Goal: Task Accomplishment & Management: Manage account settings

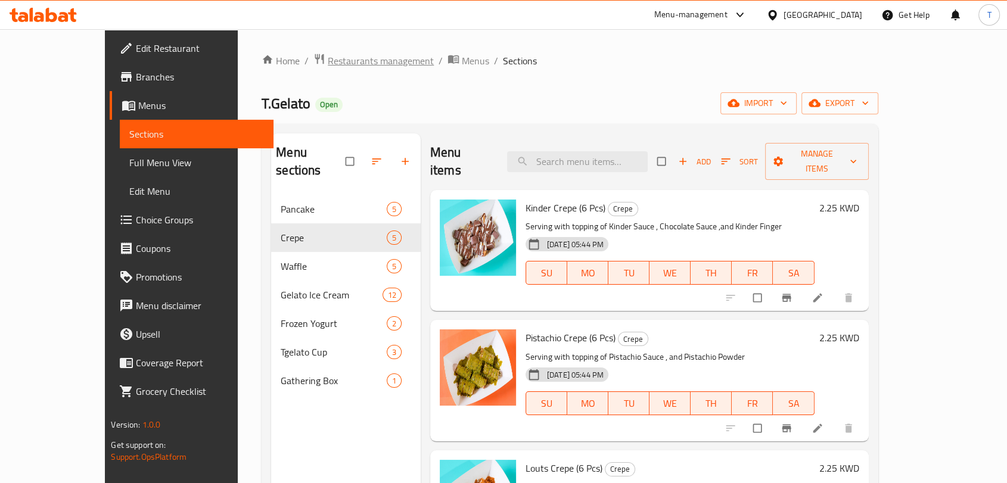
click at [328, 67] on span "Restaurants management" at bounding box center [381, 61] width 106 height 14
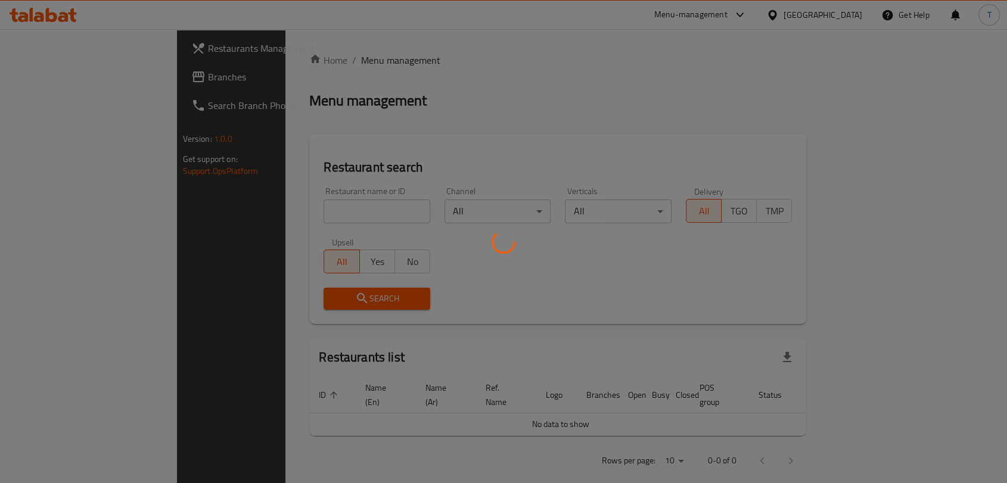
click at [347, 207] on div at bounding box center [503, 241] width 1007 height 483
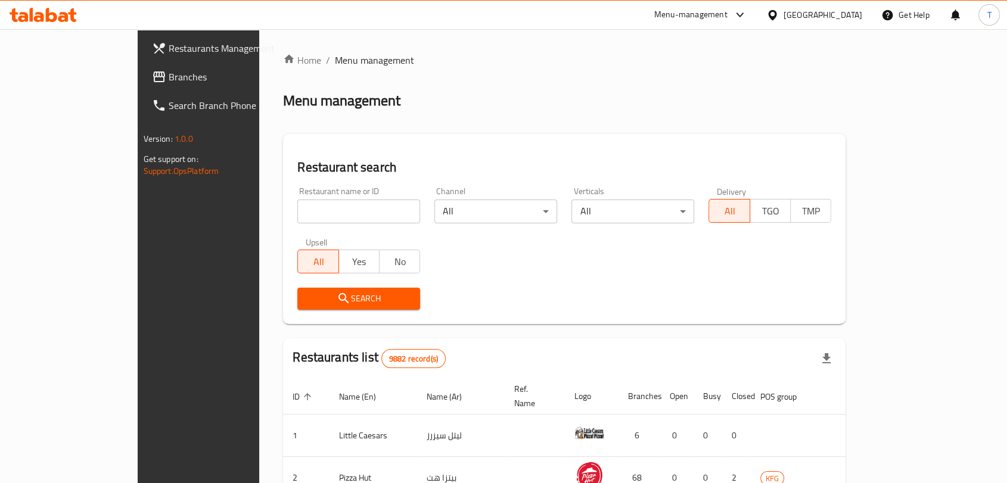
click at [348, 209] on input "search" at bounding box center [358, 212] width 123 height 24
type input "ف"
type input "torino"
click button "Search" at bounding box center [358, 299] width 123 height 22
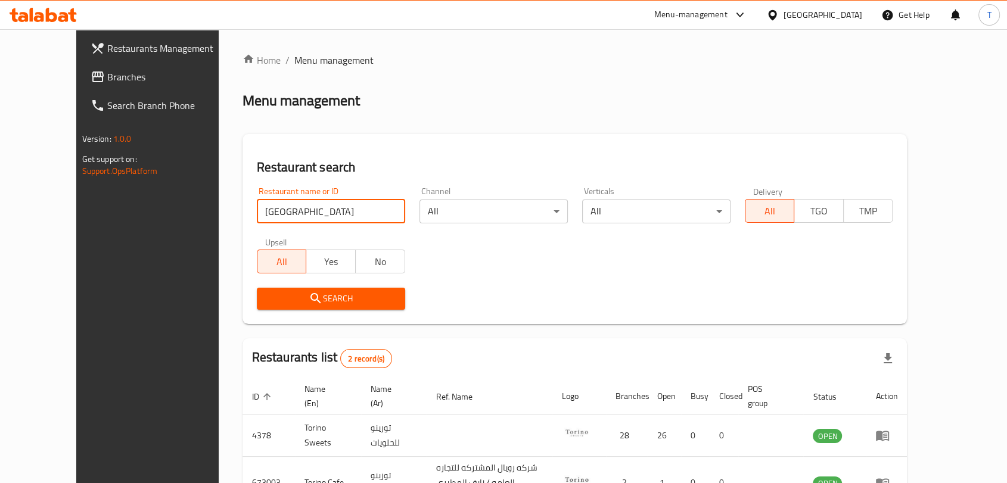
click at [513, 277] on div "Restaurant name or ID torino Restaurant name or ID Channel All ​ Verticals All …" at bounding box center [575, 248] width 651 height 137
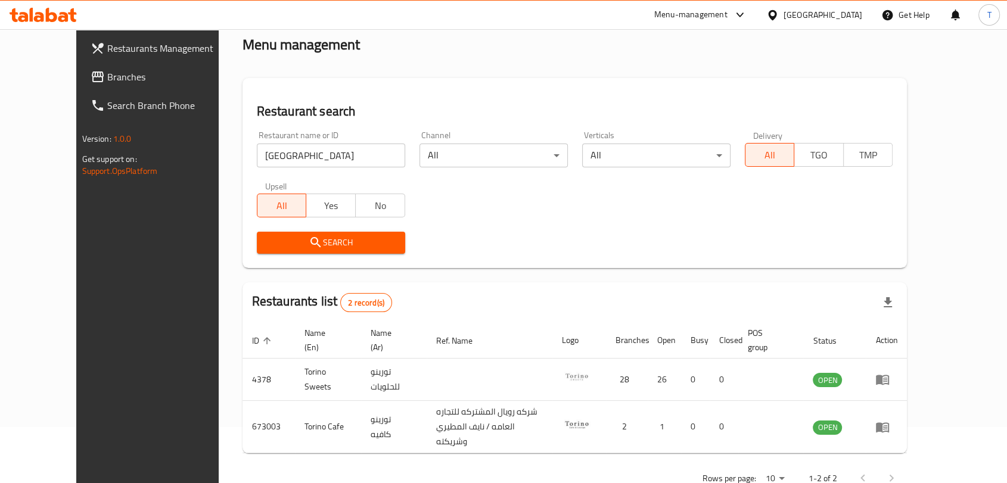
scroll to position [80, 0]
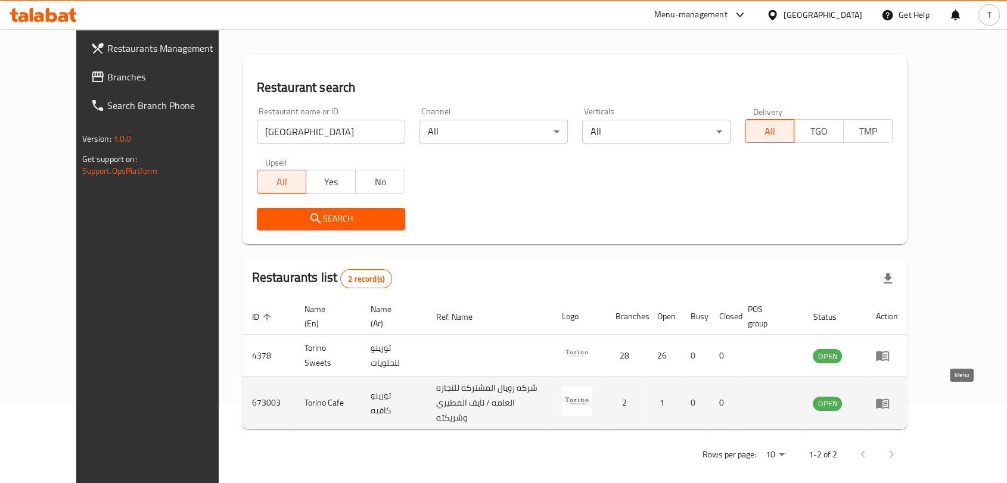
click at [889, 401] on icon "enhanced table" at bounding box center [882, 404] width 13 height 10
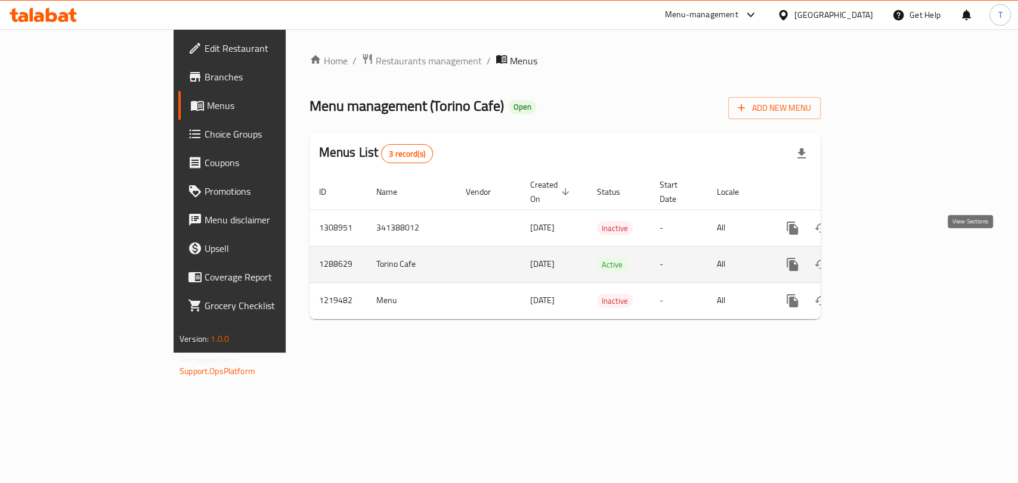
click at [885, 258] on icon "enhanced table" at bounding box center [878, 265] width 14 height 14
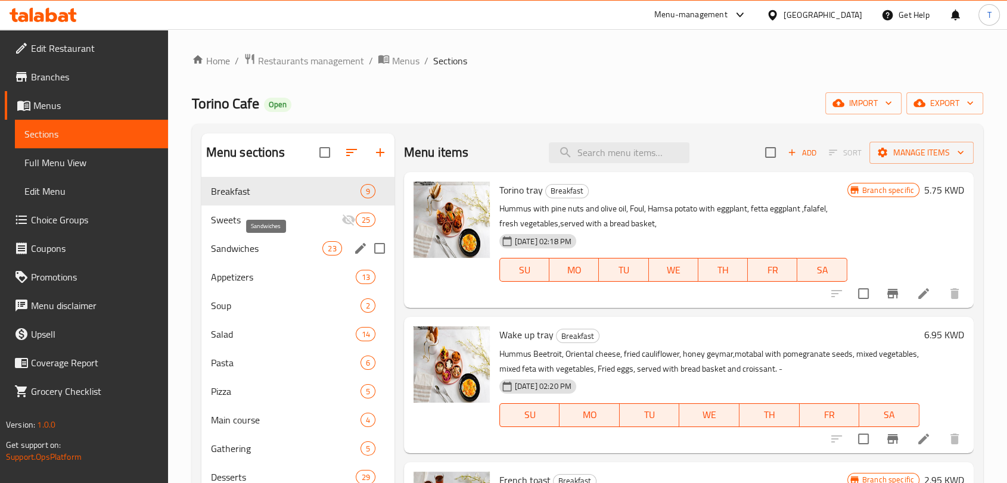
click at [266, 249] on span "Sandwiches" at bounding box center [267, 248] width 112 height 14
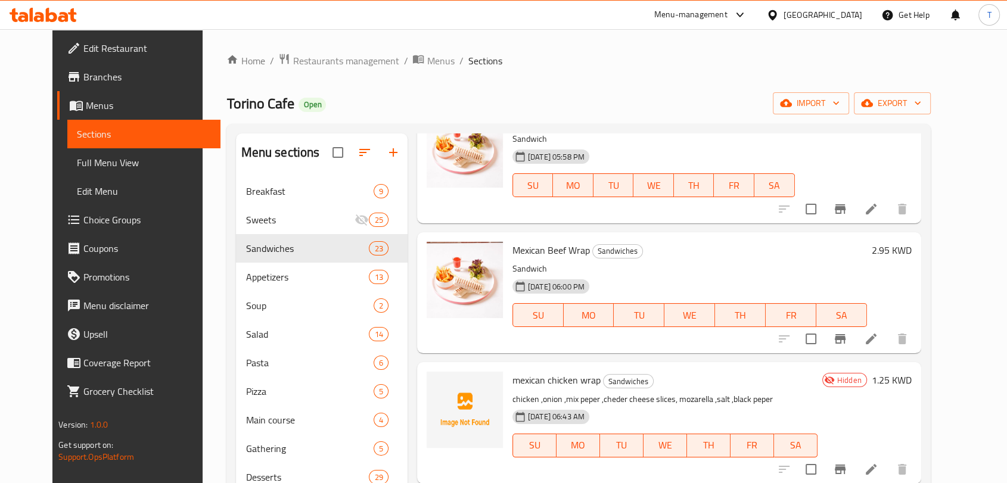
scroll to position [2108, 0]
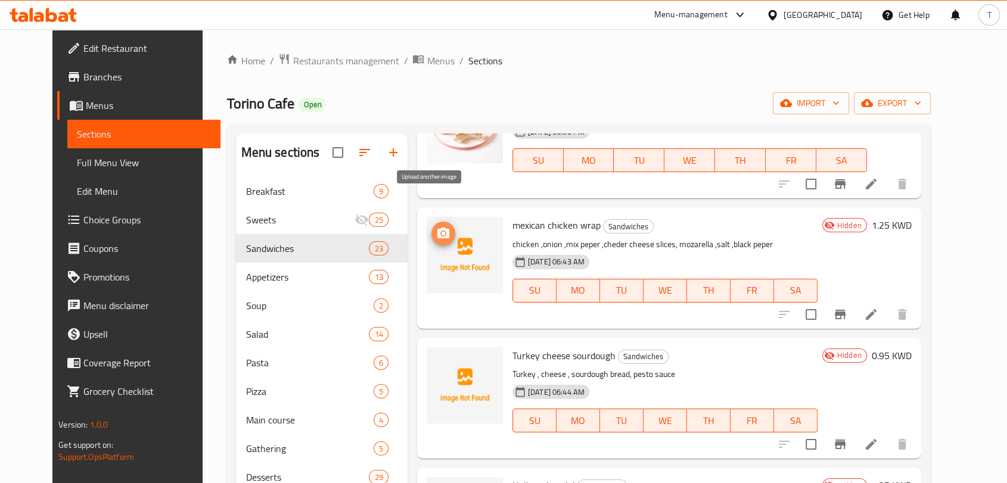
click at [442, 232] on circle "upload picture" at bounding box center [444, 234] width 4 height 4
click at [427, 61] on span "Menus" at bounding box center [440, 61] width 27 height 14
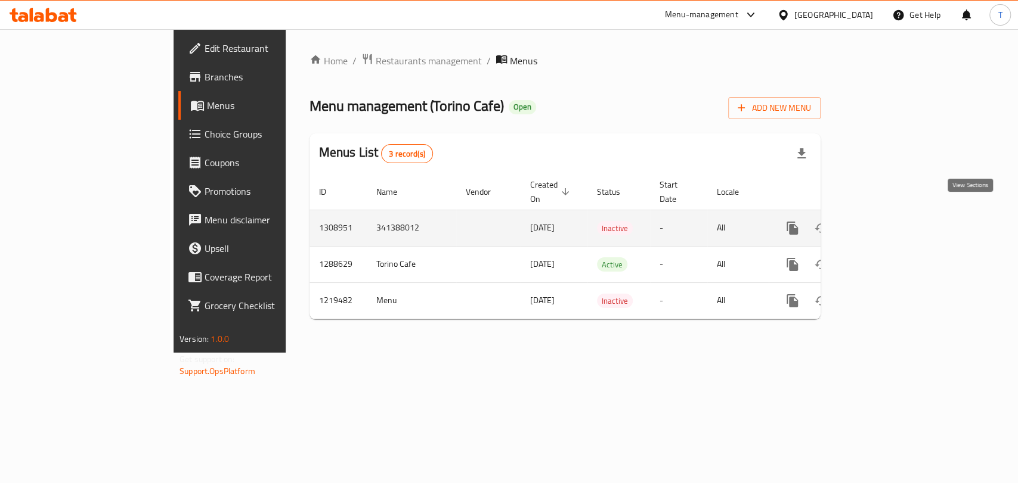
click at [883, 223] on icon "enhanced table" at bounding box center [878, 228] width 11 height 11
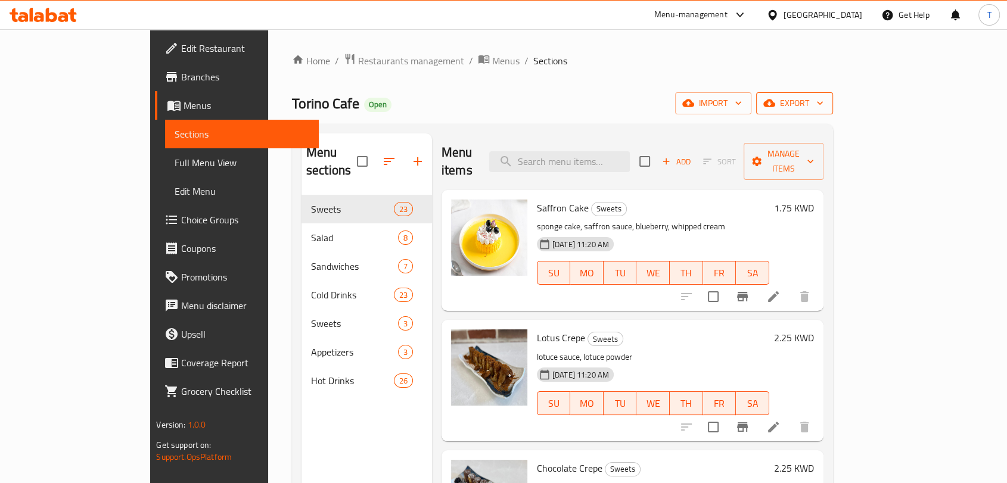
click at [824, 107] on span "export" at bounding box center [795, 103] width 58 height 15
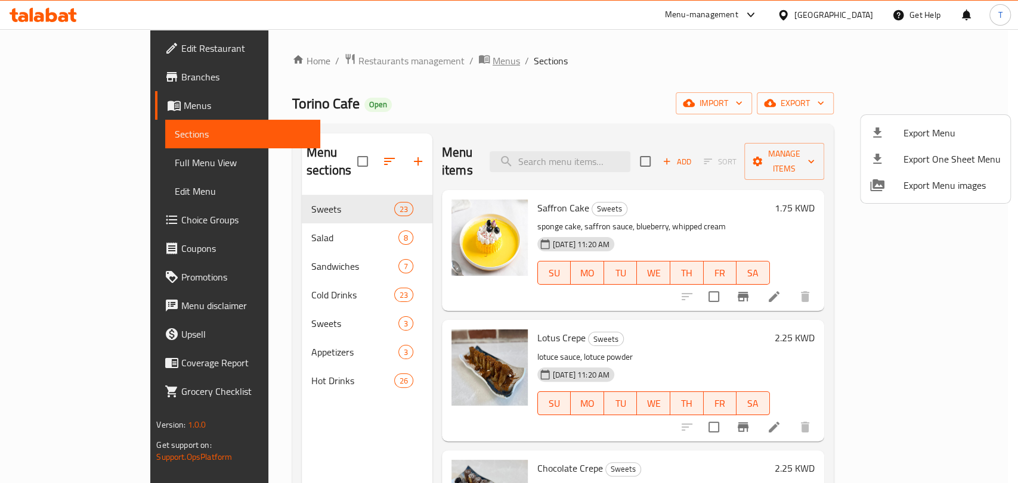
click at [396, 55] on div at bounding box center [509, 241] width 1018 height 483
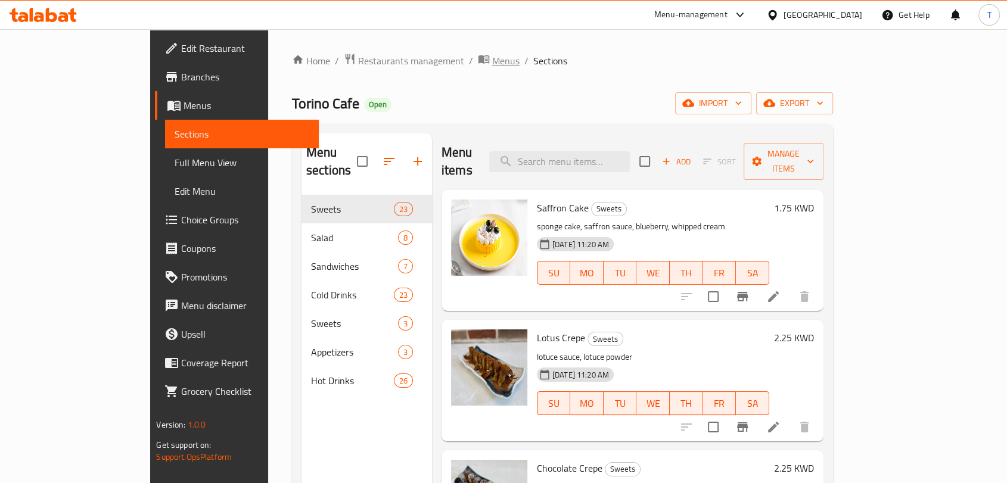
click at [492, 62] on span "Menus" at bounding box center [505, 61] width 27 height 14
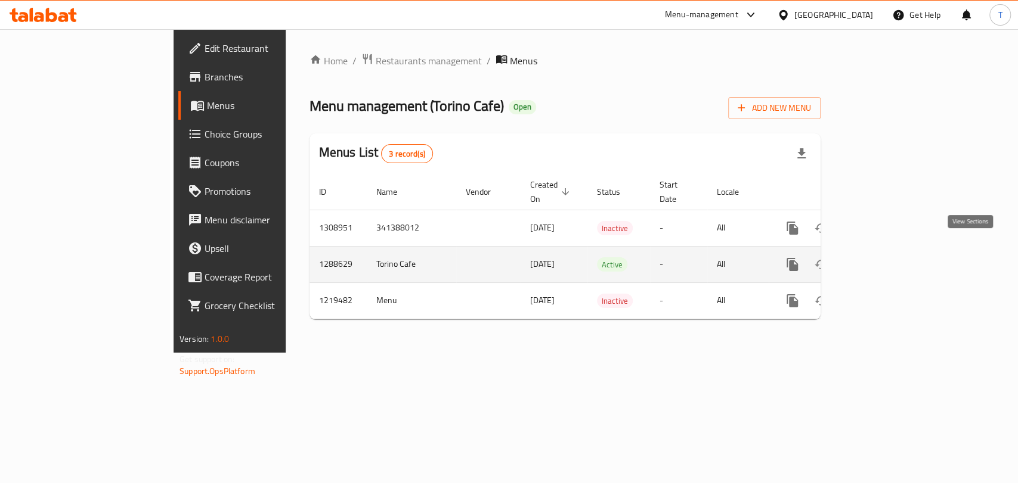
click at [885, 258] on icon "enhanced table" at bounding box center [878, 265] width 14 height 14
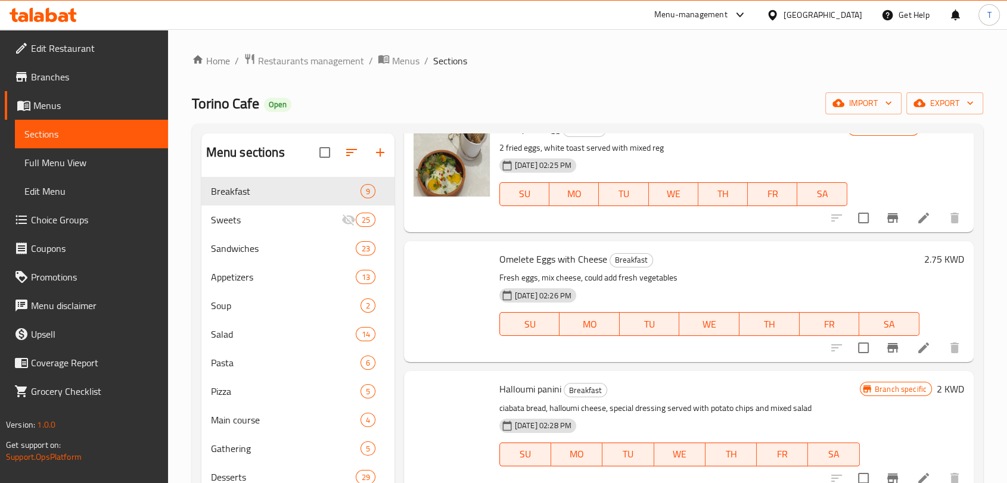
scroll to position [748, 0]
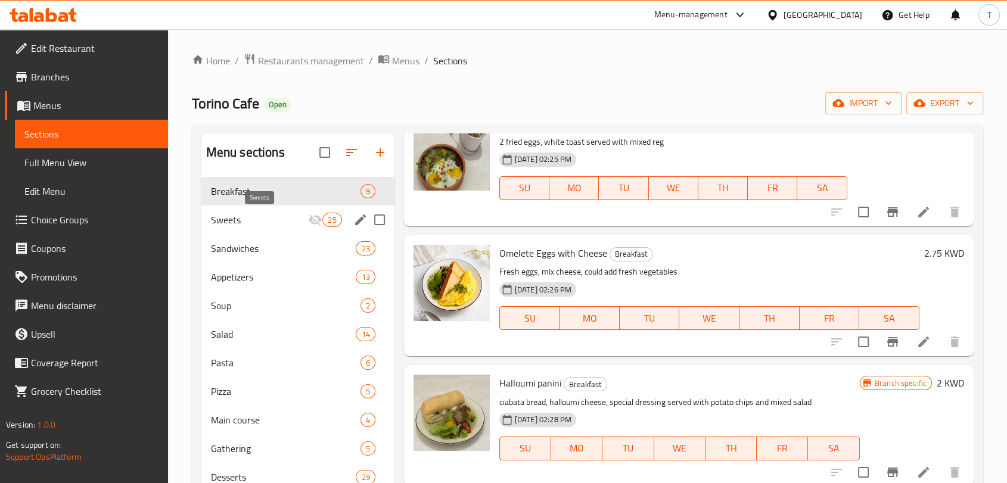
click at [296, 218] on span "Sweets" at bounding box center [260, 220] width 98 height 14
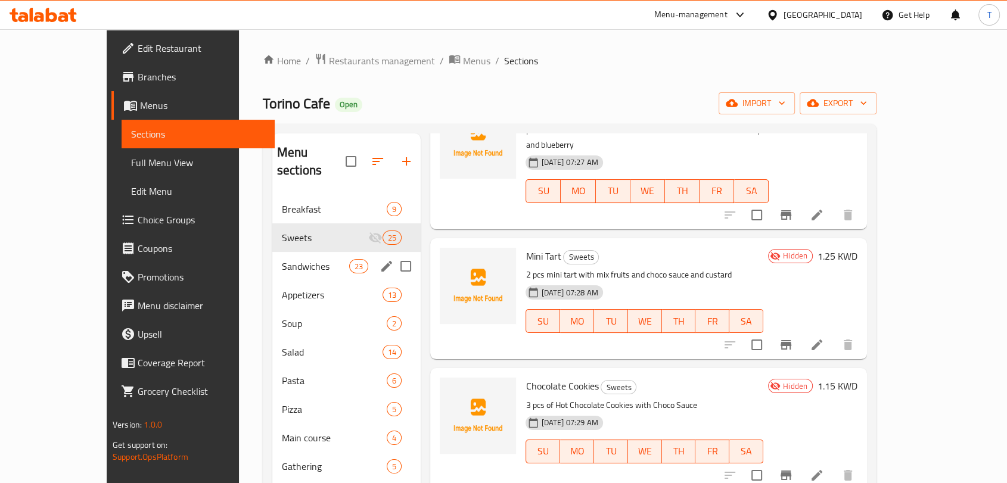
click at [293, 252] on div "Sandwiches 23" at bounding box center [346, 266] width 149 height 29
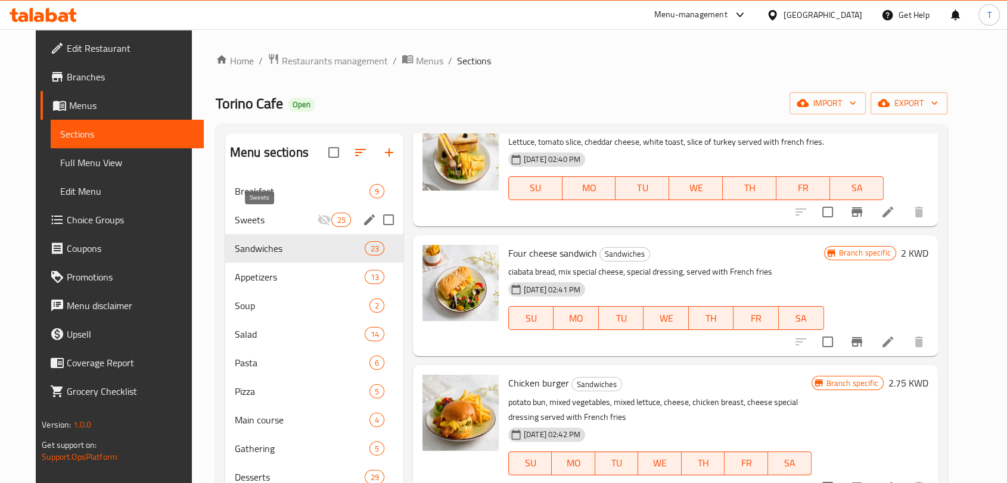
click at [286, 216] on span "Sweets" at bounding box center [276, 220] width 83 height 14
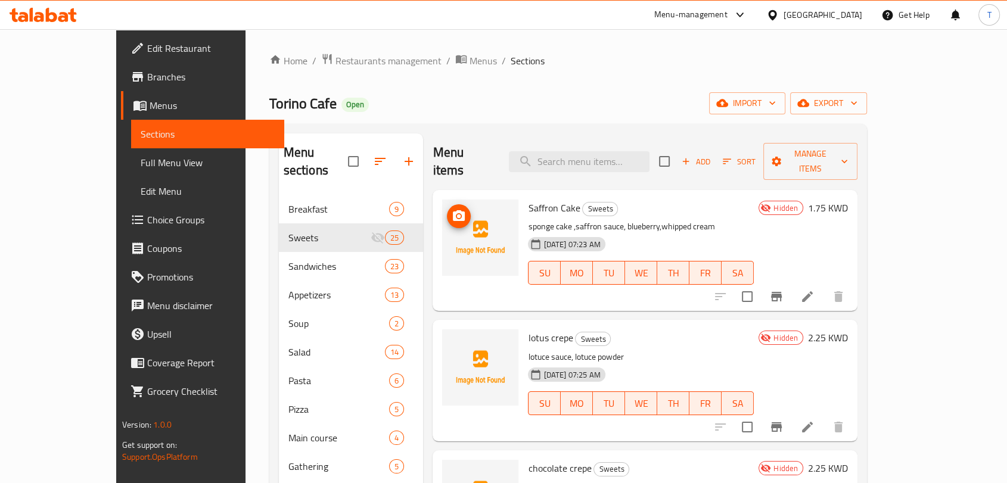
click at [453, 210] on icon "upload picture" at bounding box center [459, 215] width 12 height 11
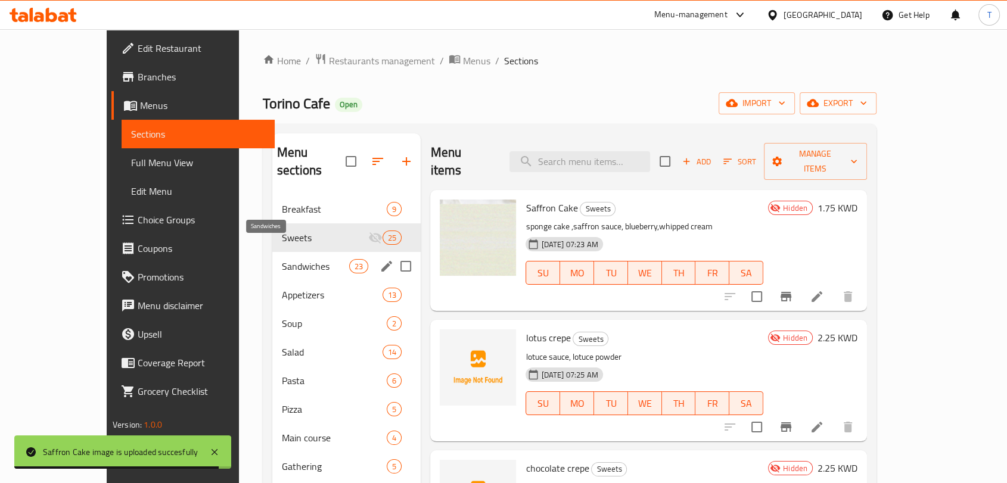
click at [282, 259] on span "Sandwiches" at bounding box center [315, 266] width 67 height 14
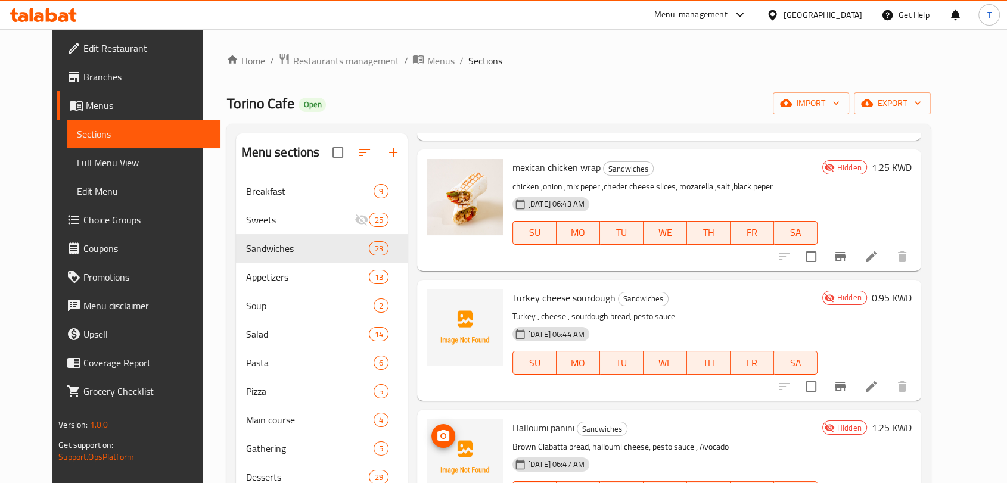
scroll to position [2163, 0]
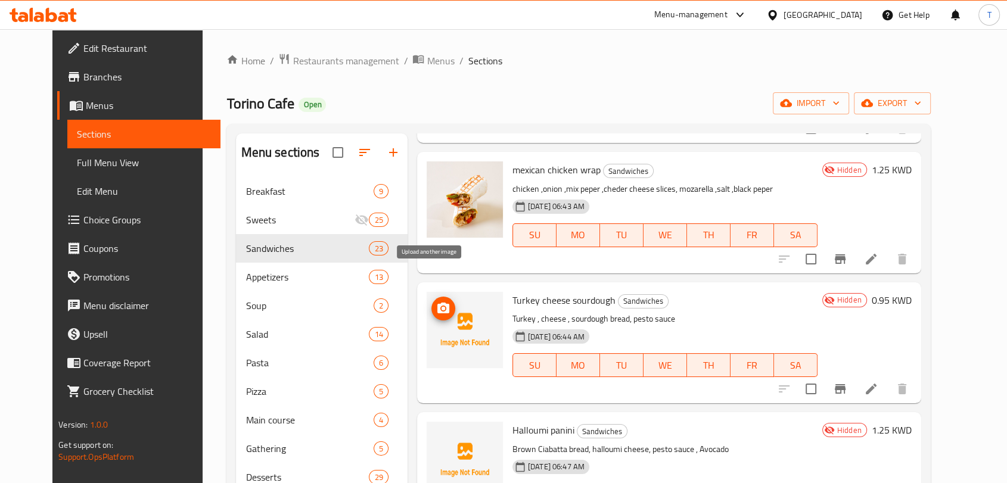
click at [438, 302] on span "upload picture" at bounding box center [444, 309] width 24 height 14
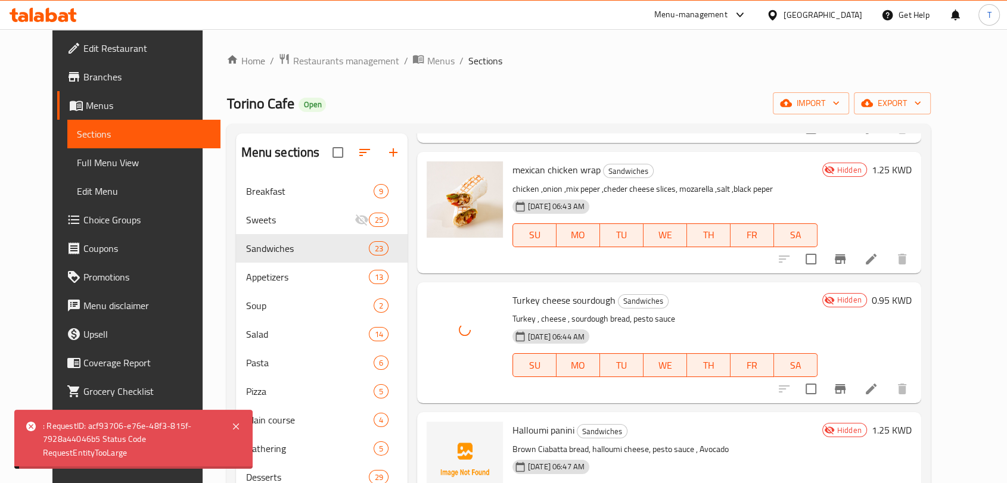
scroll to position [2009, 0]
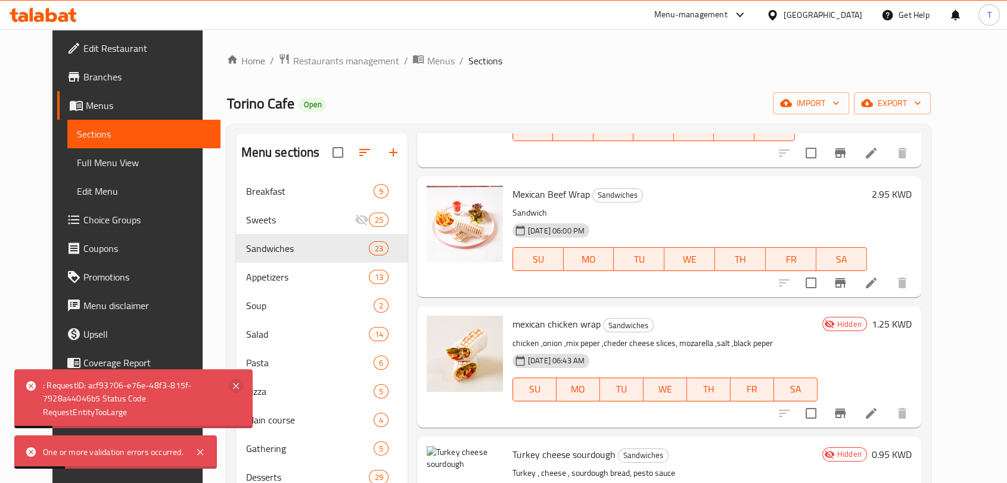
click at [231, 387] on icon at bounding box center [236, 386] width 14 height 14
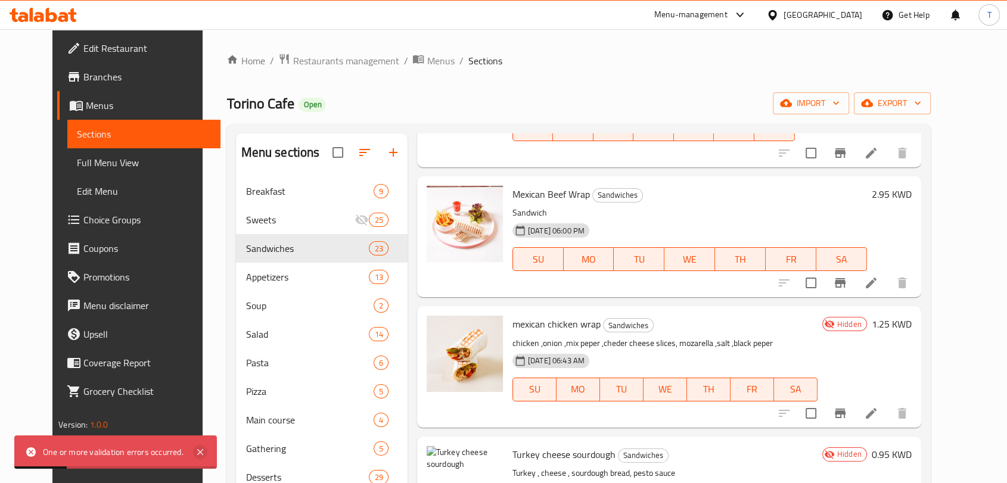
click at [197, 454] on icon at bounding box center [200, 452] width 14 height 14
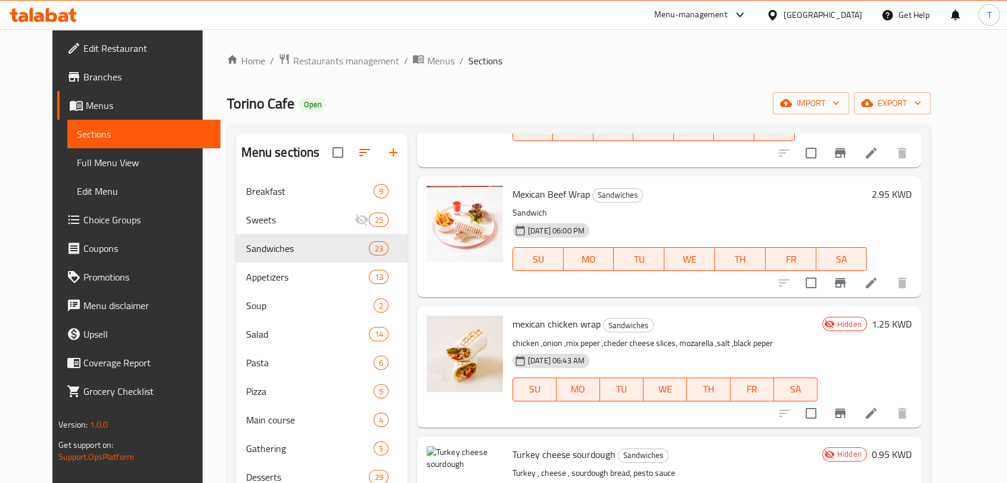
click at [401, 51] on div "Home / Restaurants management / Menus / Sections Torino Cafe Open import export…" at bounding box center [579, 339] width 752 height 621
click at [427, 60] on span "Menus" at bounding box center [440, 61] width 27 height 14
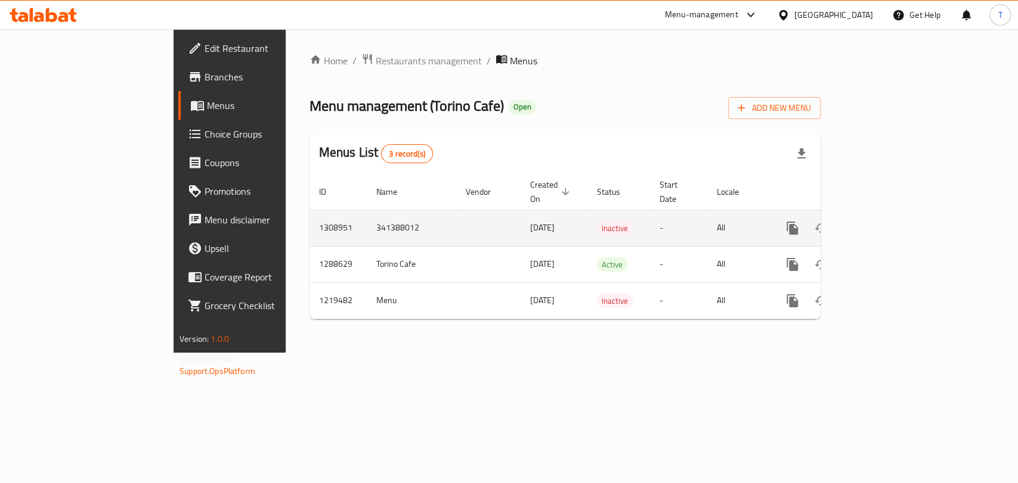
click at [883, 223] on icon "enhanced table" at bounding box center [878, 228] width 11 height 11
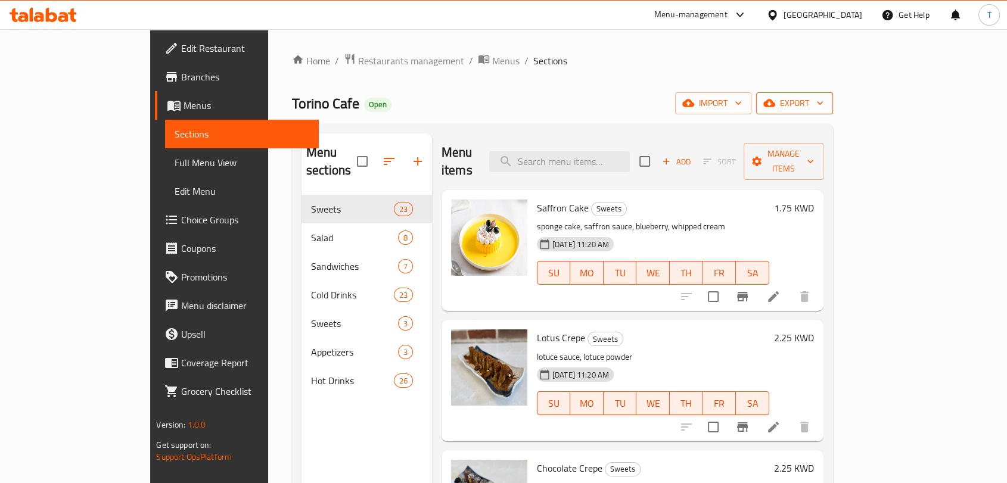
click at [824, 100] on span "export" at bounding box center [795, 103] width 58 height 15
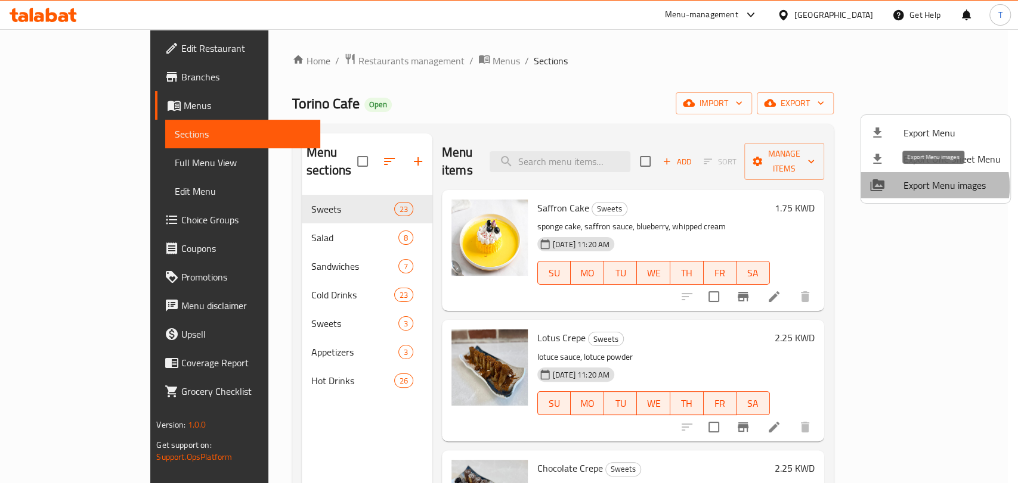
click at [926, 187] on span "Export Menu images" at bounding box center [951, 185] width 97 height 14
click at [756, 120] on div at bounding box center [509, 241] width 1018 height 483
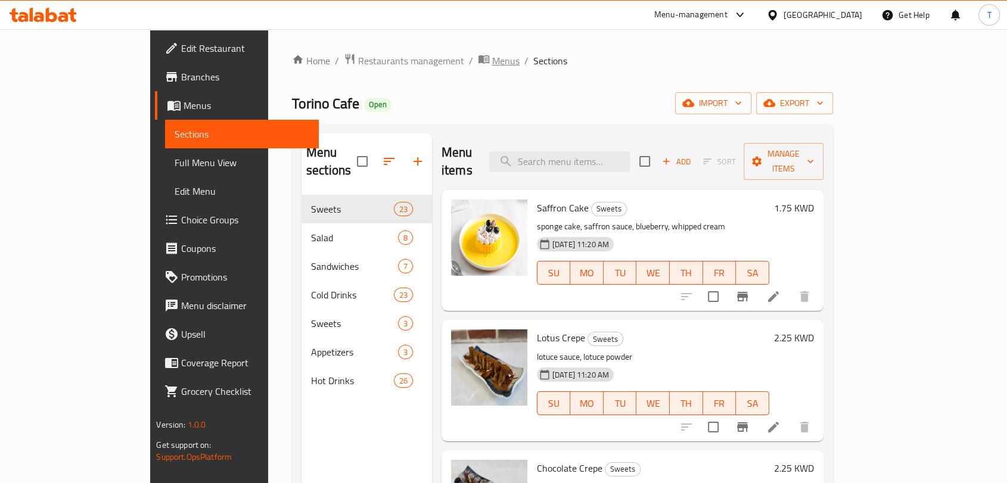
click at [492, 61] on span "Menus" at bounding box center [505, 61] width 27 height 14
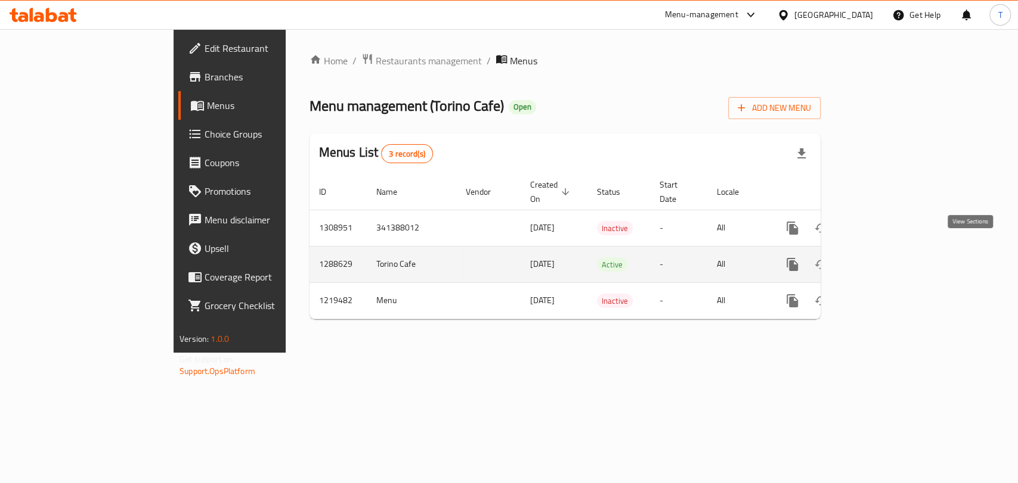
click at [883, 259] on icon "enhanced table" at bounding box center [878, 264] width 11 height 11
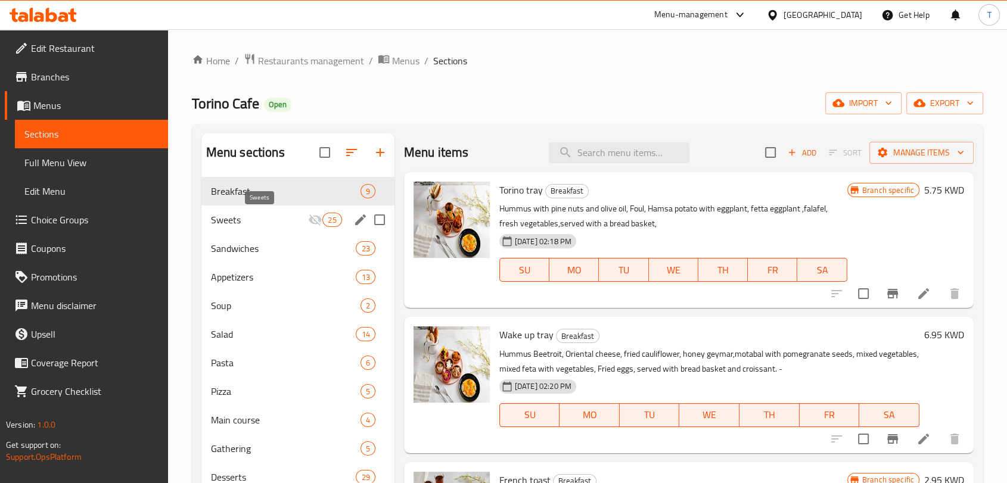
click at [270, 220] on span "Sweets" at bounding box center [260, 220] width 98 height 14
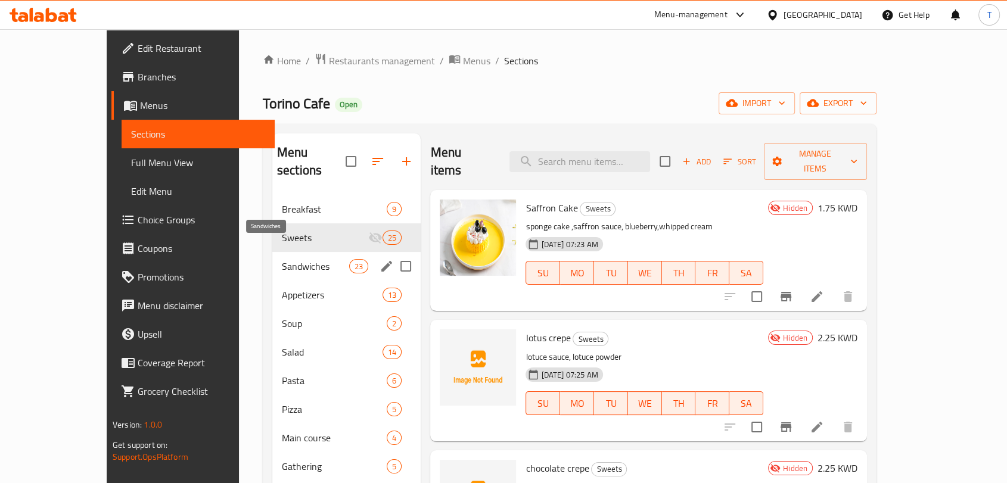
click at [282, 259] on span "Sandwiches" at bounding box center [315, 266] width 67 height 14
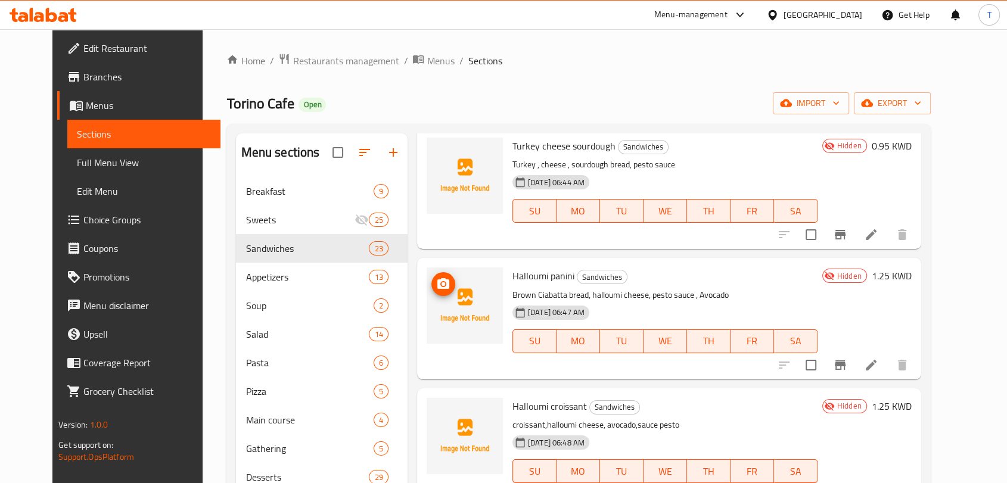
scroll to position [2163, 0]
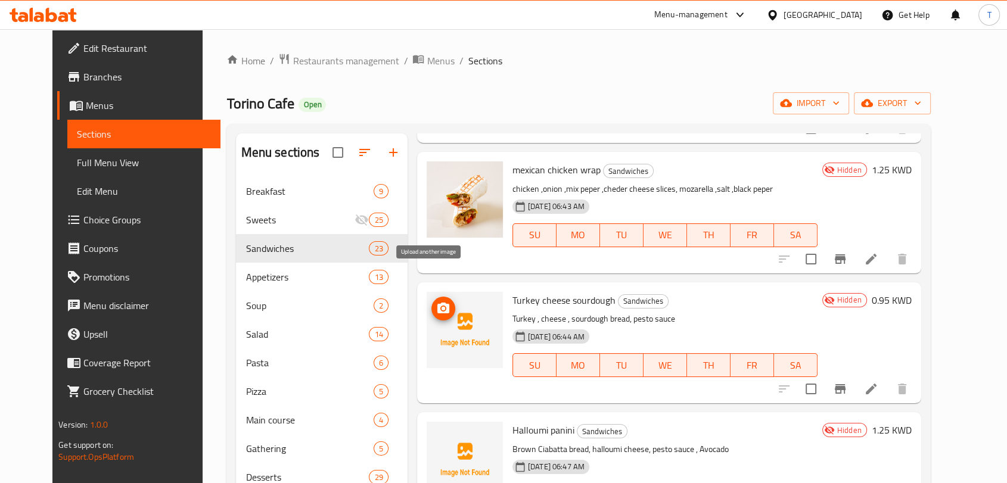
click at [436, 302] on icon "upload picture" at bounding box center [443, 309] width 14 height 14
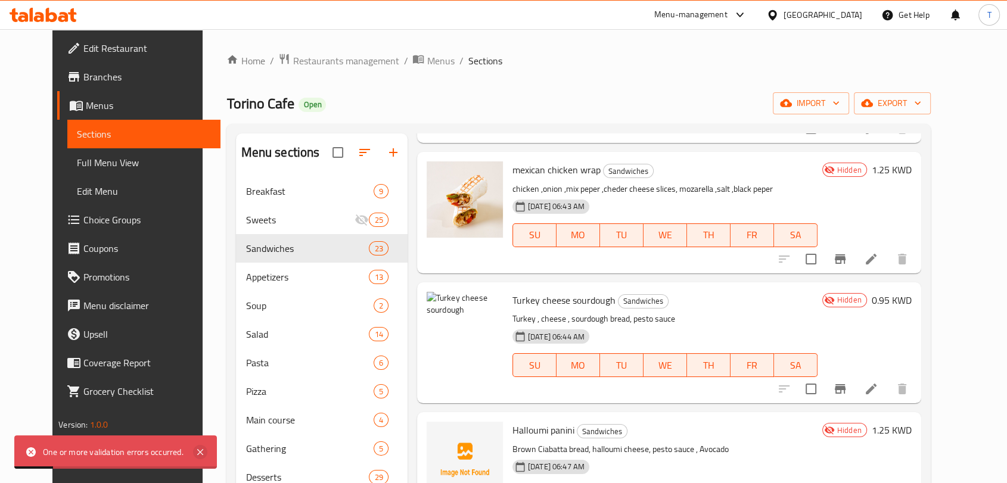
click at [201, 448] on icon at bounding box center [200, 452] width 14 height 14
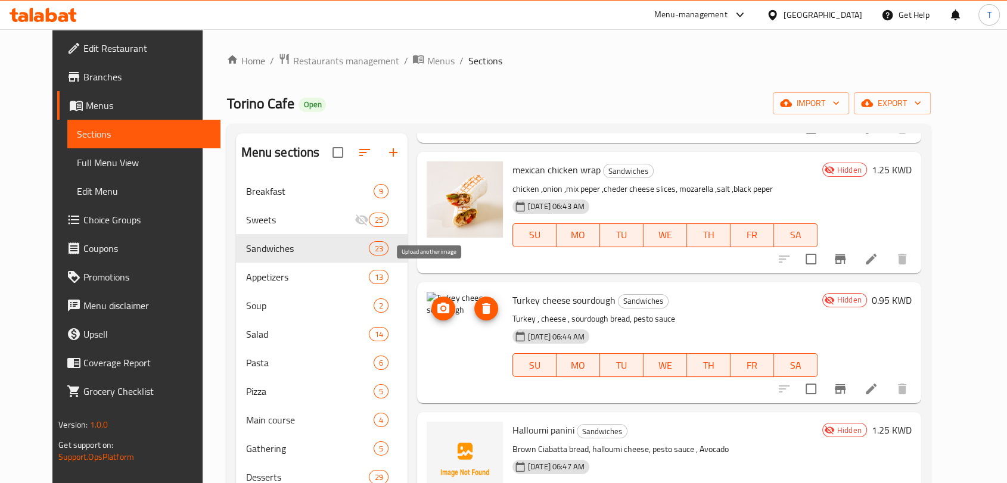
click at [436, 302] on icon "upload picture" at bounding box center [443, 309] width 14 height 14
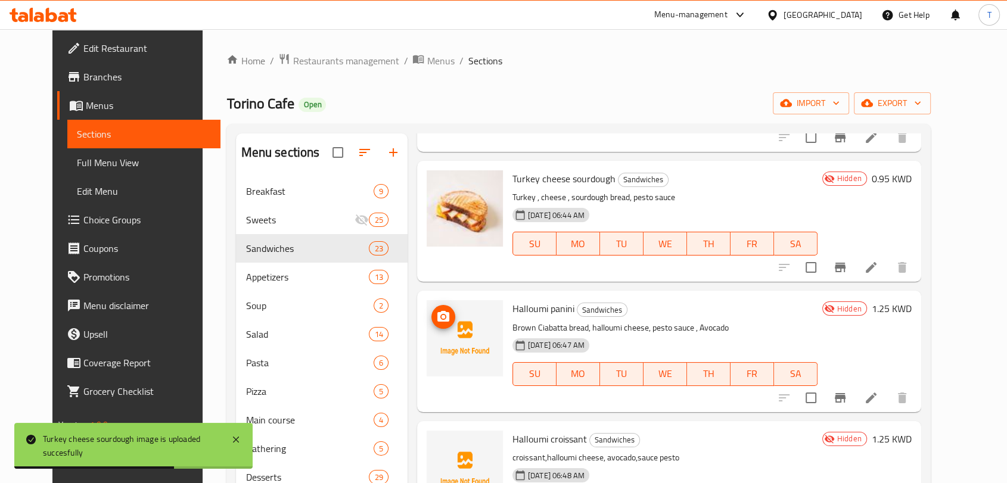
scroll to position [2318, 0]
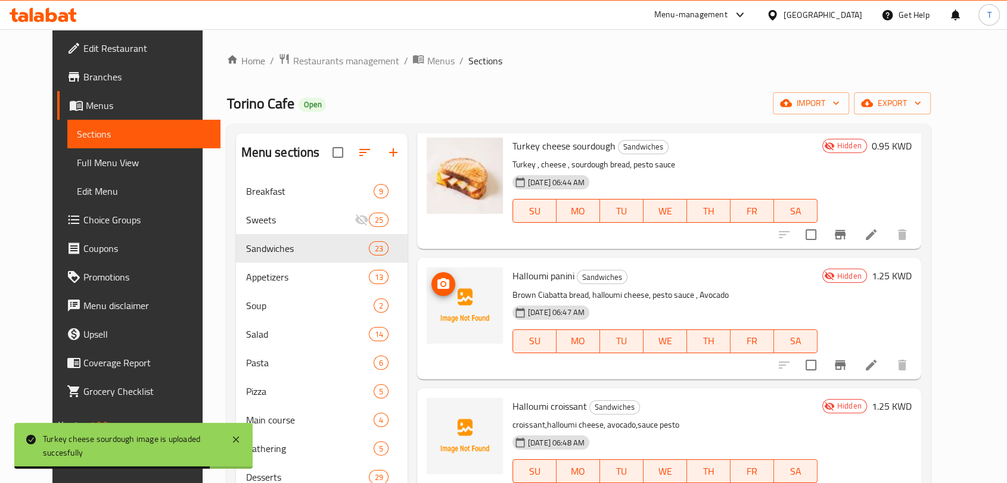
click at [438, 278] on icon "upload picture" at bounding box center [444, 283] width 12 height 11
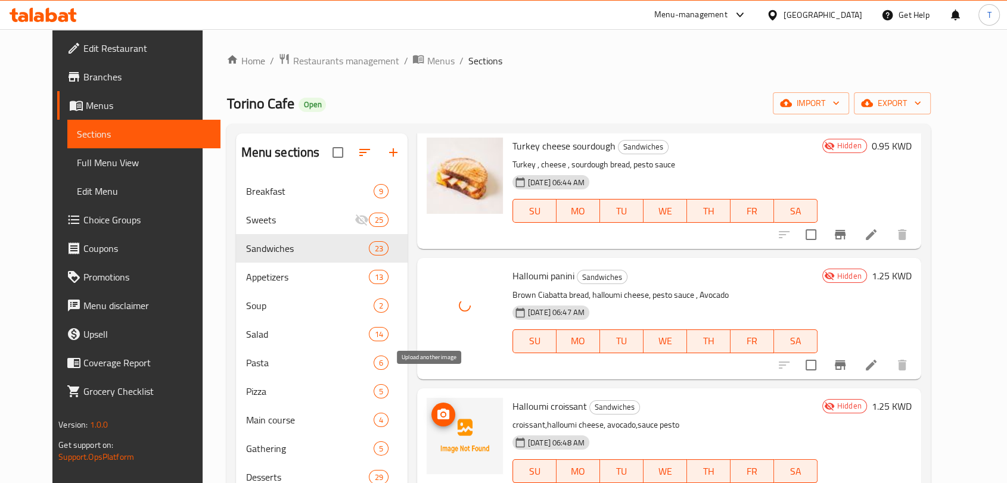
click at [442, 413] on circle "upload picture" at bounding box center [444, 415] width 4 height 4
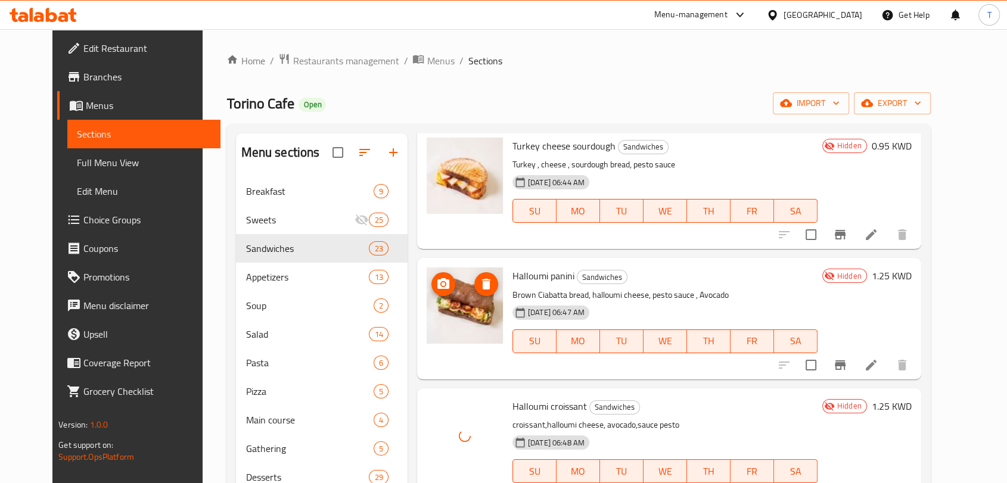
scroll to position [2473, 0]
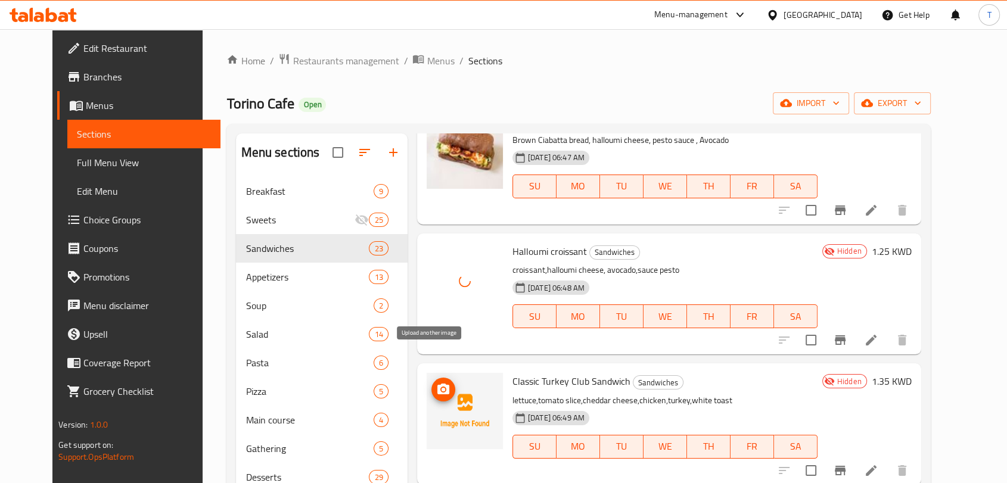
click at [442, 388] on circle "upload picture" at bounding box center [444, 390] width 4 height 4
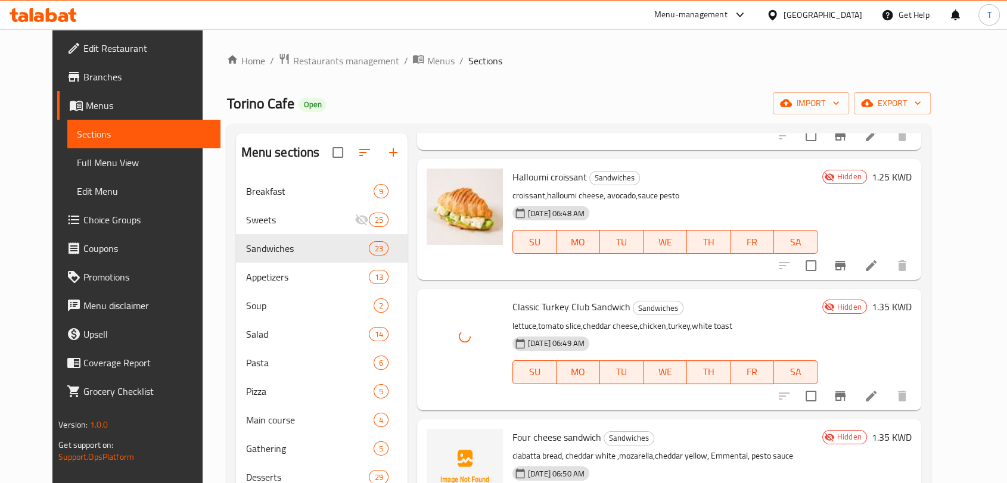
scroll to position [2571, 0]
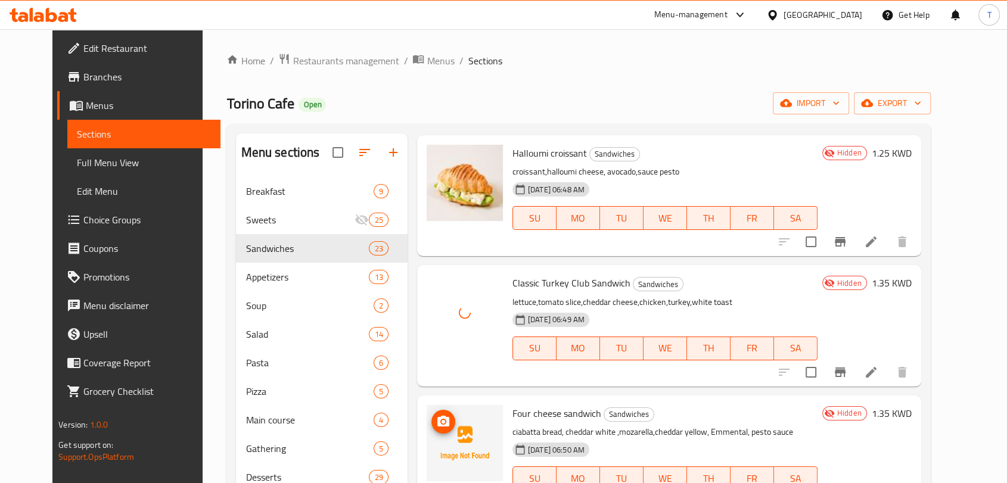
click at [438, 416] on icon "upload picture" at bounding box center [444, 421] width 12 height 11
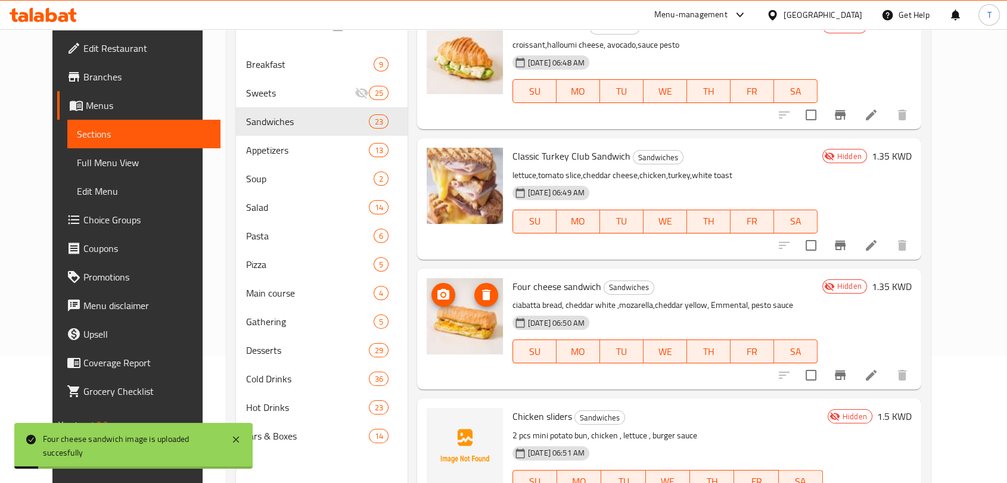
scroll to position [154, 0]
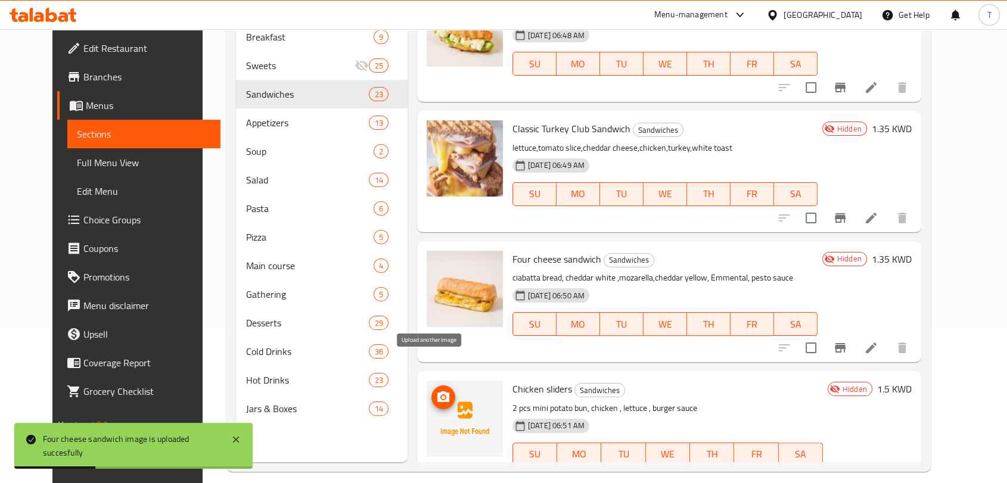
click at [438, 392] on icon "upload picture" at bounding box center [444, 397] width 12 height 11
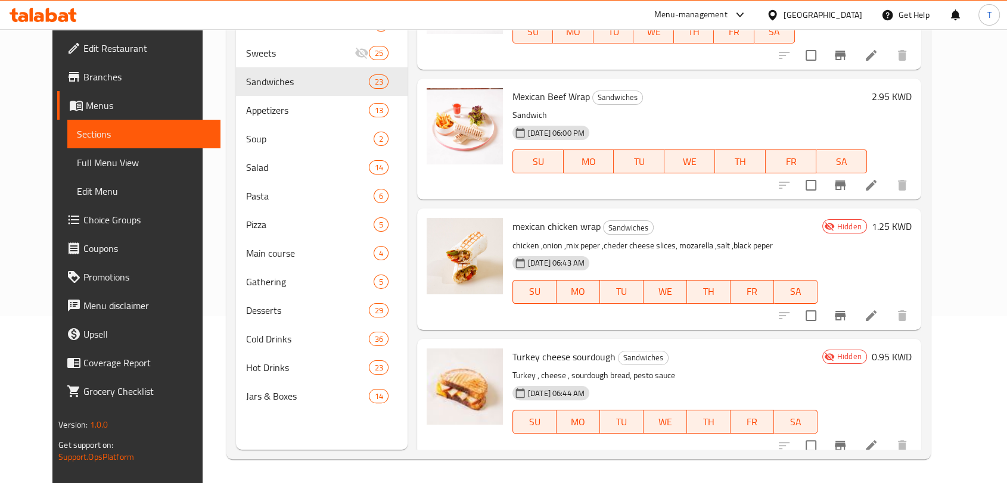
scroll to position [1953, 0]
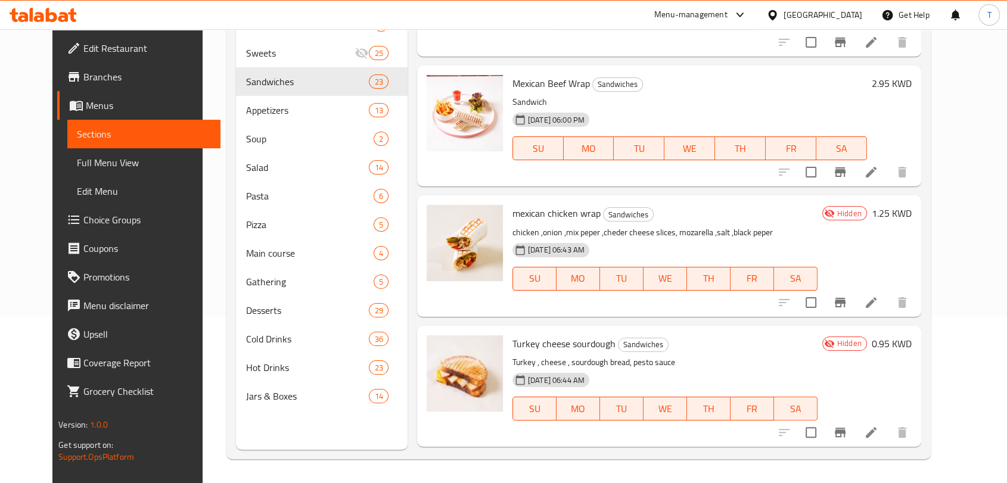
click at [846, 298] on icon "Branch-specific-item" at bounding box center [840, 303] width 11 height 10
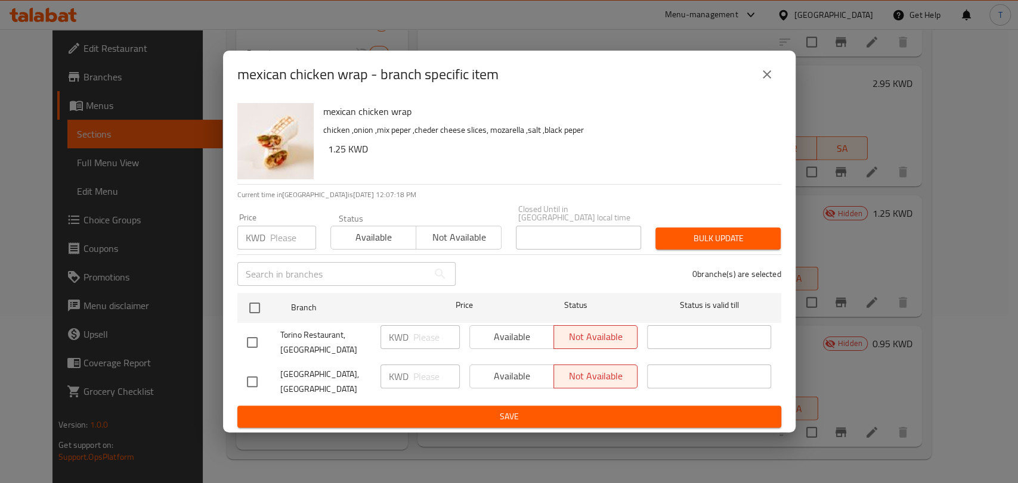
click at [253, 370] on input "checkbox" at bounding box center [252, 382] width 25 height 25
checkbox input "true"
click at [510, 382] on span "Available" at bounding box center [511, 376] width 75 height 17
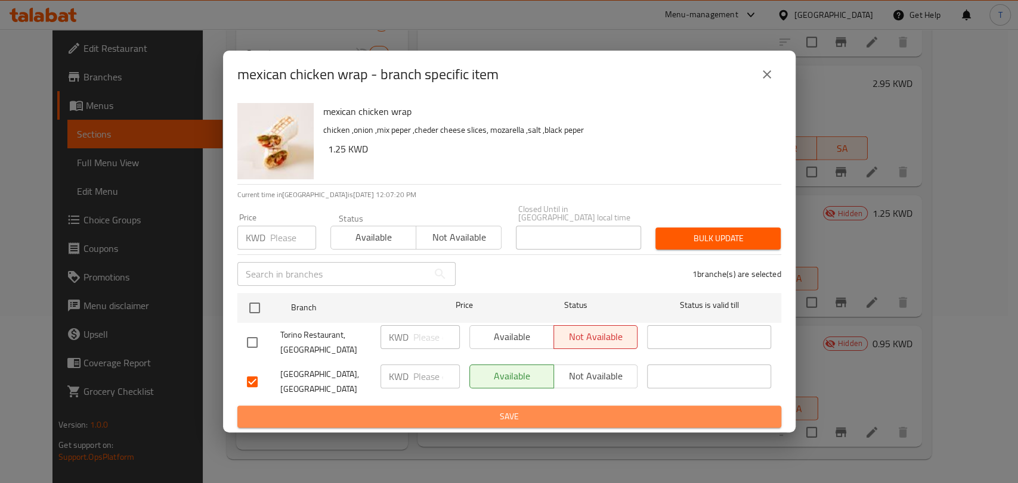
click at [565, 410] on span "Save" at bounding box center [509, 417] width 525 height 15
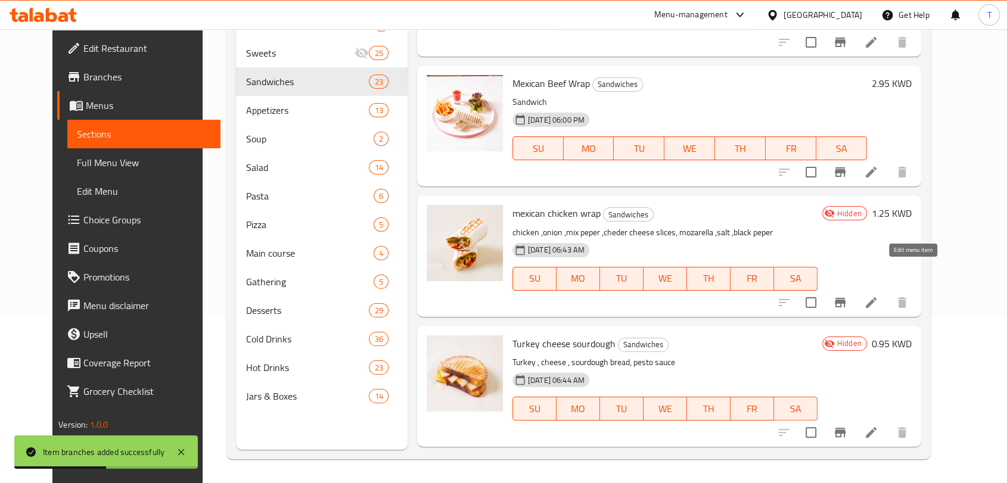
click at [877, 297] on icon at bounding box center [871, 302] width 11 height 11
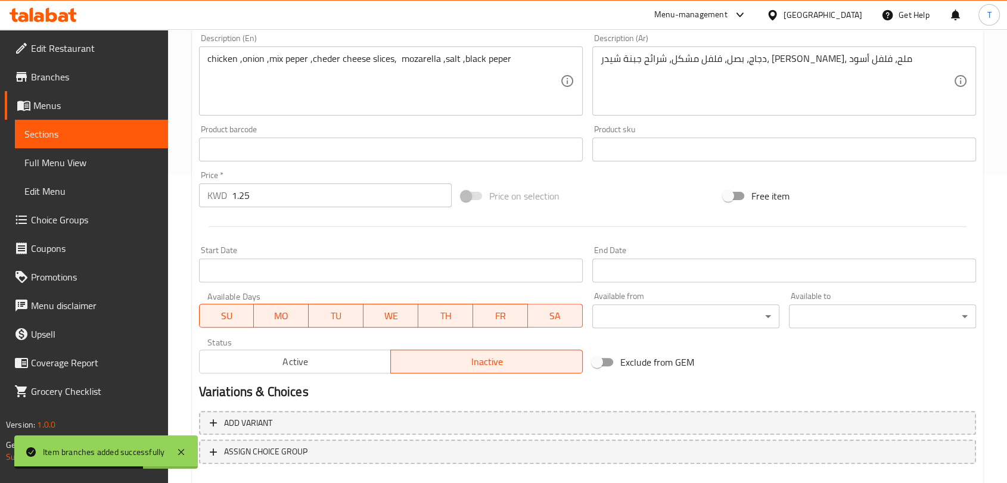
scroll to position [376, 0]
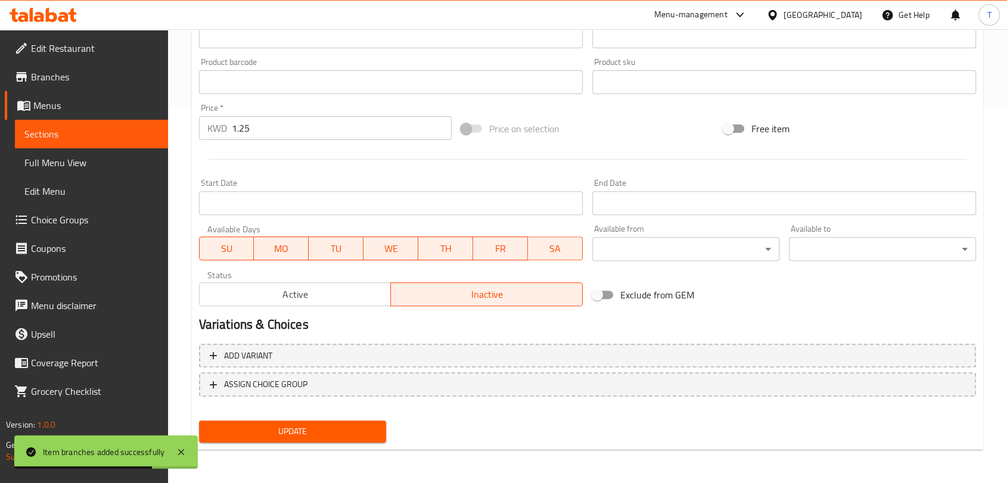
click at [358, 290] on span "Active" at bounding box center [295, 294] width 182 height 17
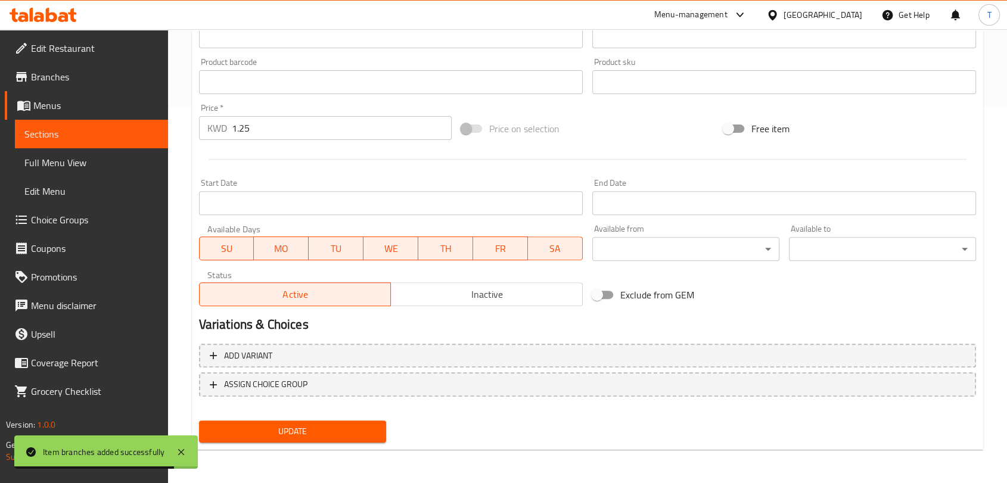
click at [367, 429] on span "Update" at bounding box center [293, 431] width 168 height 15
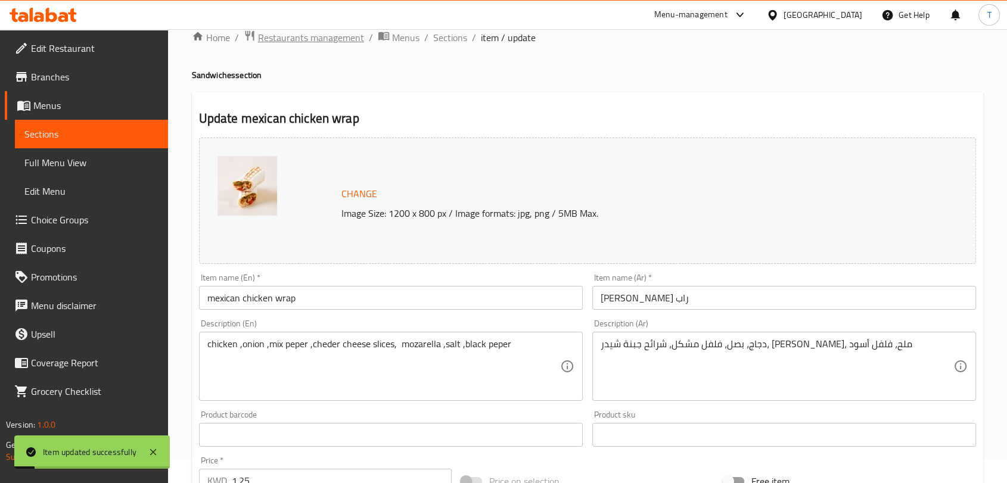
scroll to position [0, 0]
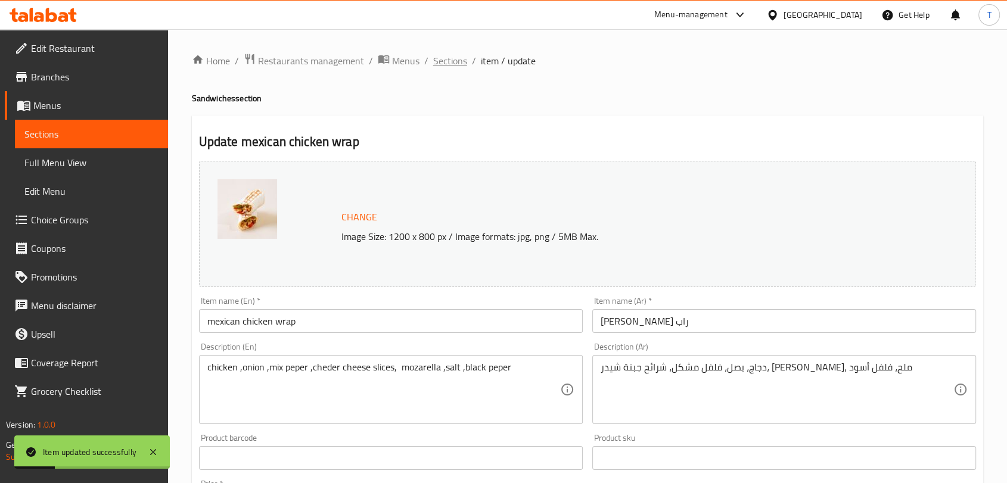
click at [460, 62] on span "Sections" at bounding box center [450, 61] width 34 height 14
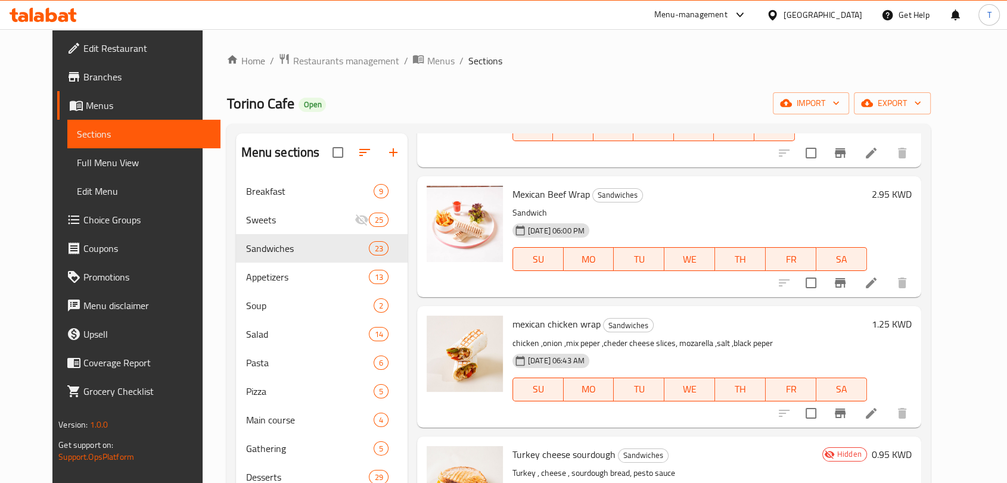
scroll to position [2163, 0]
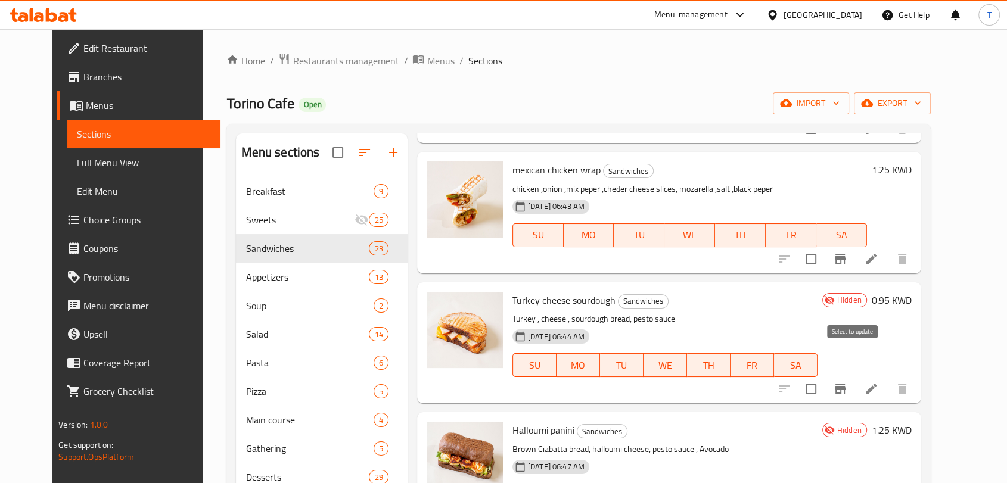
click at [824, 377] on input "checkbox" at bounding box center [811, 389] width 25 height 25
checkbox input "true"
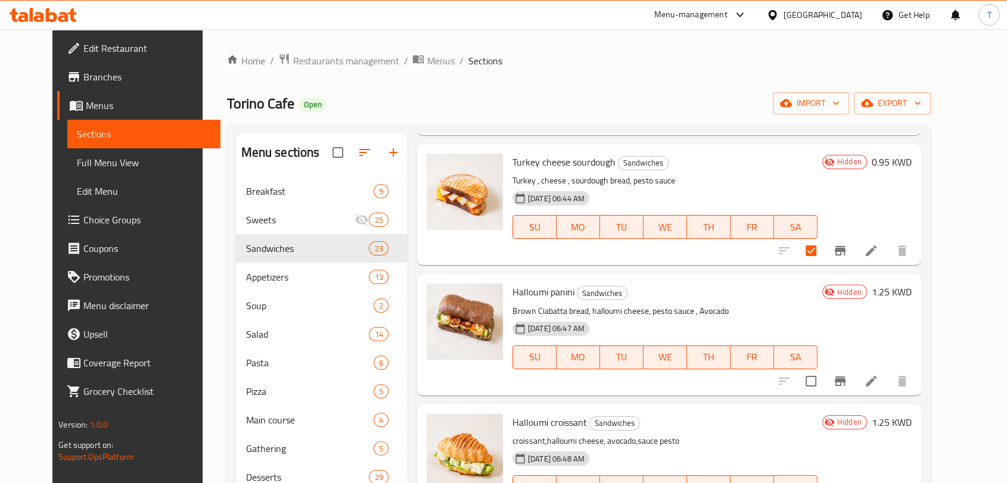
scroll to position [2318, 0]
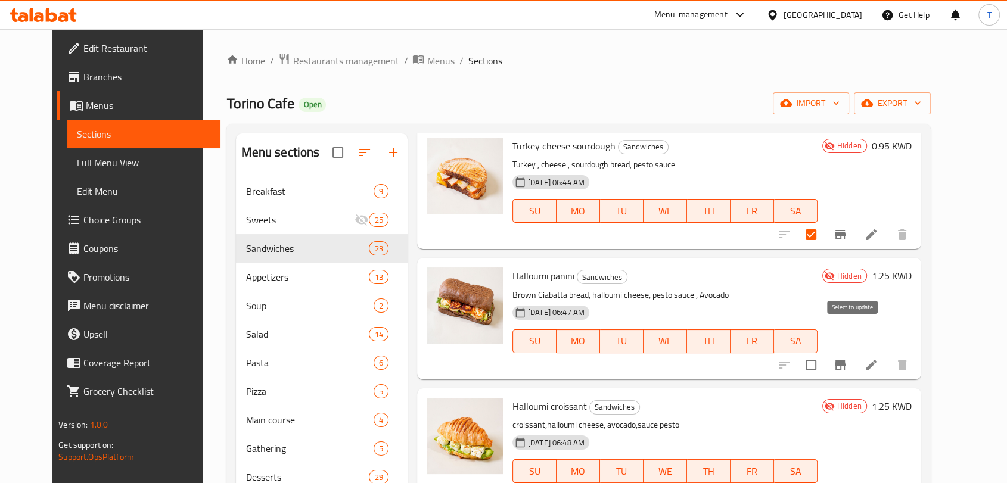
click at [824, 353] on input "checkbox" at bounding box center [811, 365] width 25 height 25
checkbox input "true"
click at [877, 360] on icon at bounding box center [871, 365] width 11 height 11
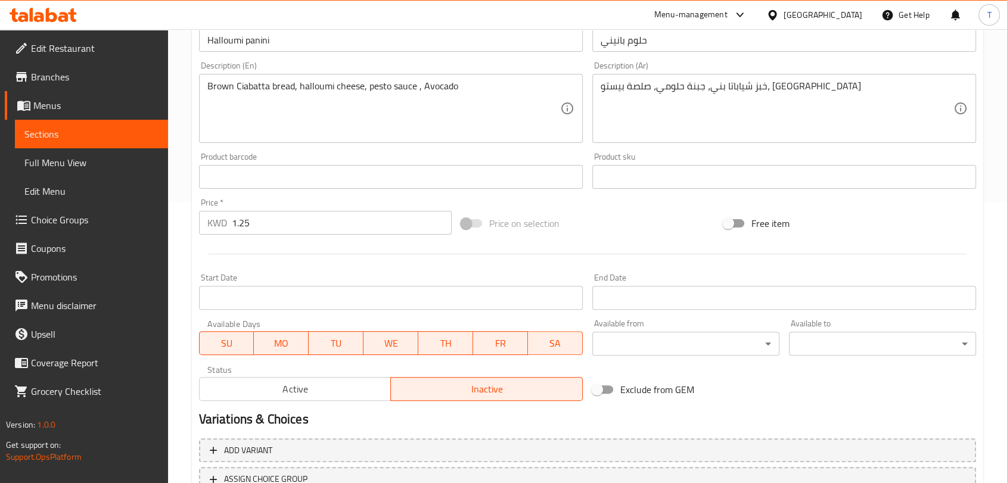
scroll to position [309, 0]
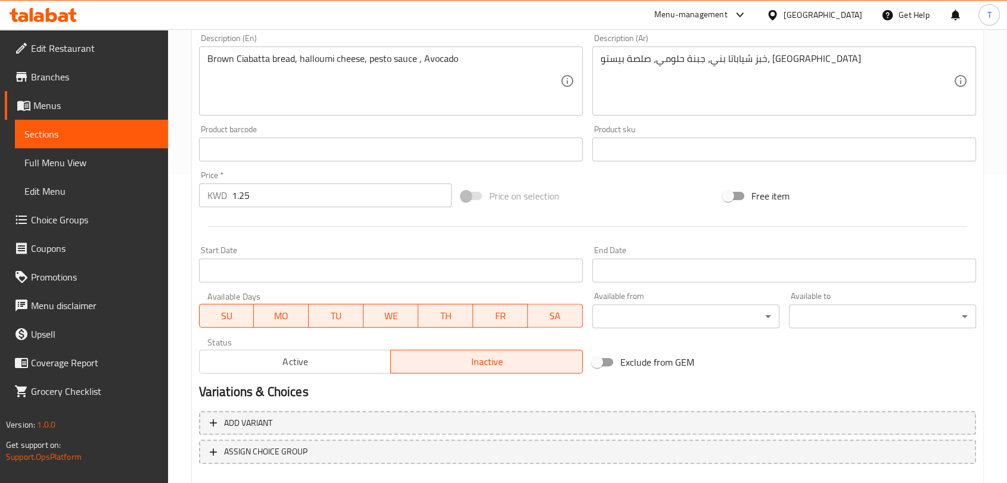
click at [332, 360] on span "Active" at bounding box center [295, 361] width 182 height 17
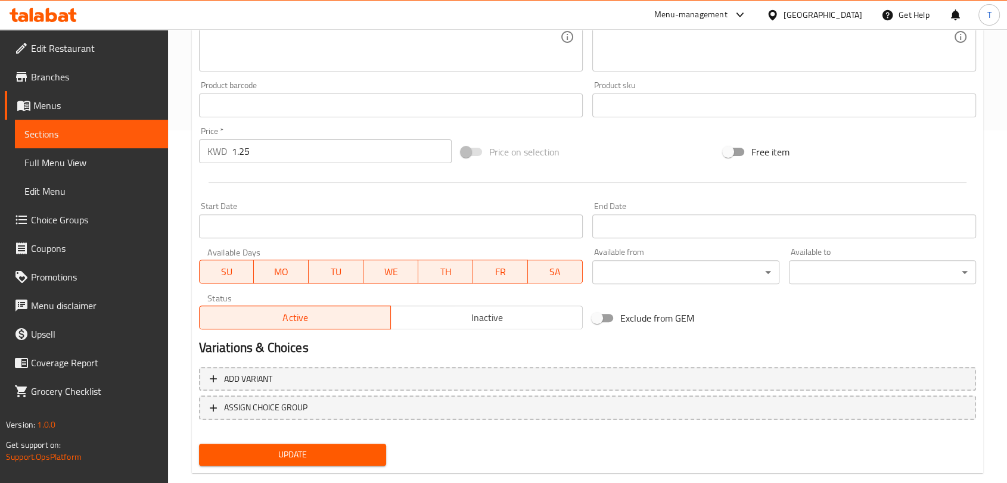
scroll to position [376, 0]
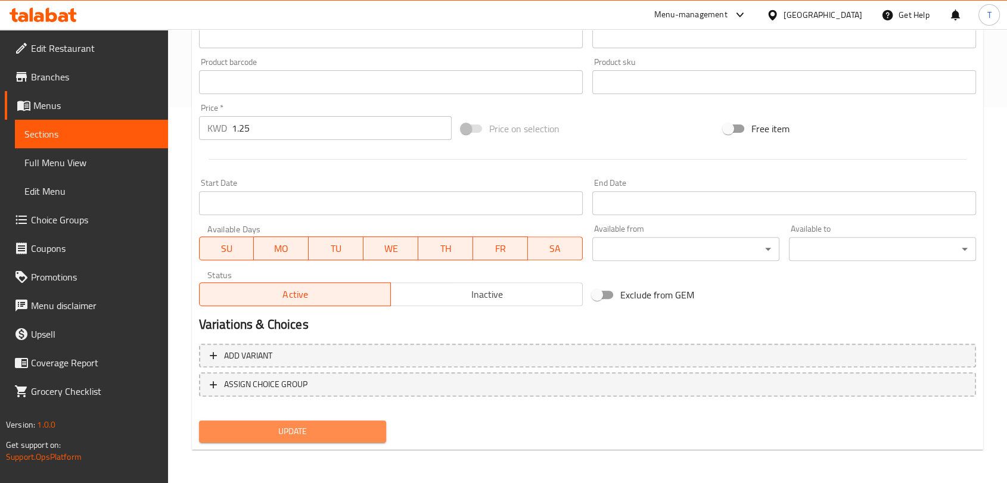
click at [340, 430] on span "Update" at bounding box center [293, 431] width 168 height 15
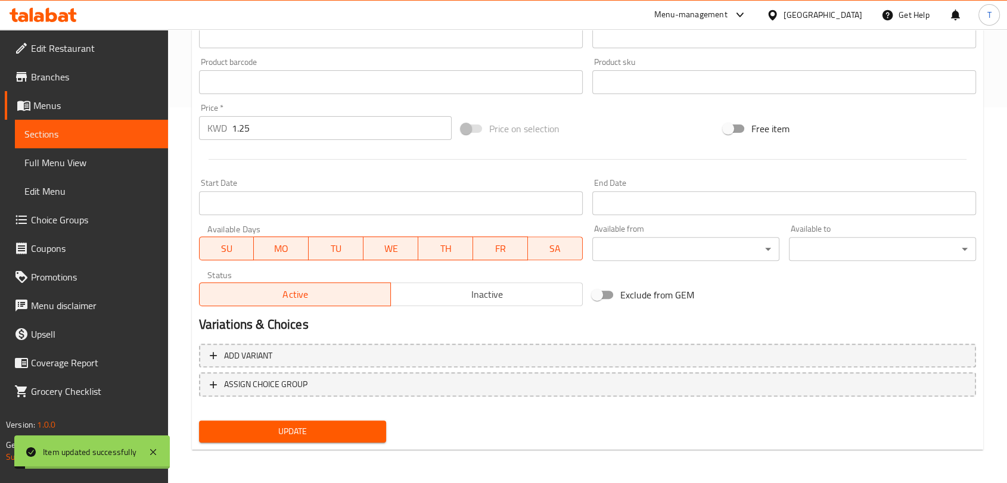
scroll to position [0, 0]
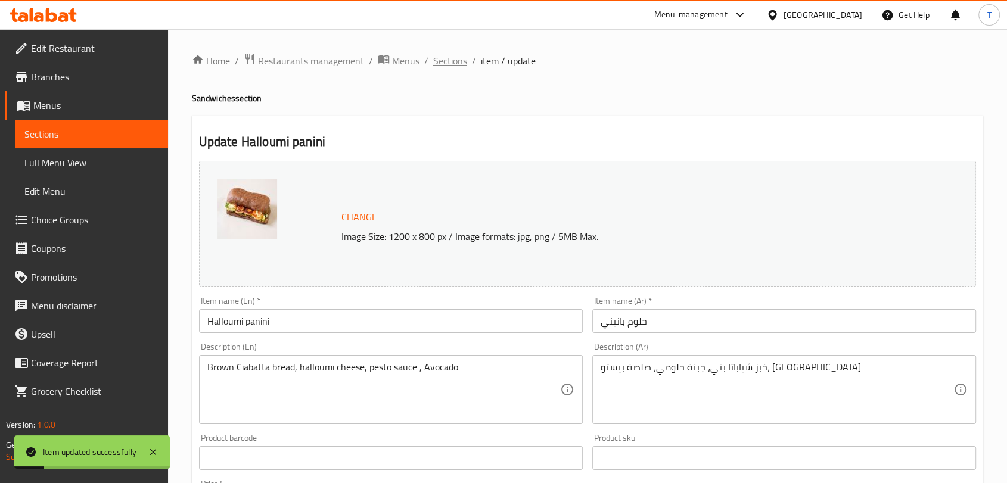
click at [459, 65] on span "Sections" at bounding box center [450, 61] width 34 height 14
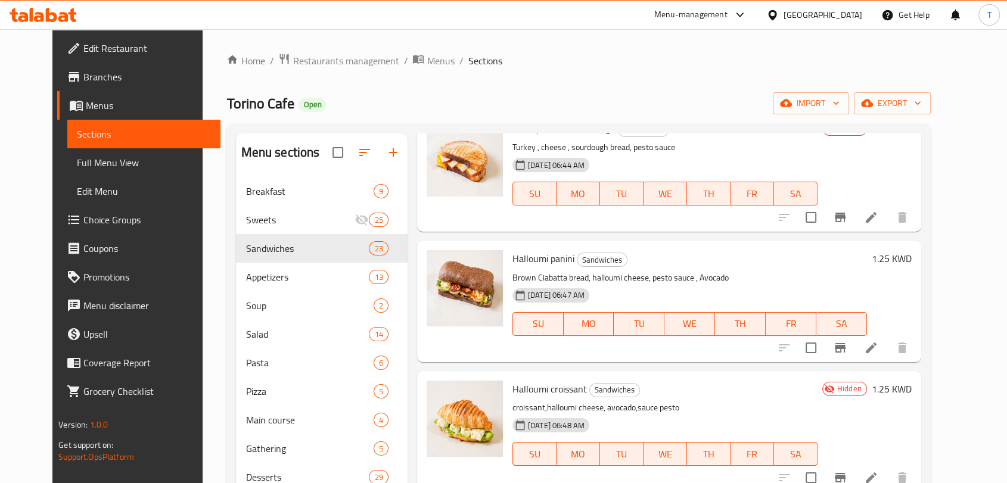
scroll to position [2318, 0]
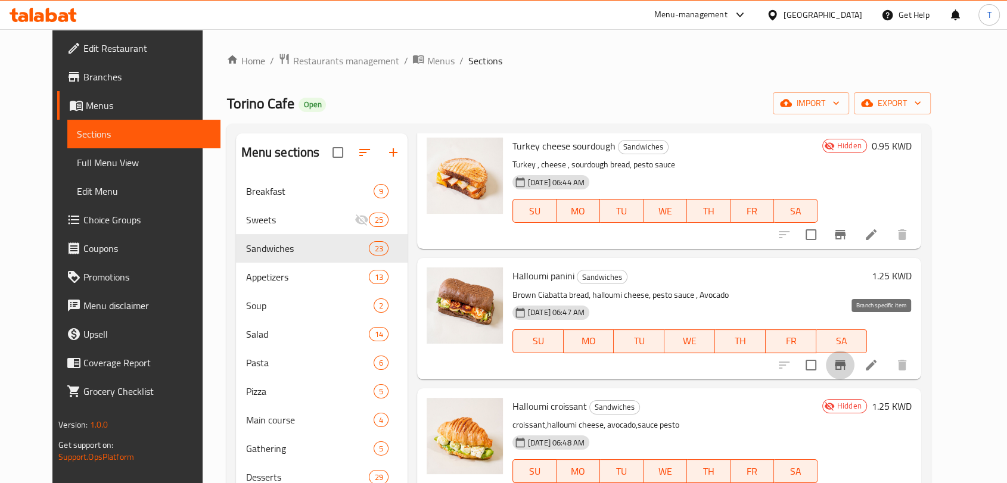
click at [846, 361] on icon "Branch-specific-item" at bounding box center [840, 366] width 11 height 10
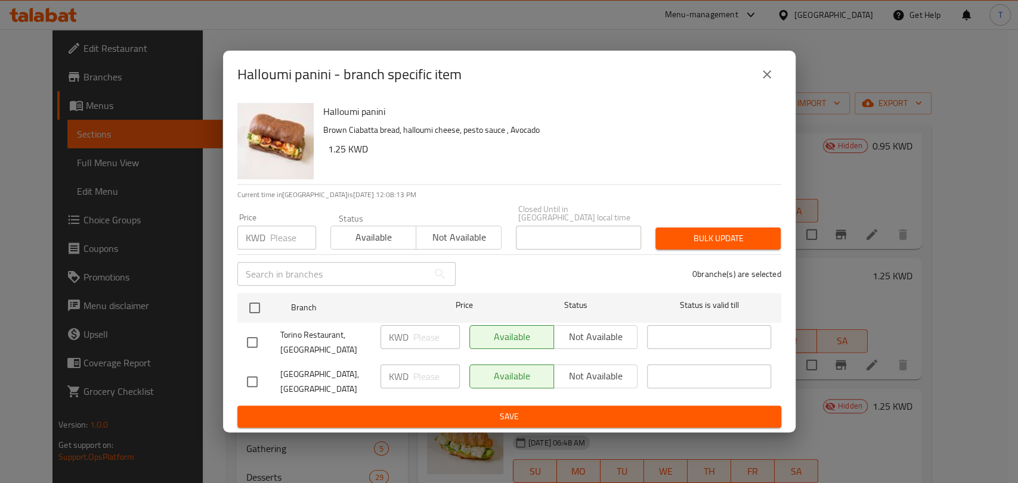
click at [598, 337] on div "Available Not available" at bounding box center [553, 337] width 169 height 24
click at [249, 339] on input "checkbox" at bounding box center [252, 342] width 25 height 25
checkbox input "true"
click at [587, 345] on span "Not available" at bounding box center [596, 336] width 75 height 17
click at [600, 410] on span "Save" at bounding box center [509, 417] width 525 height 15
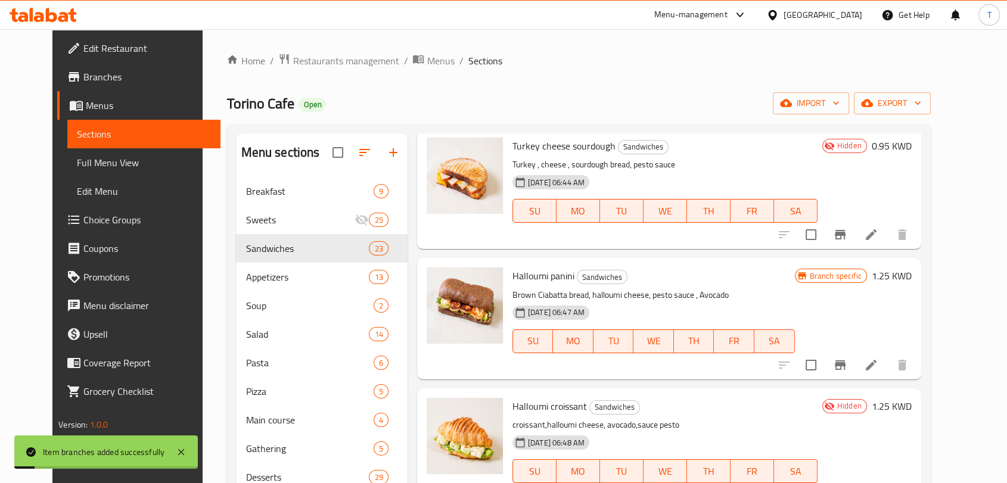
scroll to position [2163, 0]
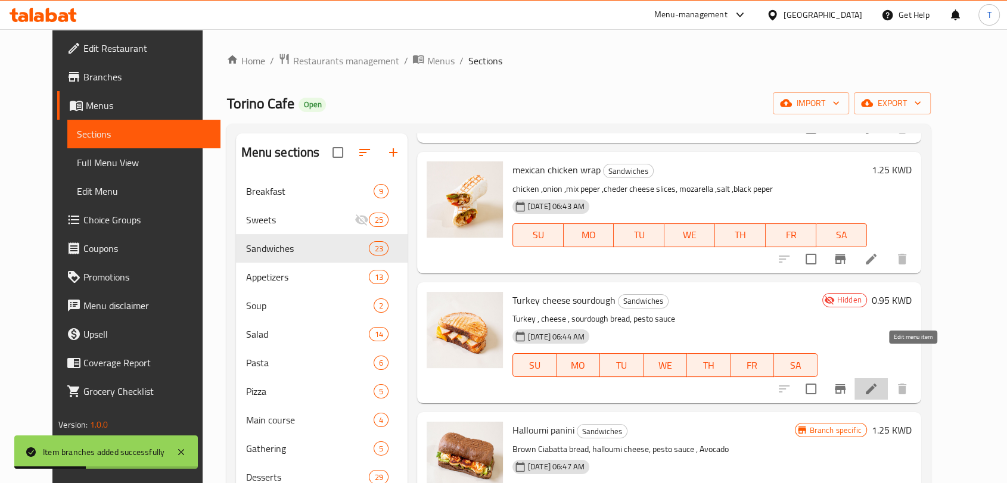
click at [877, 384] on icon at bounding box center [871, 389] width 11 height 11
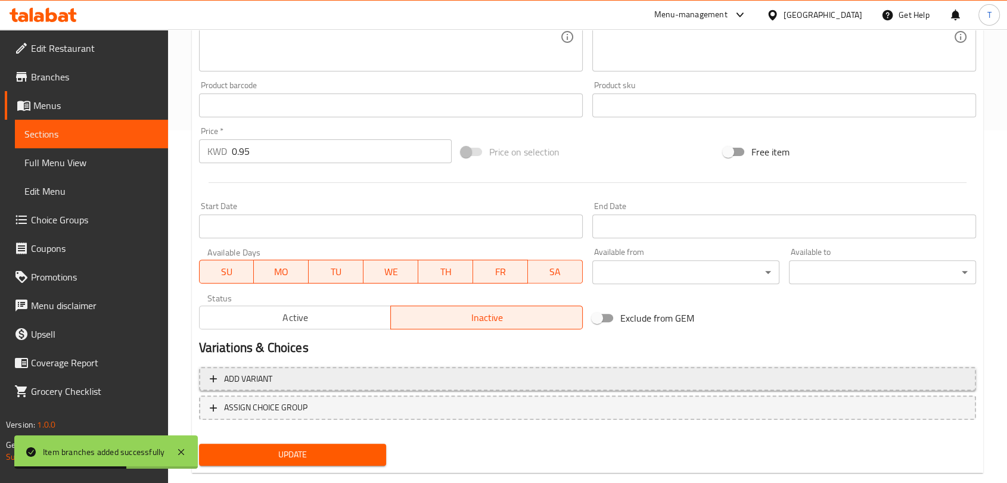
scroll to position [376, 0]
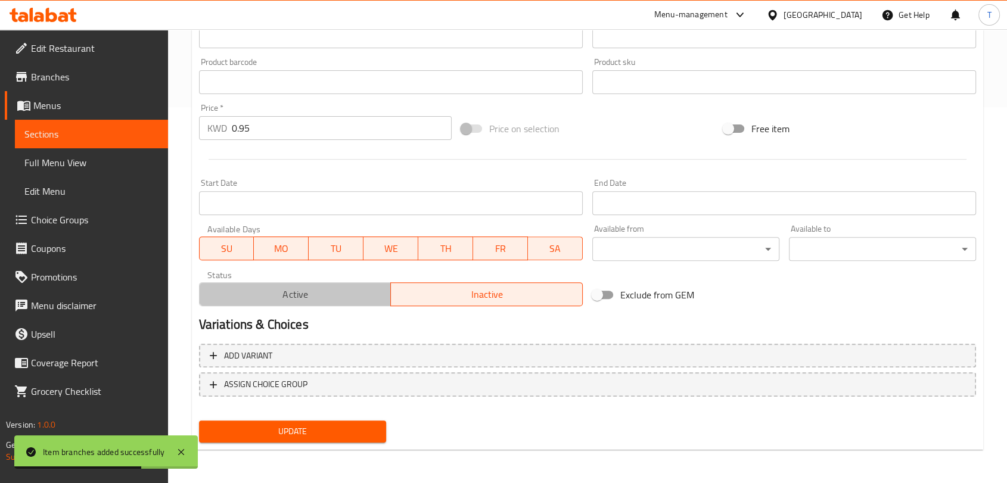
click at [312, 302] on span "Active" at bounding box center [295, 294] width 182 height 17
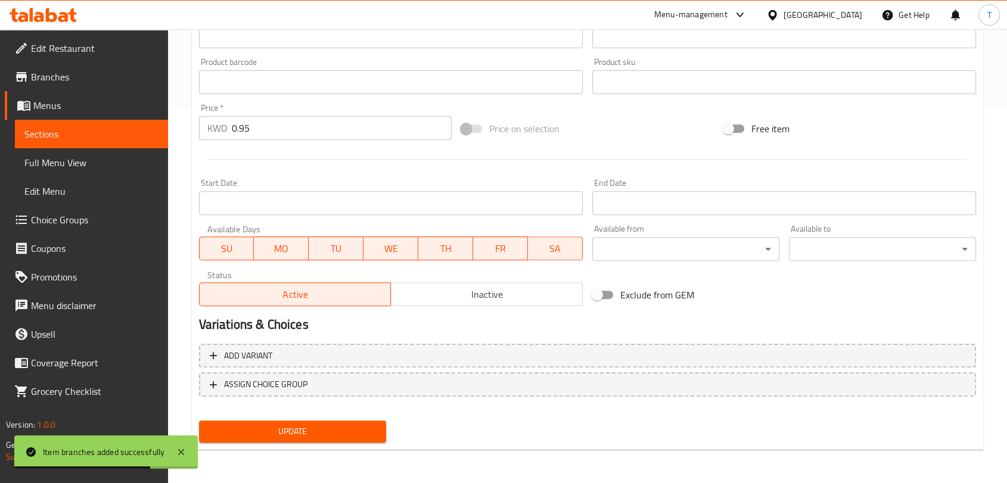
click at [340, 430] on span "Update" at bounding box center [293, 431] width 168 height 15
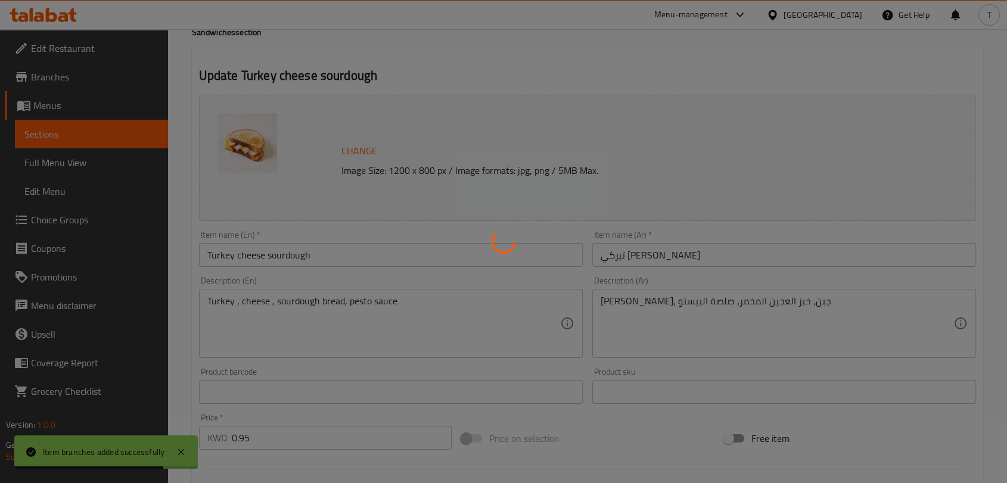
scroll to position [0, 0]
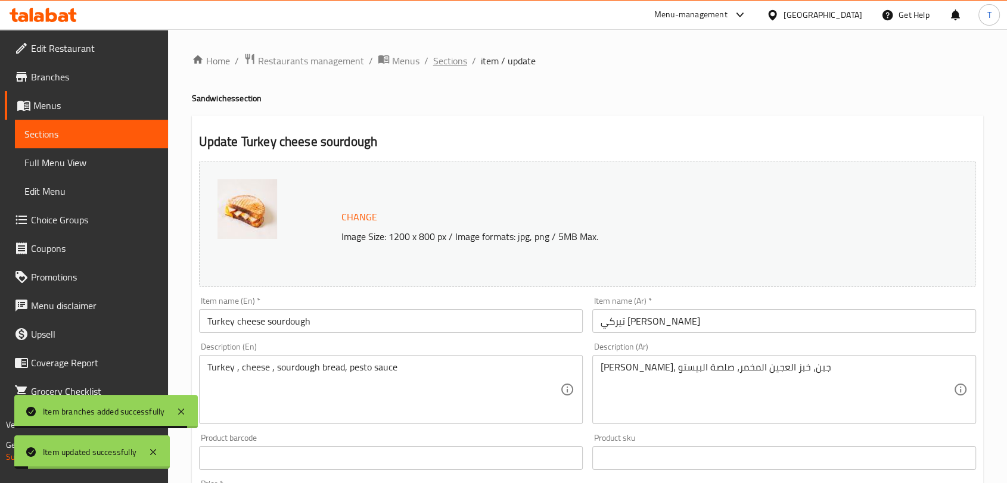
click at [448, 60] on span "Sections" at bounding box center [450, 61] width 34 height 14
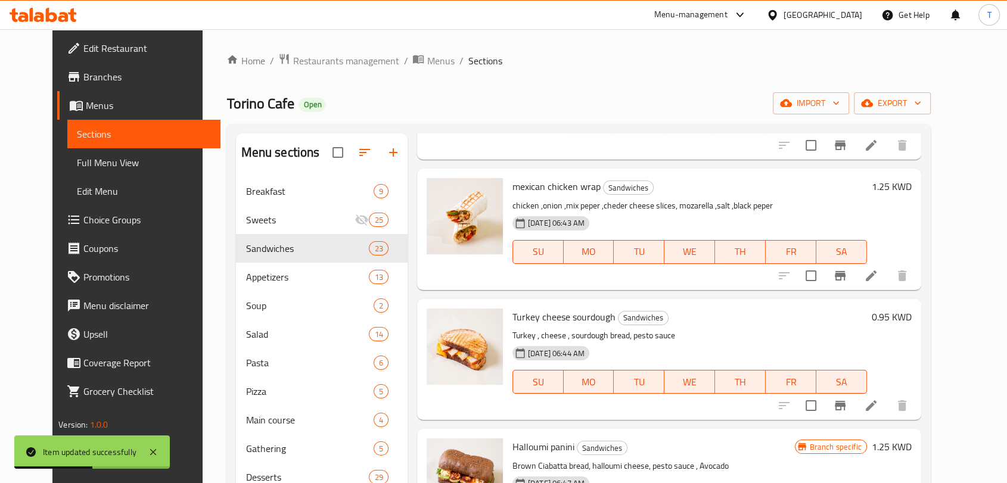
scroll to position [2163, 0]
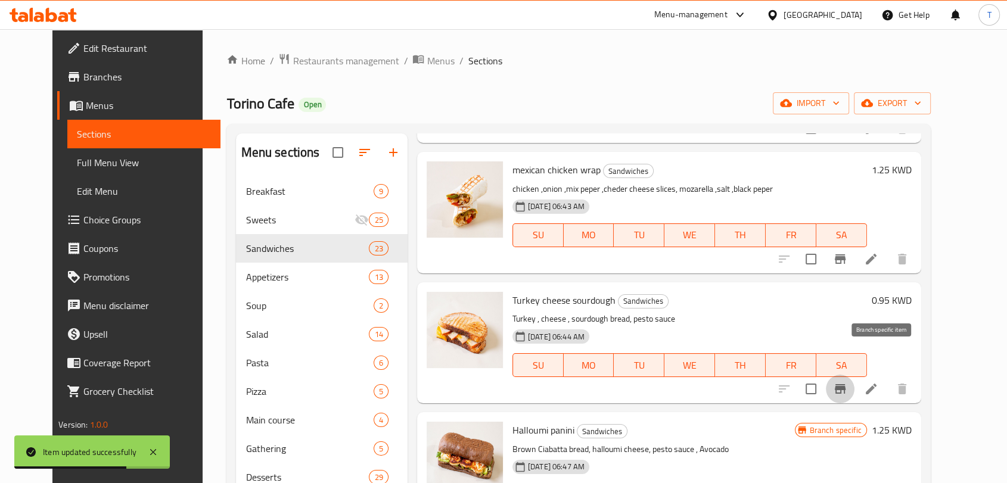
click at [846, 384] on icon "Branch-specific-item" at bounding box center [840, 389] width 11 height 10
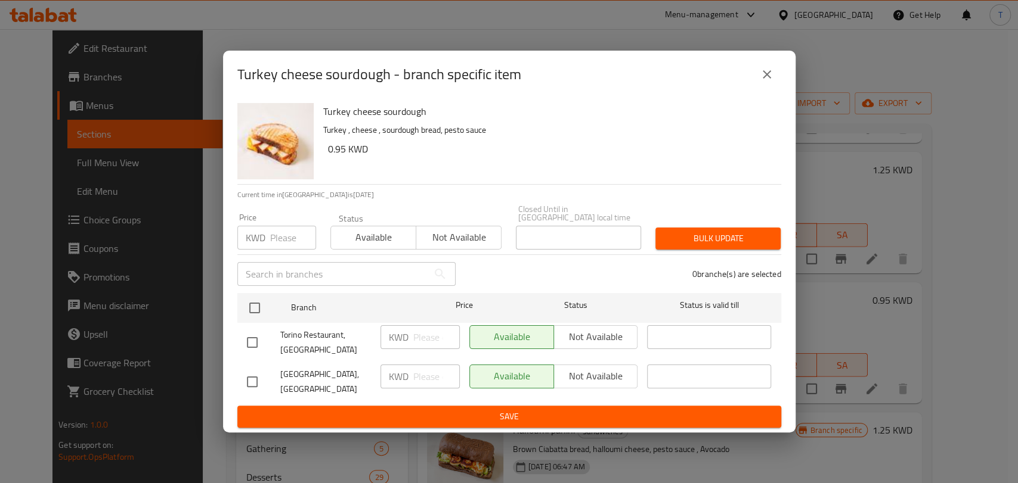
click at [567, 340] on div "Available Not available" at bounding box center [553, 337] width 169 height 24
click at [247, 342] on input "checkbox" at bounding box center [252, 342] width 25 height 25
checkbox input "true"
click at [606, 333] on span "Not available" at bounding box center [596, 336] width 75 height 17
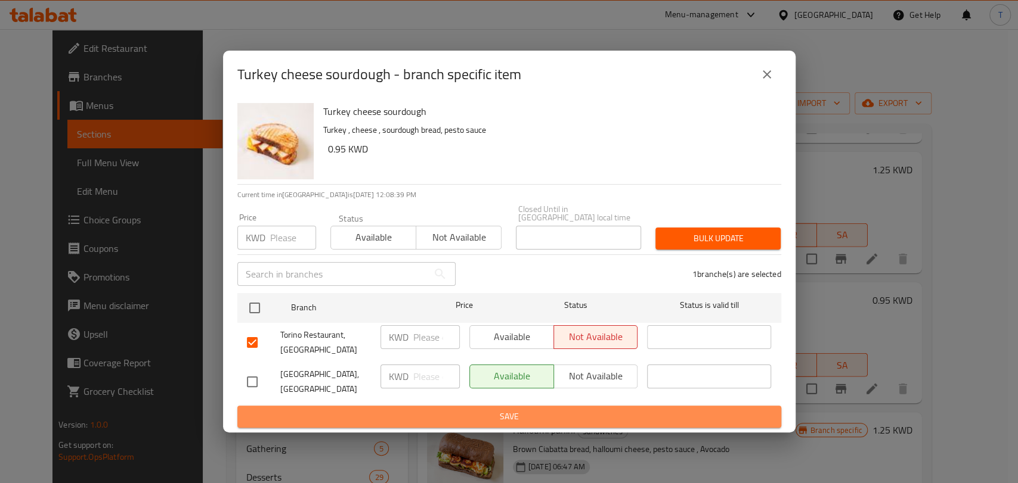
click at [619, 410] on span "Save" at bounding box center [509, 417] width 525 height 15
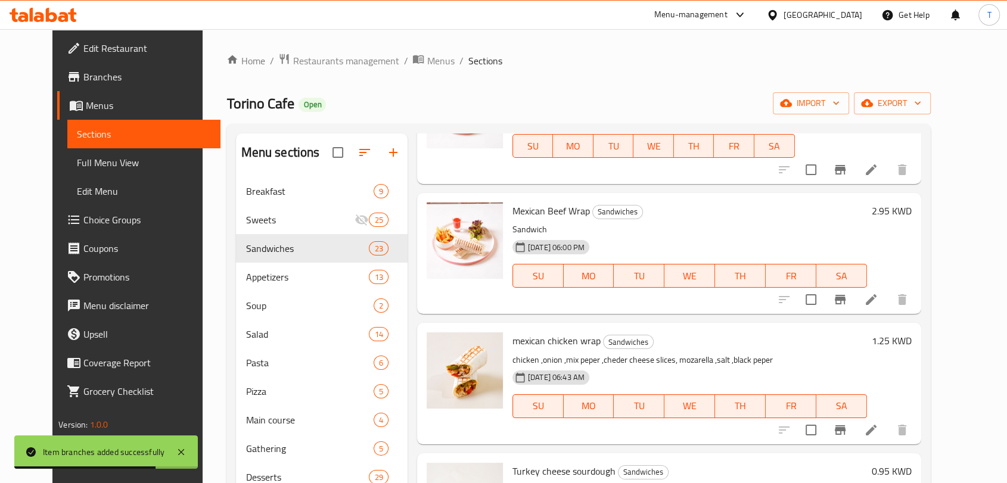
scroll to position [2009, 0]
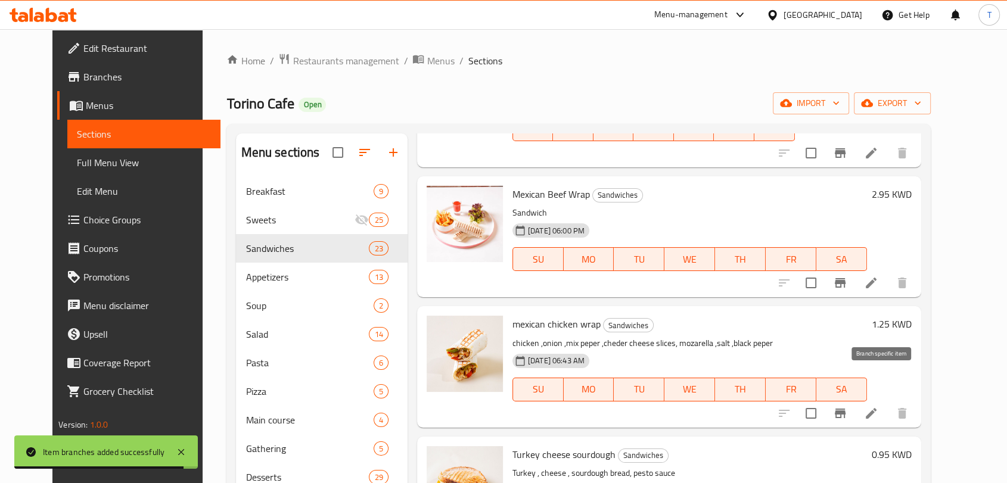
click at [846, 409] on icon "Branch-specific-item" at bounding box center [840, 414] width 11 height 10
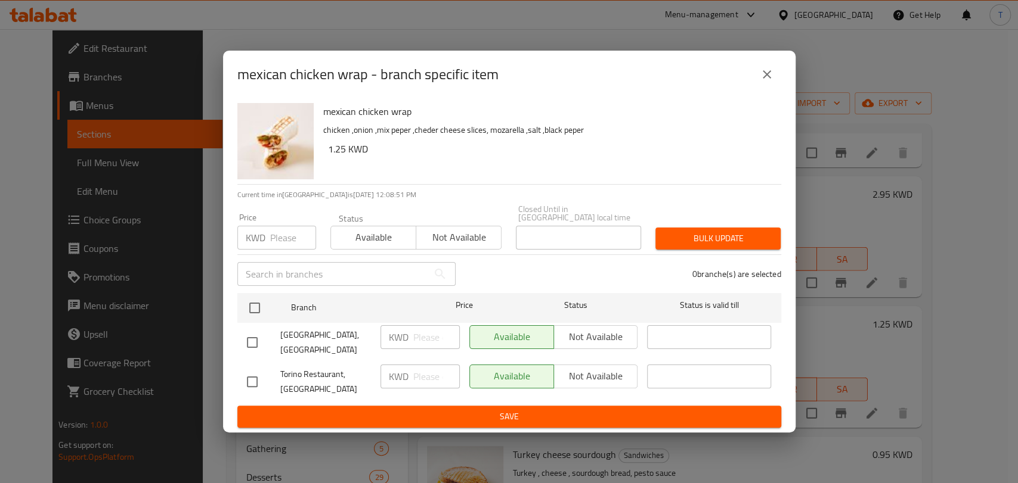
click at [240, 348] on input "checkbox" at bounding box center [252, 342] width 25 height 25
checkbox input "true"
click at [581, 337] on span "Not available" at bounding box center [596, 336] width 75 height 17
click at [584, 413] on span "Save" at bounding box center [509, 417] width 525 height 15
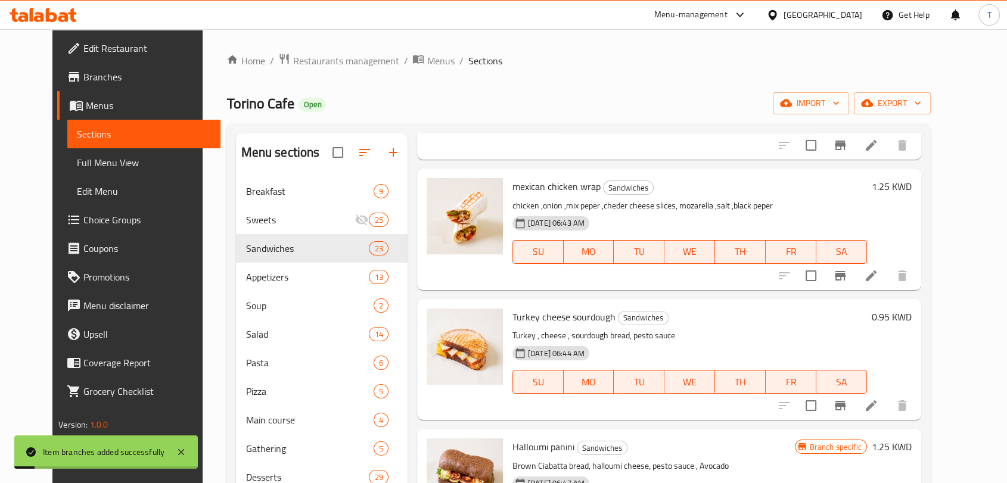
scroll to position [2163, 0]
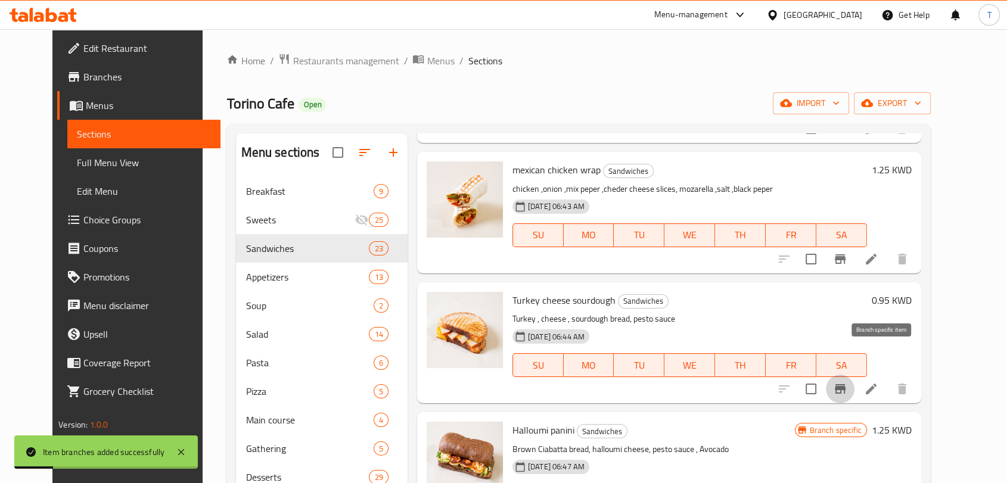
click at [855, 375] on button "Branch-specific-item" at bounding box center [840, 389] width 29 height 29
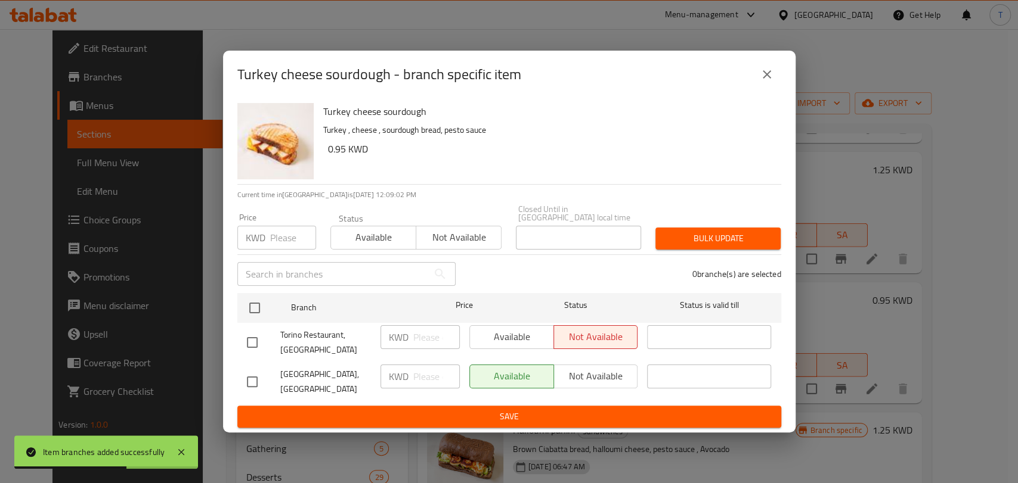
click at [653, 411] on span "Save" at bounding box center [509, 417] width 525 height 15
click at [768, 79] on icon "close" at bounding box center [766, 74] width 8 height 8
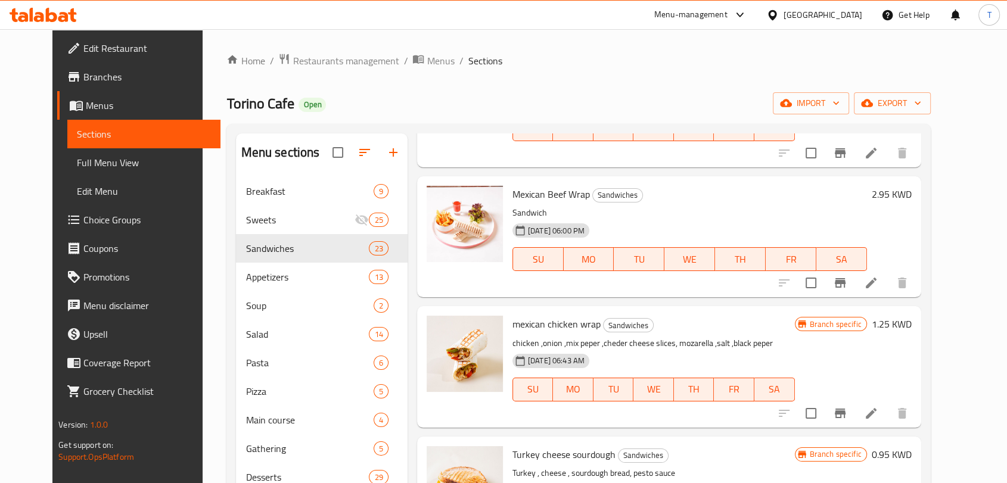
scroll to position [1854, 0]
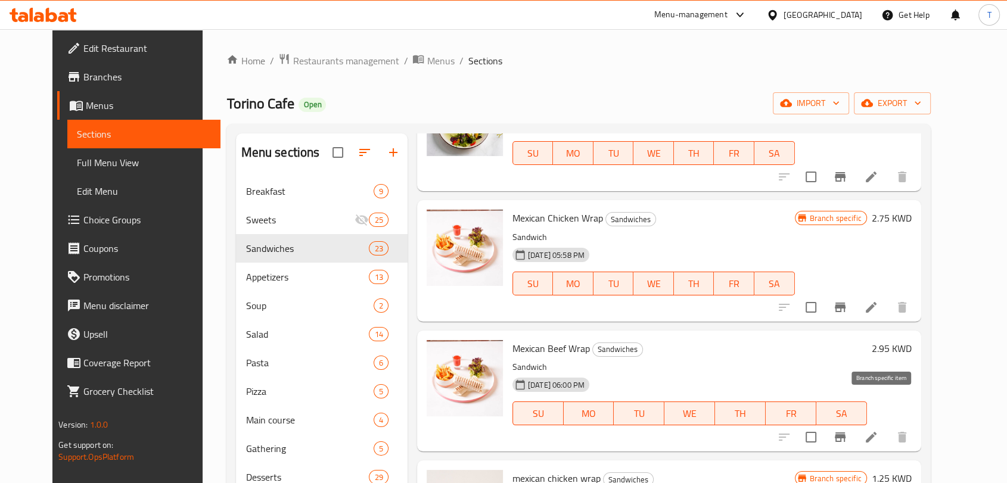
click at [848, 430] on icon "Branch-specific-item" at bounding box center [840, 437] width 14 height 14
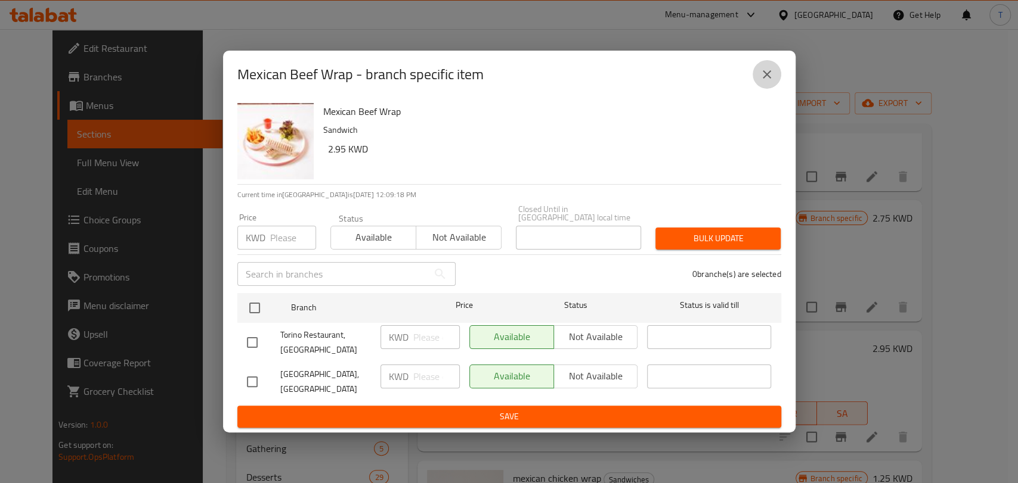
click at [768, 82] on icon "close" at bounding box center [766, 74] width 14 height 14
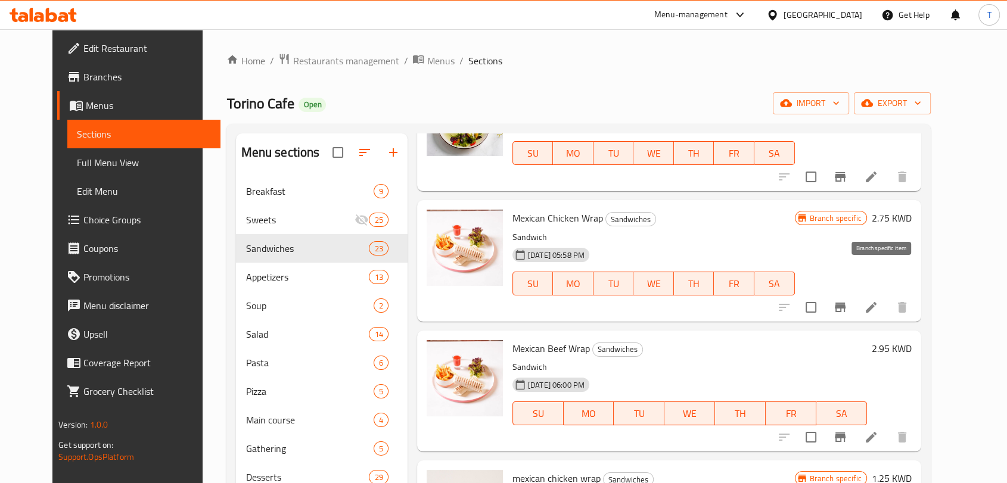
click at [846, 303] on icon "Branch-specific-item" at bounding box center [840, 308] width 11 height 10
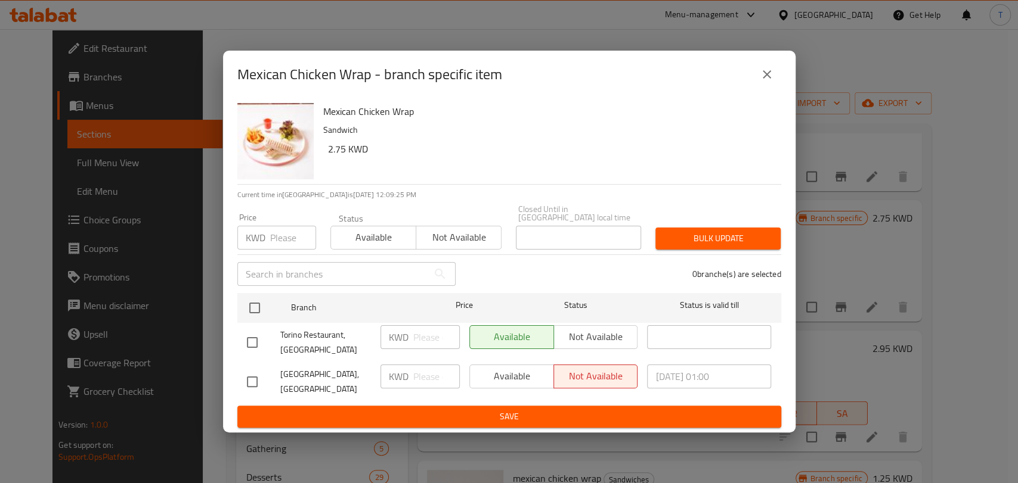
click at [766, 81] on icon "close" at bounding box center [766, 74] width 14 height 14
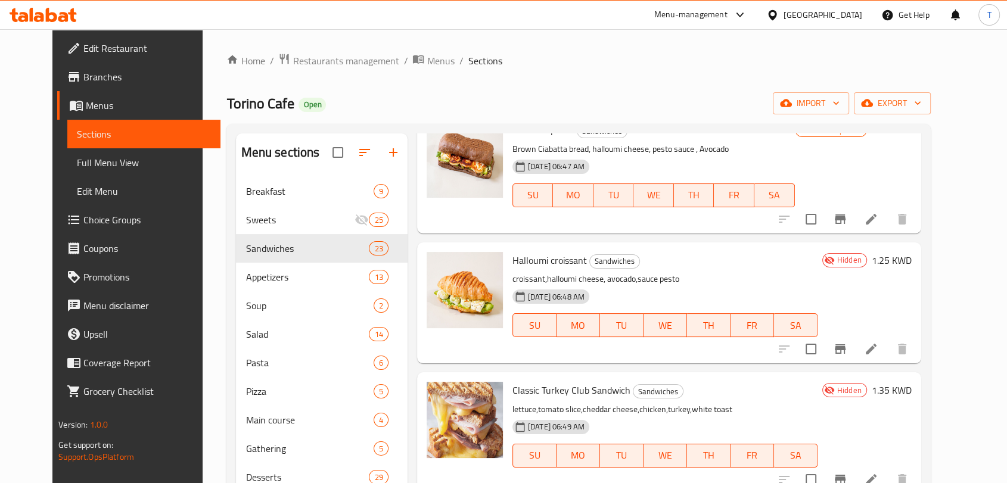
scroll to position [2473, 0]
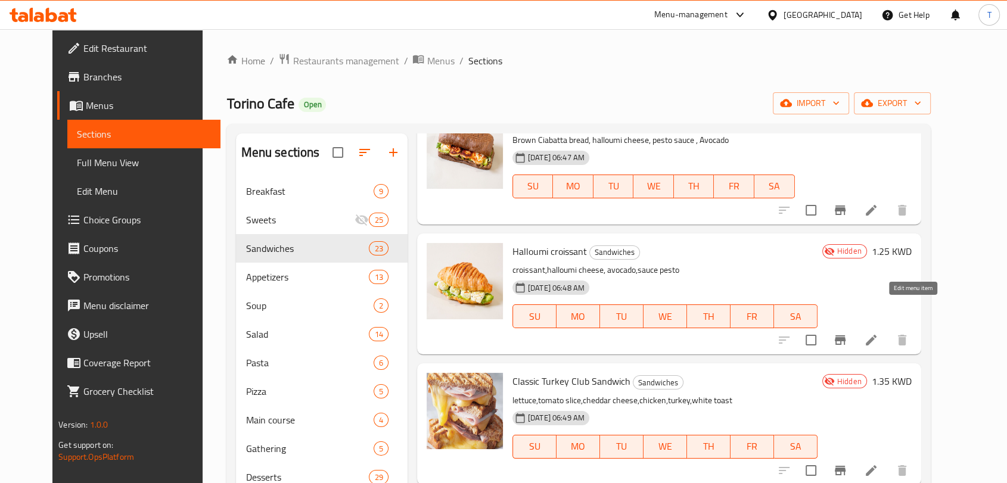
click at [879, 333] on icon at bounding box center [871, 340] width 14 height 14
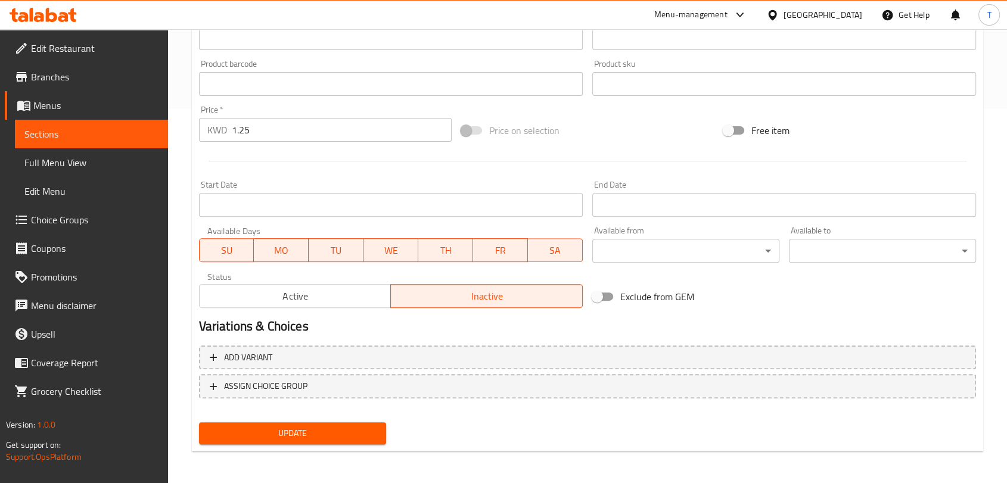
scroll to position [376, 0]
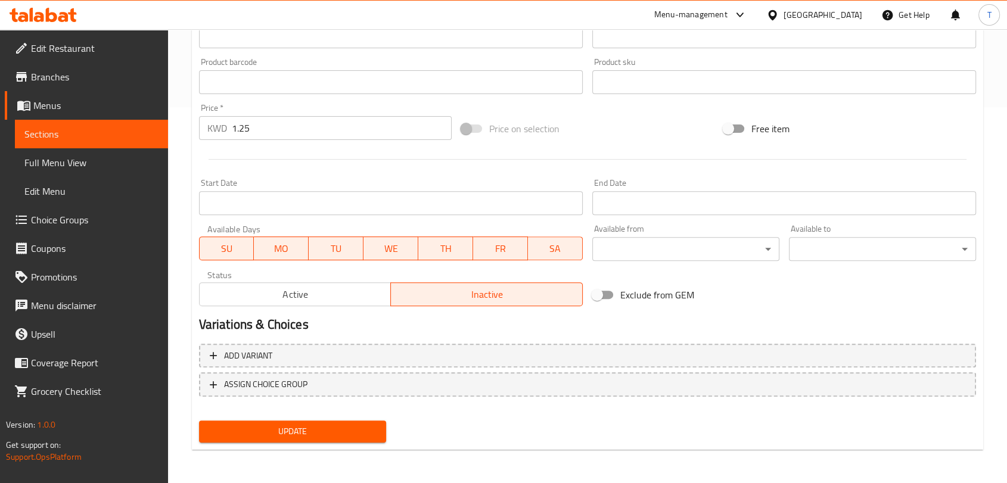
click at [327, 296] on span "Active" at bounding box center [295, 294] width 182 height 17
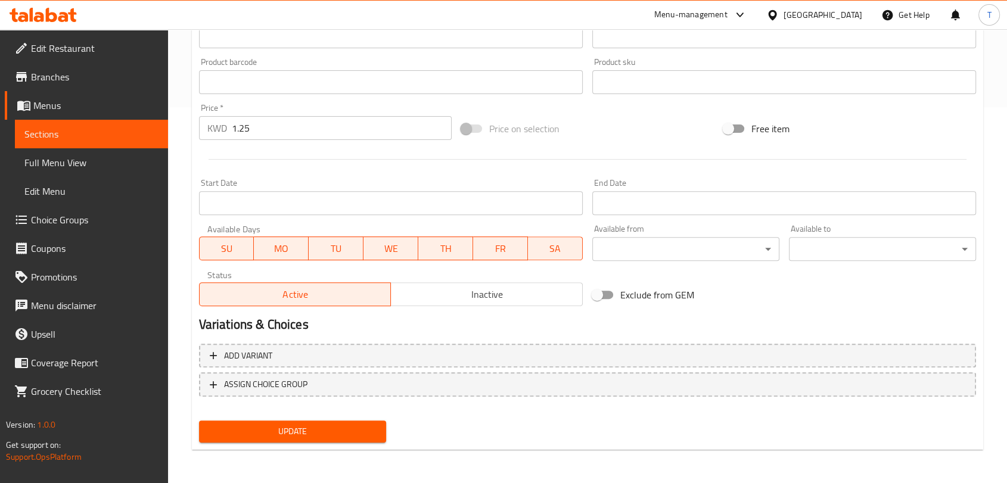
click at [333, 430] on span "Update" at bounding box center [293, 431] width 168 height 15
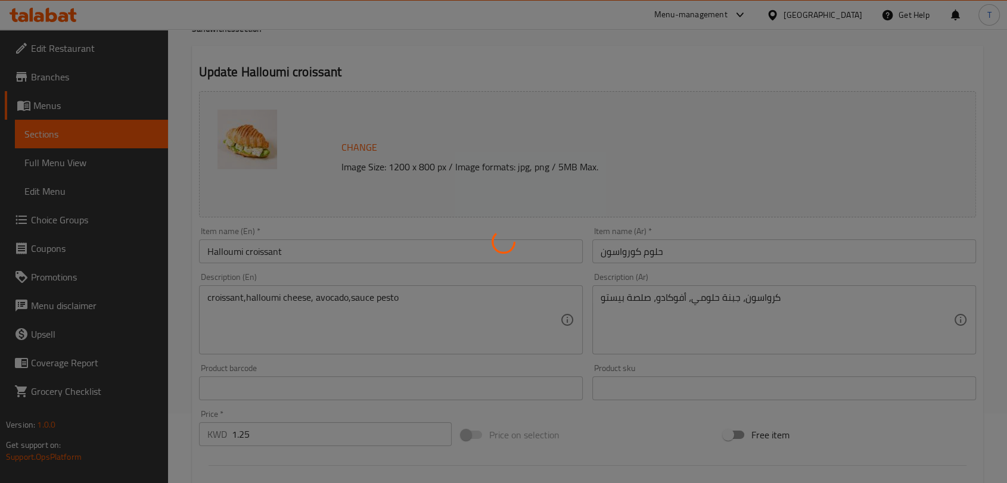
scroll to position [0, 0]
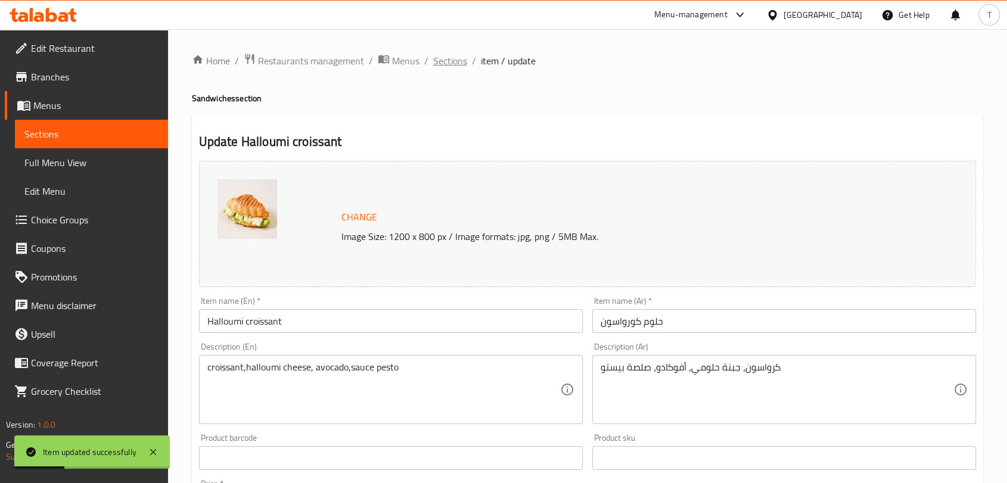
click at [464, 61] on span "Sections" at bounding box center [450, 61] width 34 height 14
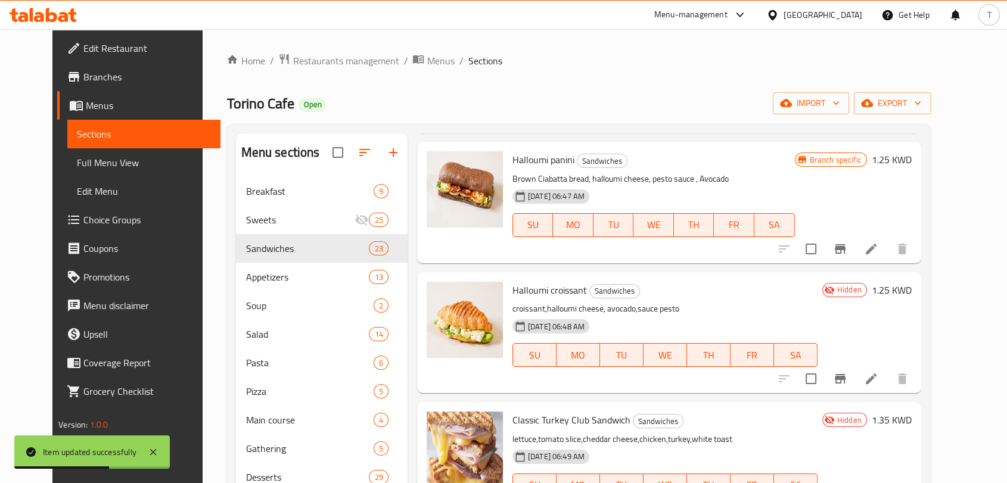
scroll to position [2417, 0]
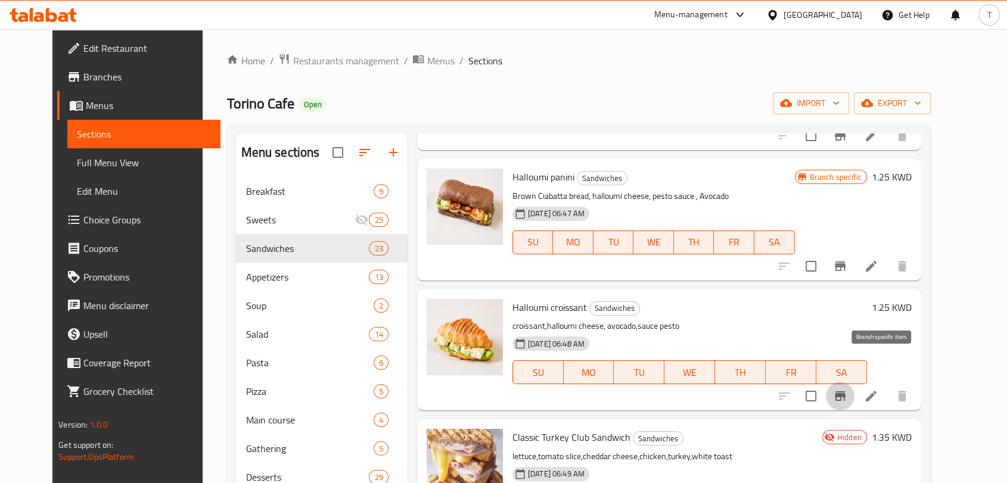
click at [848, 389] on icon "Branch-specific-item" at bounding box center [840, 396] width 14 height 14
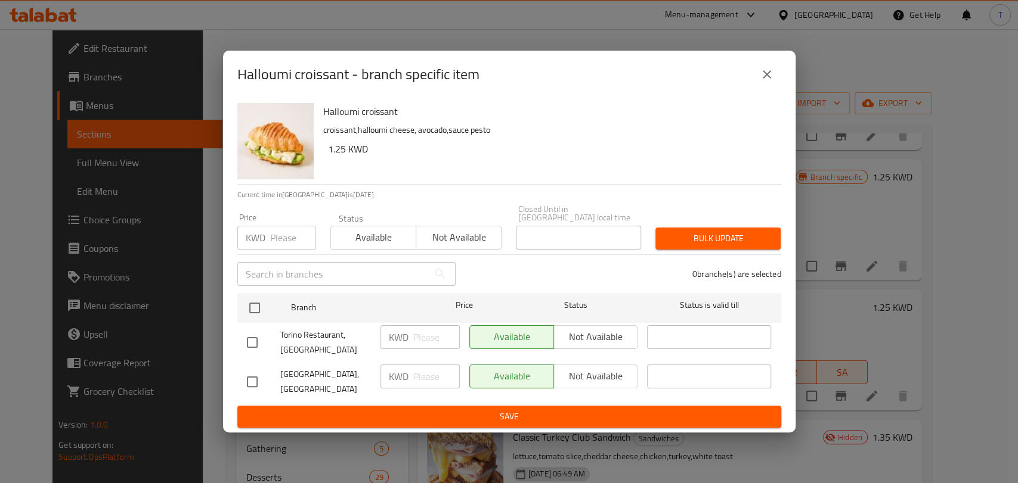
click at [260, 337] on input "checkbox" at bounding box center [252, 342] width 25 height 25
checkbox input "true"
click at [609, 340] on span "Not available" at bounding box center [596, 336] width 75 height 17
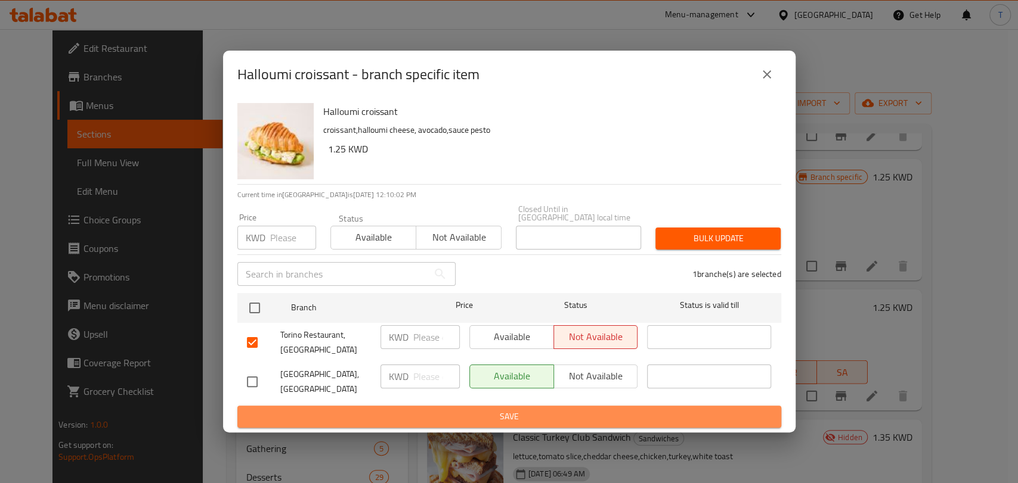
click at [615, 411] on span "Save" at bounding box center [509, 417] width 525 height 15
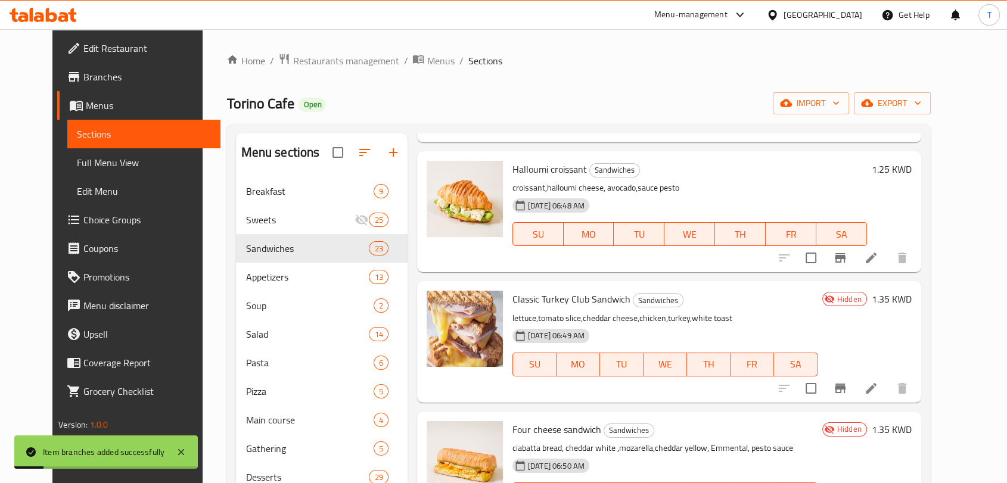
scroll to position [2571, 0]
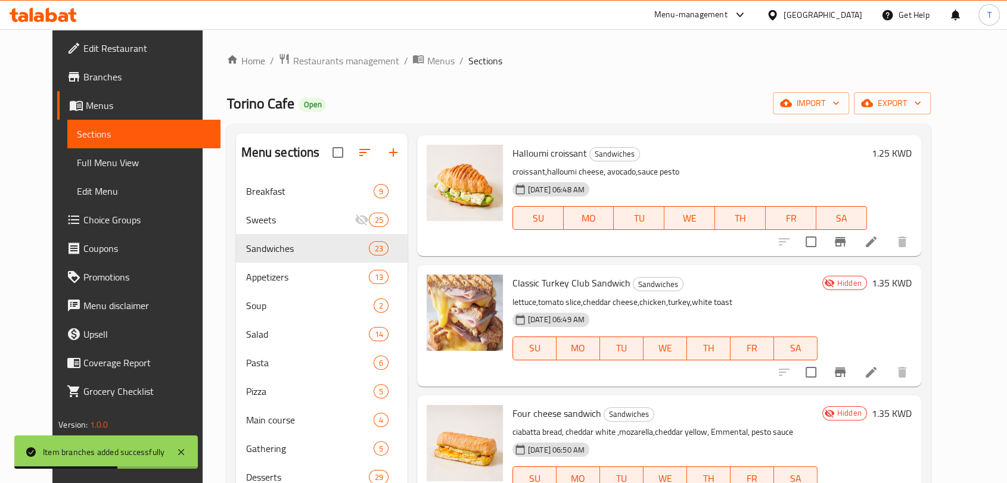
click at [888, 362] on li at bounding box center [871, 372] width 33 height 21
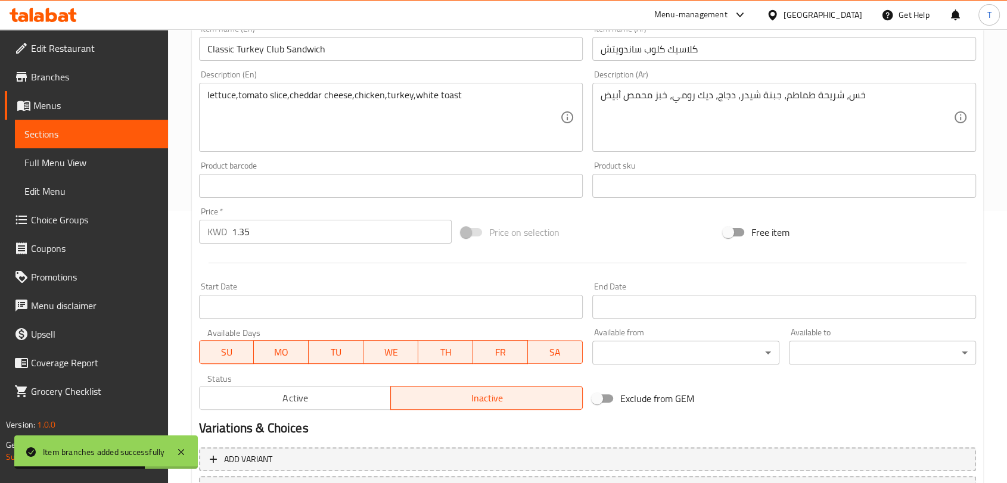
scroll to position [376, 0]
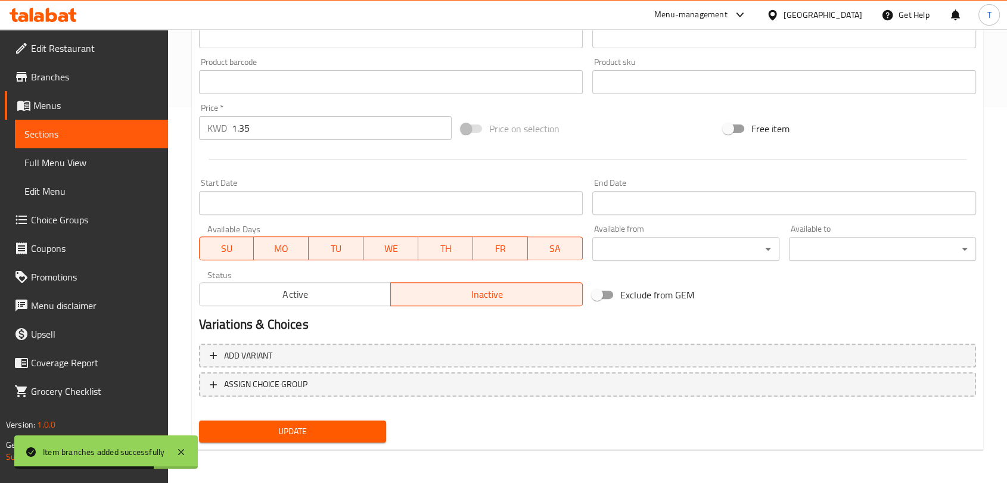
click at [314, 297] on span "Active" at bounding box center [295, 294] width 182 height 17
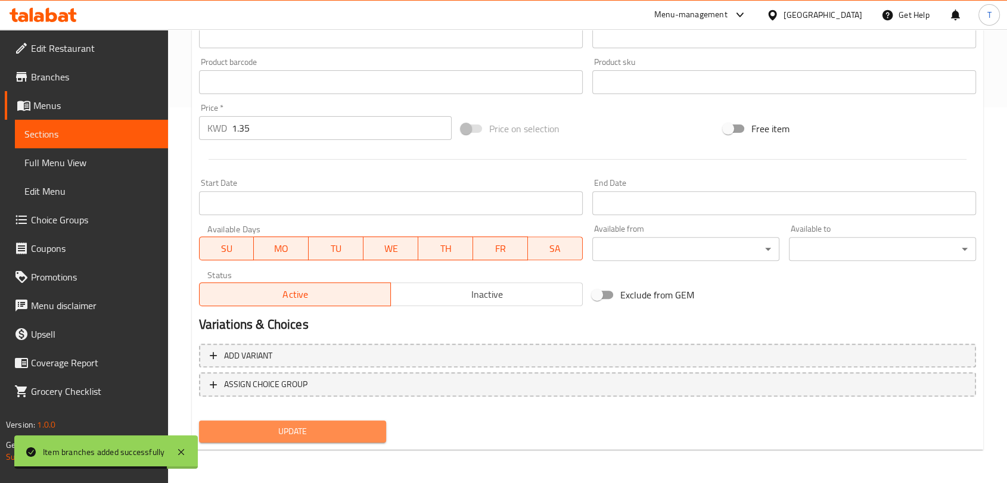
click at [348, 428] on span "Update" at bounding box center [293, 431] width 168 height 15
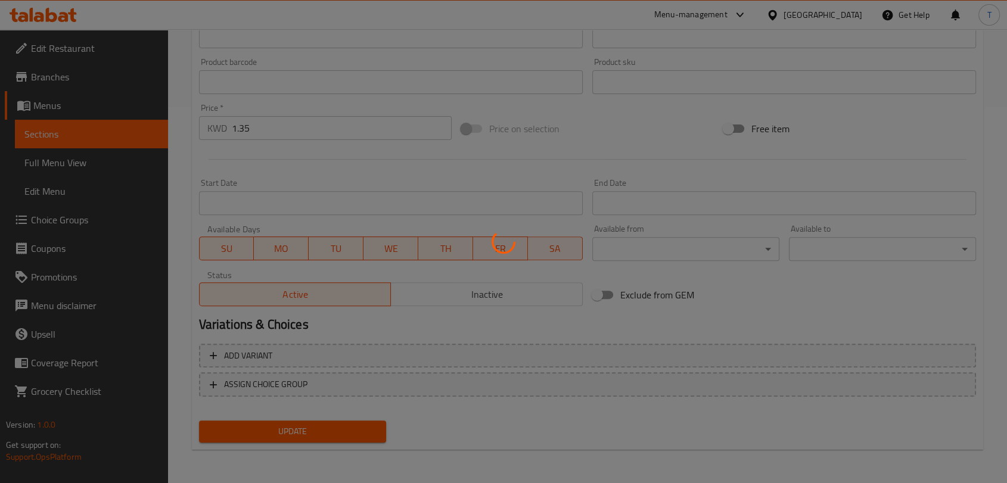
scroll to position [0, 0]
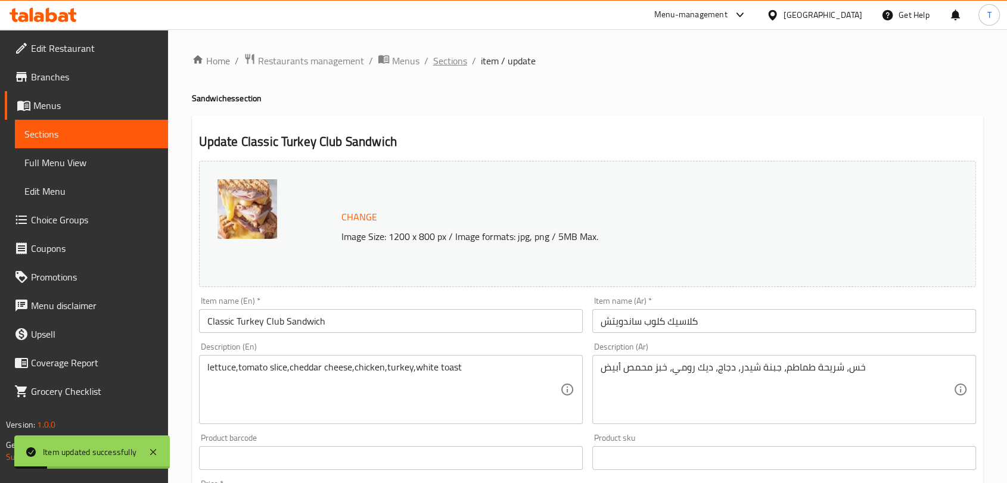
click at [448, 60] on span "Sections" at bounding box center [450, 61] width 34 height 14
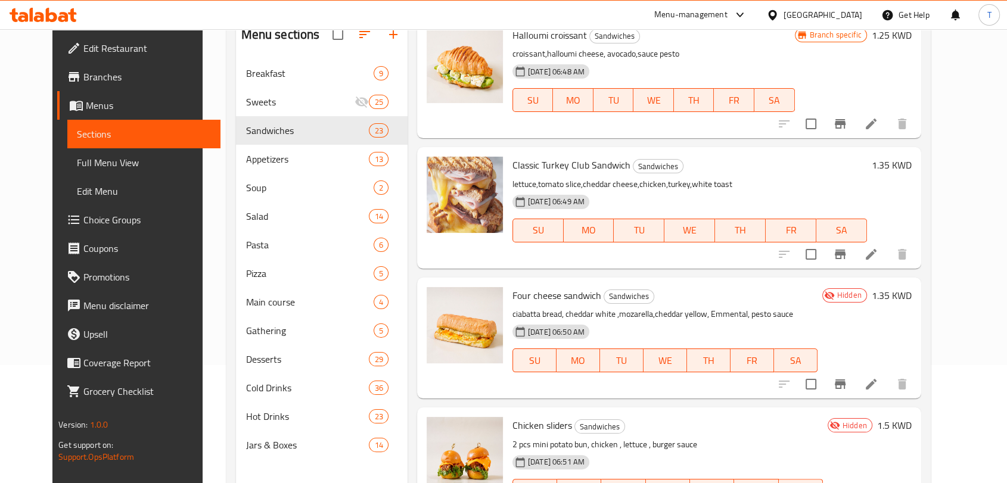
scroll to position [154, 0]
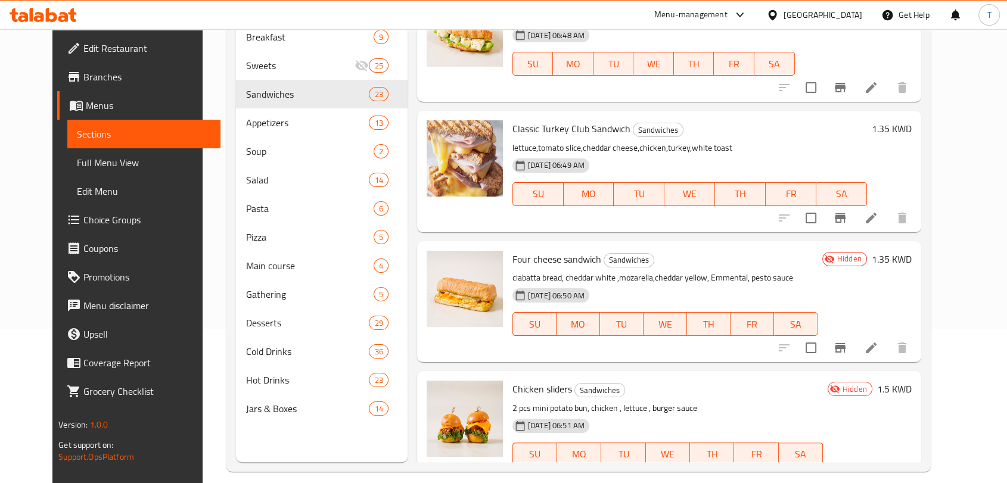
click at [888, 337] on li at bounding box center [871, 347] width 33 height 21
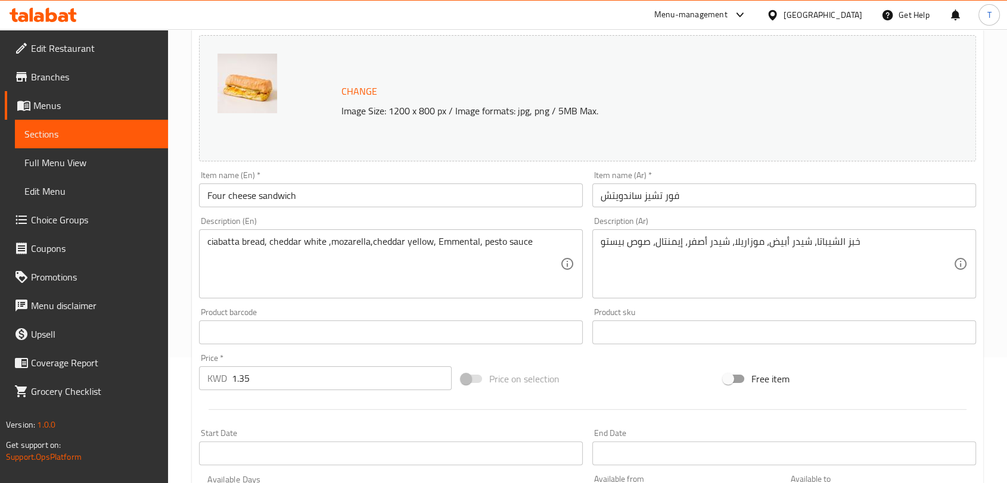
scroll to position [376, 0]
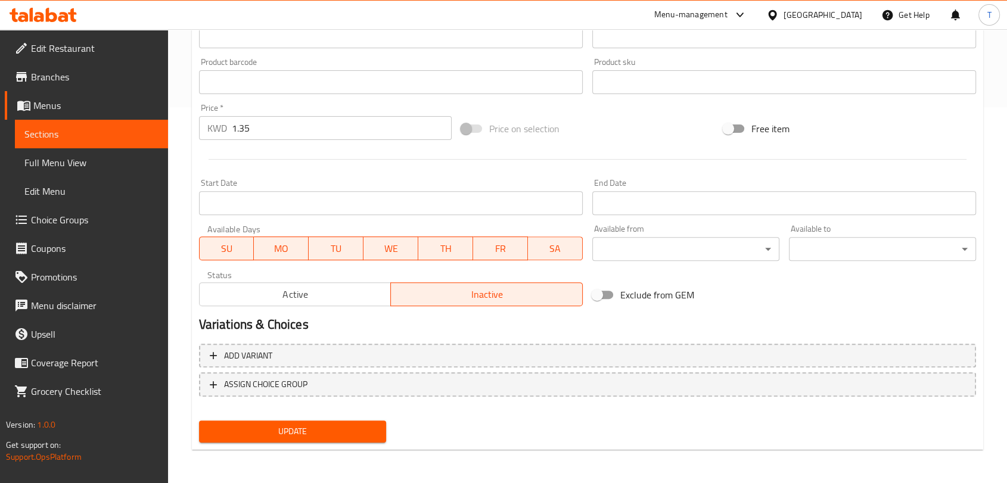
click at [311, 300] on span "Active" at bounding box center [295, 294] width 182 height 17
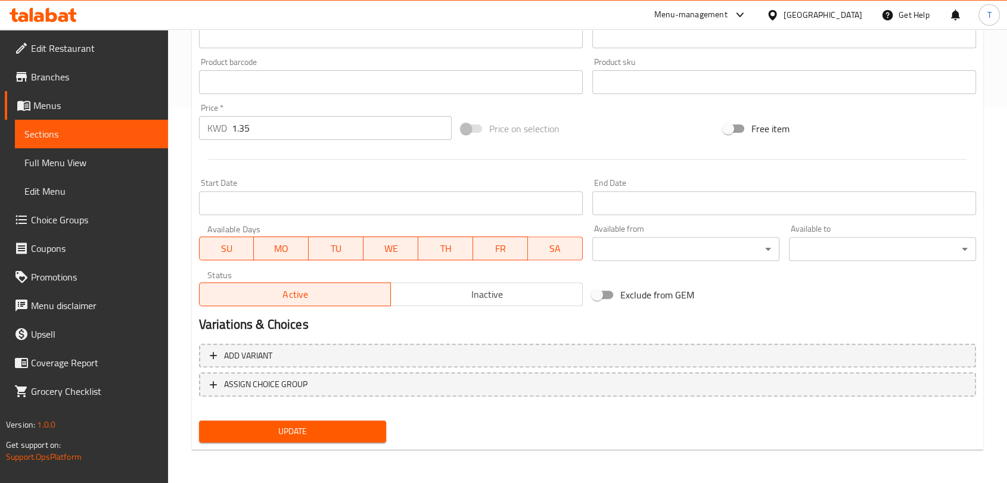
click at [330, 411] on div "Add variant ASSIGN CHOICE GROUP" at bounding box center [587, 377] width 787 height 77
click at [334, 434] on span "Update" at bounding box center [293, 431] width 168 height 15
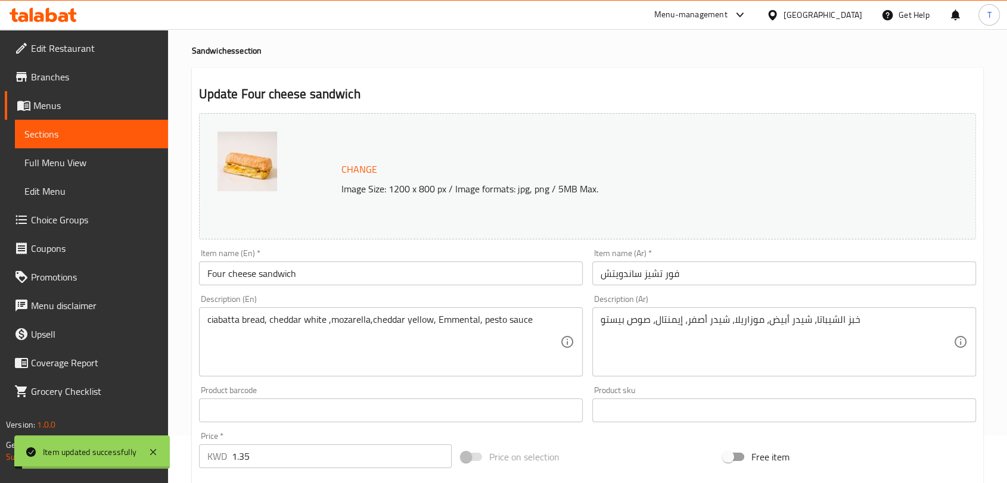
scroll to position [0, 0]
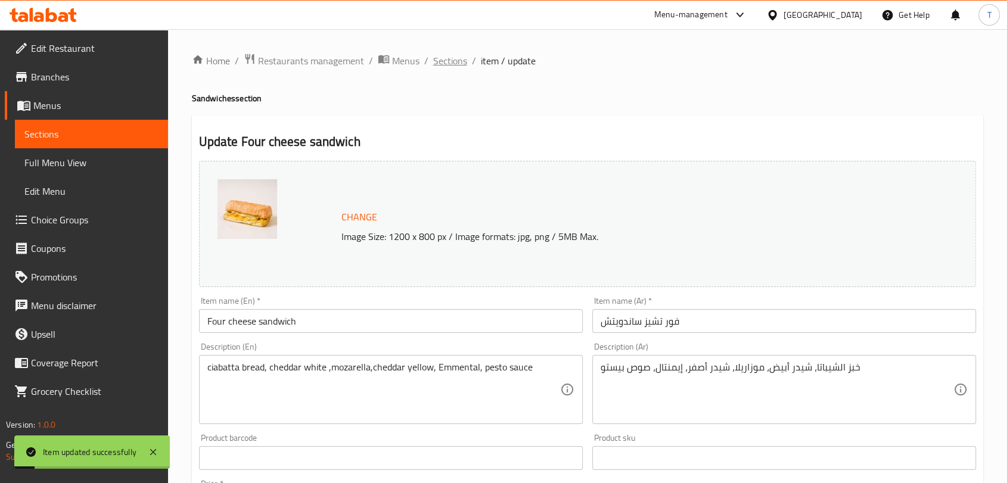
click at [441, 63] on span "Sections" at bounding box center [450, 61] width 34 height 14
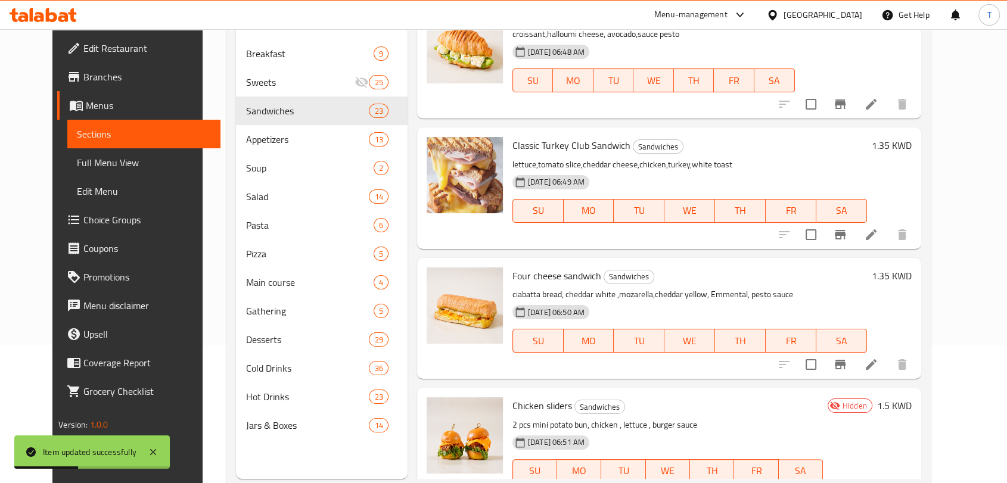
scroll to position [154, 0]
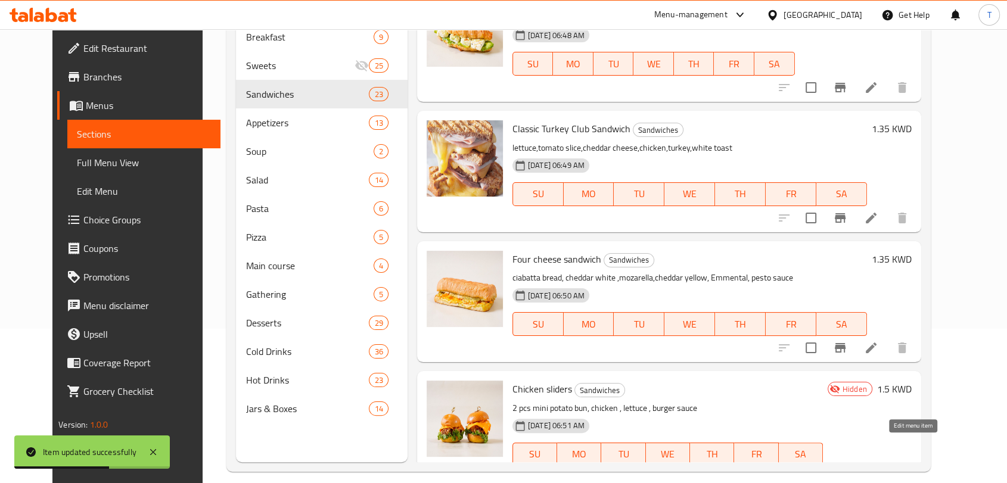
click at [879, 472] on icon at bounding box center [871, 479] width 14 height 14
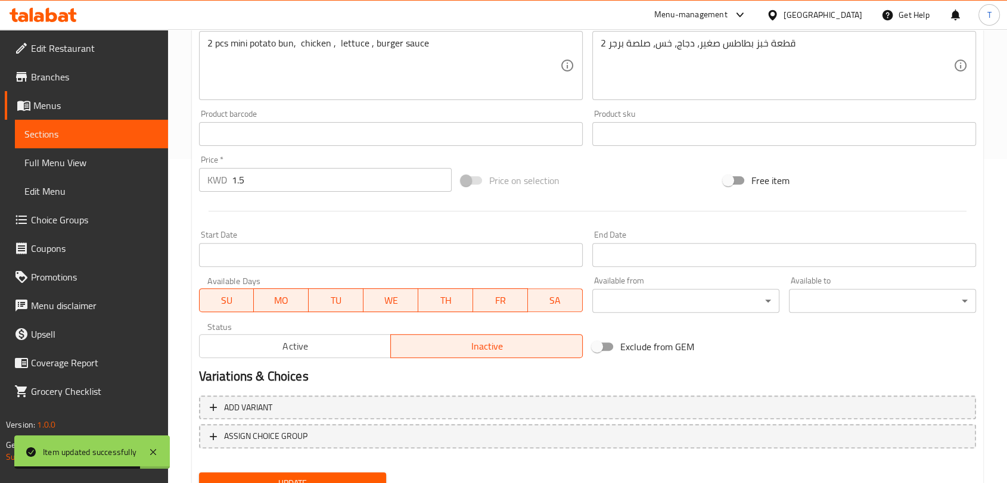
scroll to position [376, 0]
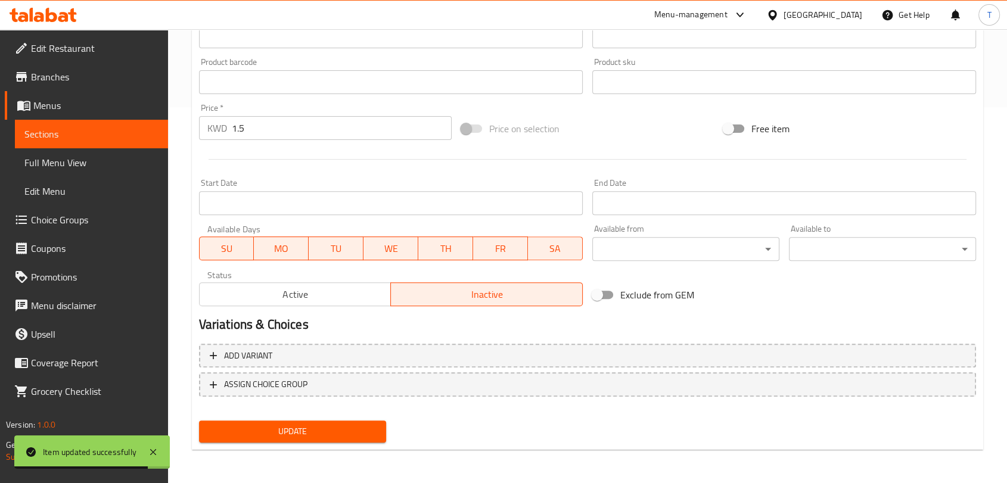
click at [352, 289] on span "Active" at bounding box center [295, 294] width 182 height 17
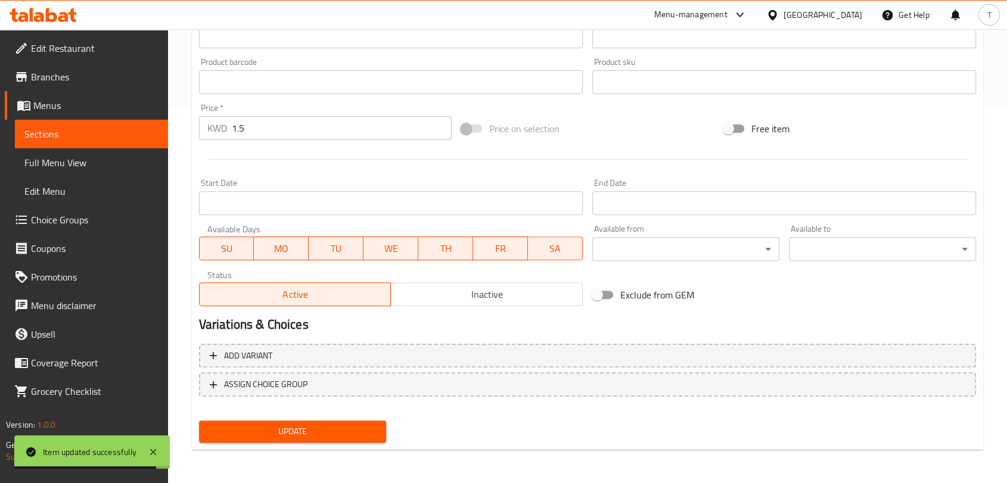
click at [330, 429] on span "Update" at bounding box center [293, 431] width 168 height 15
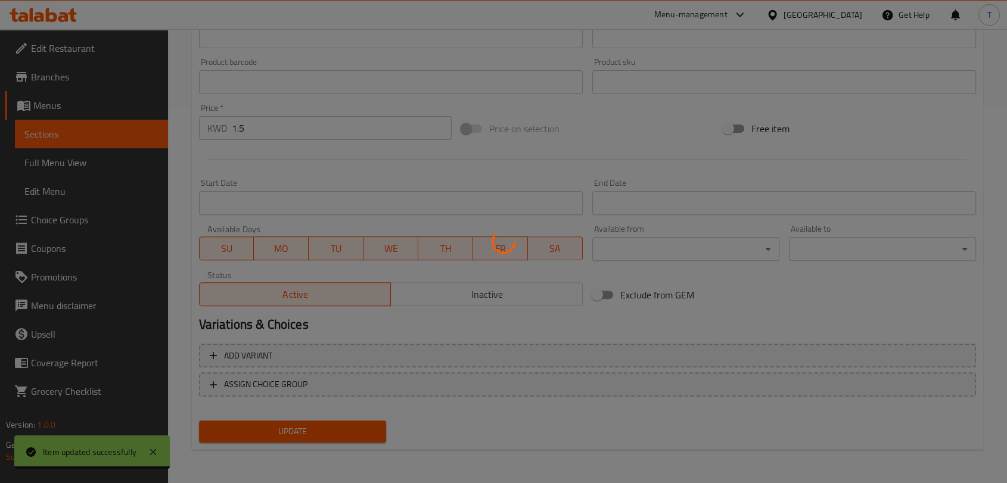
scroll to position [0, 0]
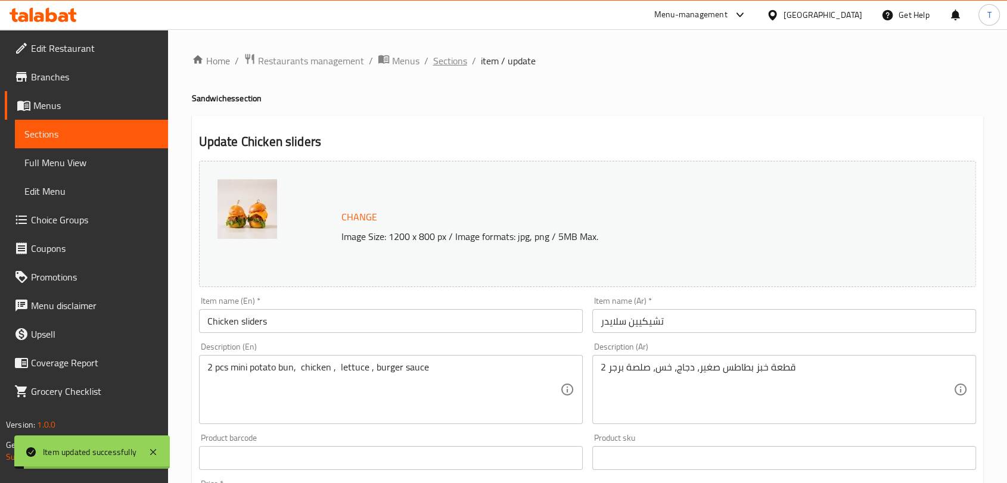
click at [463, 57] on span "Sections" at bounding box center [450, 61] width 34 height 14
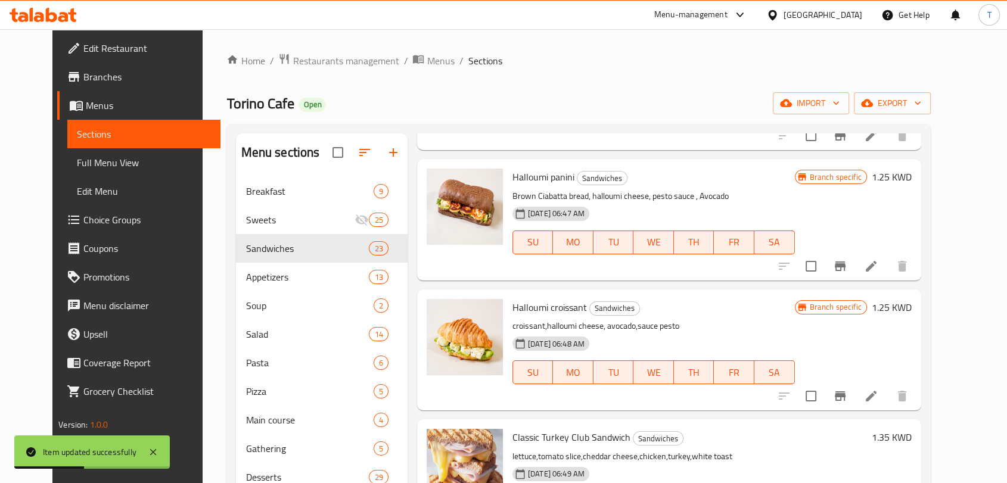
scroll to position [2571, 0]
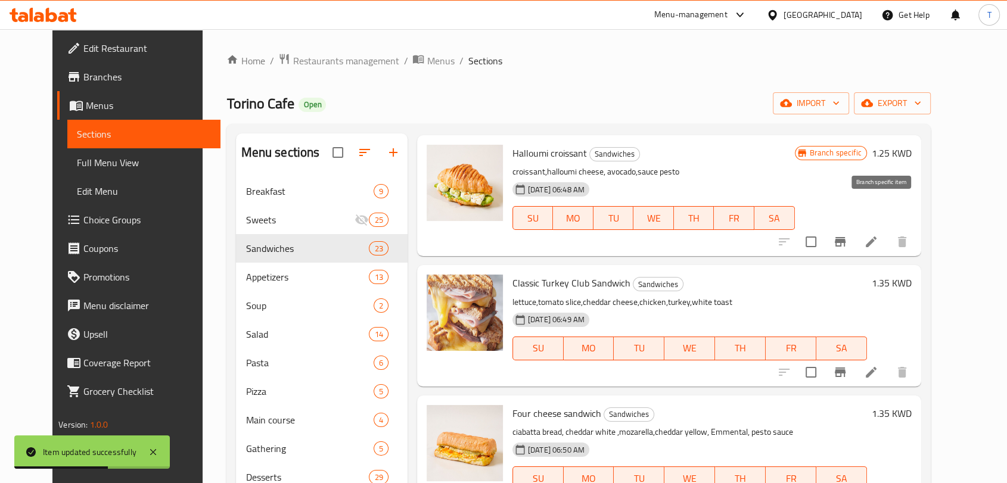
click at [848, 235] on icon "Branch-specific-item" at bounding box center [840, 242] width 14 height 14
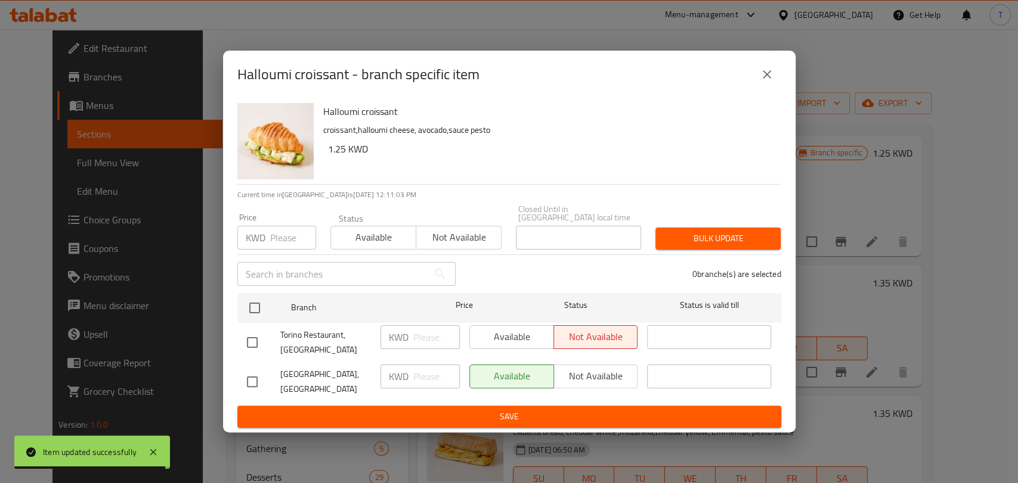
click at [773, 82] on icon "close" at bounding box center [766, 74] width 14 height 14
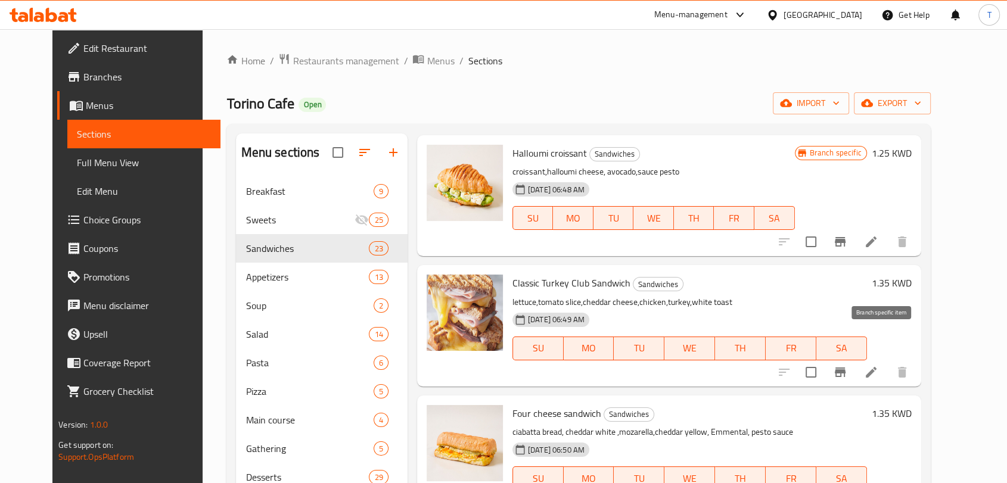
click at [846, 368] on icon "Branch-specific-item" at bounding box center [840, 373] width 11 height 10
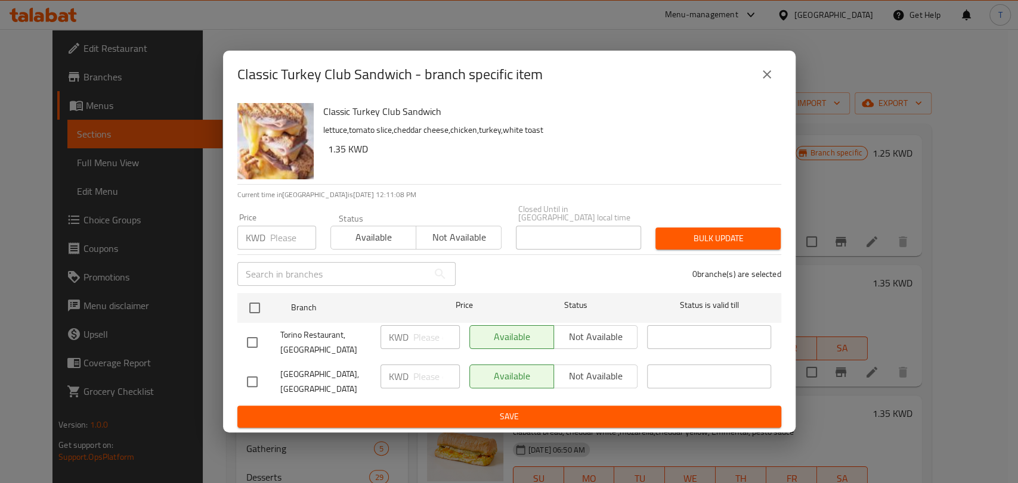
drag, startPoint x: 249, startPoint y: 343, endPoint x: 255, endPoint y: 344, distance: 6.0
click at [250, 344] on input "checkbox" at bounding box center [252, 342] width 25 height 25
checkbox input "true"
click at [553, 342] on div "Available Not available" at bounding box center [553, 337] width 169 height 24
click at [567, 339] on span "Not available" at bounding box center [596, 336] width 75 height 17
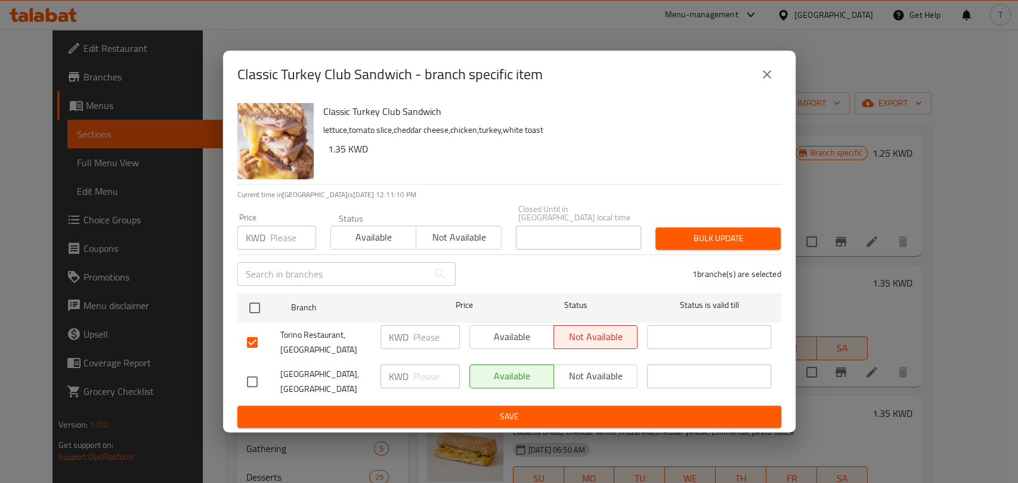
click at [582, 410] on span "Save" at bounding box center [509, 417] width 525 height 15
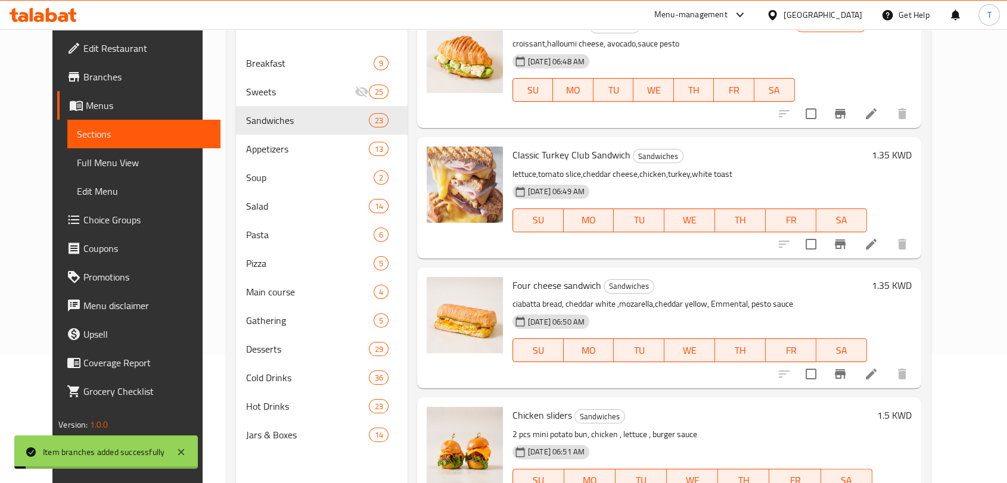
scroll to position [154, 0]
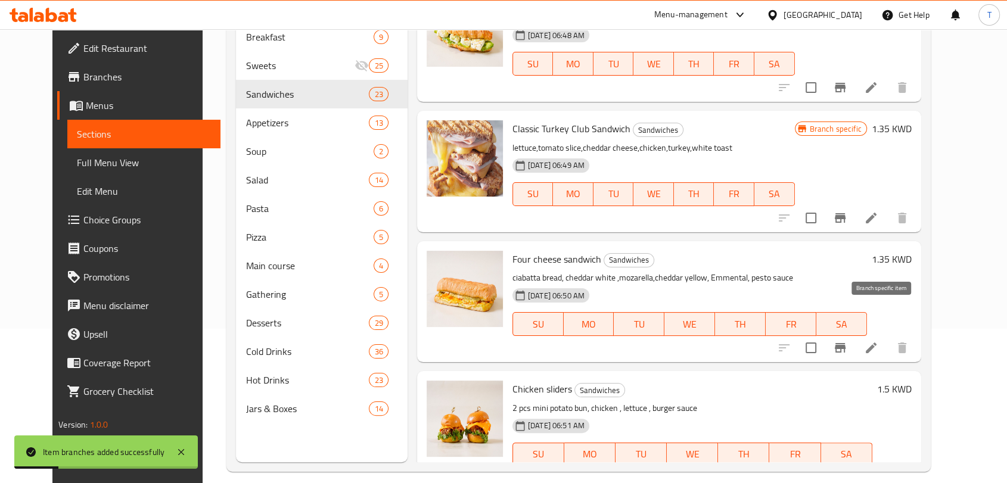
click at [848, 341] on icon "Branch-specific-item" at bounding box center [840, 348] width 14 height 14
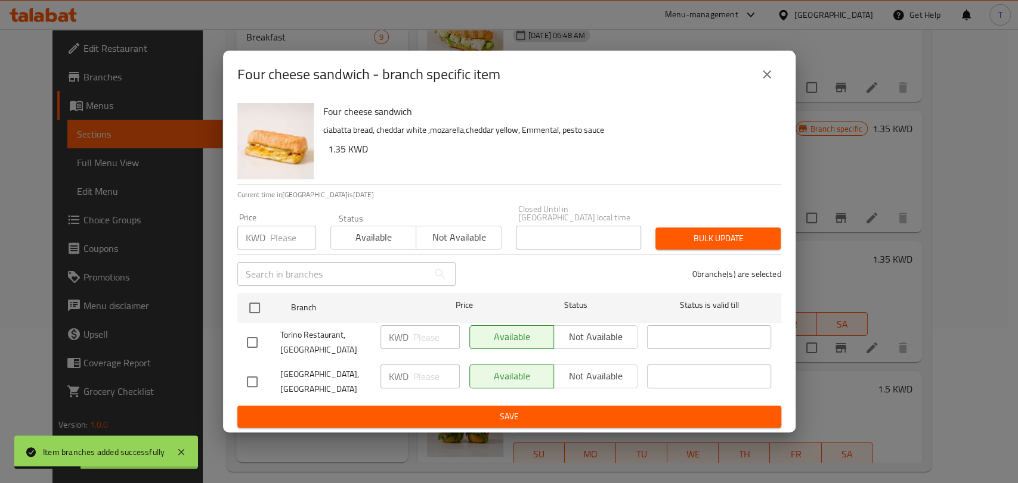
click at [249, 346] on input "checkbox" at bounding box center [252, 342] width 25 height 25
checkbox input "true"
click at [594, 343] on span "Not available" at bounding box center [596, 336] width 75 height 17
click at [591, 410] on span "Save" at bounding box center [509, 417] width 525 height 15
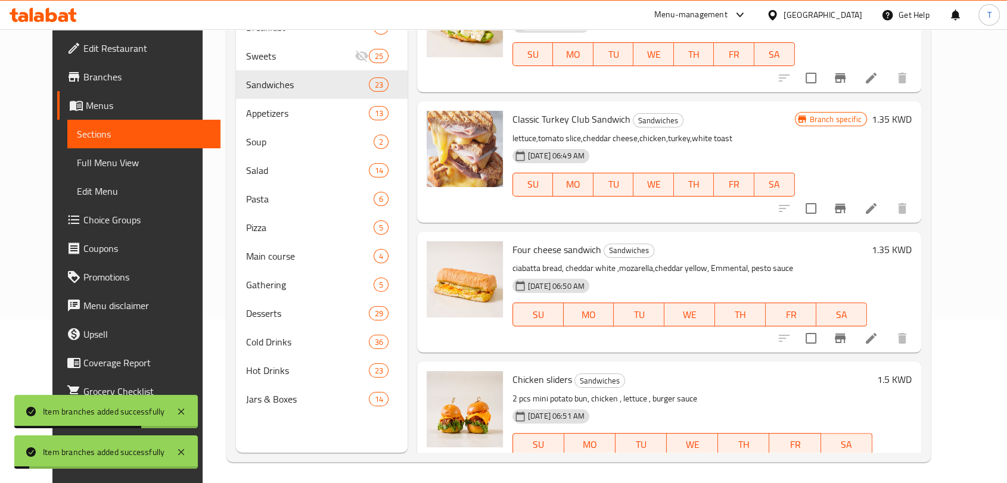
scroll to position [167, 0]
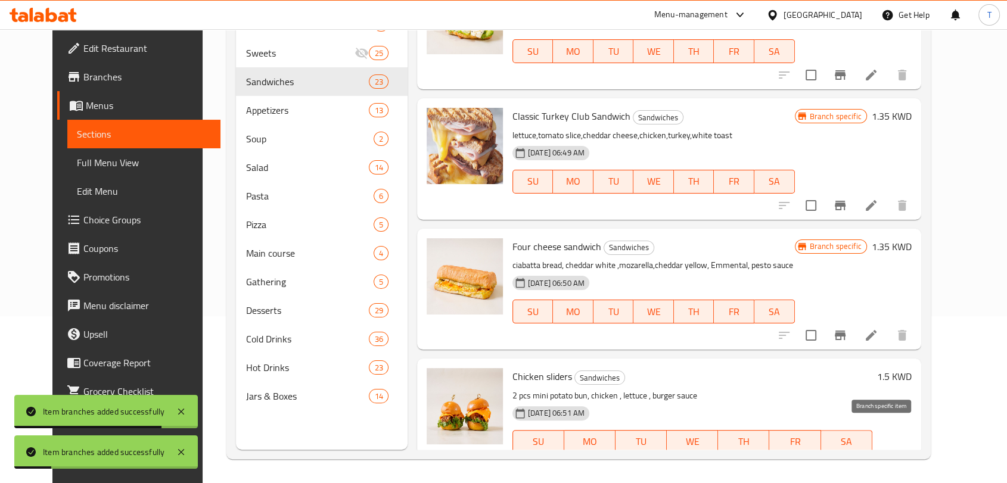
click at [846, 461] on icon "Branch-specific-item" at bounding box center [840, 466] width 11 height 10
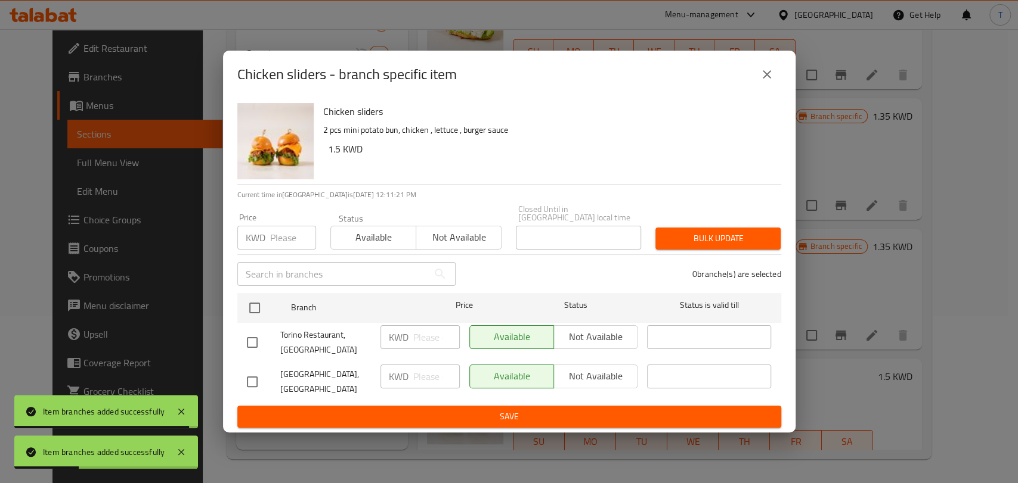
click at [256, 340] on input "checkbox" at bounding box center [252, 342] width 25 height 25
checkbox input "true"
click at [588, 355] on div "Available Not available" at bounding box center [553, 343] width 178 height 44
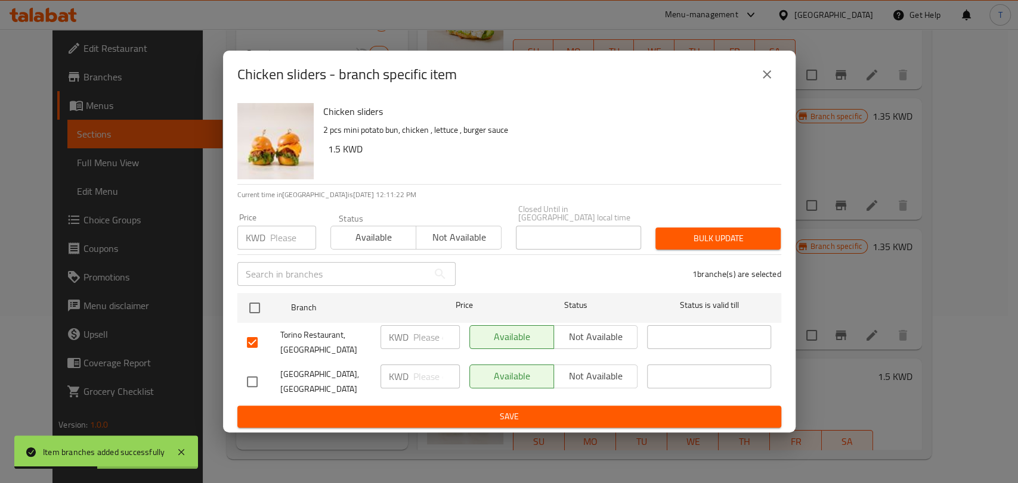
click at [585, 341] on span "Not available" at bounding box center [596, 336] width 75 height 17
click at [582, 410] on span "Save" at bounding box center [509, 417] width 525 height 15
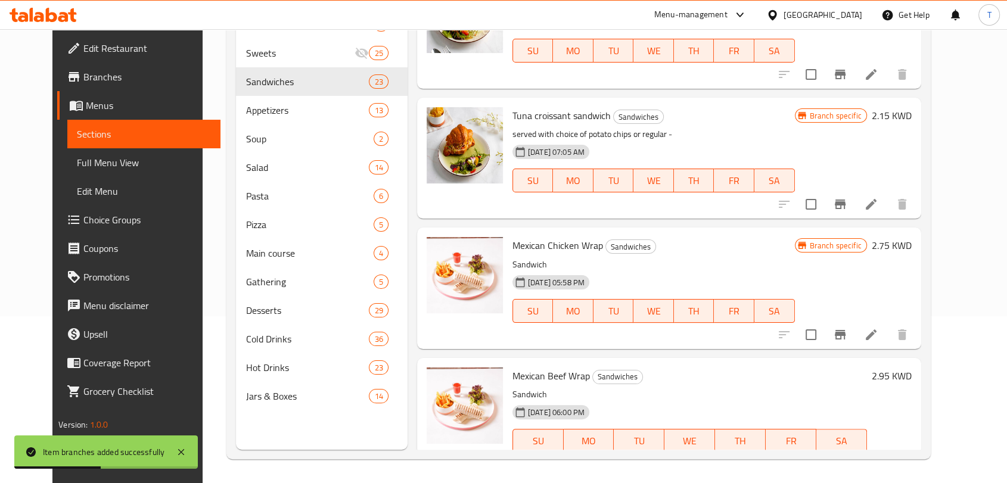
scroll to position [1644, 0]
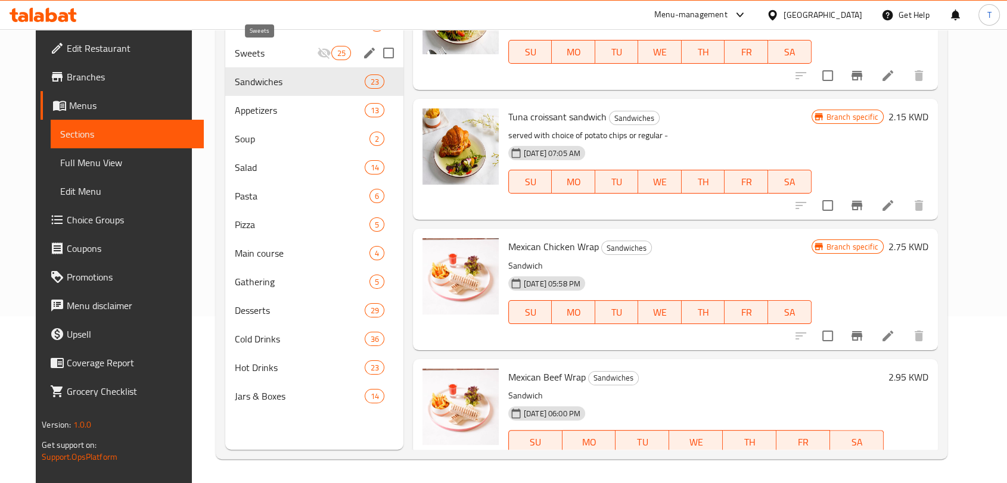
click at [269, 49] on span "Sweets" at bounding box center [276, 53] width 83 height 14
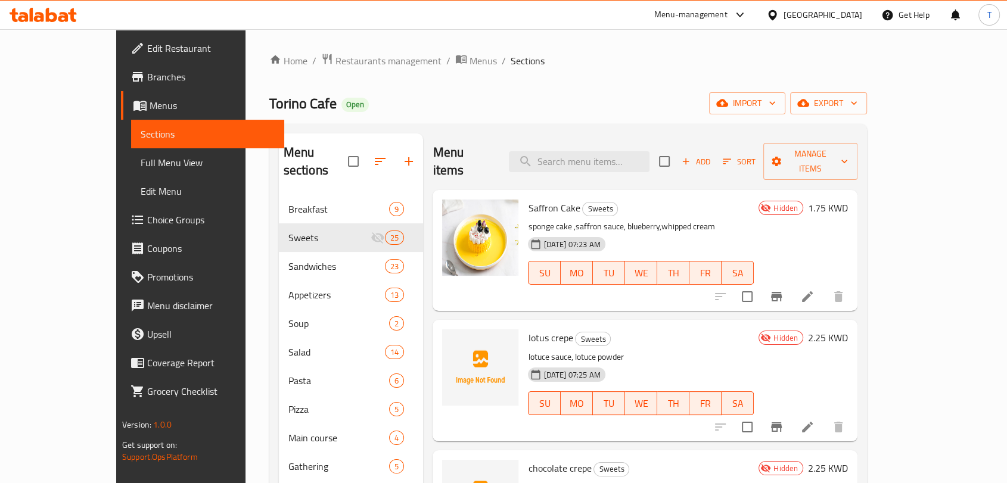
scroll to position [154, 0]
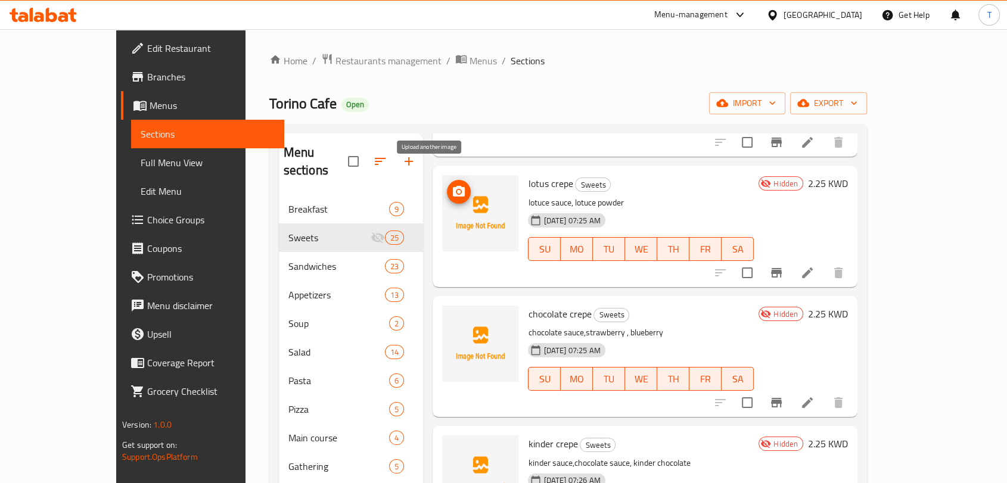
click at [453, 186] on icon "upload picture" at bounding box center [459, 191] width 12 height 11
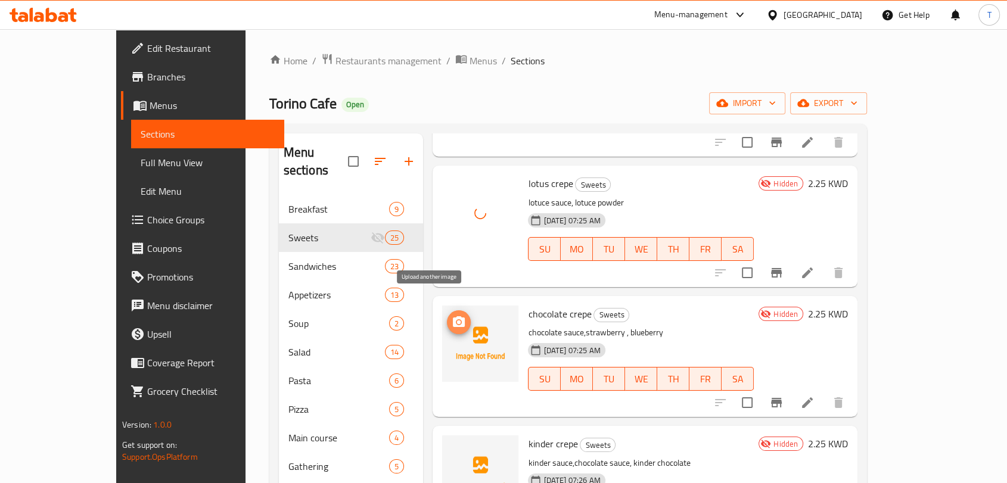
click at [453, 317] on icon "upload picture" at bounding box center [459, 322] width 12 height 11
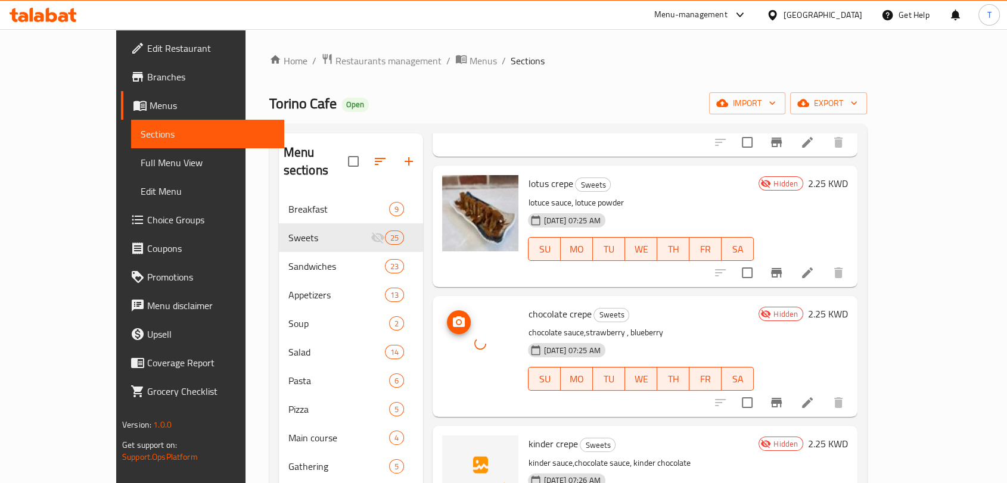
scroll to position [309, 0]
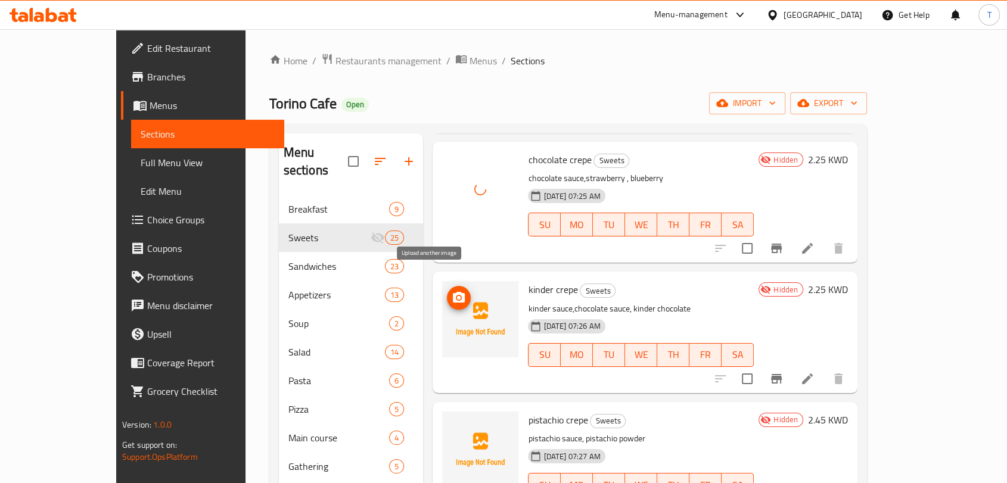
click at [452, 291] on icon "upload picture" at bounding box center [459, 298] width 14 height 14
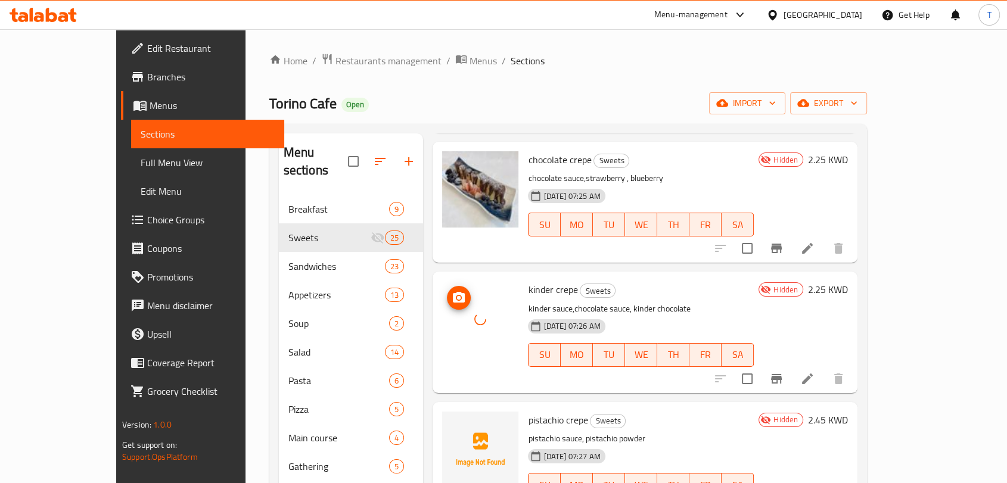
scroll to position [463, 0]
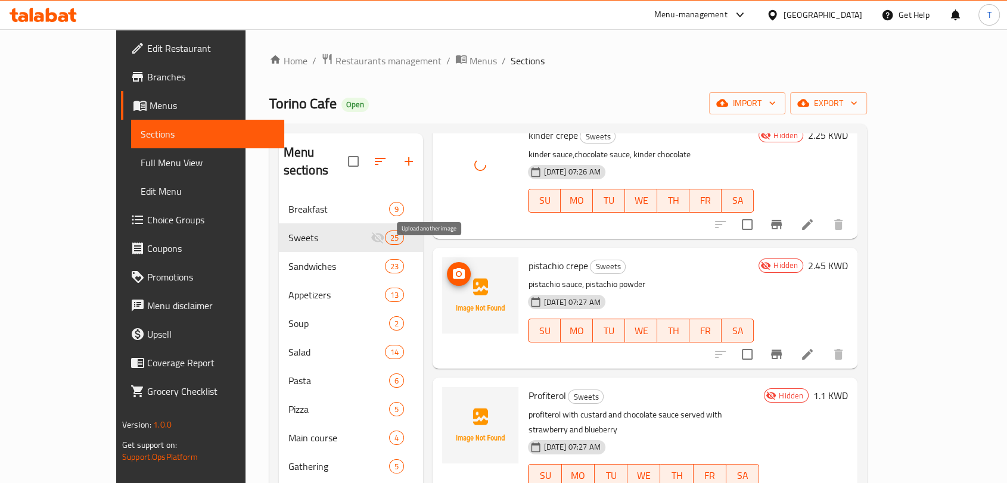
click at [453, 268] on icon "upload picture" at bounding box center [459, 273] width 12 height 11
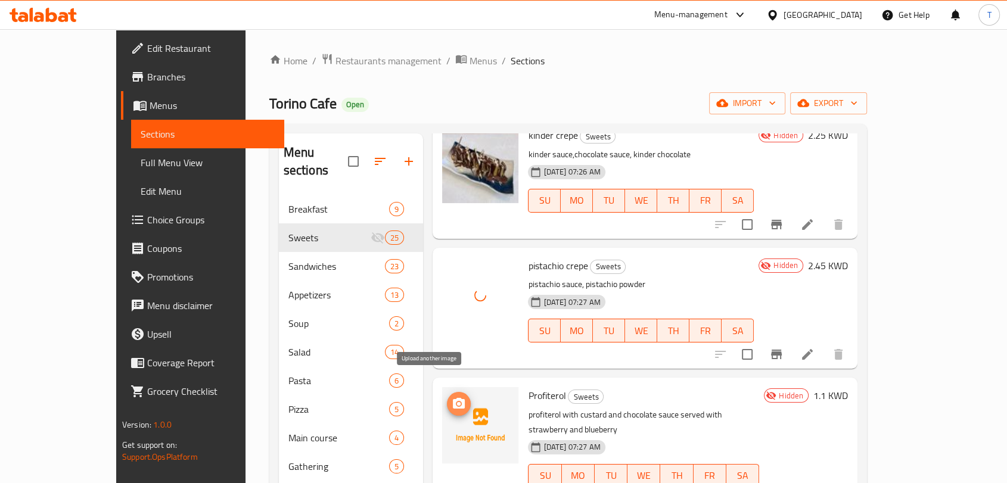
click at [452, 397] on icon "upload picture" at bounding box center [459, 404] width 14 height 14
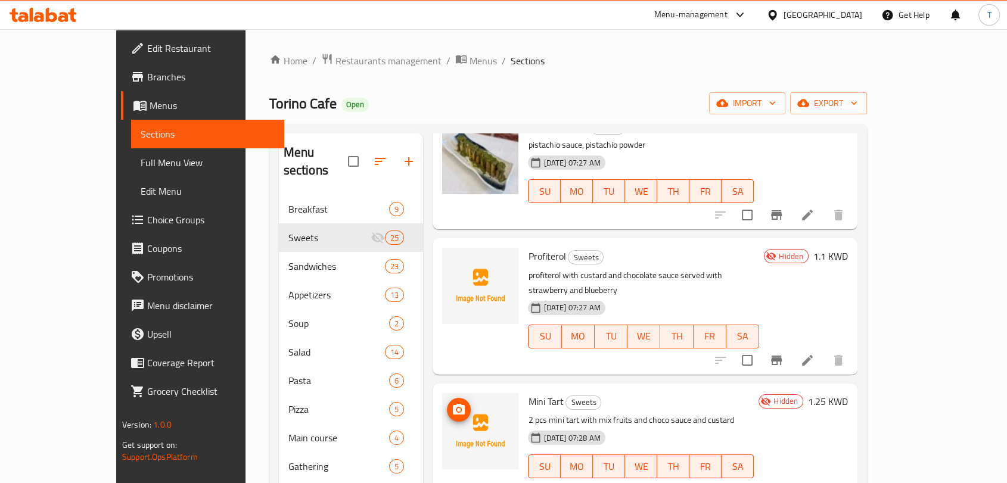
scroll to position [618, 0]
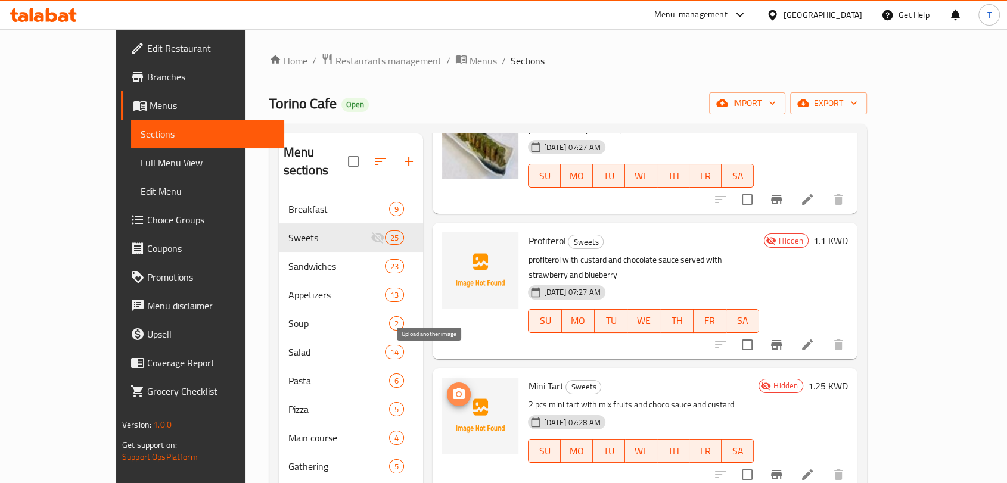
click at [453, 389] on icon "upload picture" at bounding box center [459, 394] width 12 height 11
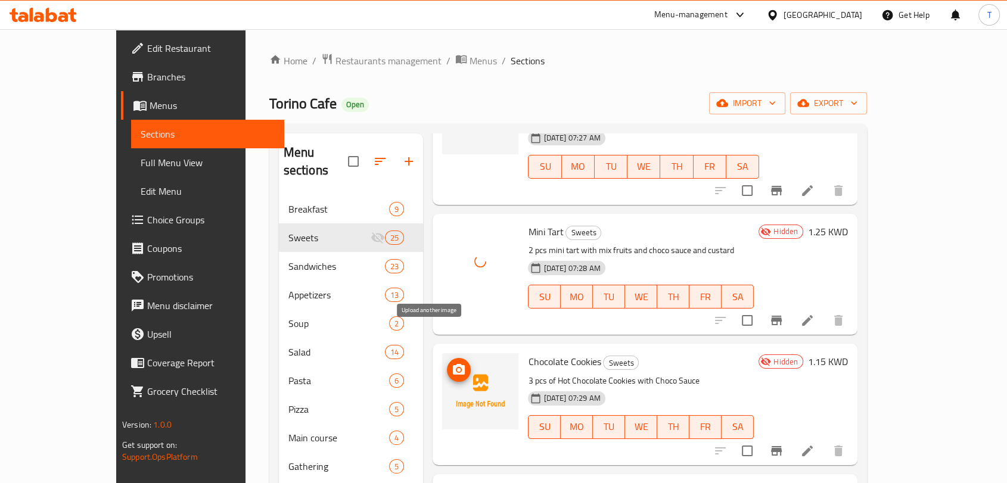
click at [452, 363] on icon "upload picture" at bounding box center [459, 370] width 14 height 14
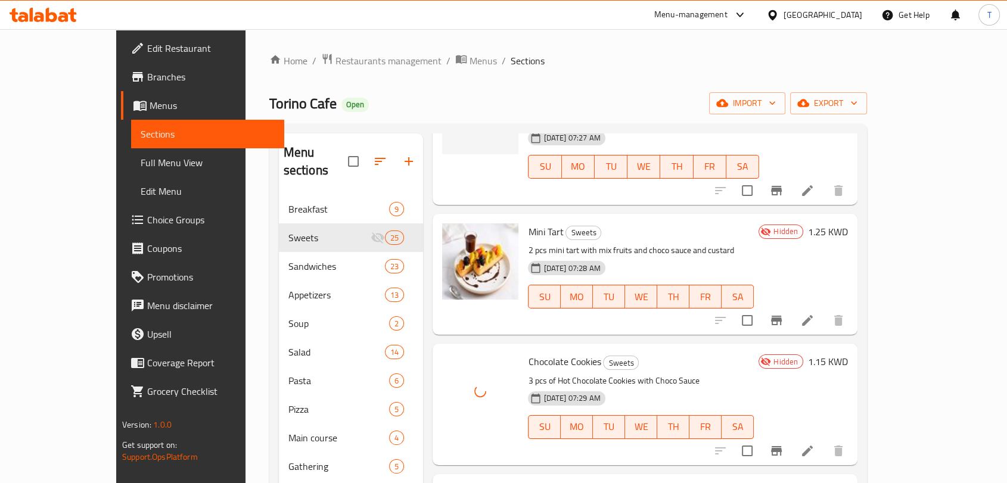
scroll to position [927, 0]
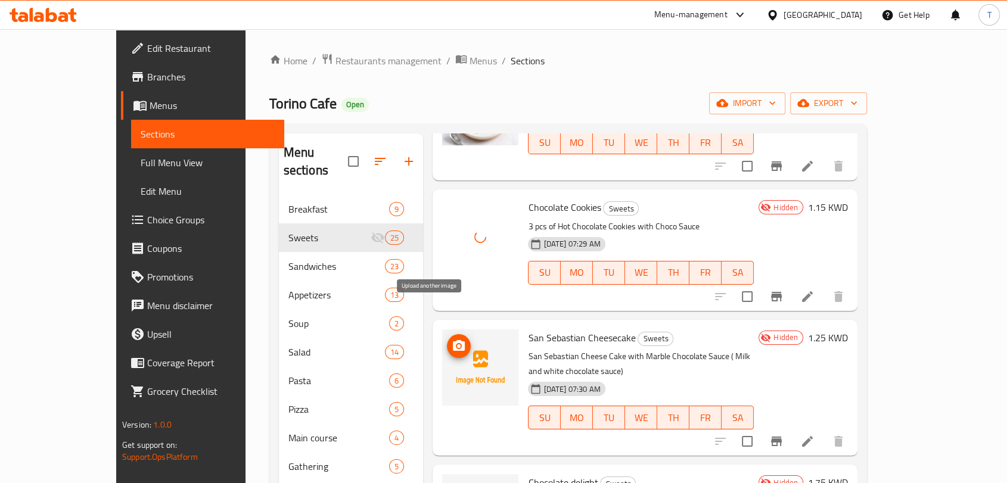
click at [453, 340] on icon "upload picture" at bounding box center [459, 345] width 12 height 11
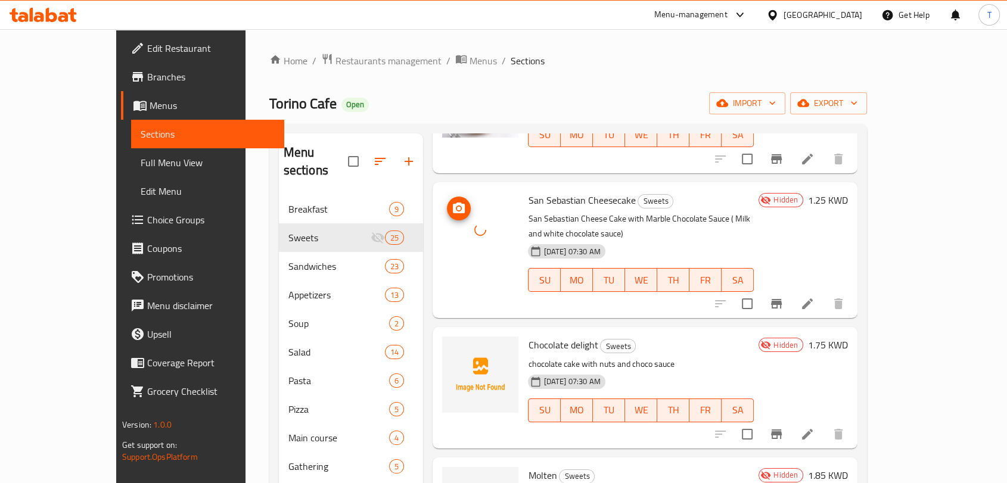
scroll to position [1082, 0]
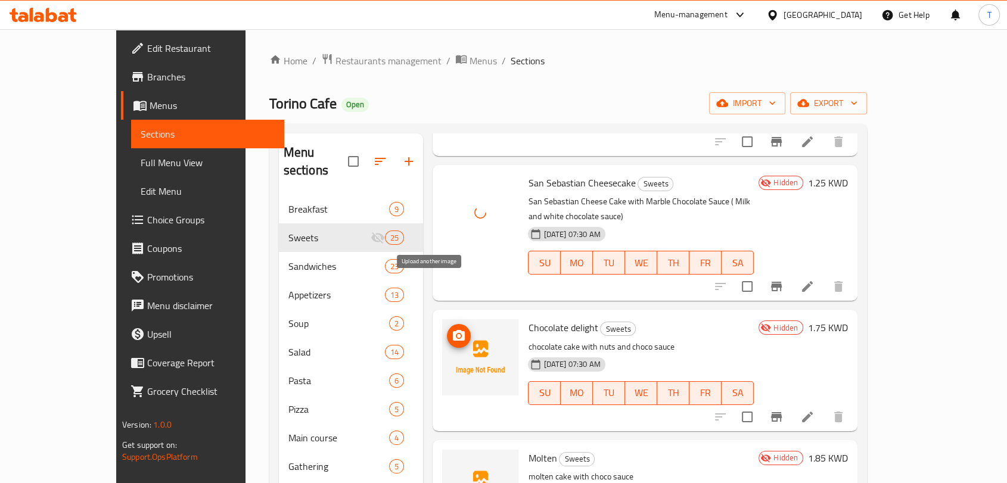
click at [447, 324] on button "upload picture" at bounding box center [459, 336] width 24 height 24
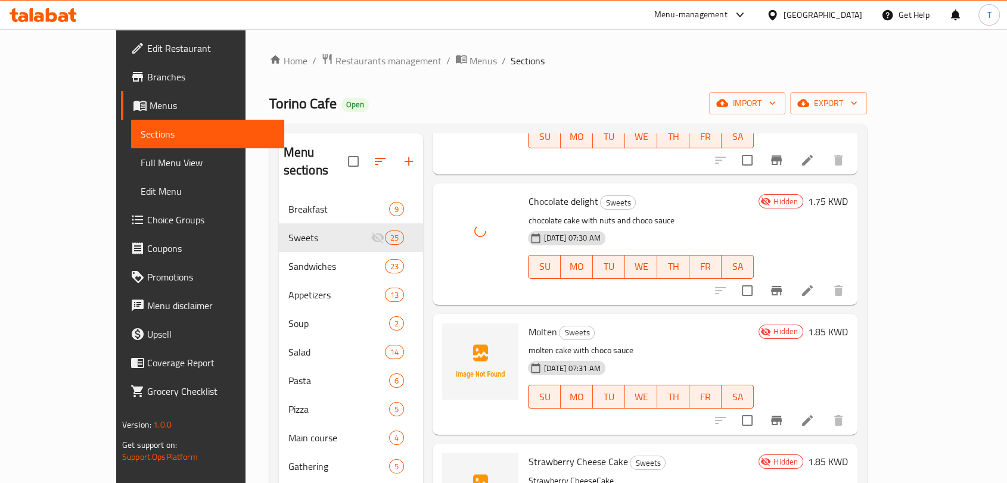
scroll to position [1236, 0]
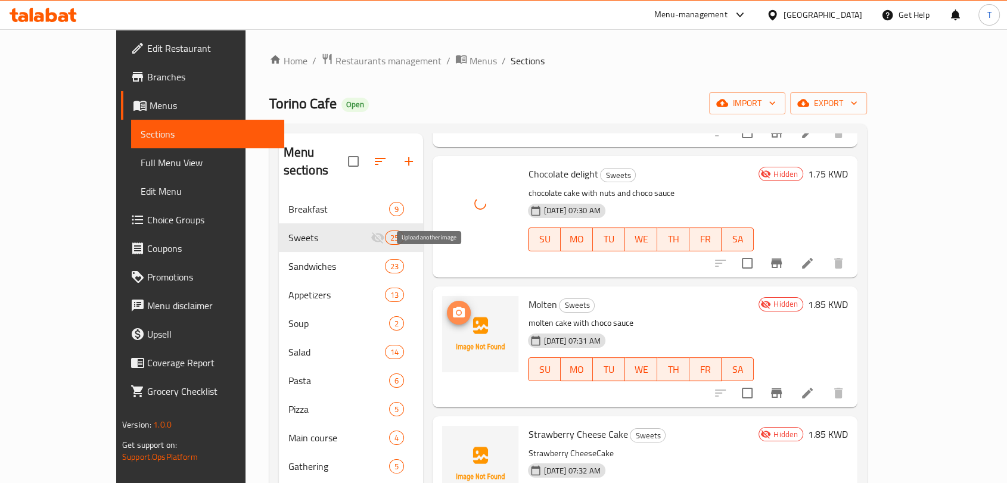
click at [453, 307] on icon "upload picture" at bounding box center [459, 312] width 12 height 11
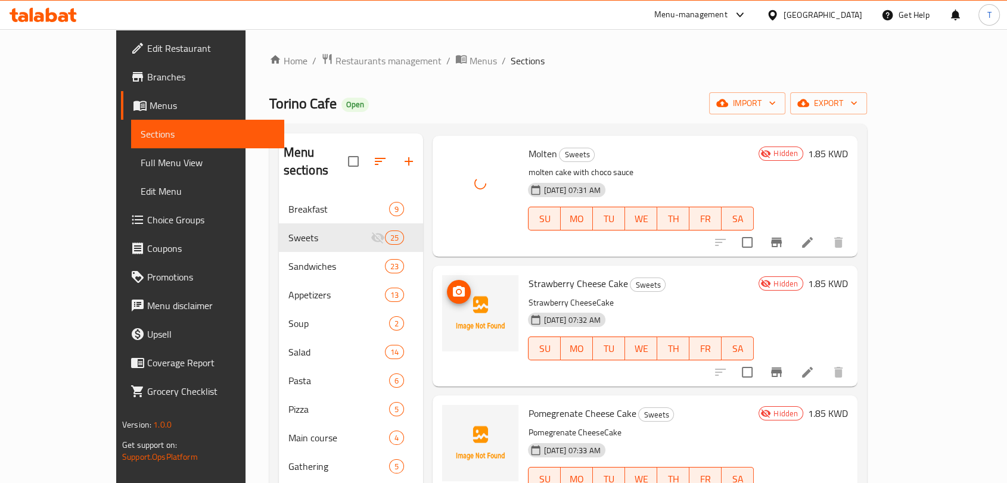
scroll to position [1391, 0]
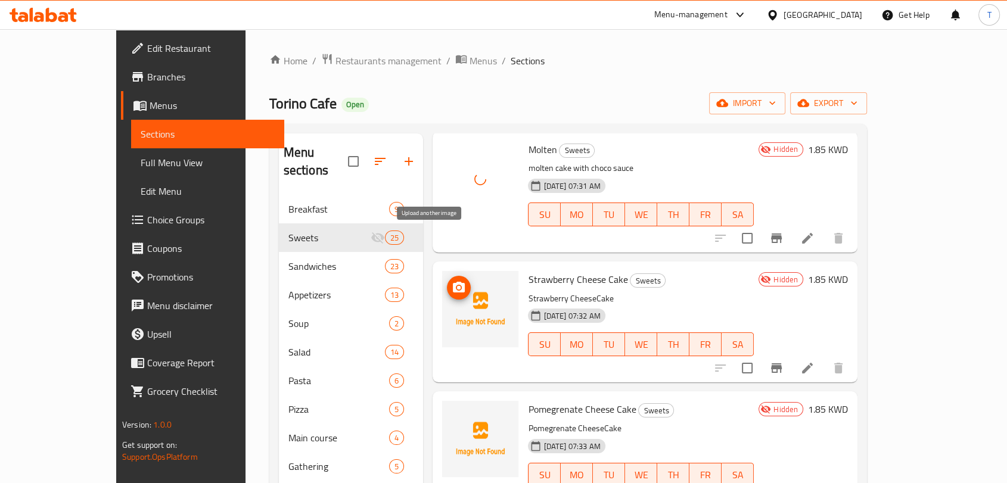
click at [452, 281] on icon "upload picture" at bounding box center [459, 288] width 14 height 14
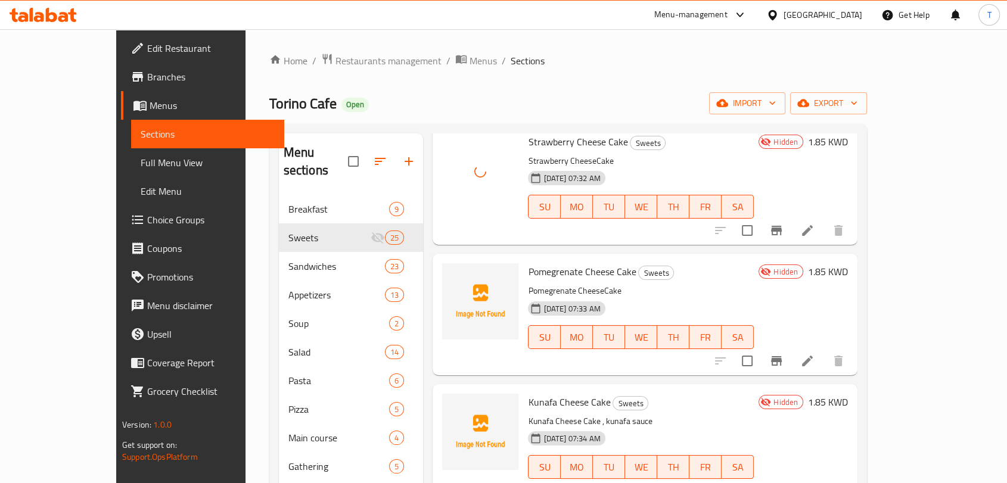
scroll to position [1545, 0]
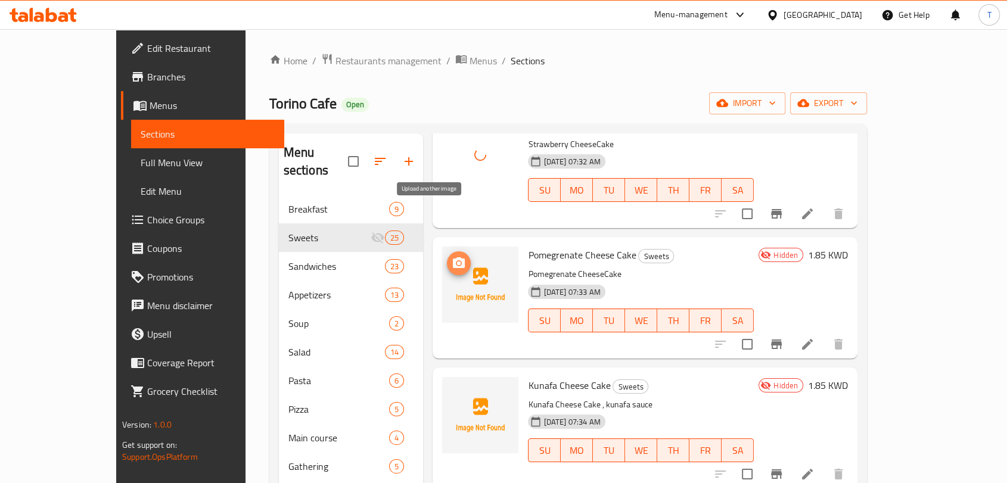
click at [452, 256] on icon "upload picture" at bounding box center [459, 263] width 14 height 14
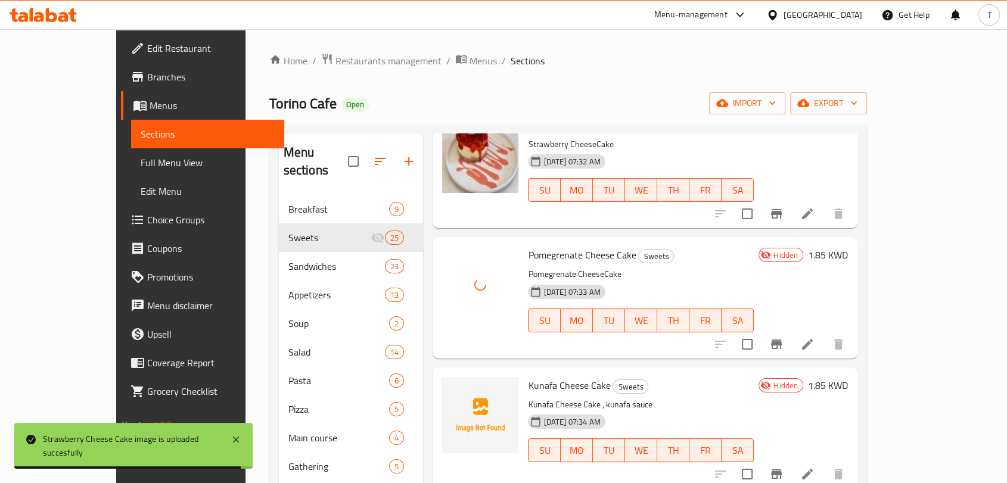
scroll to position [1699, 0]
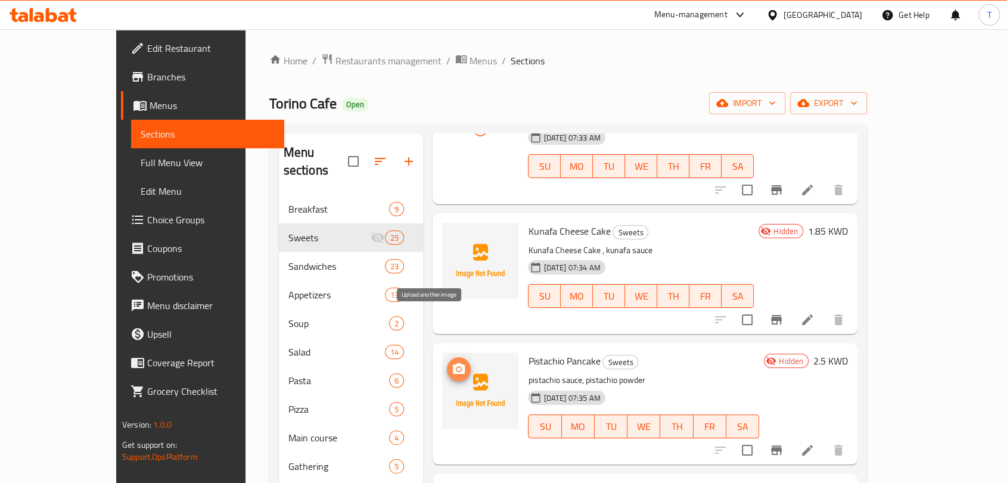
click at [452, 362] on icon "upload picture" at bounding box center [459, 369] width 14 height 14
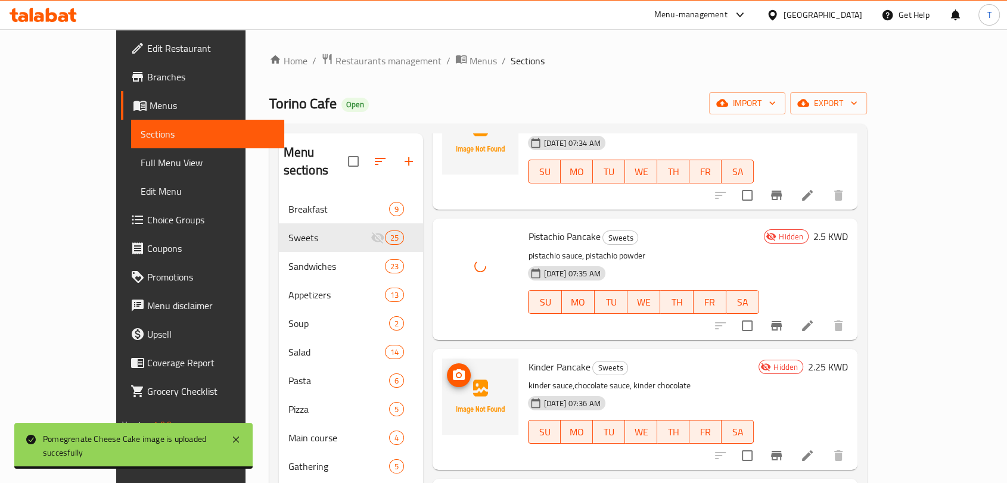
scroll to position [1854, 0]
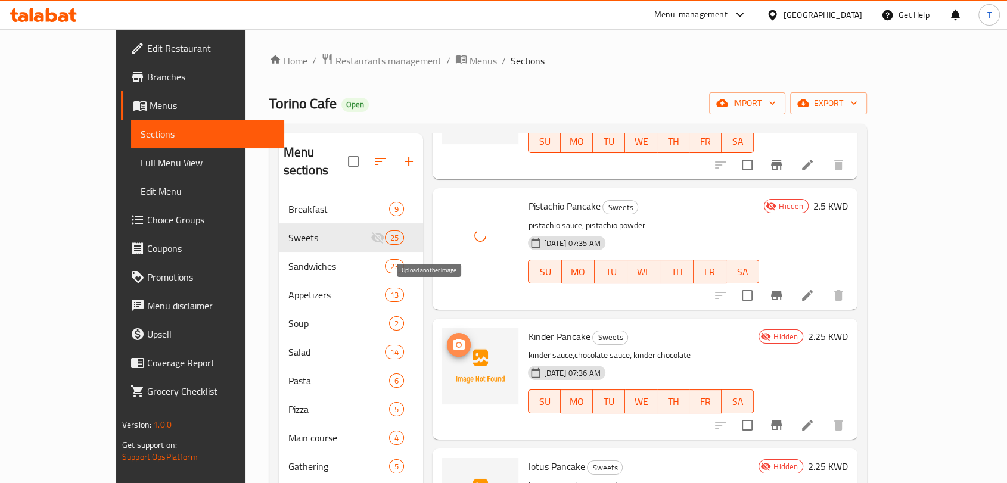
click at [452, 338] on icon "upload picture" at bounding box center [459, 345] width 14 height 14
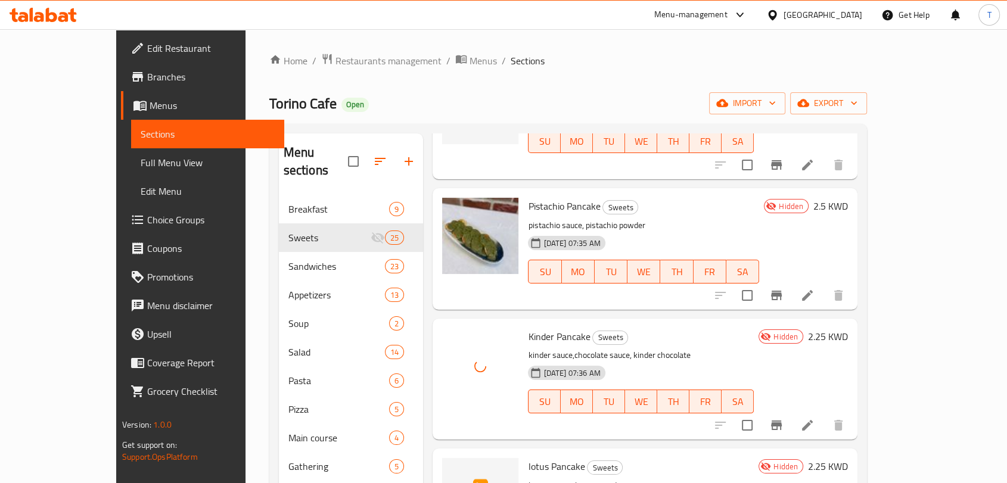
scroll to position [2009, 0]
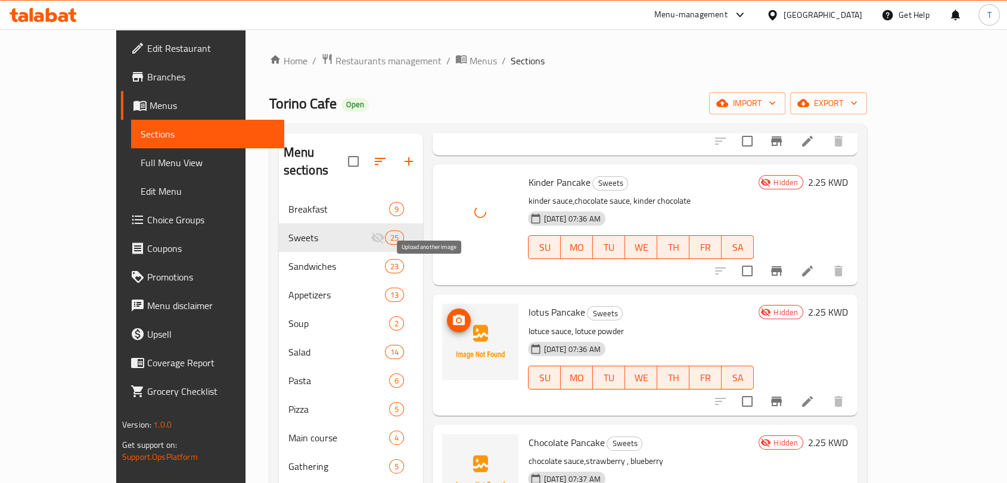
click at [457, 319] on circle "upload picture" at bounding box center [459, 321] width 4 height 4
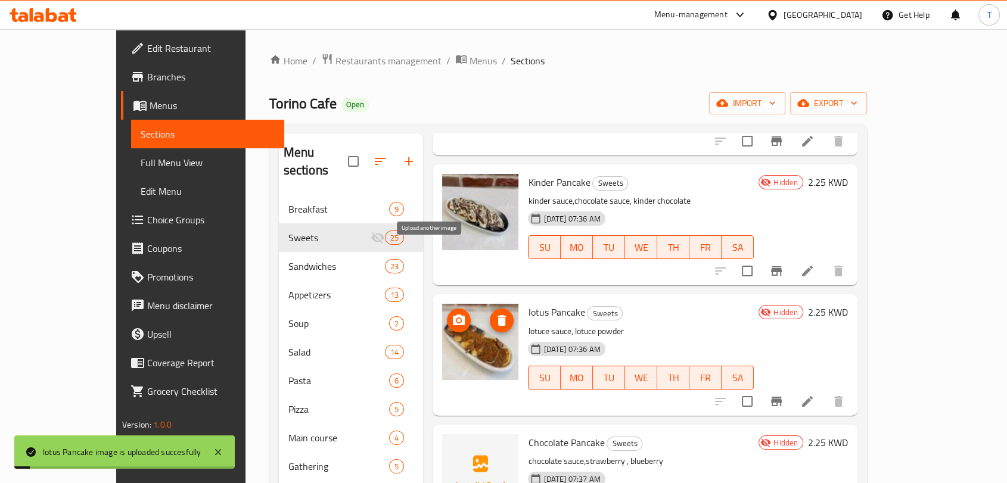
scroll to position [2163, 0]
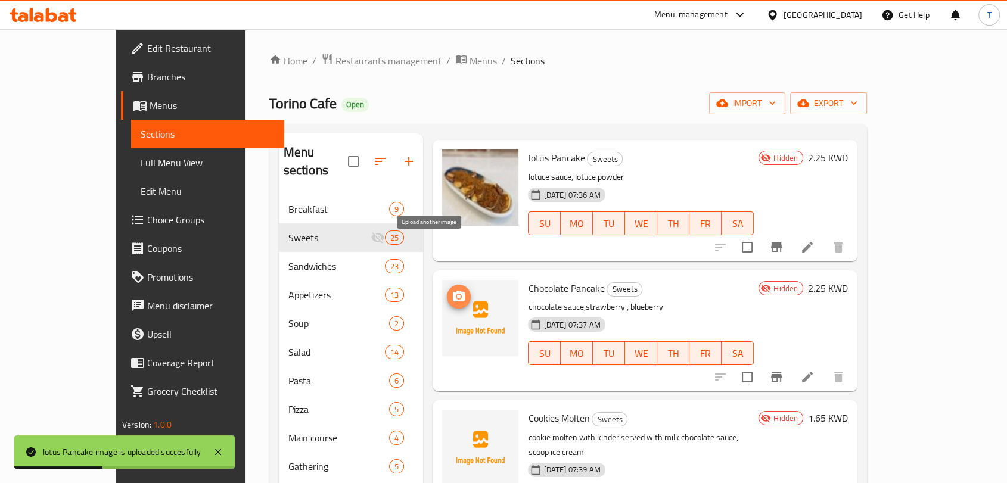
click at [453, 291] on icon "upload picture" at bounding box center [459, 296] width 12 height 11
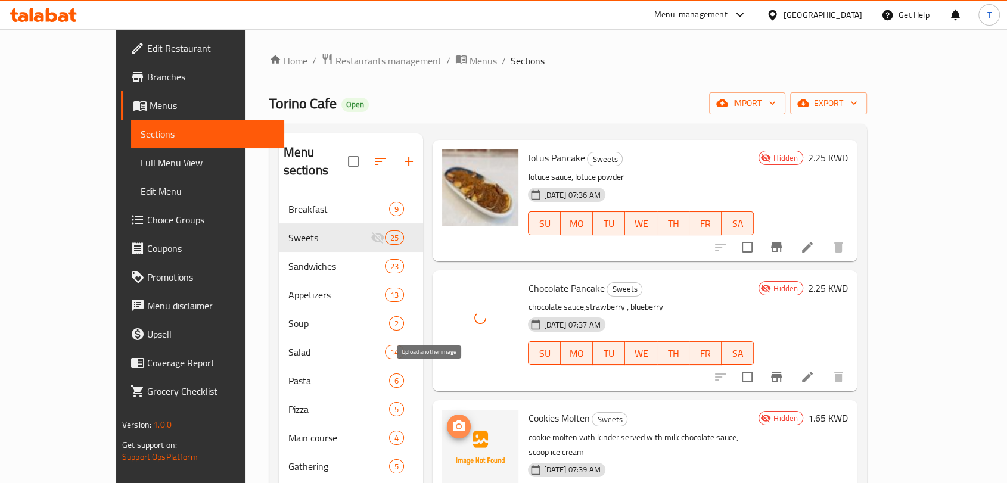
click at [453, 421] on icon "upload picture" at bounding box center [459, 426] width 12 height 11
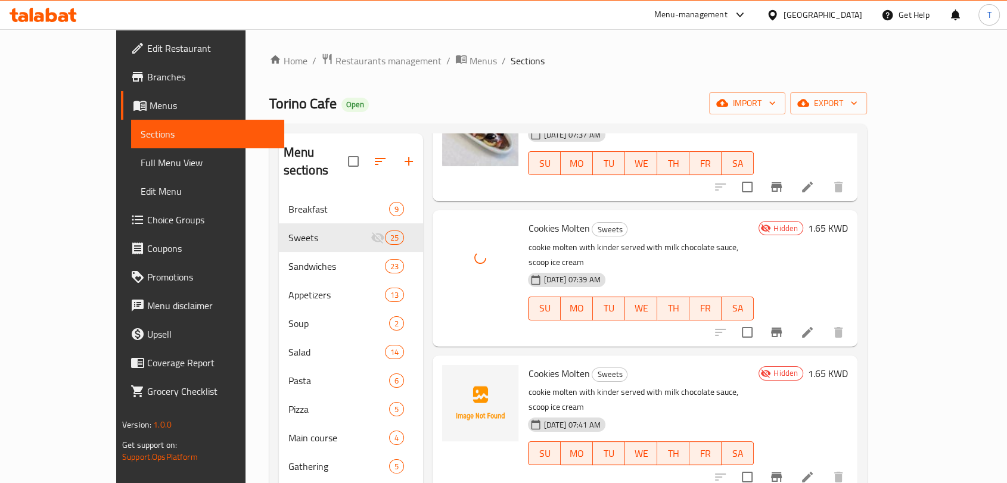
scroll to position [2318, 0]
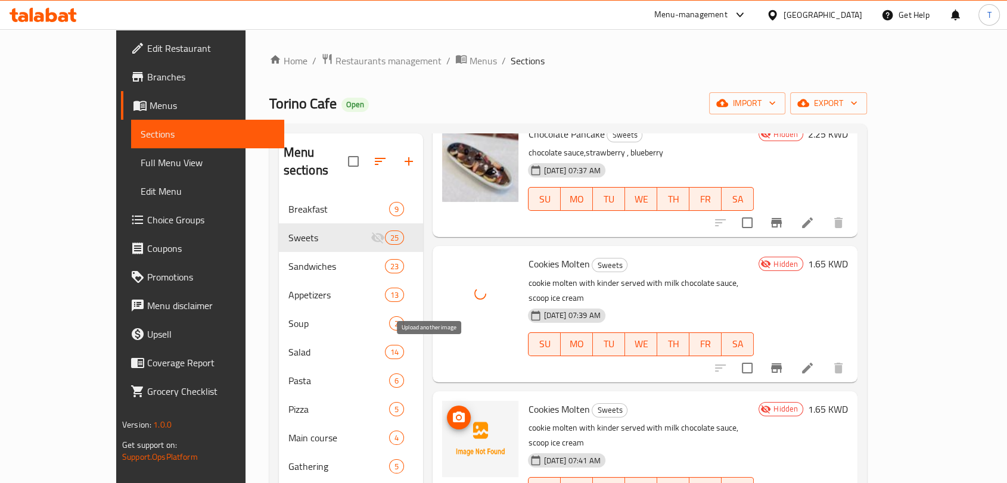
click at [447, 411] on span "upload picture" at bounding box center [459, 418] width 24 height 14
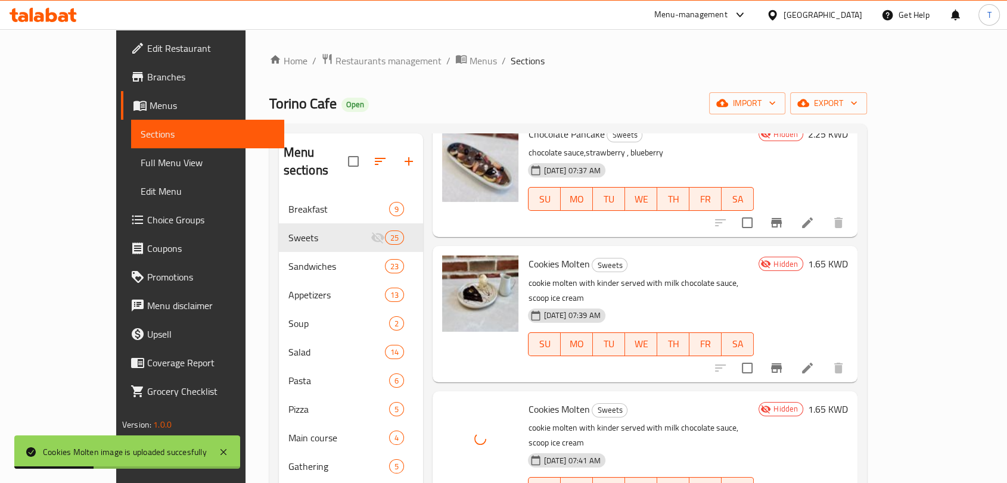
scroll to position [2473, 0]
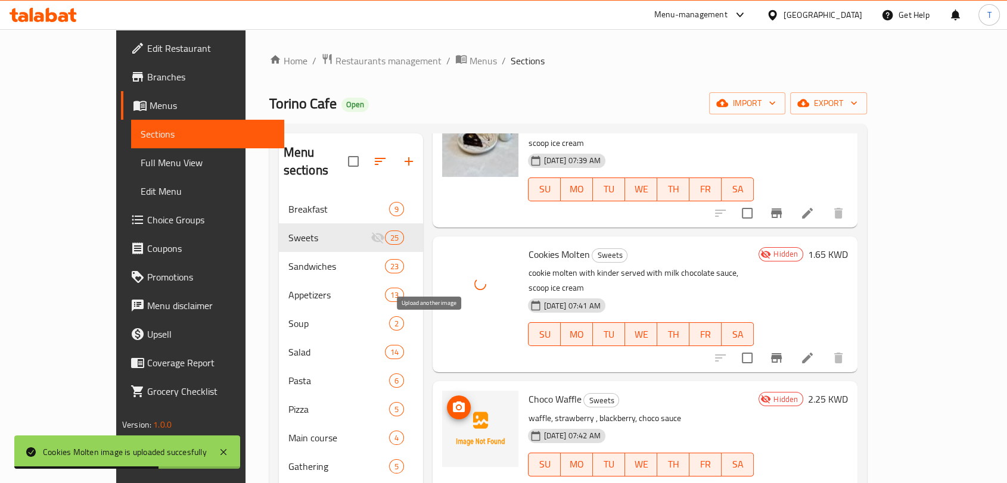
click at [453, 402] on icon "upload picture" at bounding box center [459, 407] width 12 height 11
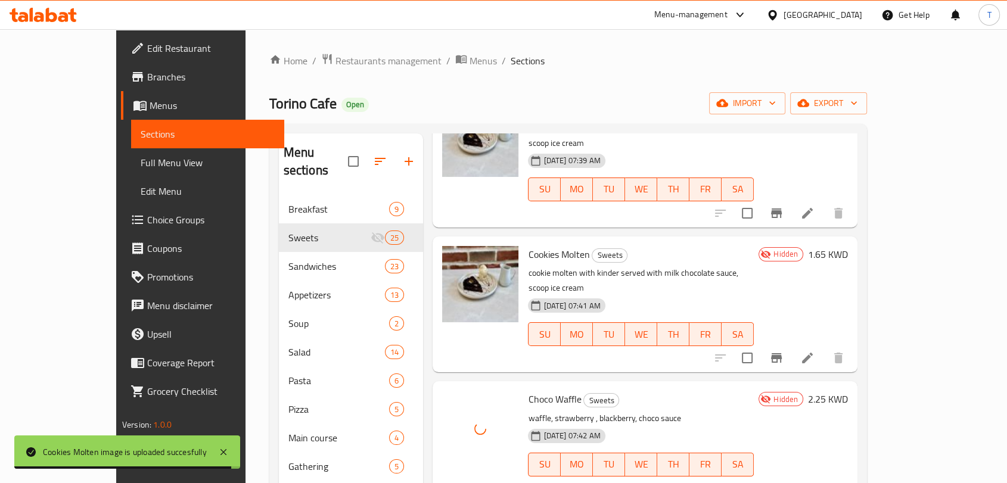
scroll to position [2627, 0]
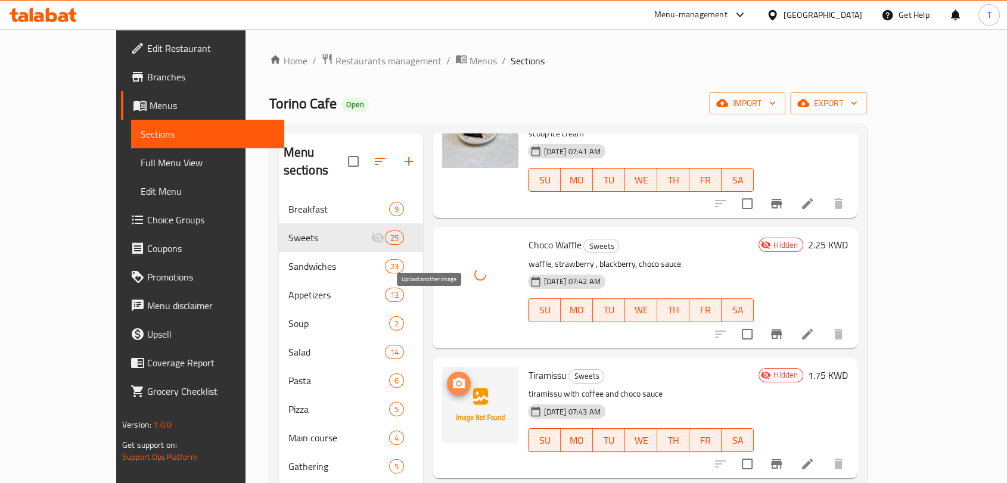
click at [453, 378] on icon "upload picture" at bounding box center [459, 383] width 12 height 11
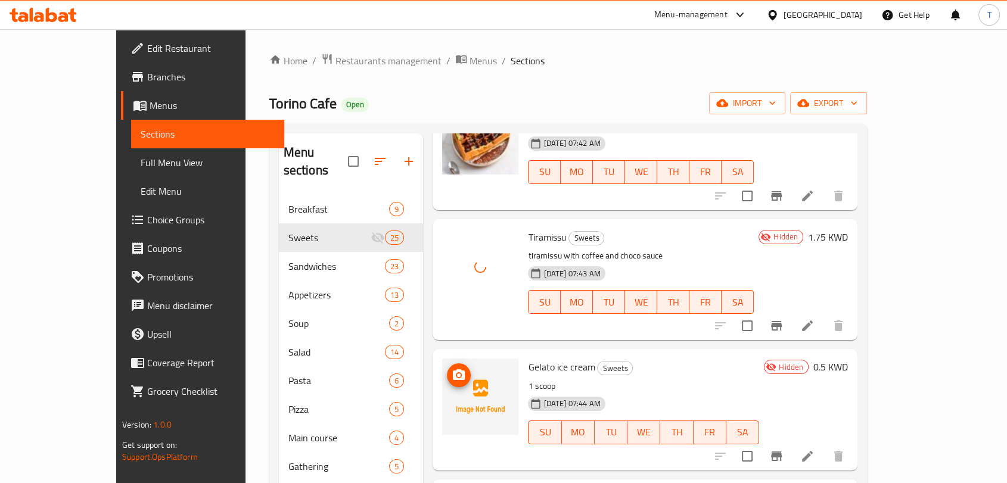
scroll to position [2781, 0]
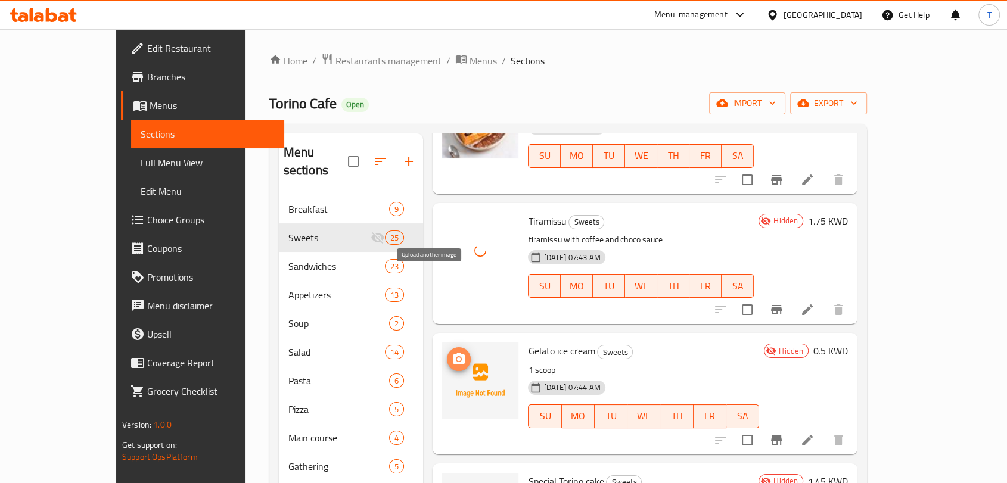
click at [452, 352] on icon "upload picture" at bounding box center [459, 359] width 14 height 14
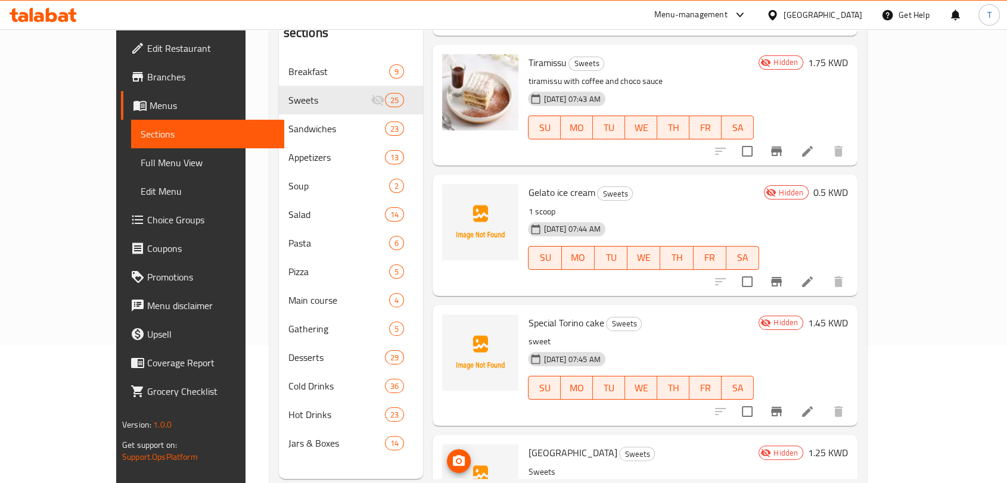
scroll to position [154, 0]
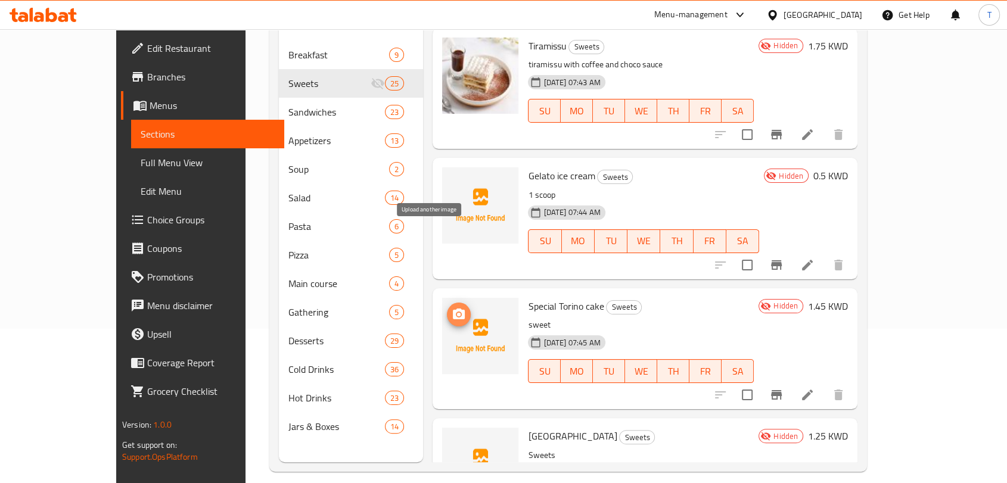
click at [453, 309] on icon "upload picture" at bounding box center [459, 314] width 12 height 11
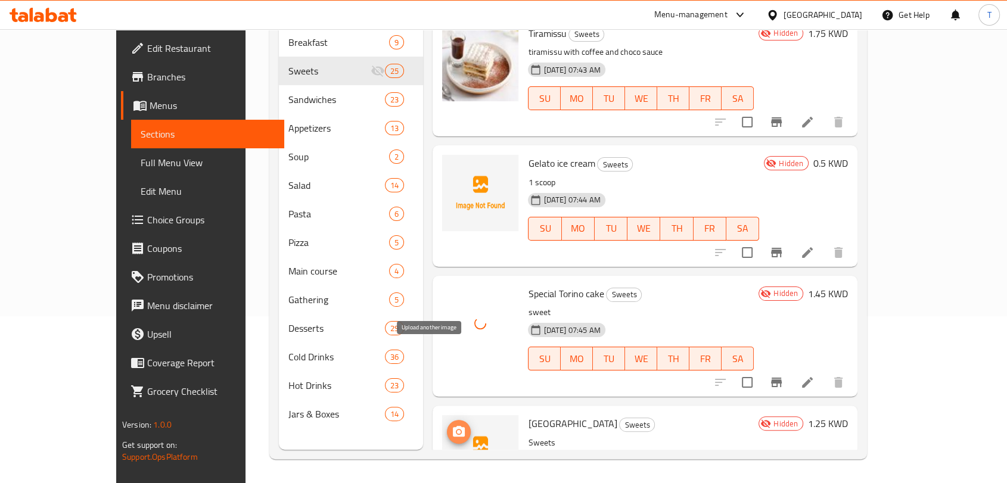
click at [447, 420] on button "upload picture" at bounding box center [459, 432] width 24 height 24
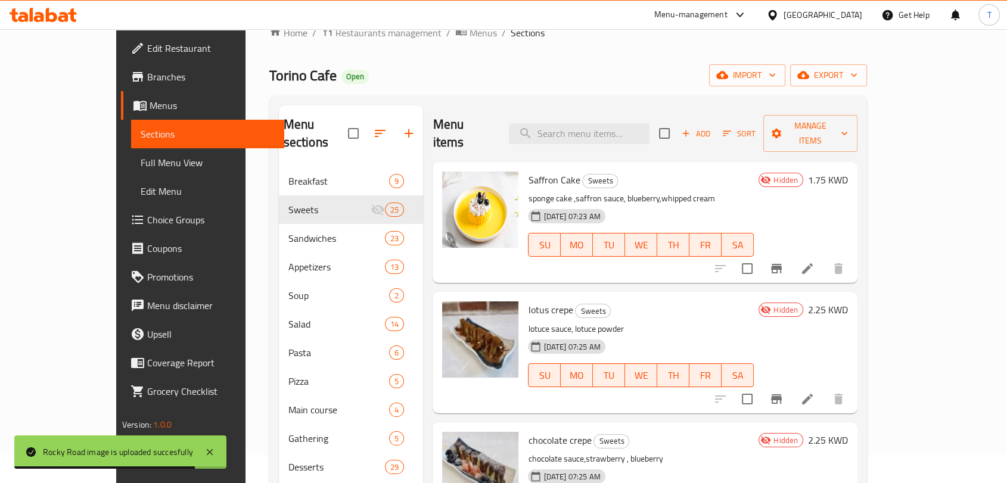
scroll to position [0, 0]
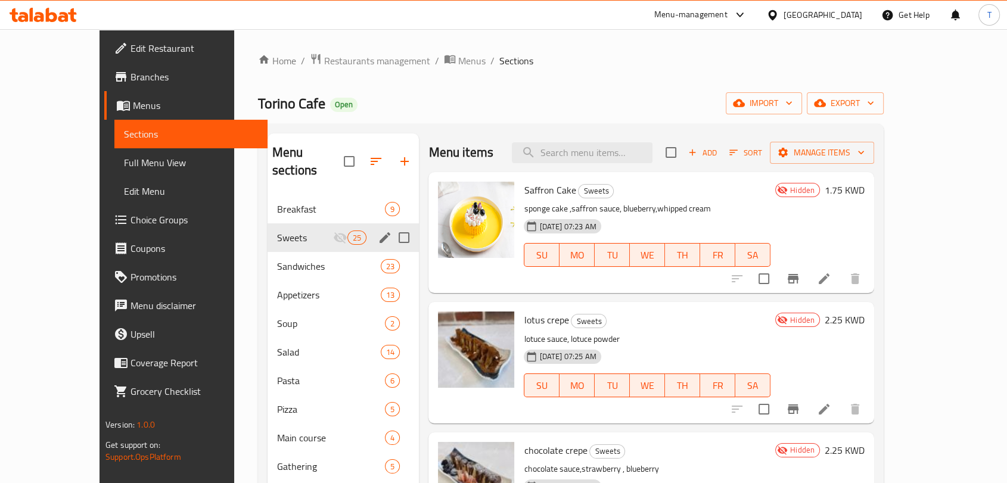
click at [392, 225] on input "Menu sections" at bounding box center [404, 237] width 25 height 25
checkbox input "true"
click at [378, 231] on icon "edit" at bounding box center [385, 238] width 14 height 14
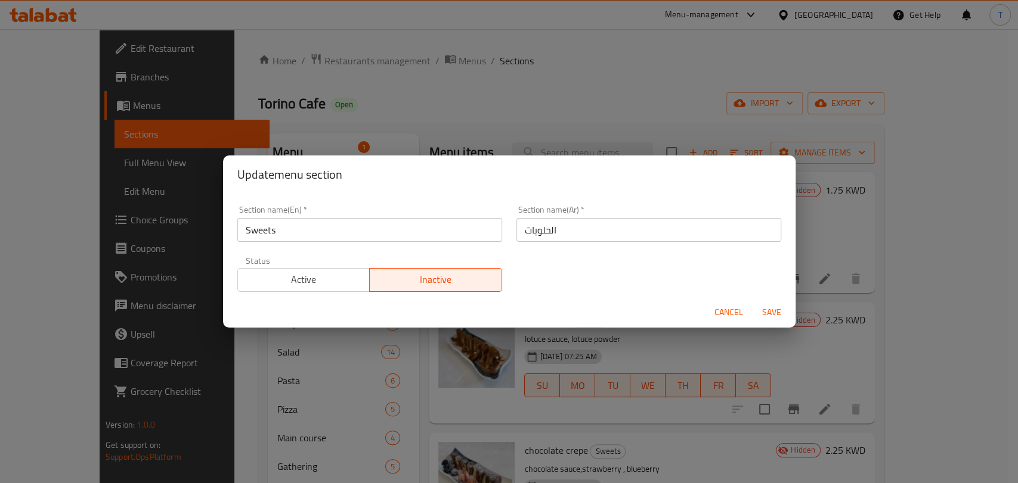
click at [343, 283] on span "Active" at bounding box center [304, 279] width 123 height 17
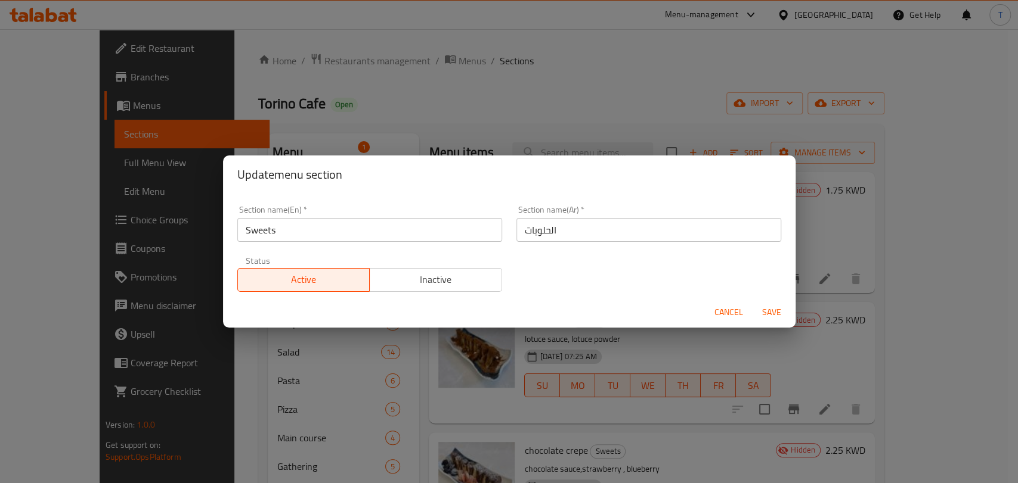
click at [769, 312] on span "Save" at bounding box center [771, 312] width 29 height 15
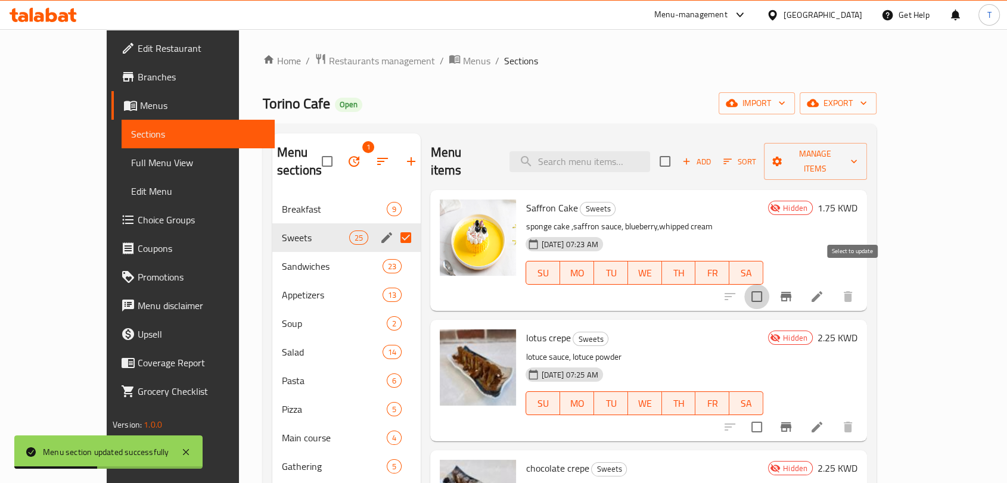
click at [770, 284] on input "checkbox" at bounding box center [757, 296] width 25 height 25
checkbox input "true"
click at [770, 415] on input "checkbox" at bounding box center [757, 427] width 25 height 25
checkbox input "true"
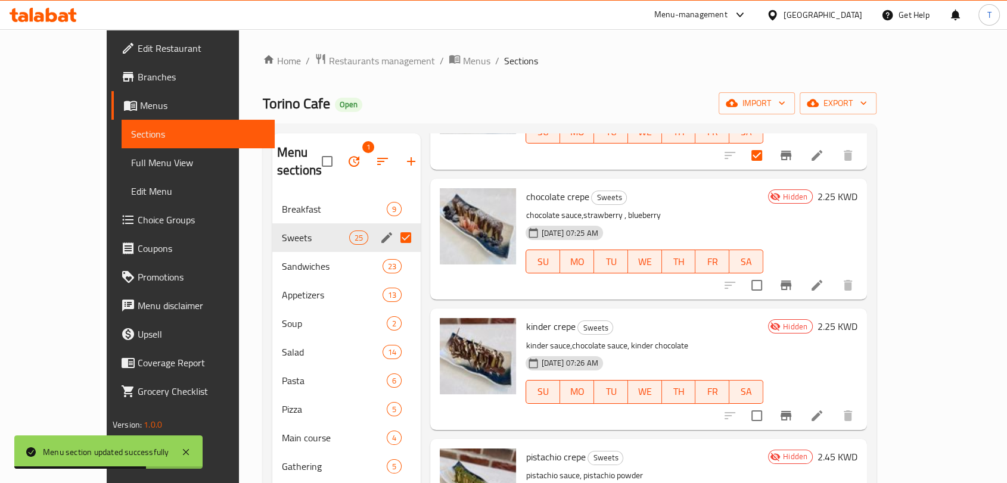
scroll to position [309, 0]
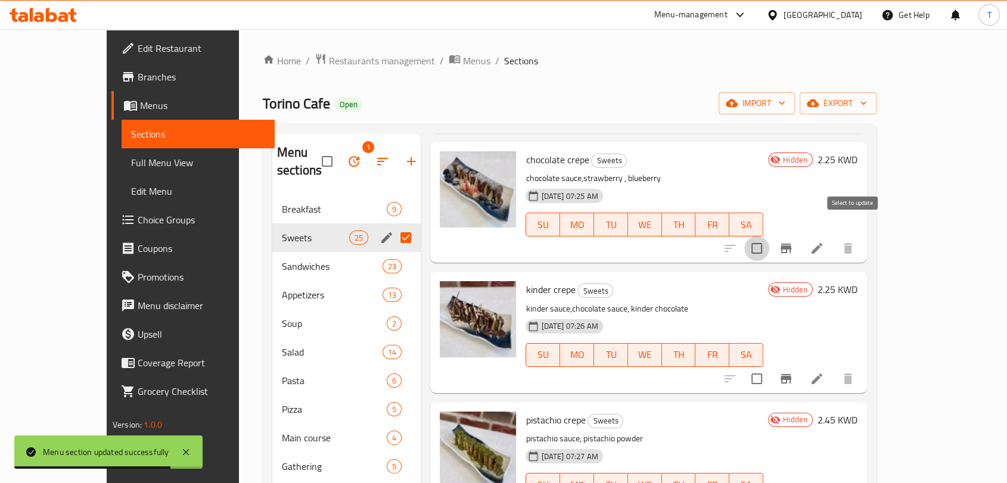
click at [770, 236] on input "checkbox" at bounding box center [757, 248] width 25 height 25
checkbox input "true"
click at [770, 367] on input "checkbox" at bounding box center [757, 379] width 25 height 25
checkbox input "true"
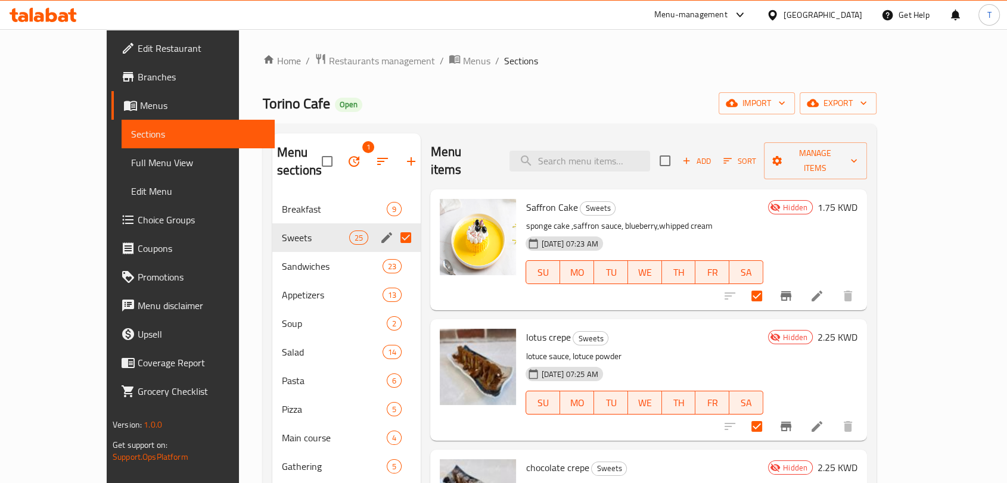
scroll to position [0, 0]
click at [824, 290] on icon at bounding box center [817, 297] width 14 height 14
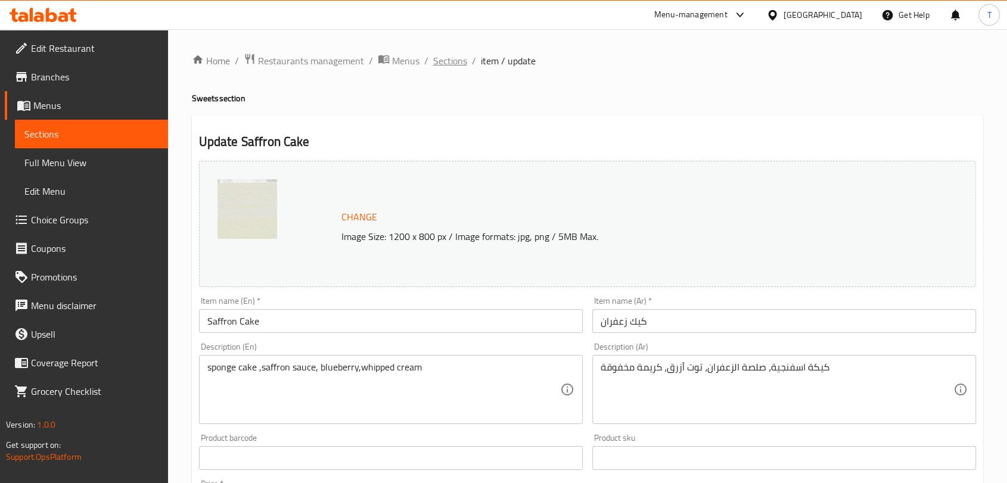
click at [461, 62] on span "Sections" at bounding box center [450, 61] width 34 height 14
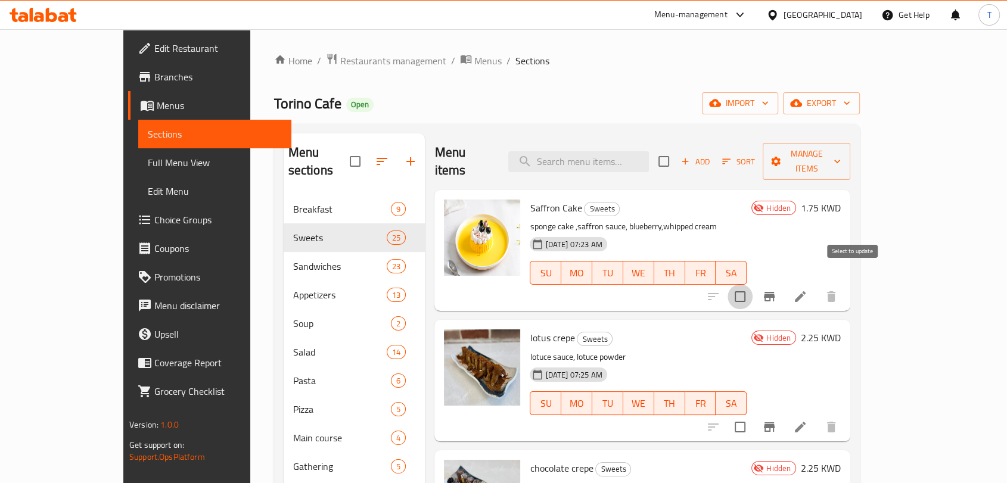
click at [753, 284] on input "checkbox" at bounding box center [740, 296] width 25 height 25
checkbox input "true"
click at [753, 415] on input "checkbox" at bounding box center [740, 427] width 25 height 25
checkbox input "true"
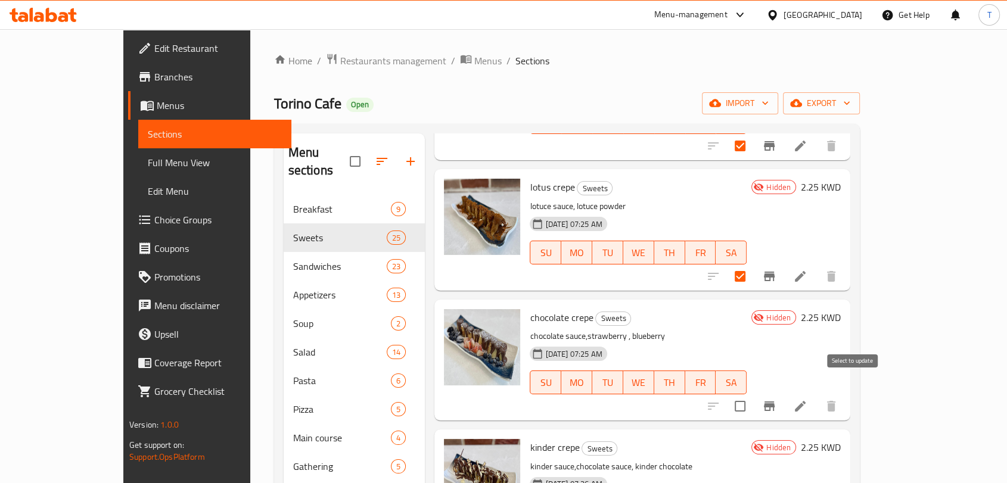
scroll to position [154, 0]
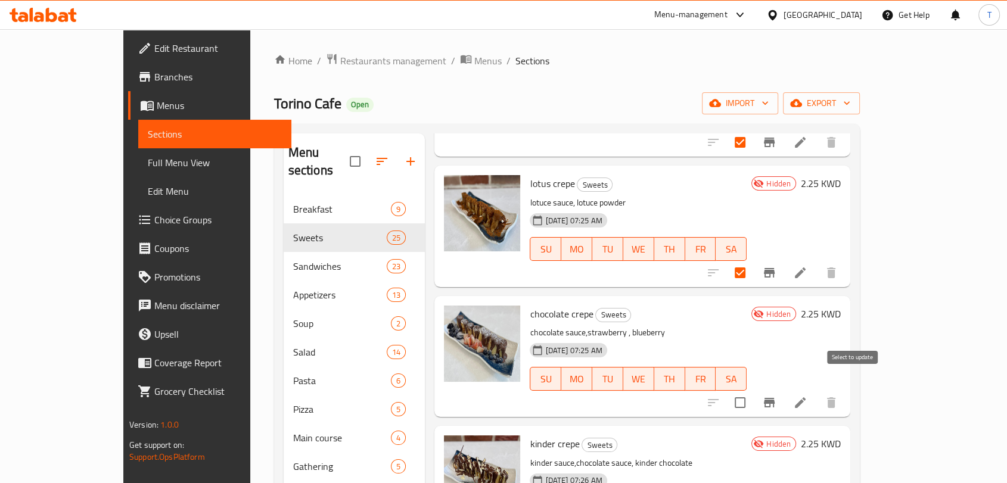
click at [753, 390] on input "checkbox" at bounding box center [740, 402] width 25 height 25
checkbox input "true"
click at [777, 266] on icon "Branch-specific-item" at bounding box center [769, 273] width 14 height 14
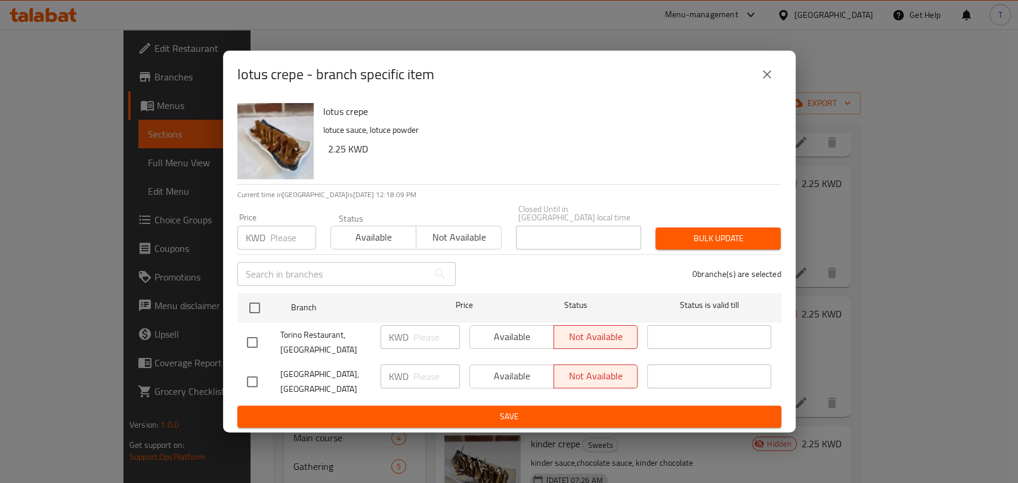
click at [741, 238] on span "Bulk update" at bounding box center [718, 238] width 106 height 15
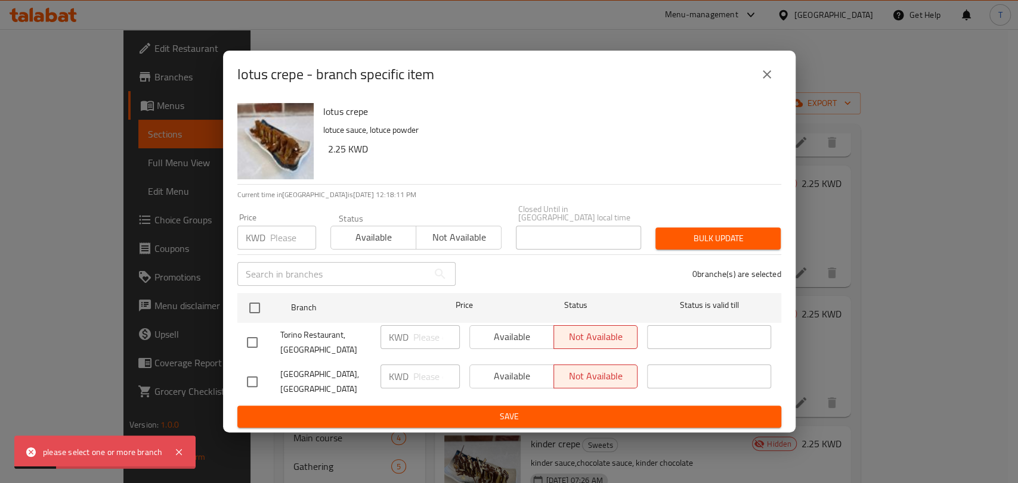
click at [249, 343] on input "checkbox" at bounding box center [252, 342] width 25 height 25
checkbox input "true"
click at [252, 374] on input "checkbox" at bounding box center [252, 382] width 25 height 25
checkbox input "true"
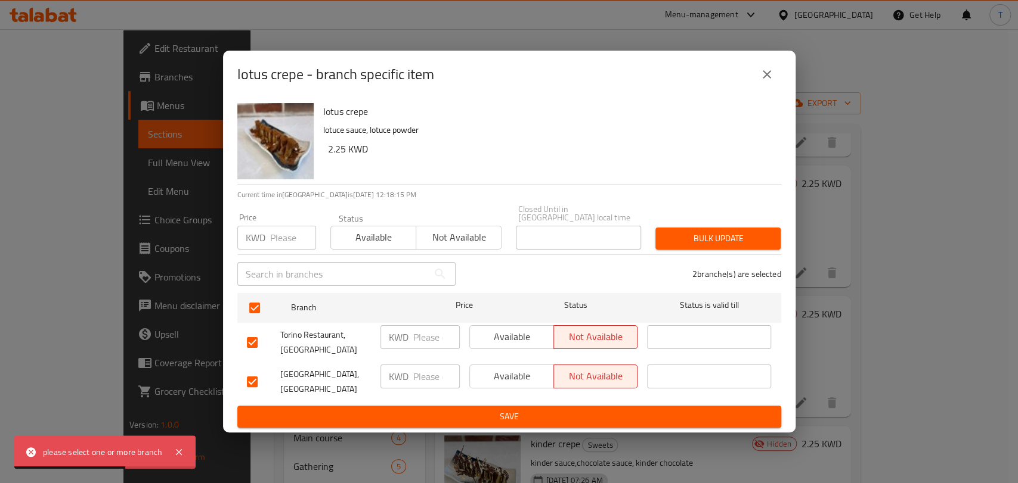
click at [250, 345] on input "checkbox" at bounding box center [252, 342] width 25 height 25
checkbox input "false"
click at [492, 378] on span "Available" at bounding box center [511, 376] width 75 height 17
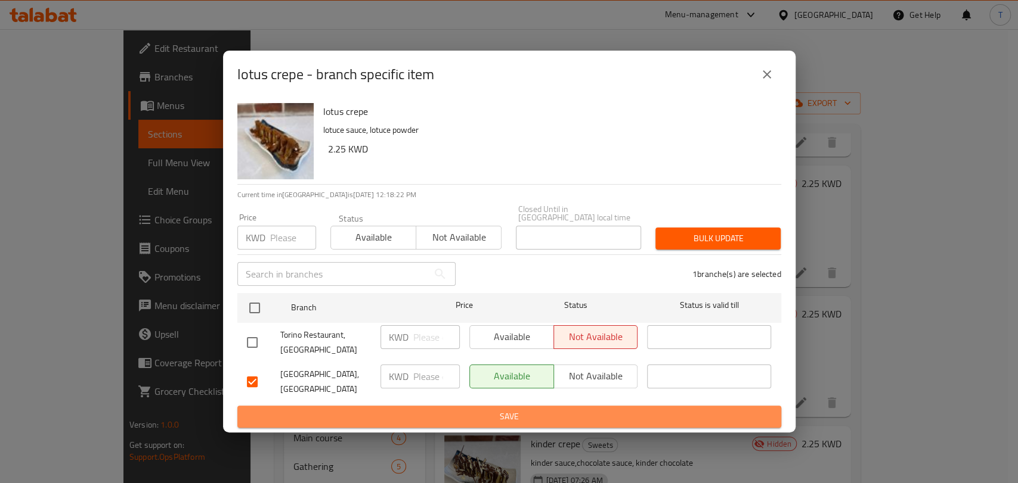
click at [595, 411] on span "Save" at bounding box center [509, 417] width 525 height 15
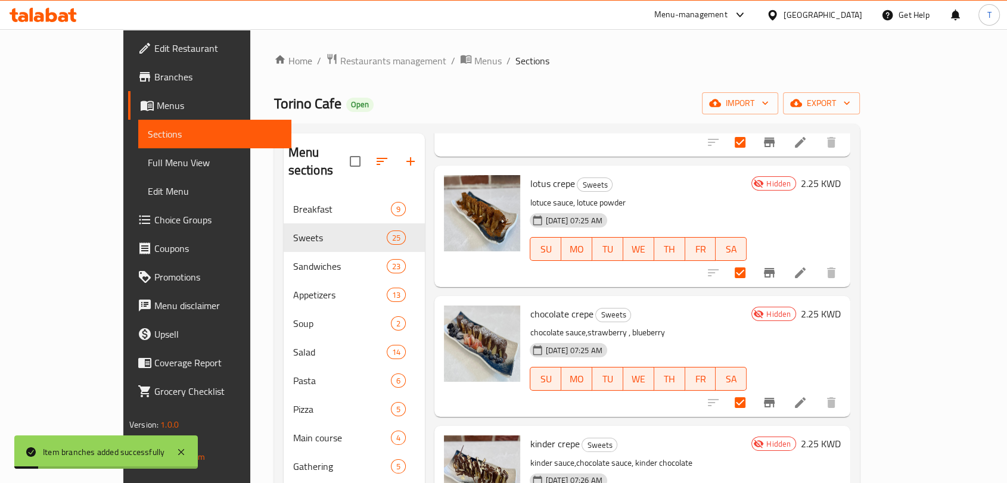
scroll to position [0, 0]
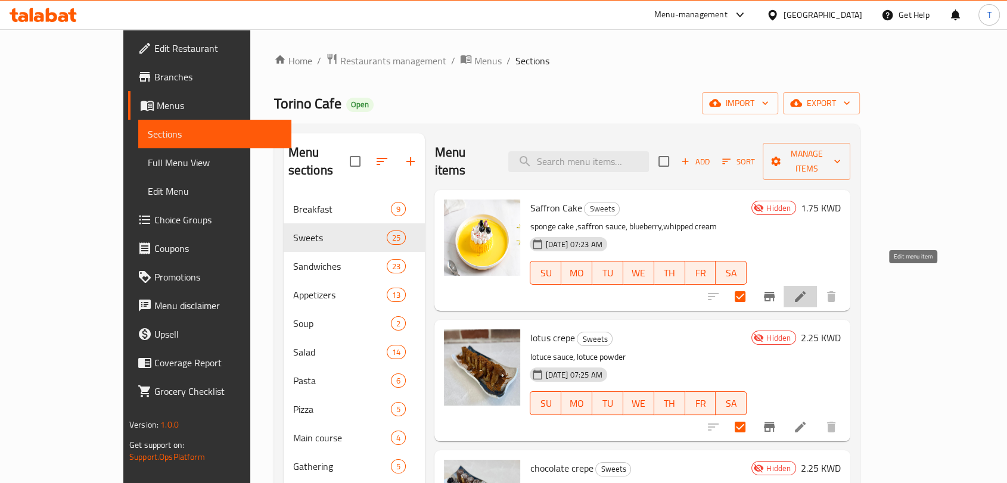
click at [808, 290] on icon at bounding box center [800, 297] width 14 height 14
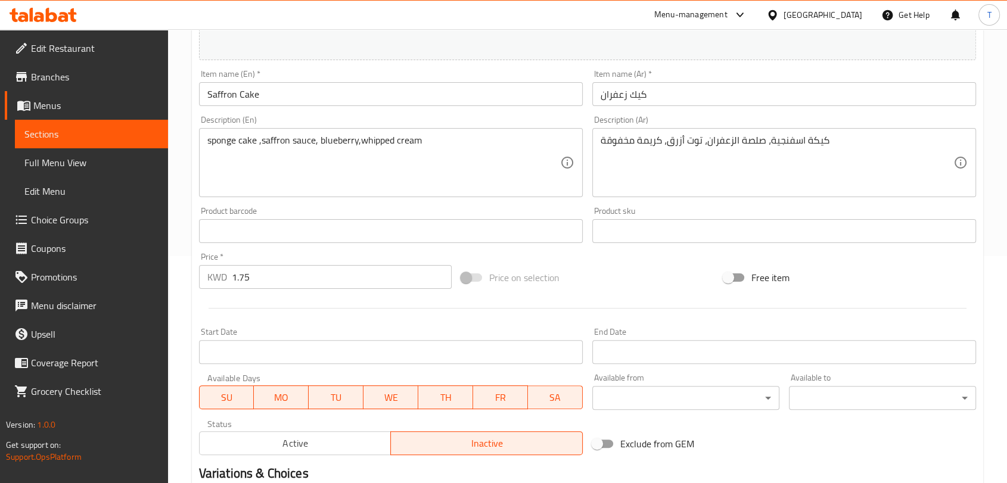
scroll to position [376, 0]
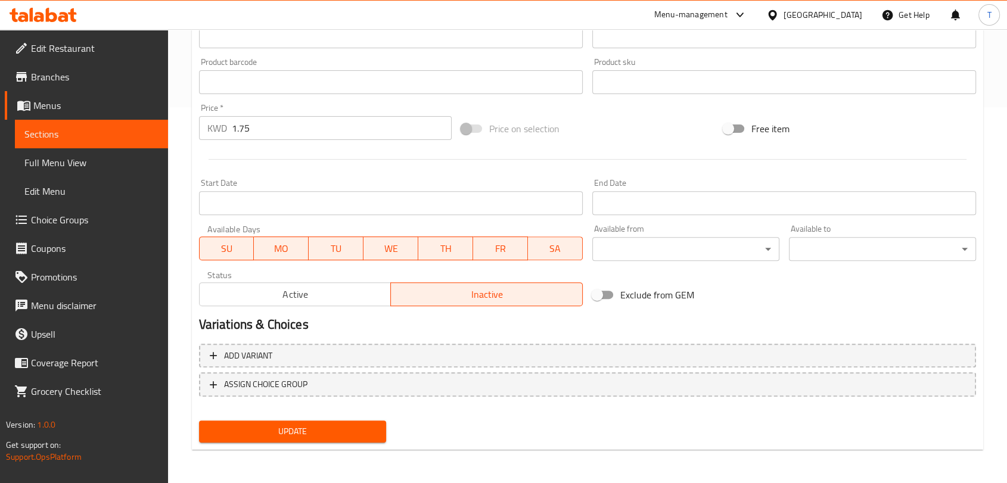
click at [315, 296] on span "Active" at bounding box center [295, 294] width 182 height 17
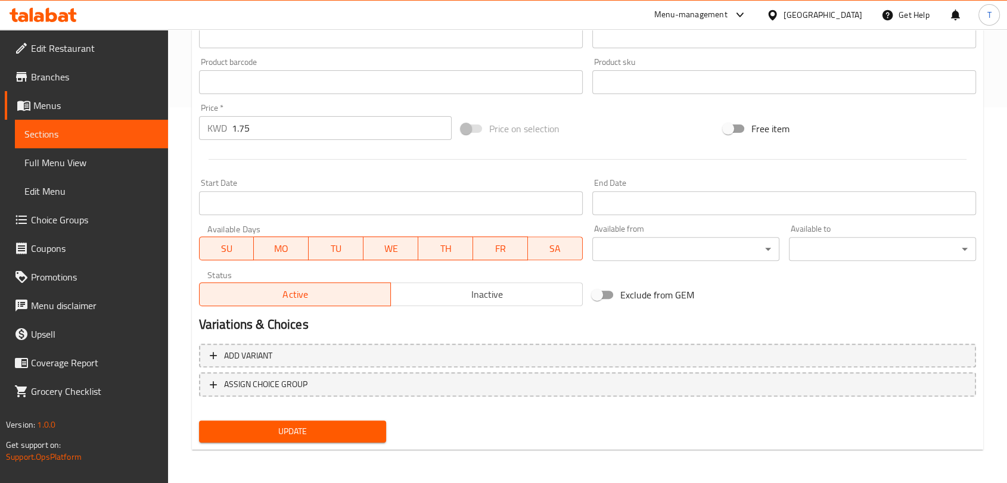
click at [340, 428] on span "Update" at bounding box center [293, 431] width 168 height 15
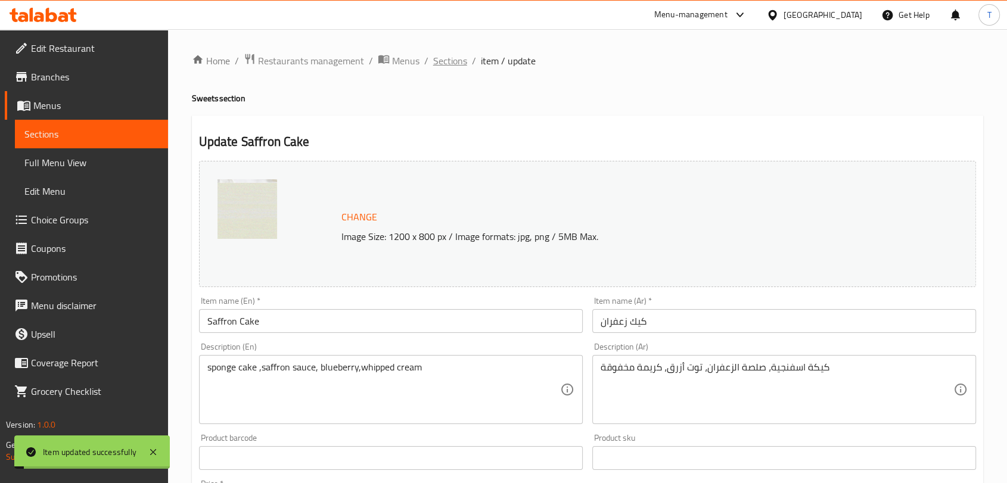
click at [444, 68] on span "Sections" at bounding box center [450, 61] width 34 height 14
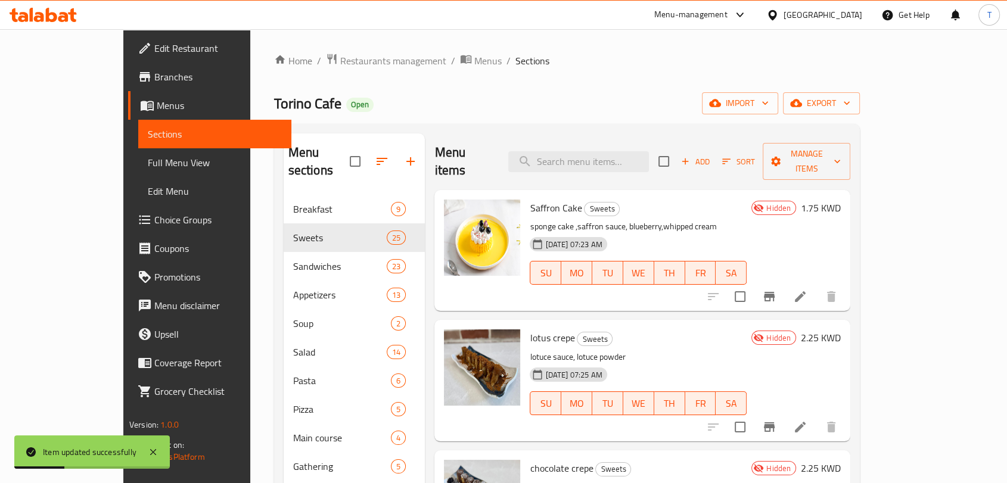
click at [777, 290] on icon "Branch-specific-item" at bounding box center [769, 297] width 14 height 14
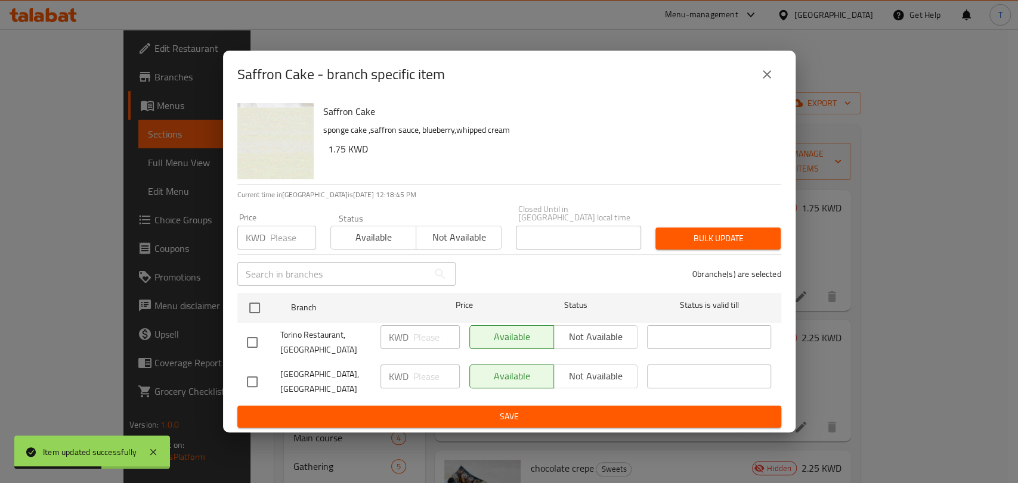
click at [260, 343] on input "checkbox" at bounding box center [252, 342] width 25 height 25
checkbox input "true"
click at [577, 334] on span "Not available" at bounding box center [596, 336] width 75 height 17
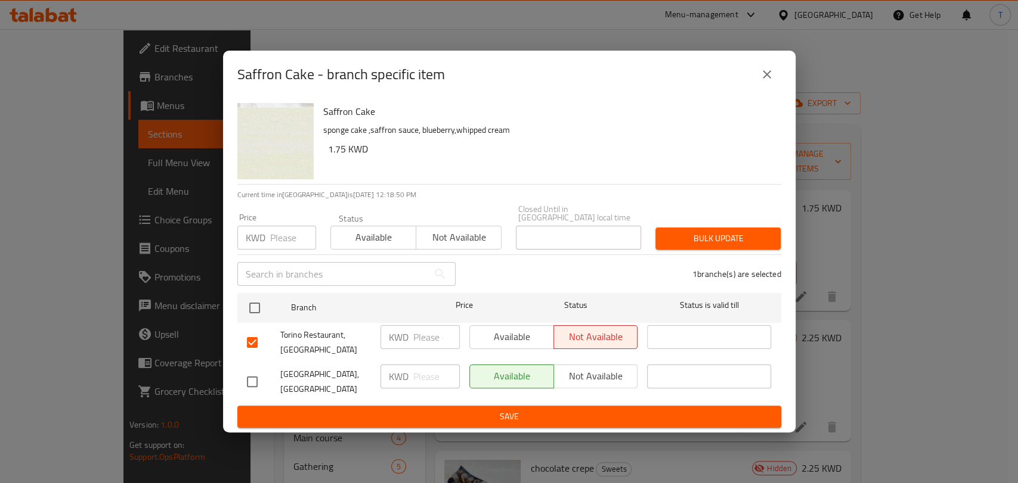
click at [544, 416] on button "Save" at bounding box center [509, 417] width 544 height 22
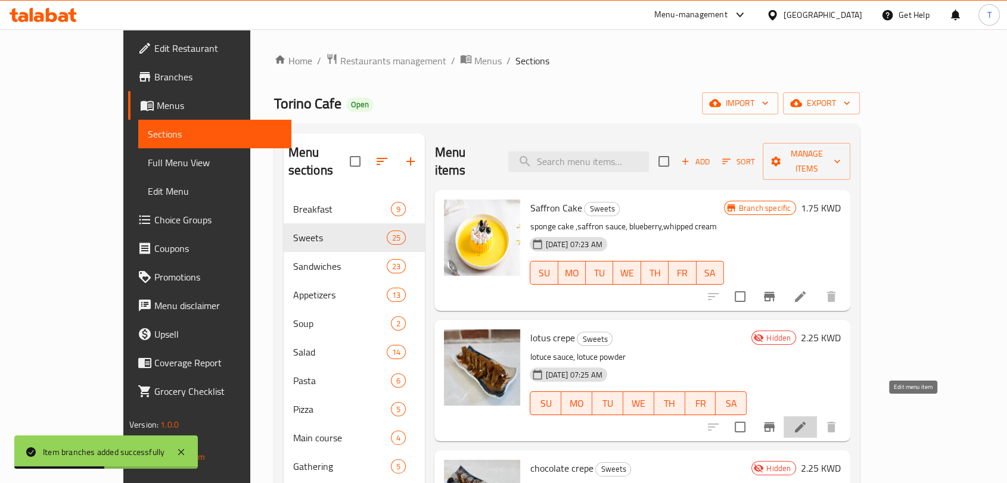
click at [808, 420] on icon at bounding box center [800, 427] width 14 height 14
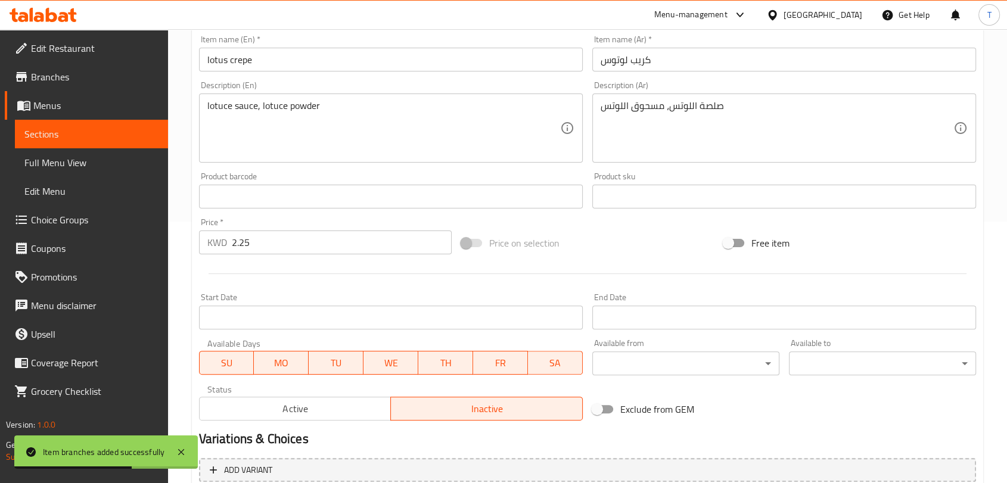
scroll to position [376, 0]
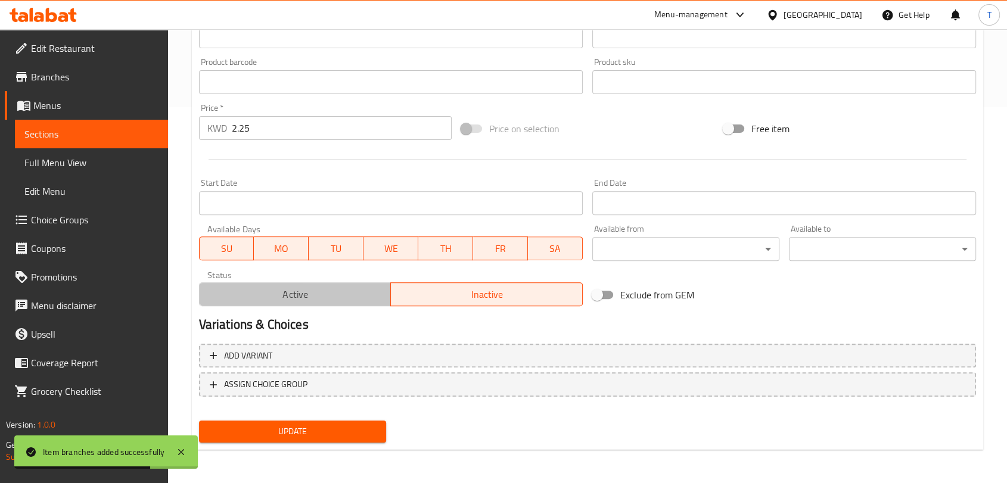
click at [280, 289] on span "Active" at bounding box center [295, 294] width 182 height 17
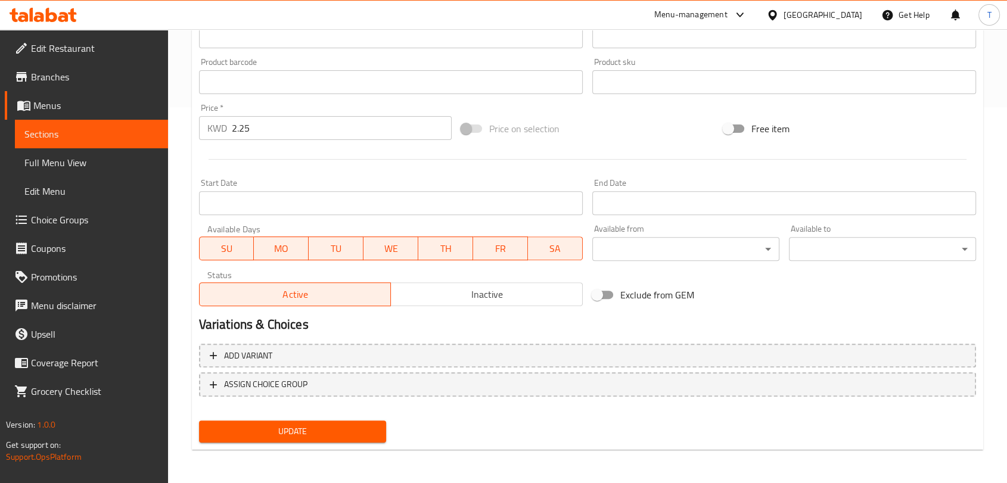
click at [360, 426] on span "Update" at bounding box center [293, 431] width 168 height 15
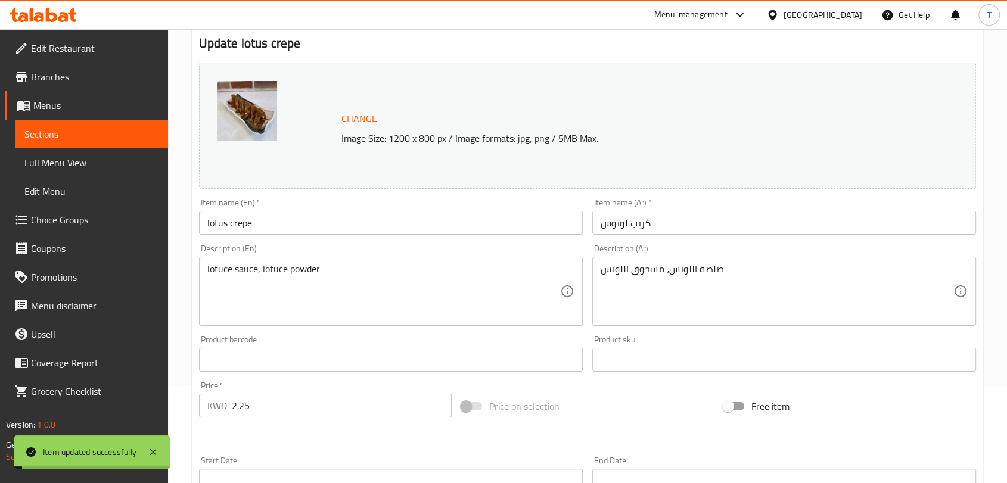
scroll to position [0, 0]
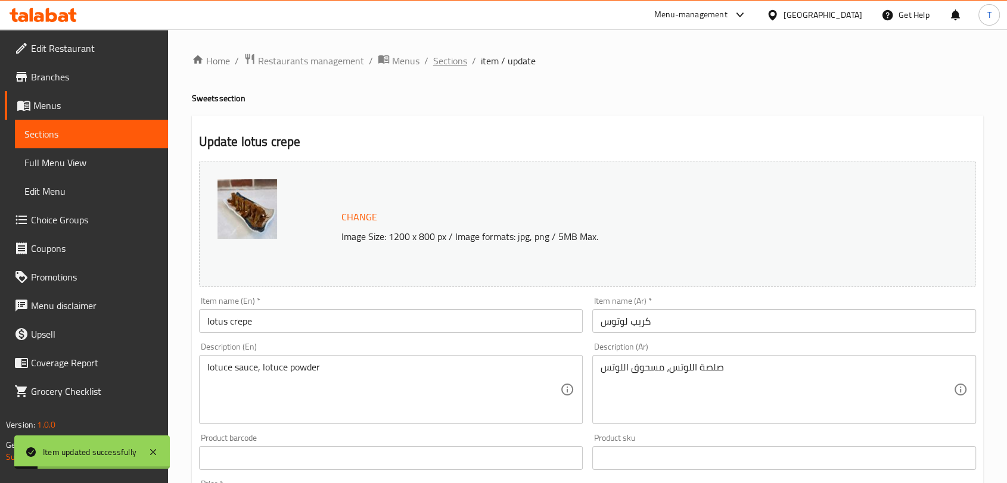
click at [463, 58] on span "Sections" at bounding box center [450, 61] width 34 height 14
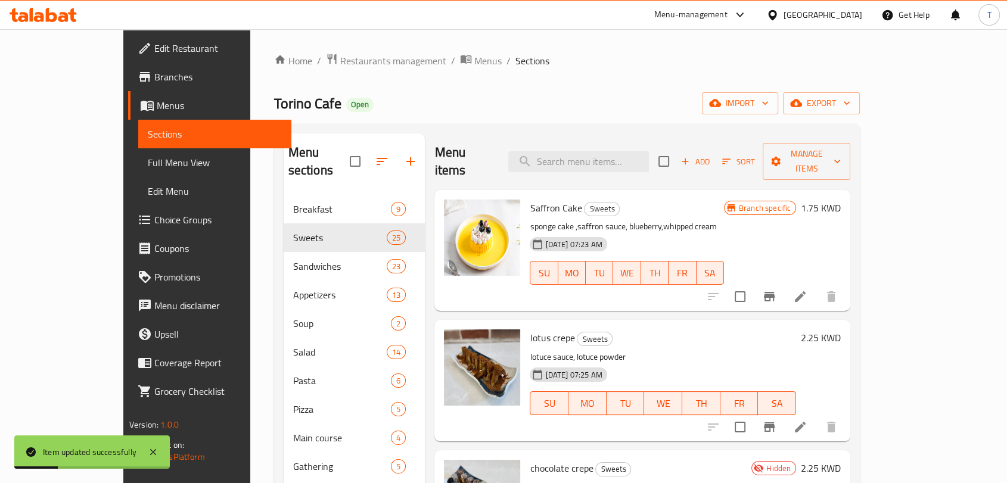
scroll to position [154, 0]
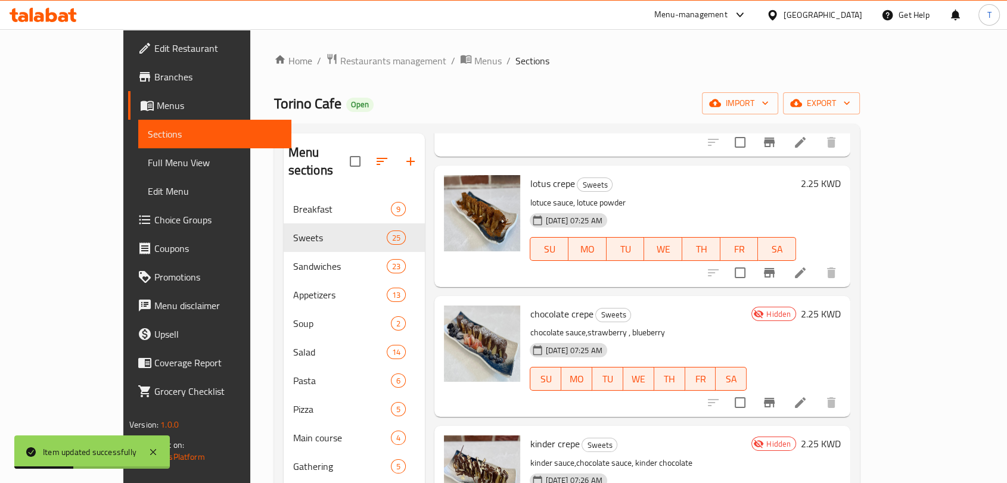
click at [817, 392] on li at bounding box center [800, 402] width 33 height 21
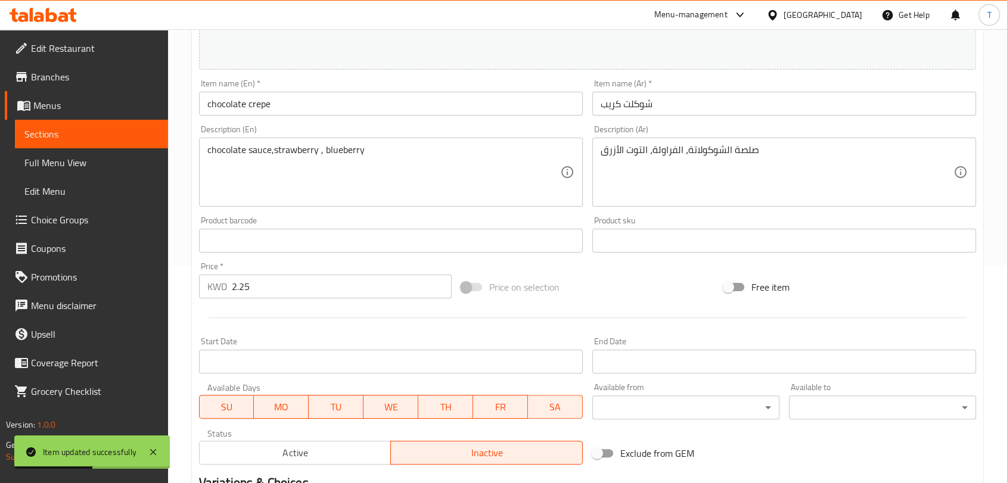
scroll to position [309, 0]
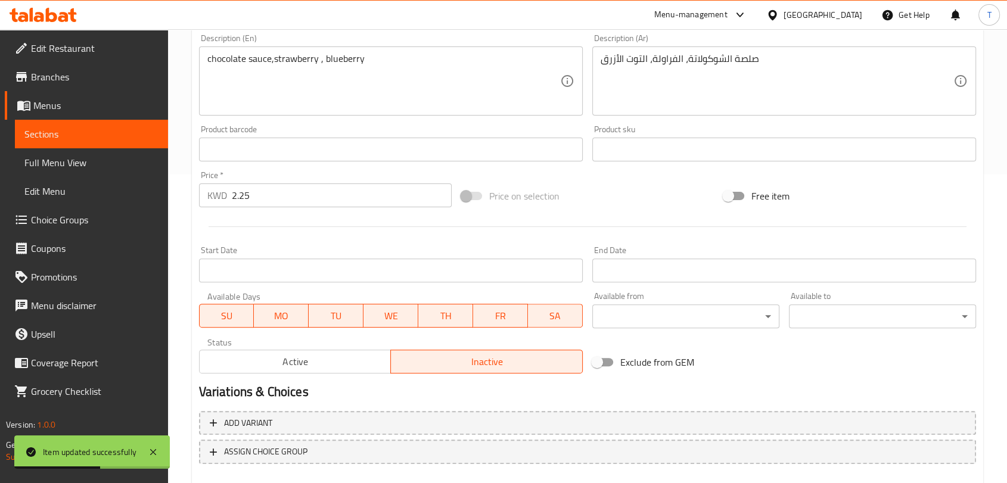
click at [338, 351] on button "Active" at bounding box center [295, 362] width 193 height 24
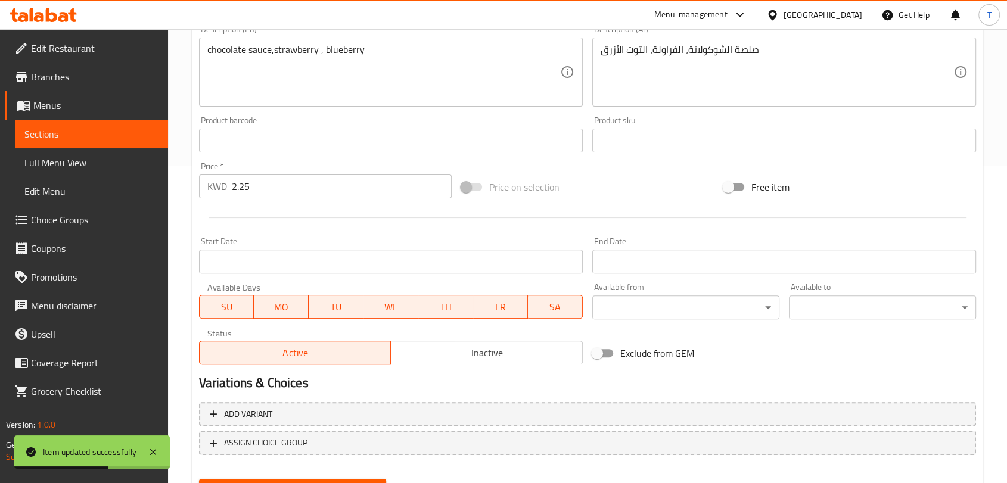
scroll to position [376, 0]
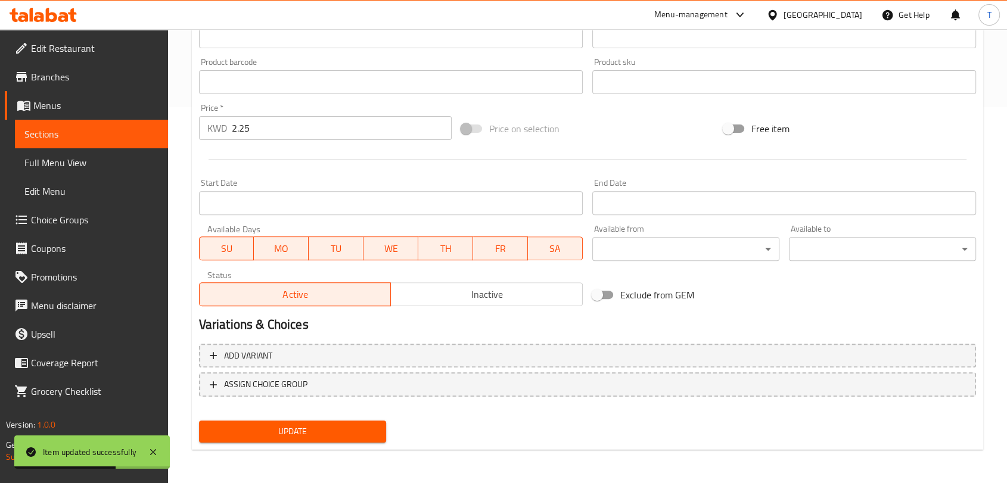
click at [345, 432] on span "Update" at bounding box center [293, 431] width 168 height 15
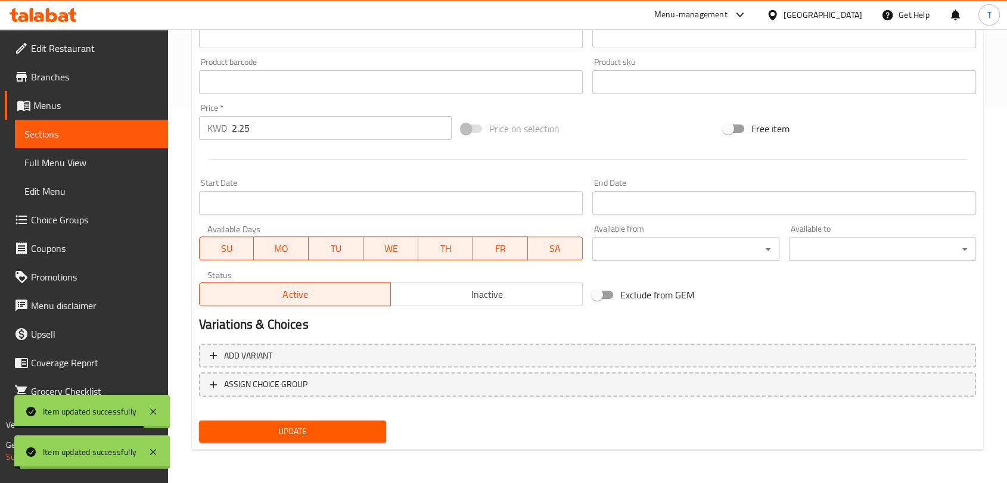
scroll to position [0, 0]
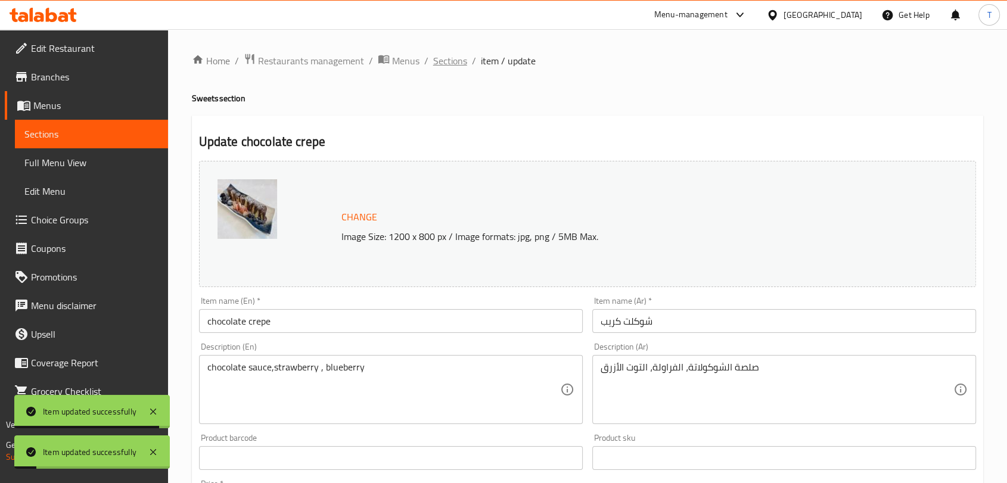
click at [460, 61] on span "Sections" at bounding box center [450, 61] width 34 height 14
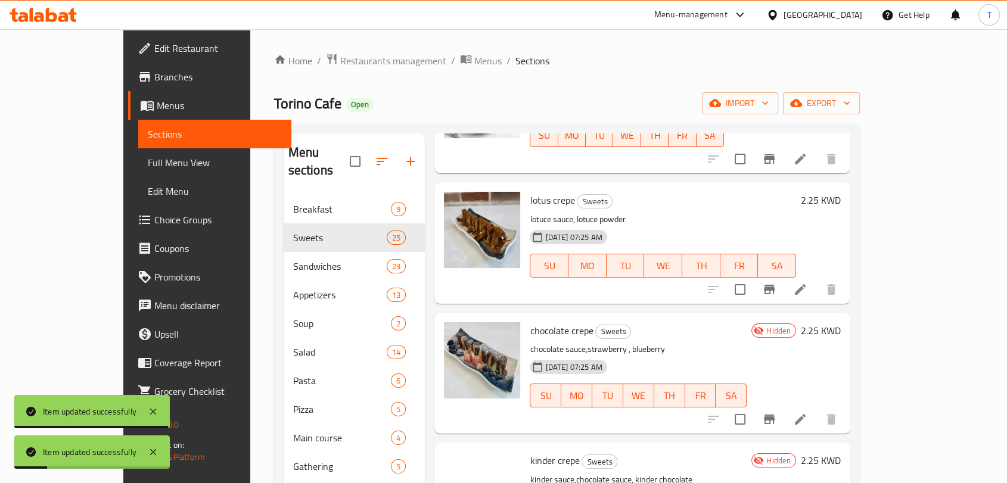
scroll to position [154, 0]
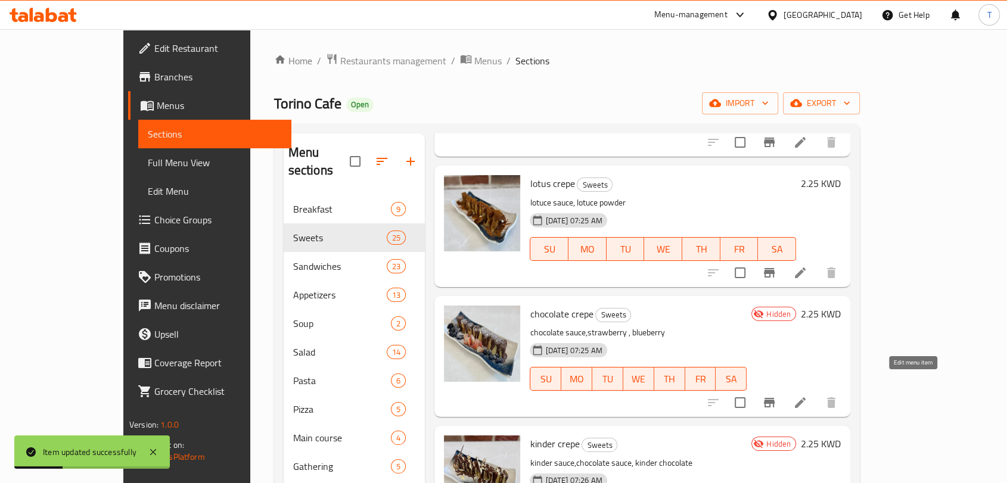
click at [808, 396] on icon at bounding box center [800, 403] width 14 height 14
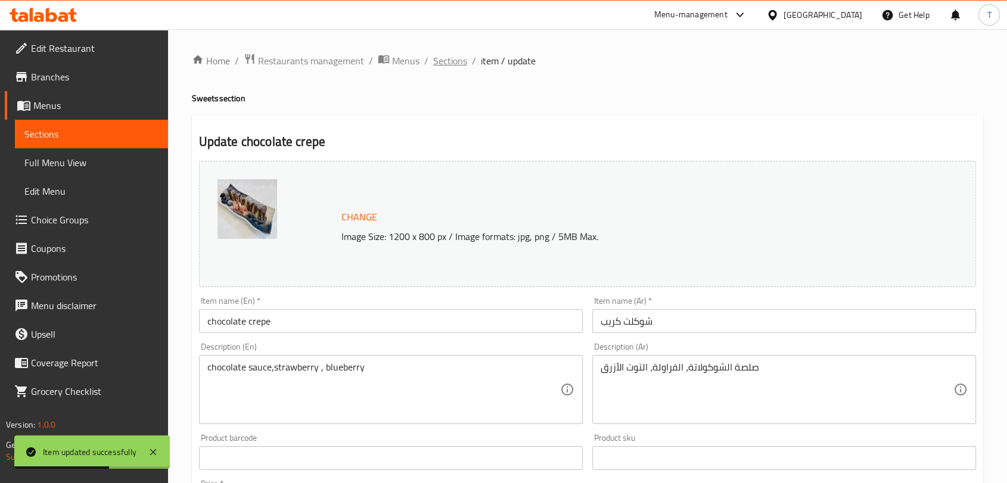
click at [448, 63] on span "Sections" at bounding box center [450, 61] width 34 height 14
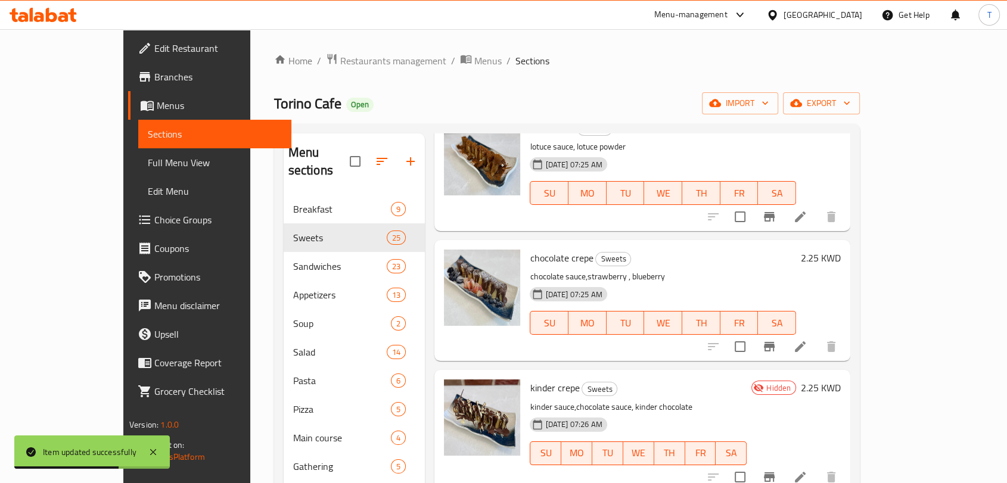
scroll to position [309, 0]
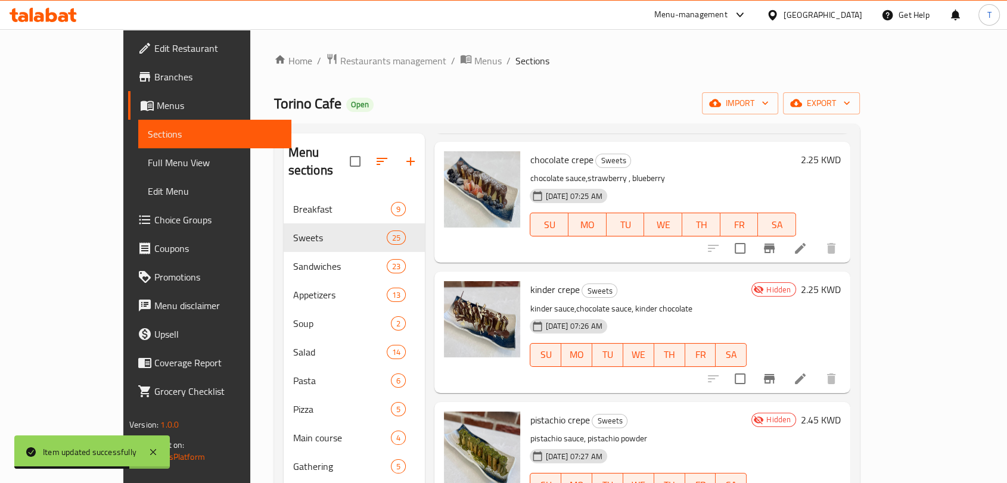
click at [808, 372] on icon at bounding box center [800, 379] width 14 height 14
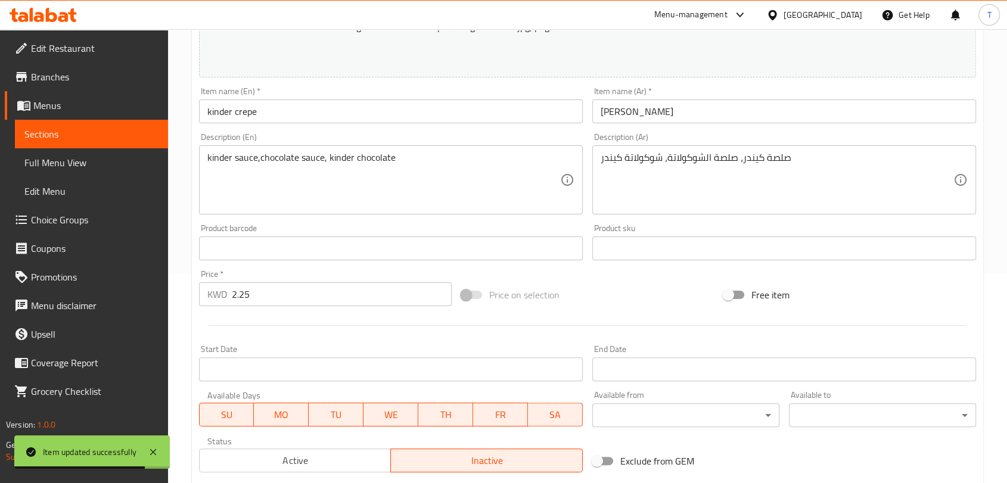
scroll to position [376, 0]
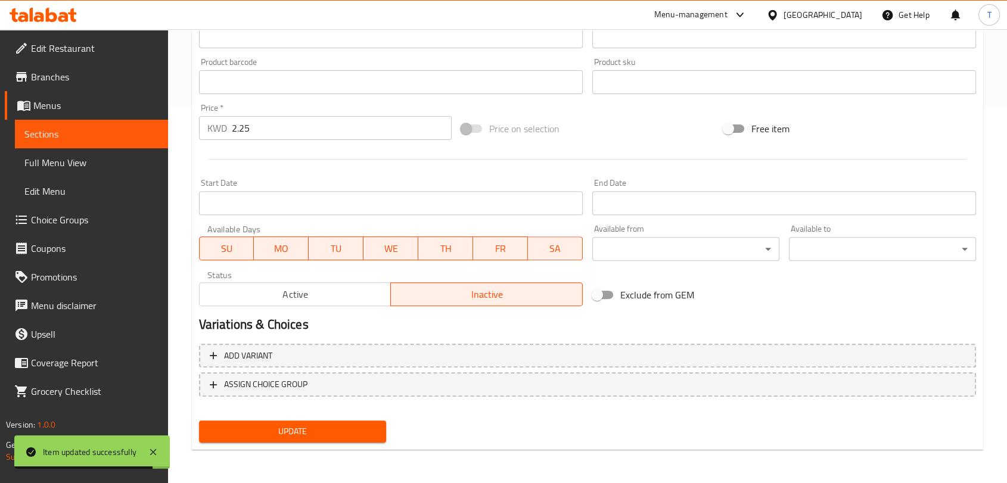
click at [327, 286] on span "Active" at bounding box center [295, 294] width 182 height 17
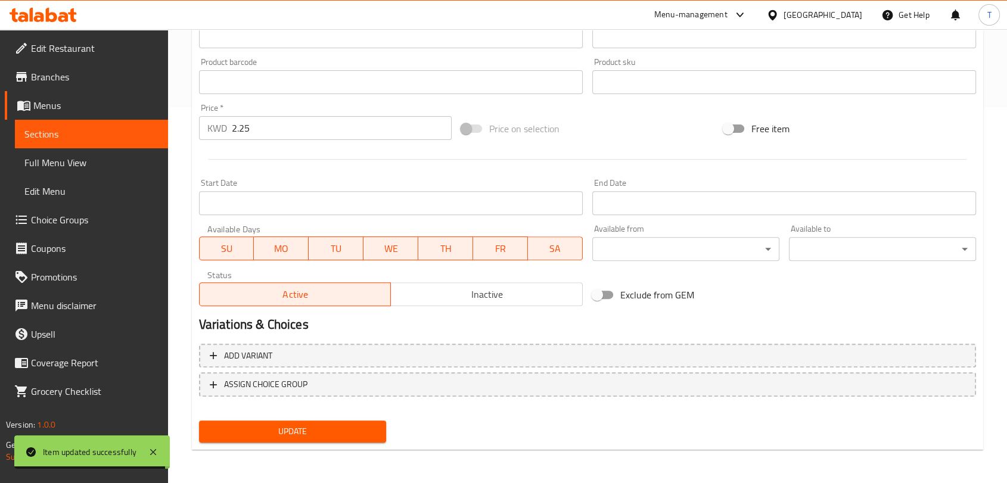
click at [351, 430] on span "Update" at bounding box center [293, 431] width 168 height 15
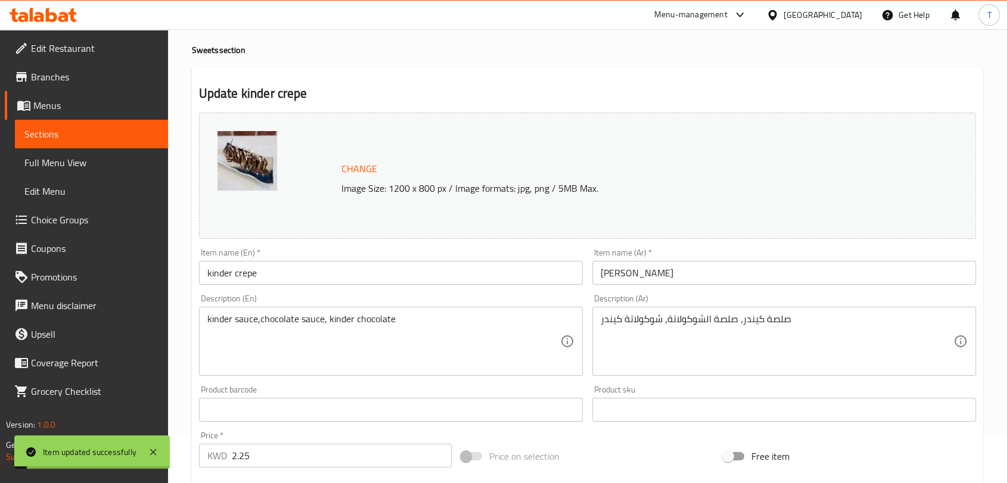
scroll to position [0, 0]
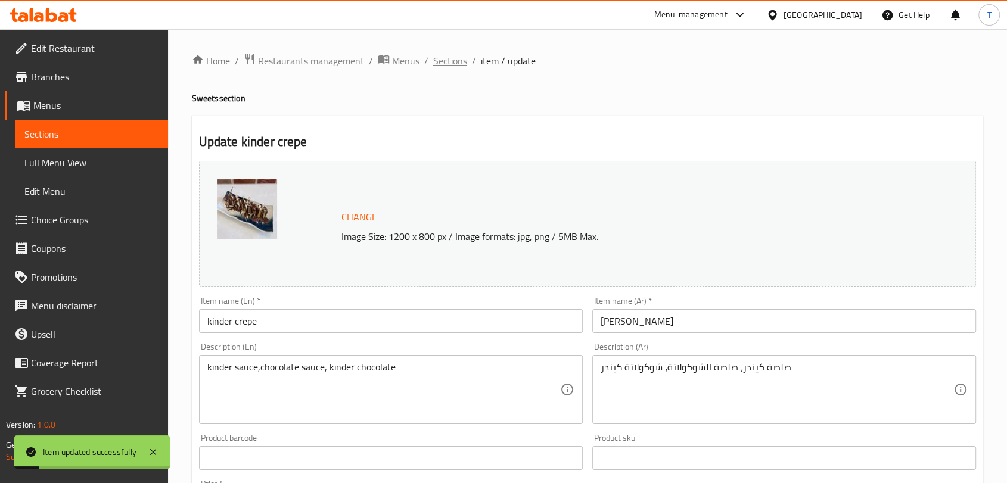
click at [437, 68] on span "Sections" at bounding box center [450, 61] width 34 height 14
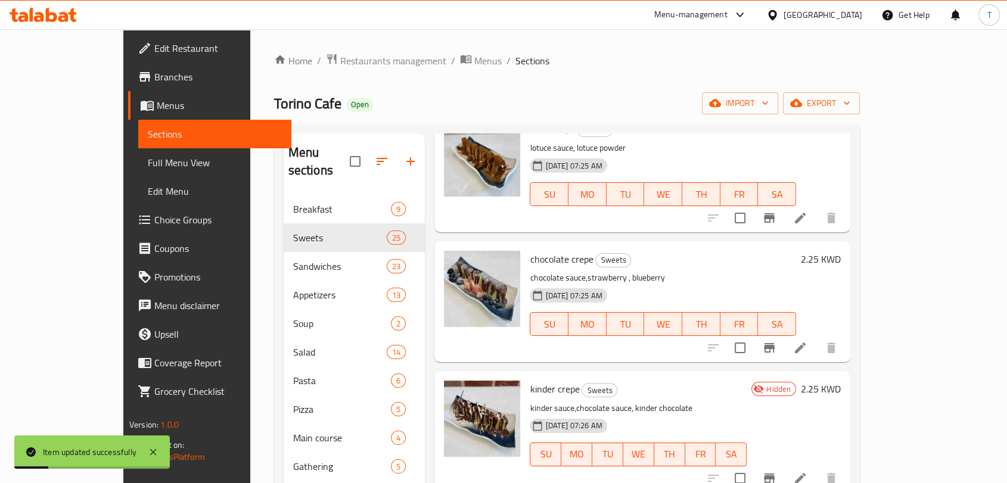
scroll to position [309, 0]
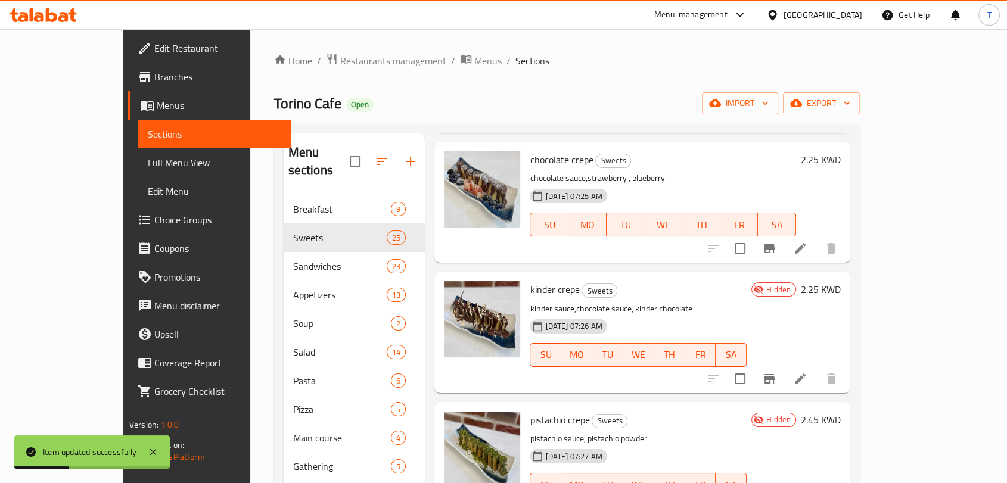
click at [808, 372] on icon at bounding box center [800, 379] width 14 height 14
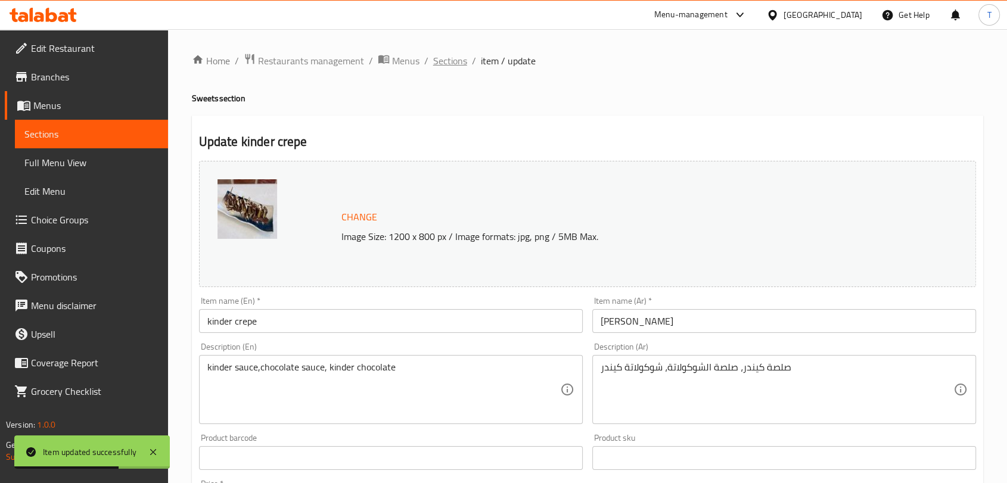
click at [445, 63] on span "Sections" at bounding box center [450, 61] width 34 height 14
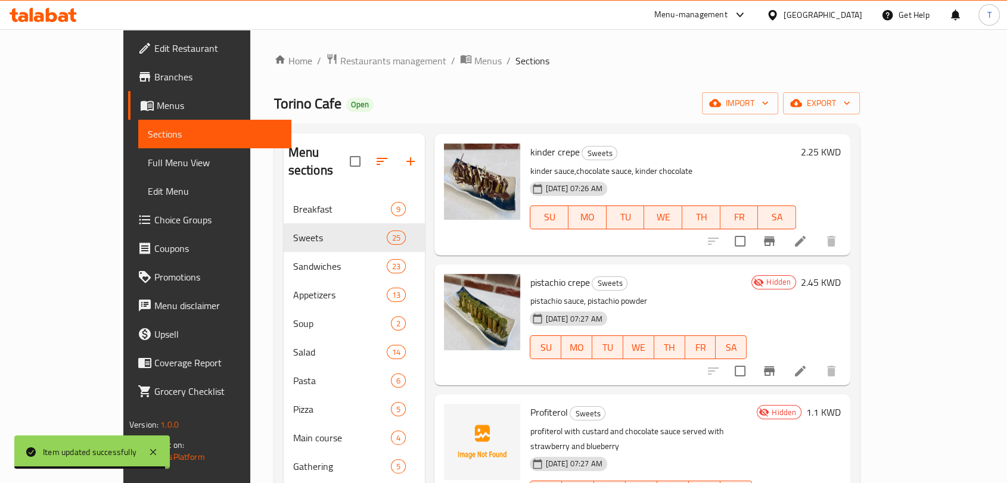
scroll to position [463, 0]
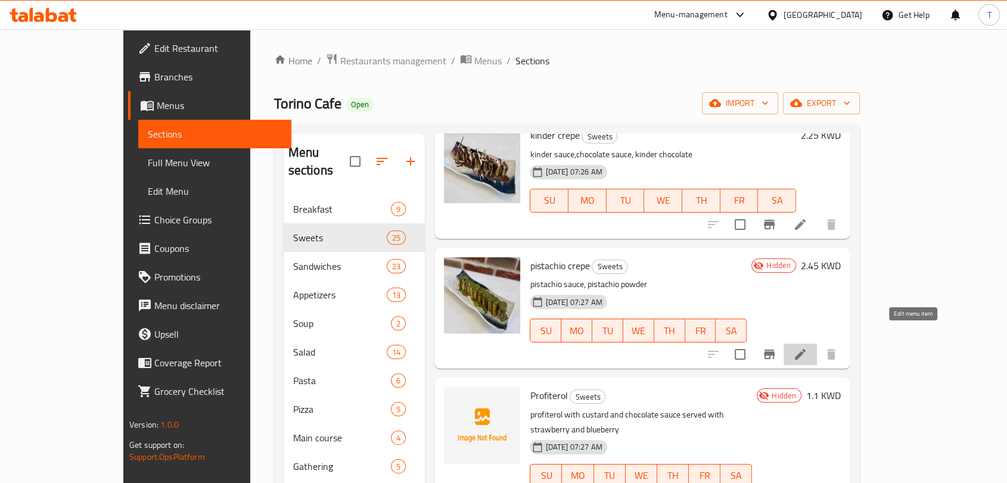
click at [808, 348] on icon at bounding box center [800, 355] width 14 height 14
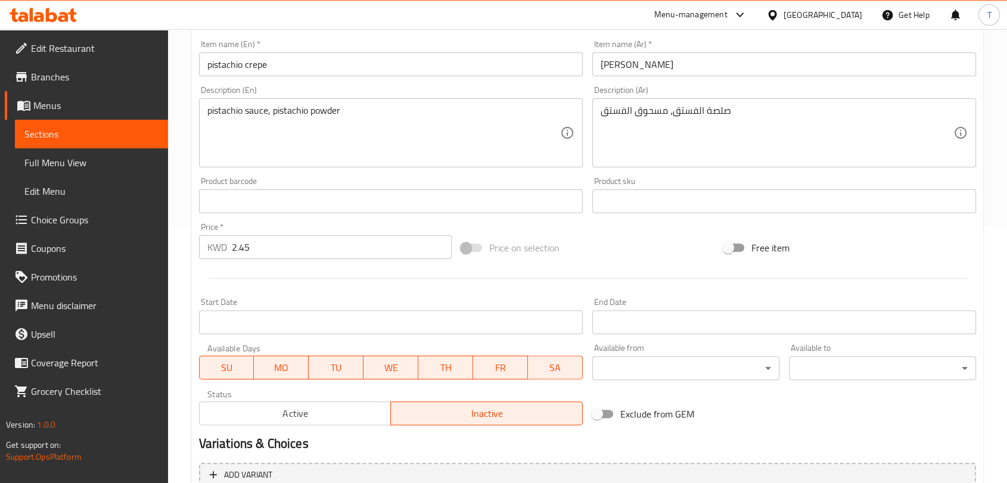
scroll to position [376, 0]
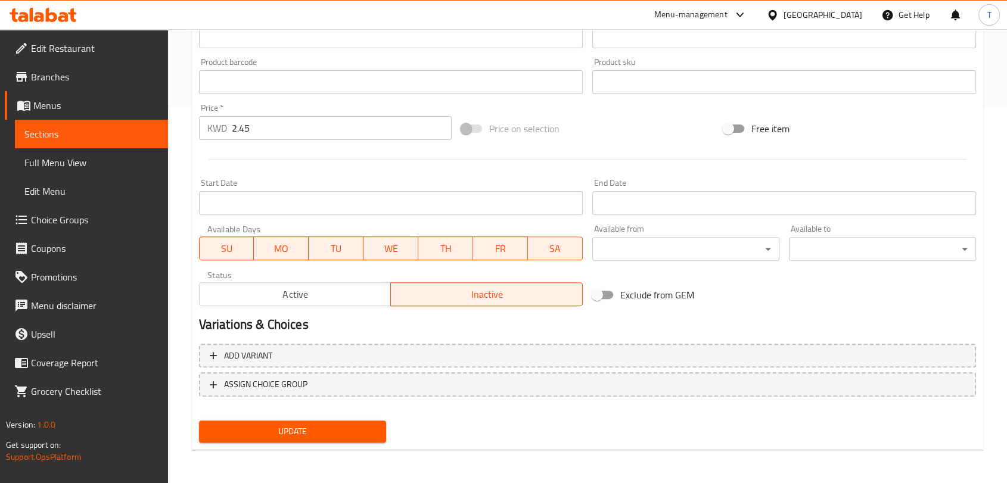
click at [333, 284] on button "Active" at bounding box center [295, 295] width 193 height 24
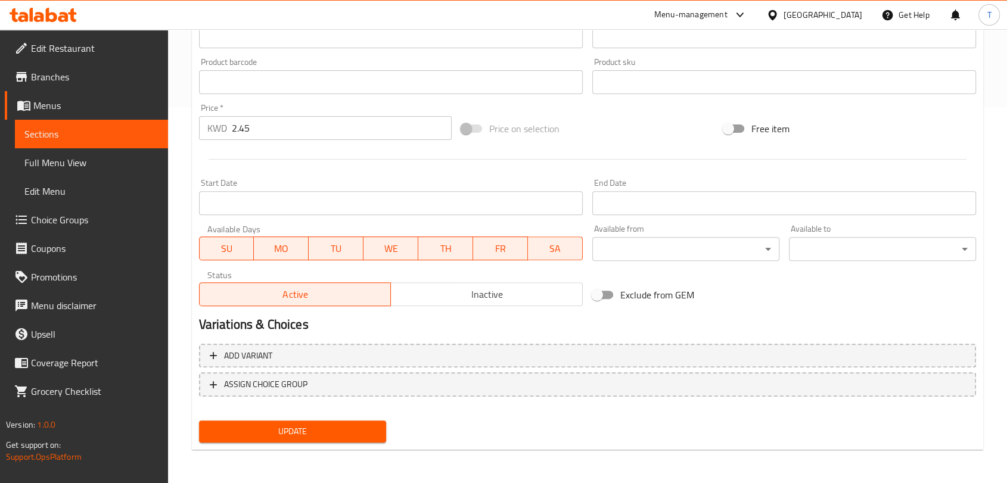
click at [352, 439] on button "Update" at bounding box center [292, 432] width 187 height 22
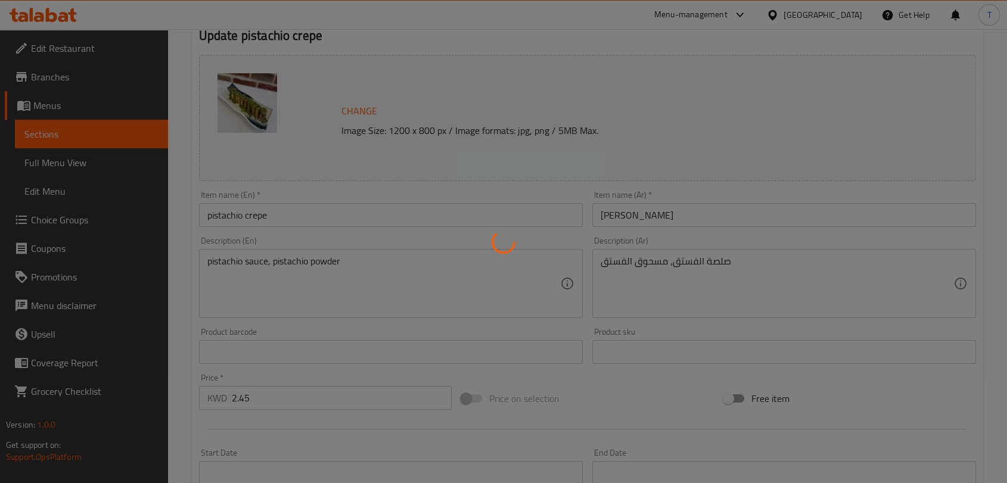
scroll to position [0, 0]
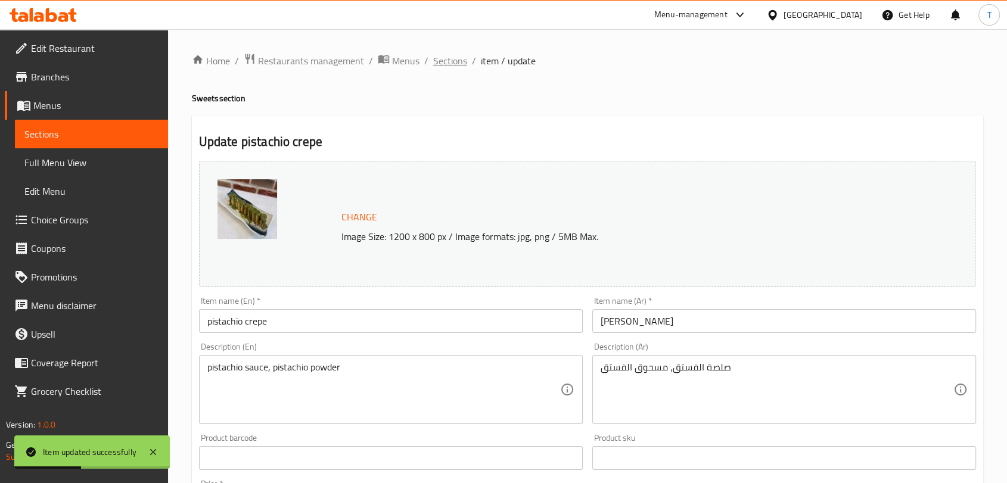
click at [455, 60] on span "Sections" at bounding box center [450, 61] width 34 height 14
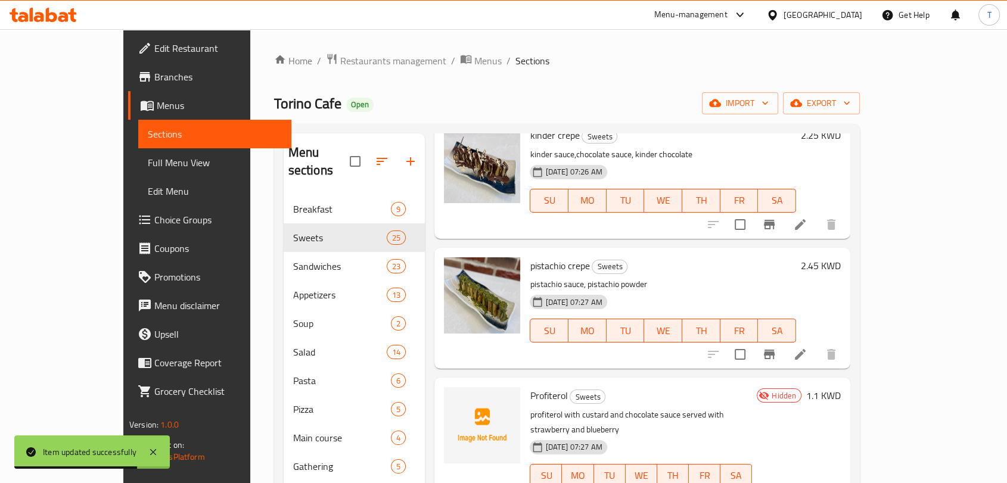
scroll to position [618, 0]
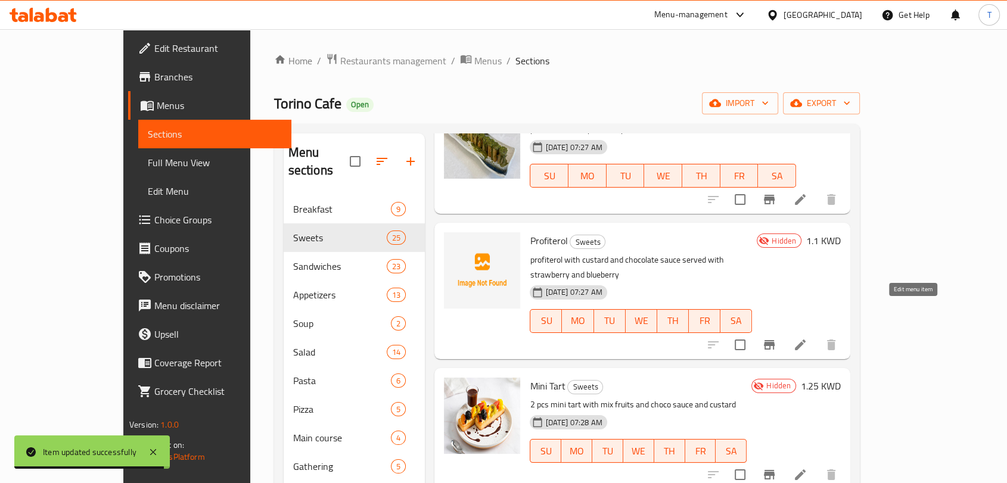
click at [806, 340] on icon at bounding box center [800, 345] width 11 height 11
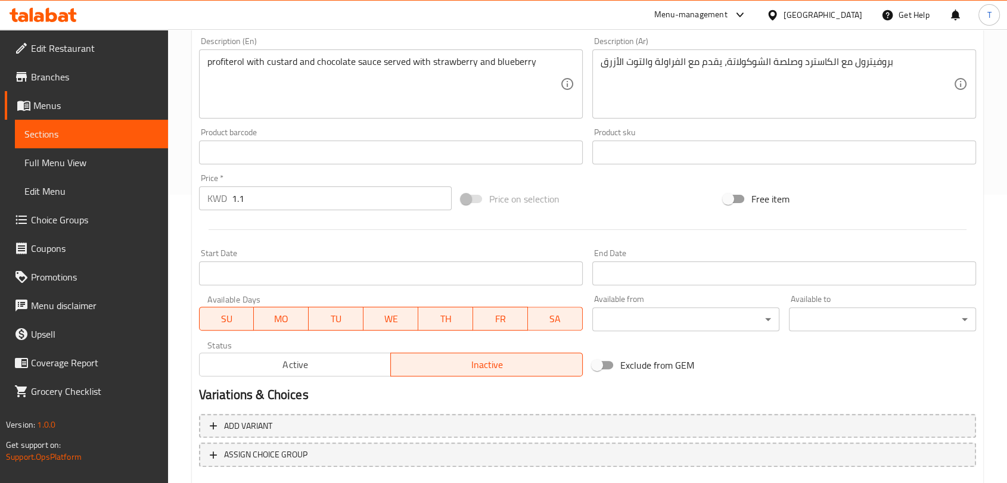
scroll to position [359, 0]
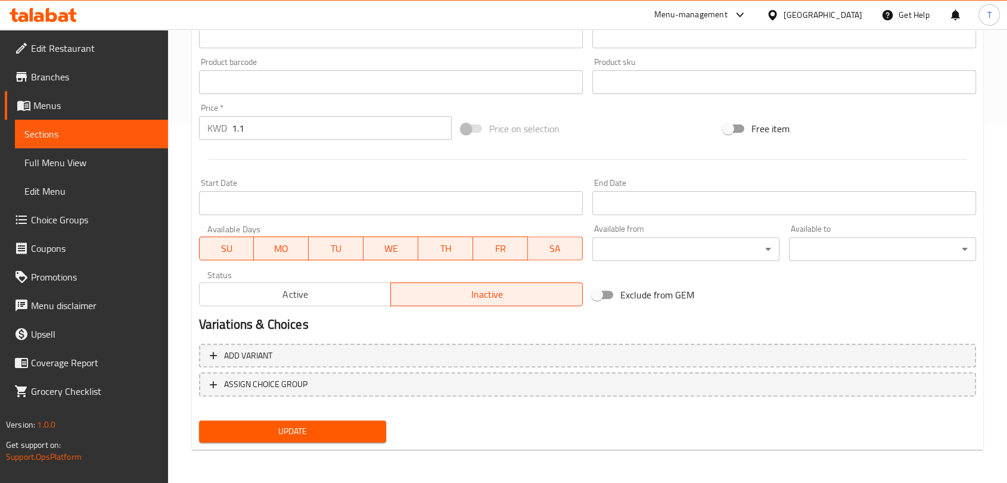
click at [309, 293] on span "Active" at bounding box center [295, 294] width 182 height 17
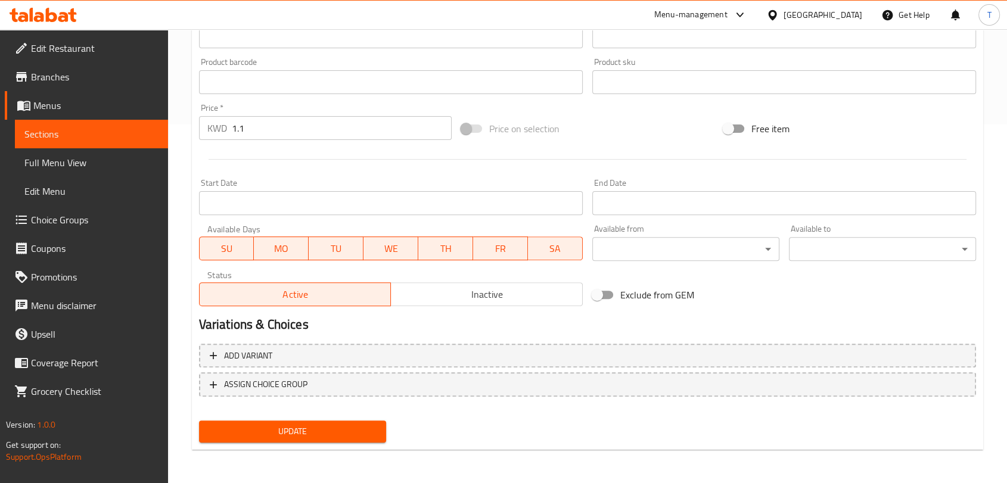
click at [348, 437] on span "Update" at bounding box center [293, 431] width 168 height 15
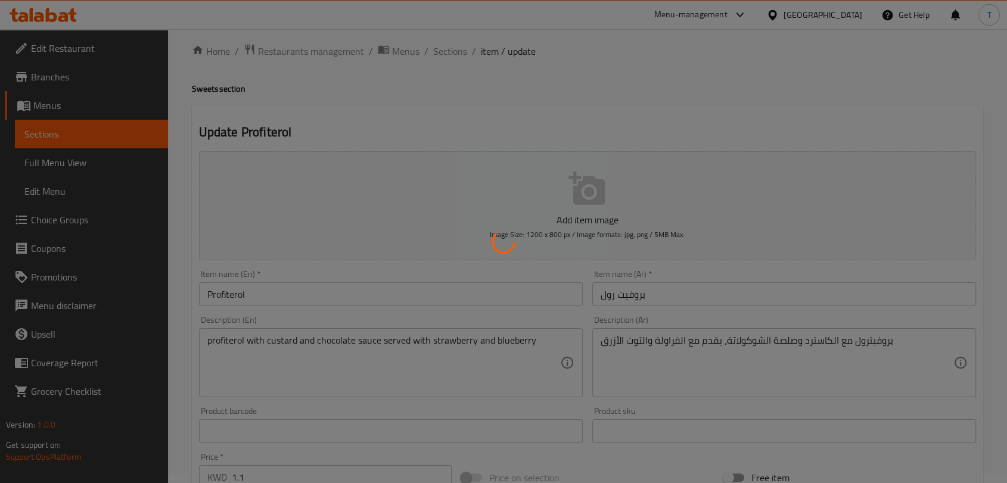
scroll to position [0, 0]
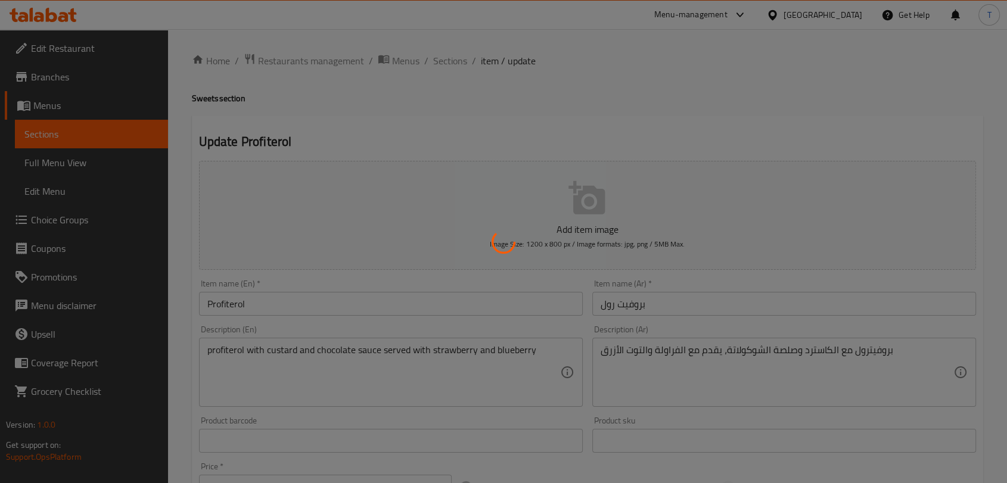
click at [439, 66] on div at bounding box center [503, 241] width 1007 height 483
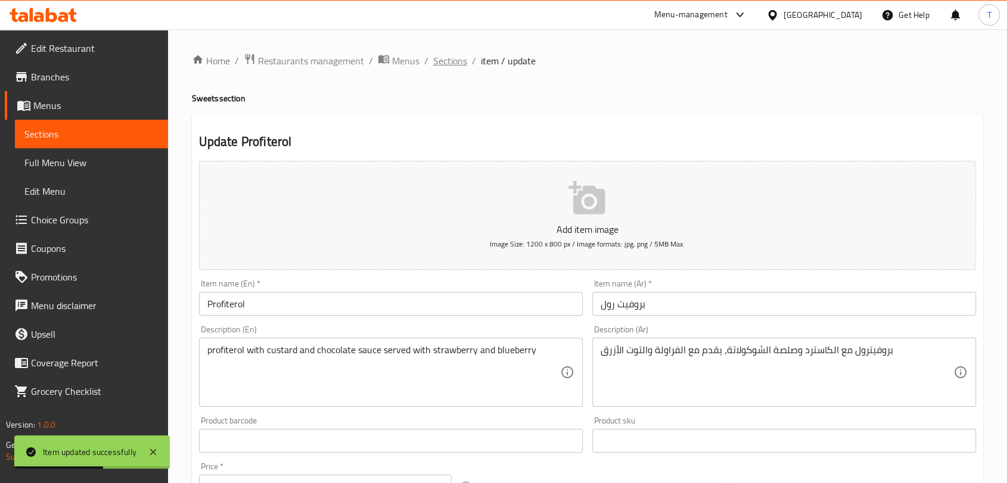
click at [458, 63] on span "Sections" at bounding box center [450, 61] width 34 height 14
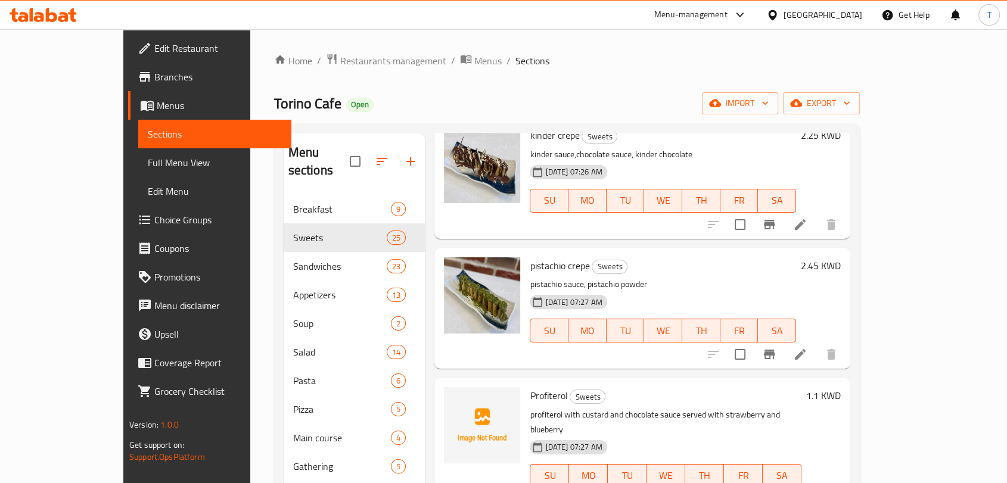
scroll to position [618, 0]
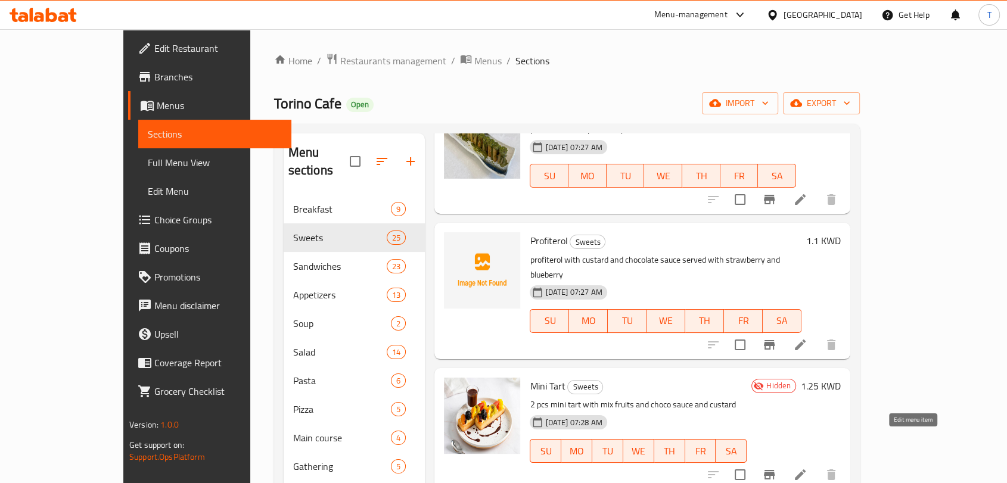
click at [808, 468] on icon at bounding box center [800, 475] width 14 height 14
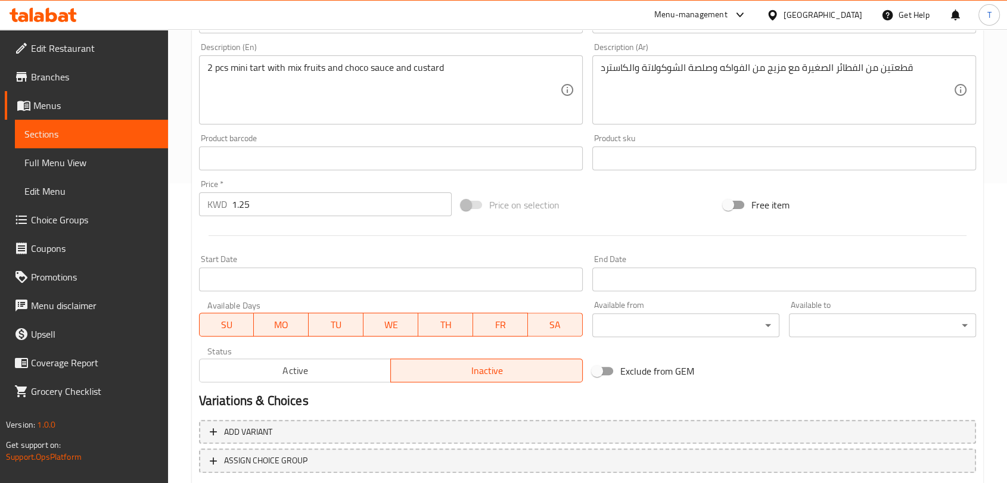
scroll to position [376, 0]
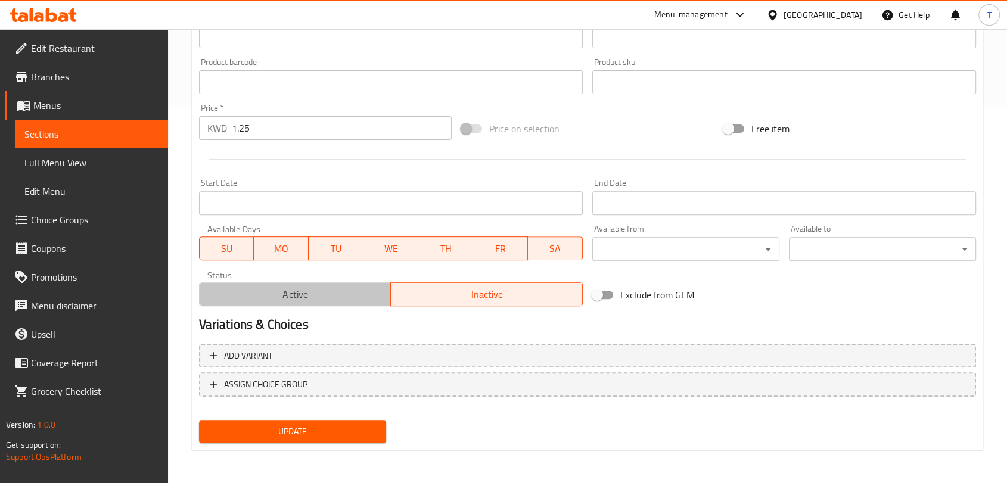
click at [353, 290] on span "Active" at bounding box center [295, 294] width 182 height 17
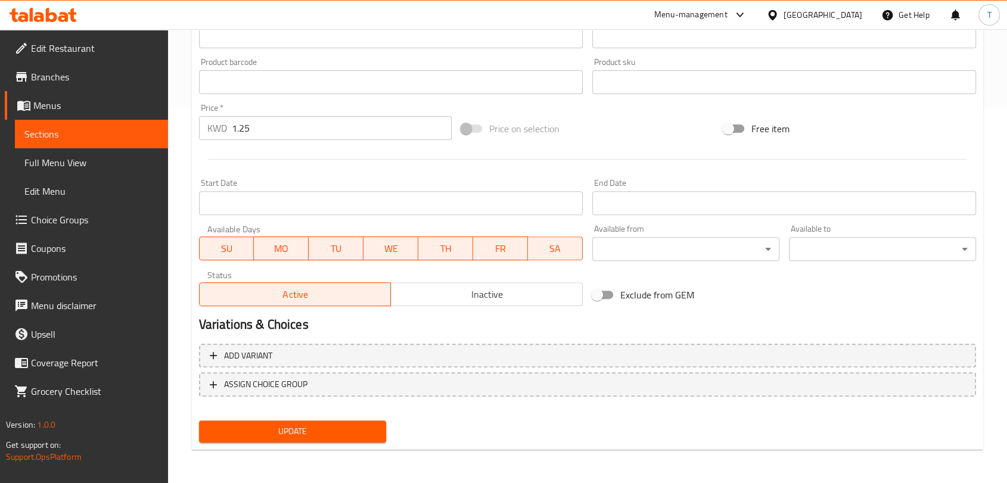
click at [353, 424] on span "Update" at bounding box center [293, 431] width 168 height 15
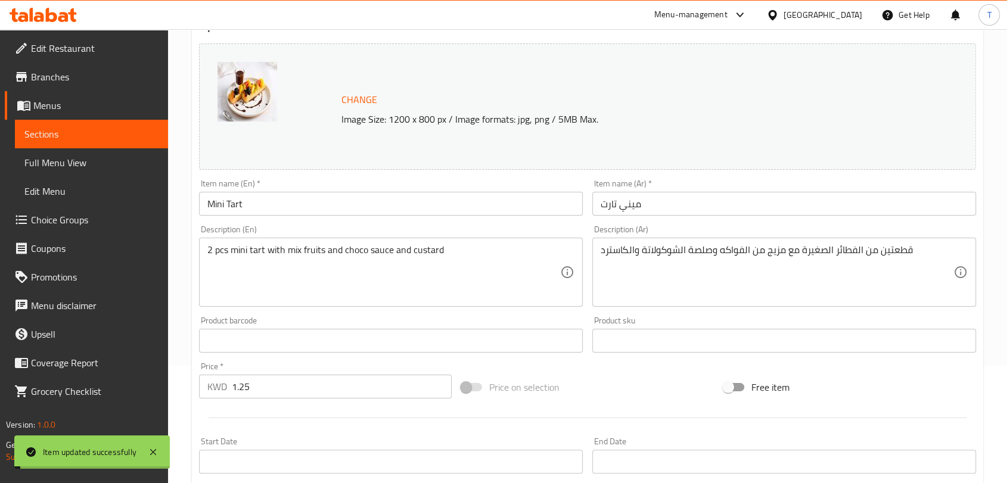
scroll to position [0, 0]
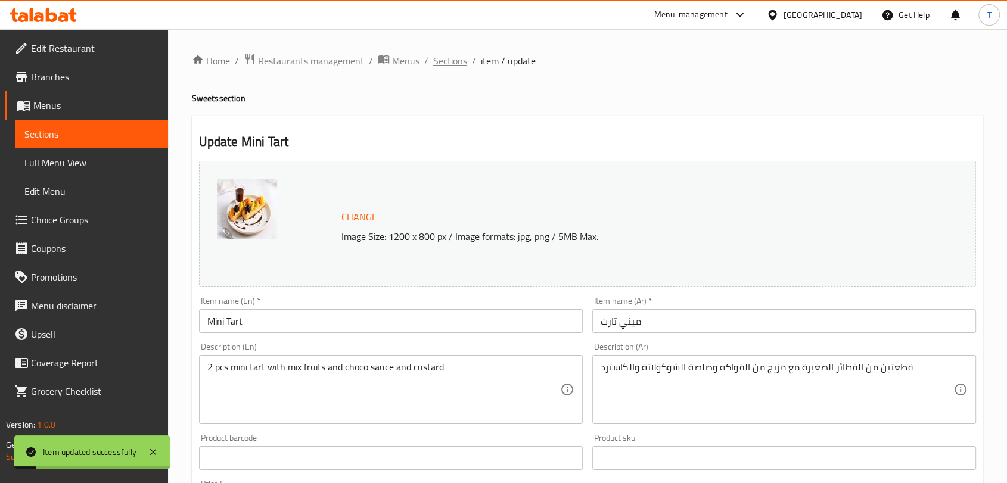
click at [452, 63] on span "Sections" at bounding box center [450, 61] width 34 height 14
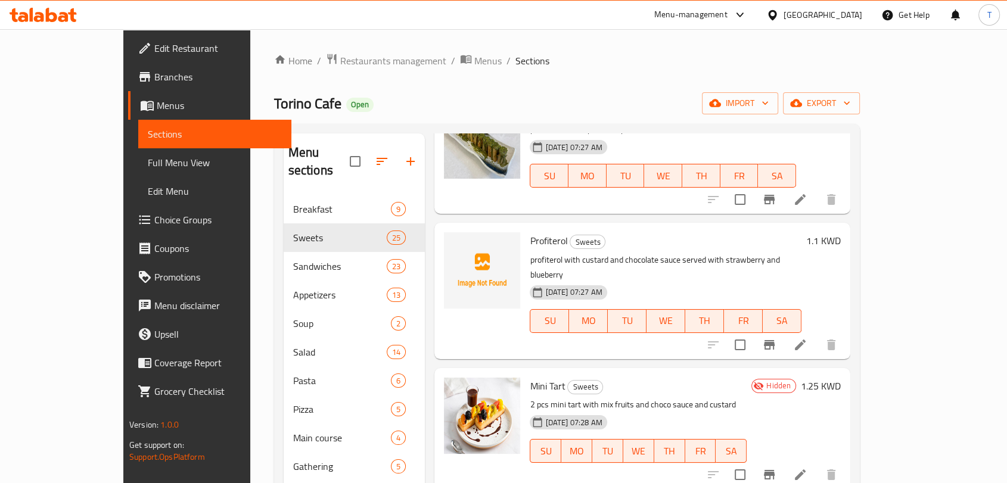
scroll to position [773, 0]
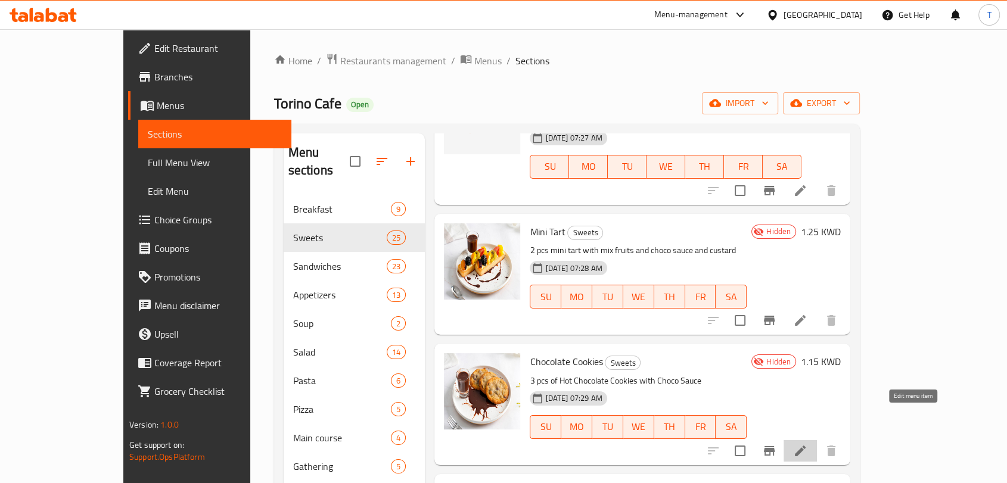
click at [806, 446] on icon at bounding box center [800, 451] width 11 height 11
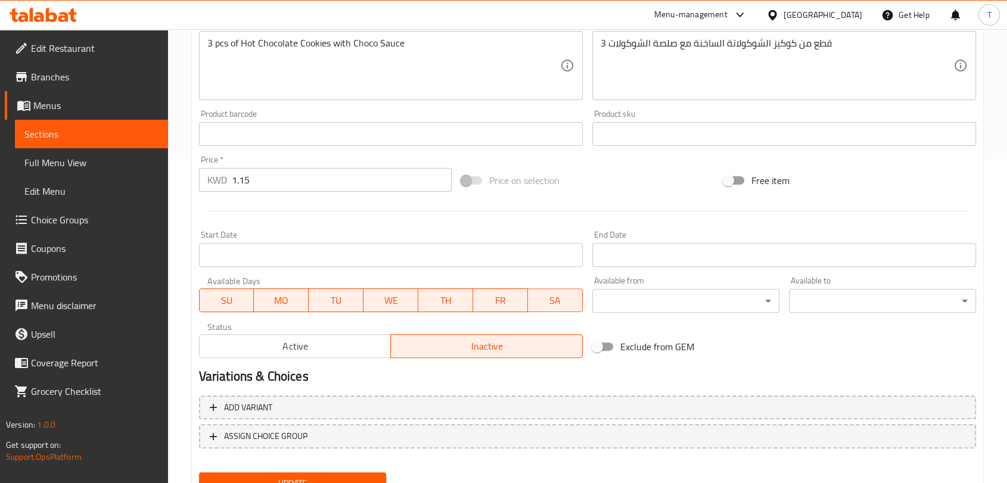
scroll to position [376, 0]
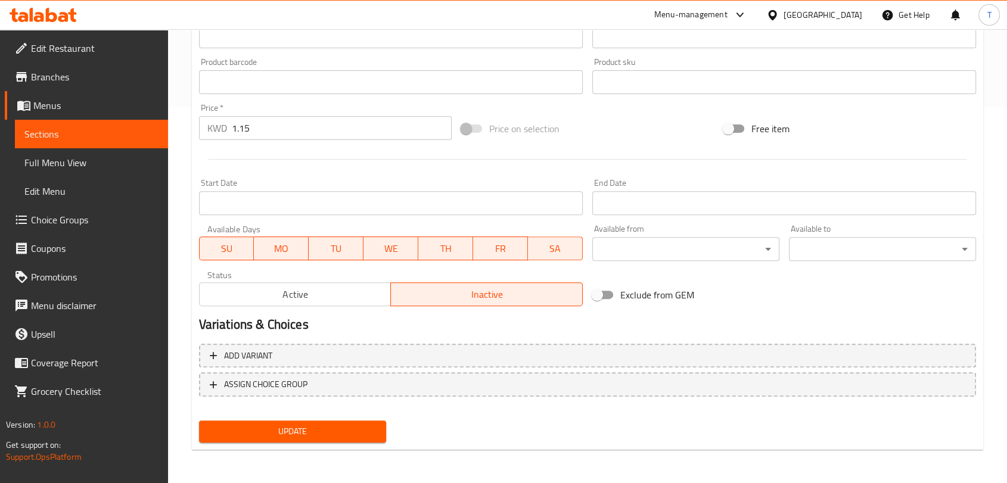
click at [331, 299] on span "Active" at bounding box center [295, 294] width 182 height 17
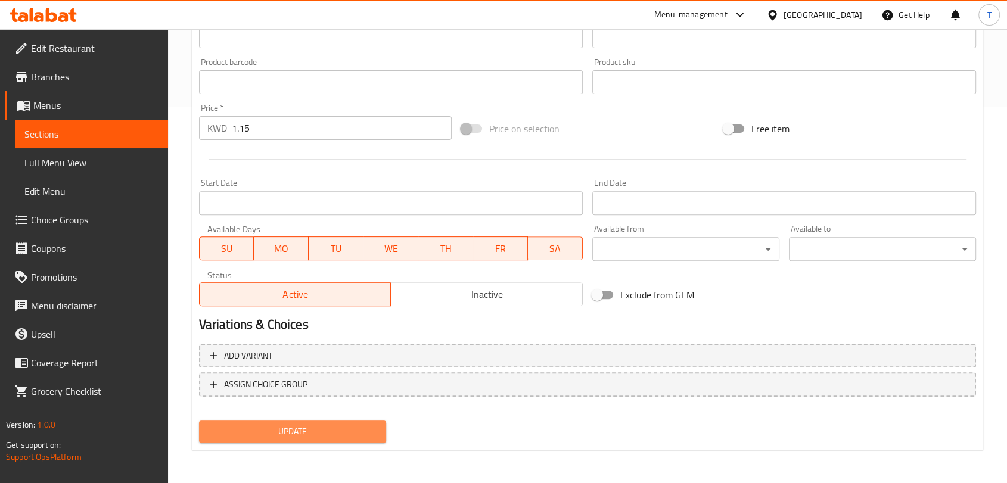
click at [346, 430] on span "Update" at bounding box center [293, 431] width 168 height 15
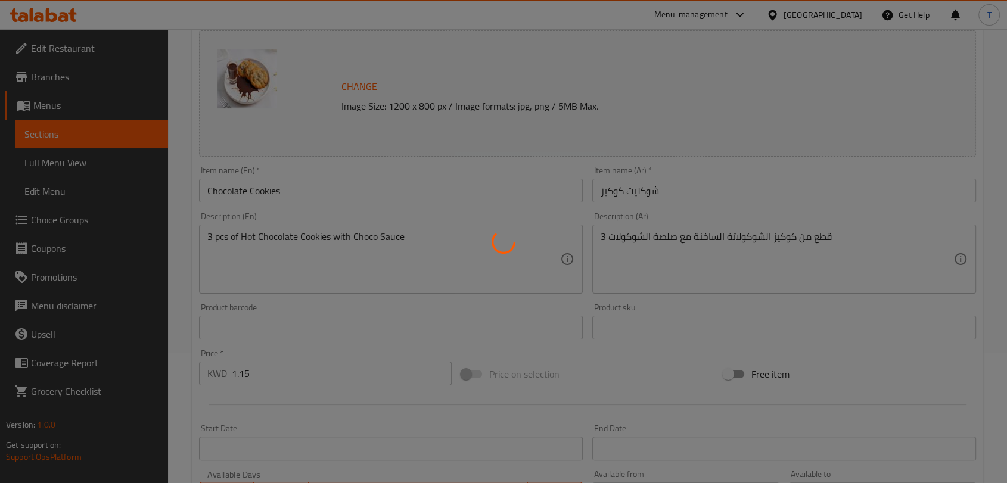
scroll to position [0, 0]
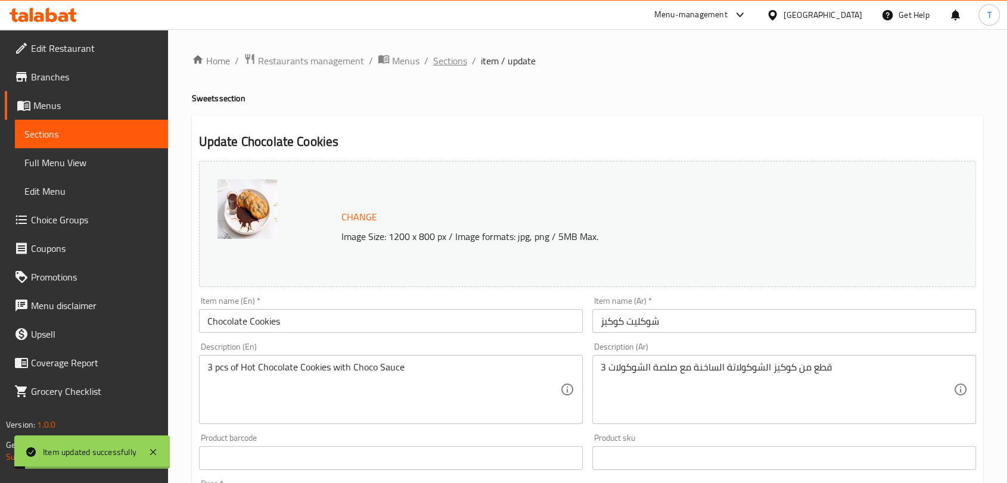
click at [453, 60] on span "Sections" at bounding box center [450, 61] width 34 height 14
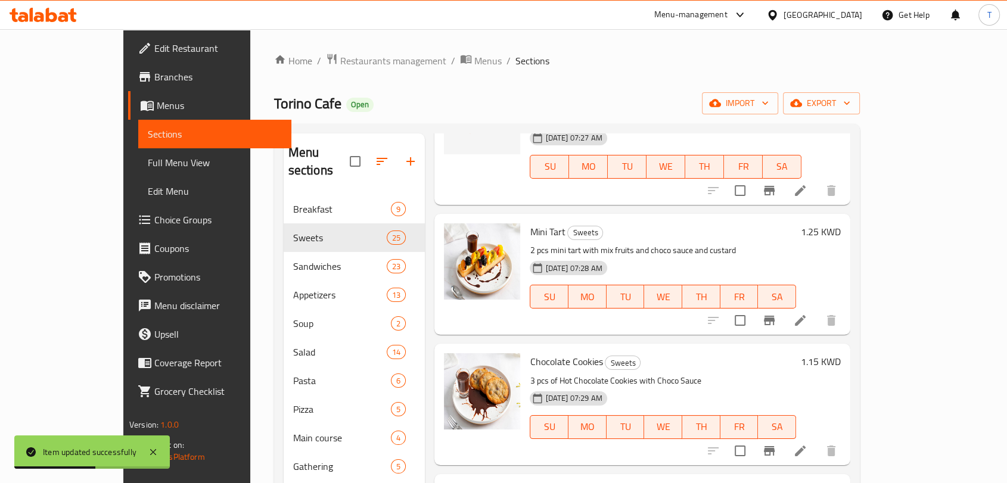
scroll to position [927, 0]
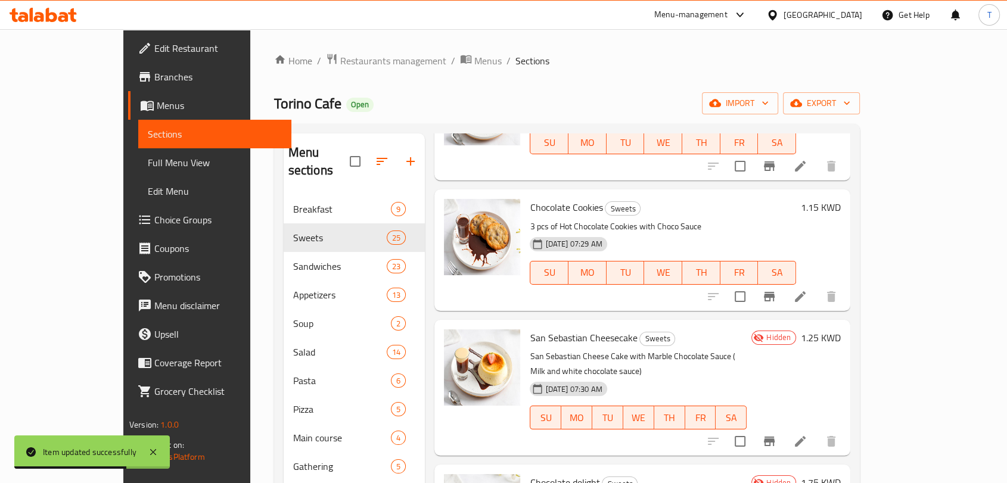
click at [808, 435] on icon at bounding box center [800, 442] width 14 height 14
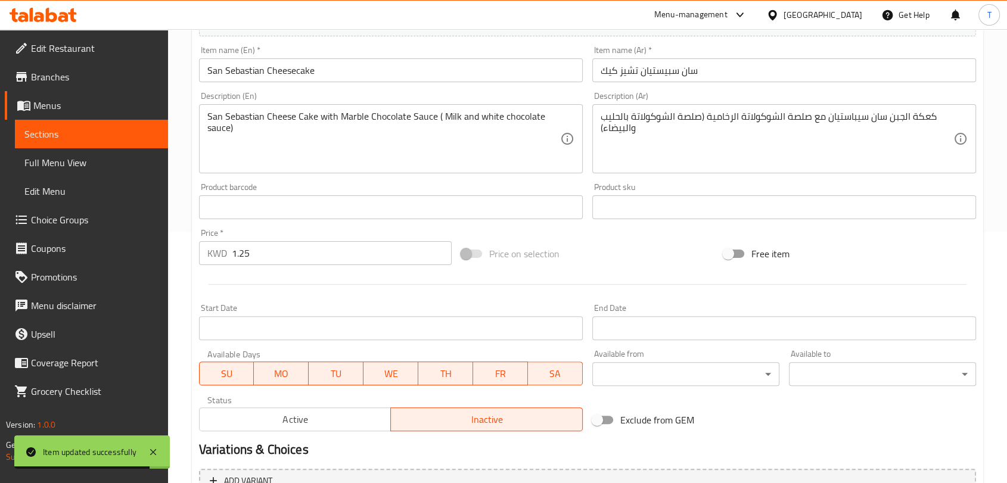
scroll to position [376, 0]
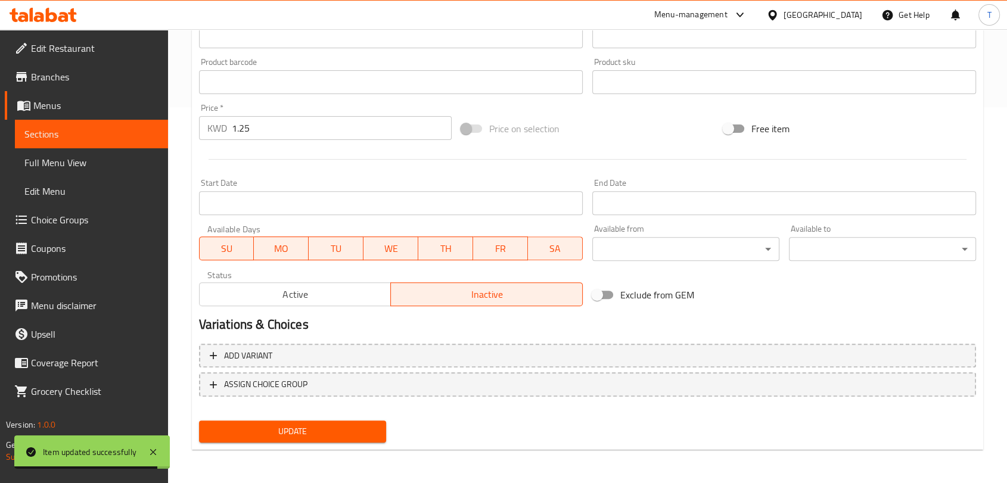
click at [285, 275] on div "Active Inactive" at bounding box center [391, 289] width 384 height 36
click at [293, 287] on span "Active" at bounding box center [295, 294] width 182 height 17
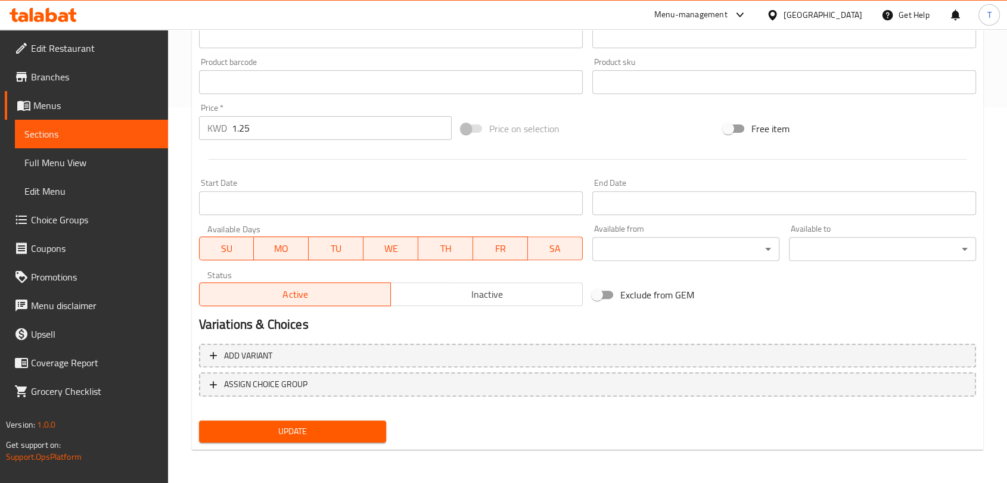
click at [341, 425] on span "Update" at bounding box center [293, 431] width 168 height 15
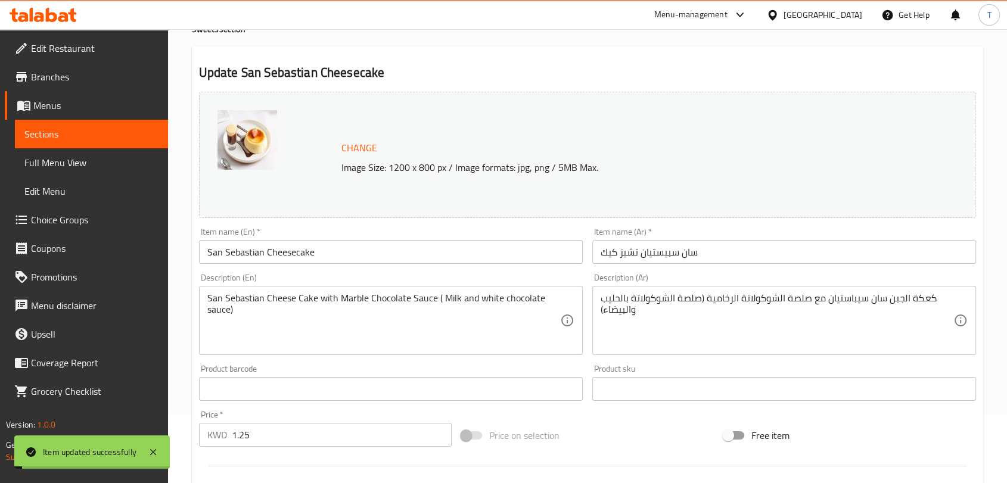
scroll to position [0, 0]
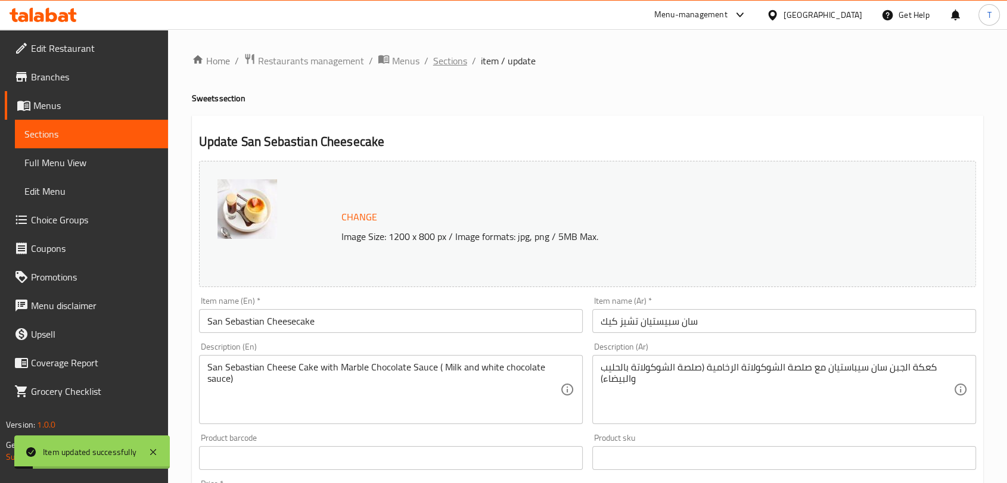
click at [459, 58] on span "Sections" at bounding box center [450, 61] width 34 height 14
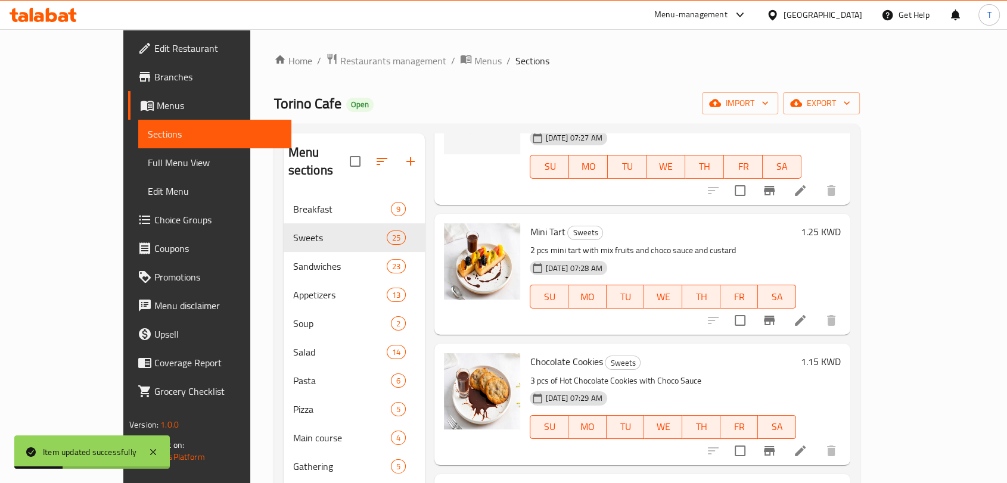
scroll to position [927, 0]
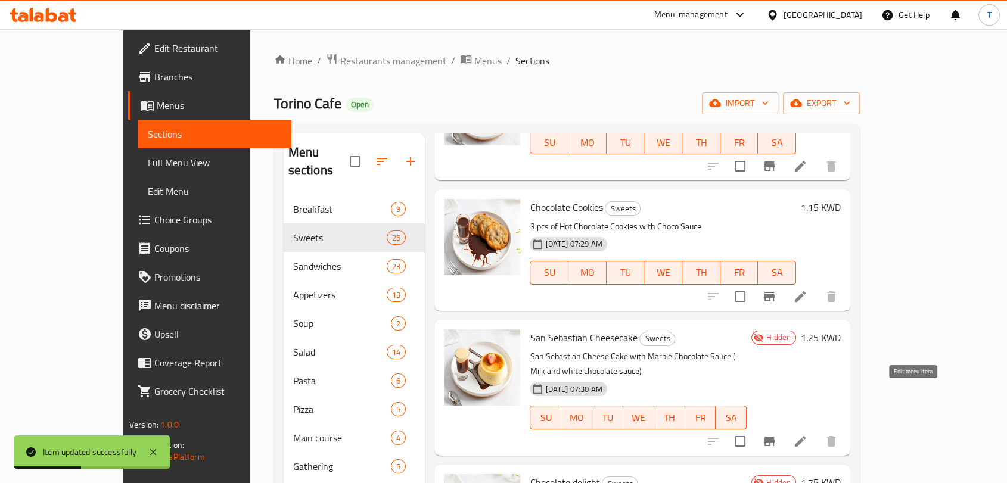
click at [808, 435] on icon at bounding box center [800, 442] width 14 height 14
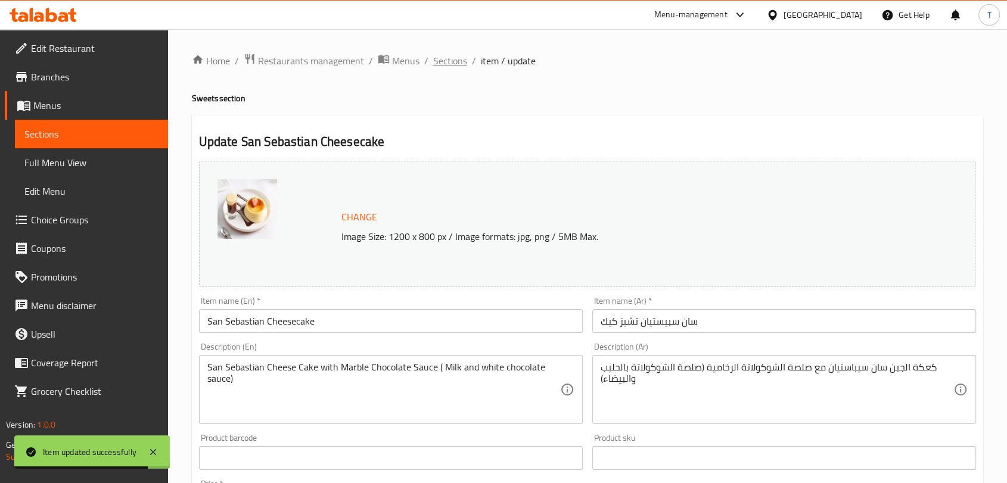
click at [452, 67] on span "Sections" at bounding box center [450, 61] width 34 height 14
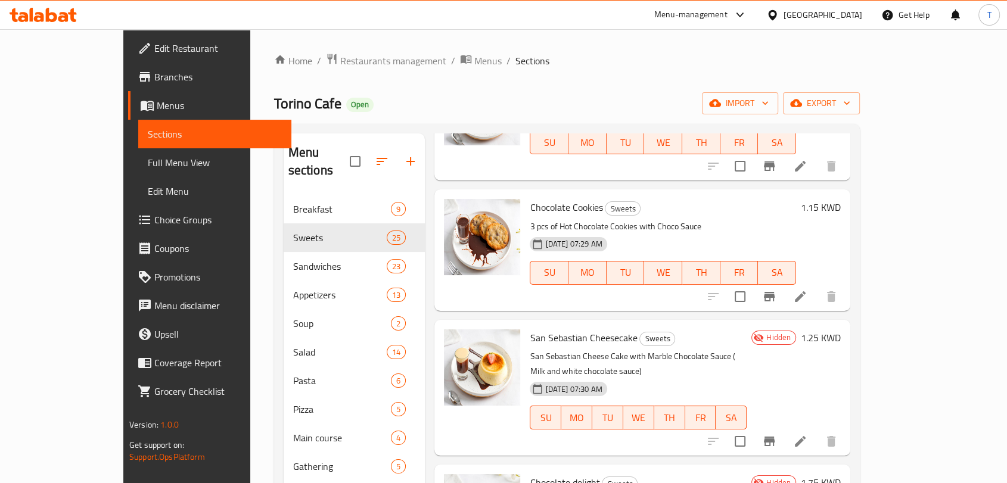
scroll to position [1236, 0]
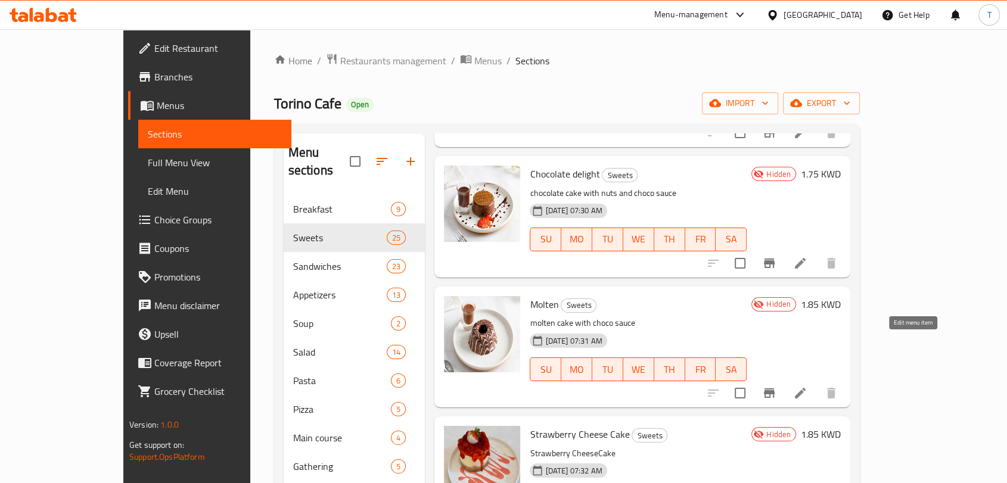
click at [808, 386] on icon at bounding box center [800, 393] width 14 height 14
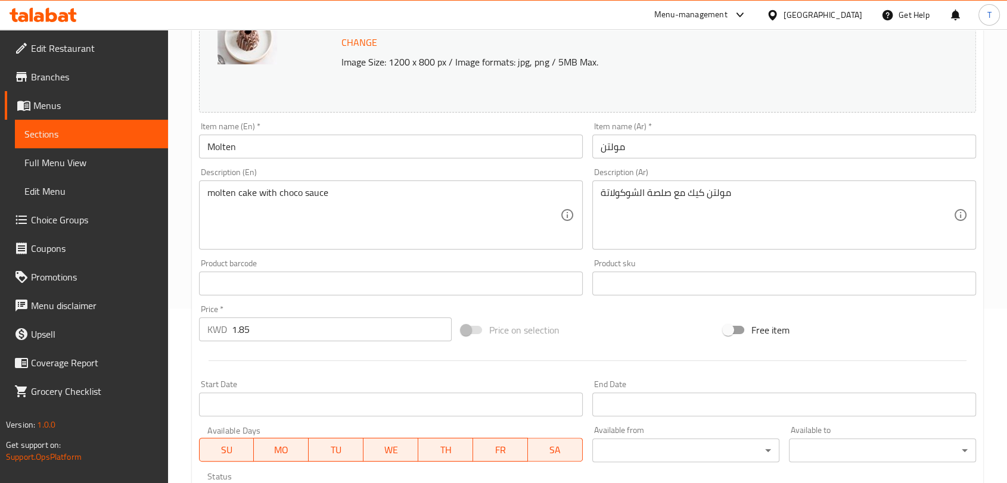
scroll to position [376, 0]
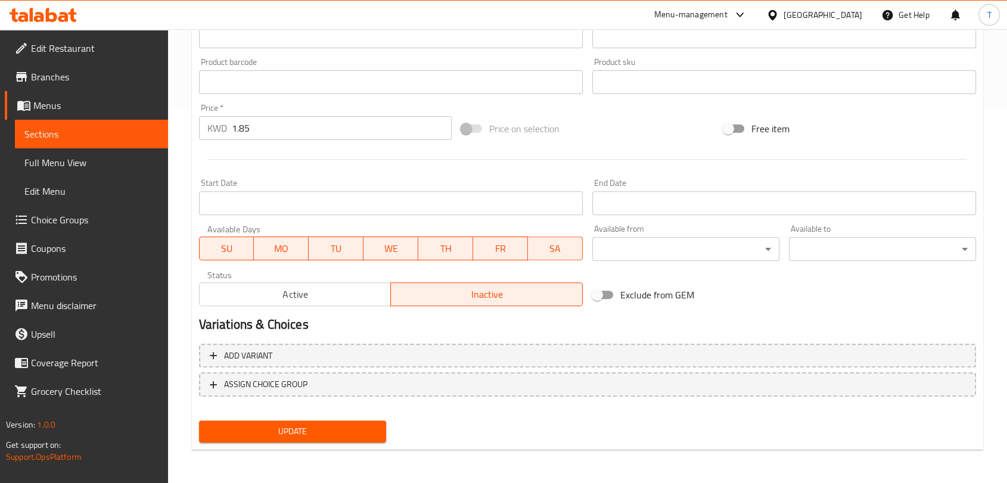
click at [353, 299] on span "Active" at bounding box center [295, 294] width 182 height 17
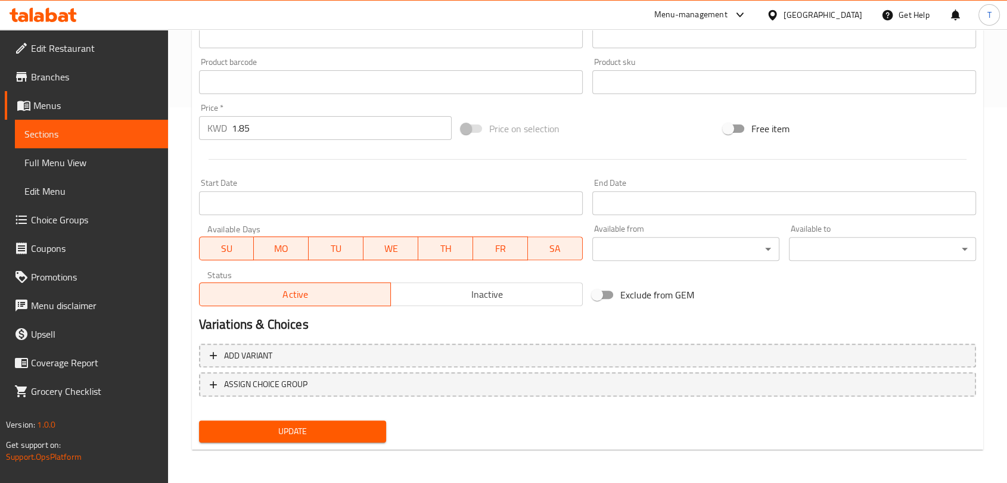
click at [353, 426] on span "Update" at bounding box center [293, 431] width 168 height 15
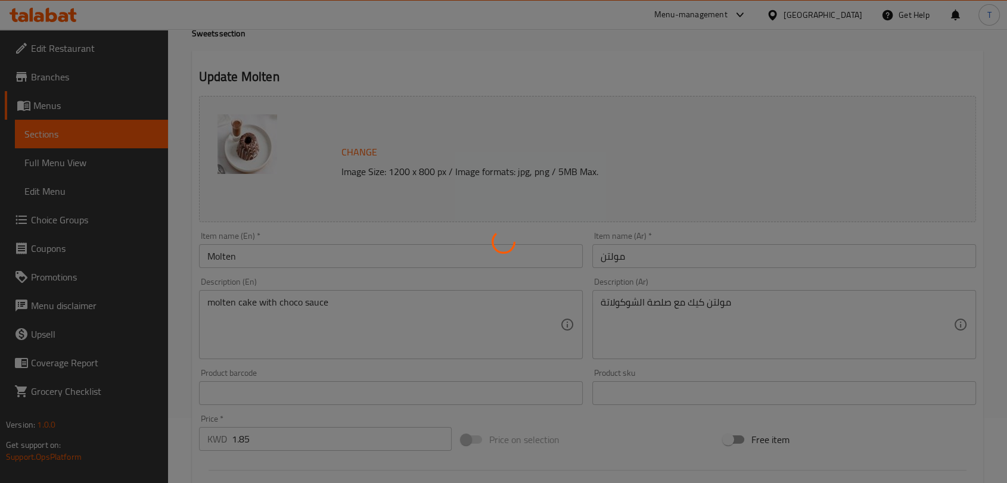
scroll to position [0, 0]
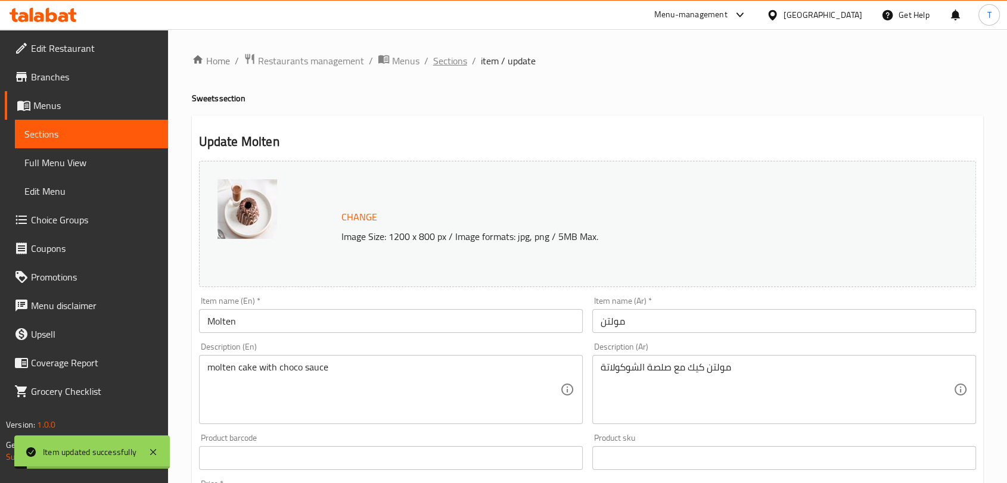
click at [457, 63] on span "Sections" at bounding box center [450, 61] width 34 height 14
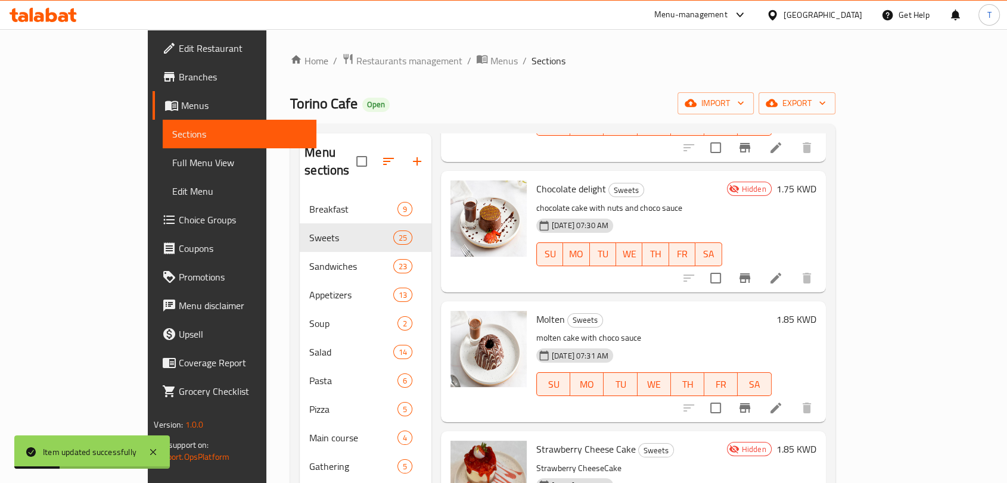
scroll to position [1545, 0]
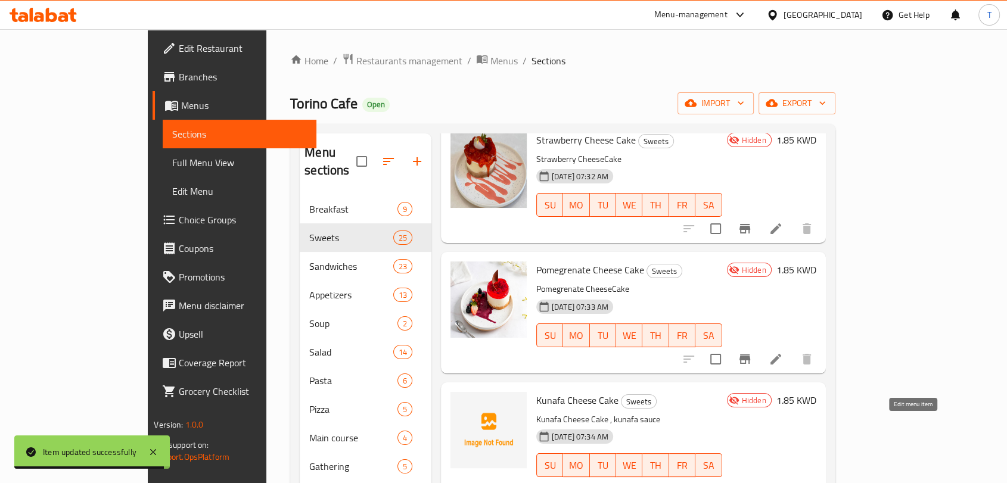
click at [783, 482] on icon at bounding box center [776, 489] width 14 height 14
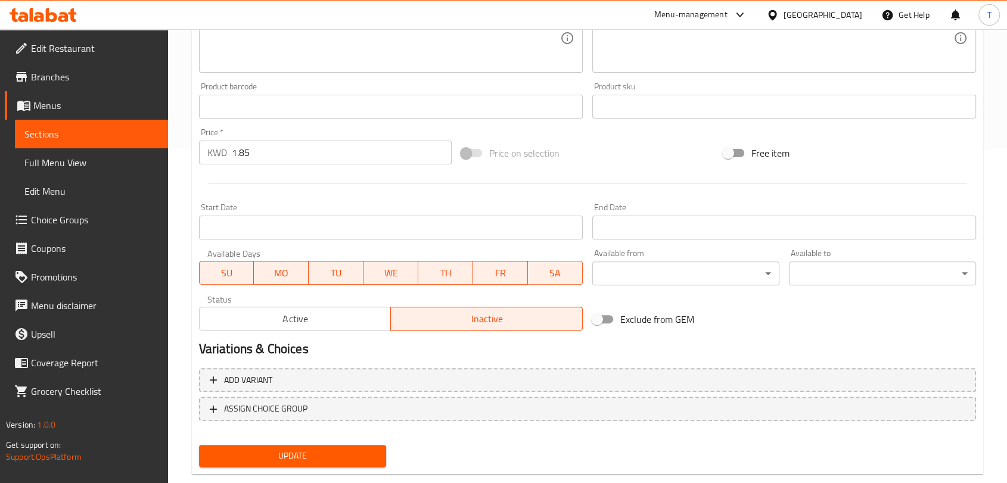
scroll to position [359, 0]
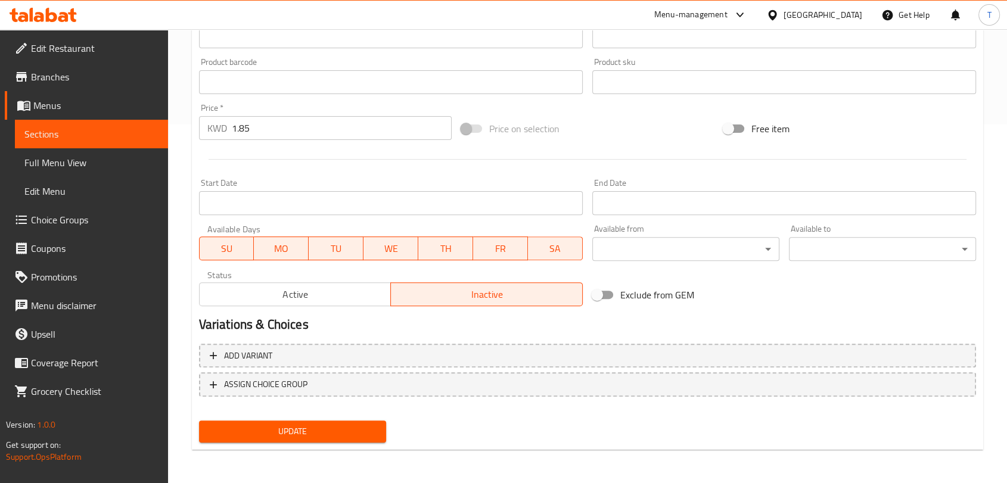
click at [290, 308] on div "Status Active Inactive" at bounding box center [390, 288] width 393 height 45
click at [291, 299] on span "Active" at bounding box center [295, 294] width 182 height 17
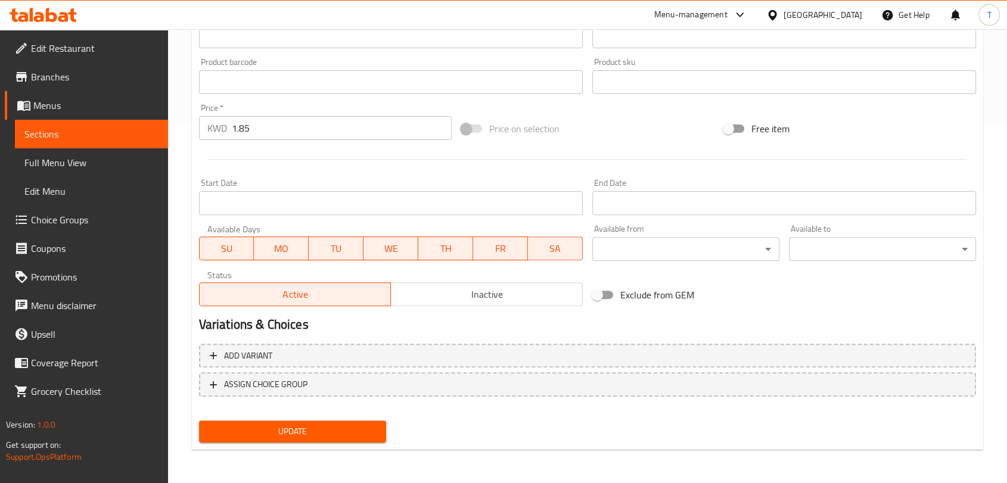
click at [351, 430] on span "Update" at bounding box center [293, 431] width 168 height 15
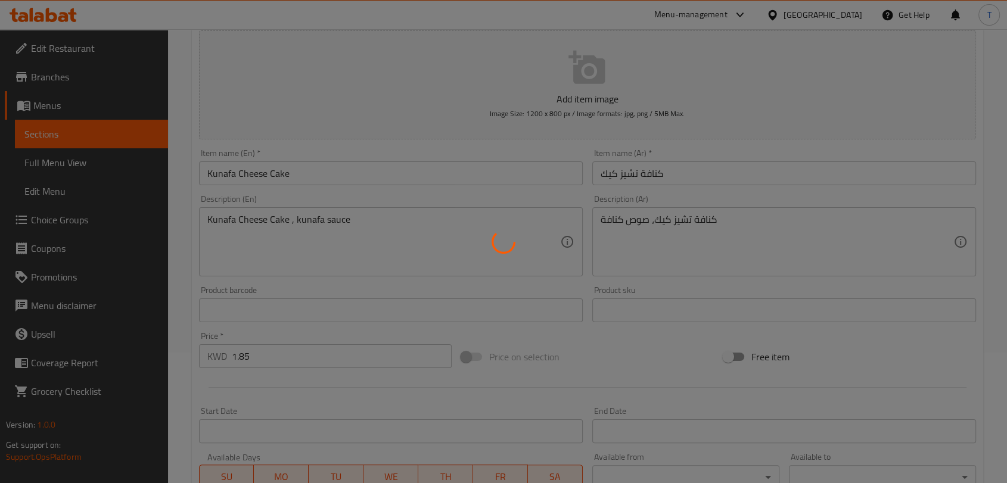
scroll to position [0, 0]
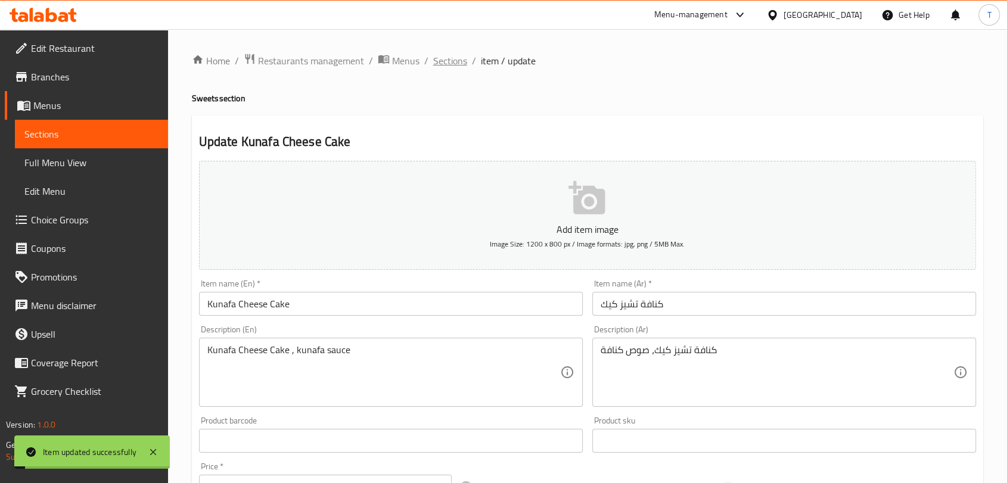
click at [448, 68] on span "Sections" at bounding box center [450, 61] width 34 height 14
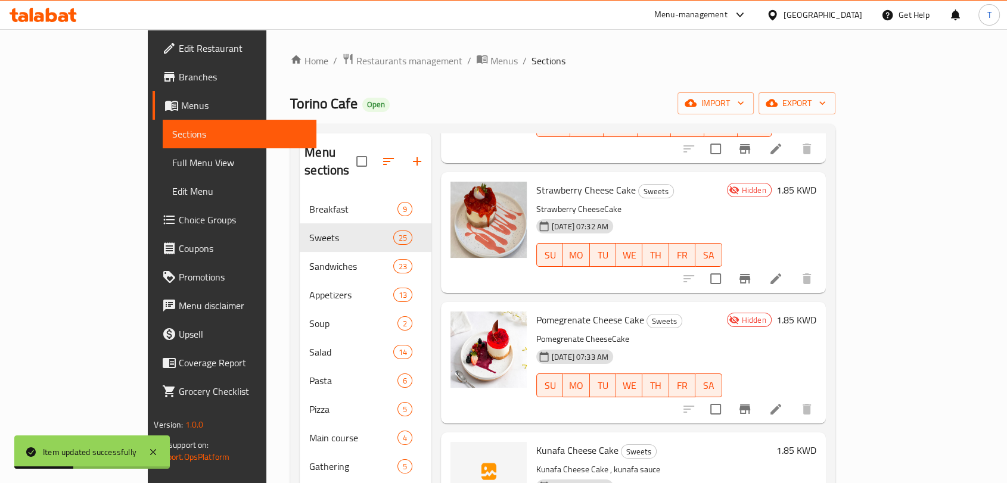
scroll to position [1545, 0]
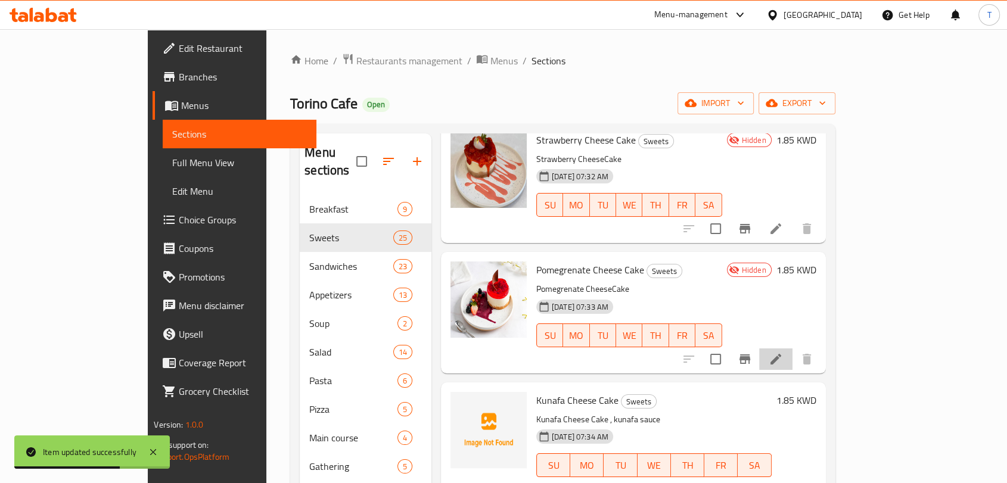
click at [793, 349] on li at bounding box center [775, 359] width 33 height 21
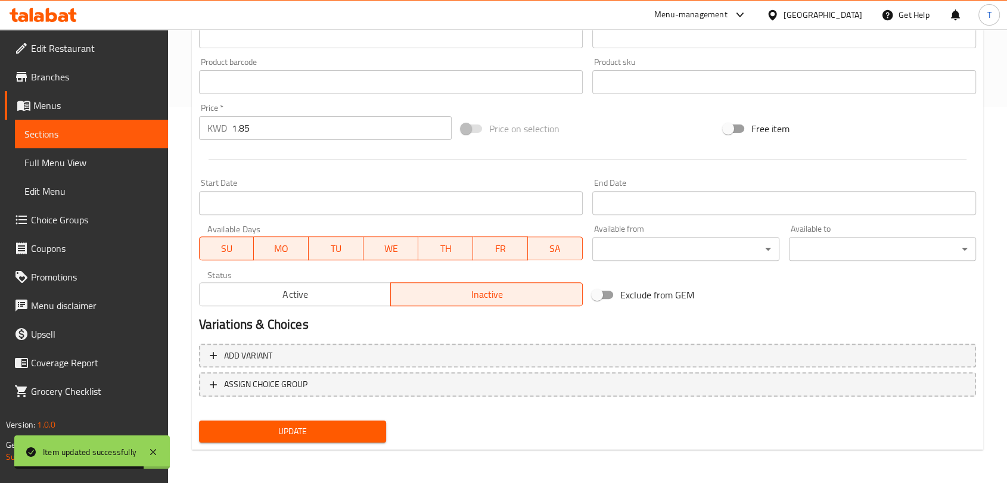
click at [349, 293] on span "Active" at bounding box center [295, 294] width 182 height 17
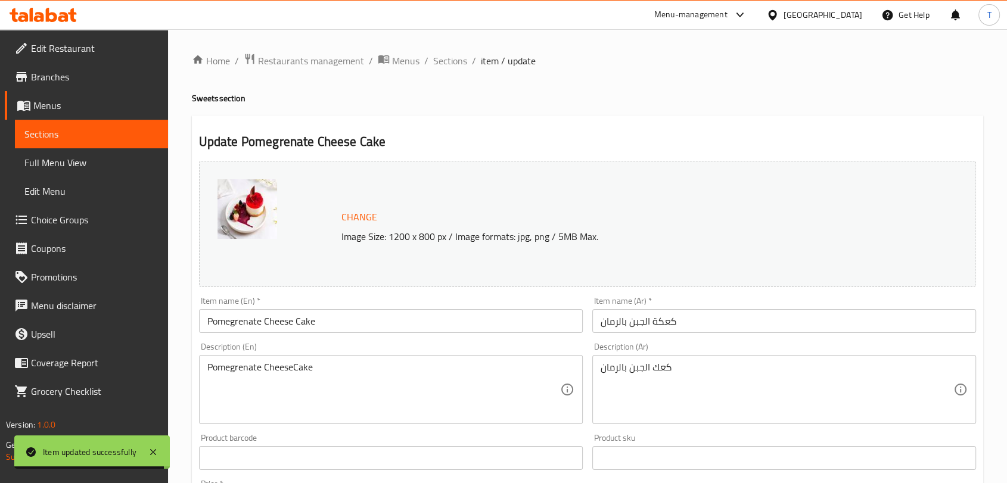
scroll to position [376, 0]
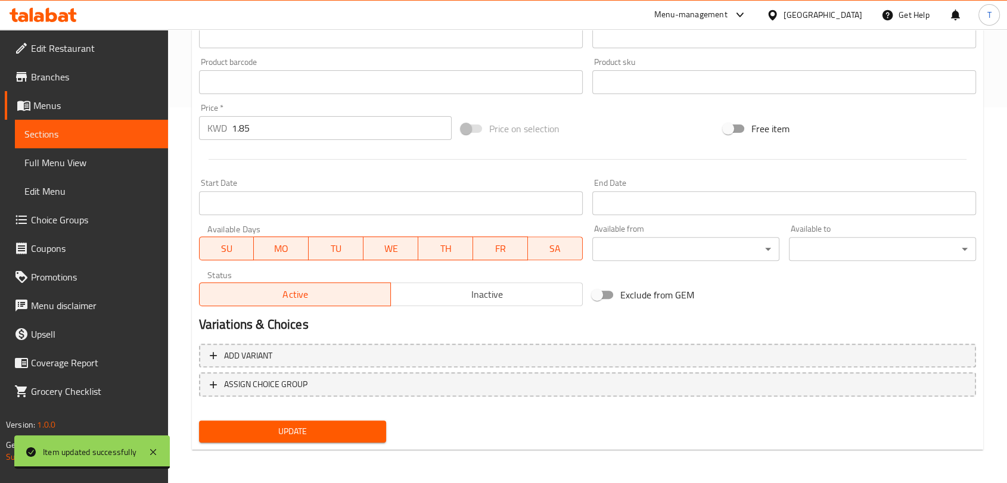
click at [368, 426] on span "Update" at bounding box center [293, 431] width 168 height 15
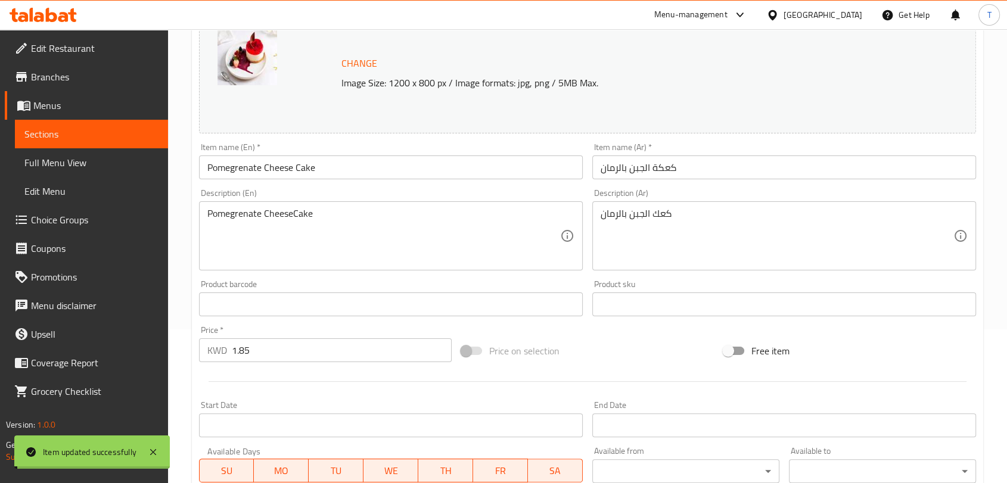
scroll to position [0, 0]
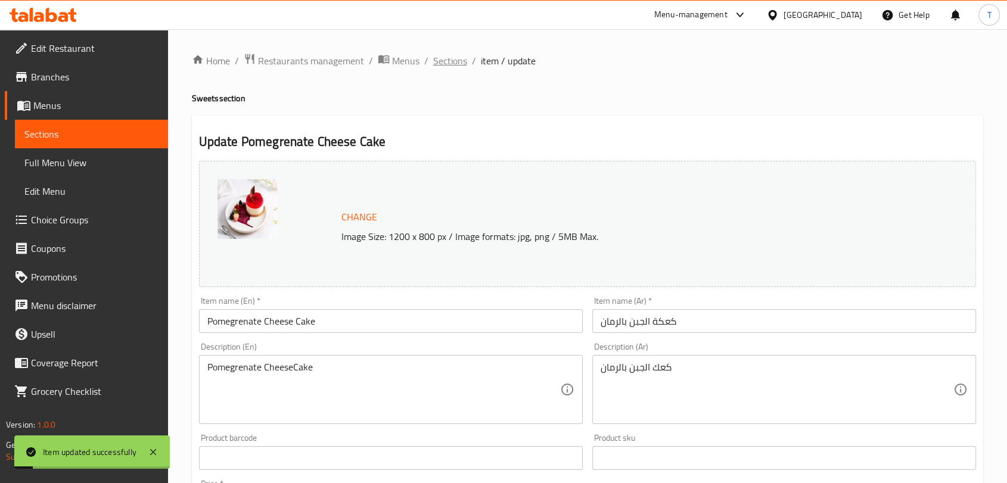
click at [448, 60] on span "Sections" at bounding box center [450, 61] width 34 height 14
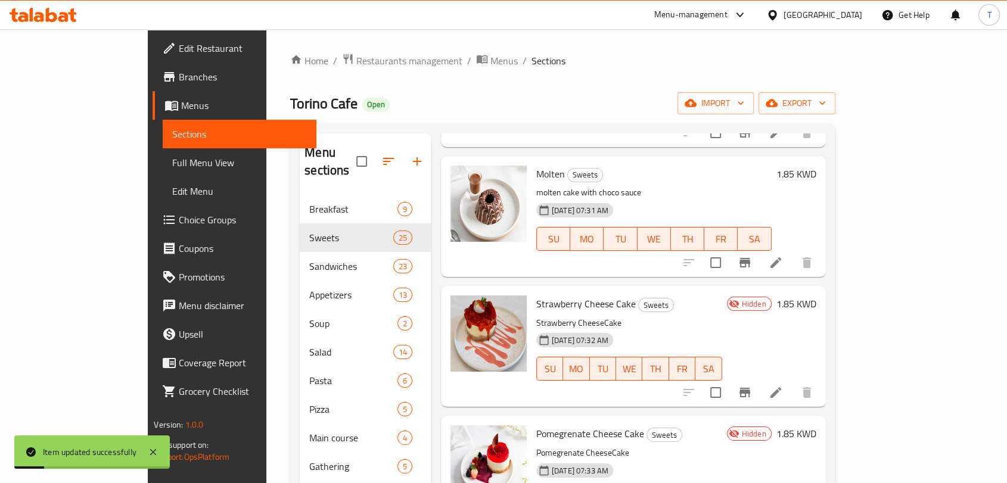
scroll to position [1391, 0]
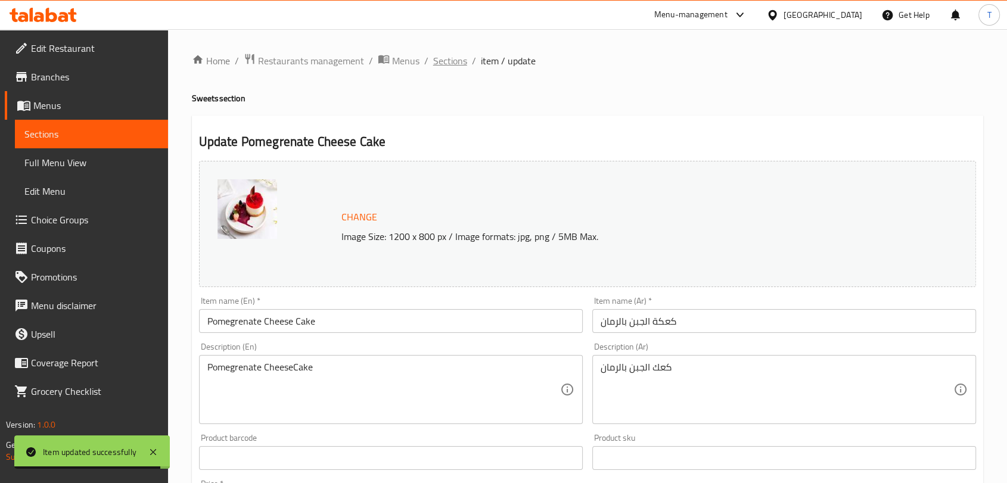
click at [445, 60] on span "Sections" at bounding box center [450, 61] width 34 height 14
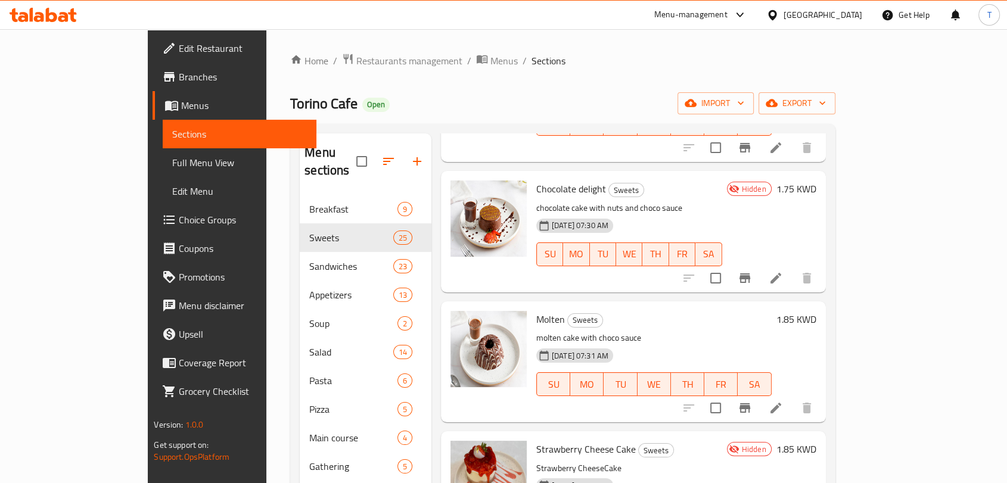
scroll to position [1391, 0]
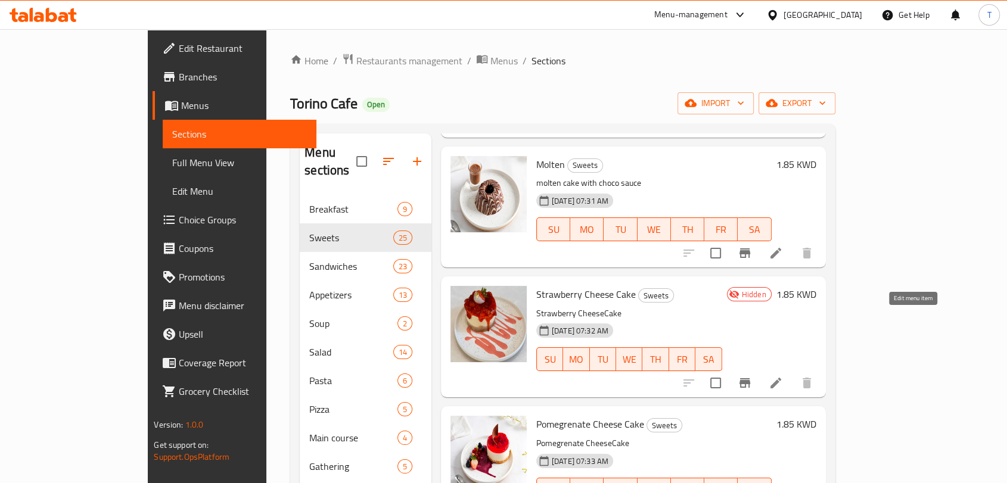
click at [783, 376] on icon at bounding box center [776, 383] width 14 height 14
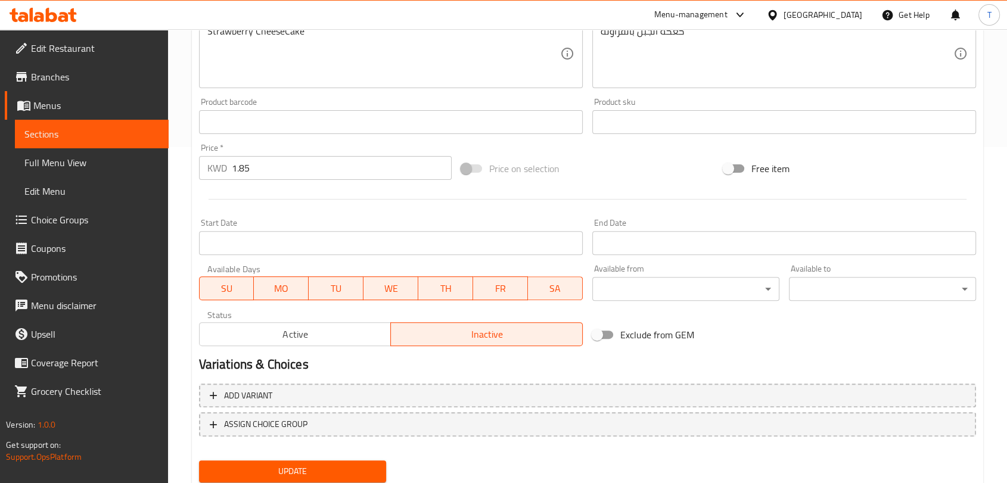
scroll to position [376, 0]
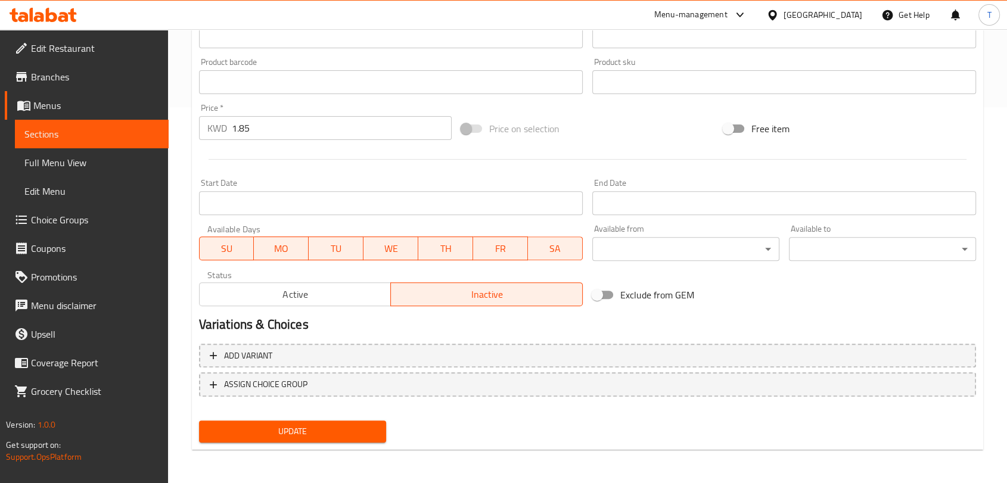
click at [382, 291] on span "Active" at bounding box center [295, 294] width 182 height 17
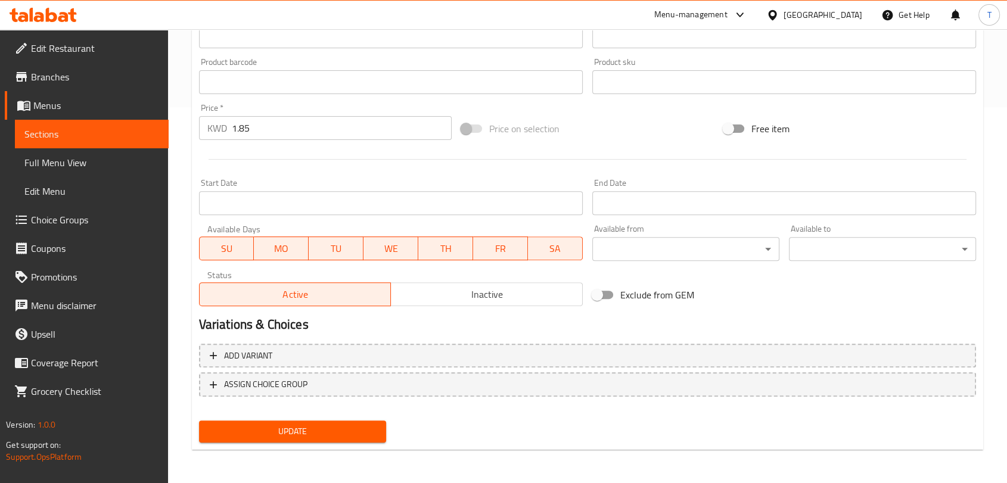
click at [359, 423] on button "Update" at bounding box center [292, 432] width 187 height 22
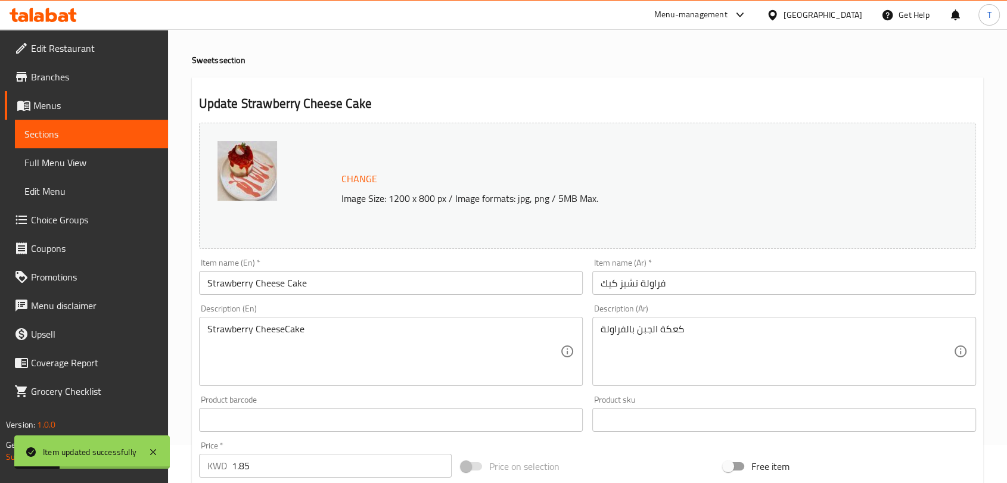
scroll to position [0, 0]
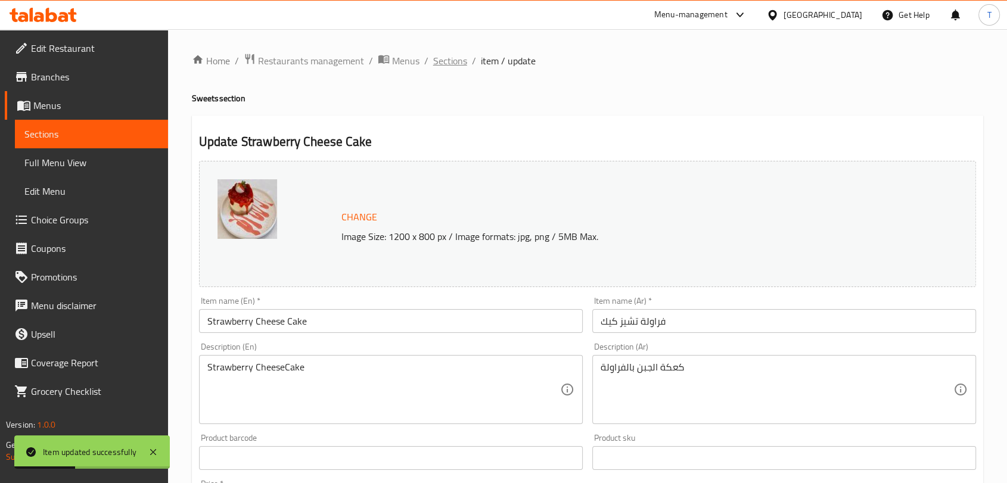
click at [448, 57] on span "Sections" at bounding box center [450, 61] width 34 height 14
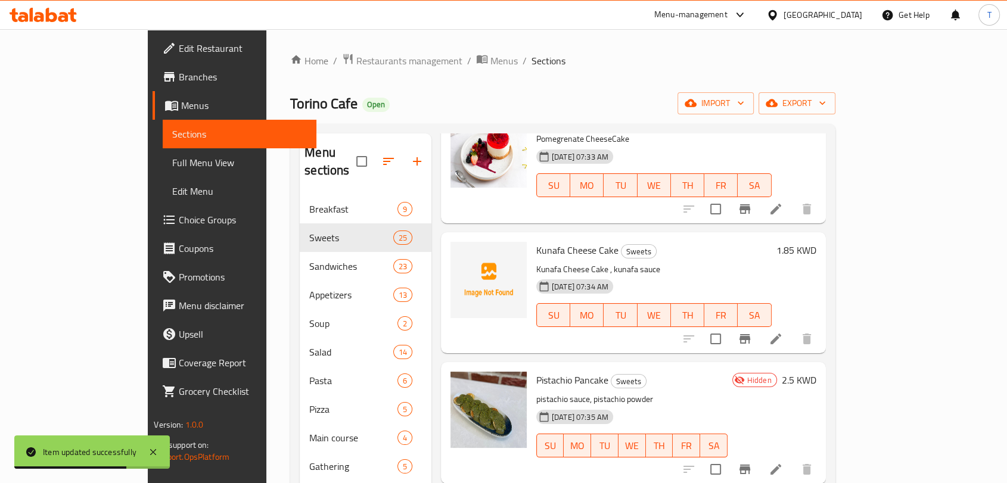
scroll to position [1699, 0]
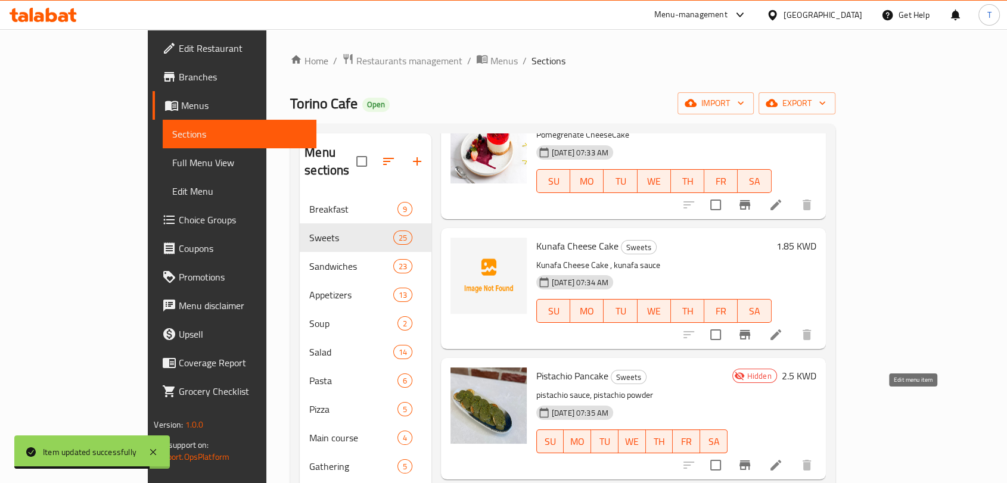
click at [783, 458] on icon at bounding box center [776, 465] width 14 height 14
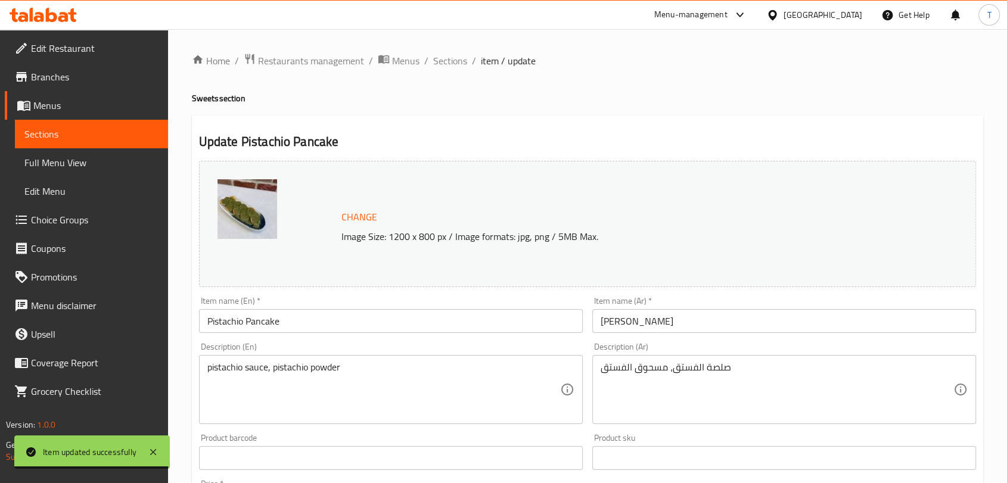
scroll to position [376, 0]
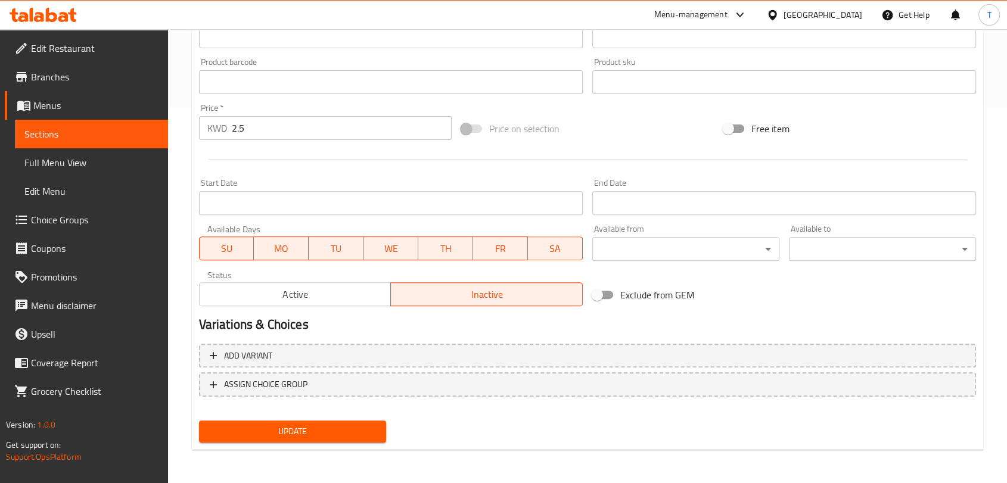
click at [353, 298] on span "Active" at bounding box center [295, 294] width 182 height 17
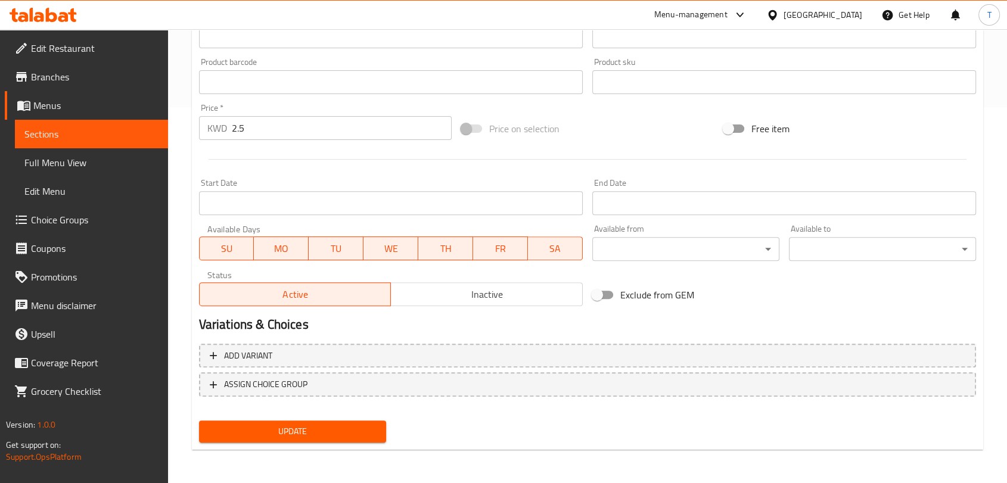
click at [341, 431] on span "Update" at bounding box center [293, 431] width 168 height 15
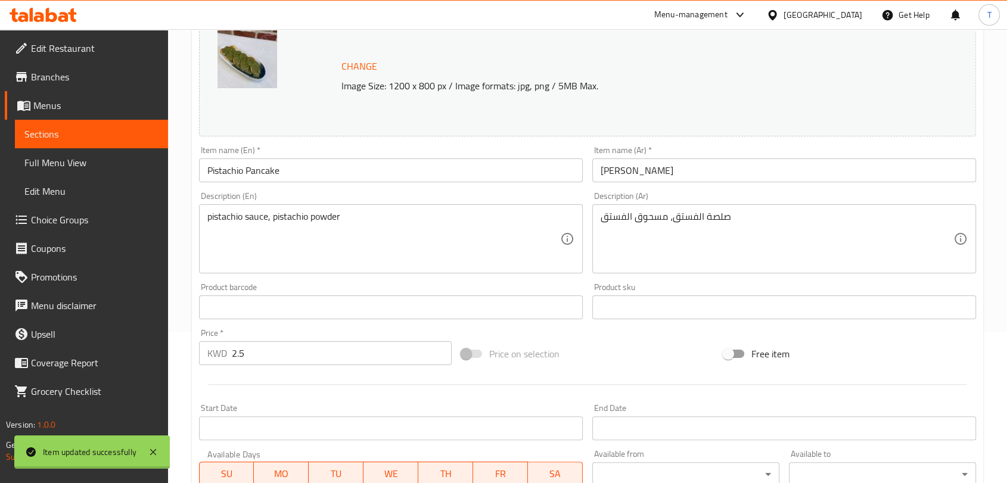
scroll to position [0, 0]
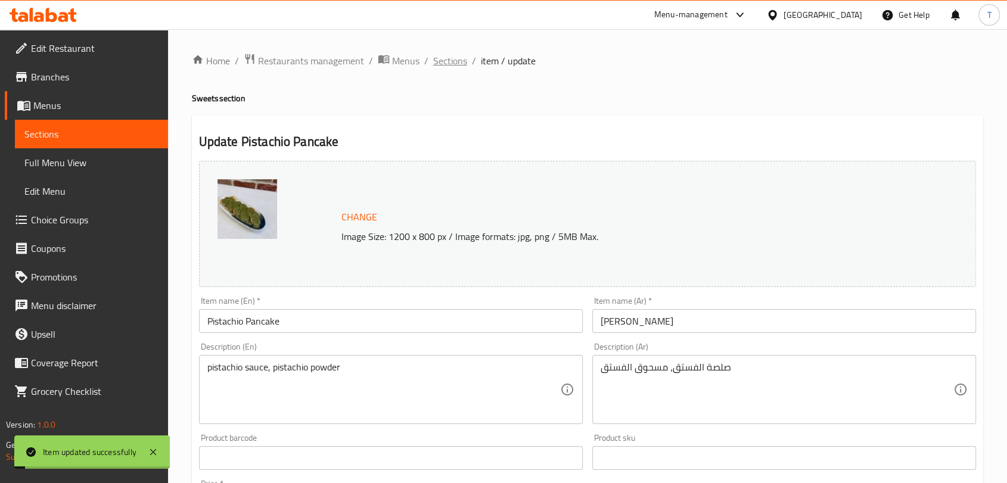
click at [458, 63] on span "Sections" at bounding box center [450, 61] width 34 height 14
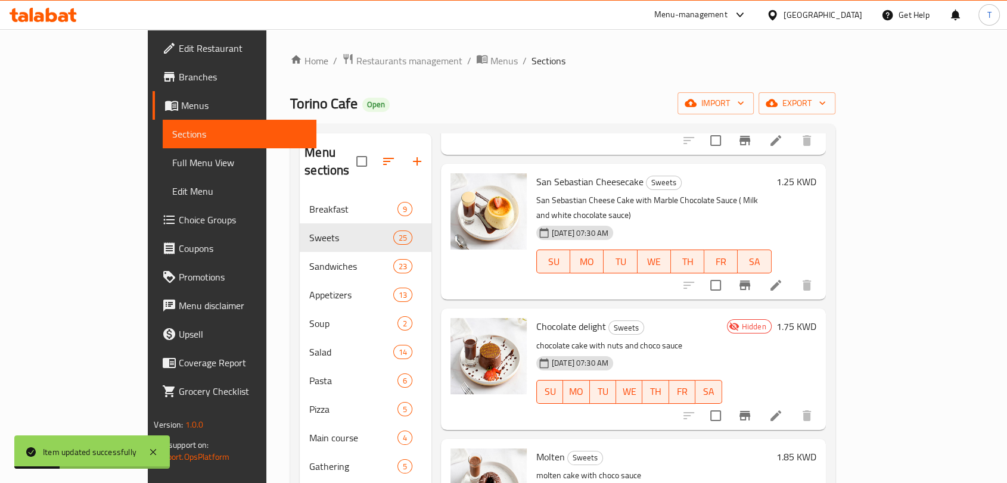
scroll to position [1082, 0]
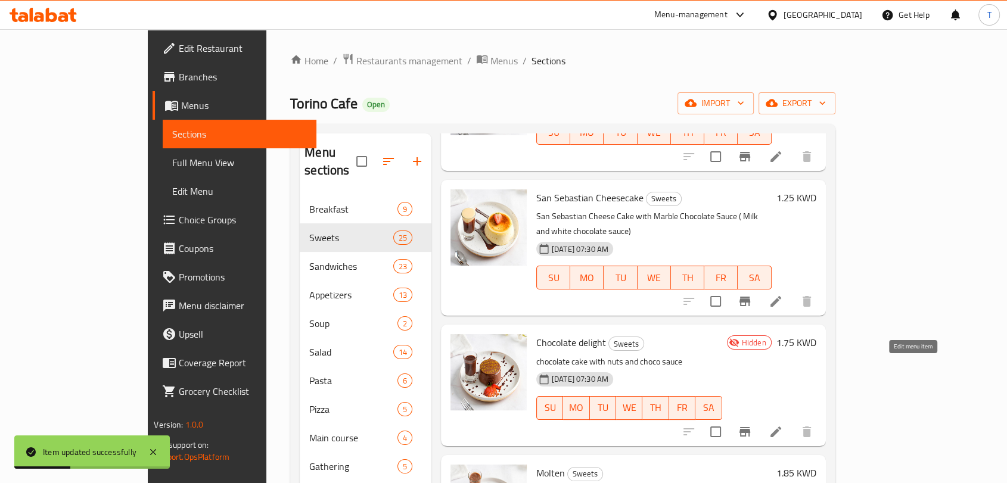
click at [781, 426] on icon at bounding box center [776, 431] width 11 height 11
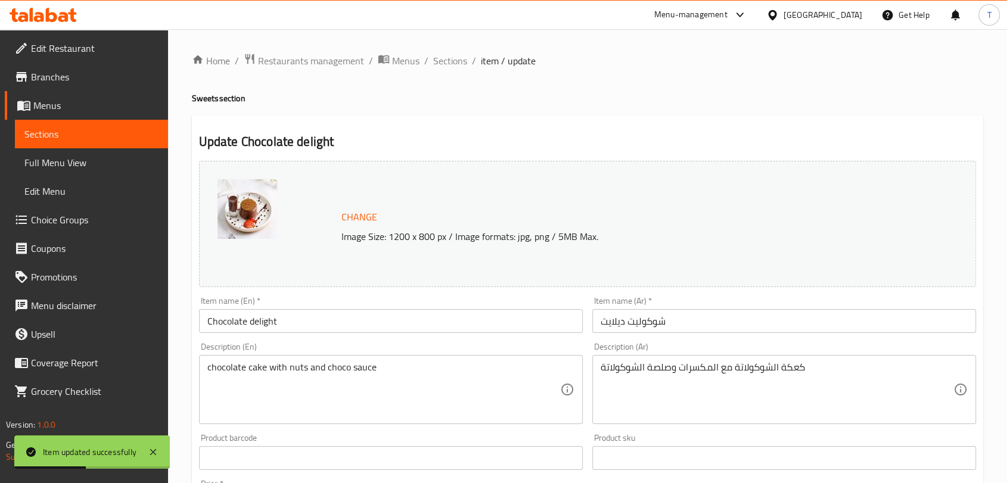
scroll to position [376, 0]
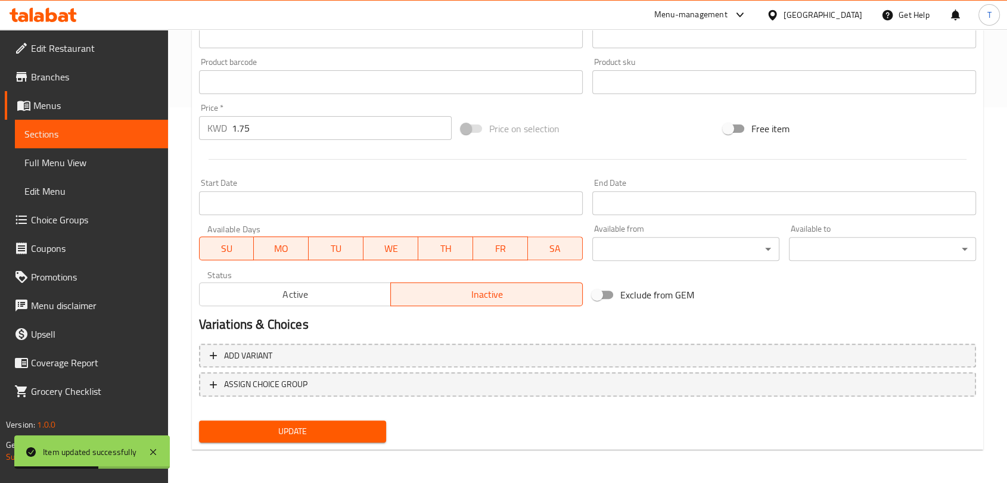
click at [351, 284] on button "Active" at bounding box center [295, 295] width 193 height 24
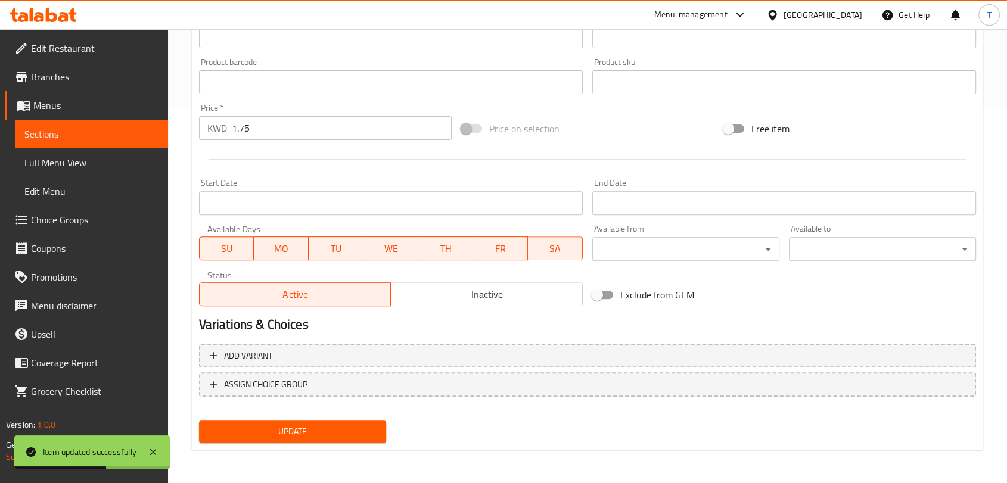
click at [346, 426] on span "Update" at bounding box center [293, 431] width 168 height 15
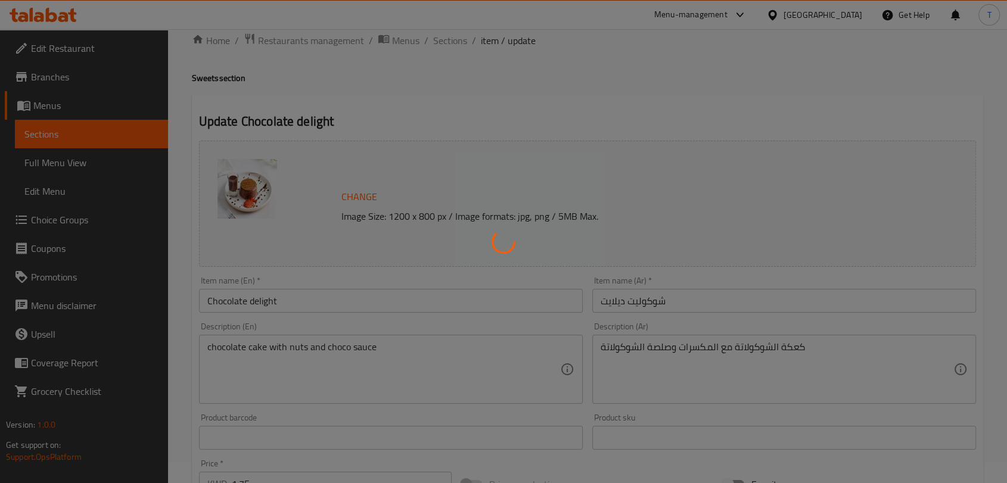
scroll to position [0, 0]
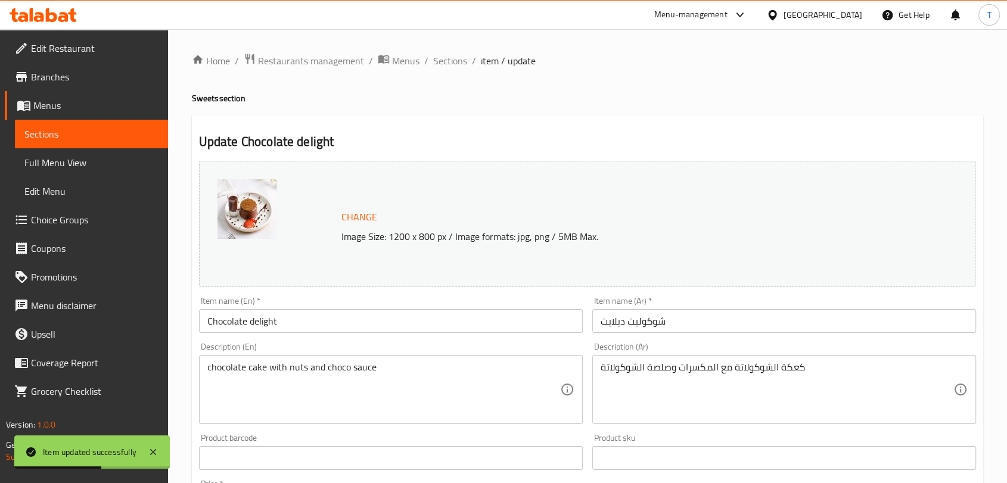
drag, startPoint x: 436, startPoint y: 66, endPoint x: 445, endPoint y: 88, distance: 23.6
click at [436, 66] on span "Sections" at bounding box center [450, 61] width 34 height 14
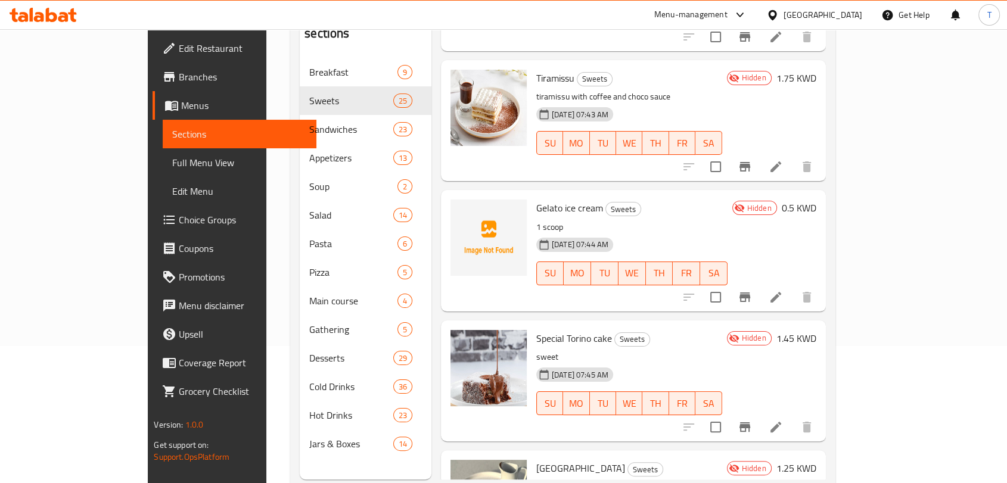
scroll to position [167, 0]
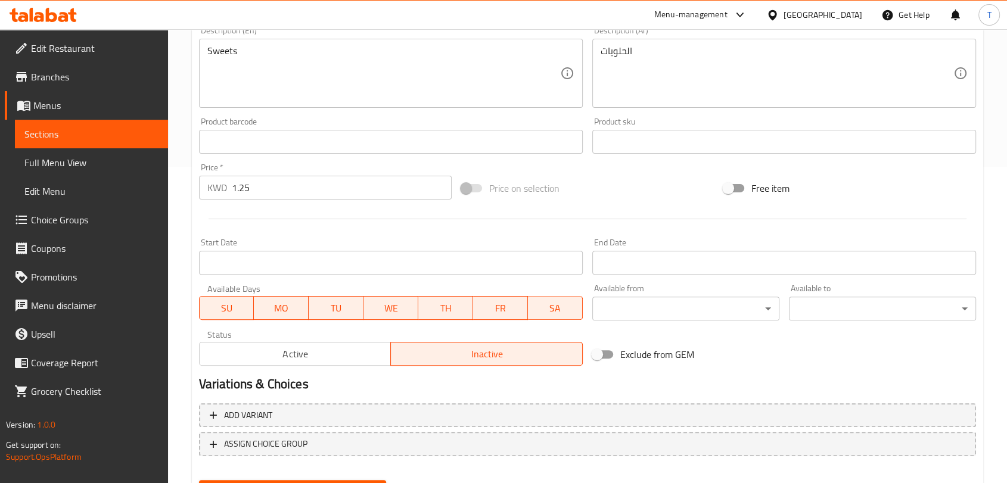
scroll to position [376, 0]
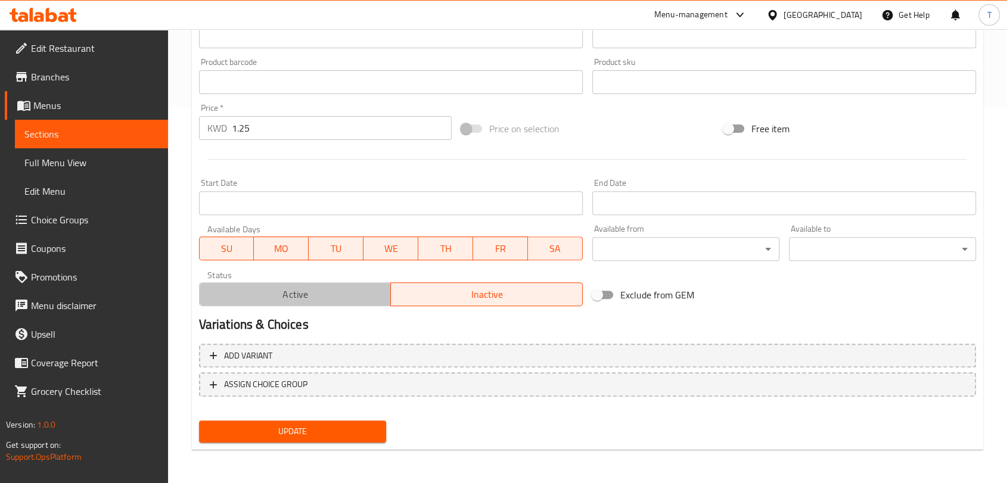
click at [334, 299] on span "Active" at bounding box center [295, 294] width 182 height 17
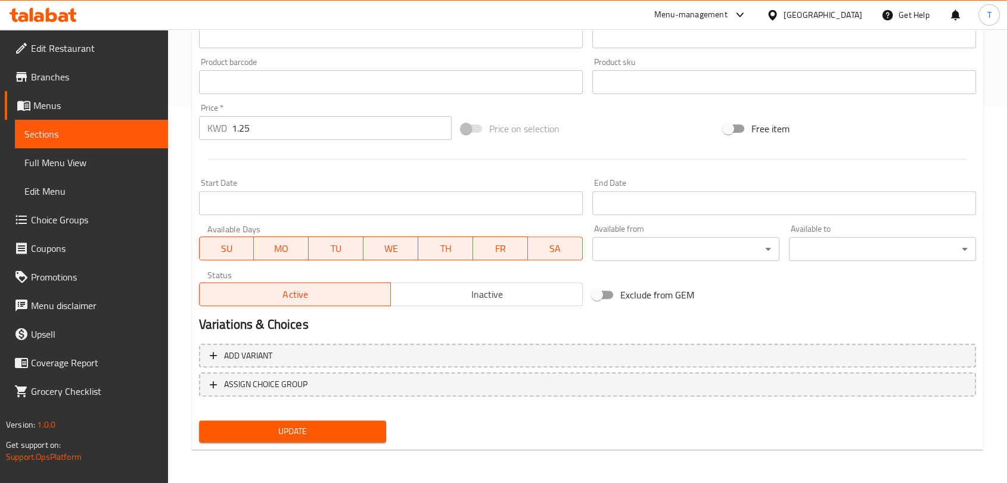
click at [345, 434] on span "Update" at bounding box center [293, 431] width 168 height 15
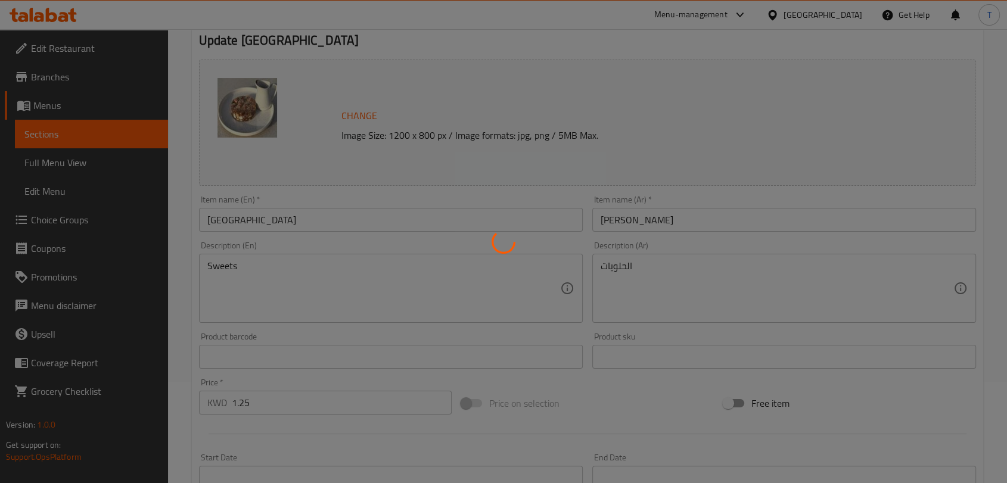
scroll to position [0, 0]
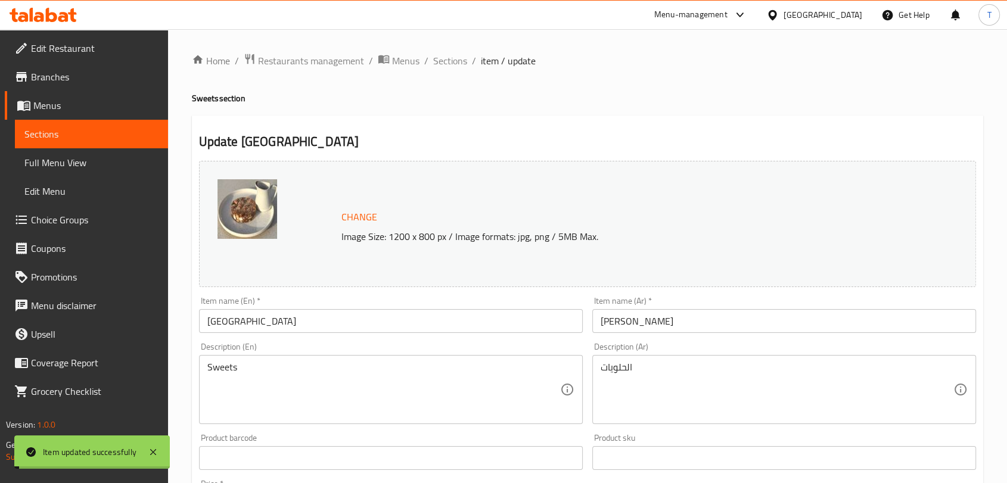
click at [482, 57] on span "item / update" at bounding box center [508, 61] width 55 height 14
click at [463, 58] on span "Sections" at bounding box center [450, 61] width 34 height 14
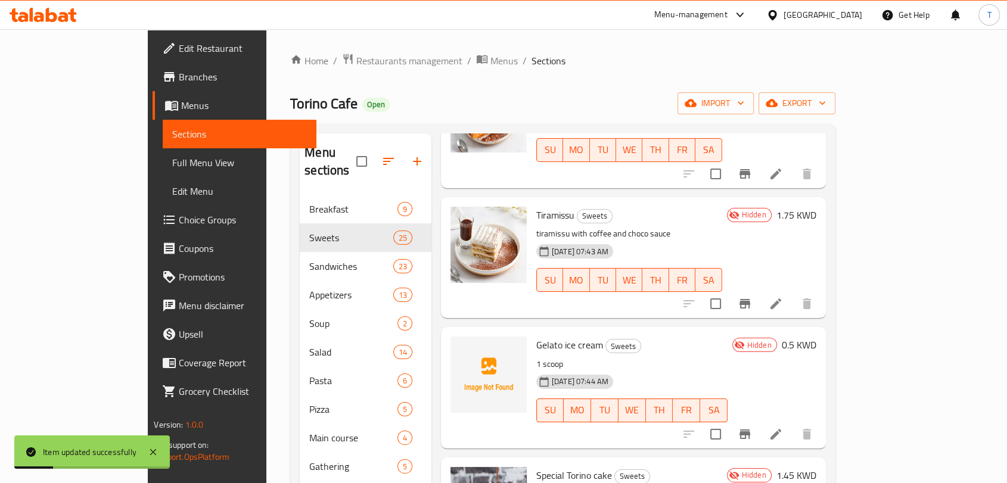
scroll to position [167, 0]
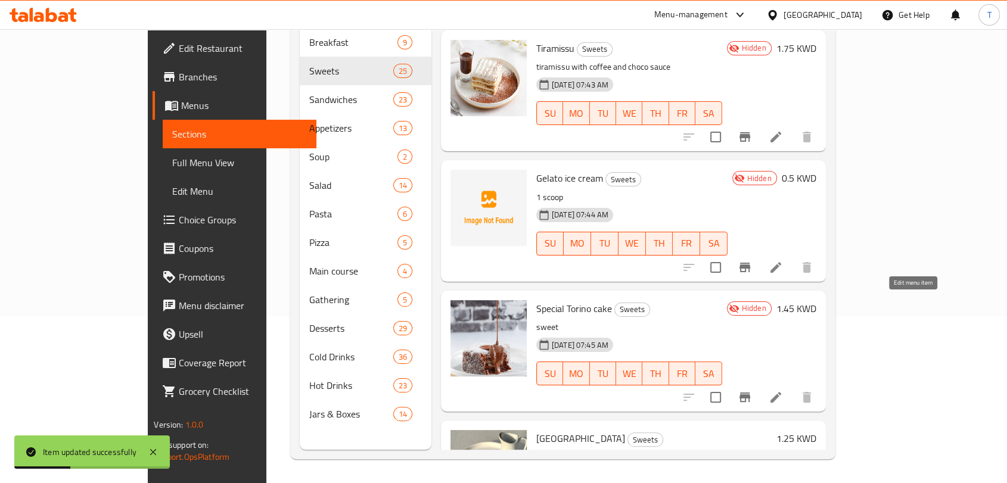
click at [783, 390] on icon at bounding box center [776, 397] width 14 height 14
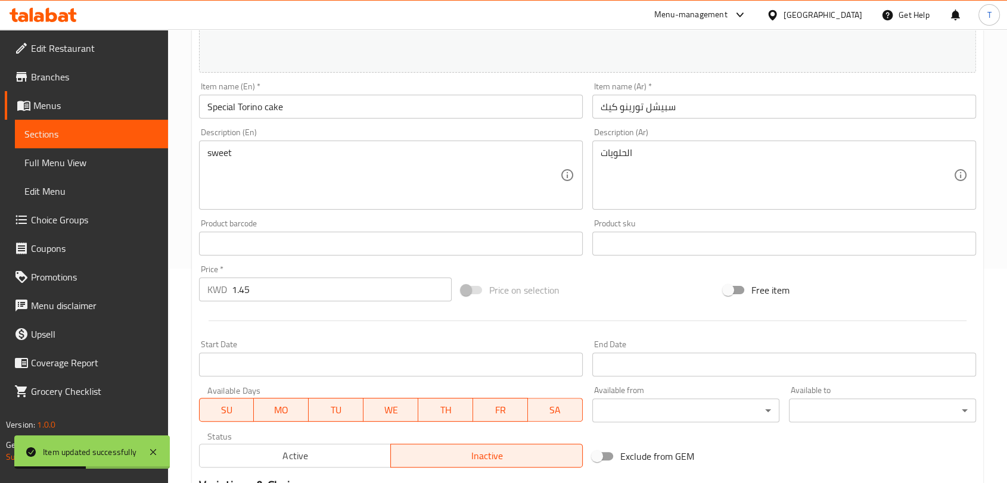
scroll to position [376, 0]
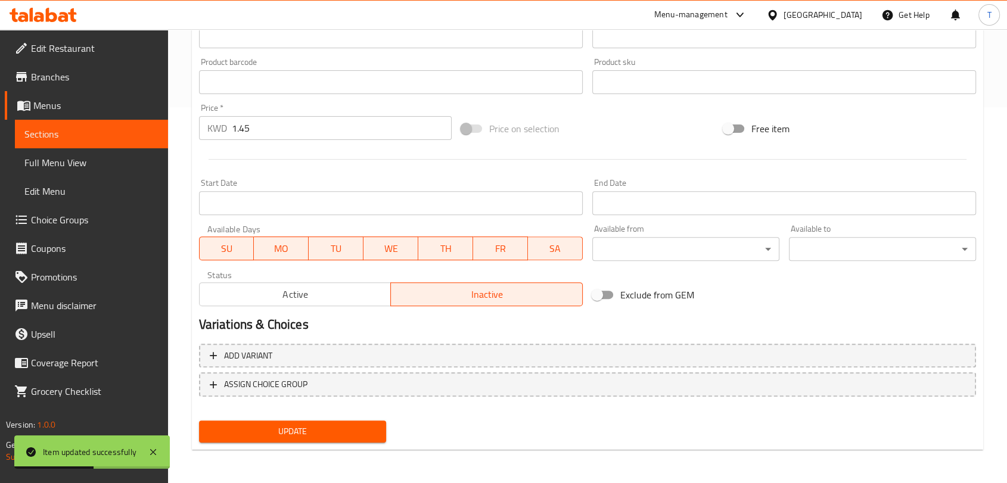
click at [324, 289] on span "Active" at bounding box center [295, 294] width 182 height 17
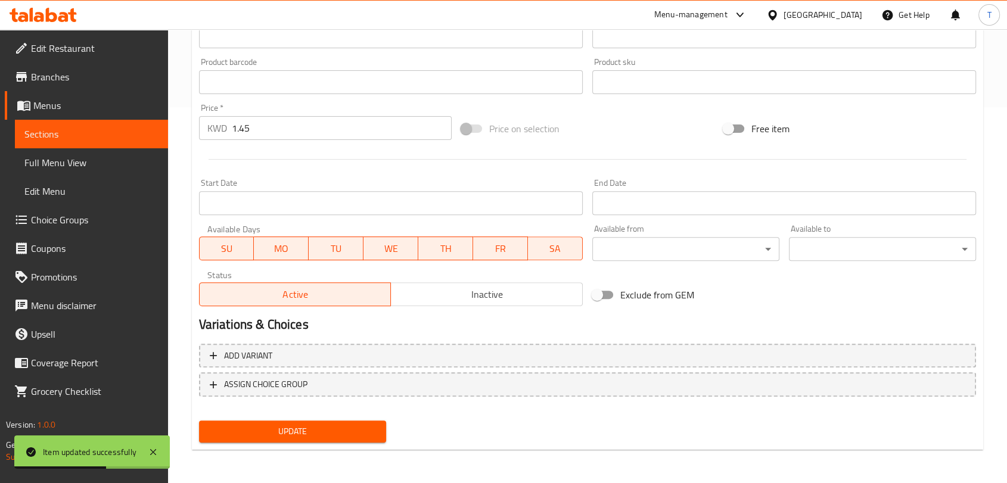
click at [349, 424] on span "Update" at bounding box center [293, 431] width 168 height 15
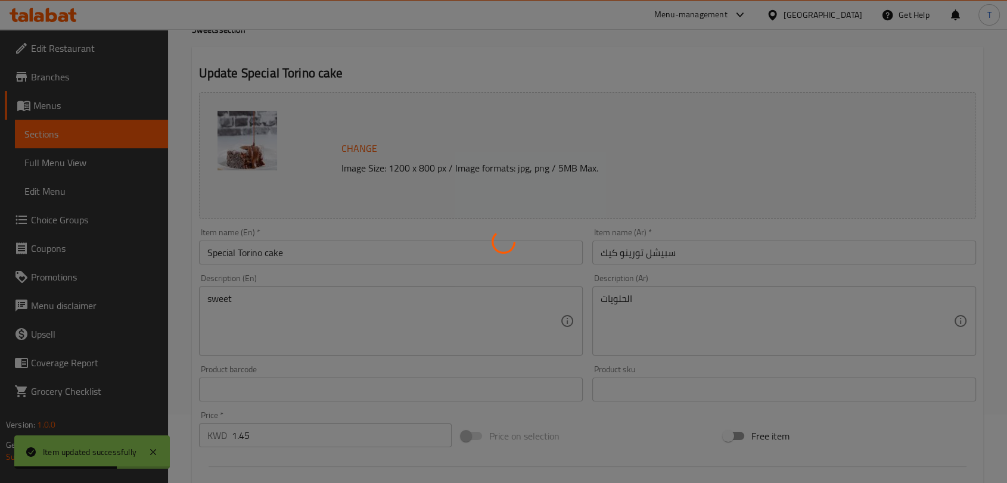
scroll to position [0, 0]
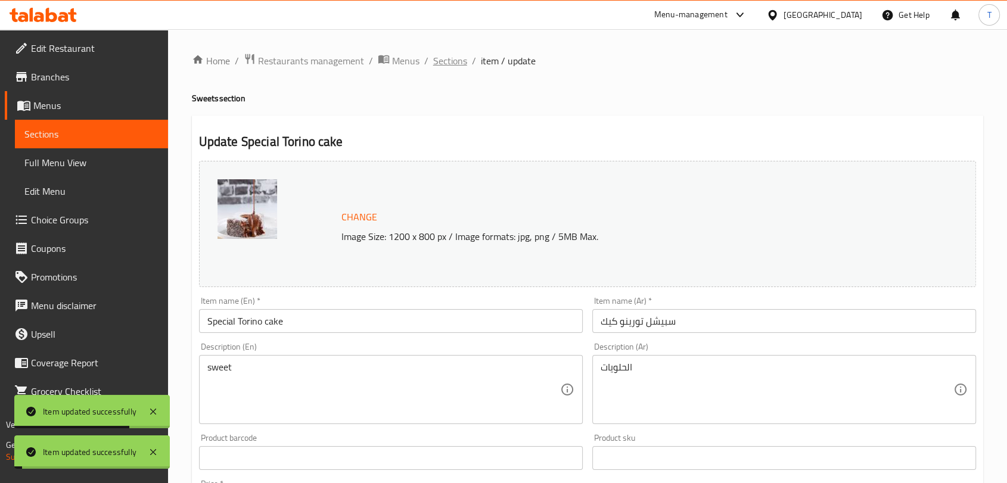
click at [442, 61] on span "Sections" at bounding box center [450, 61] width 34 height 14
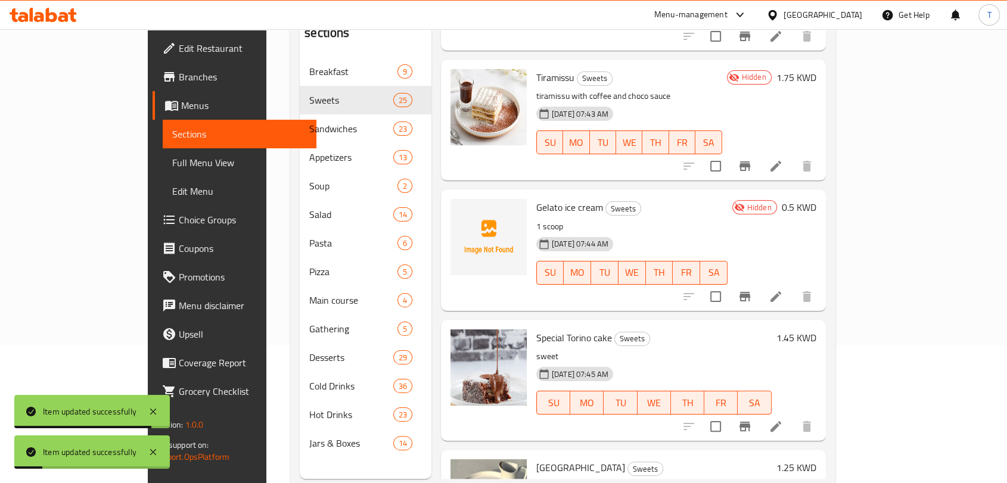
scroll to position [167, 0]
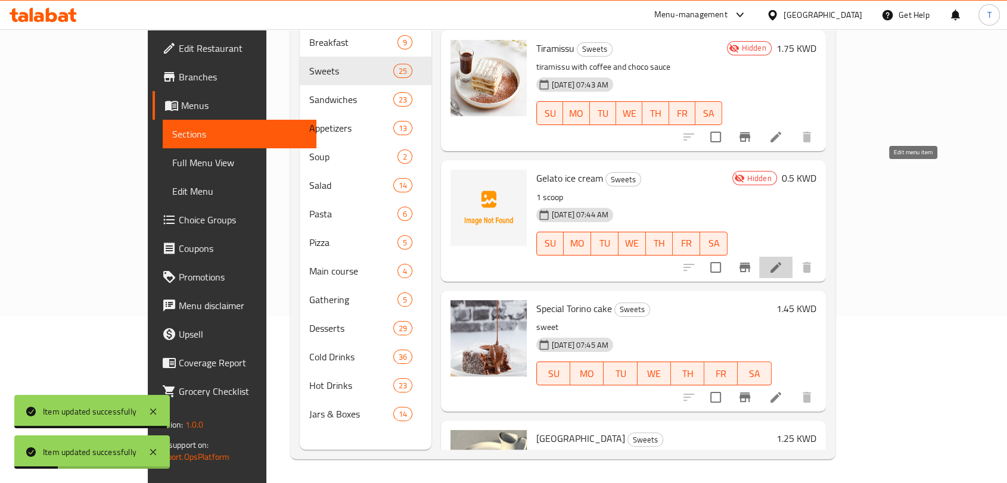
click at [783, 260] on icon at bounding box center [776, 267] width 14 height 14
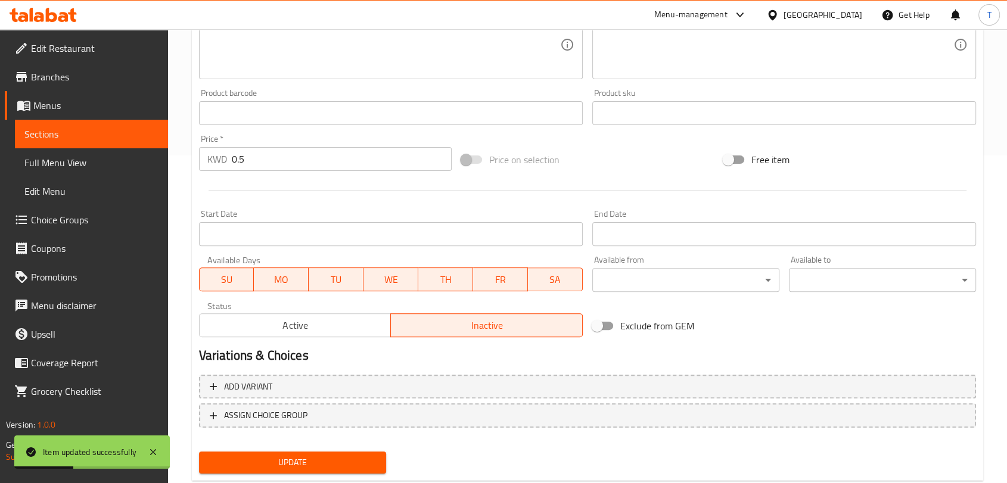
scroll to position [359, 0]
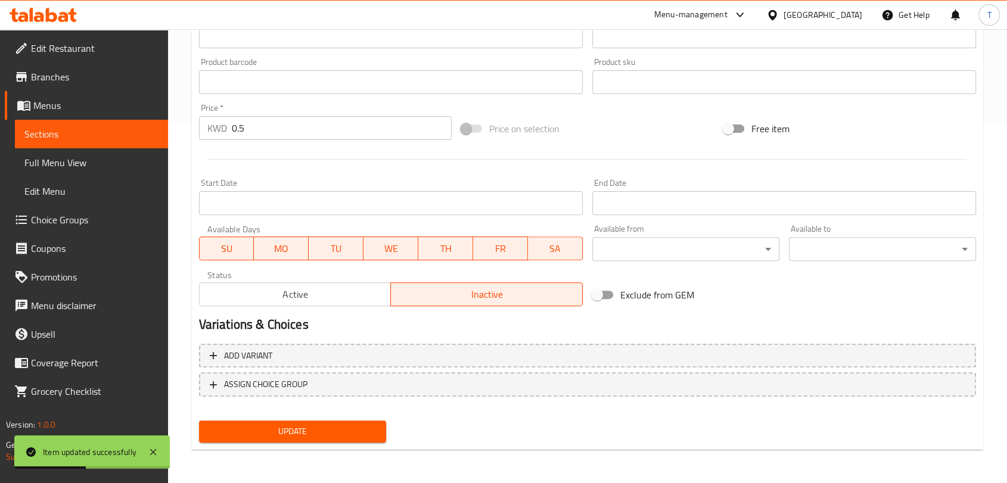
click at [347, 301] on span "Active" at bounding box center [295, 294] width 182 height 17
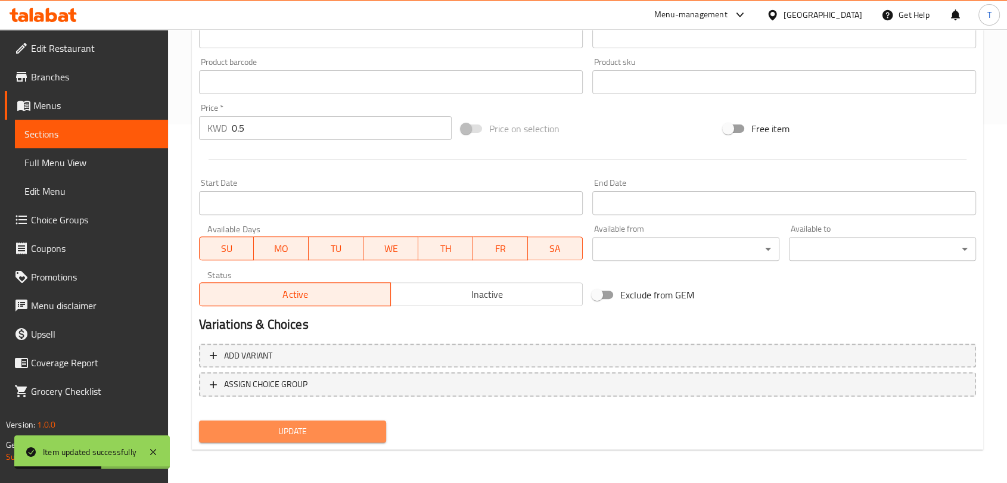
click at [355, 426] on span "Update" at bounding box center [293, 431] width 168 height 15
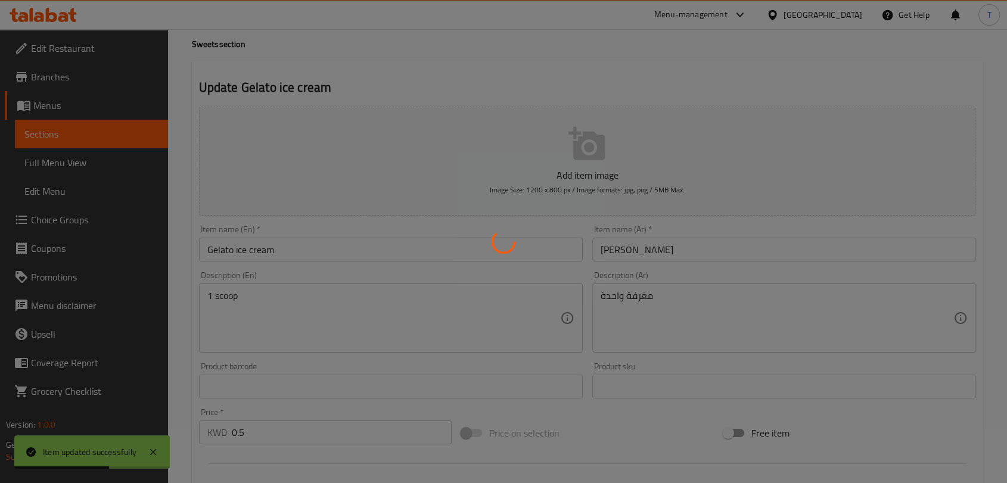
scroll to position [0, 0]
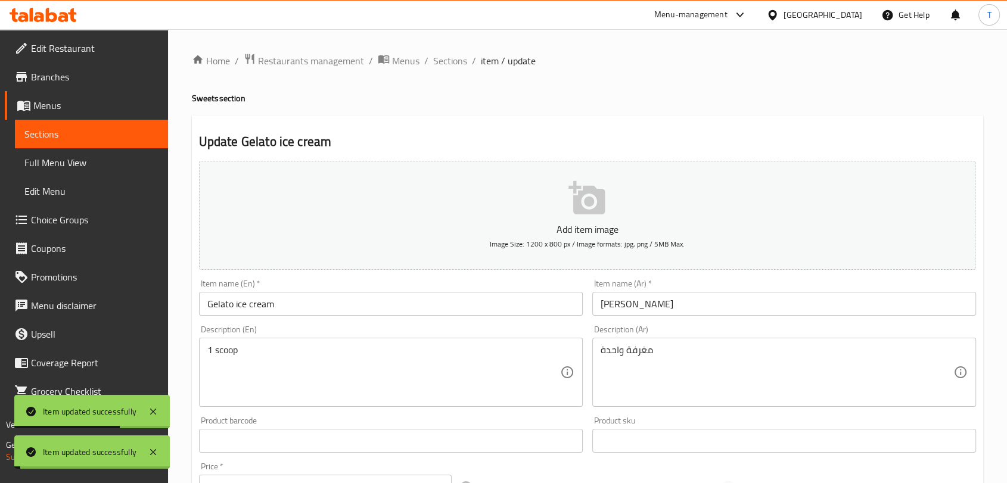
click at [467, 60] on ol "Home / Restaurants management / Menus / Sections / item / update" at bounding box center [588, 60] width 792 height 15
click at [463, 61] on span "Sections" at bounding box center [450, 61] width 34 height 14
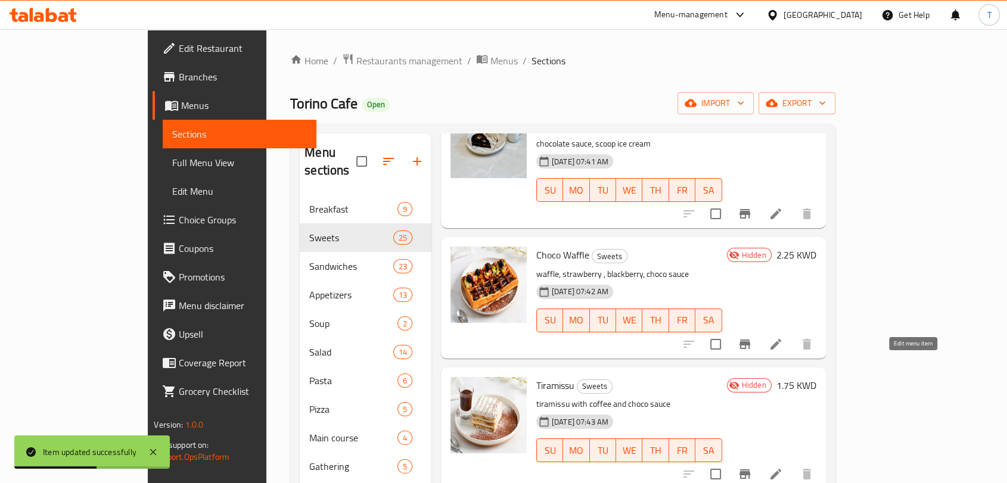
scroll to position [2647, 0]
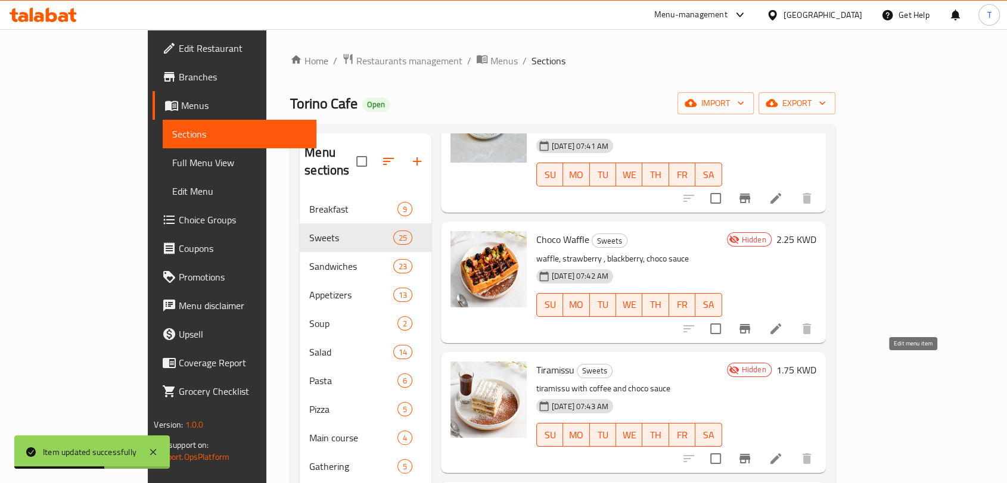
click at [783, 452] on icon at bounding box center [776, 459] width 14 height 14
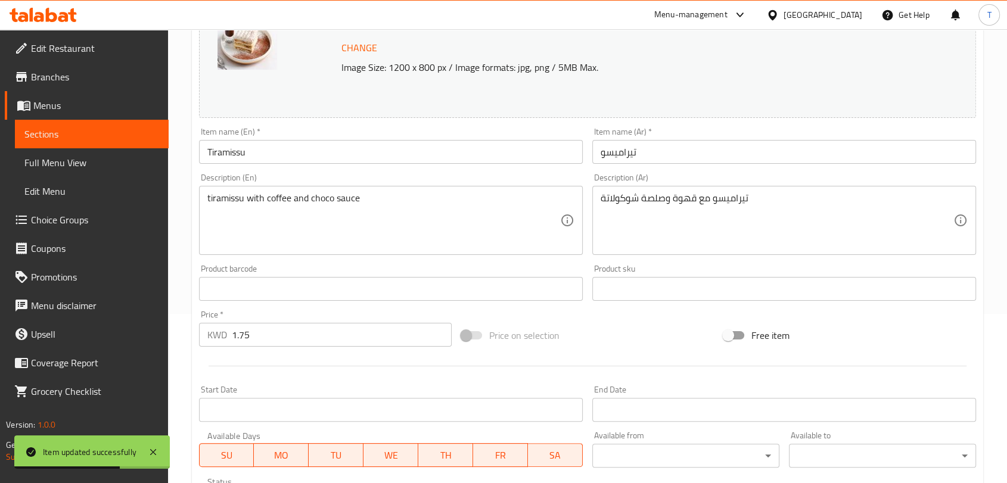
scroll to position [376, 0]
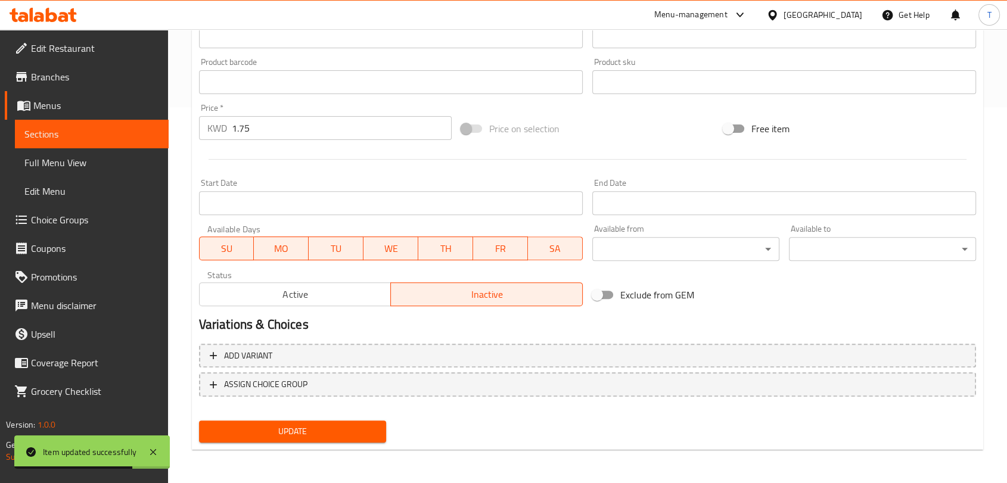
click at [321, 289] on span "Active" at bounding box center [295, 294] width 182 height 17
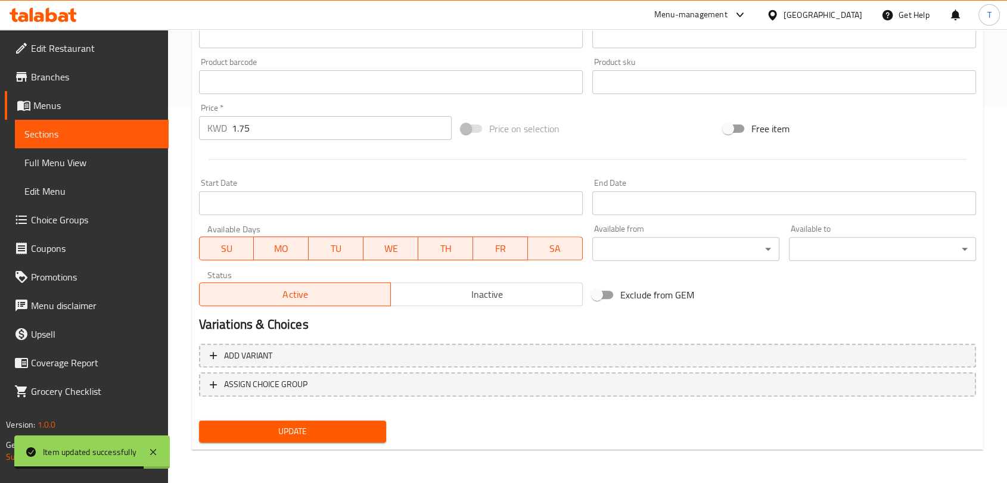
click at [334, 437] on span "Update" at bounding box center [293, 431] width 168 height 15
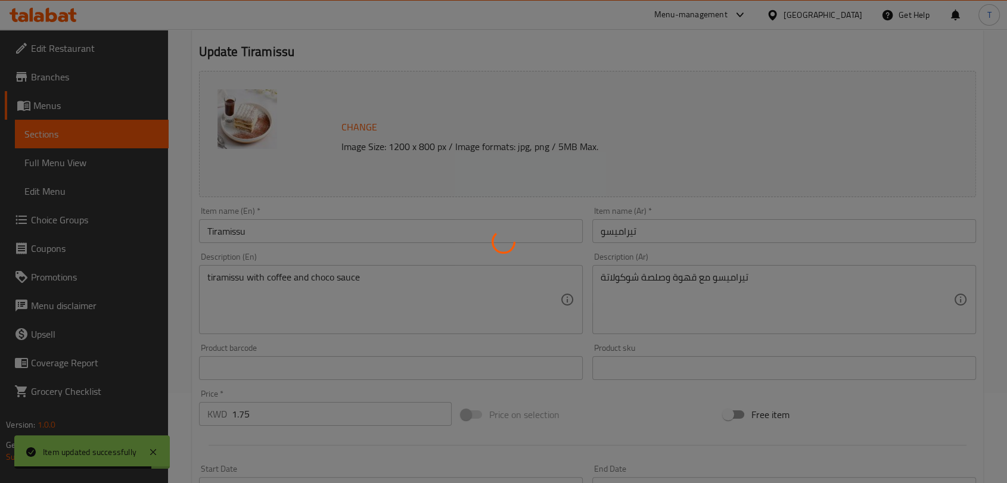
scroll to position [0, 0]
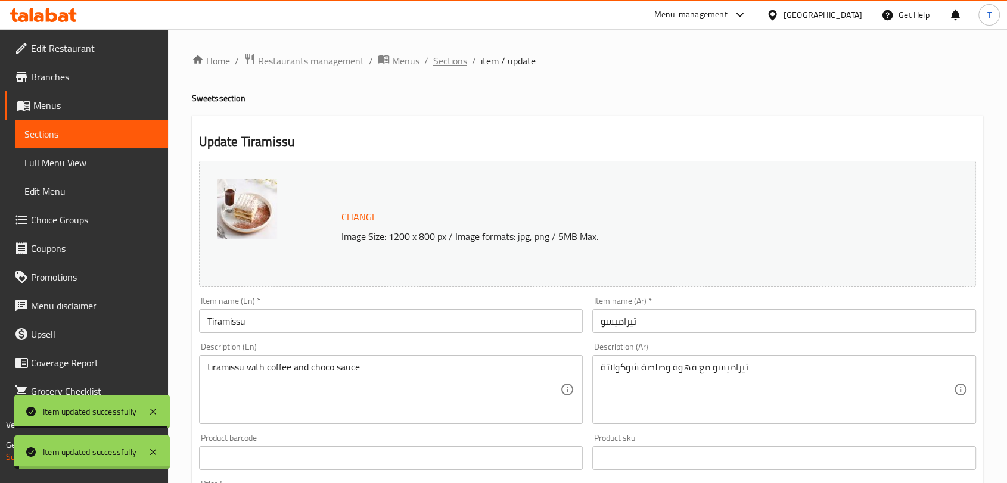
click at [458, 60] on span "Sections" at bounding box center [450, 61] width 34 height 14
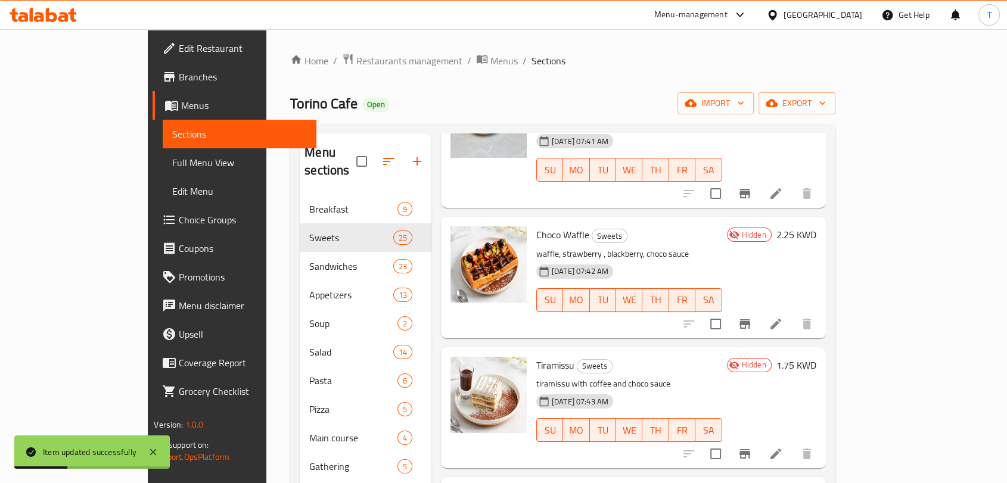
scroll to position [2647, 0]
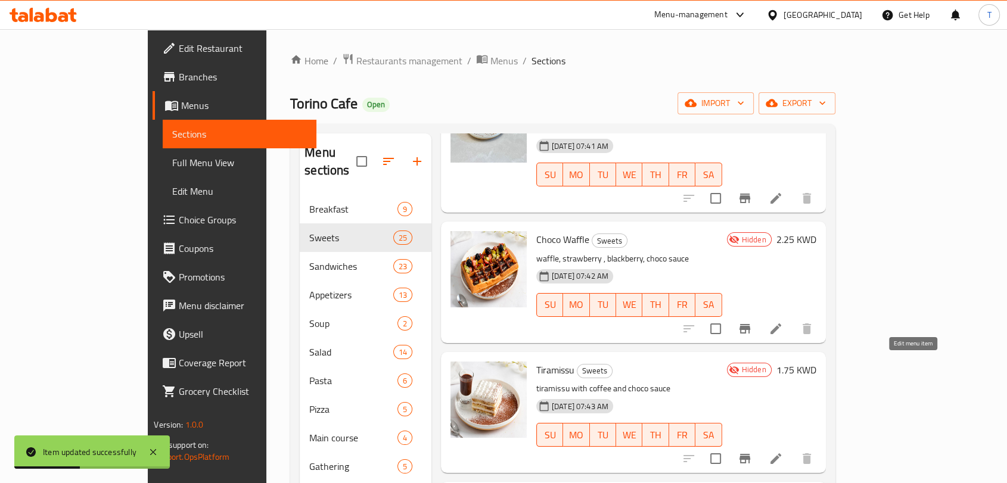
click at [781, 454] on icon at bounding box center [776, 459] width 11 height 11
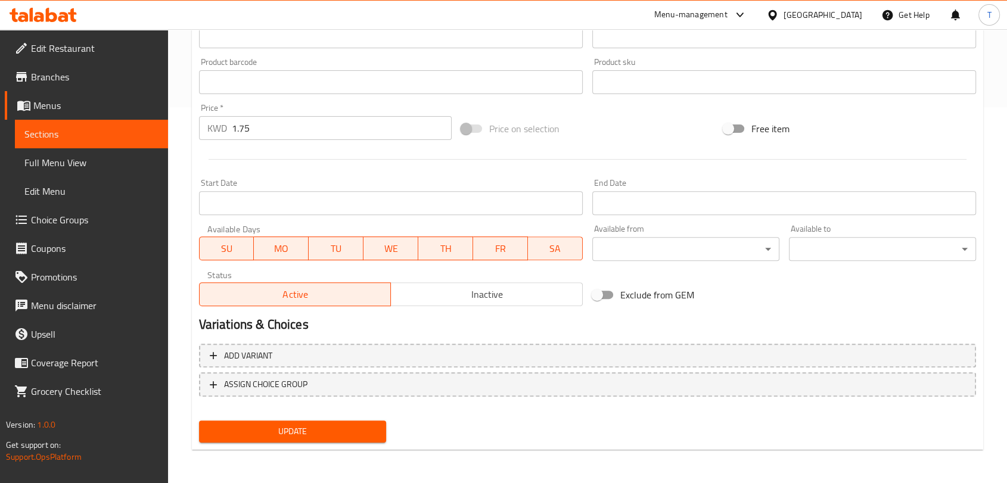
click at [334, 437] on span "Update" at bounding box center [293, 431] width 168 height 15
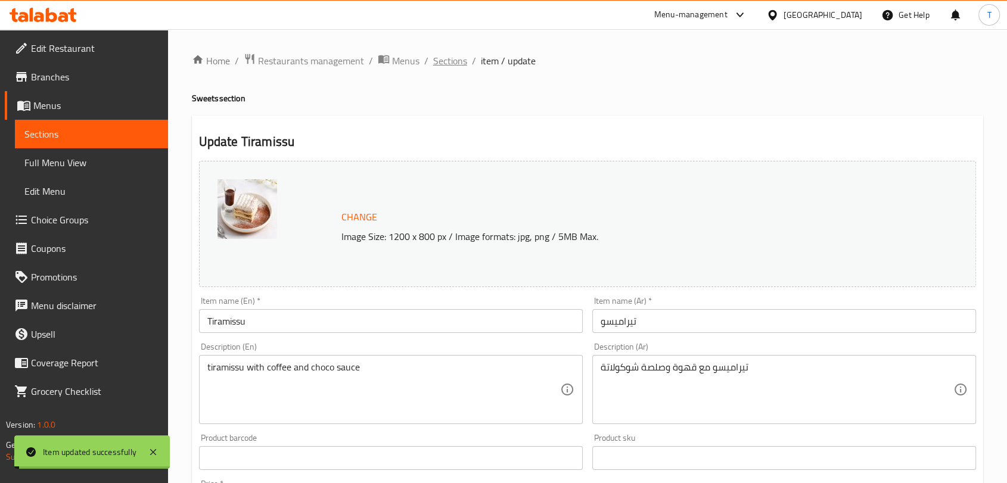
click at [452, 54] on span "Sections" at bounding box center [450, 61] width 34 height 14
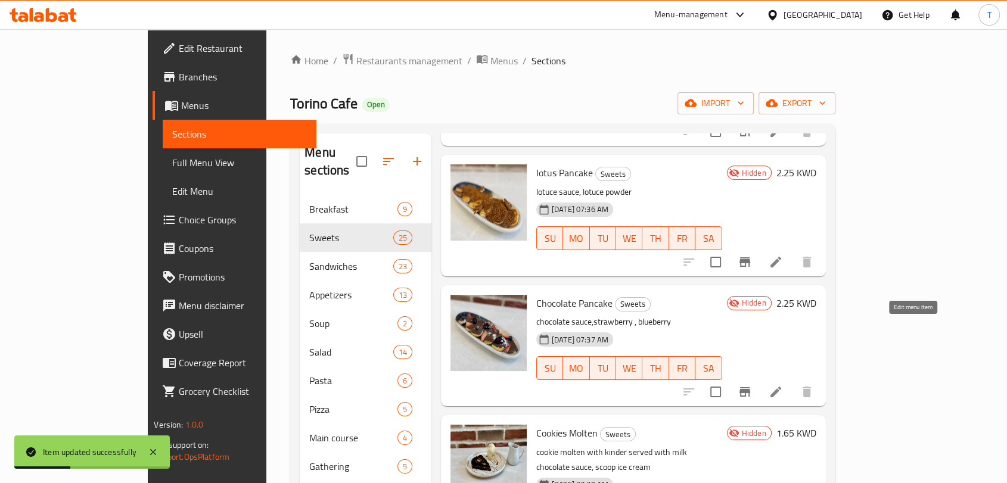
click at [783, 385] on icon at bounding box center [776, 392] width 14 height 14
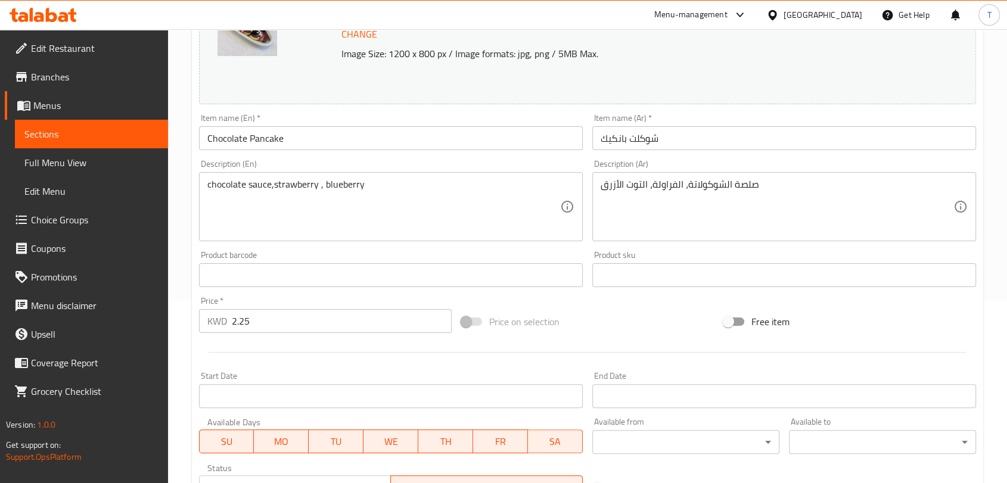
scroll to position [376, 0]
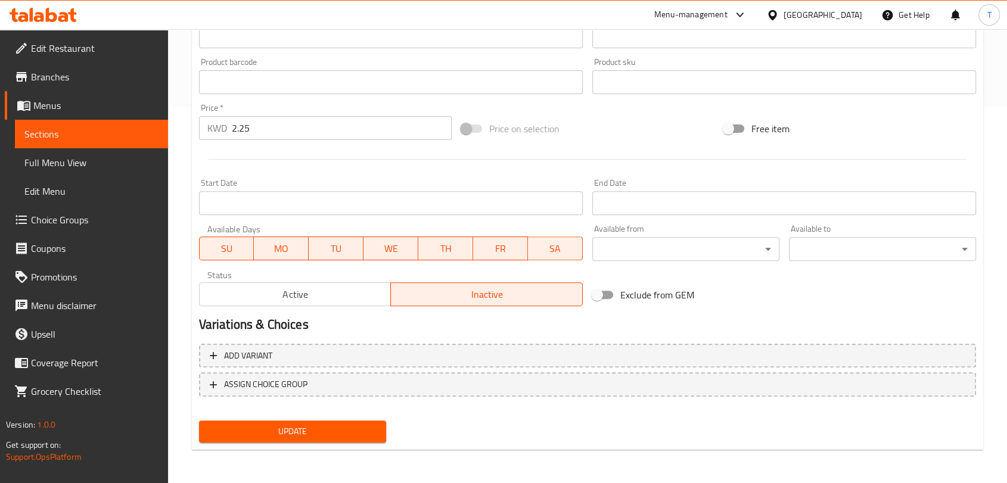
click at [337, 292] on span "Active" at bounding box center [295, 294] width 182 height 17
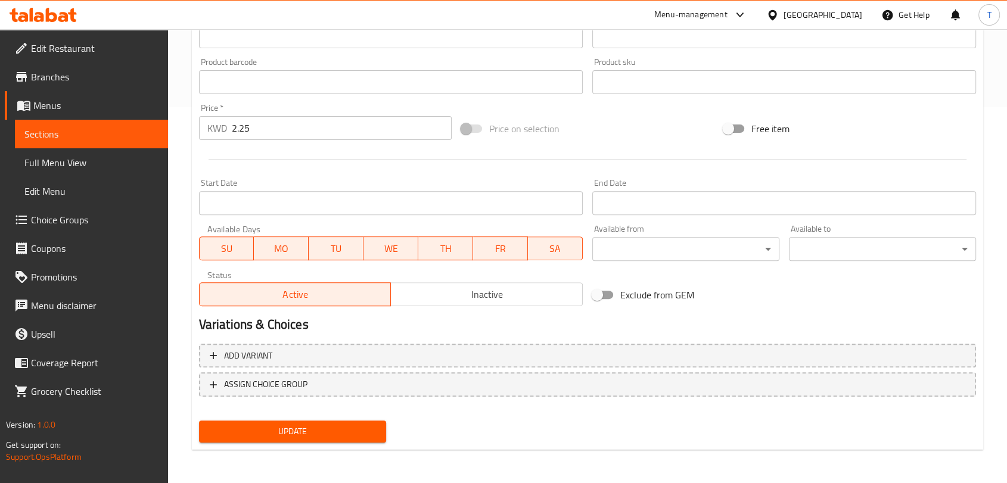
click at [343, 440] on button "Update" at bounding box center [292, 432] width 187 height 22
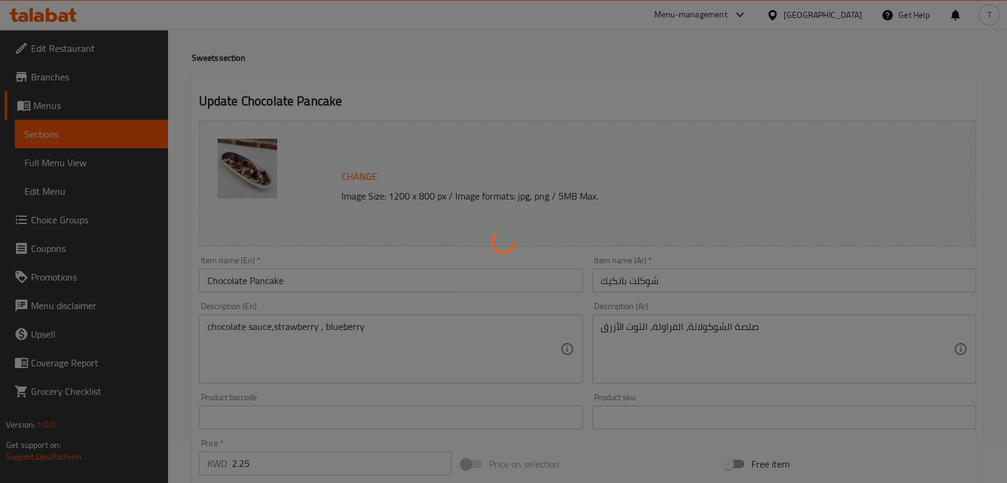
scroll to position [0, 0]
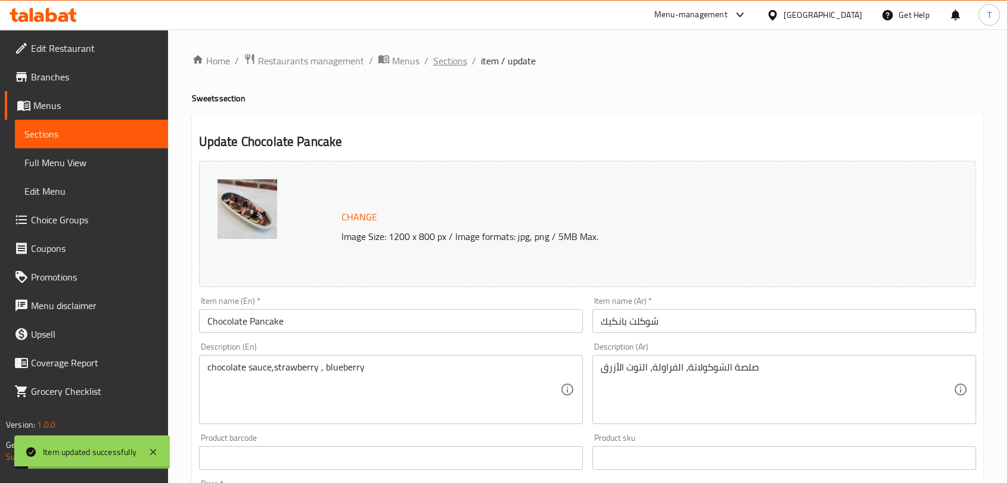
click at [442, 62] on span "Sections" at bounding box center [450, 61] width 34 height 14
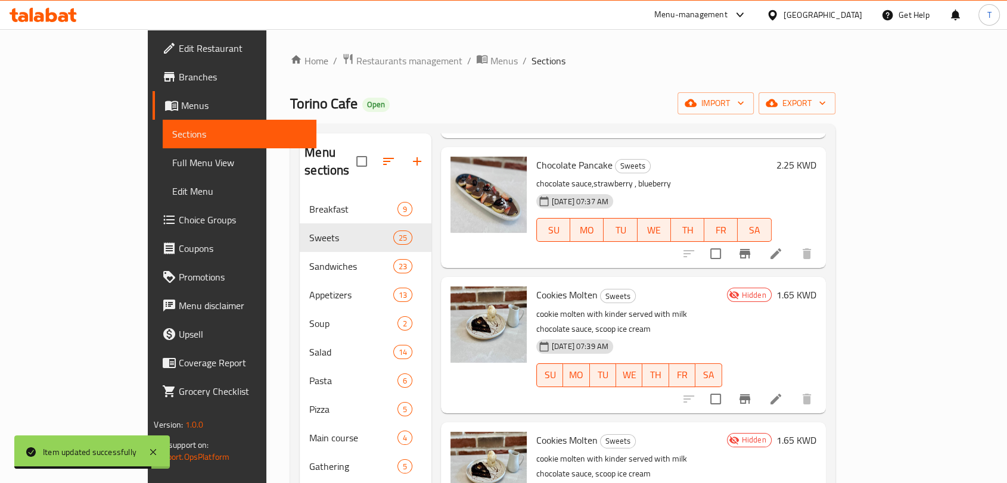
scroll to position [2318, 0]
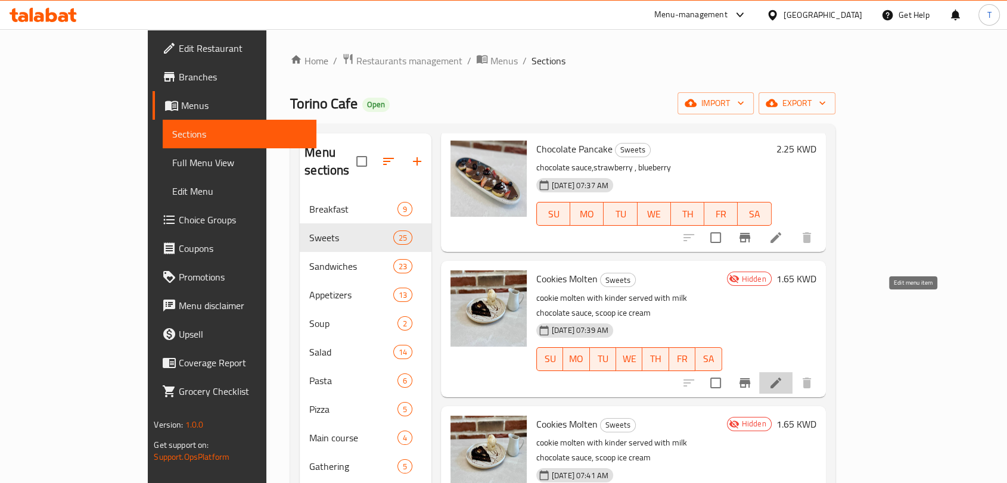
click at [783, 376] on icon at bounding box center [776, 383] width 14 height 14
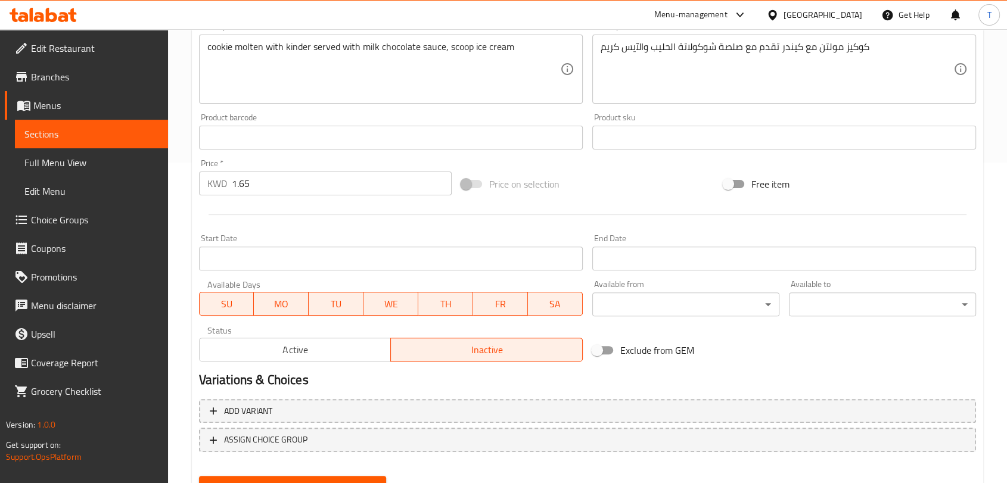
scroll to position [376, 0]
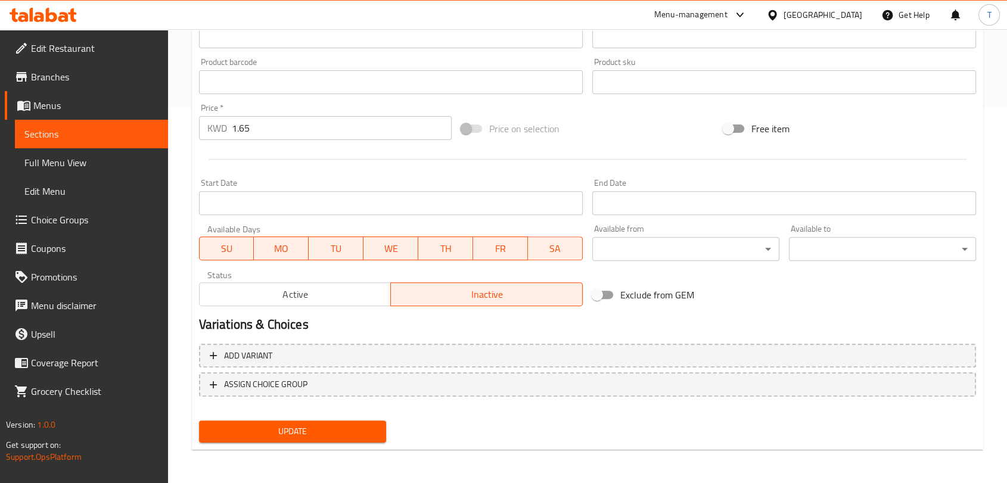
drag, startPoint x: 348, startPoint y: 290, endPoint x: 352, endPoint y: 315, distance: 26.0
click at [348, 289] on span "Active" at bounding box center [295, 294] width 182 height 17
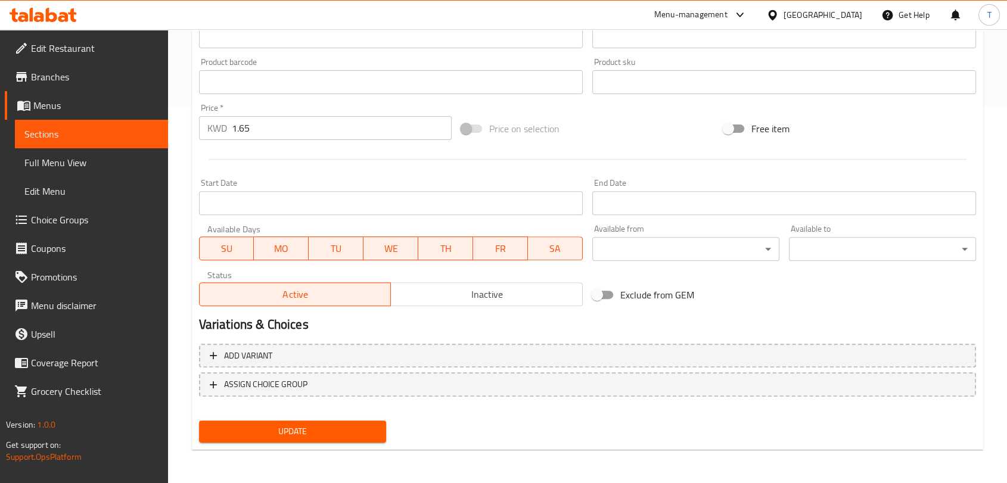
click at [345, 436] on span "Update" at bounding box center [293, 431] width 168 height 15
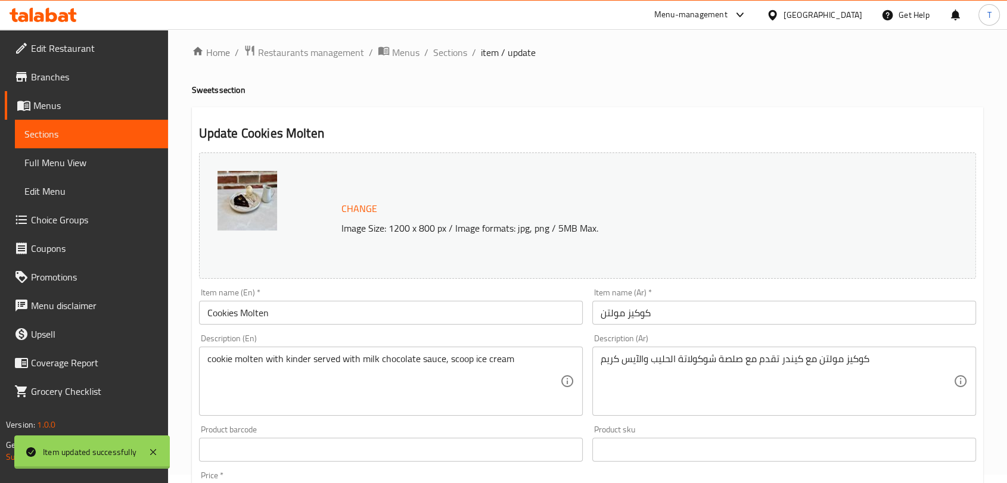
scroll to position [0, 0]
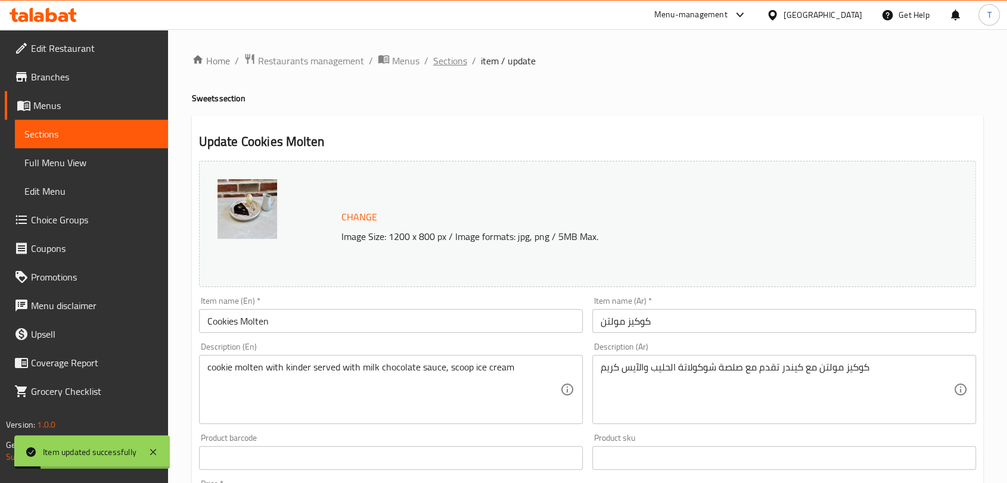
click at [443, 65] on span "Sections" at bounding box center [450, 61] width 34 height 14
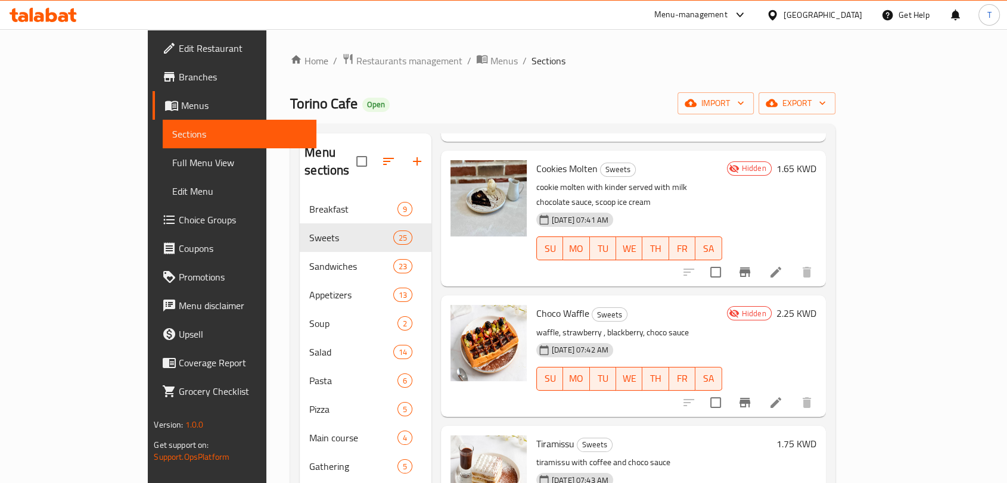
scroll to position [2473, 0]
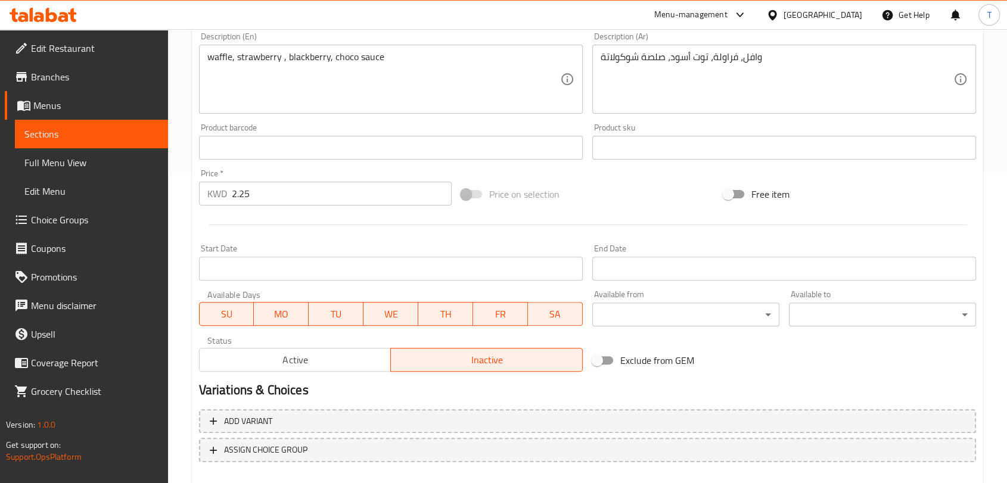
scroll to position [376, 0]
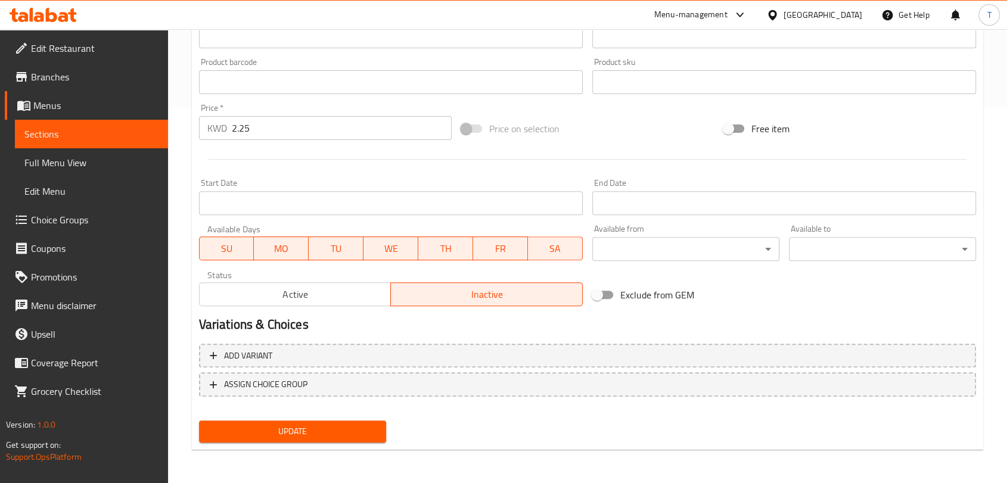
click at [339, 297] on span "Active" at bounding box center [295, 294] width 182 height 17
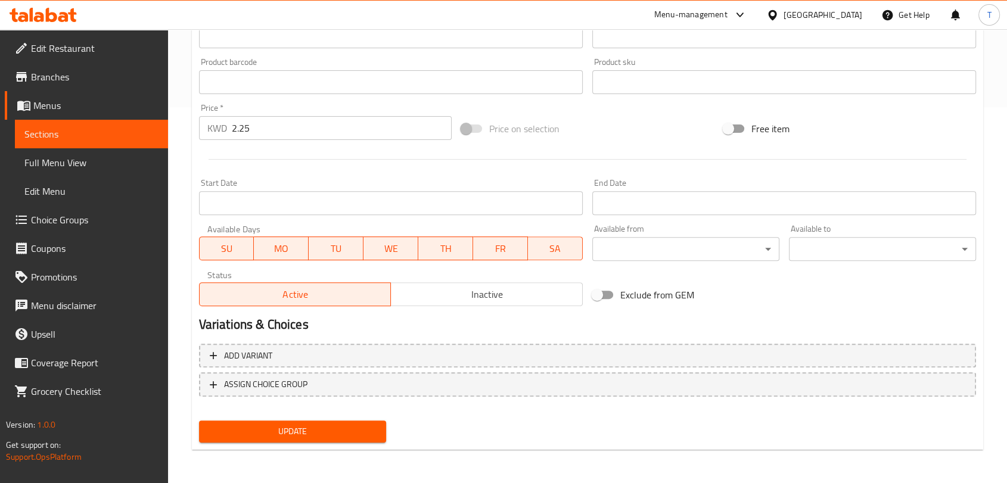
click at [334, 433] on span "Update" at bounding box center [293, 431] width 168 height 15
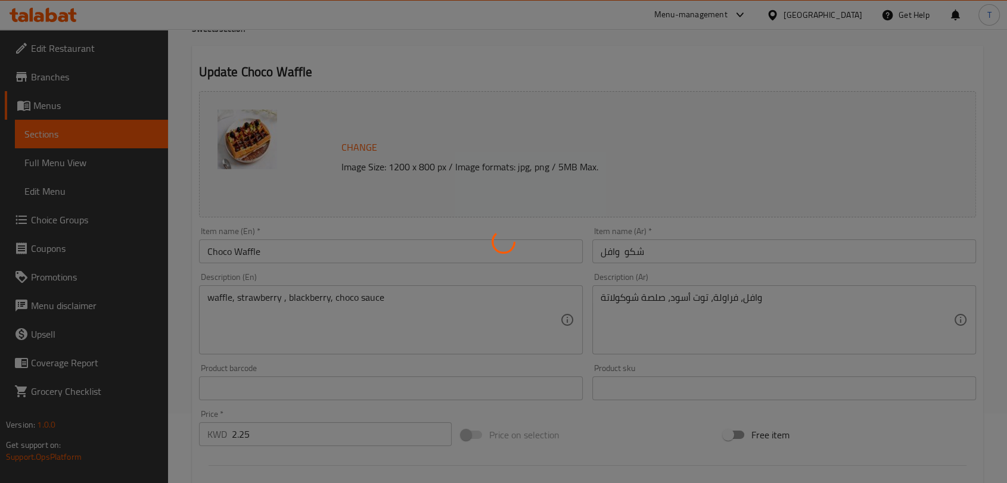
scroll to position [0, 0]
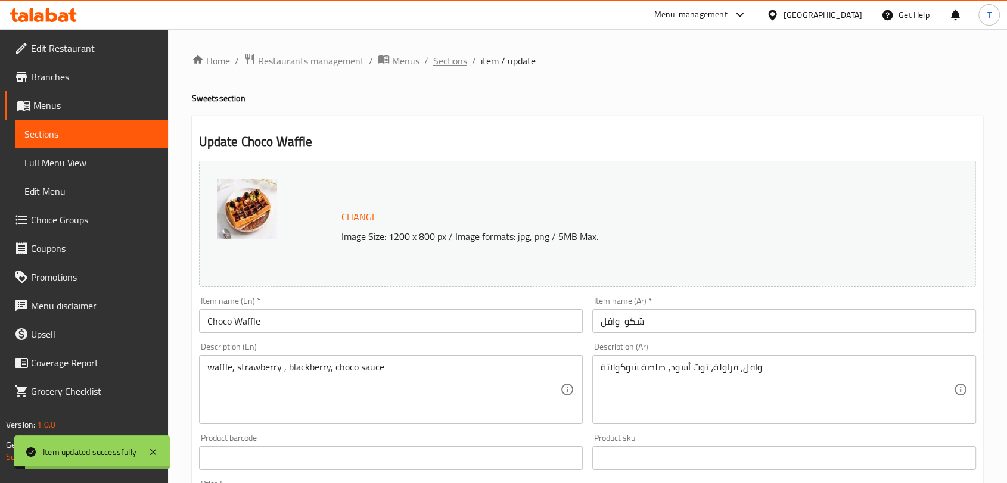
click at [445, 54] on span "Sections" at bounding box center [450, 61] width 34 height 14
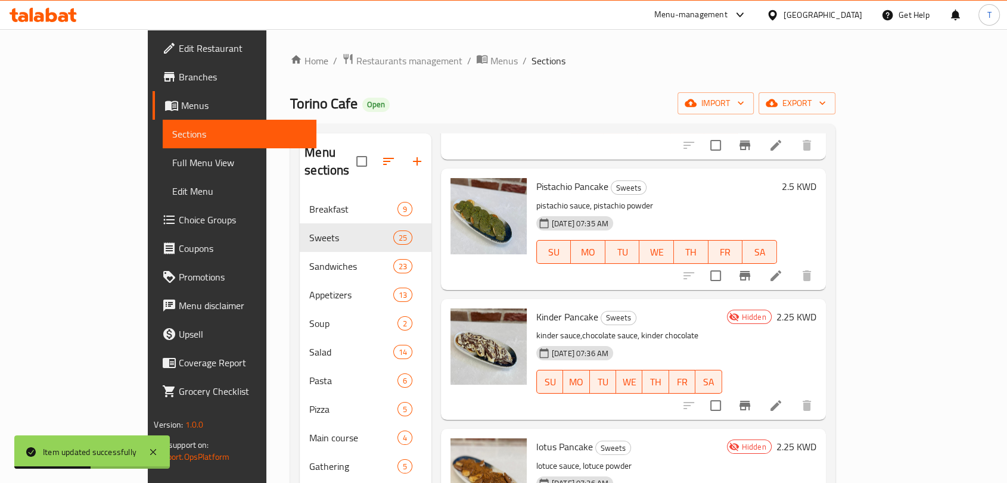
scroll to position [2009, 0]
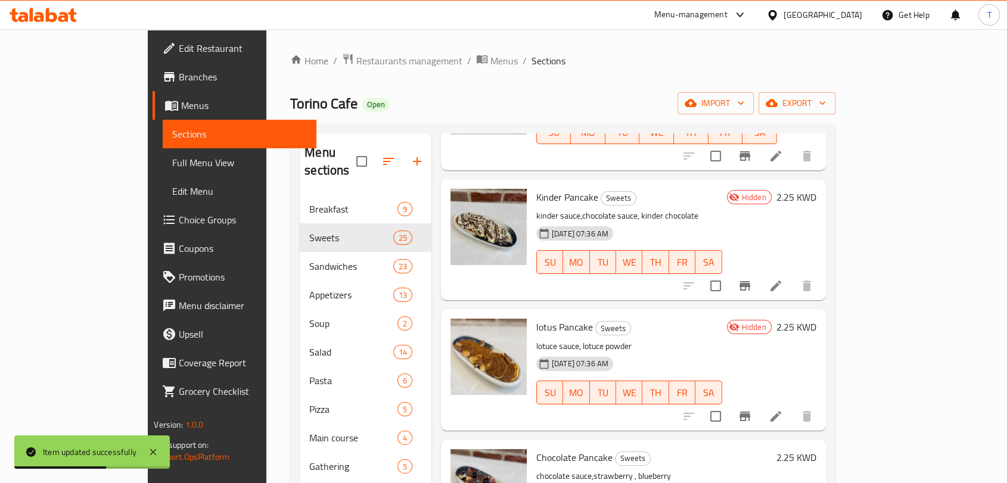
click at [783, 279] on icon at bounding box center [776, 286] width 14 height 14
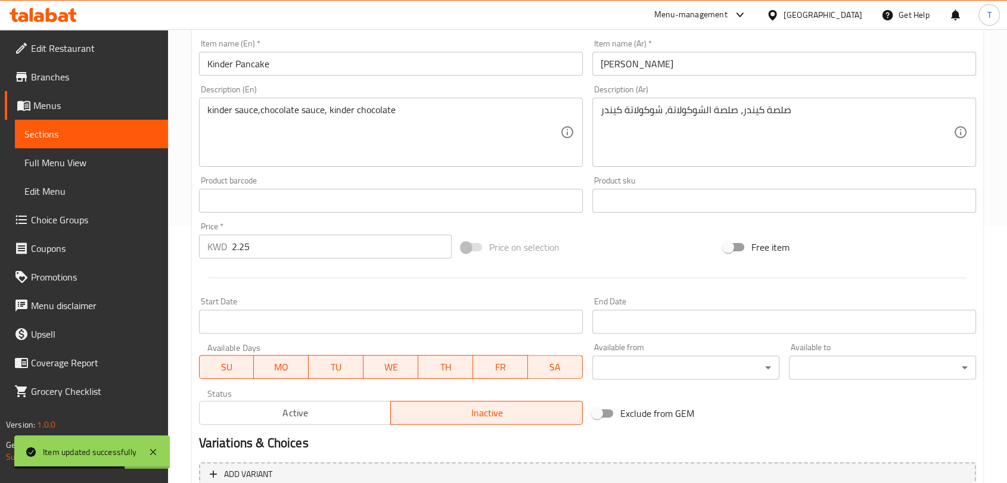
scroll to position [376, 0]
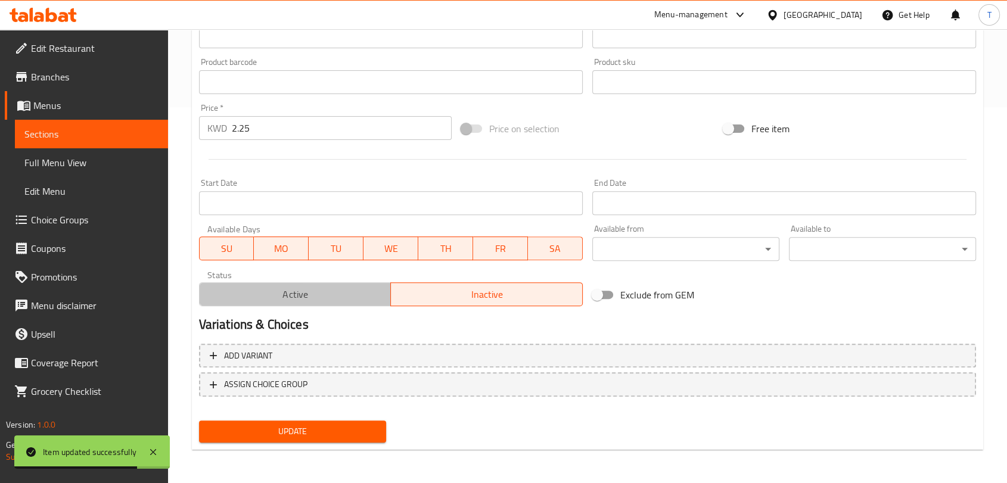
click at [356, 289] on span "Active" at bounding box center [295, 294] width 182 height 17
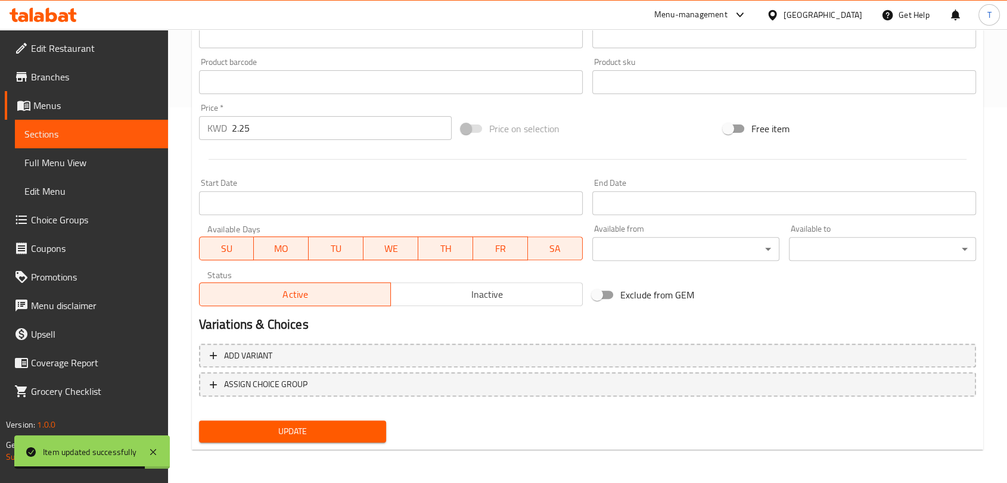
click at [368, 432] on span "Update" at bounding box center [293, 431] width 168 height 15
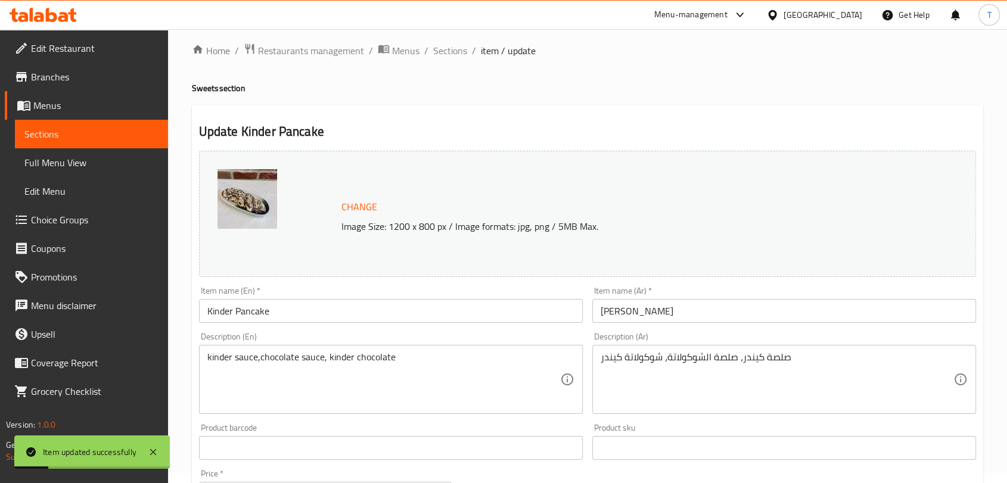
scroll to position [0, 0]
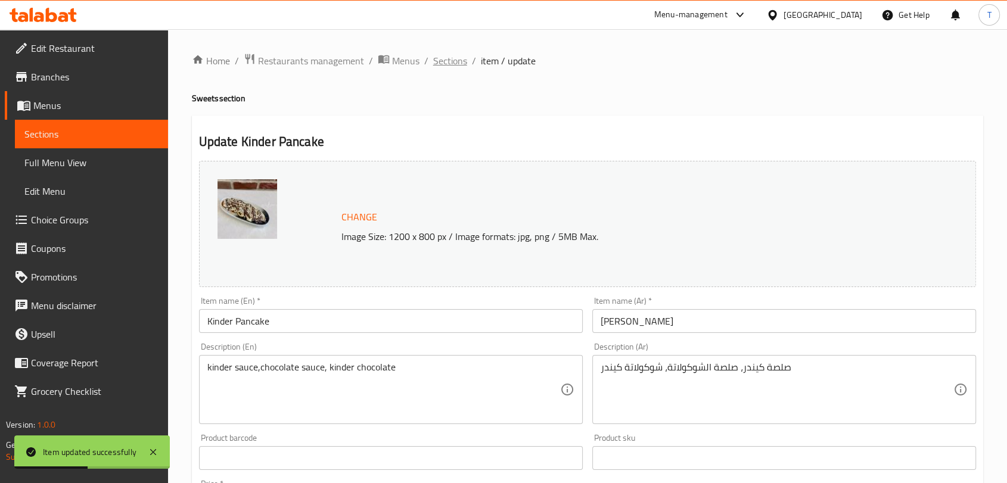
click at [452, 62] on span "Sections" at bounding box center [450, 61] width 34 height 14
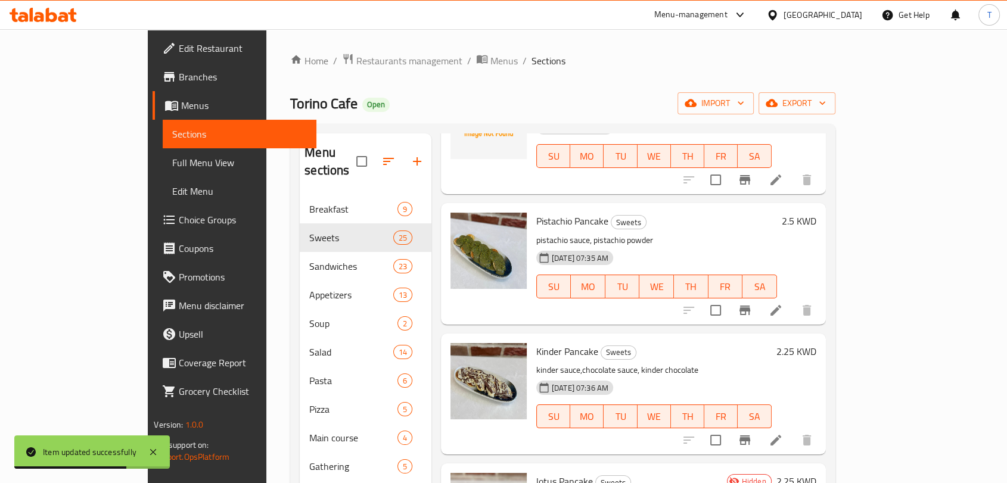
scroll to position [2009, 0]
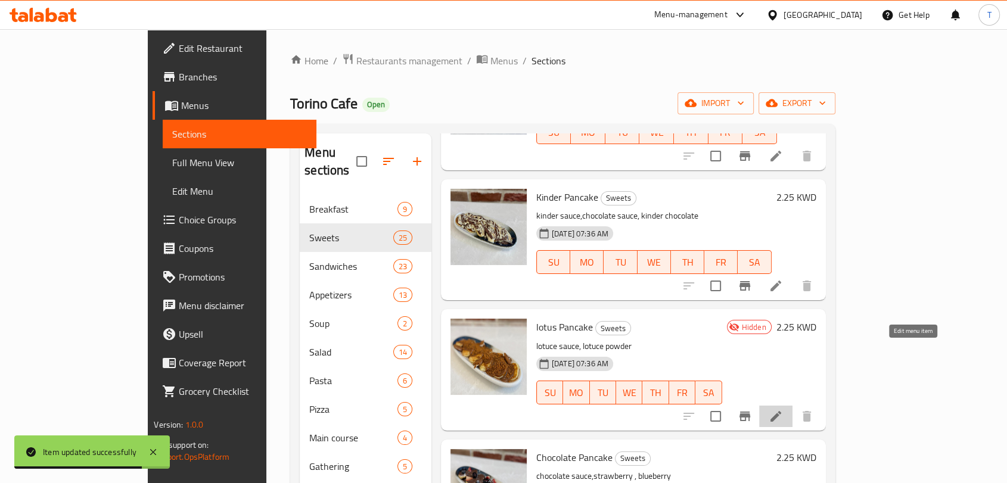
click at [781, 411] on icon at bounding box center [776, 416] width 11 height 11
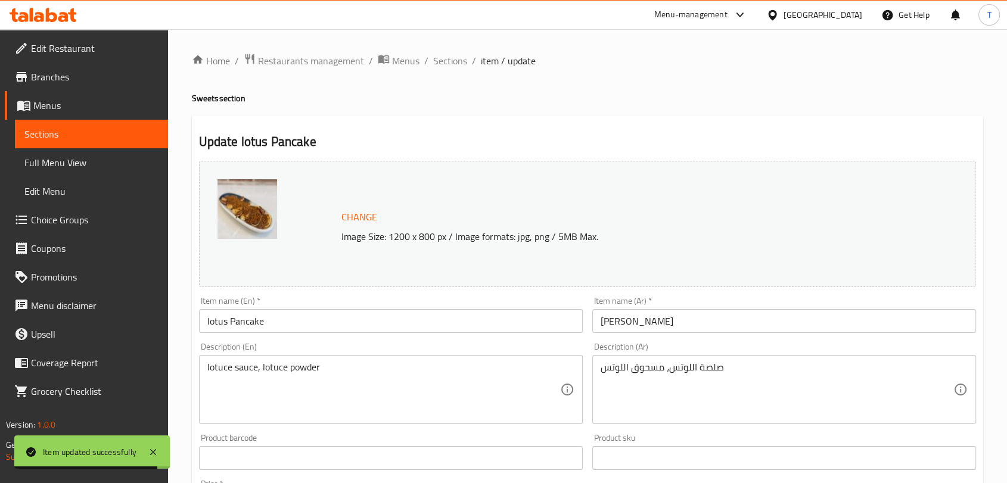
scroll to position [376, 0]
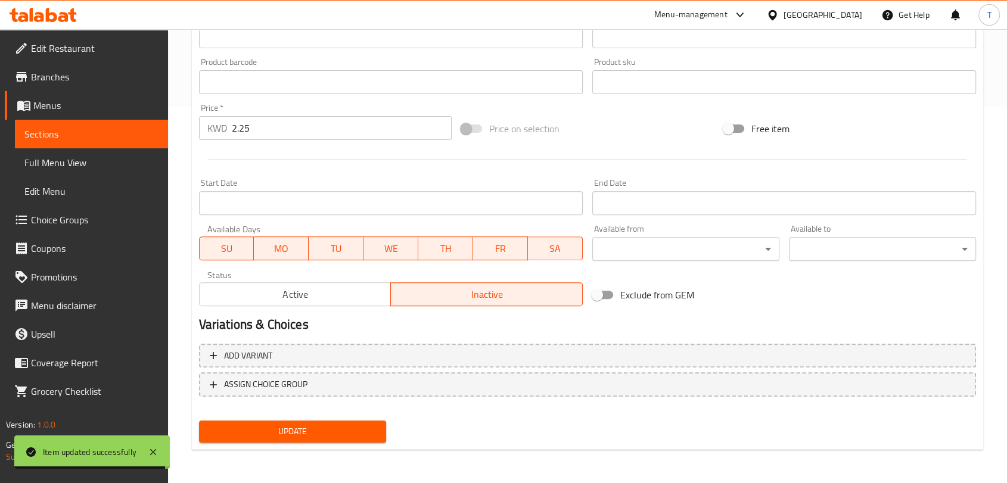
click at [339, 299] on span "Active" at bounding box center [295, 294] width 182 height 17
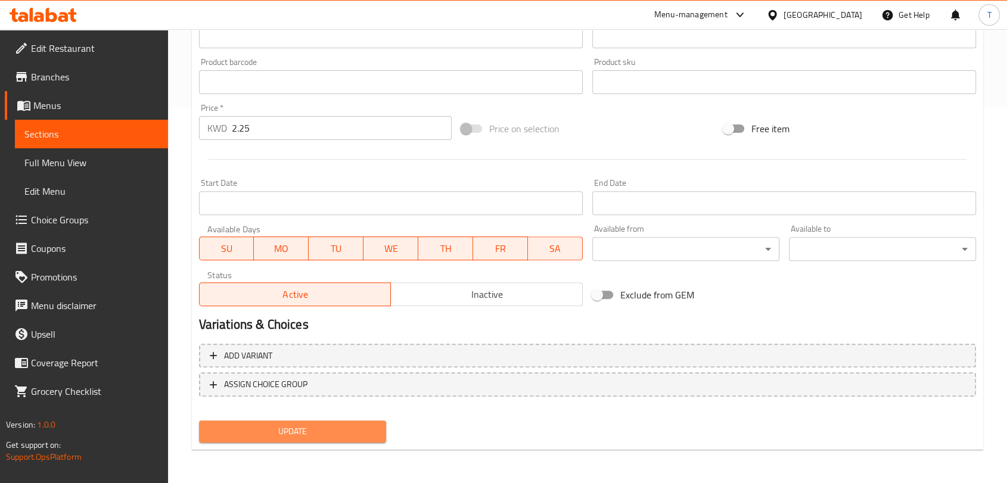
click at [353, 431] on span "Update" at bounding box center [293, 431] width 168 height 15
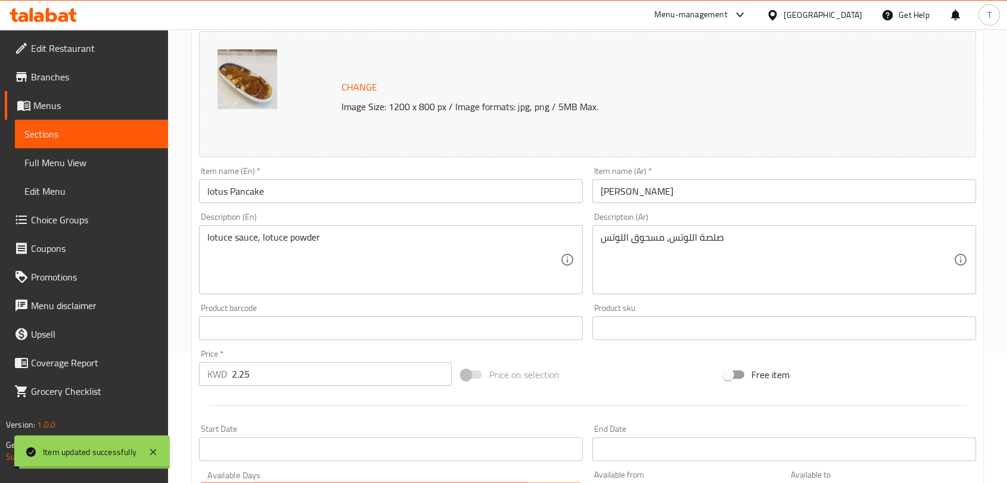
scroll to position [0, 0]
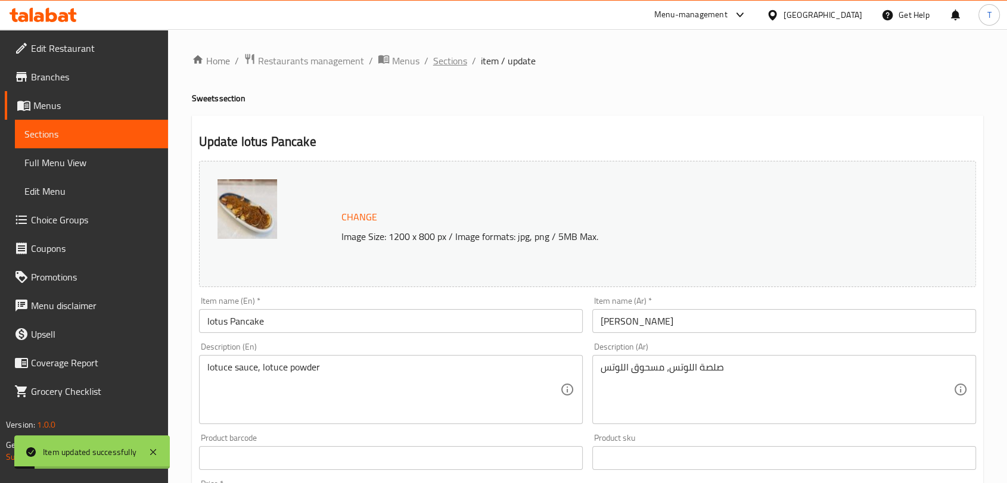
click at [454, 59] on span "Sections" at bounding box center [450, 61] width 34 height 14
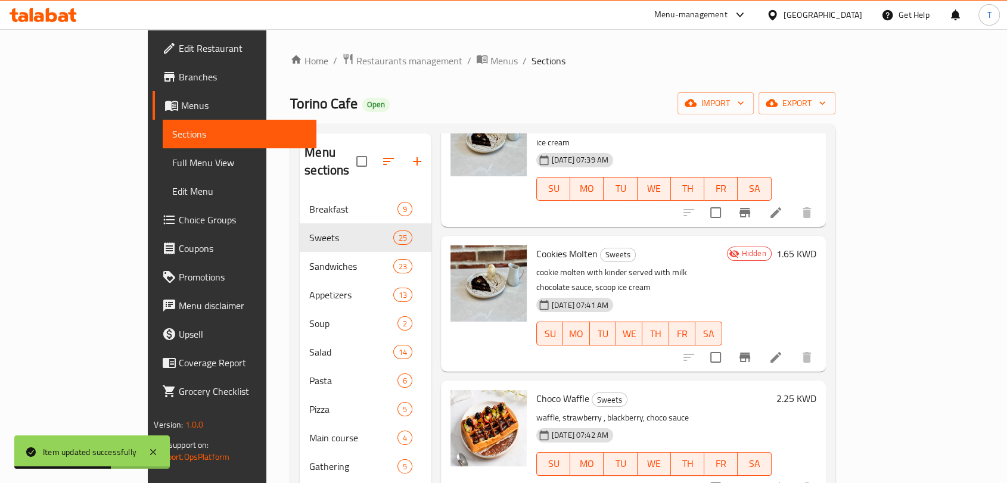
scroll to position [2318, 0]
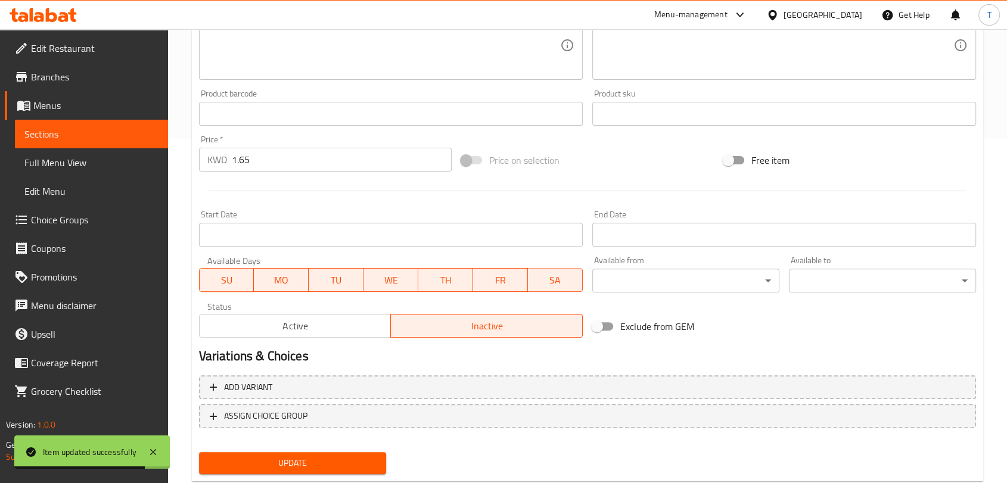
scroll to position [376, 0]
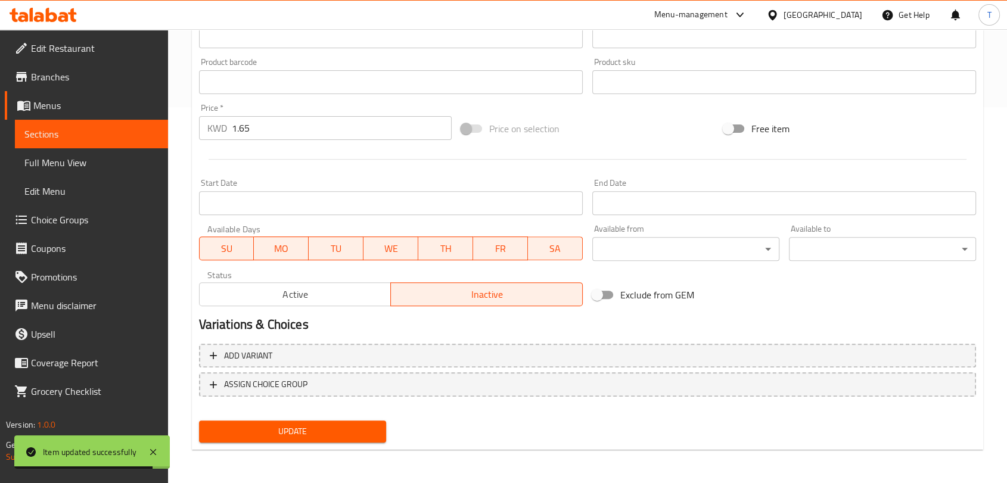
click at [319, 300] on span "Active" at bounding box center [295, 294] width 182 height 17
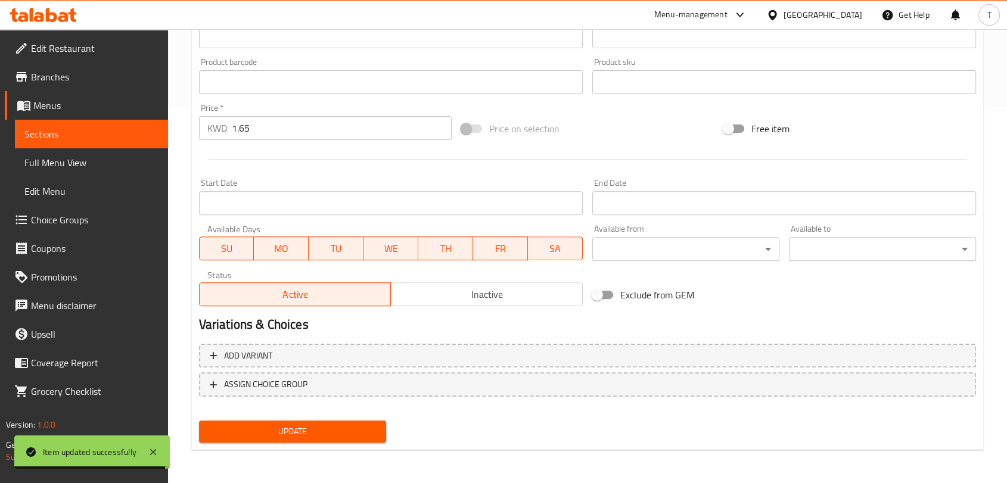
click at [315, 426] on span "Update" at bounding box center [293, 431] width 168 height 15
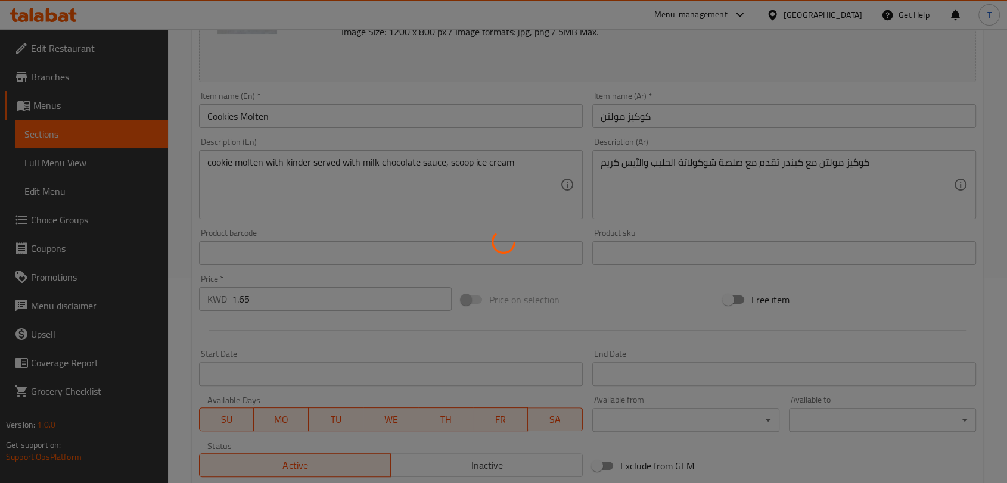
scroll to position [0, 0]
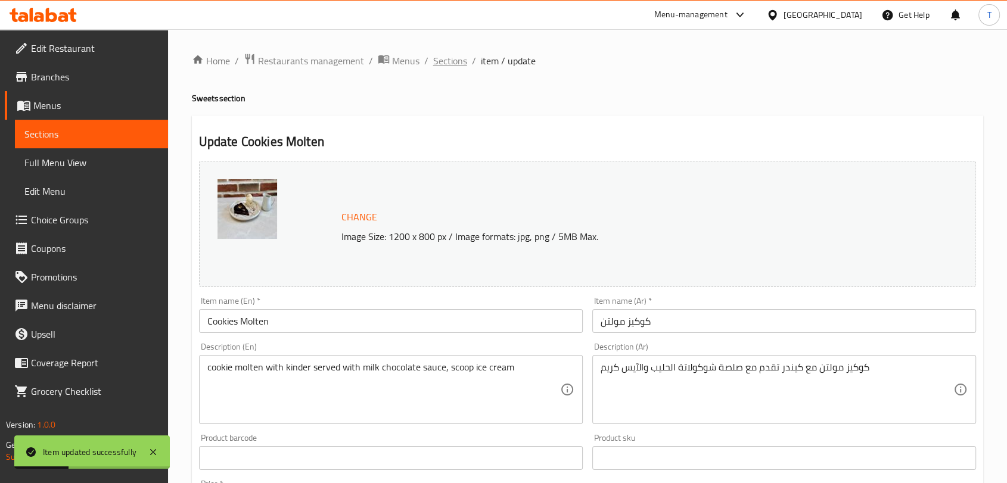
click at [464, 60] on span "Sections" at bounding box center [450, 61] width 34 height 14
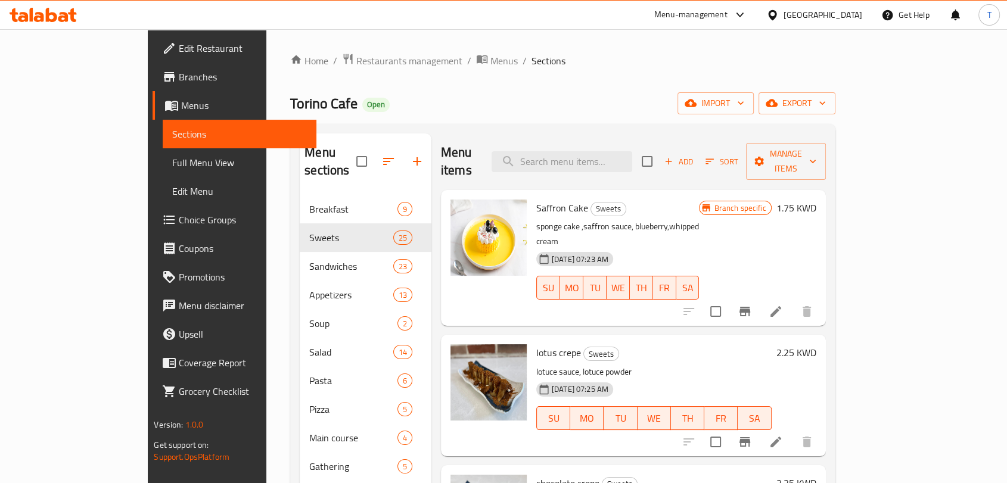
scroll to position [309, 0]
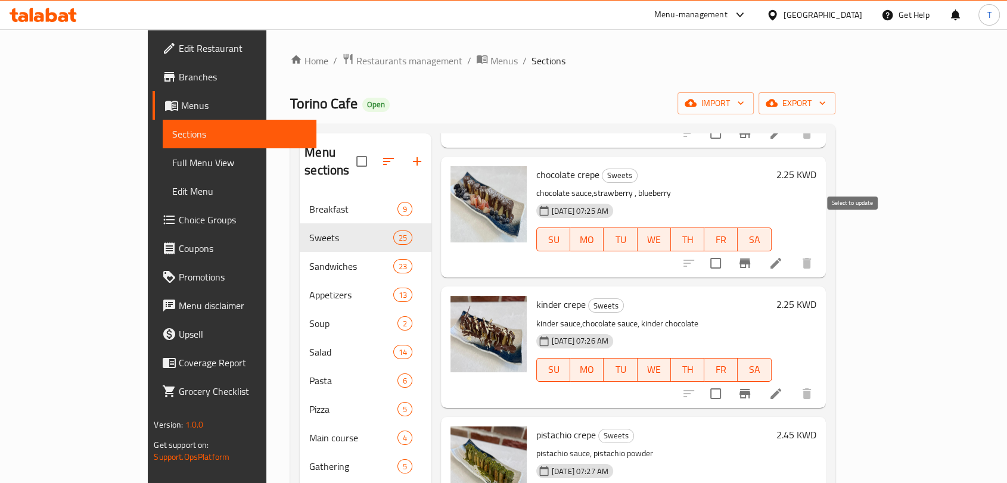
click at [728, 251] on input "checkbox" at bounding box center [715, 263] width 25 height 25
checkbox input "true"
click at [728, 382] on input "checkbox" at bounding box center [715, 394] width 25 height 25
checkbox input "true"
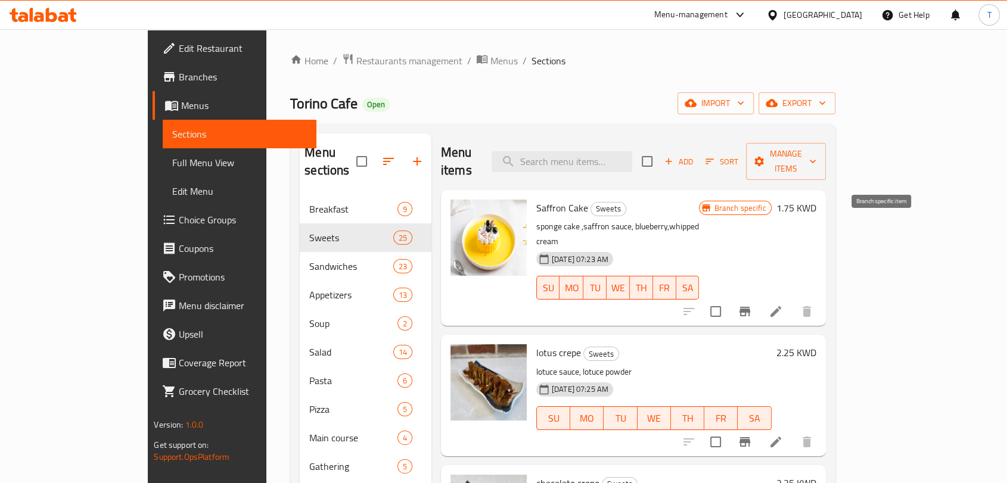
scroll to position [309, 0]
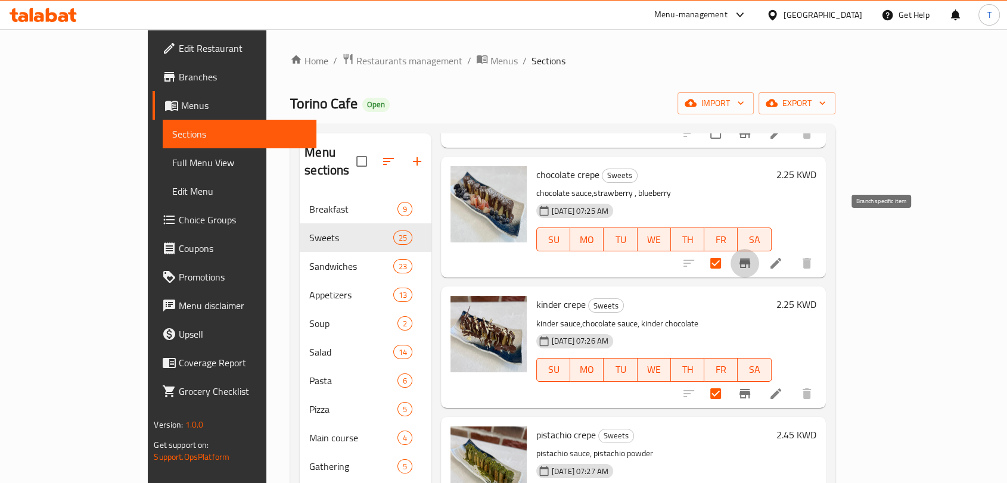
click at [750, 259] on icon "Branch-specific-item" at bounding box center [745, 264] width 11 height 10
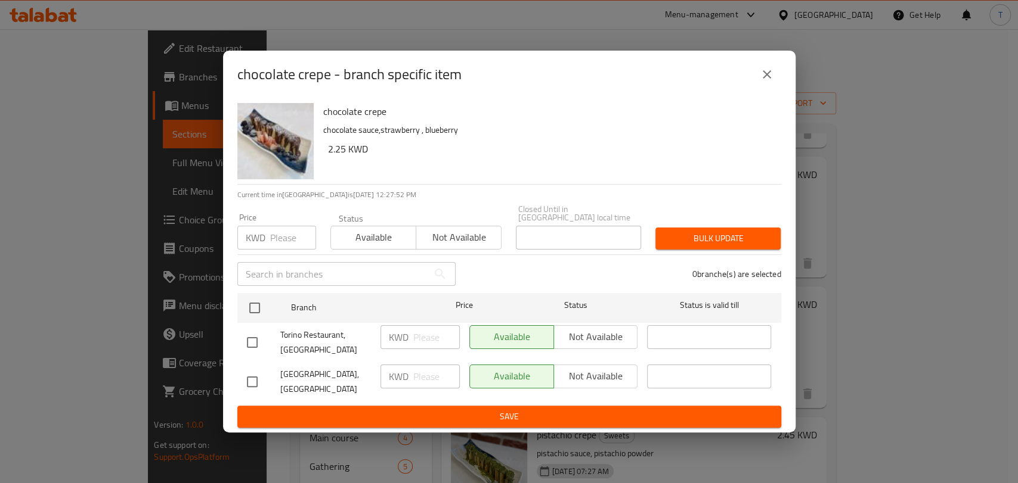
click at [250, 349] on input "checkbox" at bounding box center [252, 342] width 25 height 25
checkbox input "true"
click at [601, 341] on span "Not available" at bounding box center [596, 336] width 75 height 17
click at [603, 415] on span "Save" at bounding box center [509, 417] width 525 height 15
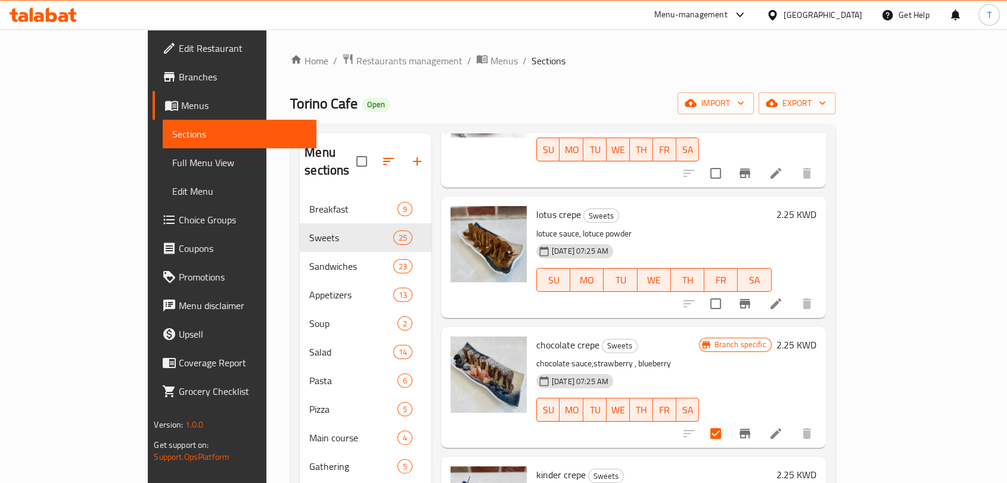
scroll to position [154, 0]
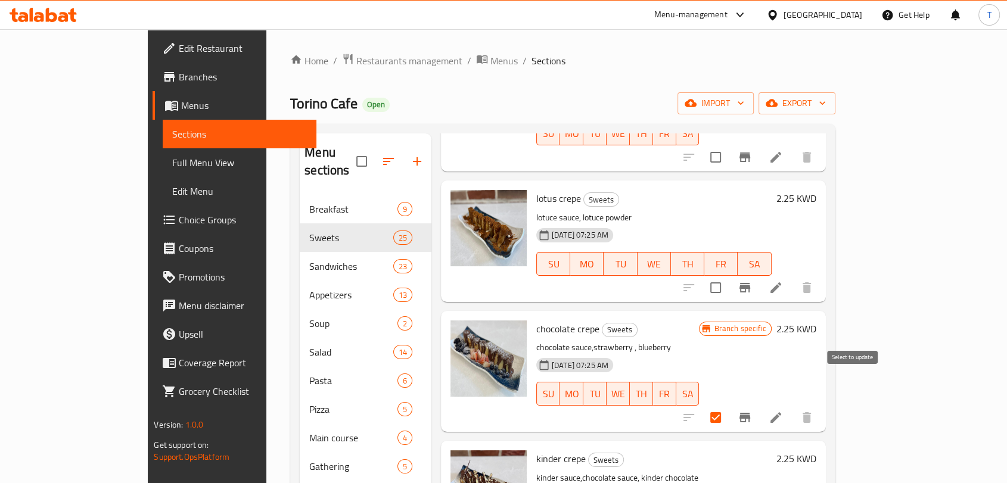
click at [728, 405] on input "checkbox" at bounding box center [715, 417] width 25 height 25
checkbox input "false"
click at [750, 283] on icon "Branch-specific-item" at bounding box center [745, 288] width 11 height 10
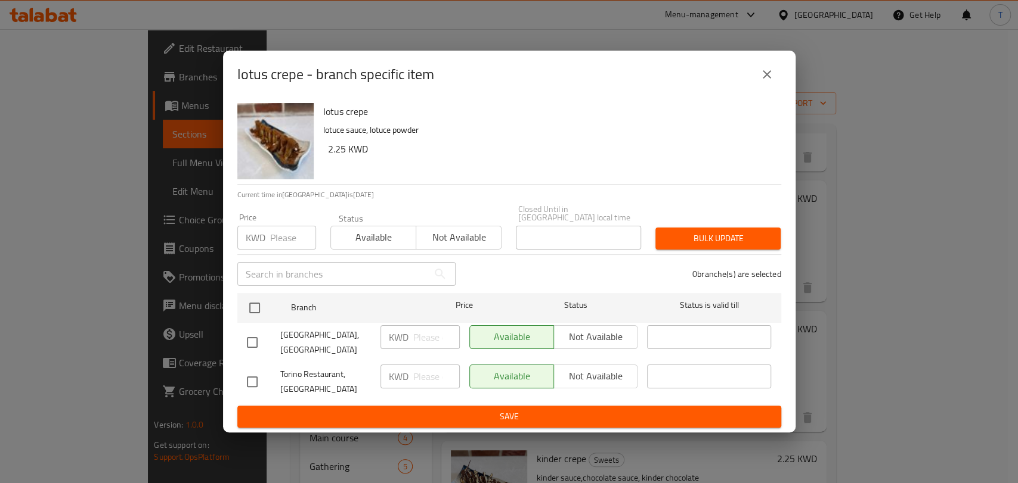
click at [251, 336] on input "checkbox" at bounding box center [252, 342] width 25 height 25
checkbox input "true"
click at [570, 337] on span "Not available" at bounding box center [596, 336] width 75 height 17
click at [598, 410] on span "Save" at bounding box center [509, 417] width 525 height 15
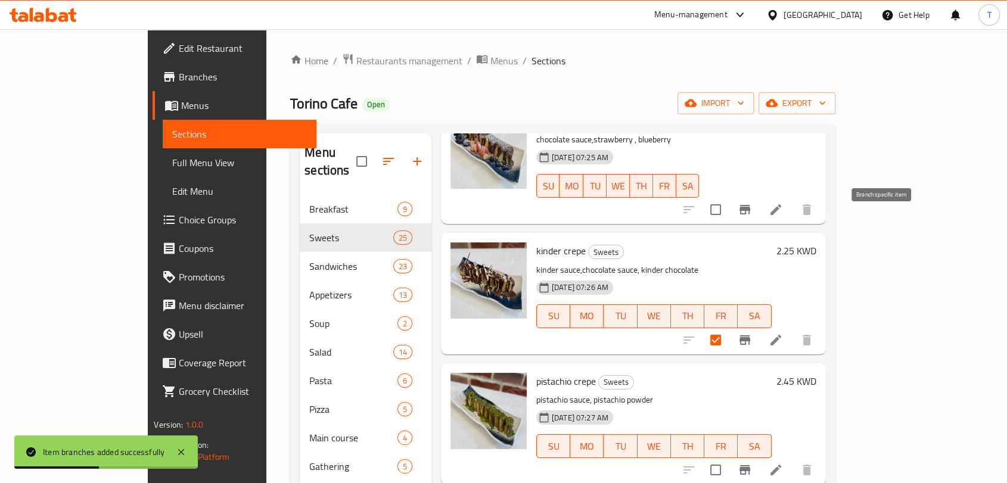
scroll to position [309, 0]
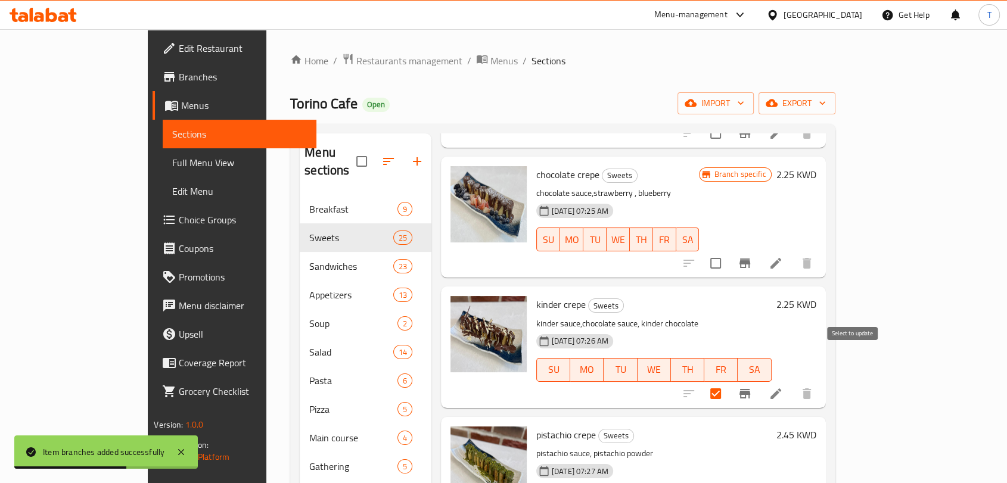
click at [728, 382] on input "checkbox" at bounding box center [715, 394] width 25 height 25
checkbox input "false"
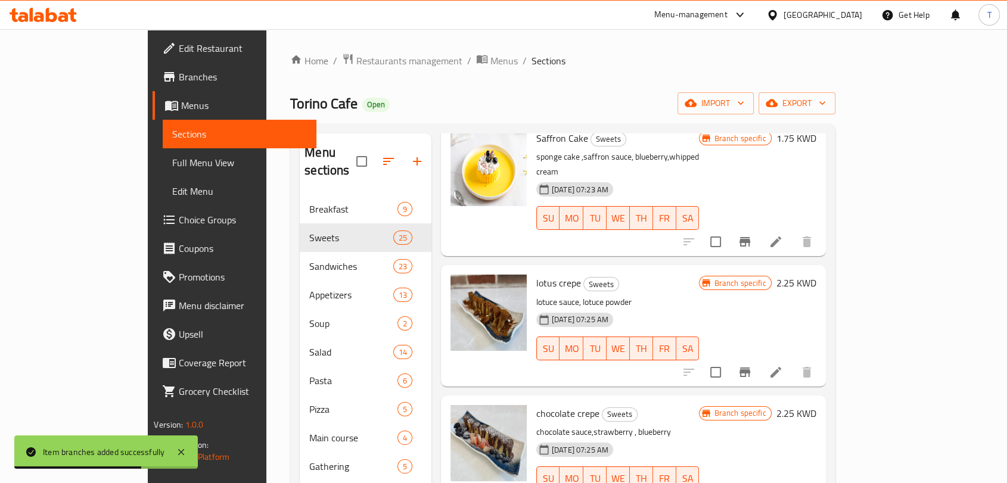
scroll to position [0, 0]
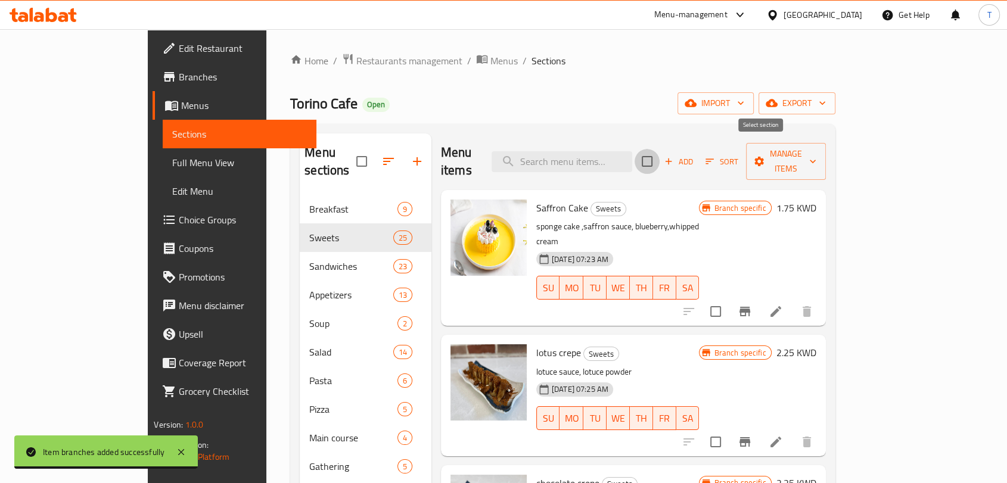
click at [660, 150] on input "checkbox" at bounding box center [647, 161] width 25 height 25
checkbox input "true"
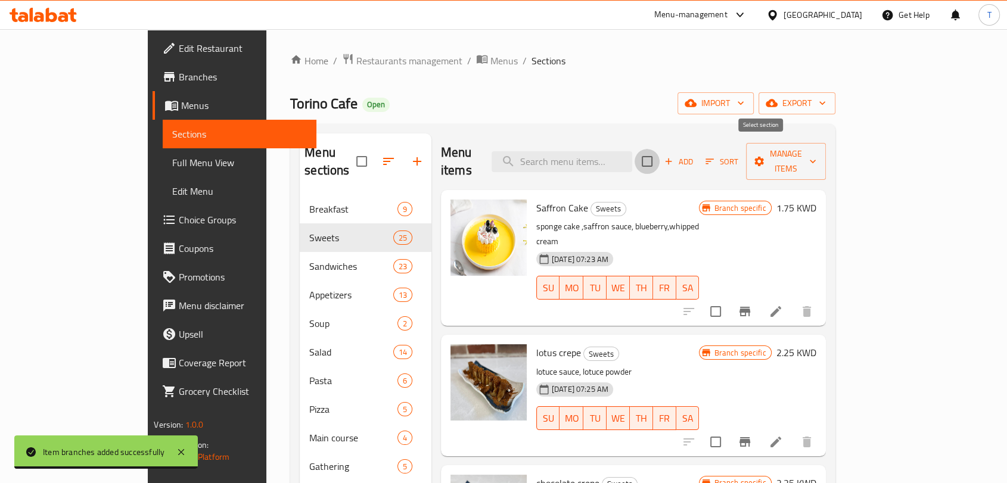
checkbox input "true"
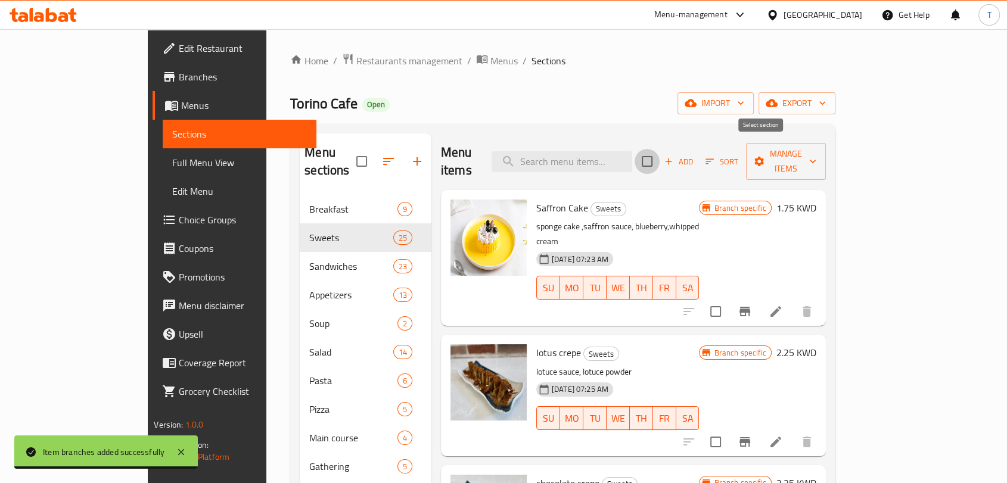
checkbox input "true"
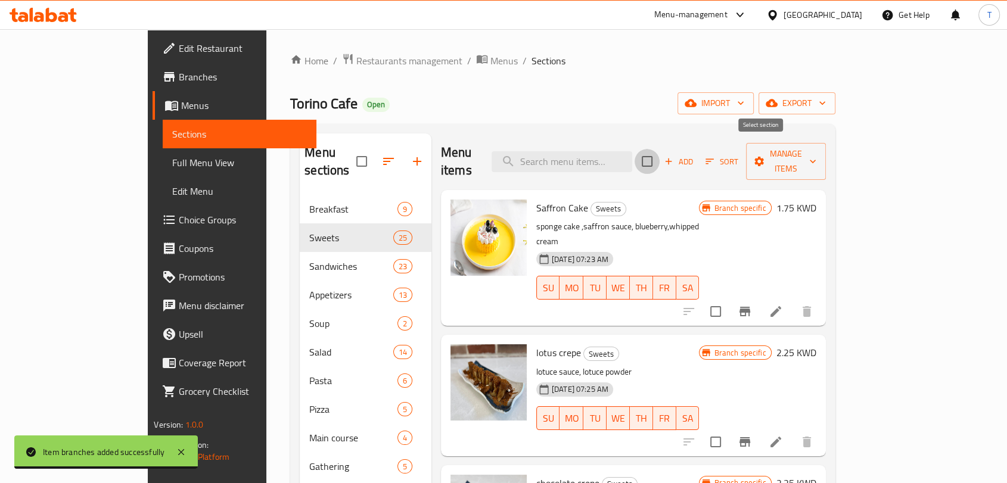
checkbox input "true"
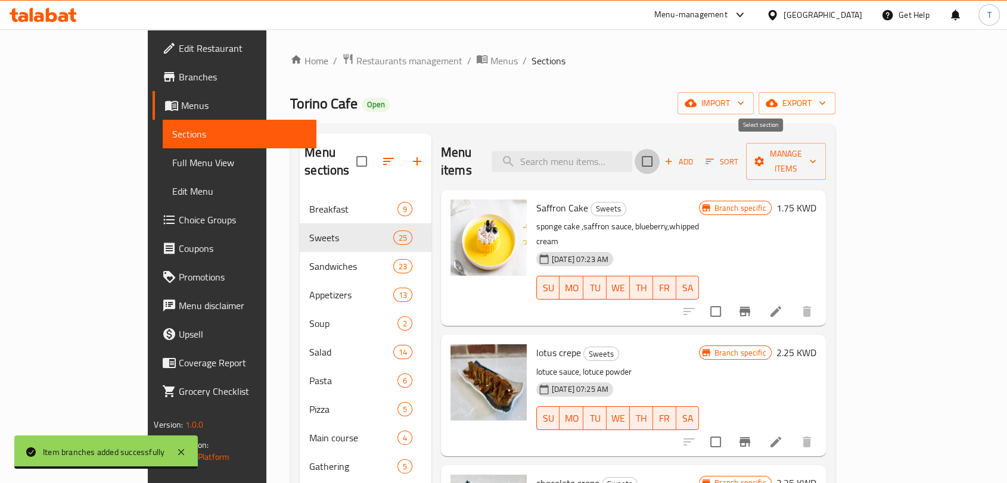
checkbox input "true"
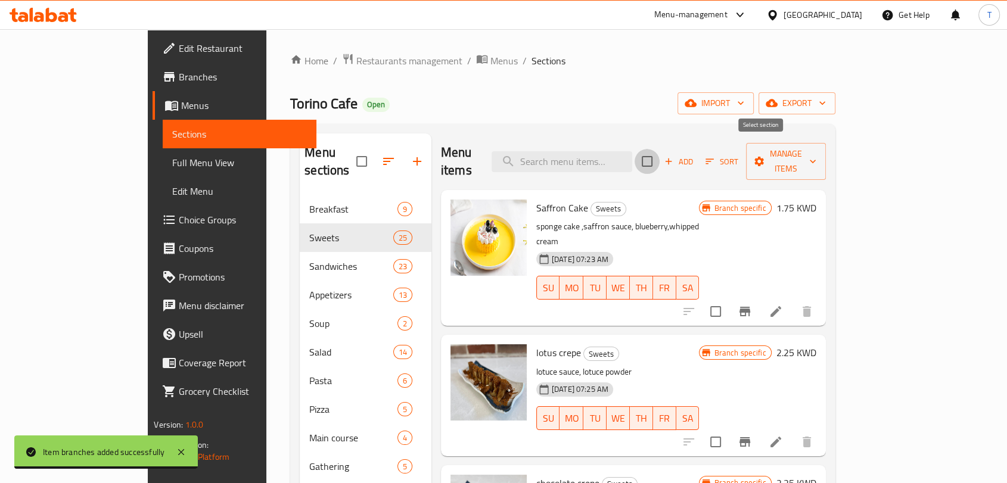
checkbox input "true"
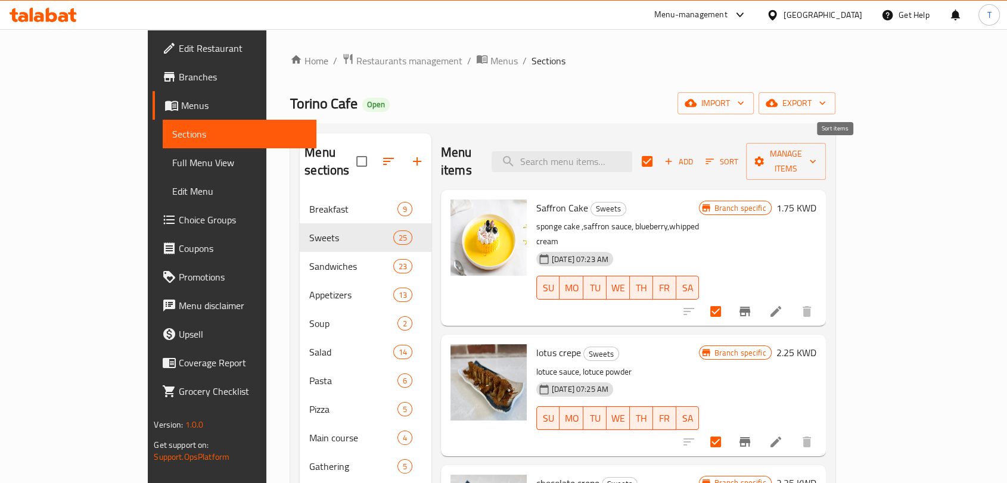
click at [739, 155] on span "Sort" at bounding box center [722, 162] width 33 height 14
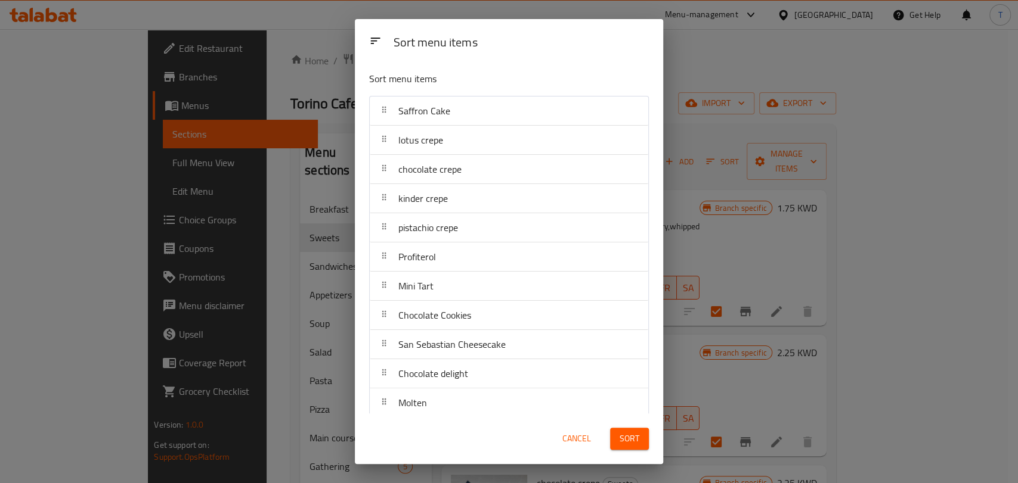
click at [850, 153] on div "Sort menu items Sort menu items Saffron Cake lotus crepe chocolate crepe kinder…" at bounding box center [509, 241] width 1018 height 483
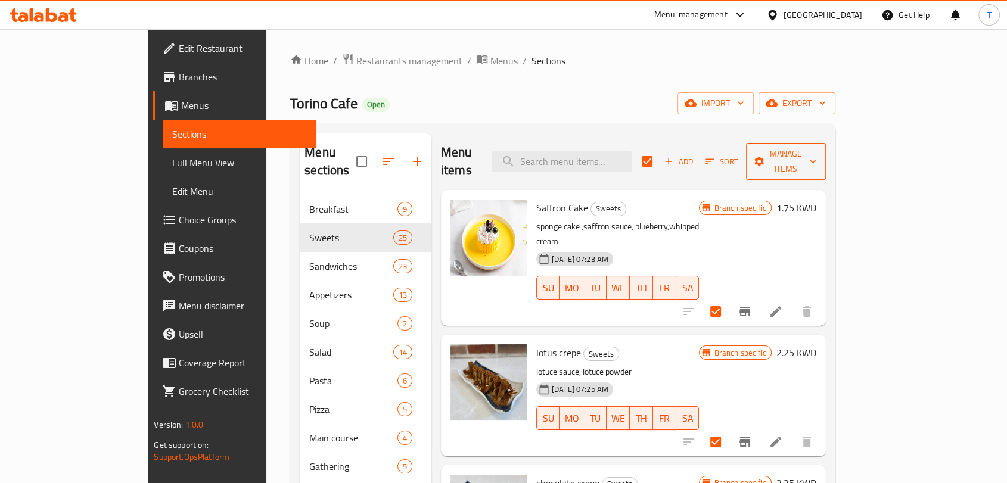
click at [817, 154] on span "Manage items" at bounding box center [786, 162] width 61 height 30
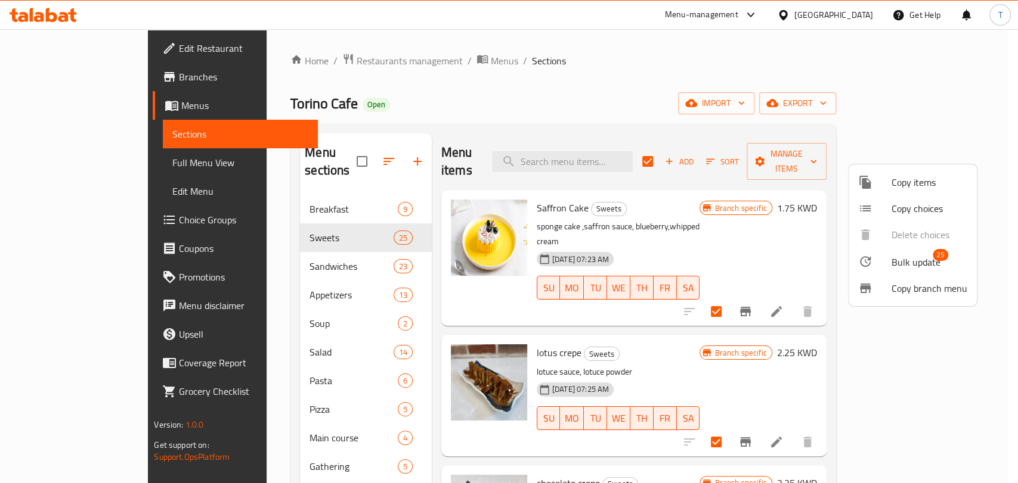
click at [905, 263] on span "Bulk update" at bounding box center [915, 262] width 49 height 14
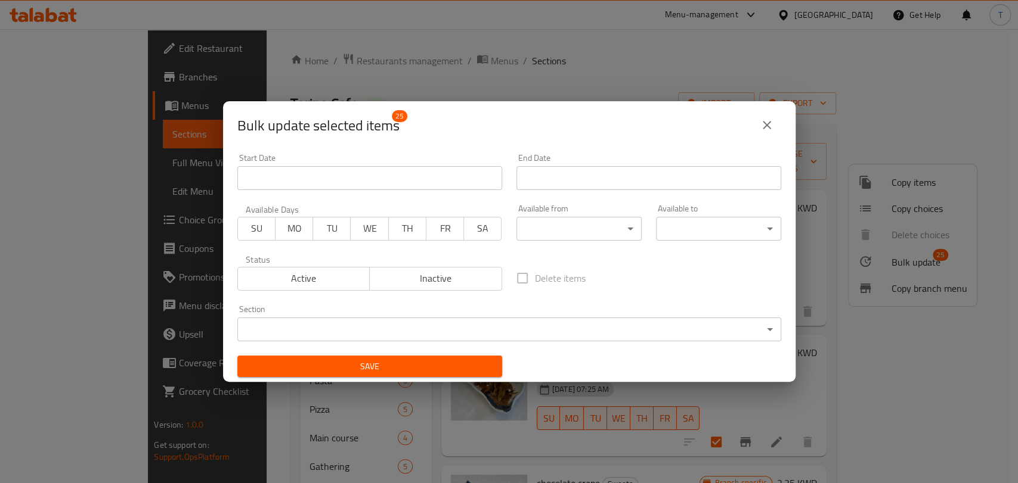
click at [759, 129] on icon "close" at bounding box center [766, 125] width 14 height 14
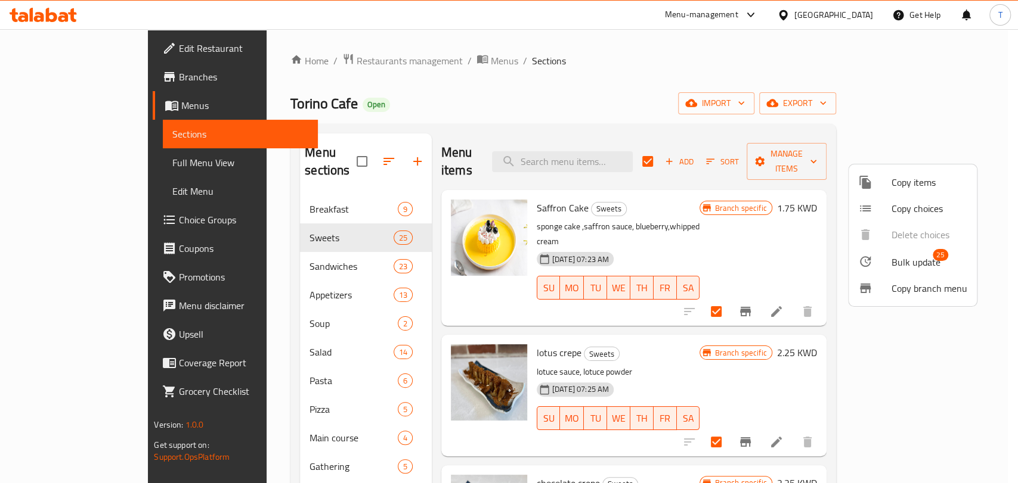
click at [997, 175] on div at bounding box center [509, 241] width 1018 height 483
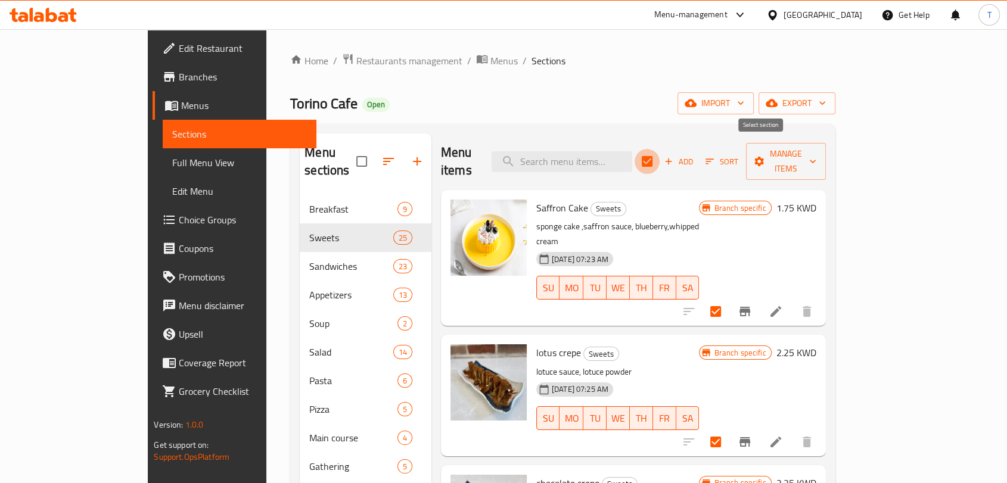
click at [660, 151] on input "checkbox" at bounding box center [647, 161] width 25 height 25
checkbox input "false"
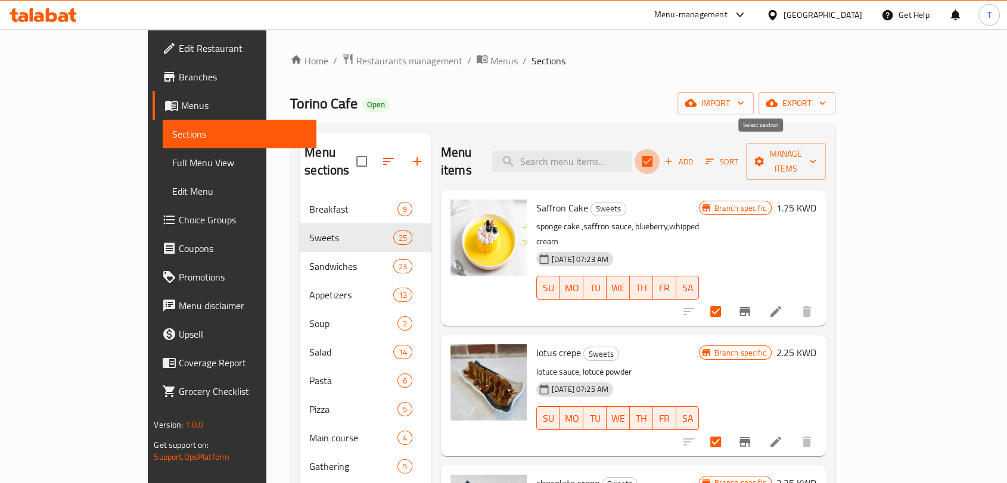
checkbox input "false"
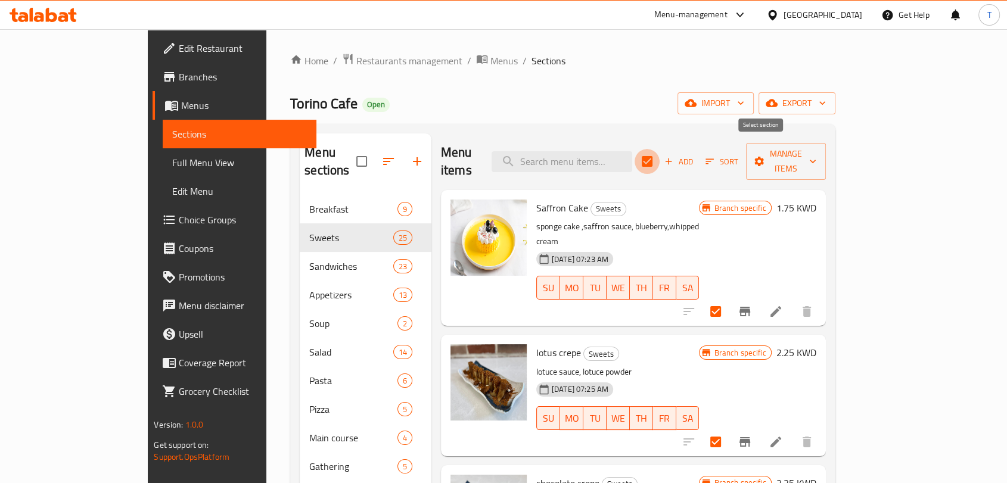
checkbox input "false"
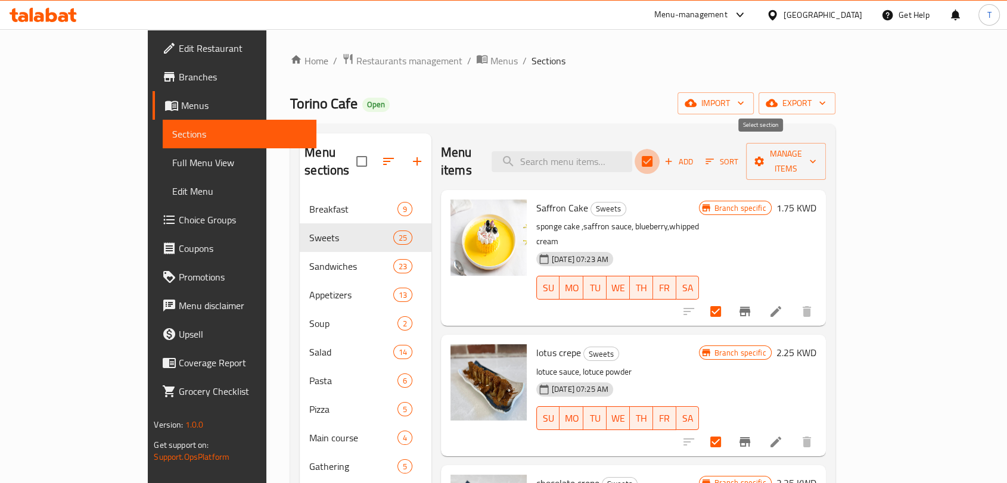
checkbox input "false"
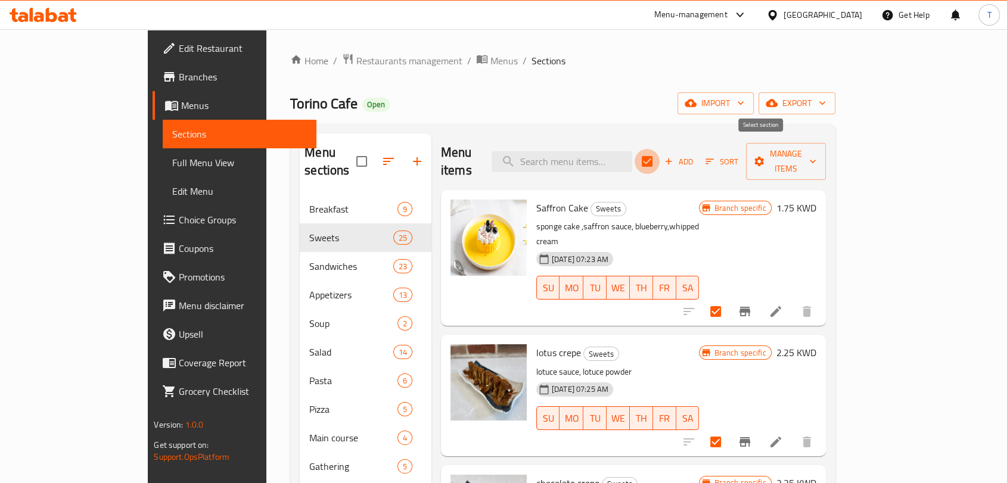
checkbox input "false"
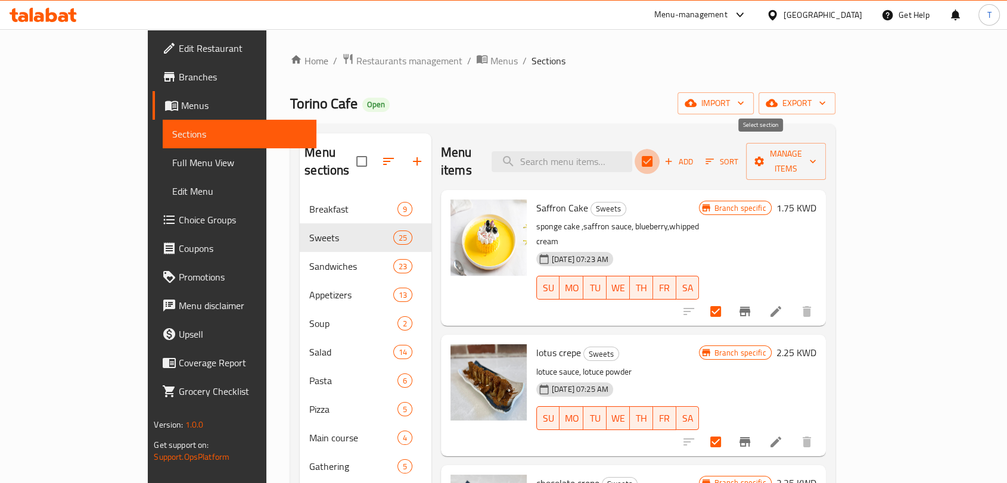
checkbox input "false"
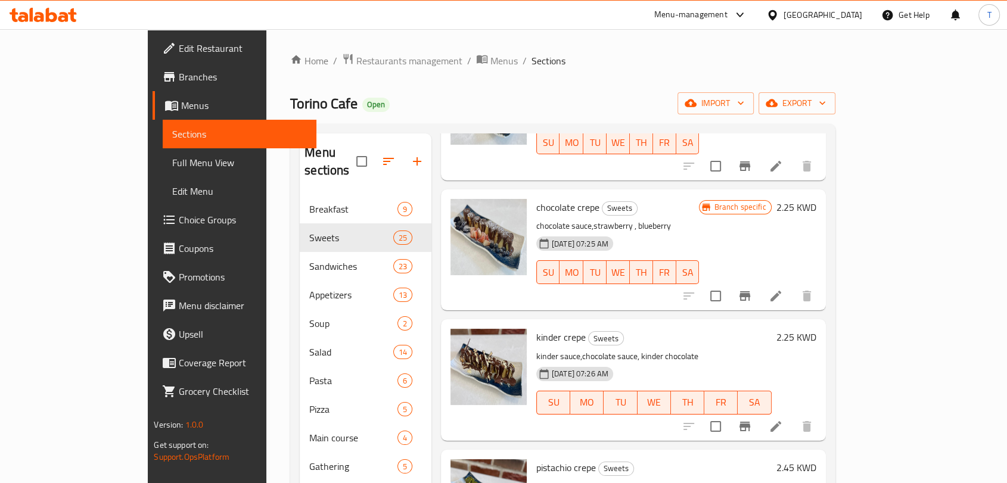
scroll to position [309, 0]
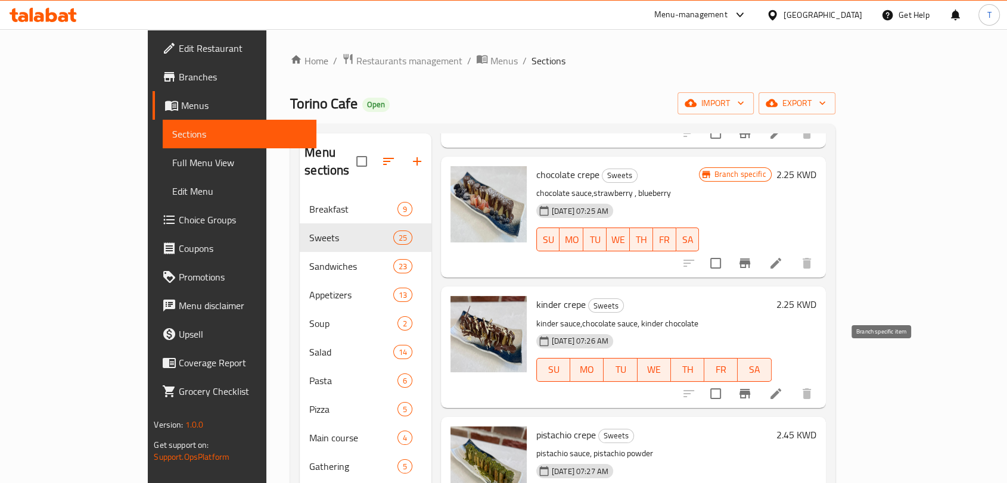
click at [750, 389] on icon "Branch-specific-item" at bounding box center [745, 394] width 11 height 10
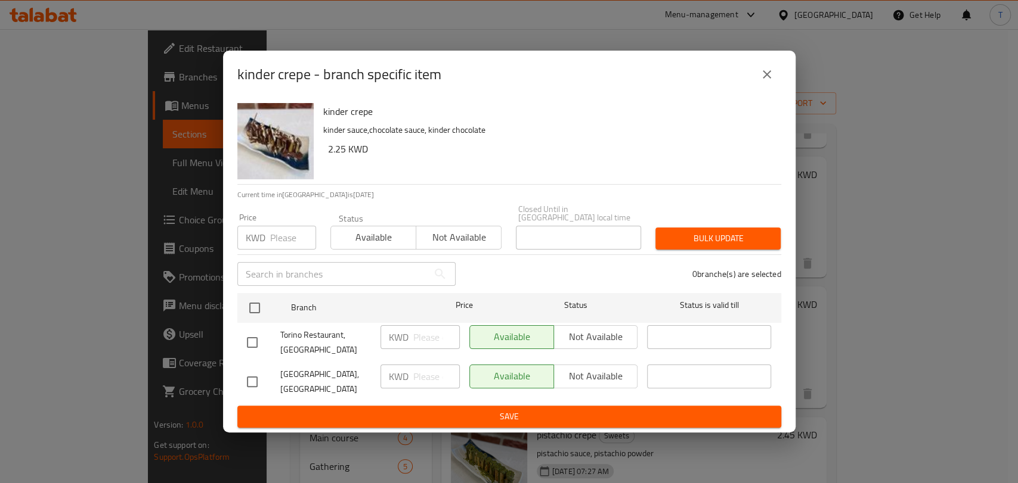
drag, startPoint x: 258, startPoint y: 340, endPoint x: 350, endPoint y: 341, distance: 92.4
click at [258, 340] on input "checkbox" at bounding box center [252, 342] width 25 height 25
checkbox input "true"
click at [579, 335] on span "Not available" at bounding box center [596, 336] width 75 height 17
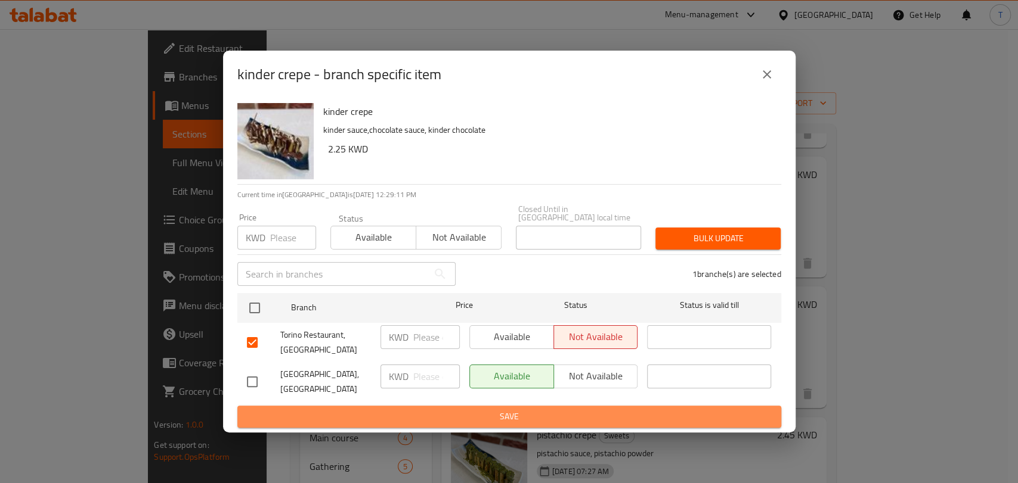
click at [593, 410] on span "Save" at bounding box center [509, 417] width 525 height 15
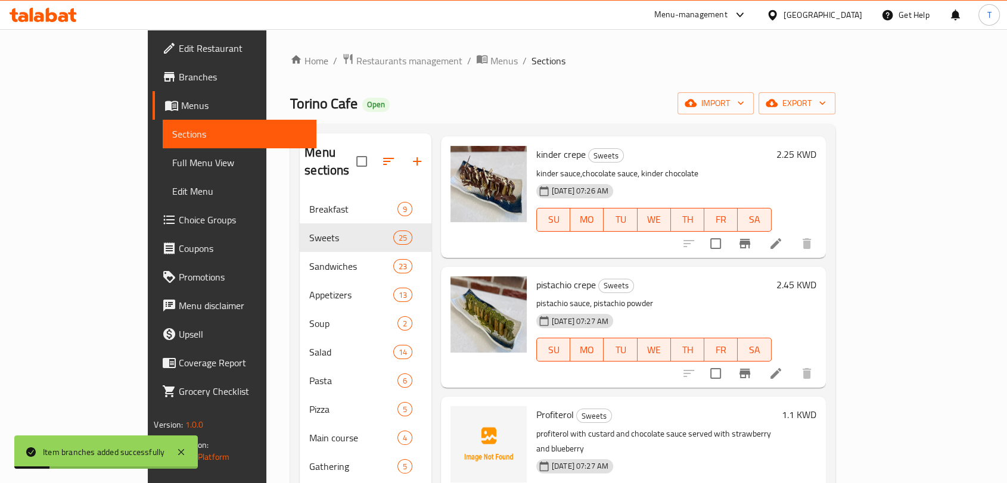
scroll to position [463, 0]
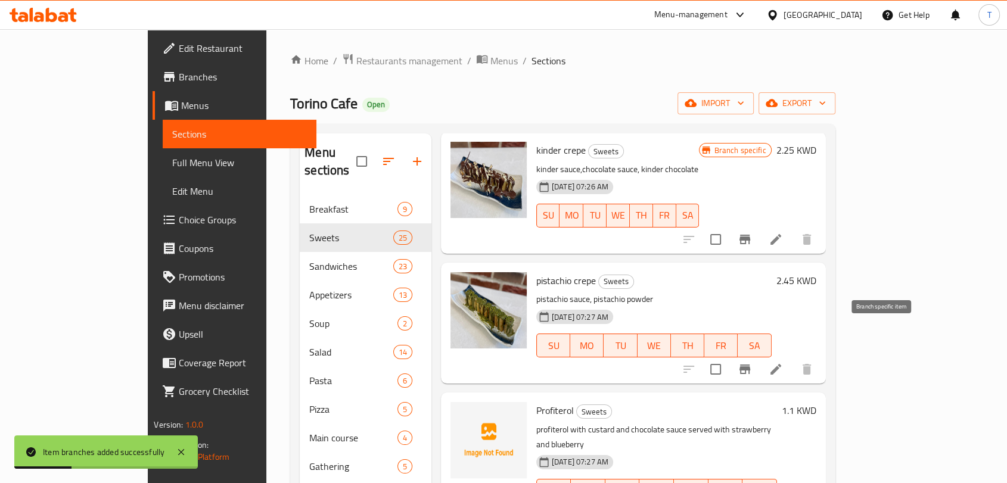
click at [752, 362] on icon "Branch-specific-item" at bounding box center [745, 369] width 14 height 14
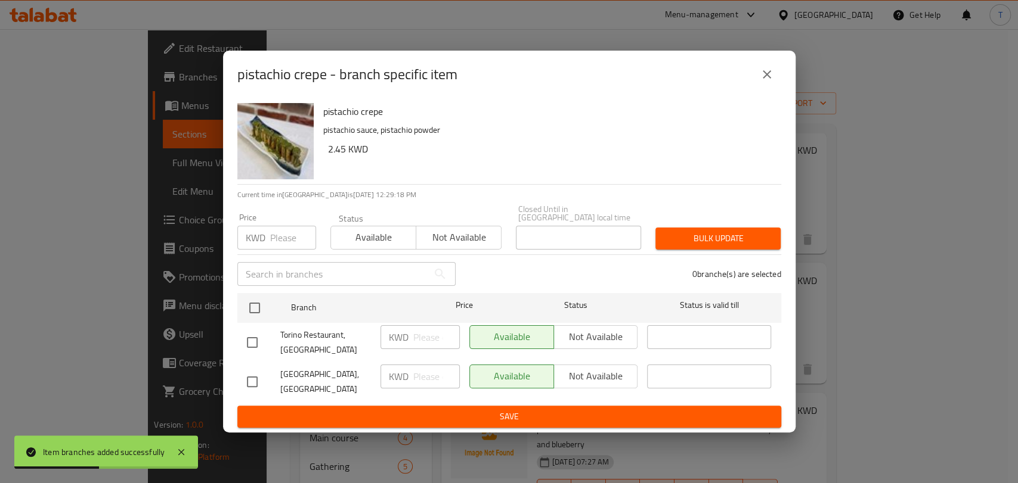
click at [256, 339] on input "checkbox" at bounding box center [252, 342] width 25 height 25
checkbox input "true"
click at [571, 336] on span "Not available" at bounding box center [596, 336] width 75 height 17
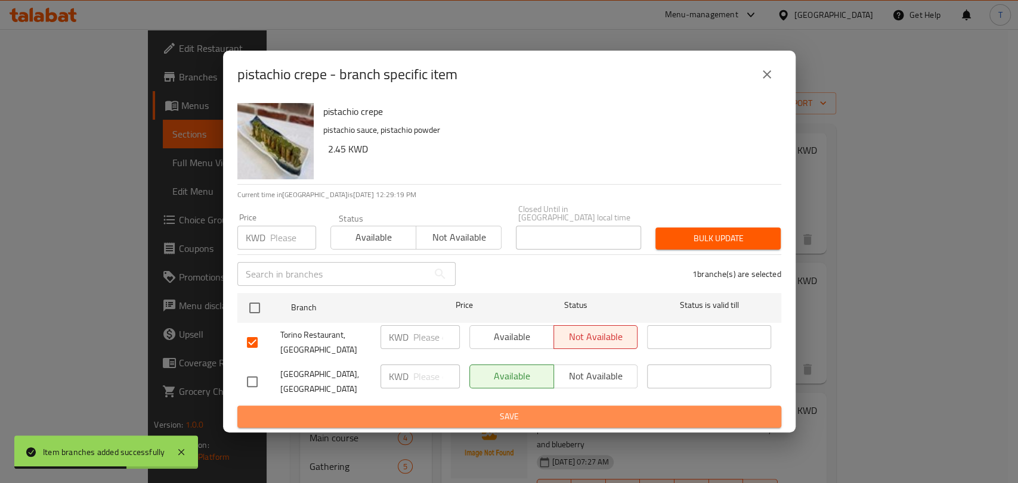
click at [597, 411] on span "Save" at bounding box center [509, 417] width 525 height 15
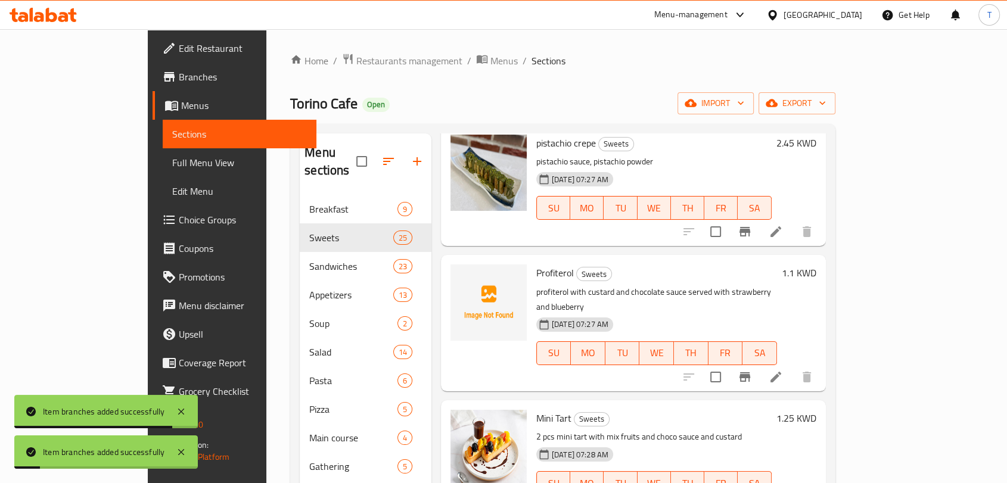
scroll to position [618, 0]
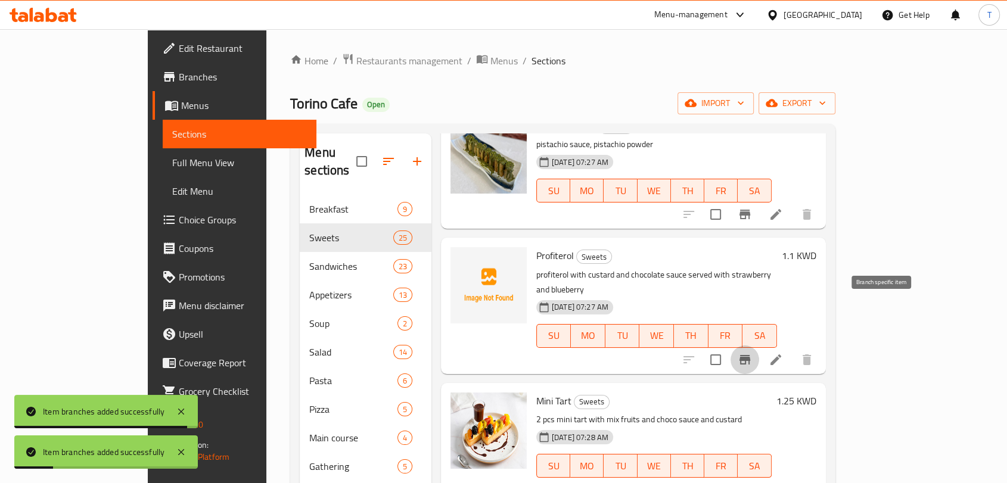
click at [752, 353] on icon "Branch-specific-item" at bounding box center [745, 360] width 14 height 14
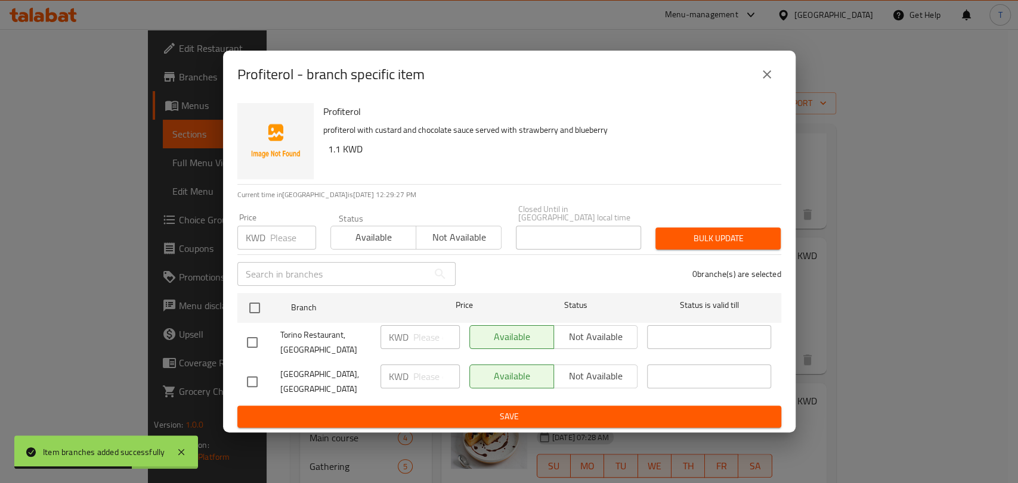
click at [253, 342] on input "checkbox" at bounding box center [252, 342] width 25 height 25
checkbox input "true"
click at [570, 337] on span "Not available" at bounding box center [596, 336] width 75 height 17
click at [583, 415] on span "Save" at bounding box center [509, 417] width 525 height 15
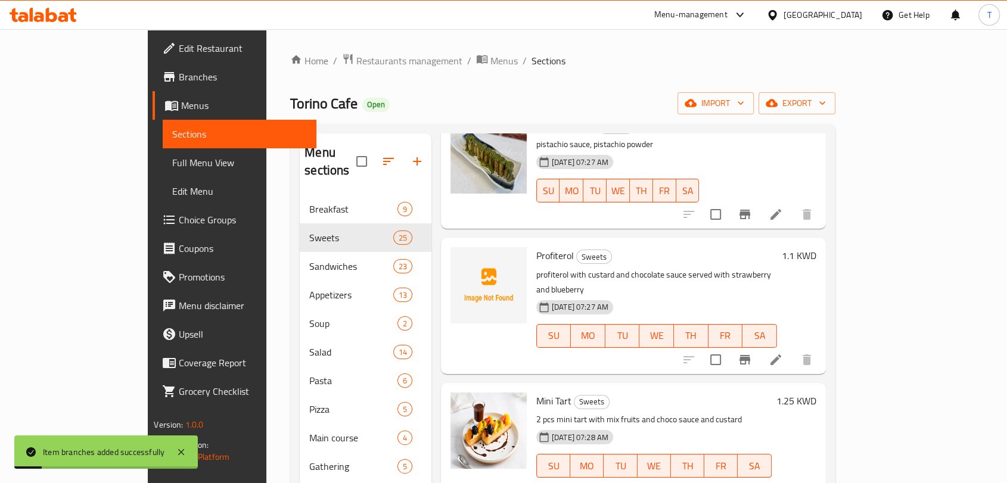
click at [750, 483] on icon "Branch-specific-item" at bounding box center [745, 490] width 11 height 10
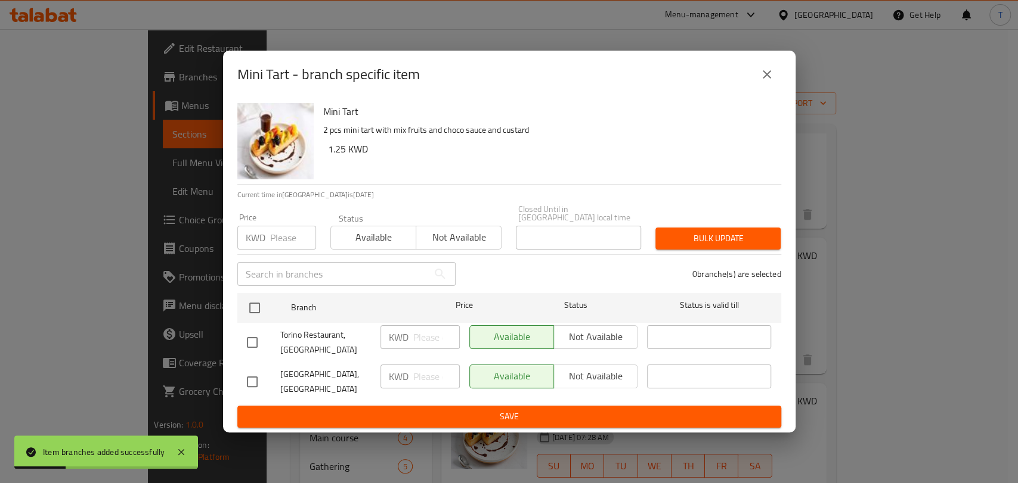
drag, startPoint x: 254, startPoint y: 342, endPoint x: 282, endPoint y: 339, distance: 28.1
click at [256, 342] on input "checkbox" at bounding box center [252, 342] width 25 height 25
checkbox input "true"
click at [563, 339] on span "Not available" at bounding box center [596, 336] width 75 height 17
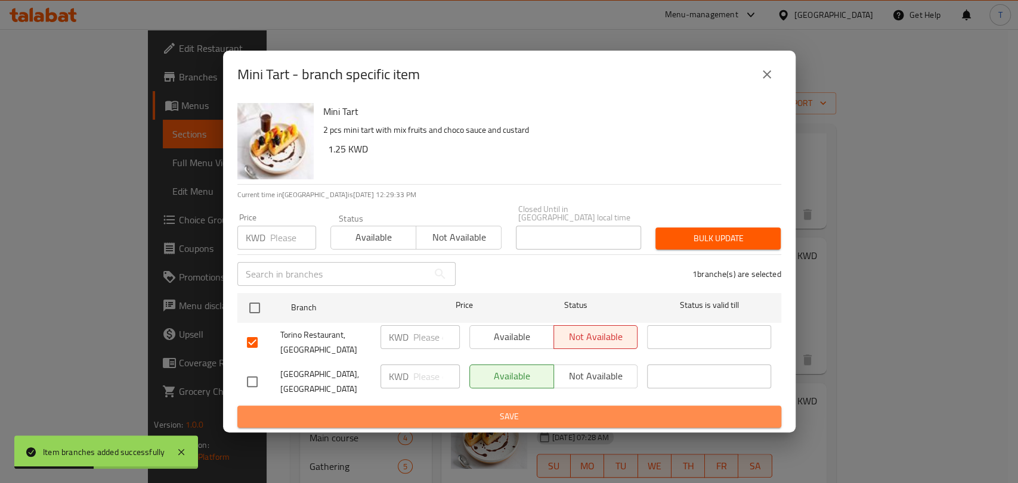
click at [573, 410] on span "Save" at bounding box center [509, 417] width 525 height 15
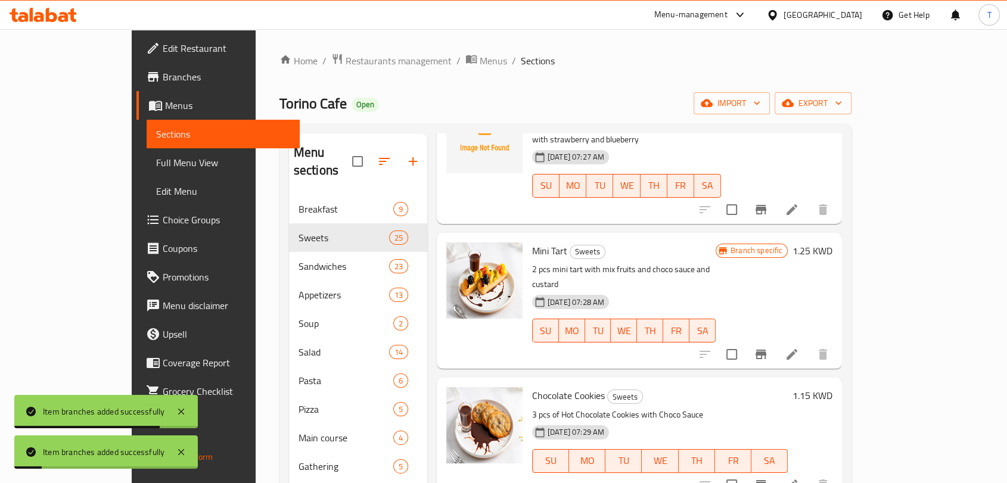
scroll to position [773, 0]
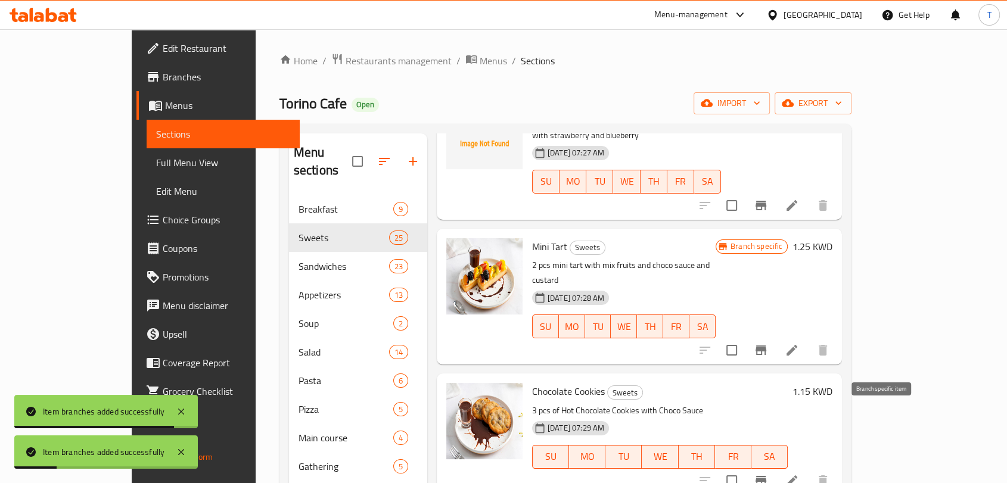
click at [767, 476] on icon "Branch-specific-item" at bounding box center [761, 481] width 11 height 10
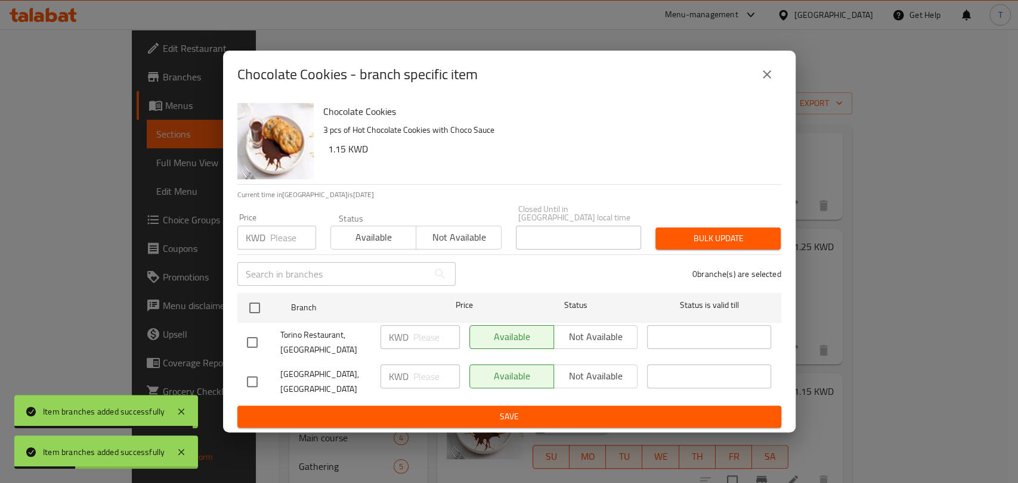
click at [247, 343] on input "checkbox" at bounding box center [252, 342] width 25 height 25
checkbox input "true"
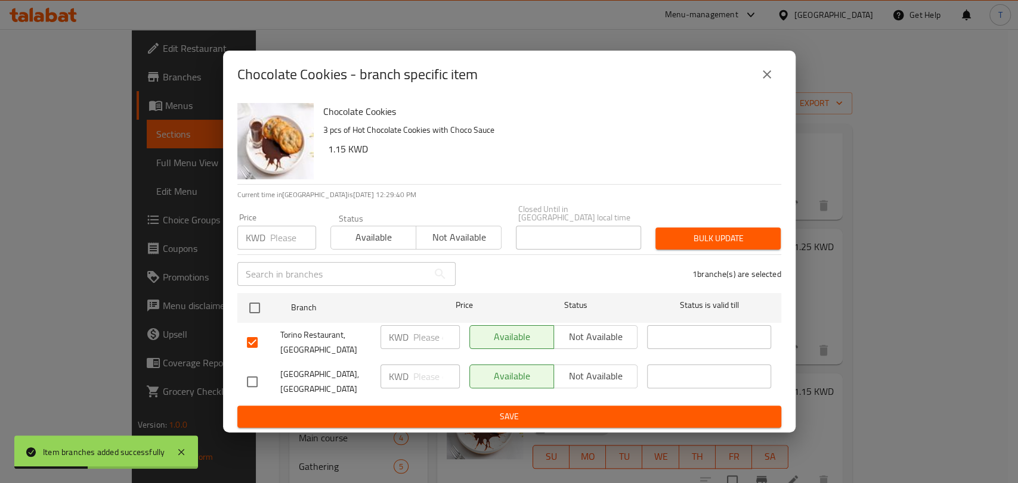
click at [625, 342] on span "Not available" at bounding box center [596, 336] width 75 height 17
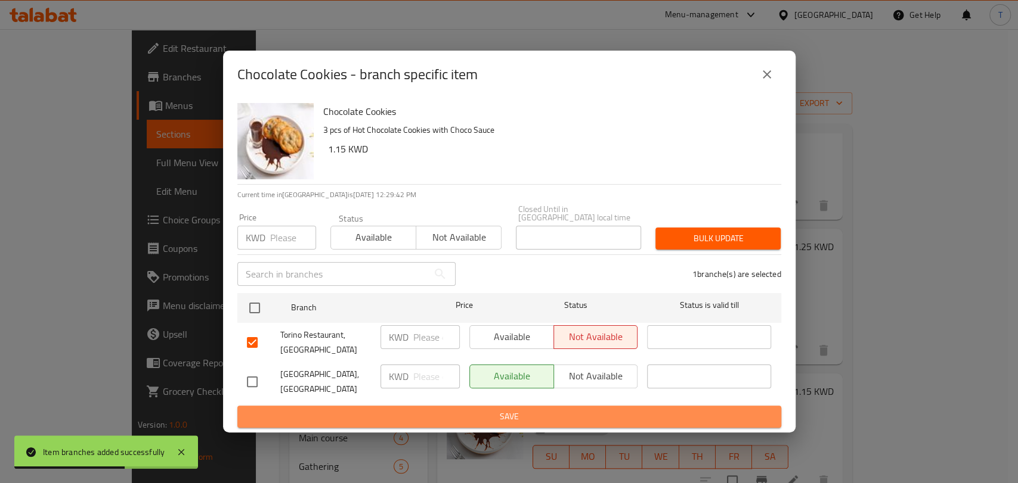
click at [577, 410] on span "Save" at bounding box center [509, 417] width 525 height 15
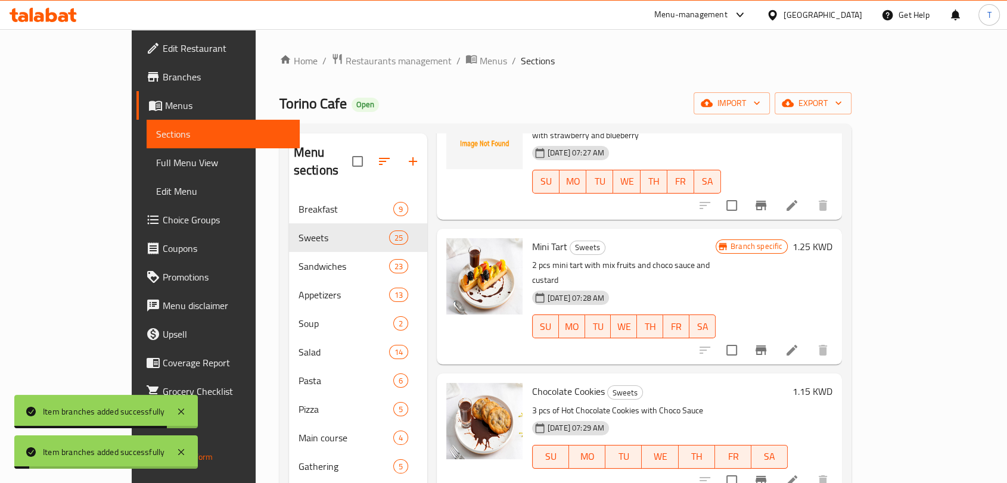
scroll to position [927, 0]
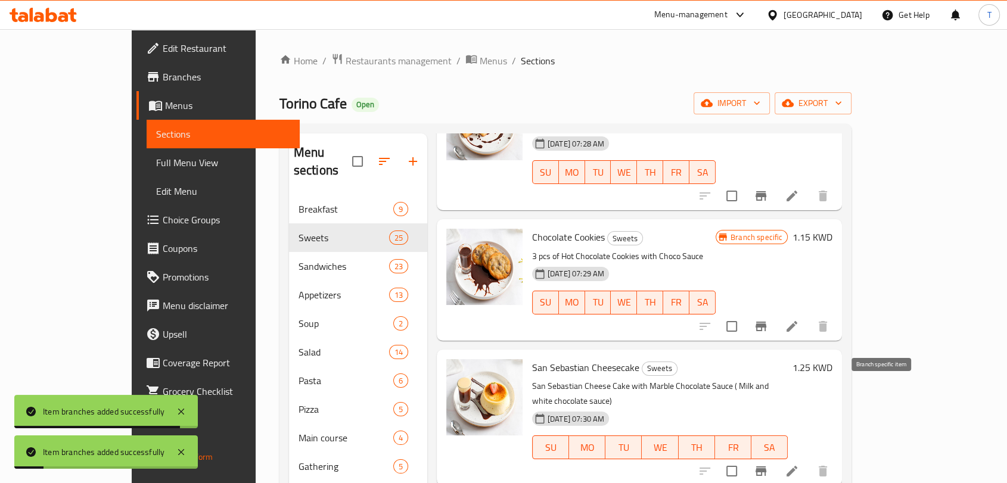
click at [768, 464] on icon "Branch-specific-item" at bounding box center [761, 471] width 14 height 14
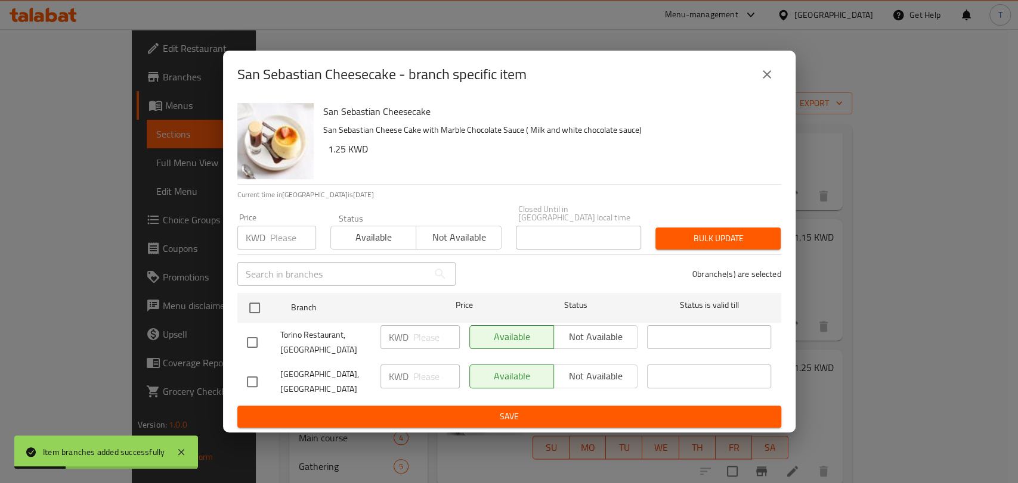
click at [249, 340] on input "checkbox" at bounding box center [252, 342] width 25 height 25
checkbox input "true"
click at [601, 340] on span "Not available" at bounding box center [596, 336] width 75 height 17
drag, startPoint x: 600, startPoint y: 411, endPoint x: 609, endPoint y: 408, distance: 10.2
click at [600, 411] on span "Save" at bounding box center [509, 417] width 525 height 15
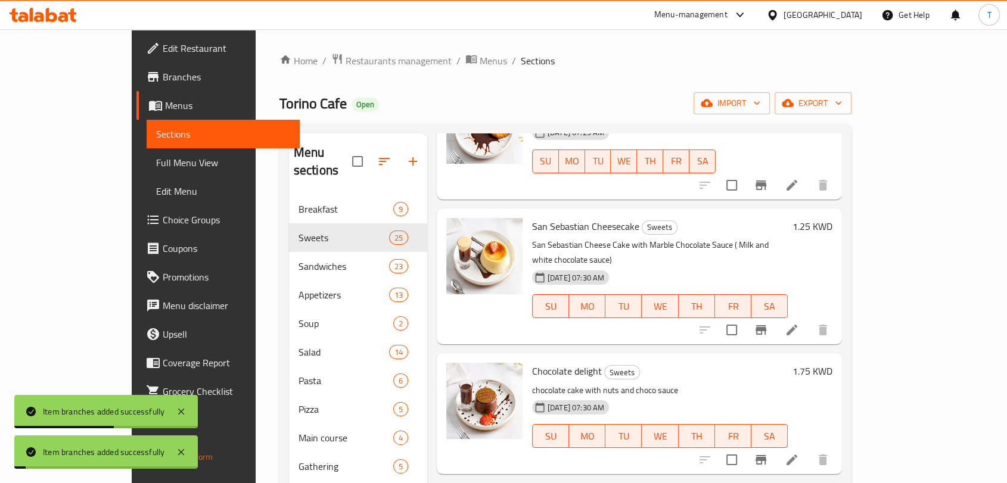
scroll to position [1082, 0]
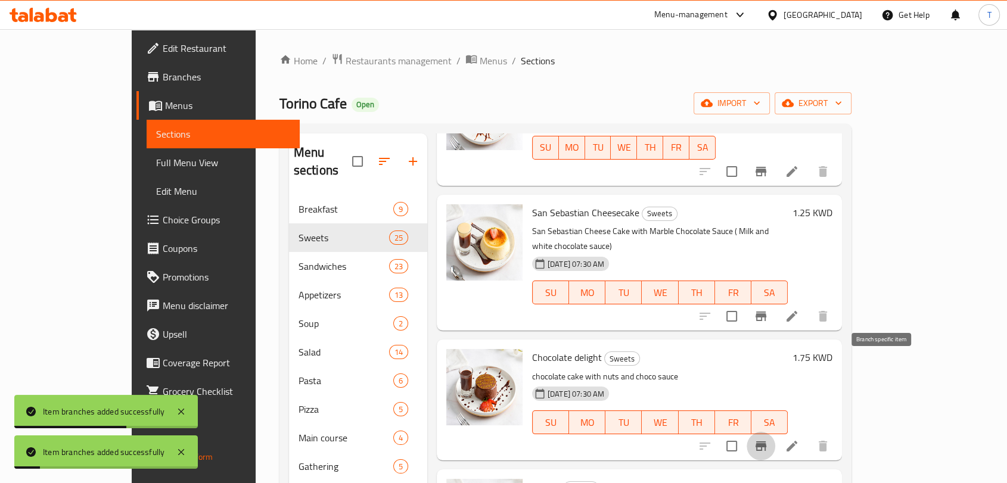
click at [768, 439] on icon "Branch-specific-item" at bounding box center [761, 446] width 14 height 14
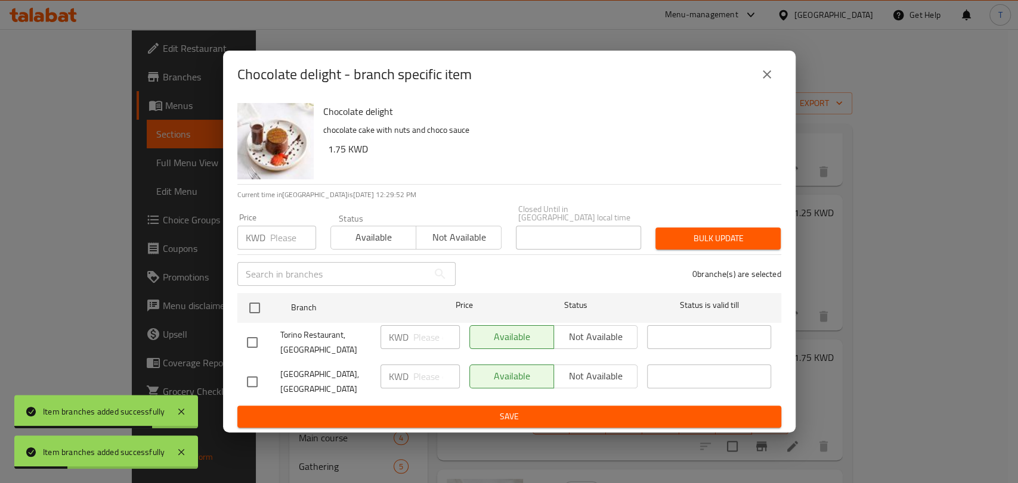
click at [257, 343] on input "checkbox" at bounding box center [252, 342] width 25 height 25
checkbox input "true"
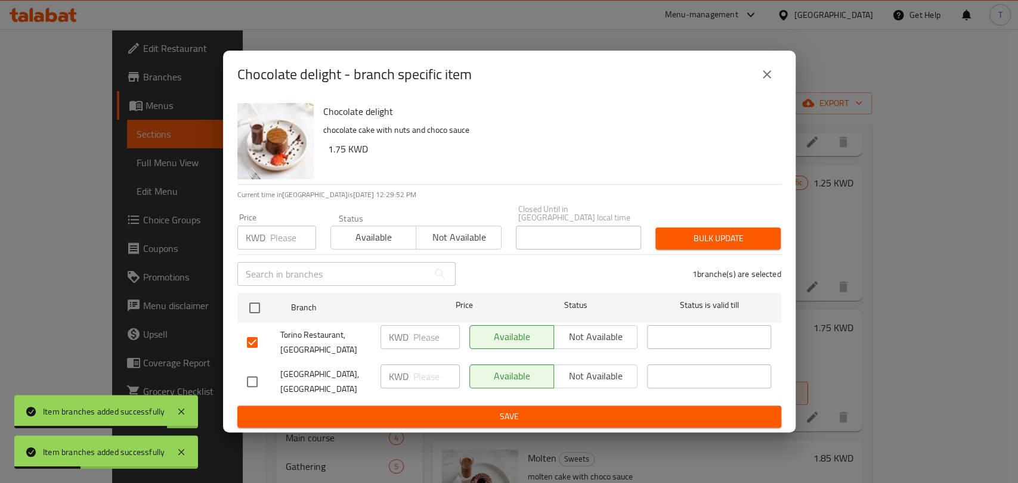
click at [578, 335] on span "Not available" at bounding box center [596, 336] width 75 height 17
click at [573, 410] on span "Save" at bounding box center [509, 417] width 525 height 15
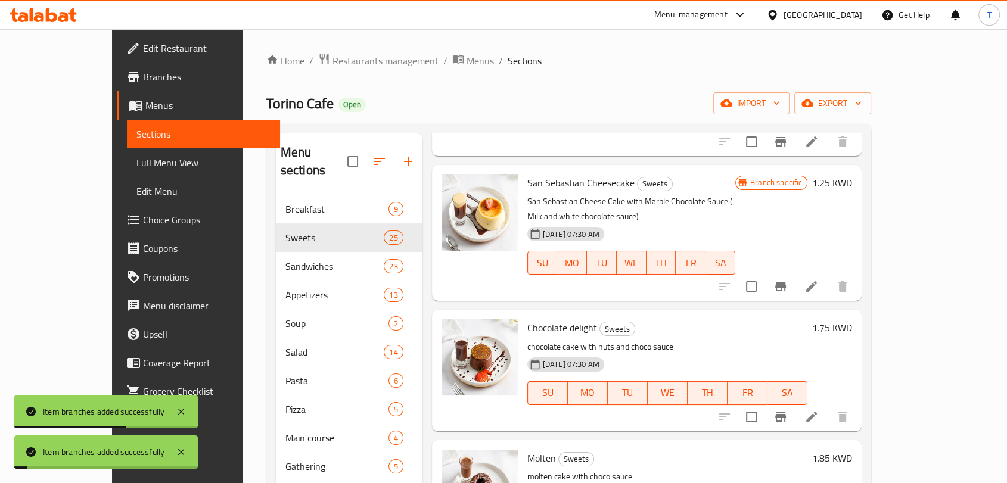
scroll to position [1236, 0]
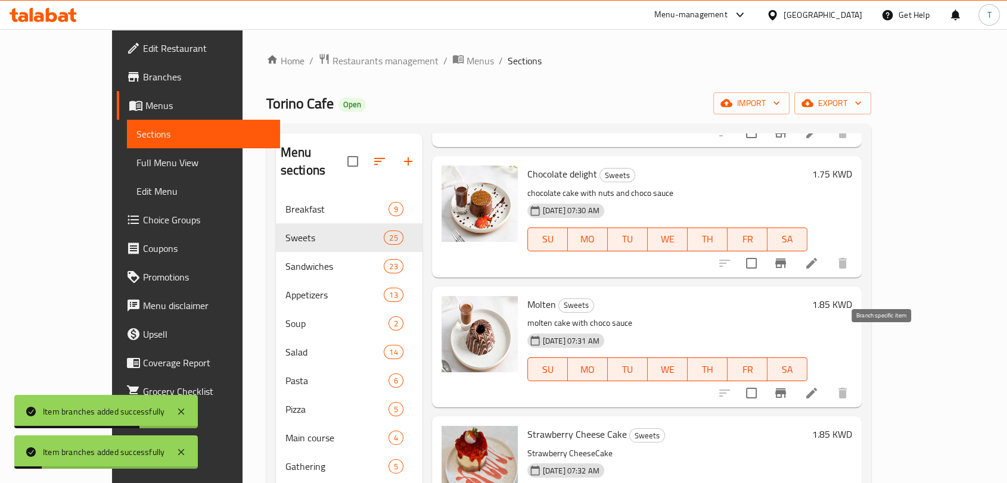
click at [788, 386] on icon "Branch-specific-item" at bounding box center [781, 393] width 14 height 14
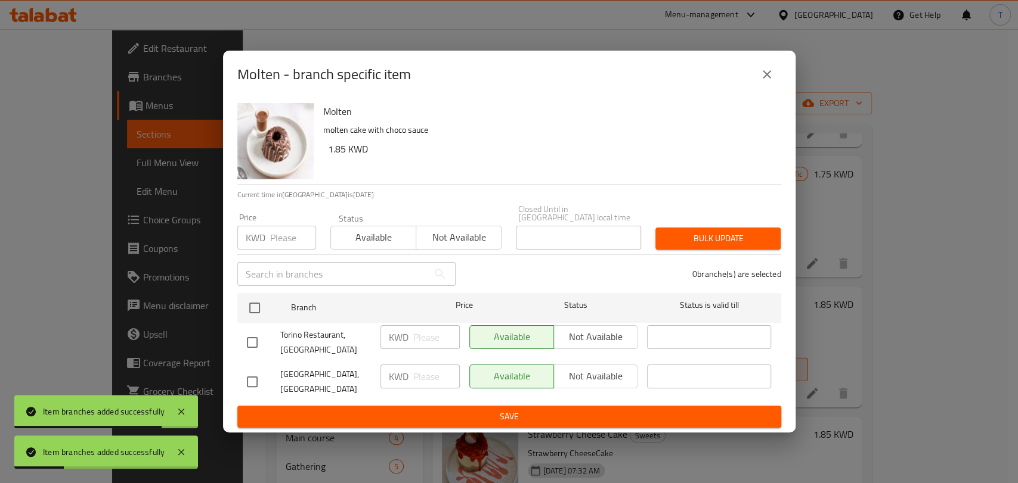
click at [254, 351] on input "checkbox" at bounding box center [252, 342] width 25 height 25
checkbox input "true"
click at [604, 333] on span "Not available" at bounding box center [596, 336] width 75 height 17
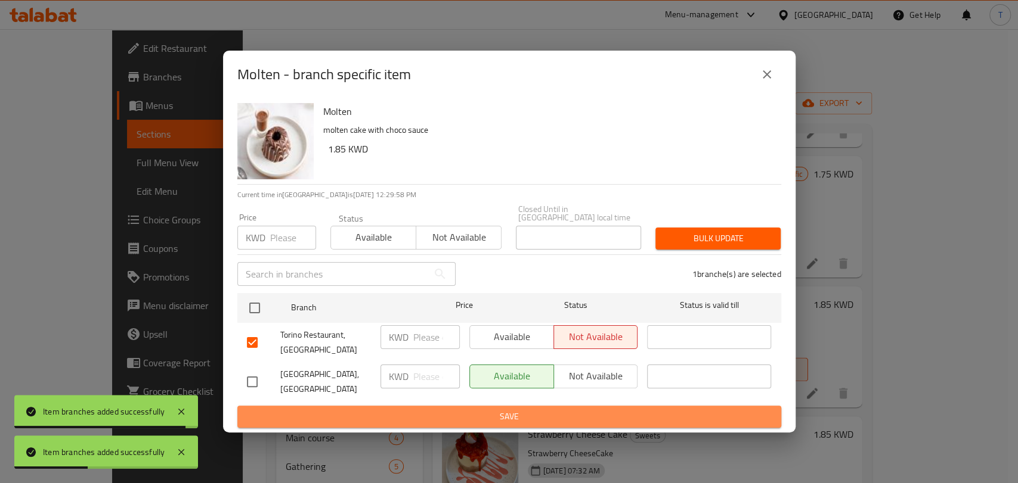
click at [606, 410] on span "Save" at bounding box center [509, 417] width 525 height 15
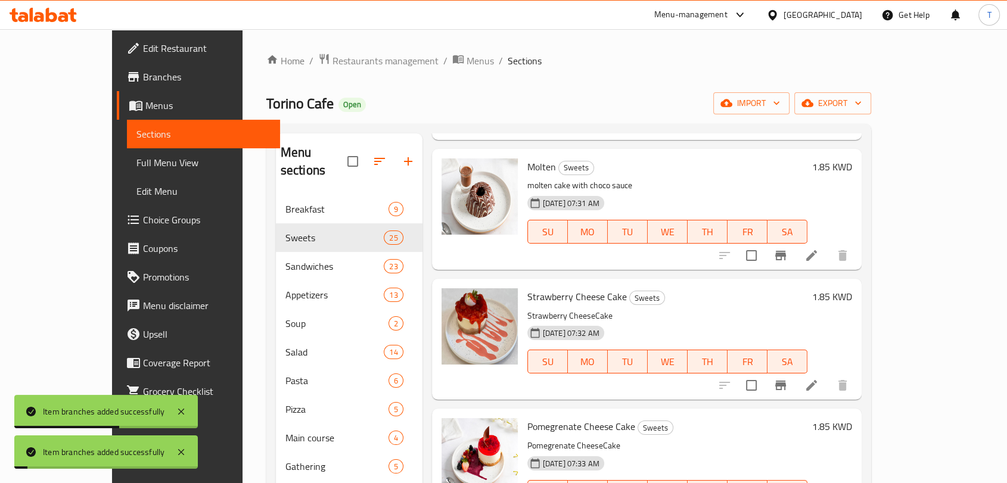
scroll to position [1391, 0]
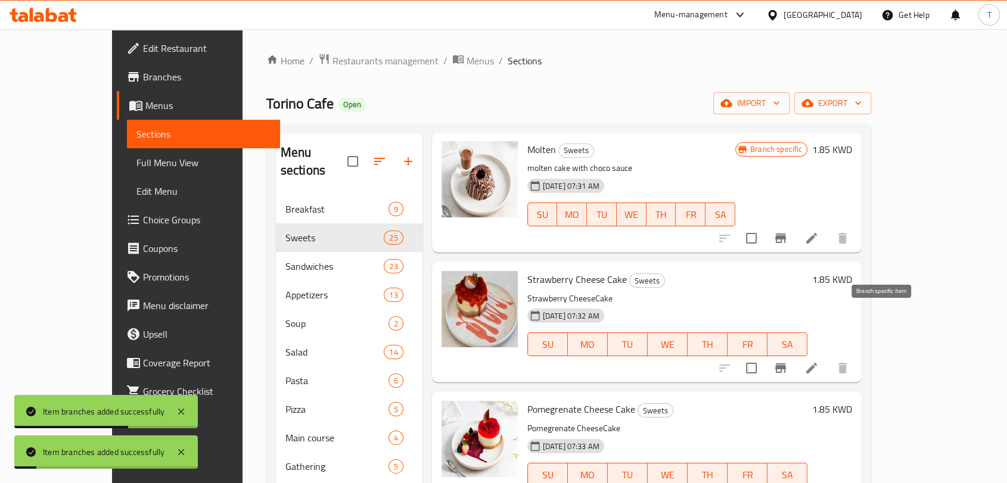
click at [786, 364] on icon "Branch-specific-item" at bounding box center [781, 369] width 11 height 10
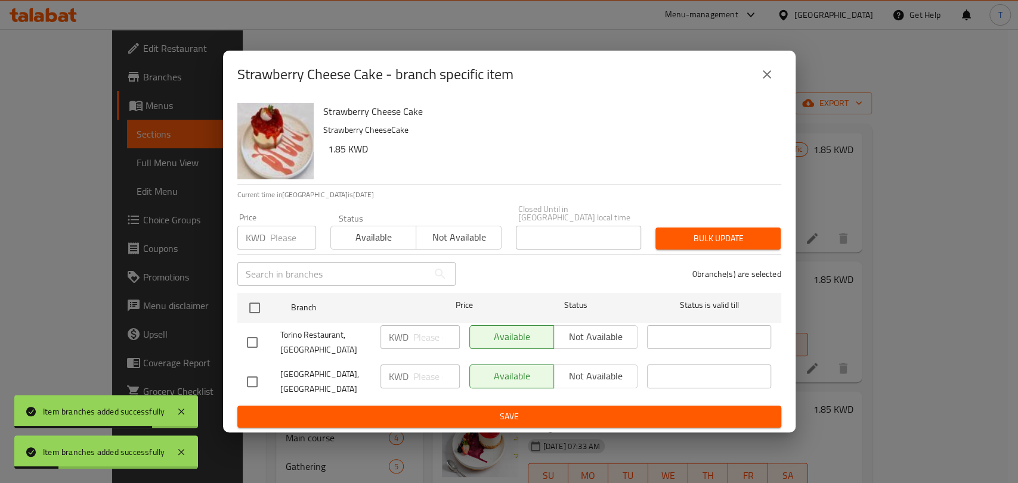
drag, startPoint x: 255, startPoint y: 340, endPoint x: 283, endPoint y: 339, distance: 28.1
click at [257, 339] on input "checkbox" at bounding box center [252, 342] width 25 height 25
checkbox input "true"
click at [575, 331] on span "Not available" at bounding box center [596, 336] width 75 height 17
click at [591, 410] on span "Save" at bounding box center [509, 417] width 525 height 15
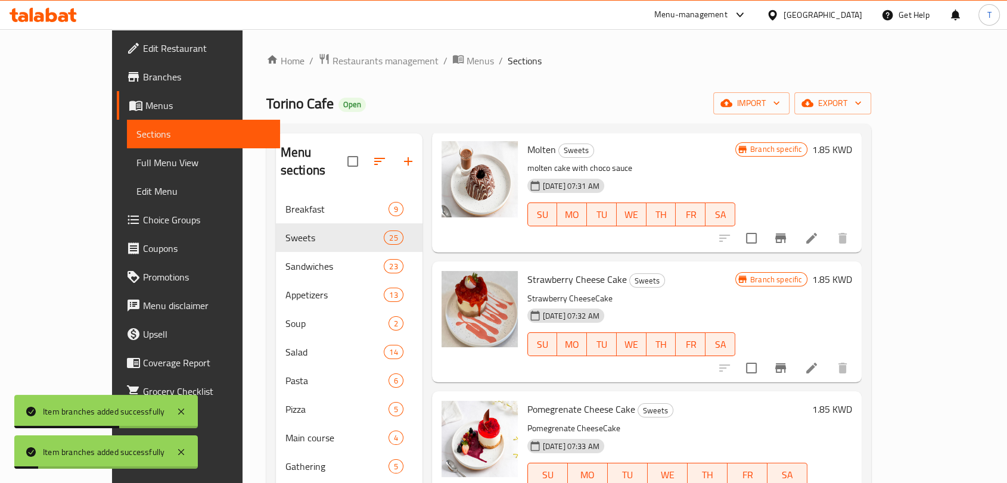
scroll to position [1545, 0]
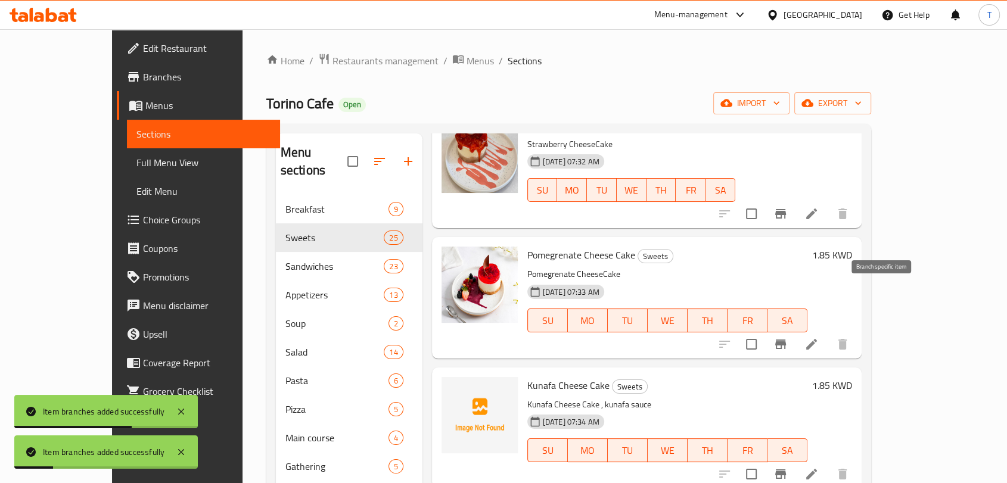
click at [788, 337] on icon "Branch-specific-item" at bounding box center [781, 344] width 14 height 14
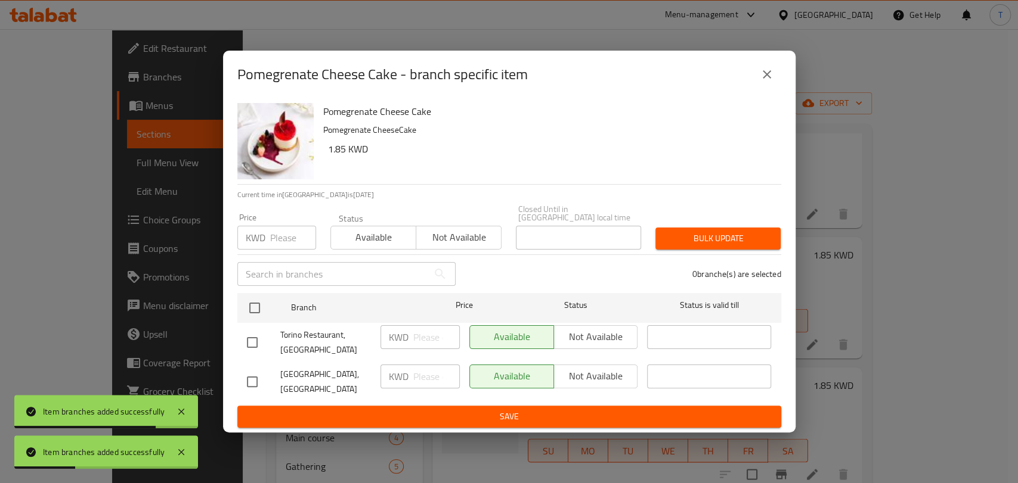
drag, startPoint x: 256, startPoint y: 343, endPoint x: 294, endPoint y: 342, distance: 37.6
click at [257, 343] on input "checkbox" at bounding box center [252, 342] width 25 height 25
checkbox input "true"
click at [591, 345] on span "Not available" at bounding box center [596, 336] width 75 height 17
click at [601, 410] on span "Save" at bounding box center [509, 417] width 525 height 15
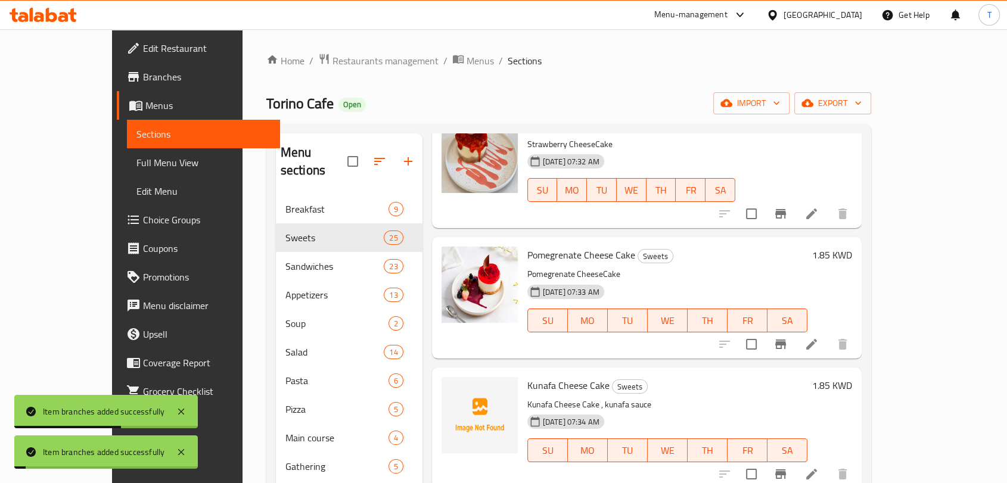
scroll to position [1699, 0]
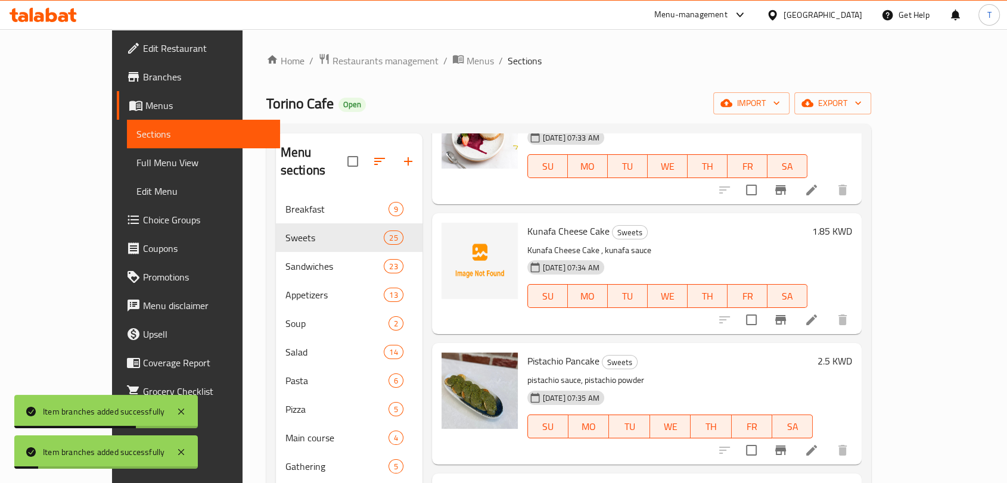
click at [786, 315] on icon "Branch-specific-item" at bounding box center [781, 320] width 11 height 10
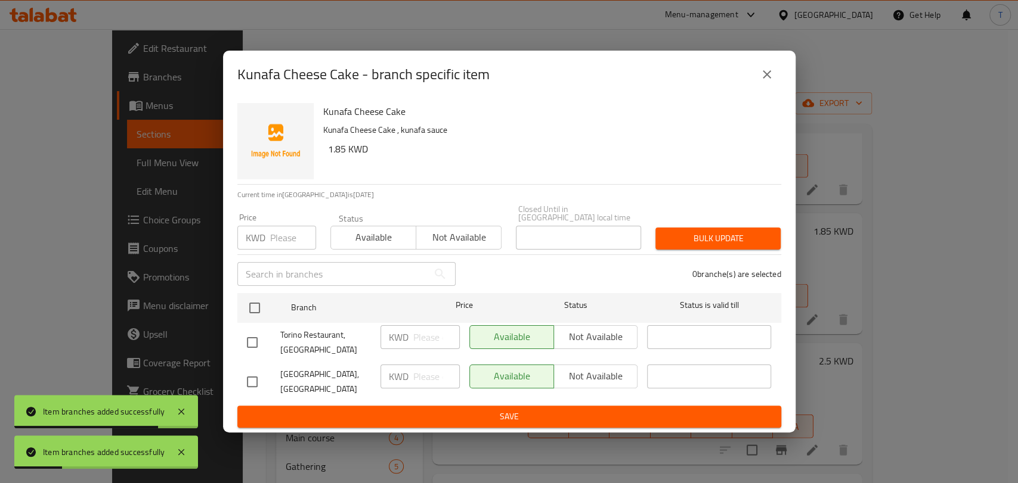
drag, startPoint x: 250, startPoint y: 340, endPoint x: 269, endPoint y: 336, distance: 20.0
click at [250, 340] on input "checkbox" at bounding box center [252, 342] width 25 height 25
checkbox input "true"
click at [591, 339] on span "Not available" at bounding box center [596, 336] width 75 height 17
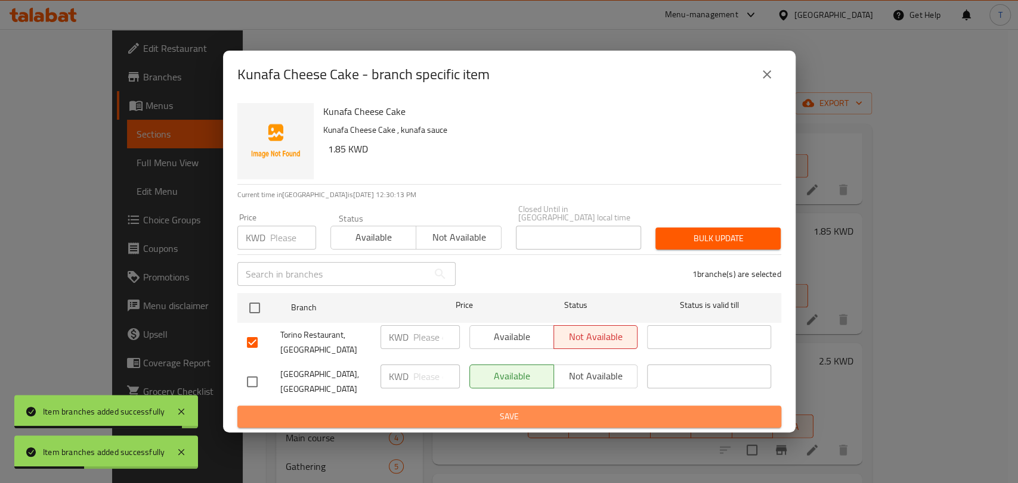
click at [590, 413] on span "Save" at bounding box center [509, 417] width 525 height 15
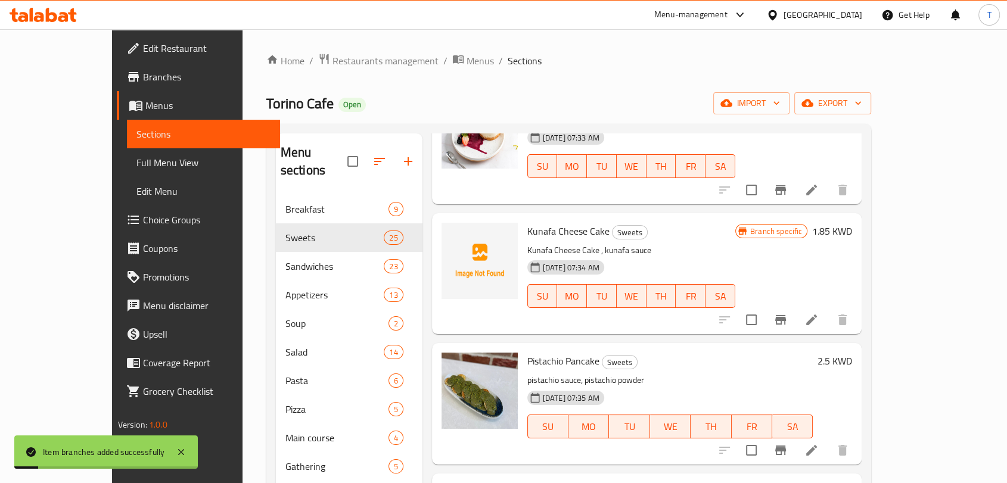
click at [786, 446] on icon "Branch-specific-item" at bounding box center [781, 451] width 11 height 10
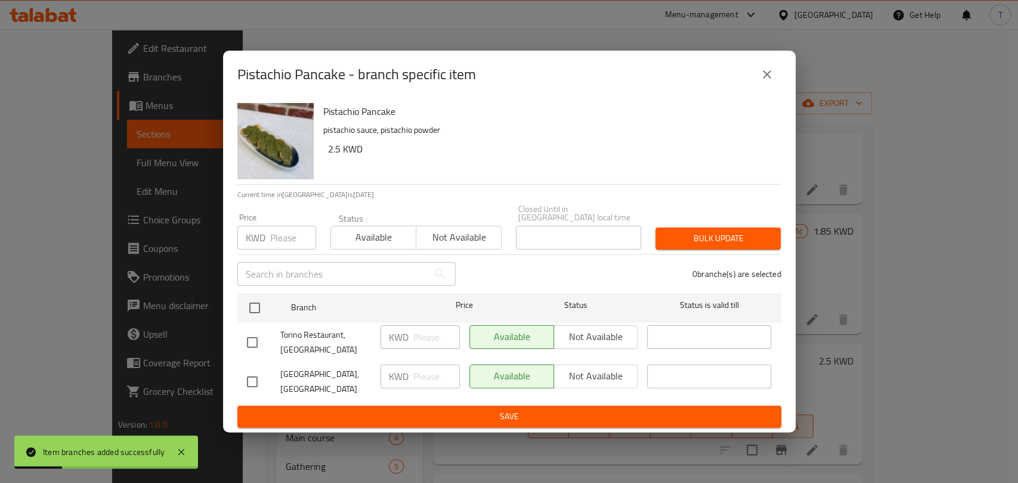
click at [261, 347] on input "checkbox" at bounding box center [252, 342] width 25 height 25
checkbox input "true"
click at [584, 351] on div "Available Not available" at bounding box center [553, 343] width 178 height 44
click at [585, 338] on span "Not available" at bounding box center [596, 336] width 75 height 17
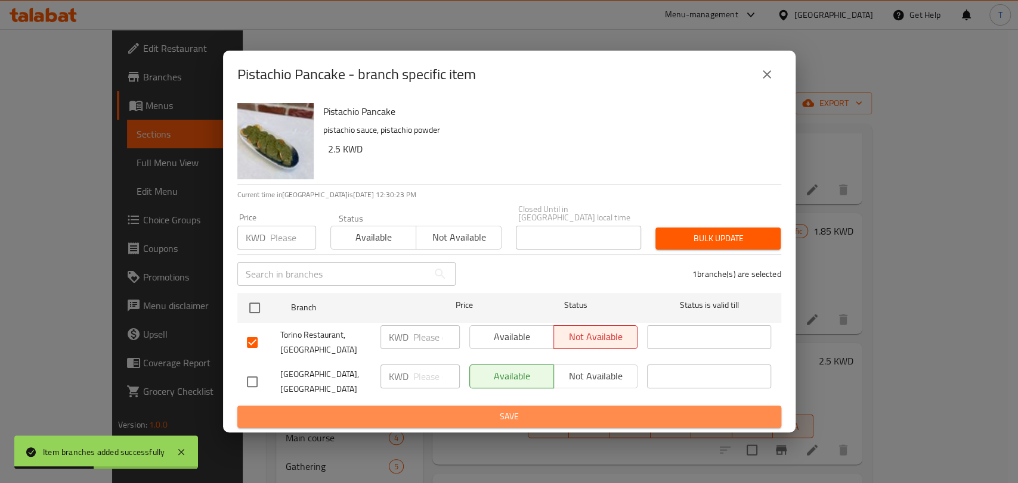
click at [596, 410] on span "Save" at bounding box center [509, 417] width 525 height 15
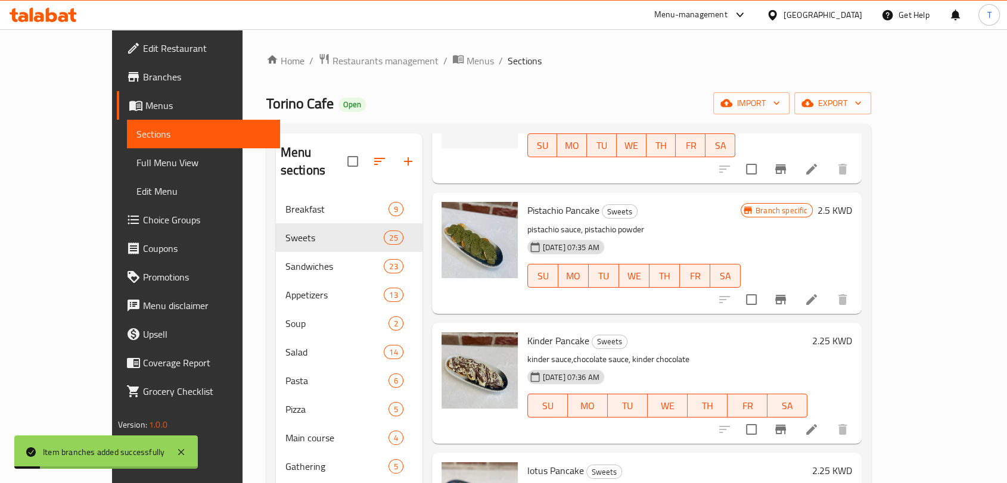
scroll to position [1854, 0]
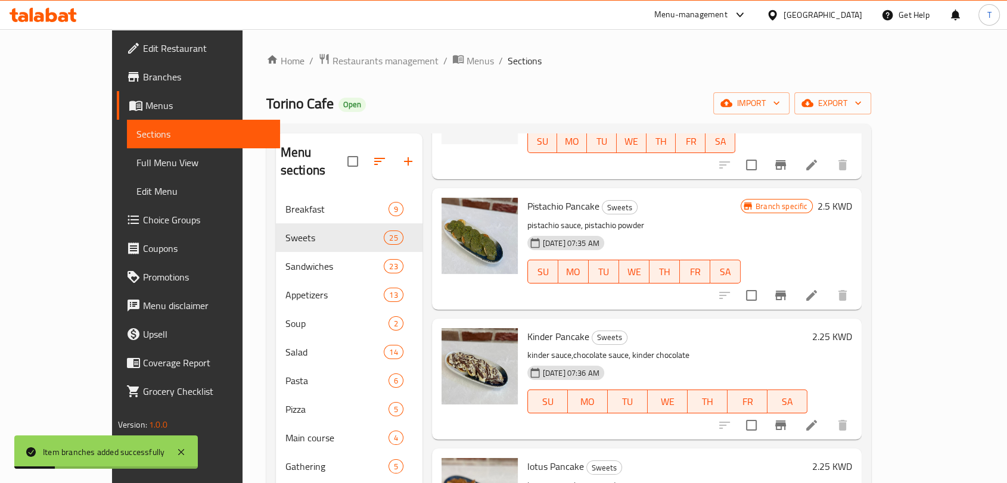
click at [786, 421] on icon "Branch-specific-item" at bounding box center [781, 426] width 11 height 10
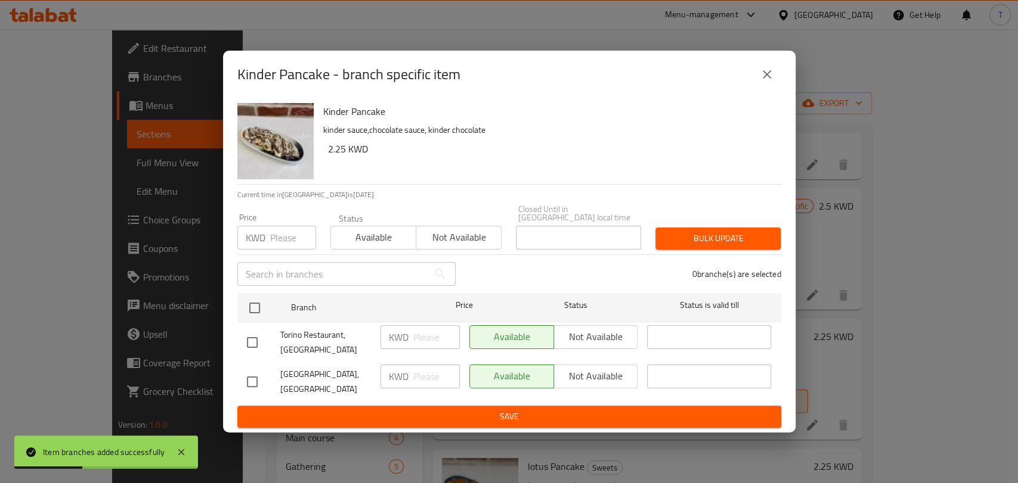
click at [253, 345] on input "checkbox" at bounding box center [252, 342] width 25 height 25
checkbox input "true"
click at [613, 342] on span "Not available" at bounding box center [596, 336] width 75 height 17
click at [622, 410] on span "Save" at bounding box center [509, 417] width 525 height 15
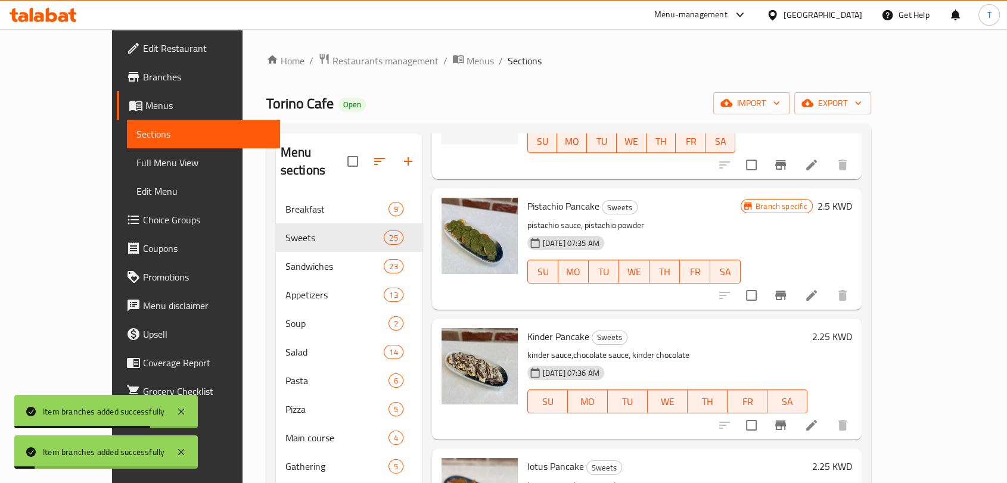
scroll to position [2009, 0]
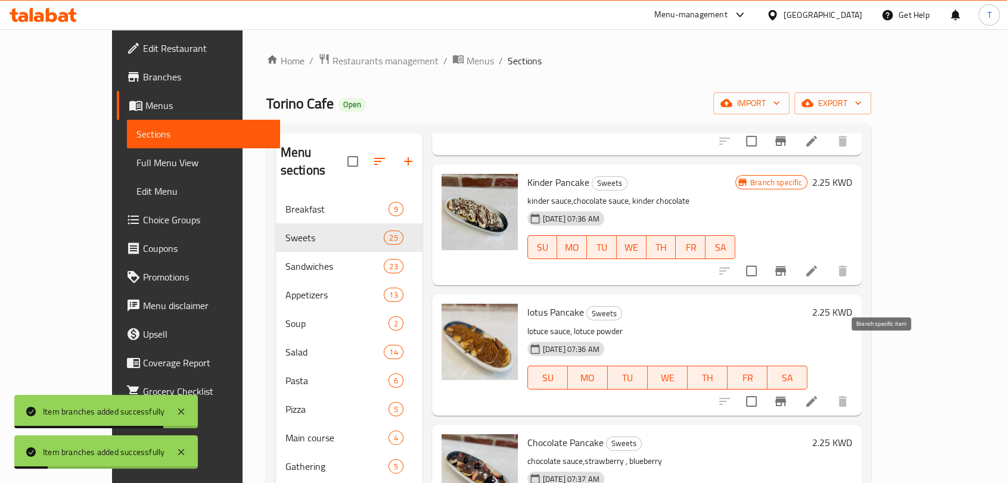
click at [786, 397] on icon "Branch-specific-item" at bounding box center [781, 402] width 11 height 10
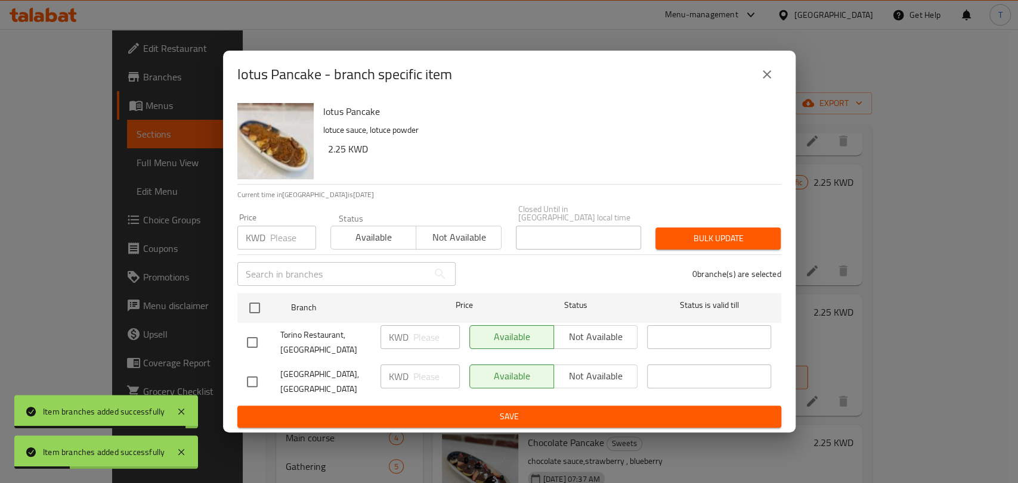
click at [253, 339] on input "checkbox" at bounding box center [252, 342] width 25 height 25
checkbox input "true"
drag, startPoint x: 598, startPoint y: 342, endPoint x: 598, endPoint y: 348, distance: 6.0
click at [598, 342] on span "Not available" at bounding box center [596, 336] width 75 height 17
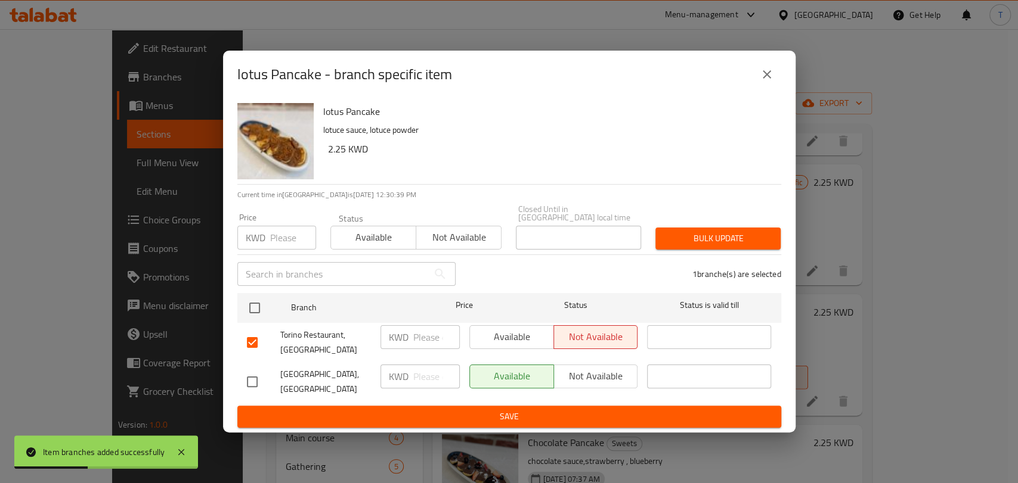
drag, startPoint x: 593, startPoint y: 418, endPoint x: 596, endPoint y: 410, distance: 8.5
click at [595, 414] on button "Save" at bounding box center [509, 417] width 544 height 22
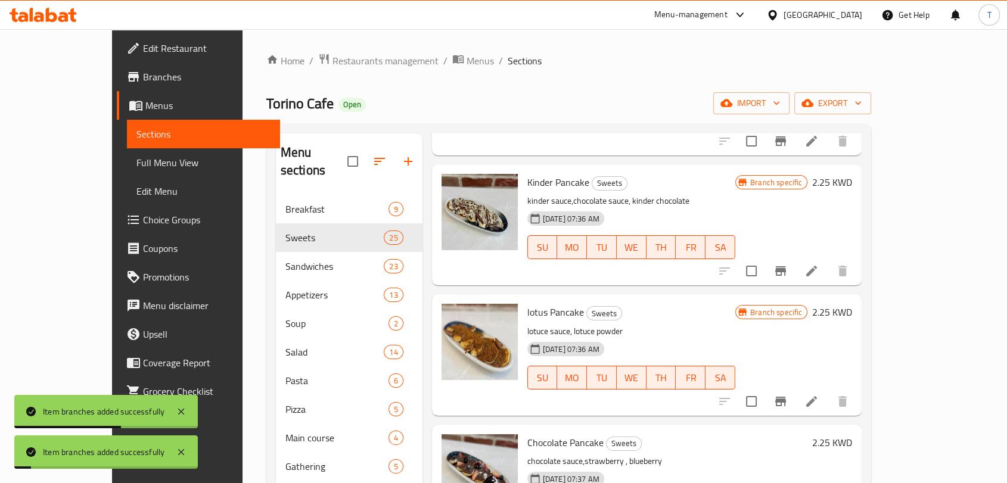
scroll to position [2163, 0]
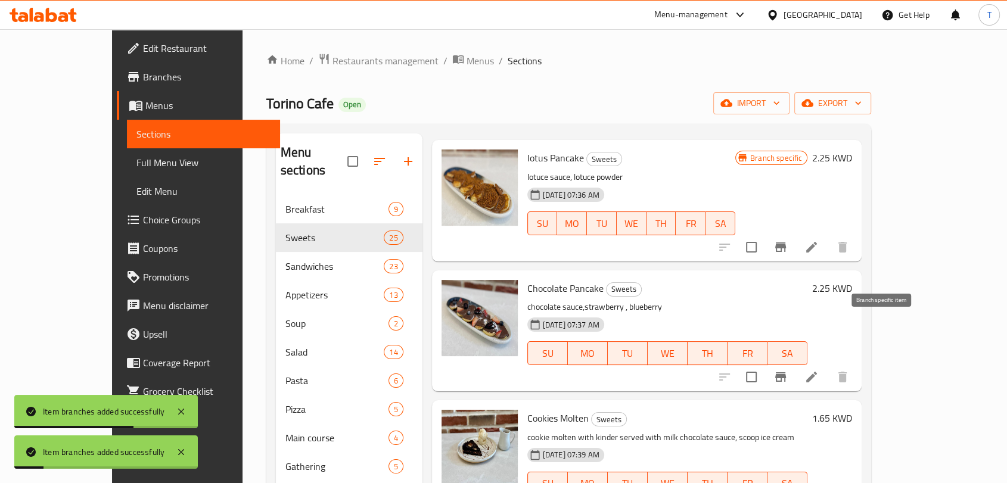
click at [788, 370] on icon "Branch-specific-item" at bounding box center [781, 377] width 14 height 14
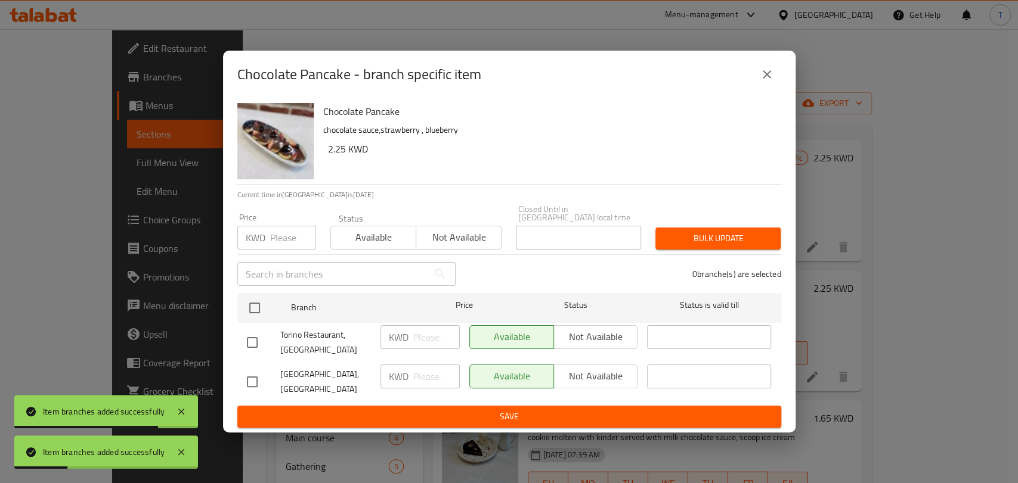
click at [249, 342] on input "checkbox" at bounding box center [252, 342] width 25 height 25
checkbox input "true"
click at [632, 331] on span "Not available" at bounding box center [596, 336] width 75 height 17
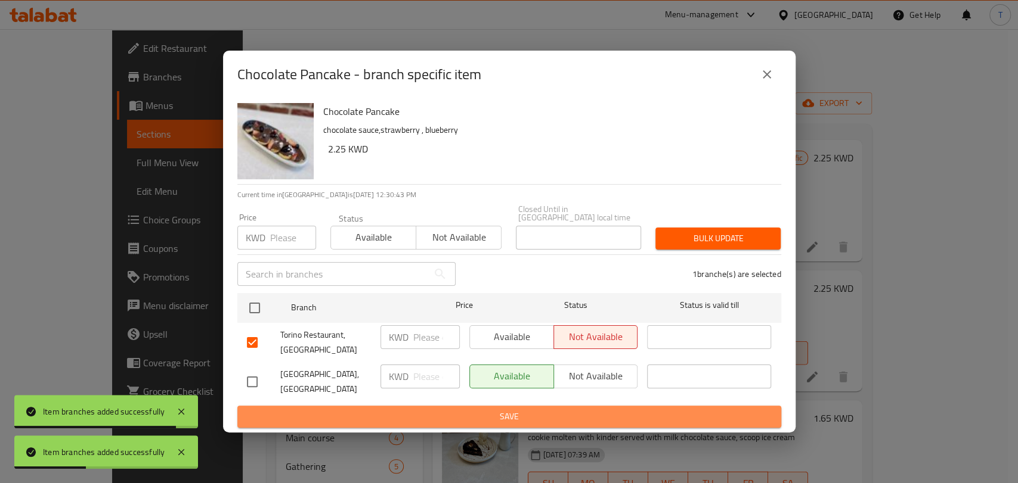
click at [601, 414] on span "Save" at bounding box center [509, 417] width 525 height 15
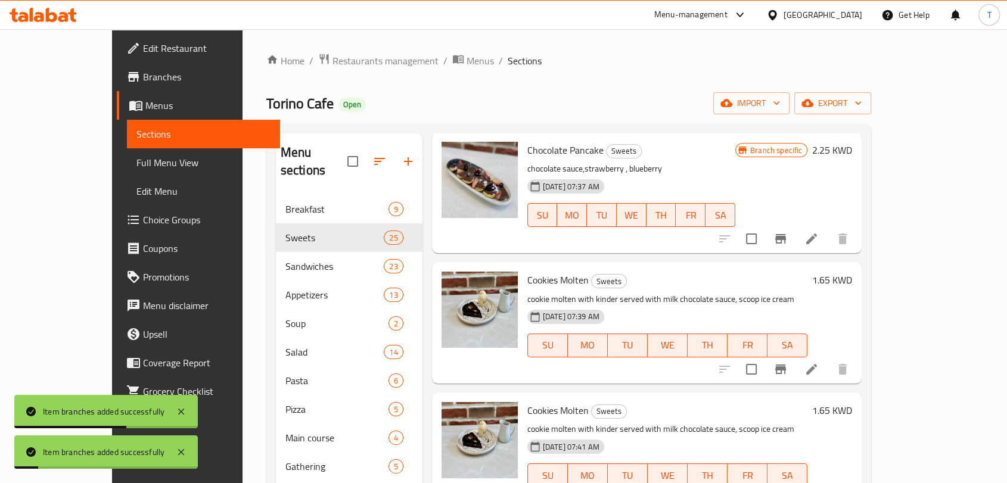
scroll to position [2318, 0]
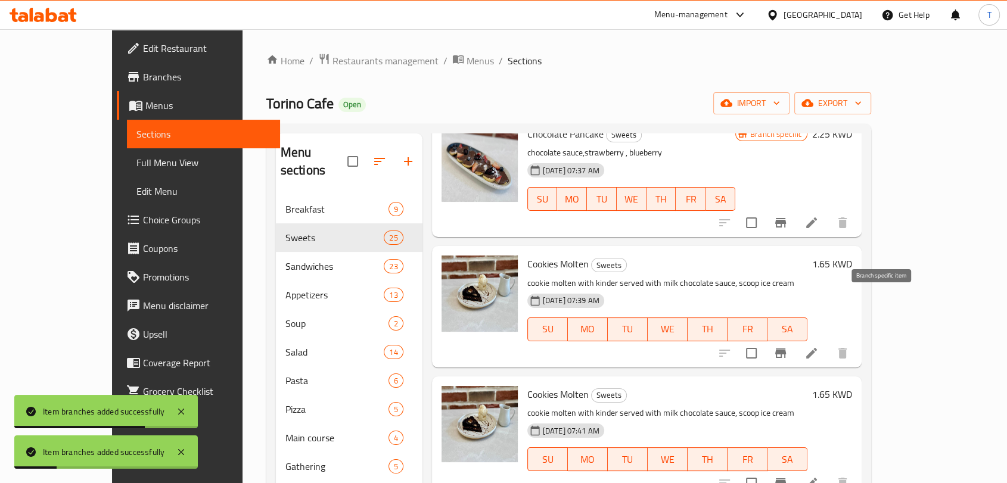
click at [788, 346] on icon "Branch-specific-item" at bounding box center [781, 353] width 14 height 14
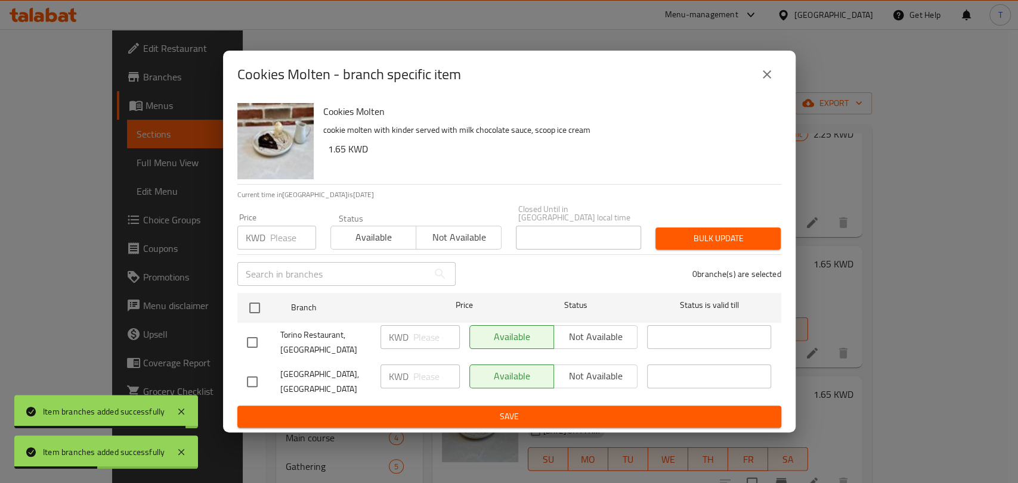
click at [251, 340] on input "checkbox" at bounding box center [252, 342] width 25 height 25
checkbox input "true"
click at [569, 334] on span "Not available" at bounding box center [596, 336] width 75 height 17
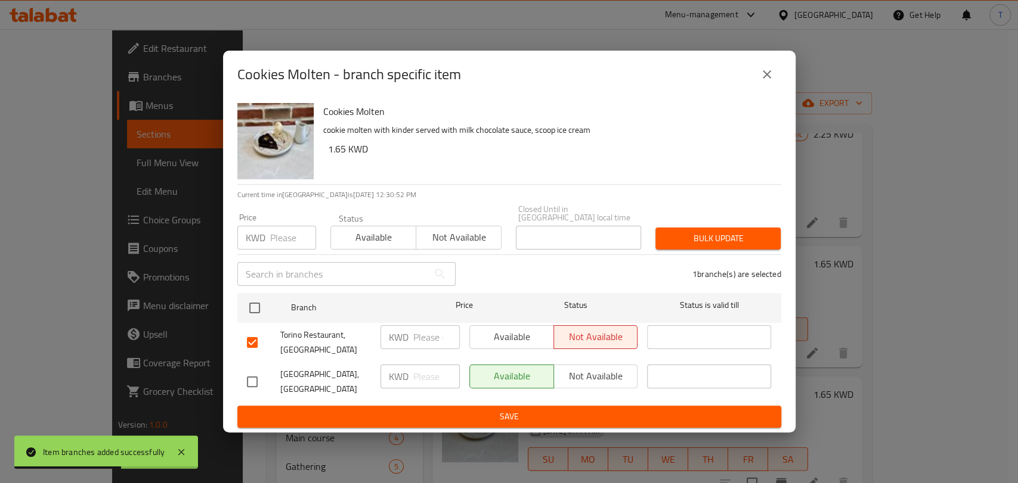
click at [576, 410] on span "Save" at bounding box center [509, 417] width 525 height 15
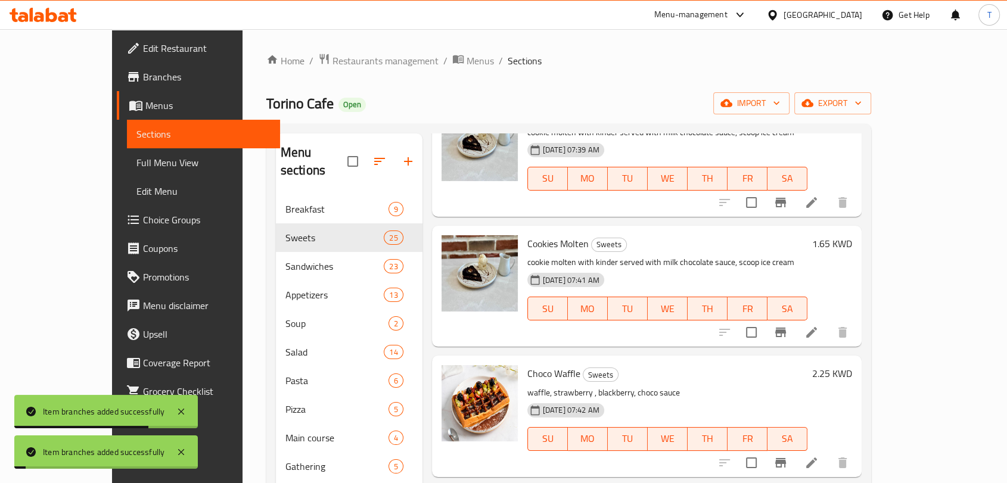
scroll to position [2473, 0]
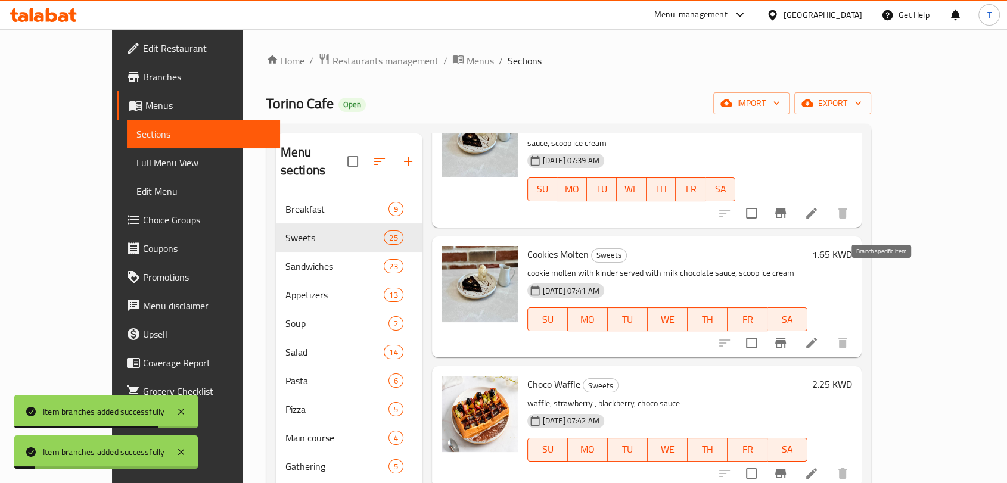
click at [788, 336] on icon "Branch-specific-item" at bounding box center [781, 343] width 14 height 14
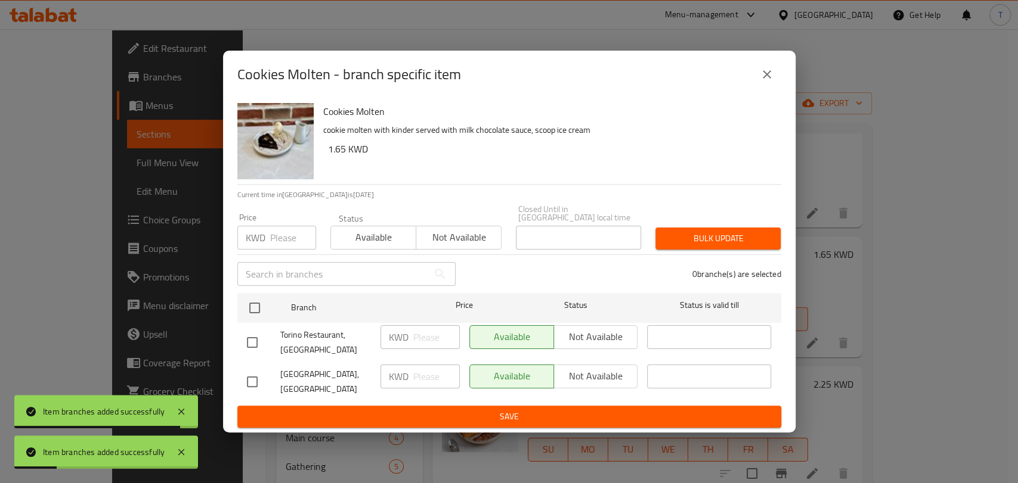
click at [256, 346] on input "checkbox" at bounding box center [252, 342] width 25 height 25
checkbox input "true"
click at [624, 345] on span "Not available" at bounding box center [596, 336] width 75 height 17
click at [602, 415] on span "Save" at bounding box center [509, 417] width 525 height 15
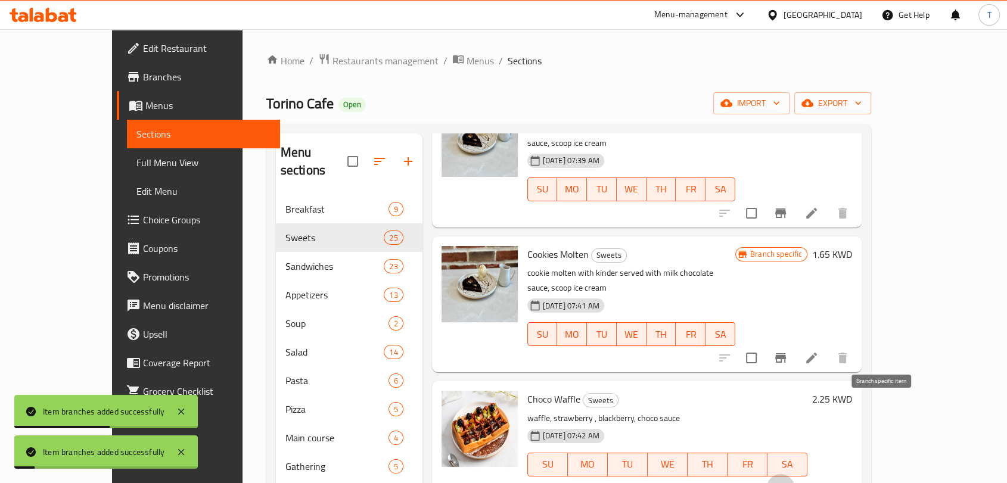
click at [786, 483] on icon "Branch-specific-item" at bounding box center [781, 489] width 11 height 10
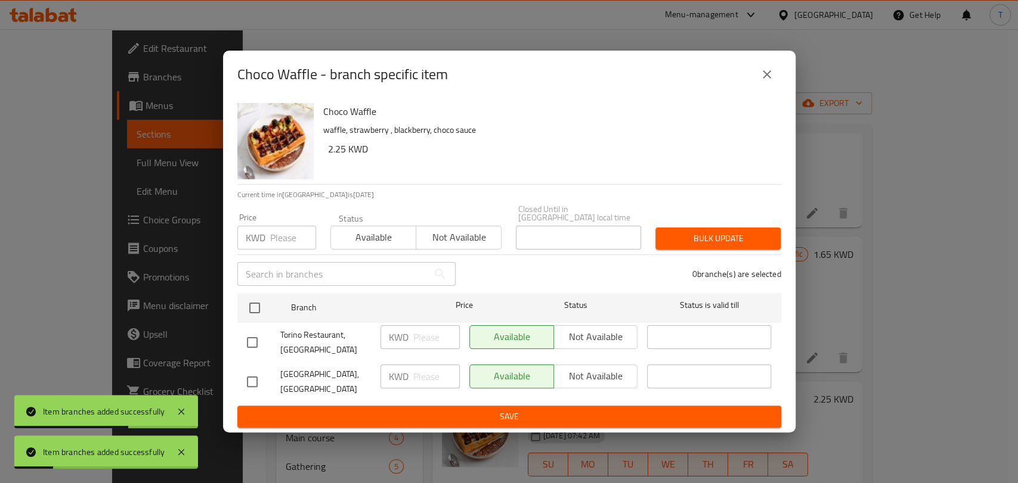
click at [253, 345] on input "checkbox" at bounding box center [252, 342] width 25 height 25
checkbox input "true"
click at [564, 343] on span "Not available" at bounding box center [596, 336] width 75 height 17
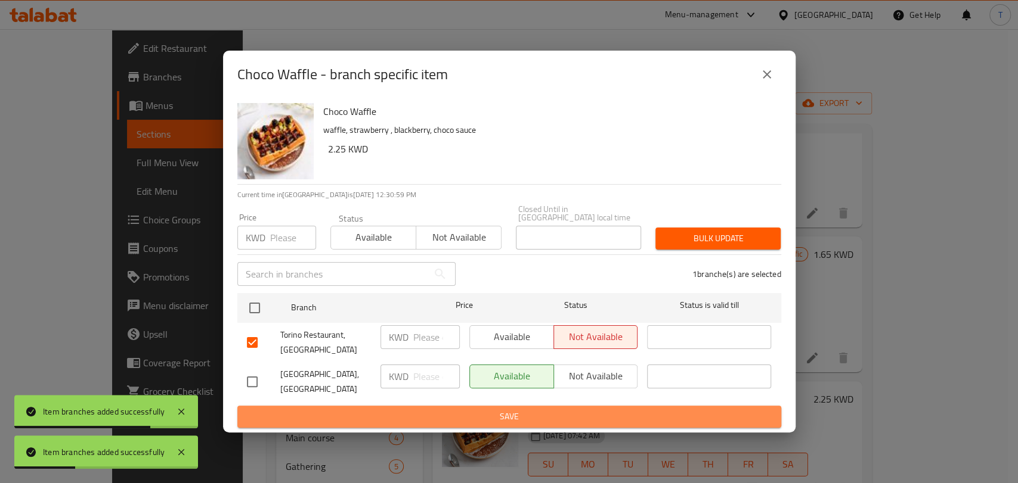
click at [565, 410] on span "Save" at bounding box center [509, 417] width 525 height 15
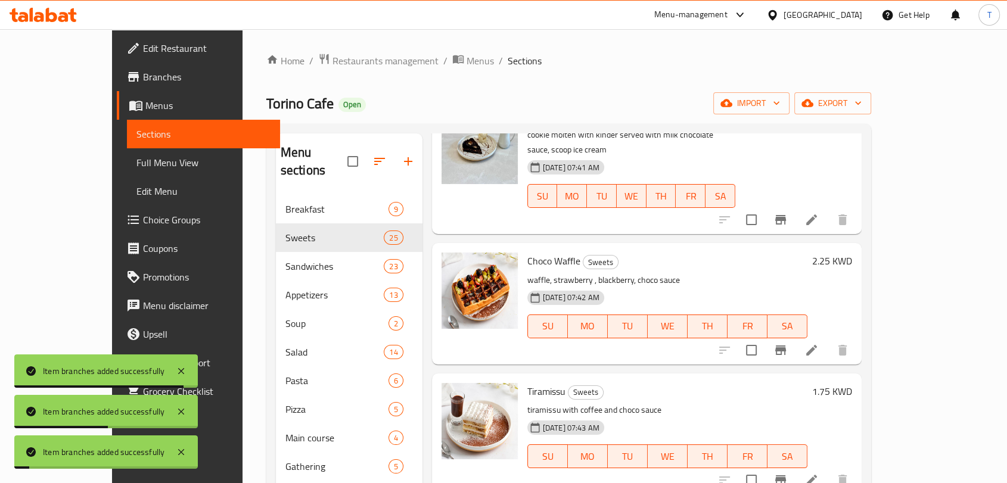
scroll to position [2627, 0]
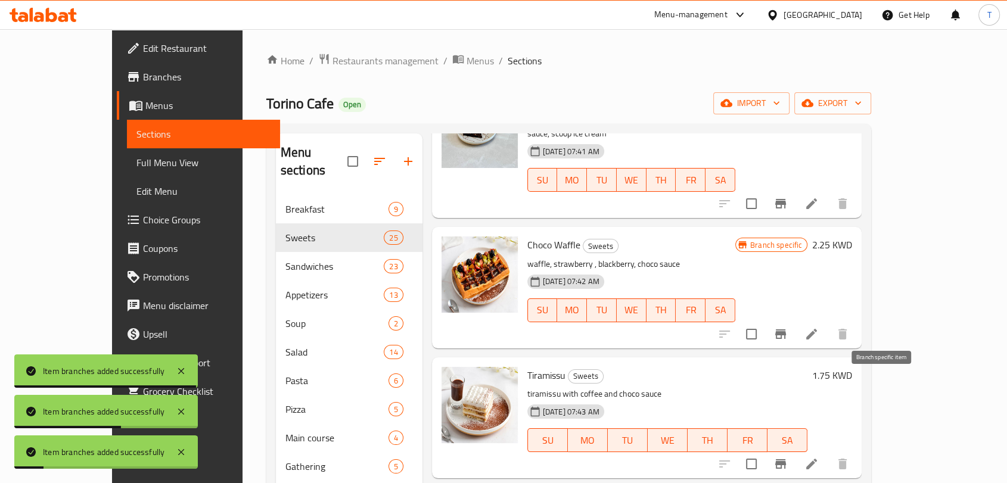
click at [786, 460] on icon "Branch-specific-item" at bounding box center [781, 465] width 11 height 10
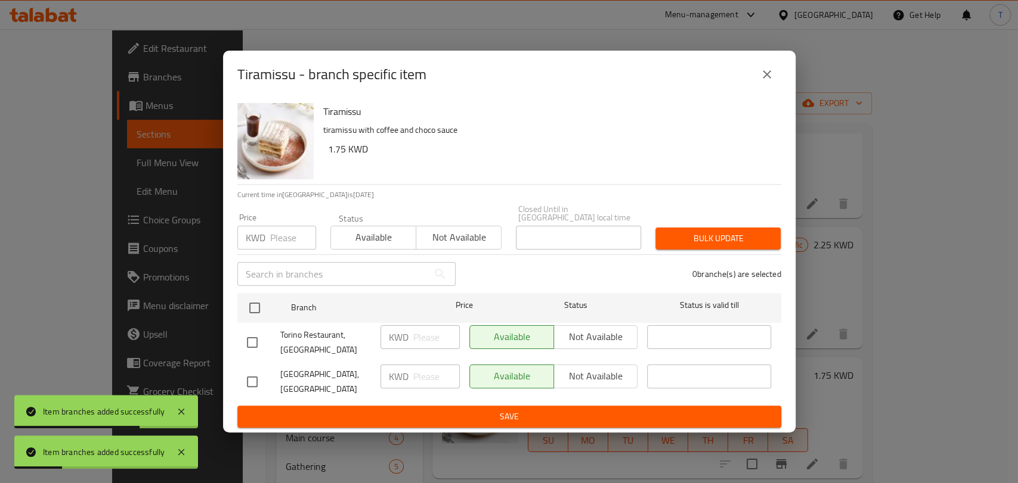
click at [250, 348] on input "checkbox" at bounding box center [252, 342] width 25 height 25
checkbox input "true"
click at [587, 339] on span "Not available" at bounding box center [596, 336] width 75 height 17
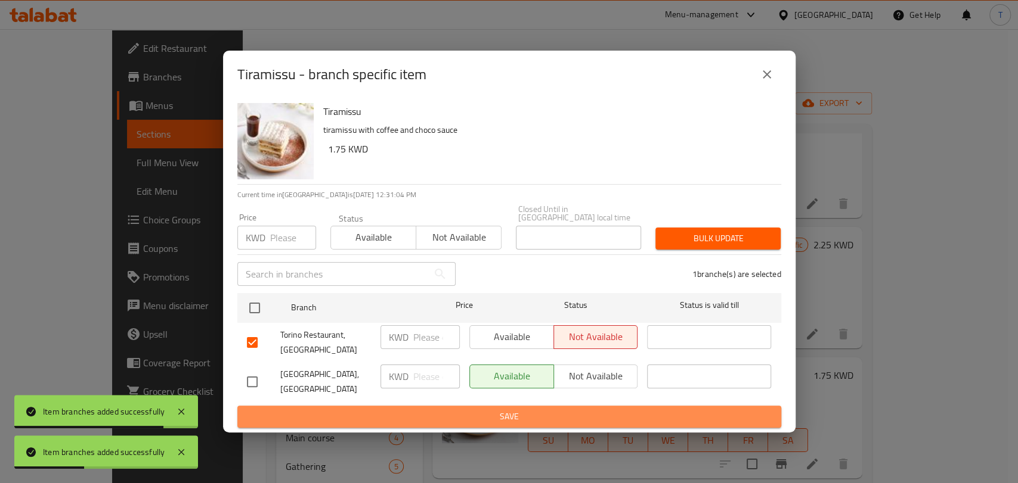
click at [589, 410] on span "Save" at bounding box center [509, 417] width 525 height 15
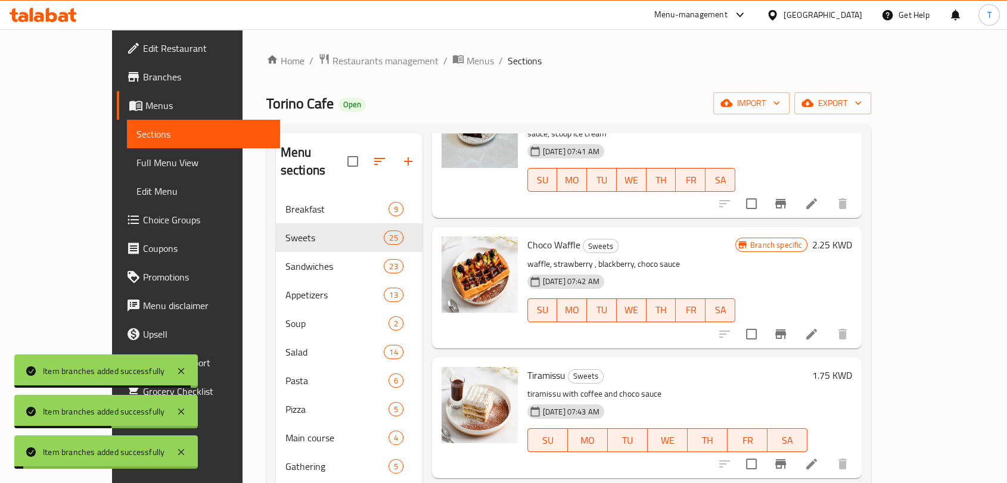
scroll to position [2781, 0]
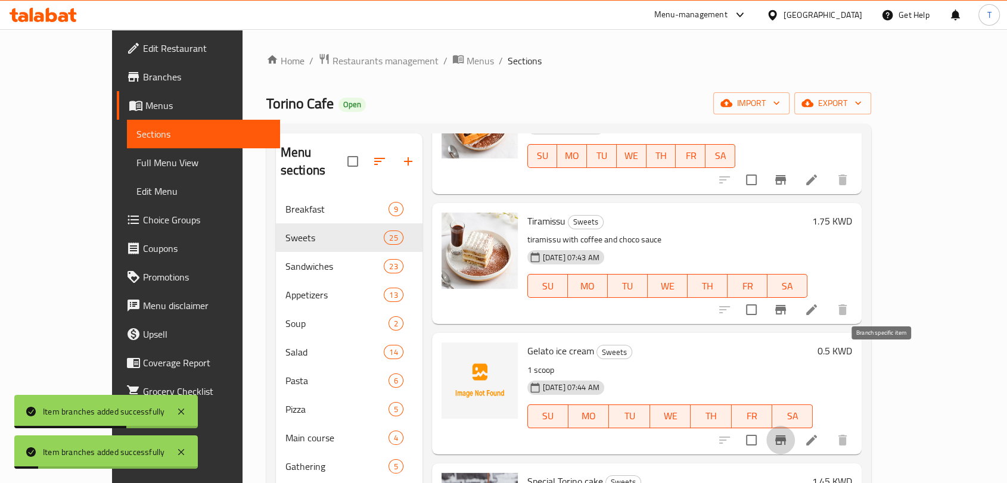
click at [795, 426] on button "Branch-specific-item" at bounding box center [781, 440] width 29 height 29
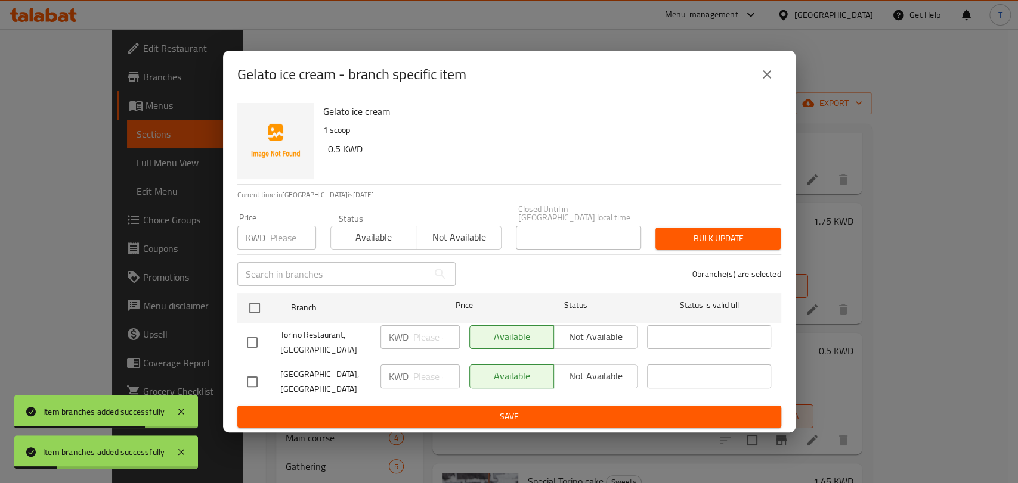
drag, startPoint x: 255, startPoint y: 344, endPoint x: 262, endPoint y: 343, distance: 7.8
click at [256, 344] on input "checkbox" at bounding box center [252, 342] width 25 height 25
checkbox input "true"
drag, startPoint x: 583, startPoint y: 334, endPoint x: 584, endPoint y: 345, distance: 10.7
click at [583, 334] on span "Not available" at bounding box center [596, 336] width 75 height 17
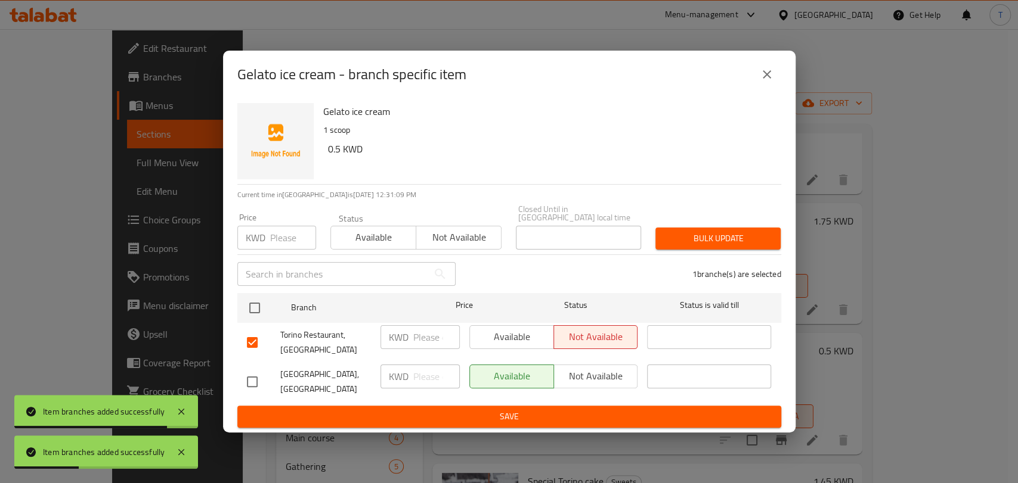
click at [577, 410] on span "Save" at bounding box center [509, 417] width 525 height 15
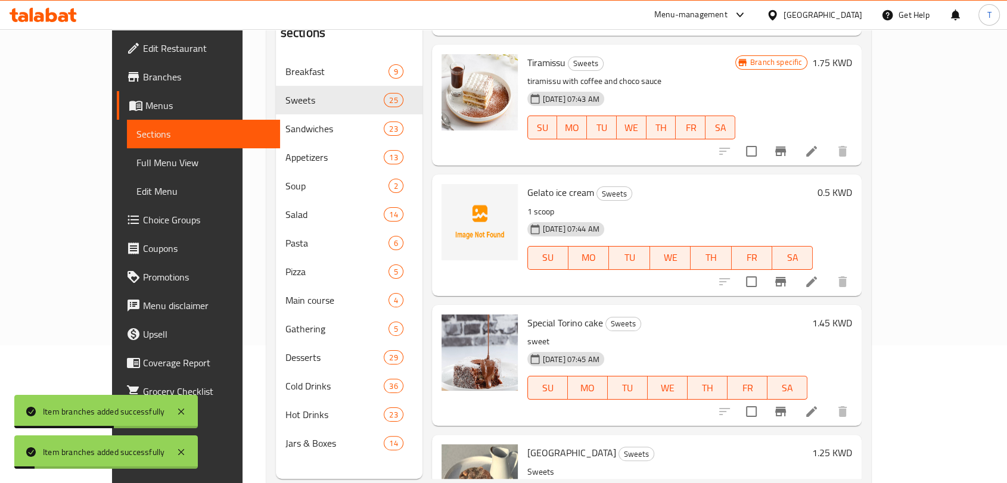
scroll to position [154, 0]
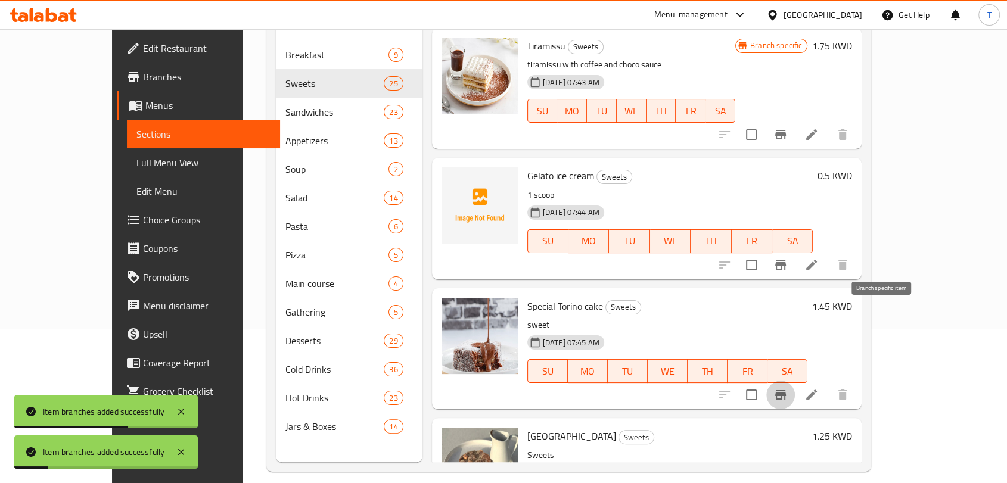
click at [788, 388] on icon "Branch-specific-item" at bounding box center [781, 395] width 14 height 14
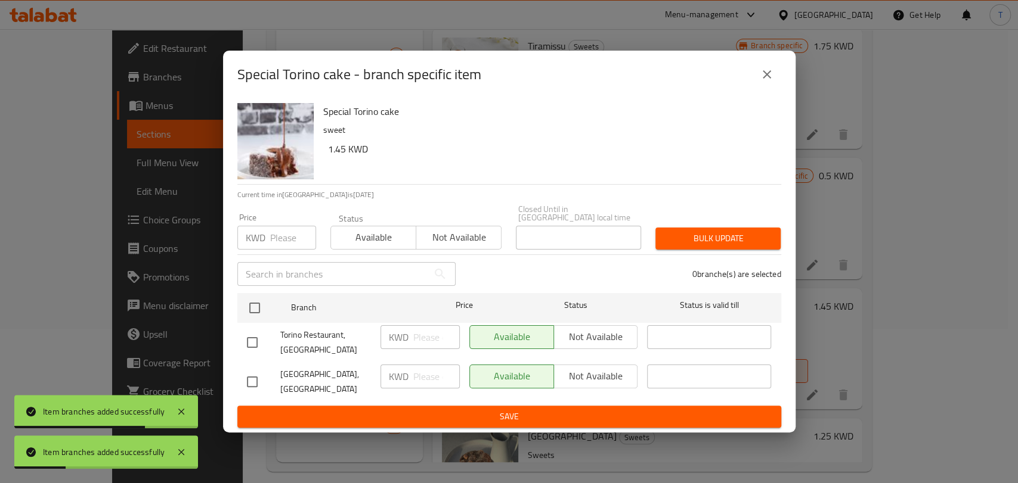
click at [249, 352] on input "checkbox" at bounding box center [252, 342] width 25 height 25
checkbox input "true"
click at [632, 355] on div "Available Not available" at bounding box center [553, 343] width 178 height 44
click at [623, 342] on span "Not available" at bounding box center [596, 336] width 75 height 17
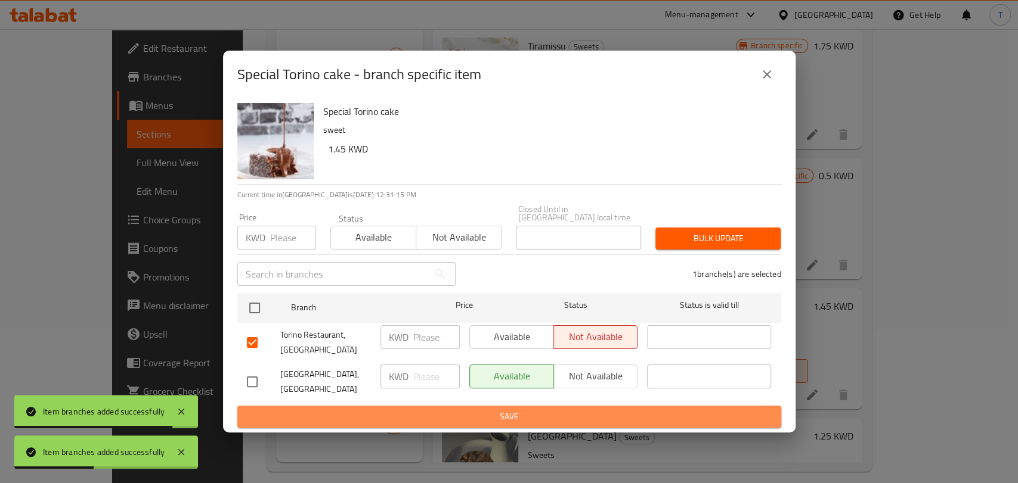
click at [626, 406] on button "Save" at bounding box center [509, 417] width 544 height 22
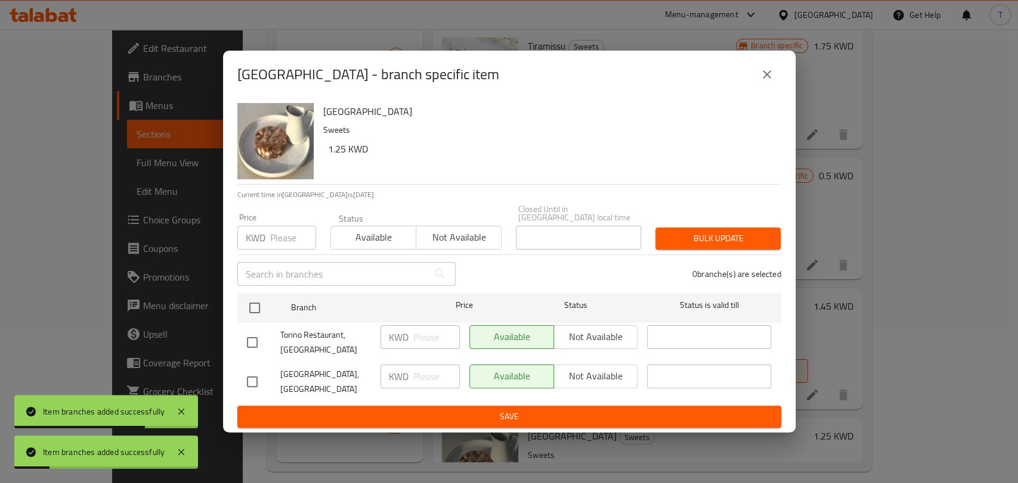
drag, startPoint x: 253, startPoint y: 344, endPoint x: 263, endPoint y: 343, distance: 10.2
click at [253, 345] on input "checkbox" at bounding box center [252, 342] width 25 height 25
checkbox input "true"
drag, startPoint x: 640, startPoint y: 352, endPoint x: 631, endPoint y: 345, distance: 11.9
click at [637, 349] on div "Available Not available" at bounding box center [553, 343] width 178 height 44
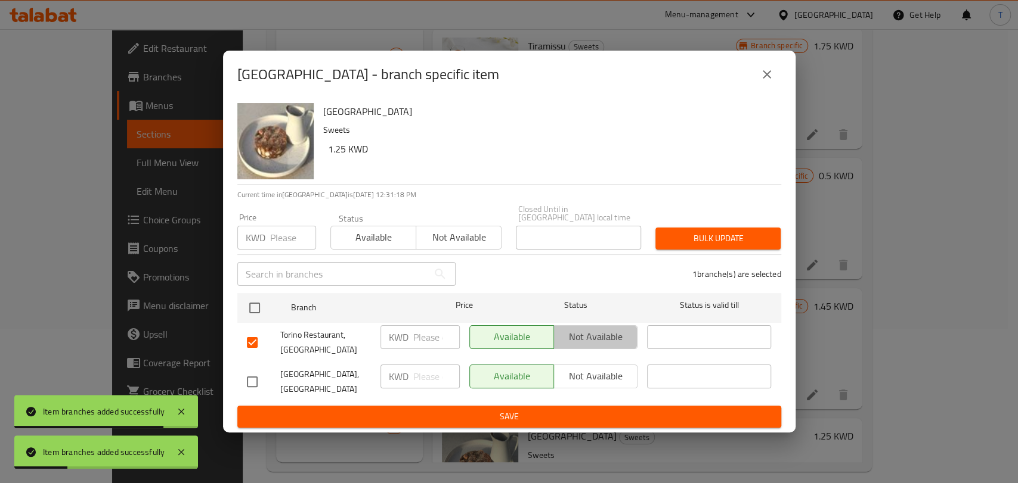
click at [629, 343] on span "Not available" at bounding box center [596, 336] width 75 height 17
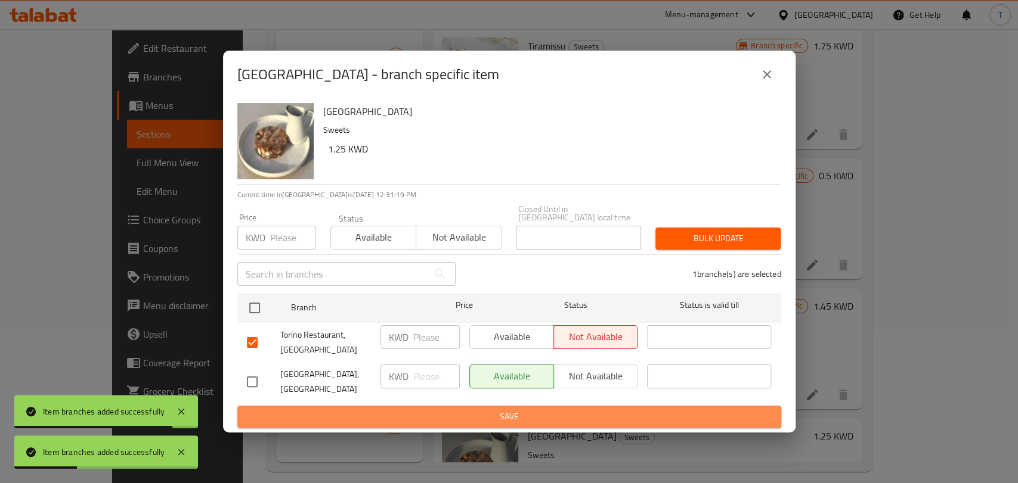
click at [627, 410] on span "Save" at bounding box center [509, 417] width 525 height 15
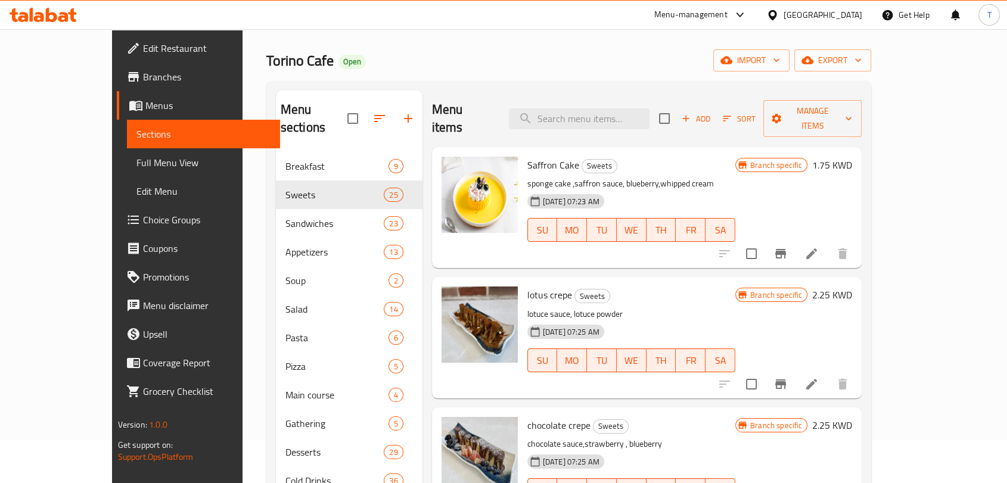
scroll to position [0, 0]
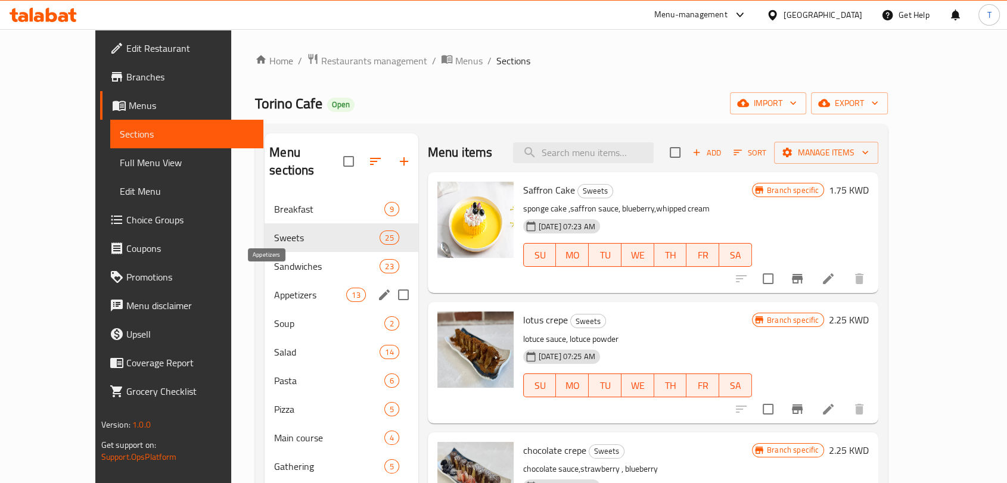
click at [279, 288] on span "Appetizers" at bounding box center [310, 295] width 72 height 14
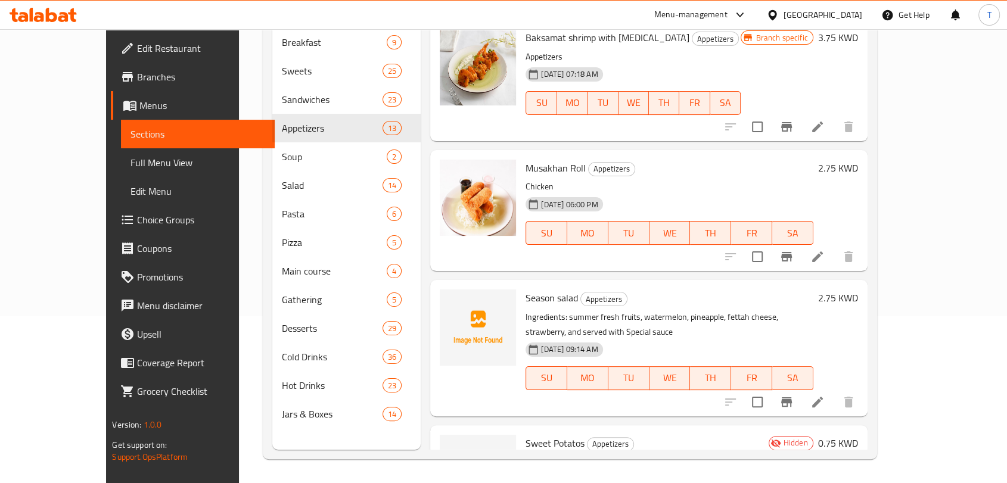
scroll to position [1084, 0]
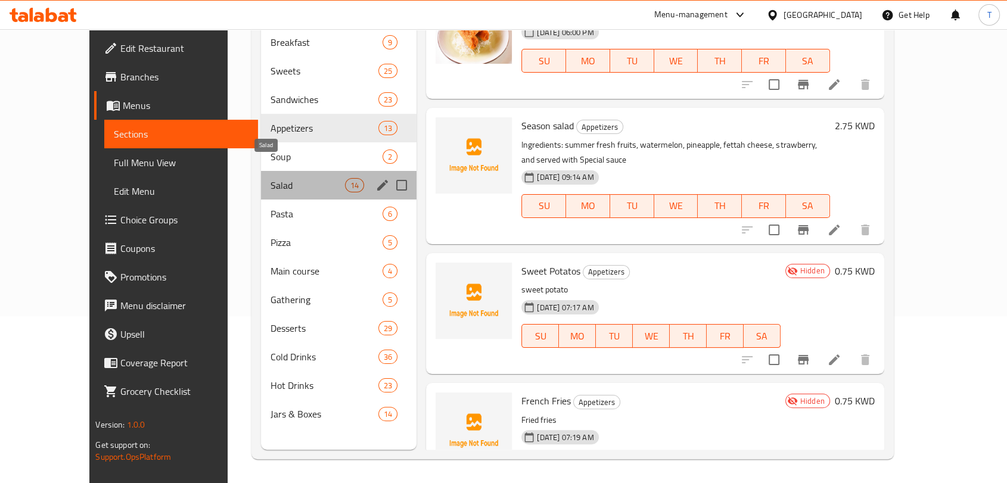
click at [277, 178] on span "Salad" at bounding box center [308, 185] width 75 height 14
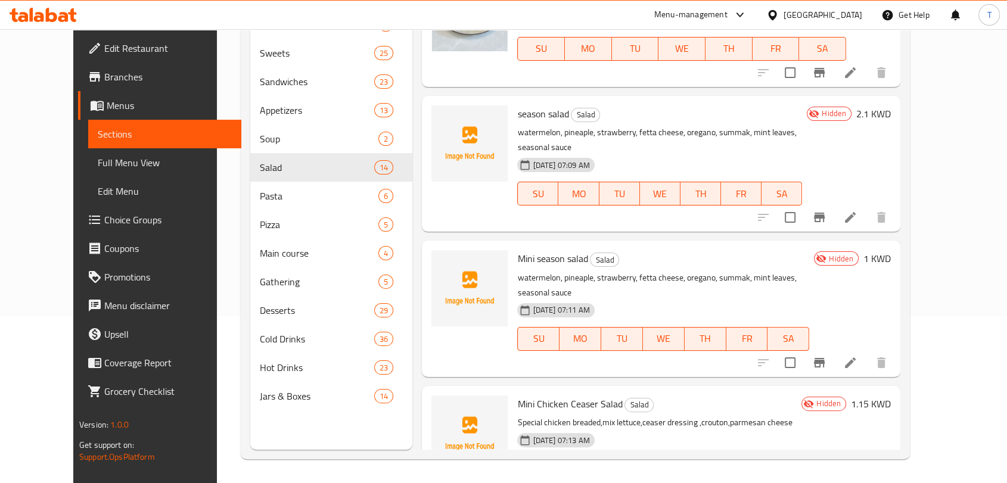
scroll to position [157, 0]
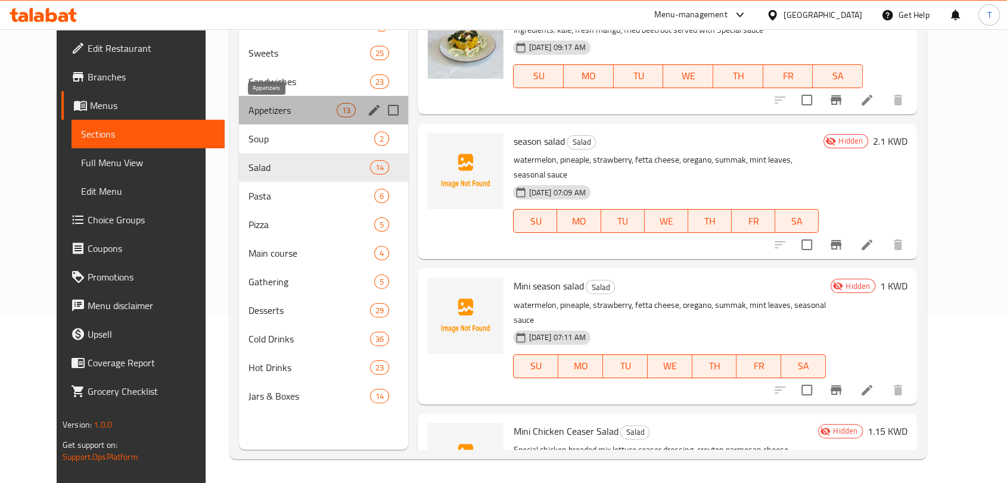
click at [253, 108] on span "Appetizers" at bounding box center [293, 110] width 88 height 14
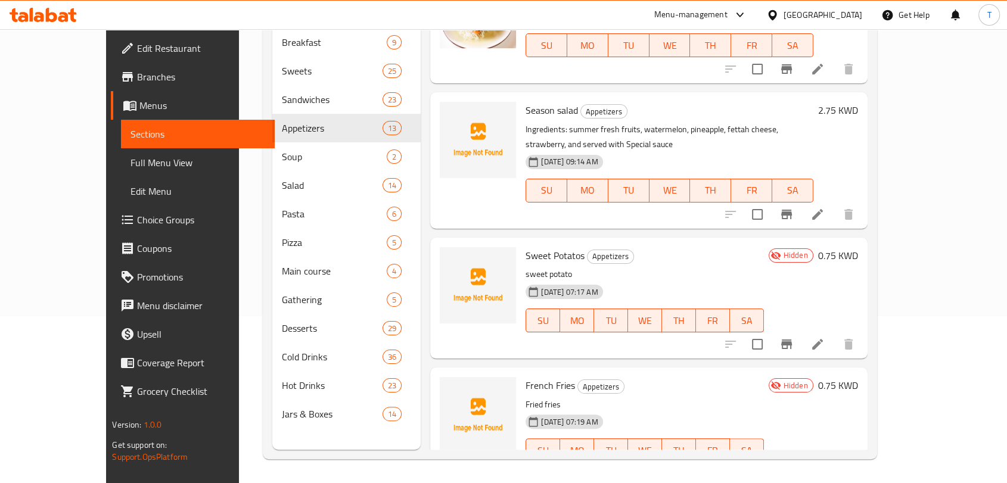
scroll to position [1084, 0]
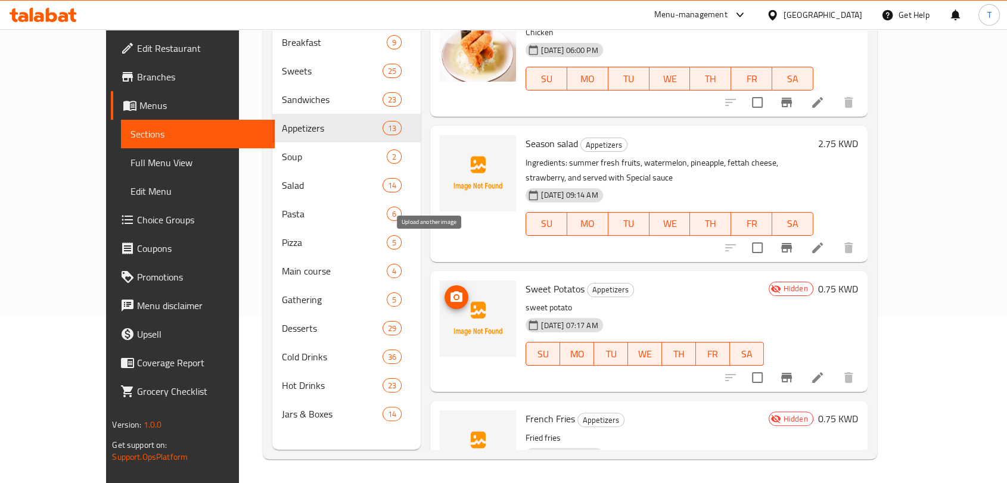
click at [445, 290] on span "upload picture" at bounding box center [457, 297] width 24 height 14
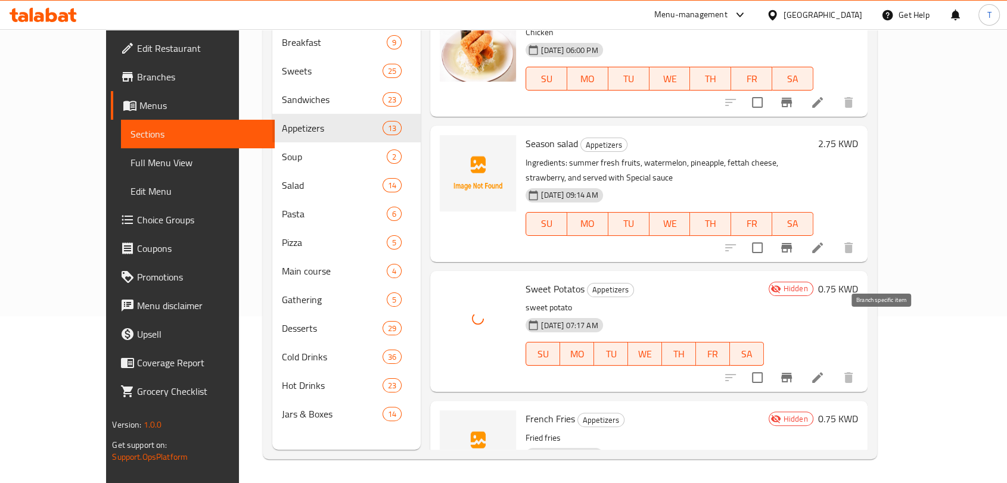
click at [794, 371] on icon "Branch-specific-item" at bounding box center [787, 378] width 14 height 14
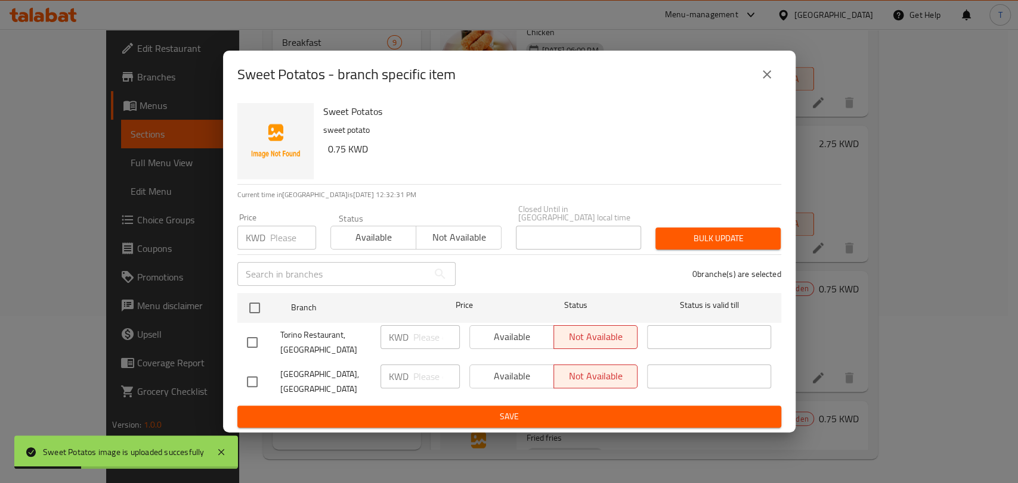
click at [769, 81] on icon "close" at bounding box center [766, 74] width 14 height 14
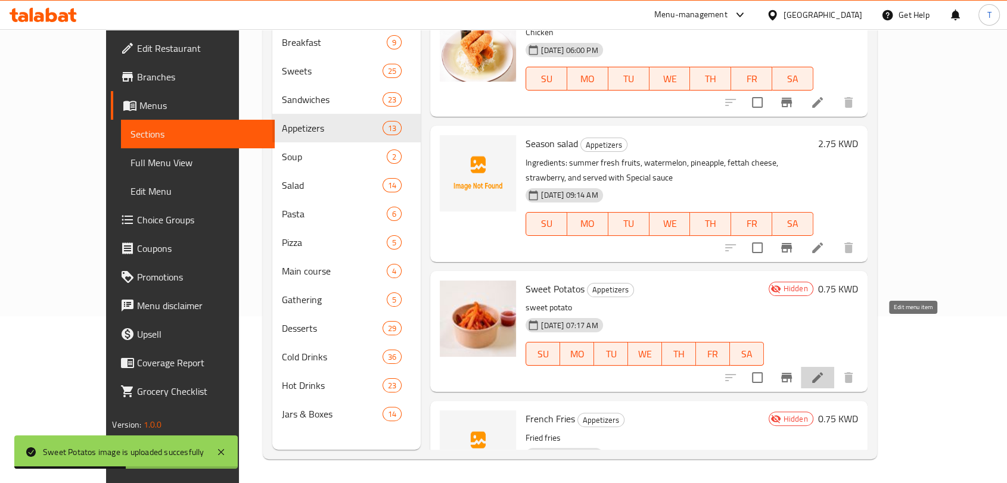
click at [823, 373] on icon at bounding box center [817, 378] width 11 height 11
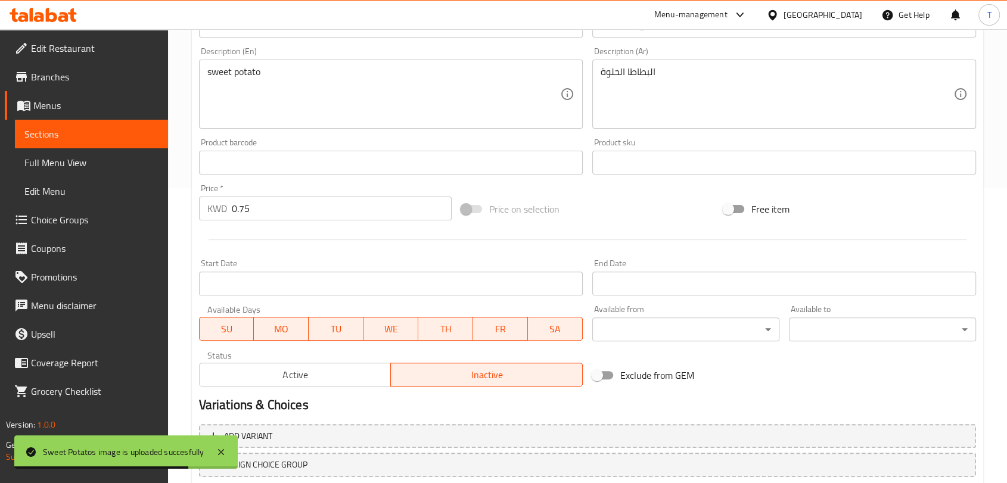
scroll to position [309, 0]
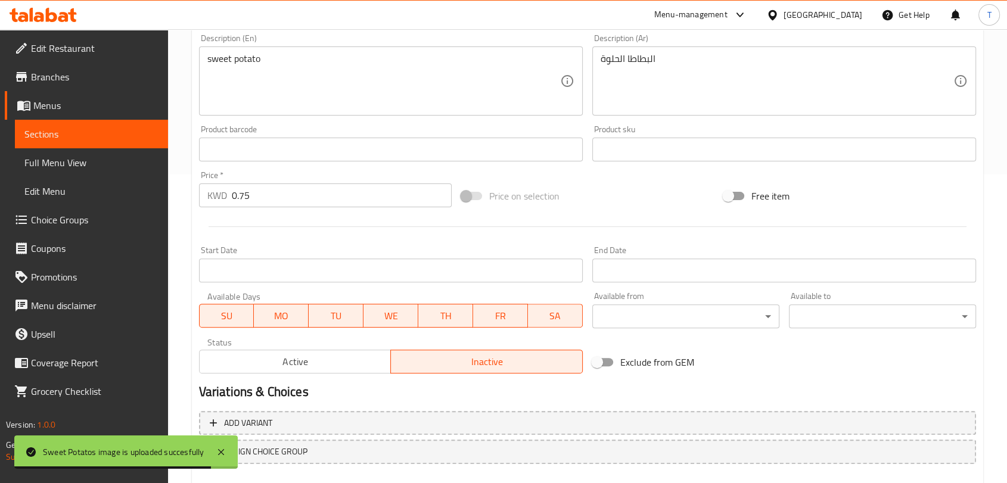
drag, startPoint x: 339, startPoint y: 370, endPoint x: 340, endPoint y: 364, distance: 6.1
click at [339, 367] on button "Active" at bounding box center [295, 362] width 193 height 24
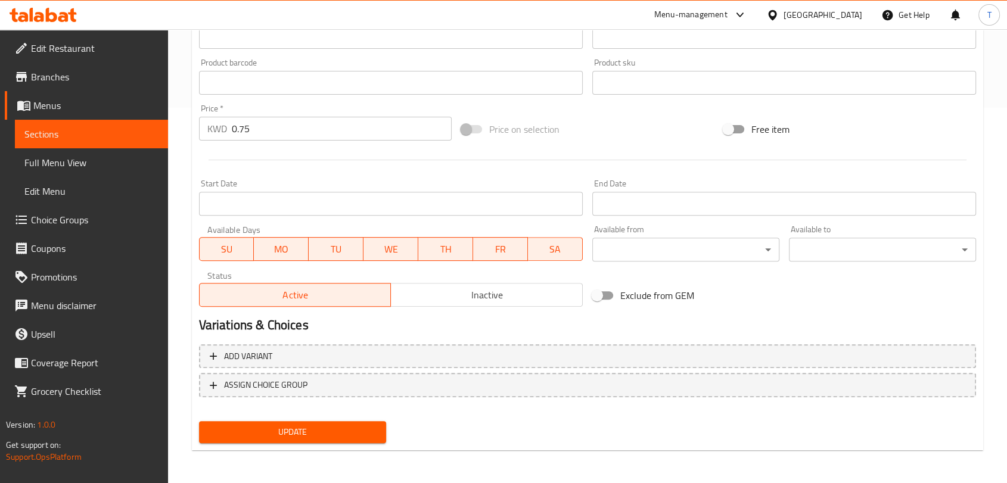
scroll to position [376, 0]
click at [359, 436] on span "Update" at bounding box center [293, 431] width 168 height 15
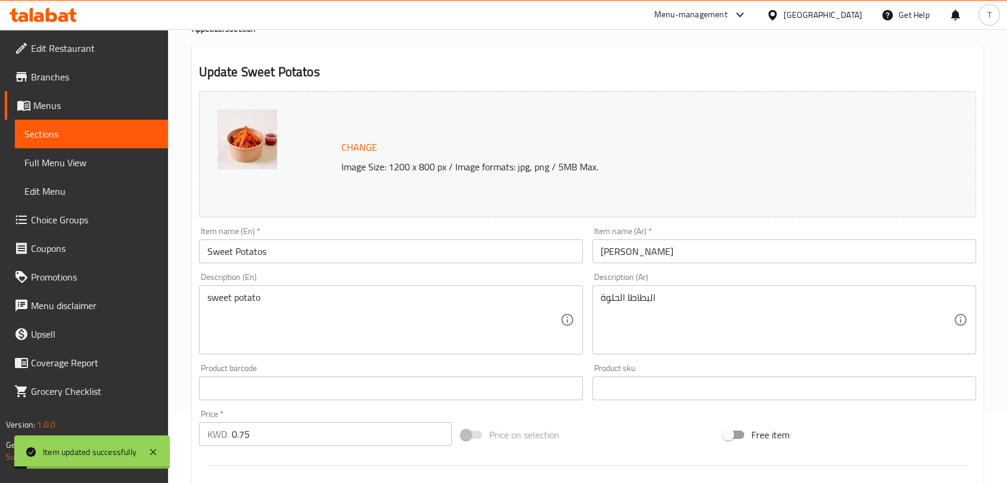
scroll to position [0, 0]
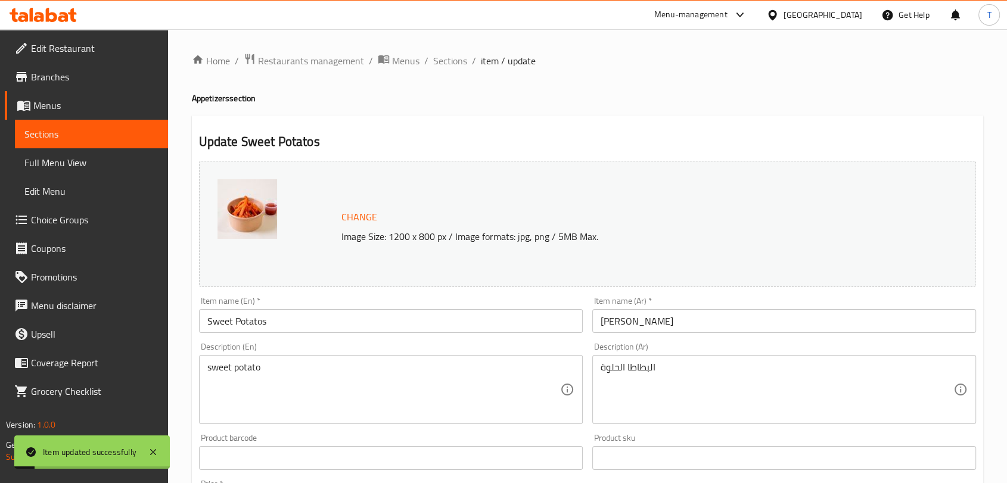
drag, startPoint x: 439, startPoint y: 64, endPoint x: 448, endPoint y: 75, distance: 14.0
click at [440, 64] on span "Sections" at bounding box center [450, 61] width 34 height 14
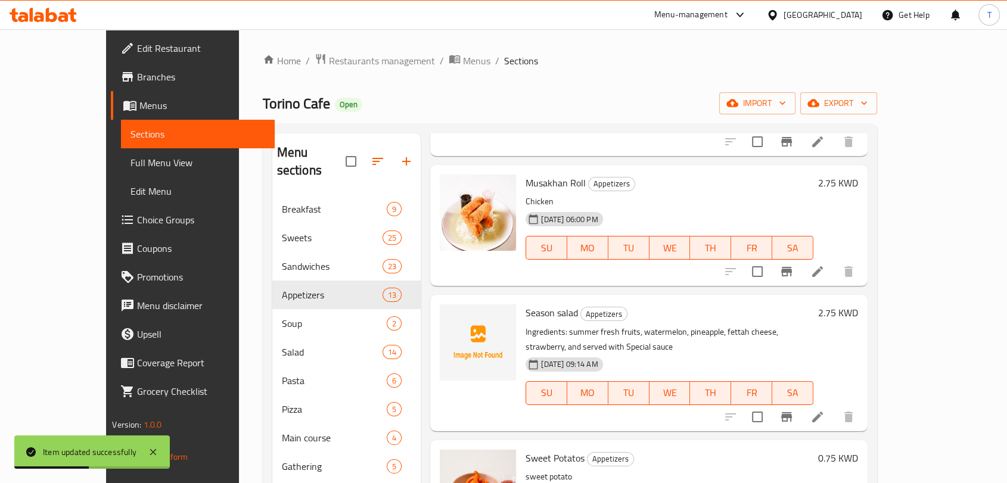
scroll to position [1236, 0]
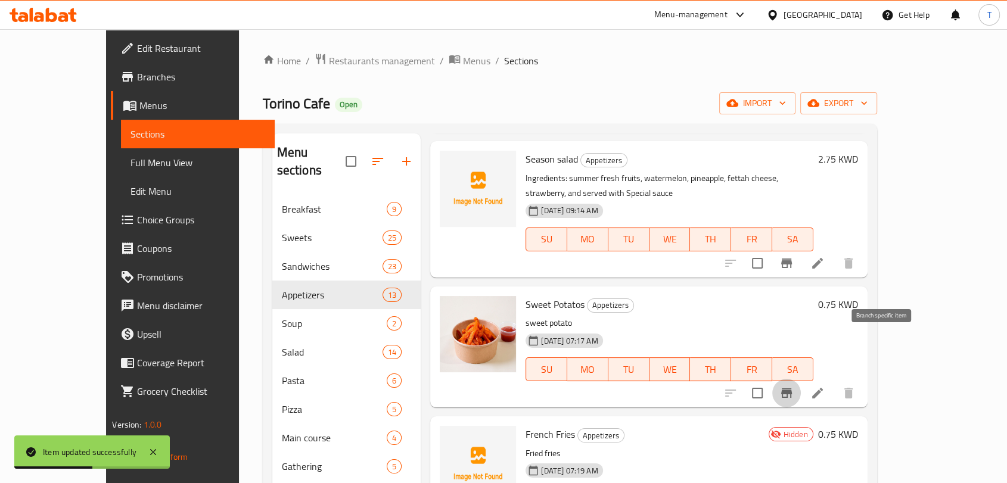
click at [792, 389] on icon "Branch-specific-item" at bounding box center [786, 394] width 11 height 10
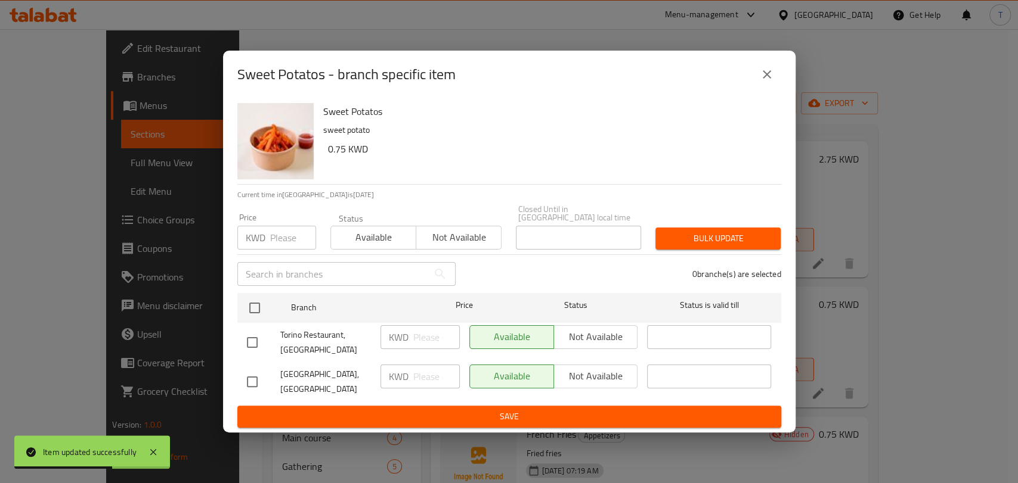
click at [250, 342] on input "checkbox" at bounding box center [252, 342] width 25 height 25
checkbox input "true"
click at [637, 349] on div "Available Not available" at bounding box center [553, 343] width 178 height 44
click at [611, 337] on span "Not available" at bounding box center [596, 336] width 75 height 17
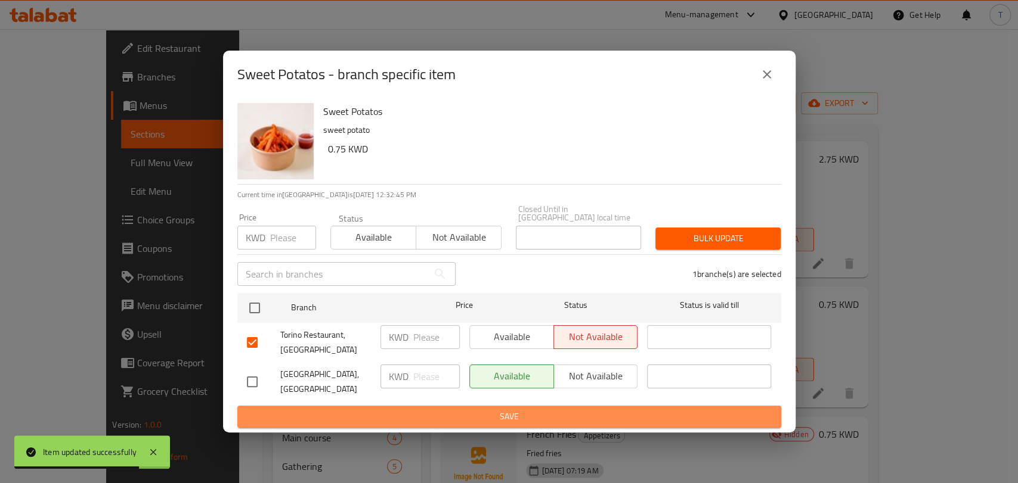
click at [625, 410] on span "Save" at bounding box center [509, 417] width 525 height 15
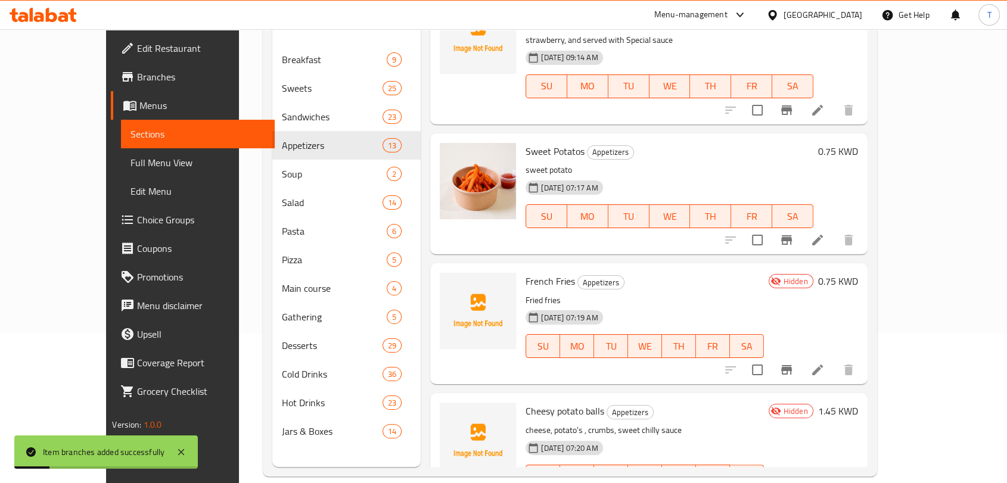
scroll to position [154, 0]
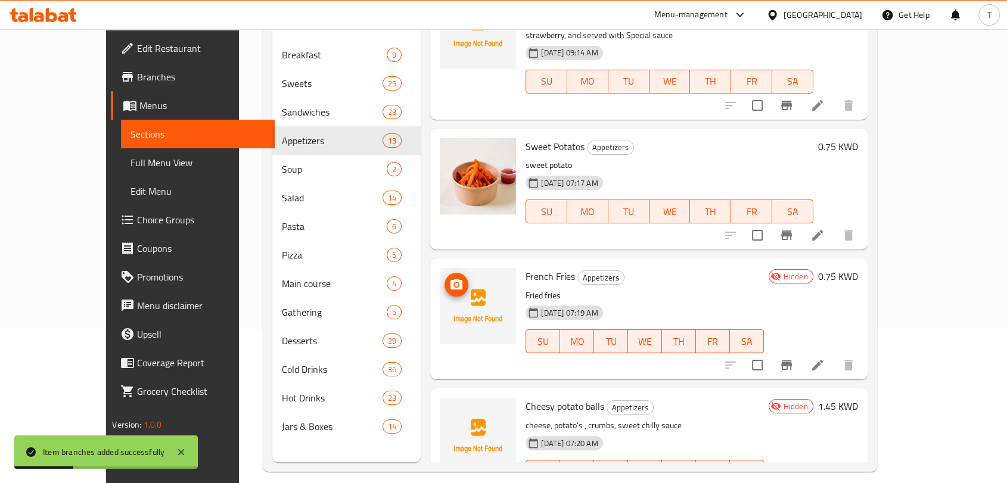
click at [449, 278] on icon "upload picture" at bounding box center [456, 285] width 14 height 14
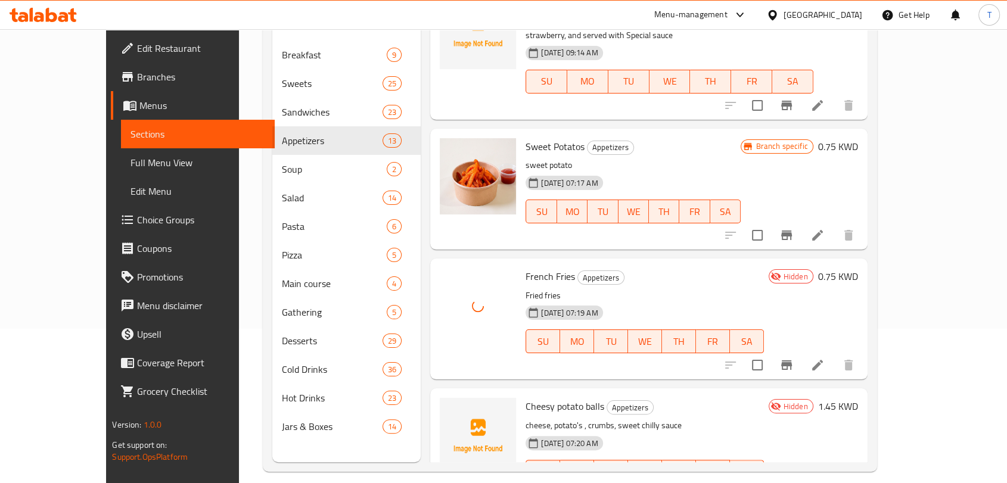
click at [825, 358] on icon at bounding box center [818, 365] width 14 height 14
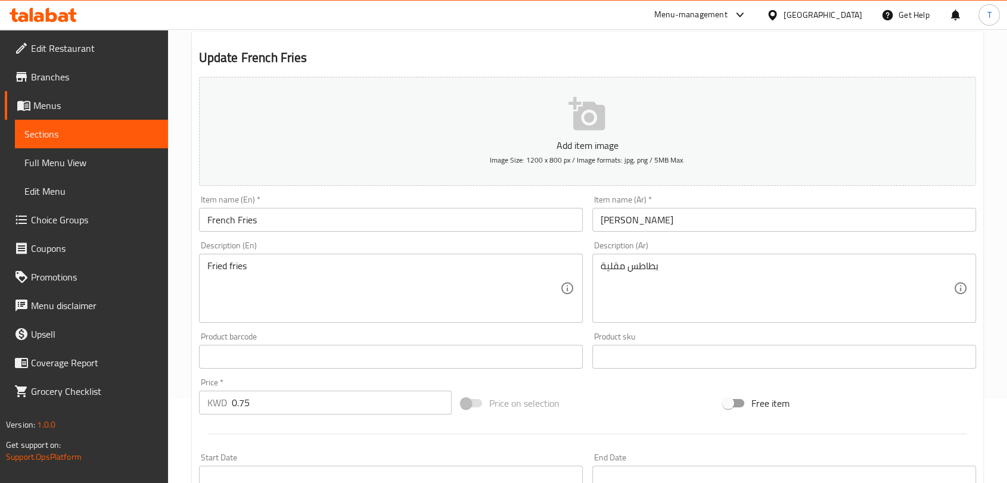
scroll to position [359, 0]
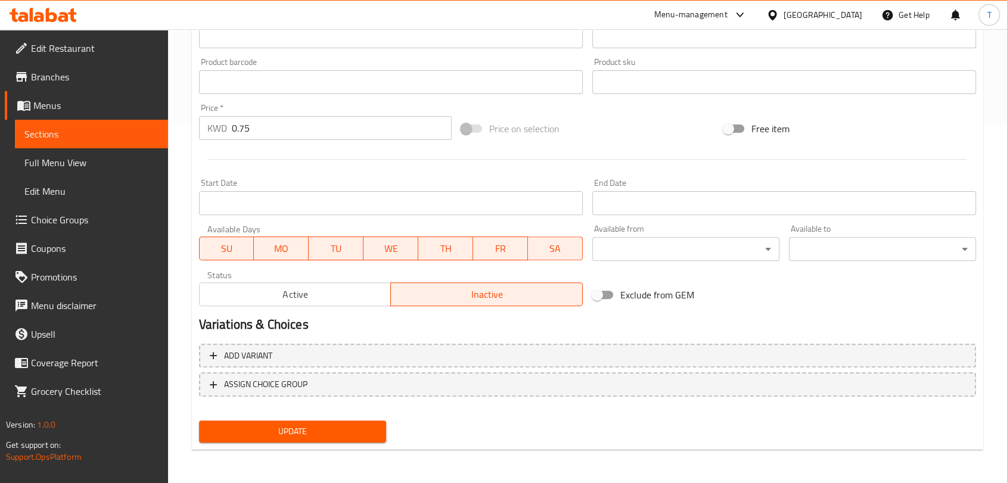
click at [365, 289] on span "Active" at bounding box center [295, 294] width 182 height 17
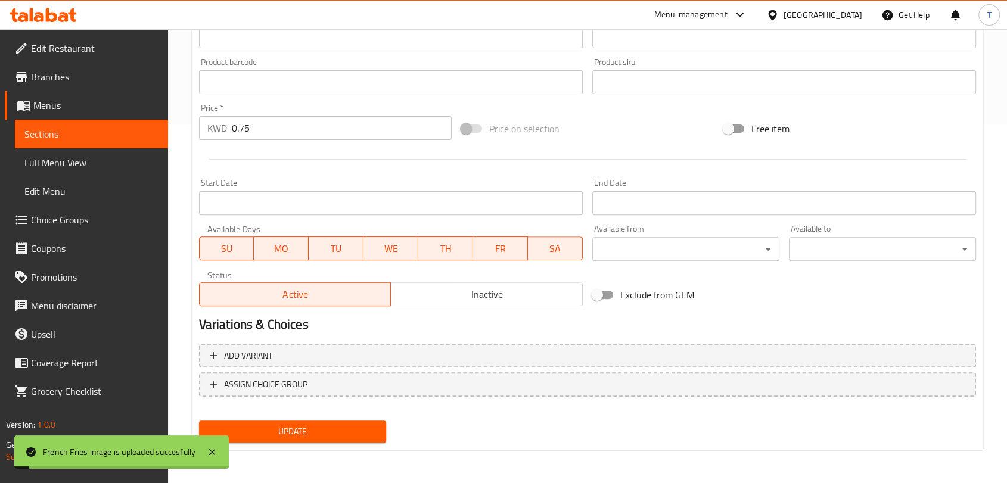
click at [343, 435] on span "Update" at bounding box center [293, 431] width 168 height 15
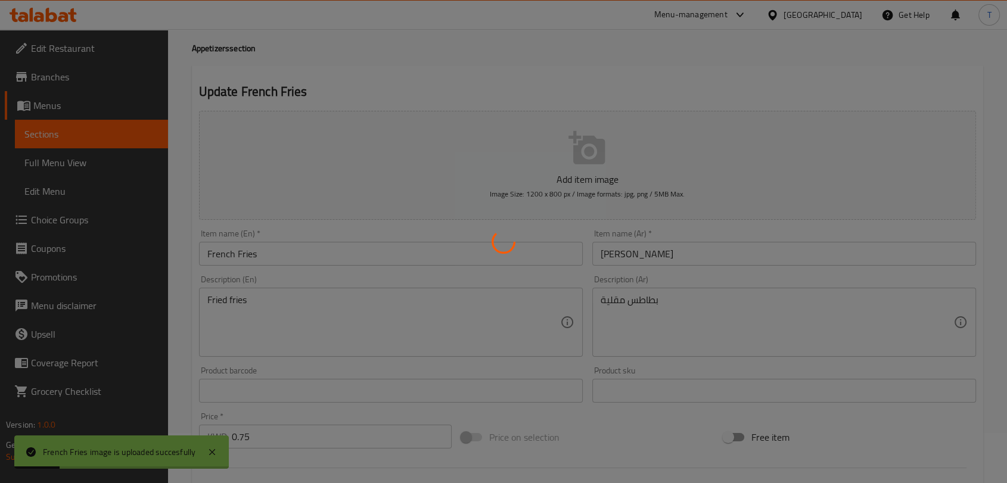
scroll to position [0, 0]
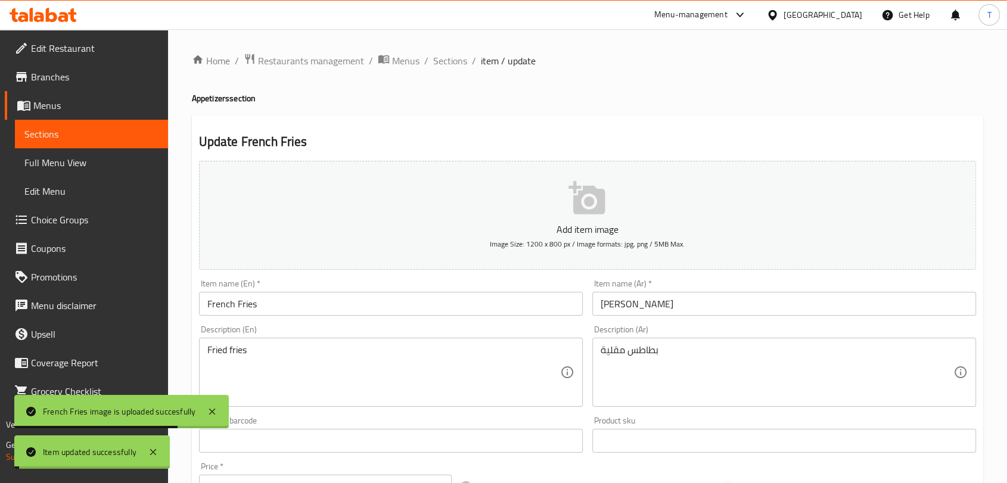
click at [452, 57] on span "Sections" at bounding box center [450, 61] width 34 height 14
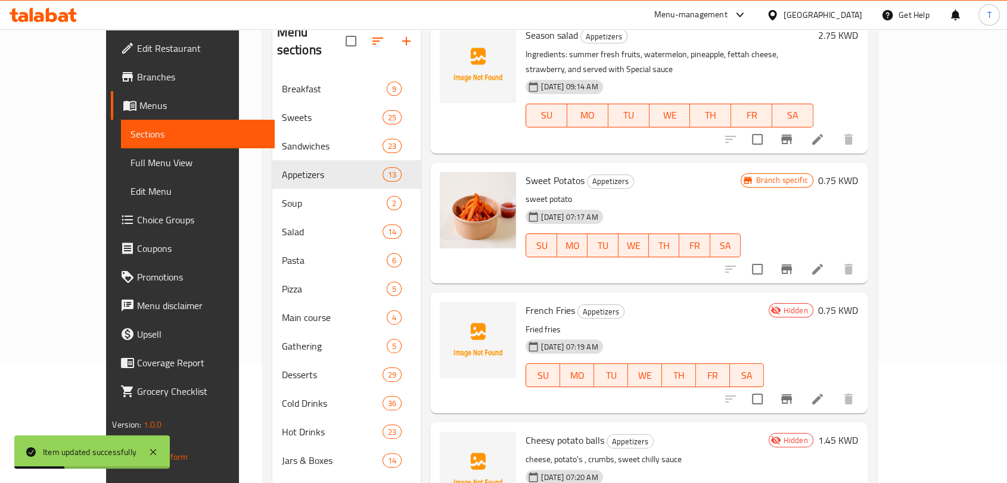
scroll to position [154, 0]
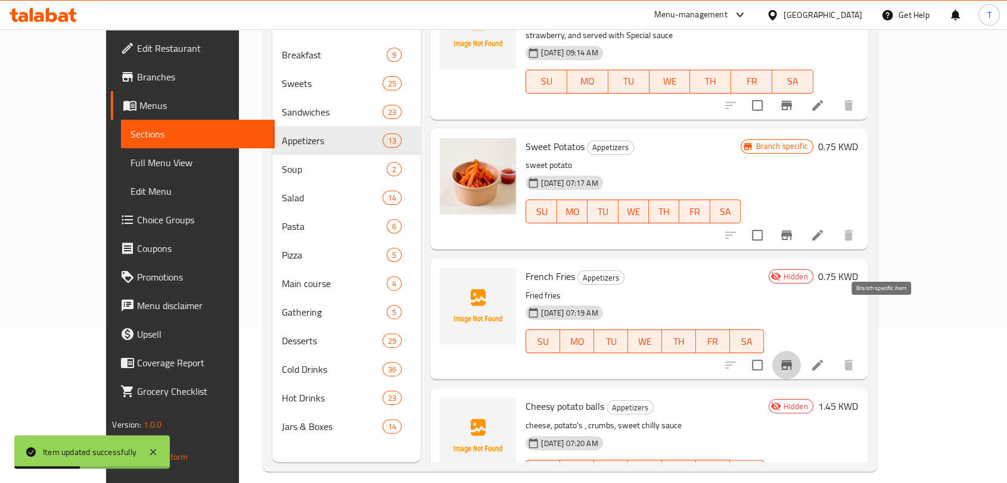
click at [794, 358] on icon "Branch-specific-item" at bounding box center [787, 365] width 14 height 14
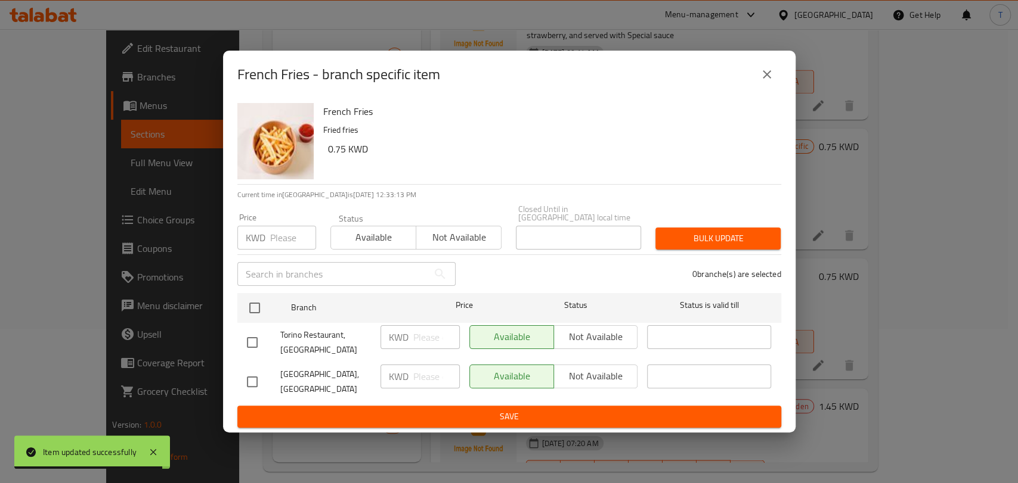
click at [244, 348] on input "checkbox" at bounding box center [252, 342] width 25 height 25
checkbox input "true"
click at [571, 341] on span "Not available" at bounding box center [596, 336] width 75 height 17
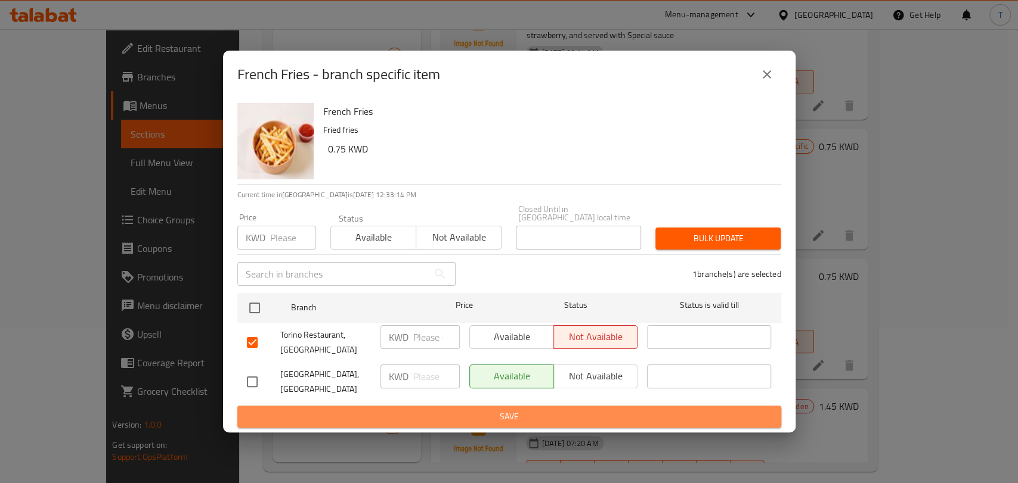
click at [581, 410] on span "Save" at bounding box center [509, 417] width 525 height 15
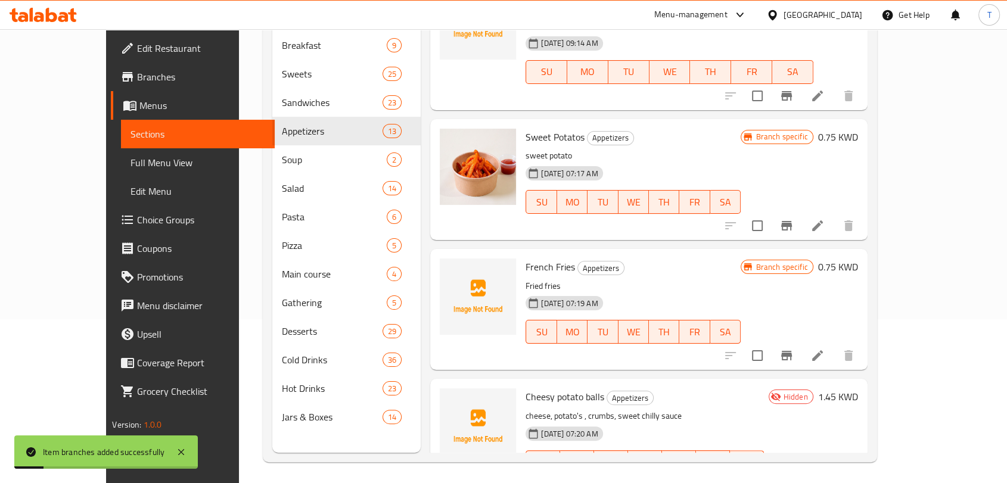
scroll to position [167, 0]
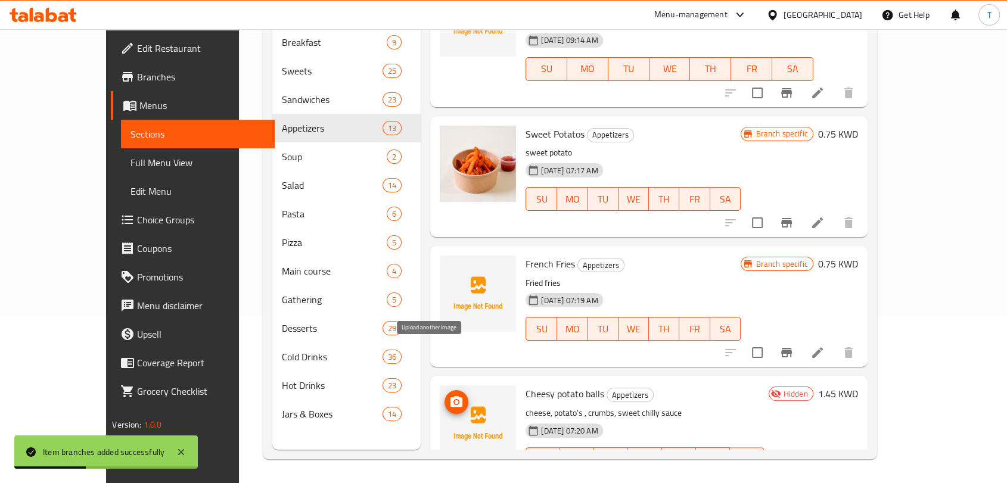
click at [449, 395] on icon "upload picture" at bounding box center [456, 402] width 14 height 14
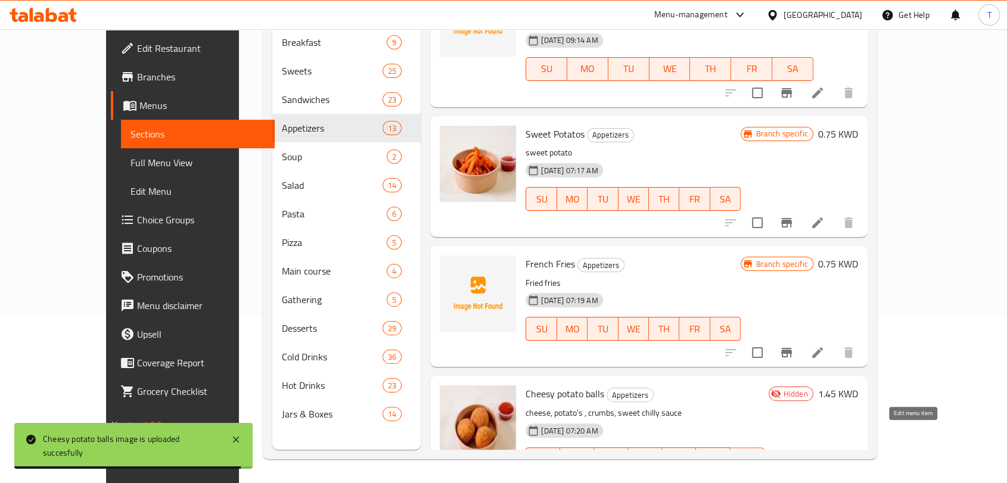
click at [825, 476] on icon at bounding box center [818, 483] width 14 height 14
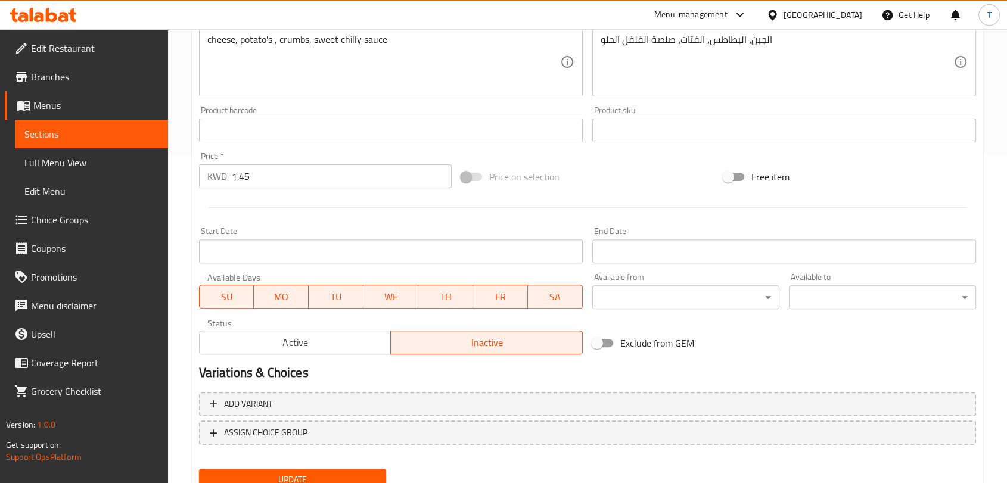
scroll to position [376, 0]
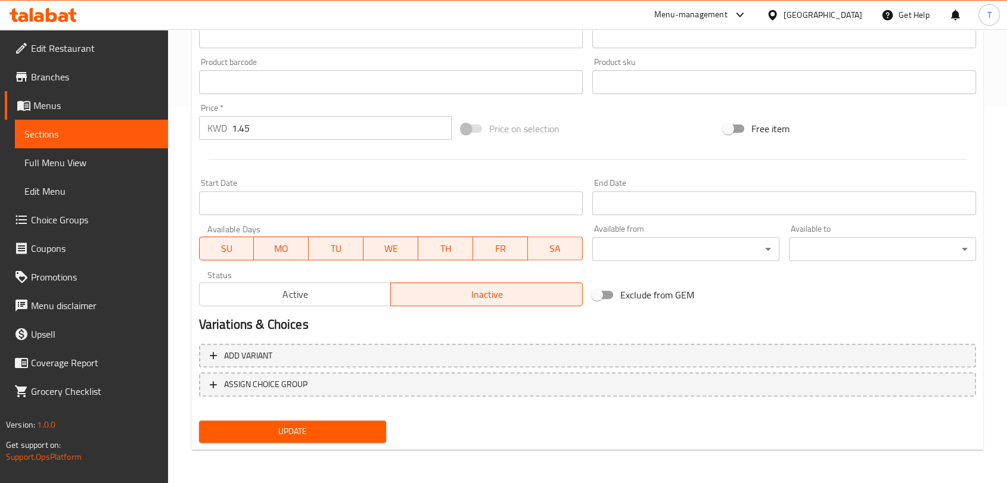
click at [334, 296] on span "Active" at bounding box center [295, 294] width 182 height 17
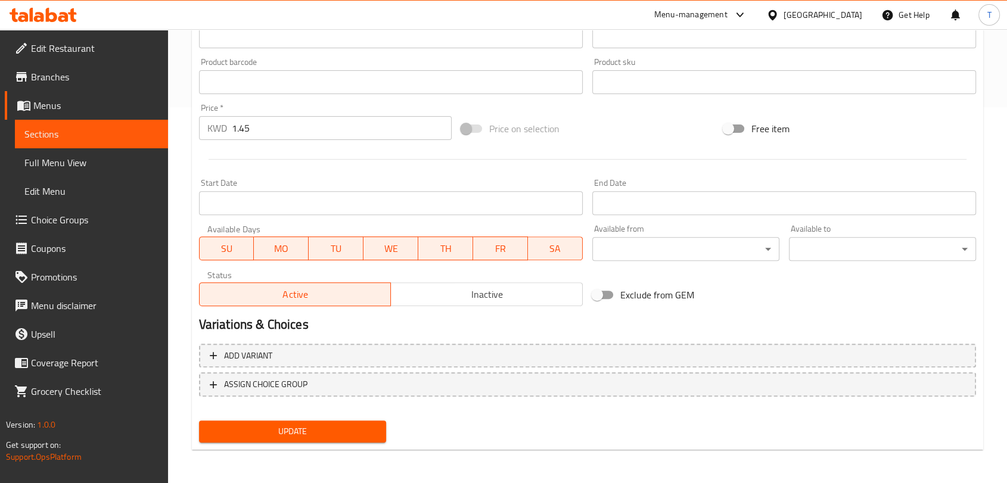
click at [334, 424] on span "Update" at bounding box center [293, 431] width 168 height 15
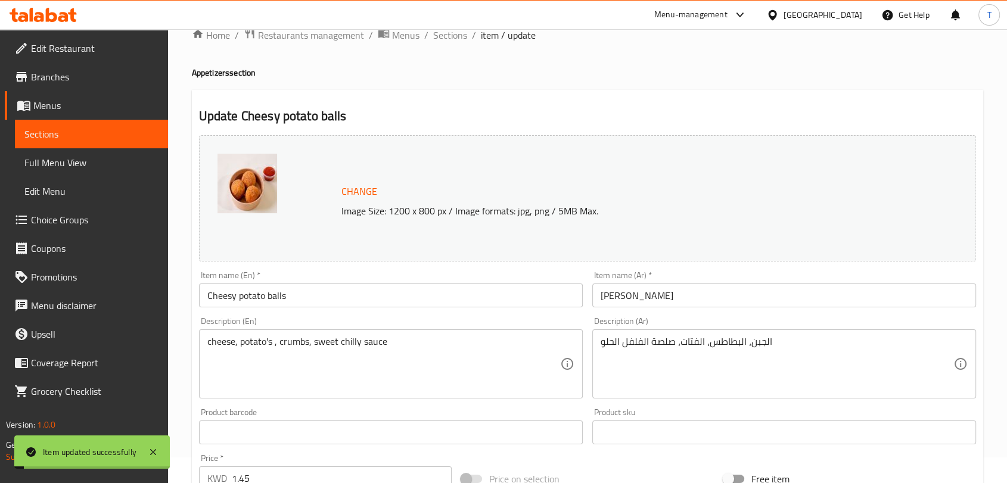
scroll to position [0, 0]
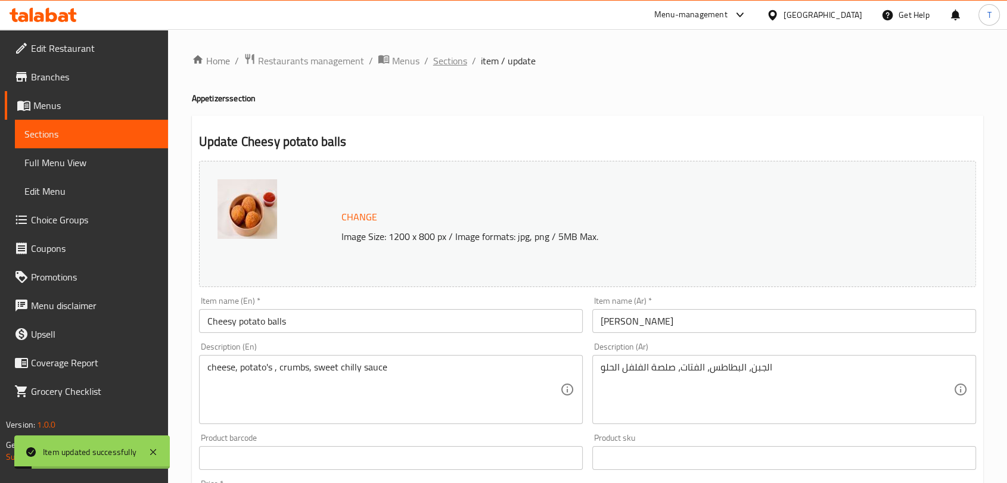
click at [448, 60] on span "Sections" at bounding box center [450, 61] width 34 height 14
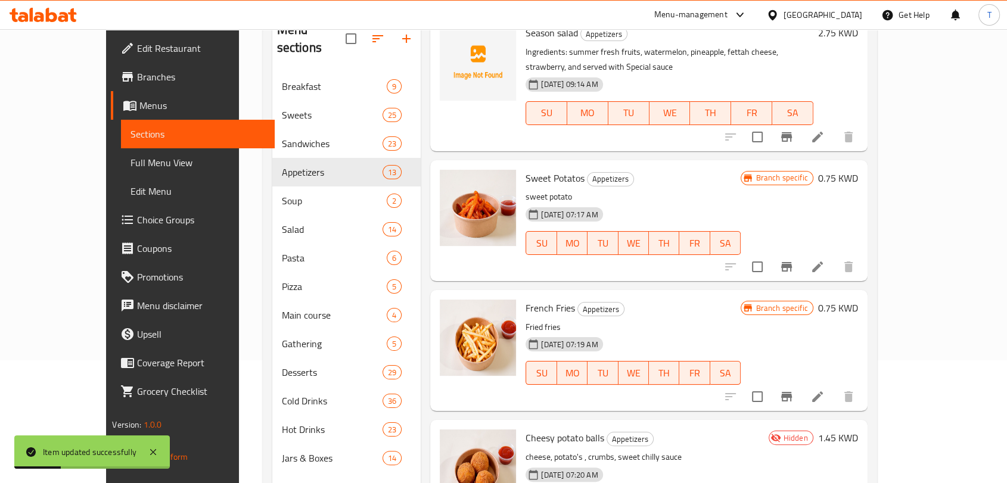
scroll to position [167, 0]
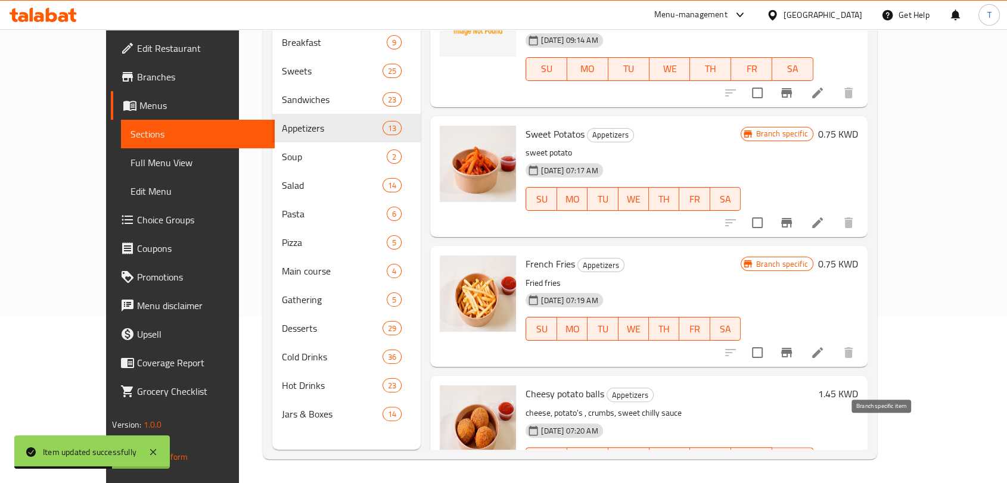
click at [792, 479] on icon "Branch-specific-item" at bounding box center [786, 484] width 11 height 10
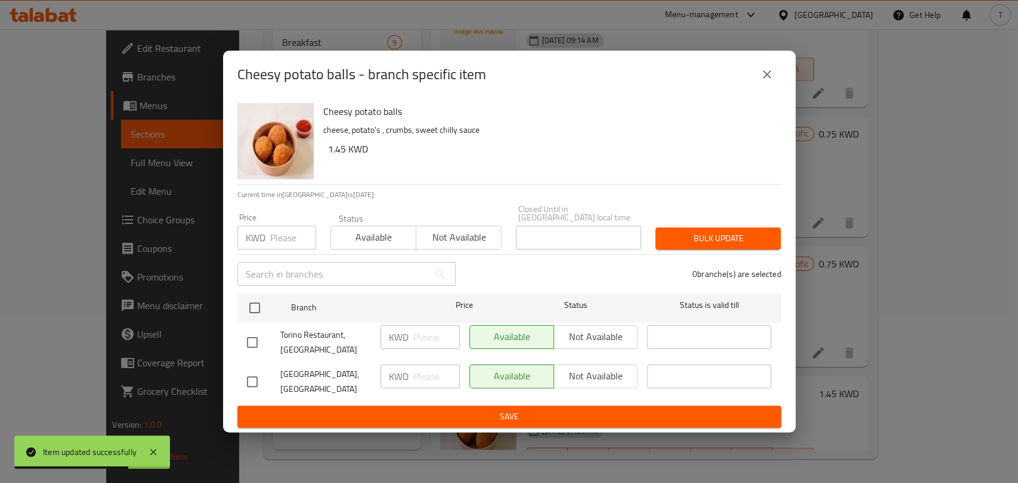
click at [252, 345] on input "checkbox" at bounding box center [252, 342] width 25 height 25
checkbox input "true"
click at [584, 345] on span "Not available" at bounding box center [596, 336] width 75 height 17
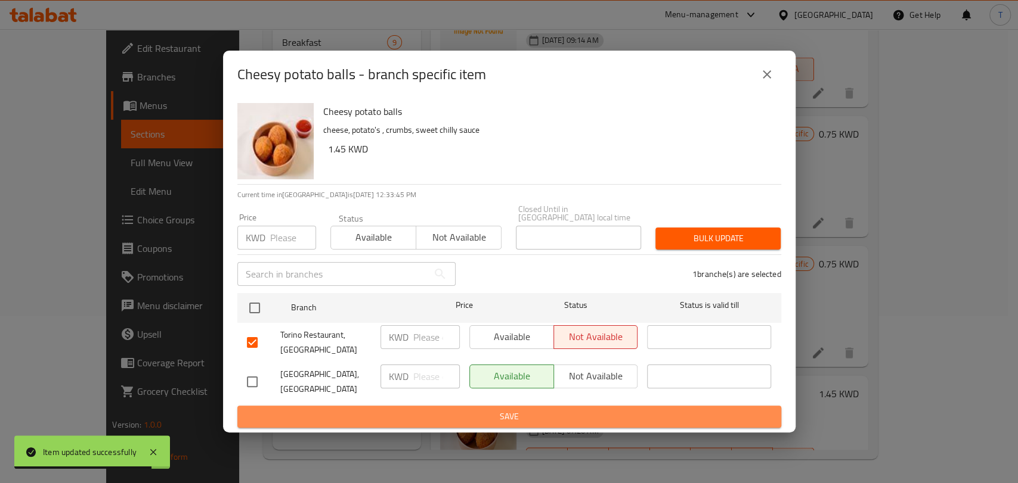
click at [575, 413] on span "Save" at bounding box center [509, 417] width 525 height 15
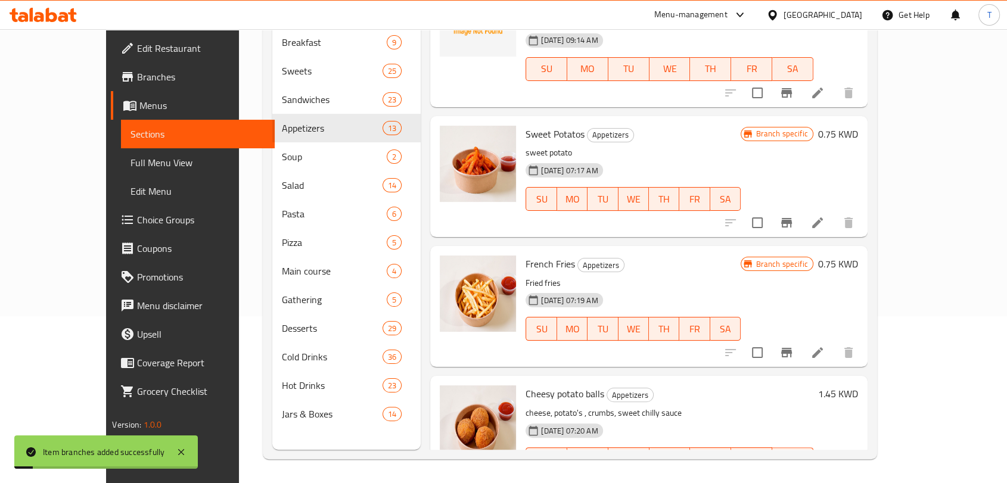
scroll to position [930, 0]
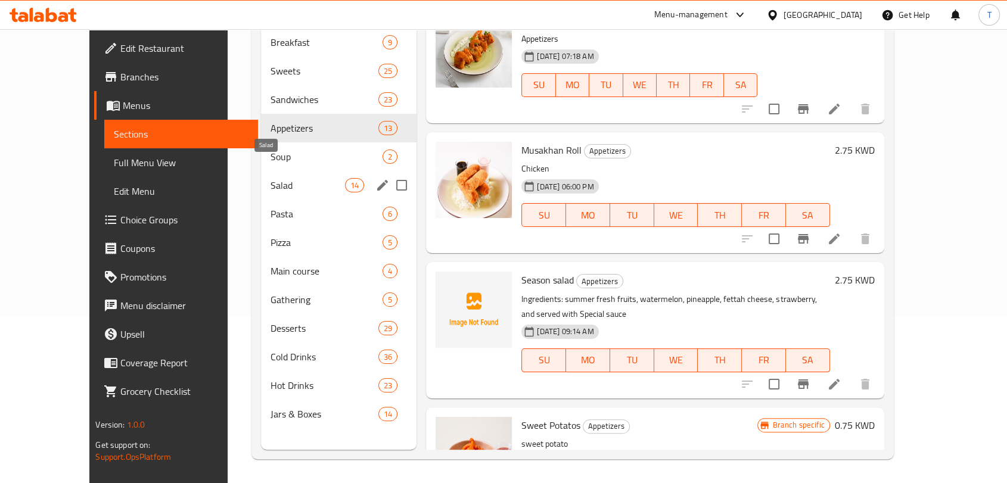
click at [271, 178] on span "Salad" at bounding box center [308, 185] width 75 height 14
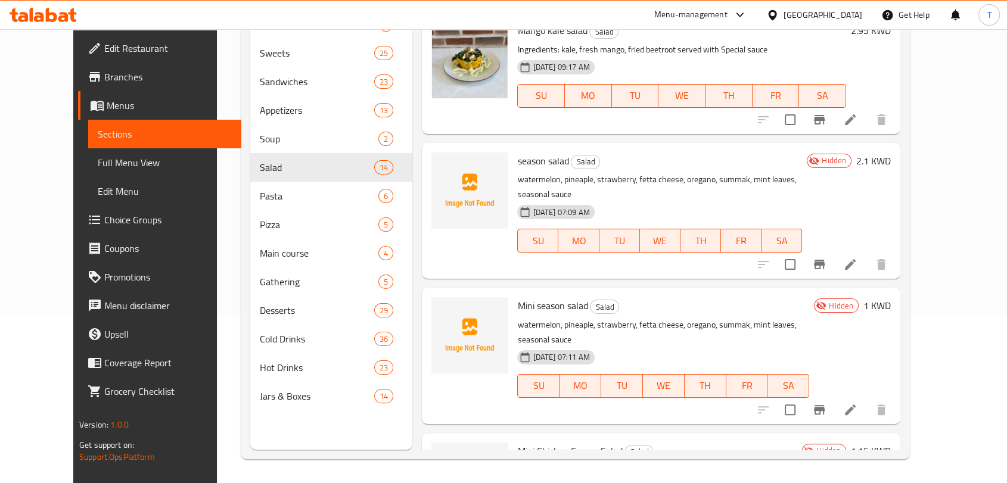
scroll to position [154, 0]
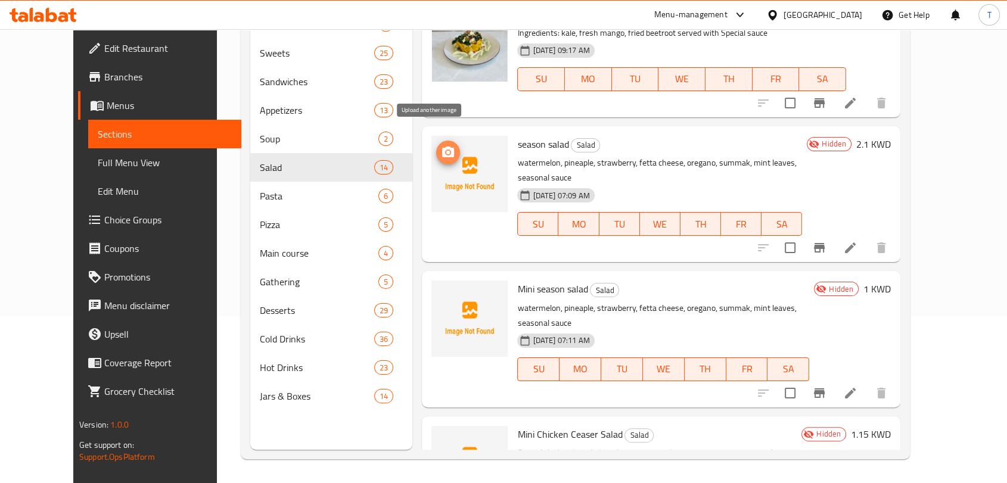
click at [442, 147] on icon "upload picture" at bounding box center [448, 152] width 12 height 11
click at [858, 241] on icon at bounding box center [850, 248] width 14 height 14
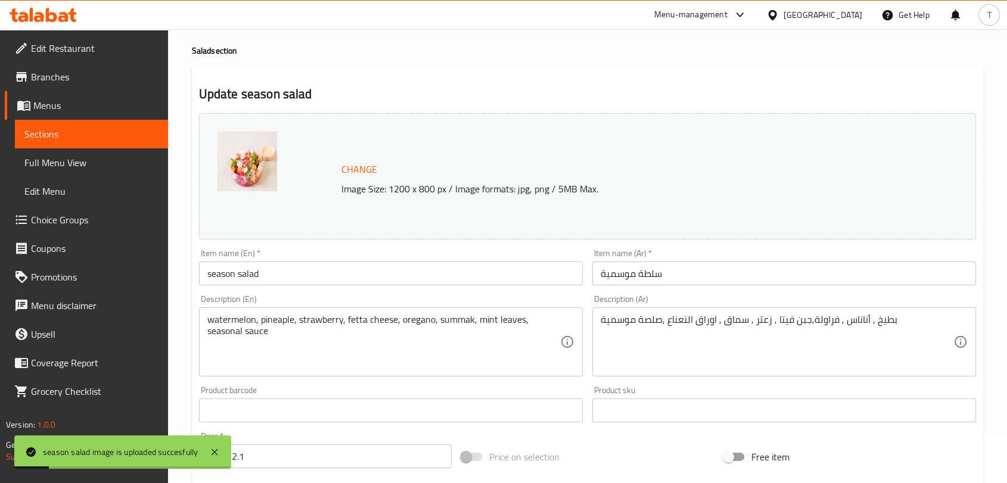
scroll to position [367, 0]
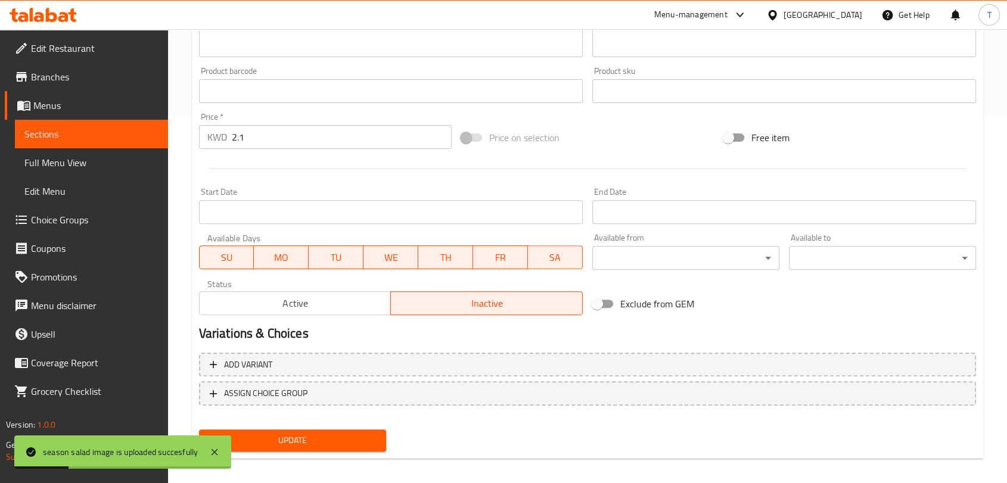
click at [356, 293] on button "Active" at bounding box center [295, 303] width 193 height 24
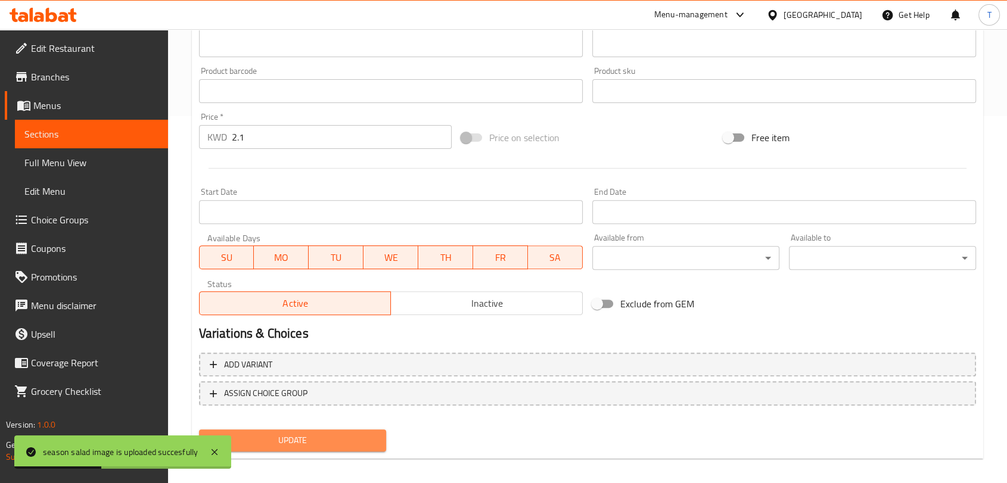
click at [351, 438] on span "Update" at bounding box center [293, 440] width 168 height 15
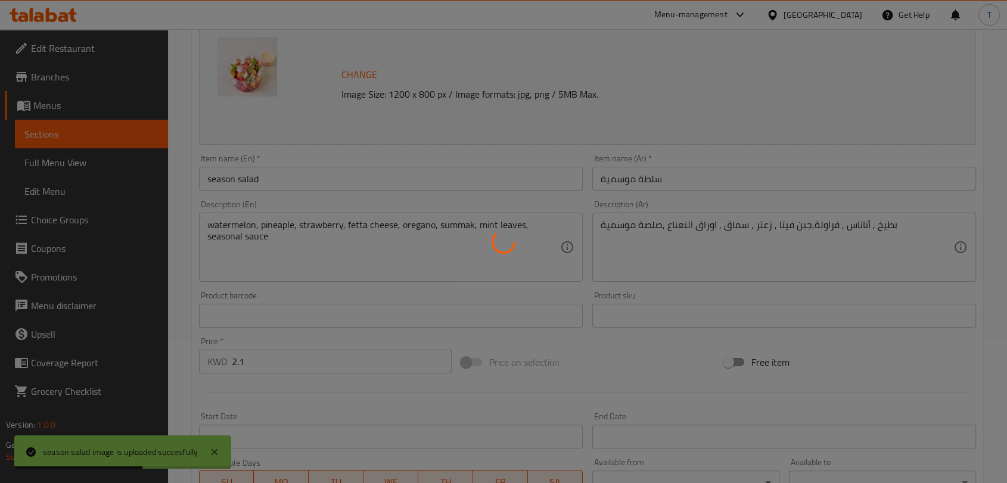
scroll to position [0, 0]
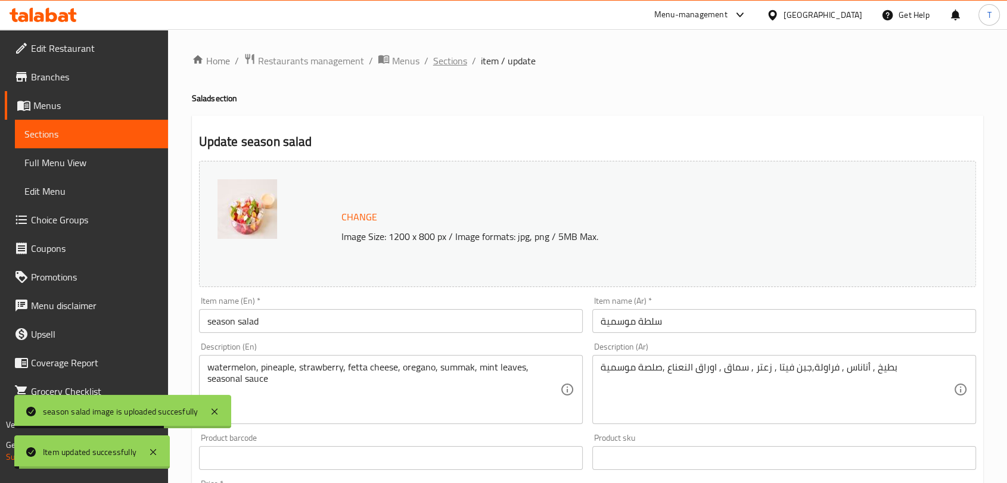
click at [452, 63] on span "Sections" at bounding box center [450, 61] width 34 height 14
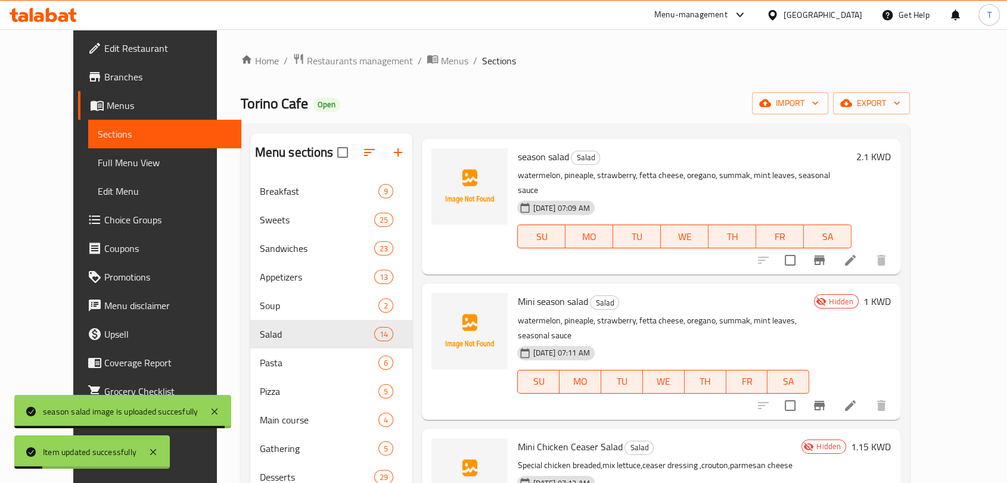
scroll to position [154, 0]
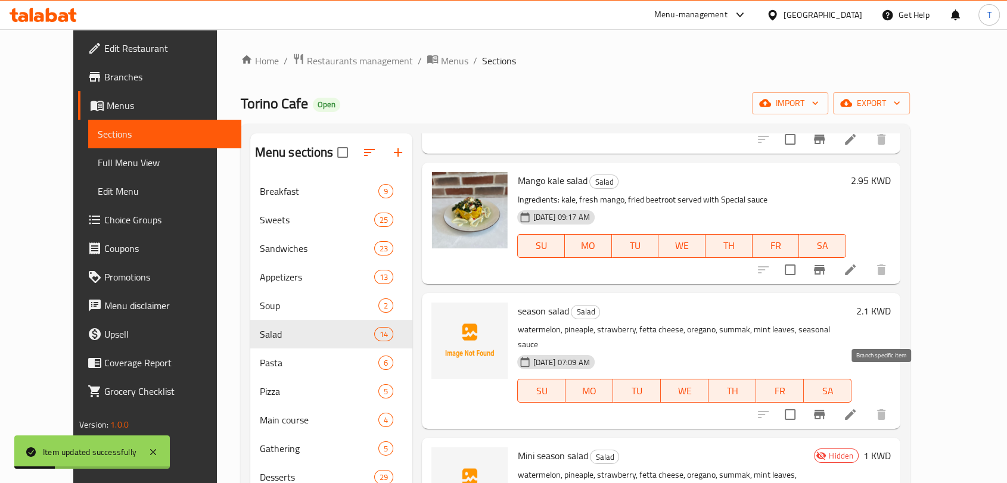
click at [825, 410] on icon "Branch-specific-item" at bounding box center [819, 415] width 11 height 10
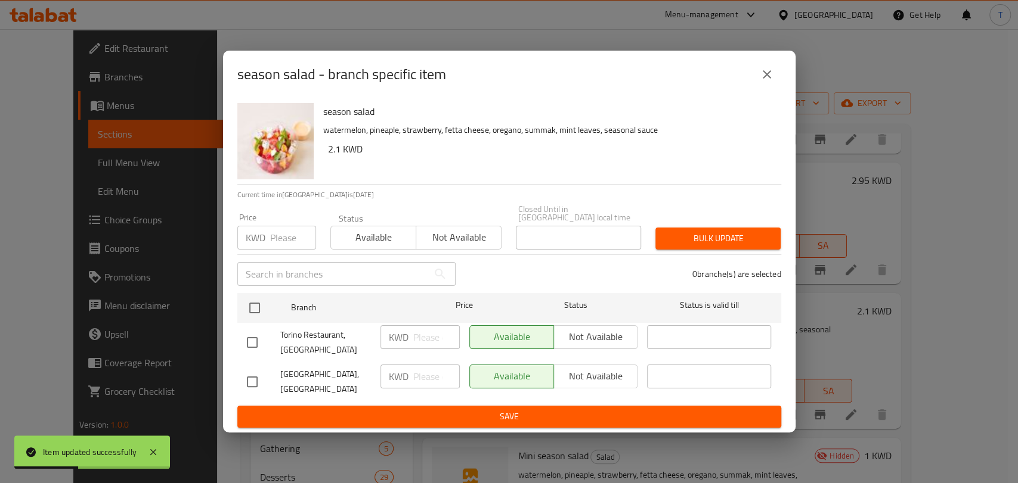
click at [271, 338] on div at bounding box center [263, 342] width 33 height 25
click at [258, 345] on input "checkbox" at bounding box center [252, 342] width 25 height 25
checkbox input "true"
click at [567, 340] on span "Not available" at bounding box center [596, 336] width 75 height 17
click at [557, 410] on span "Save" at bounding box center [509, 417] width 525 height 15
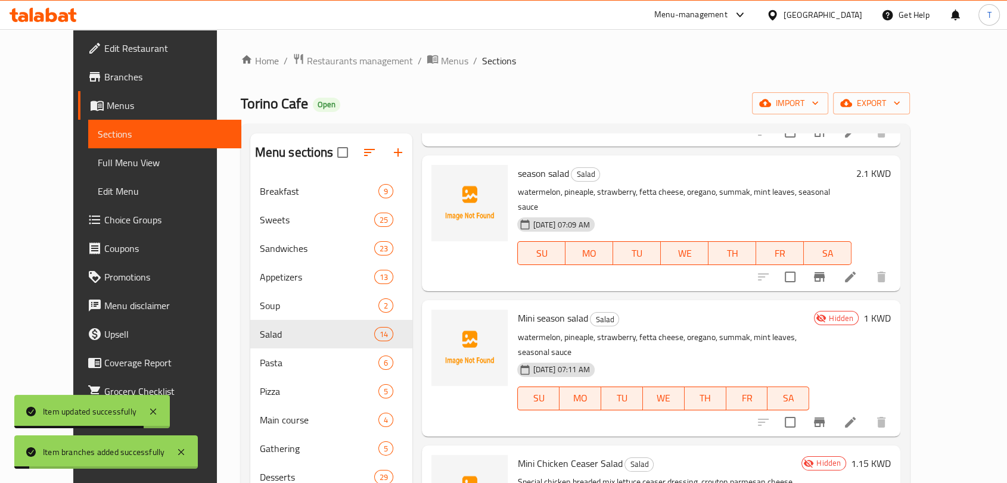
scroll to position [309, 0]
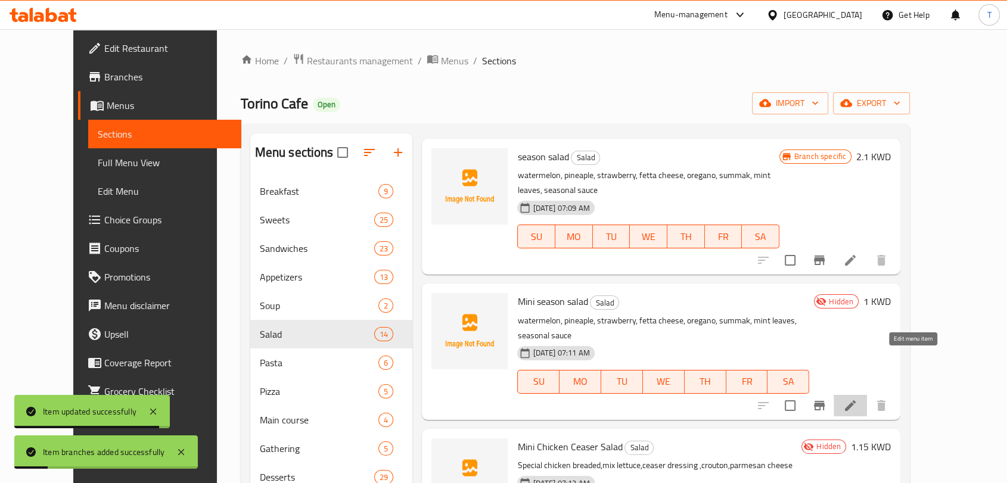
click at [858, 399] on icon at bounding box center [850, 406] width 14 height 14
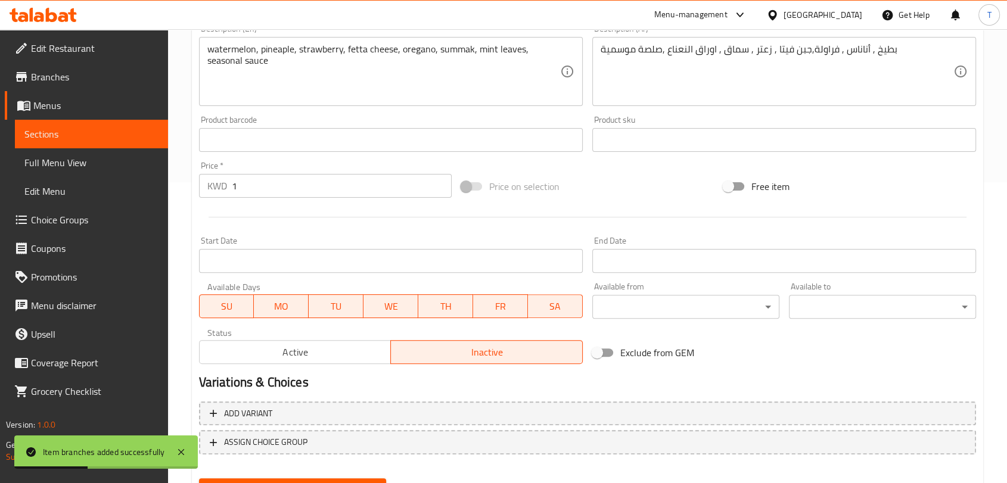
scroll to position [359, 0]
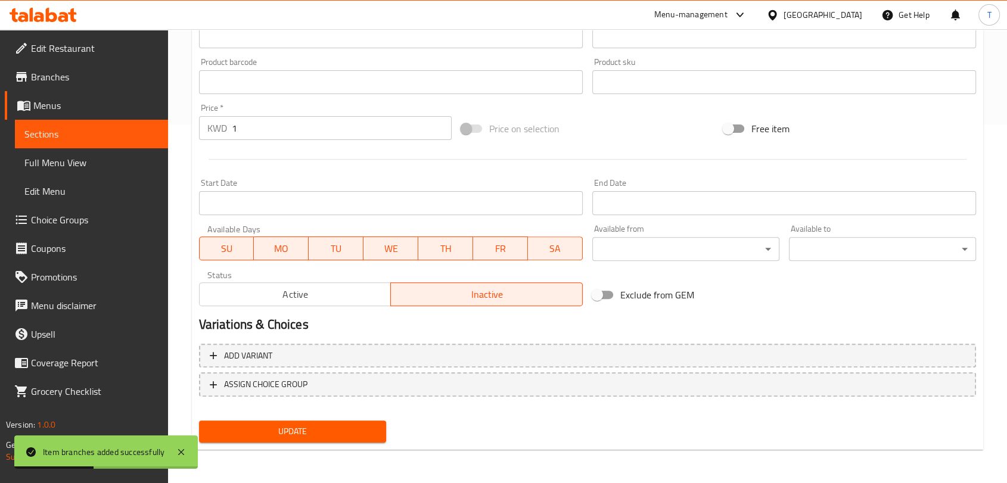
click at [340, 287] on span "Active" at bounding box center [295, 294] width 182 height 17
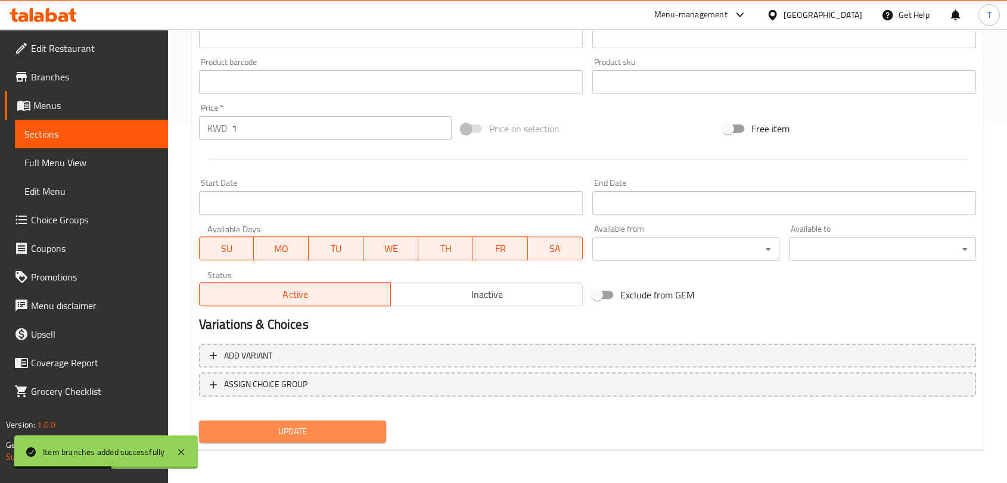
click at [339, 434] on span "Update" at bounding box center [293, 431] width 168 height 15
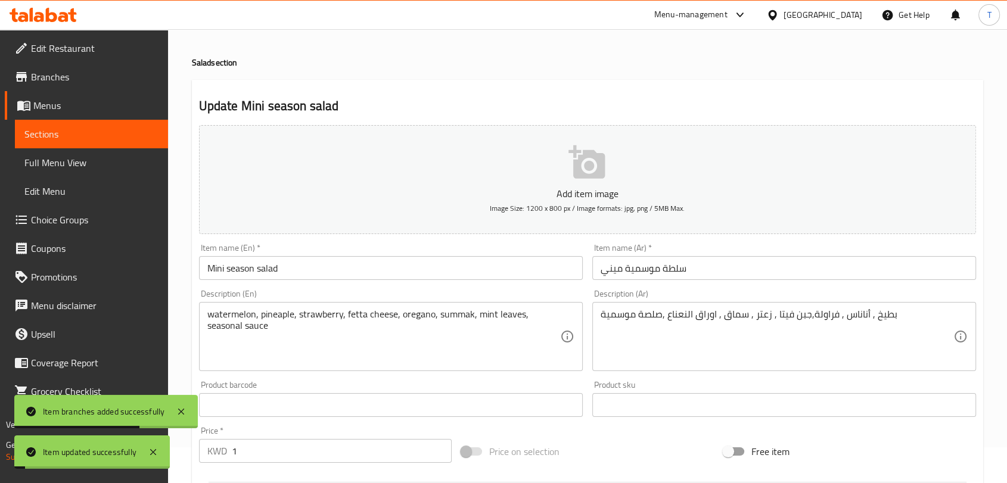
scroll to position [0, 0]
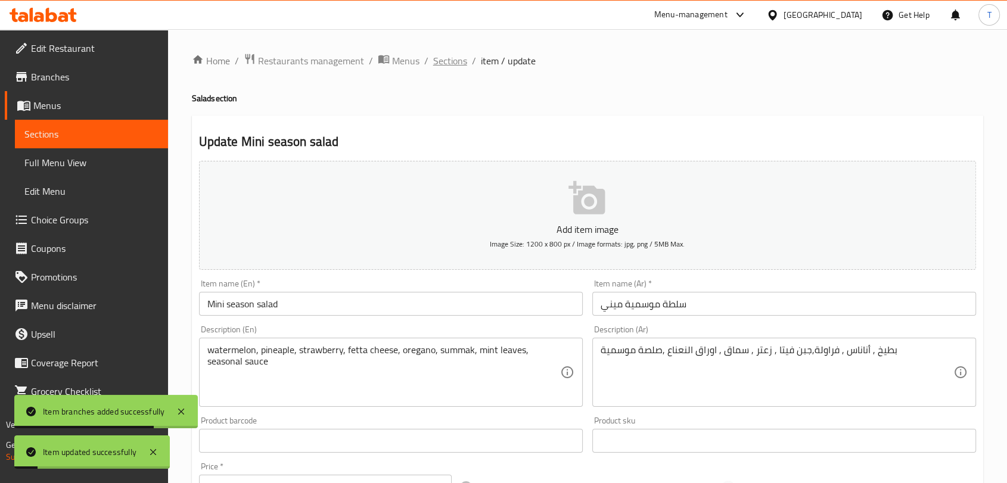
click at [458, 59] on span "Sections" at bounding box center [450, 61] width 34 height 14
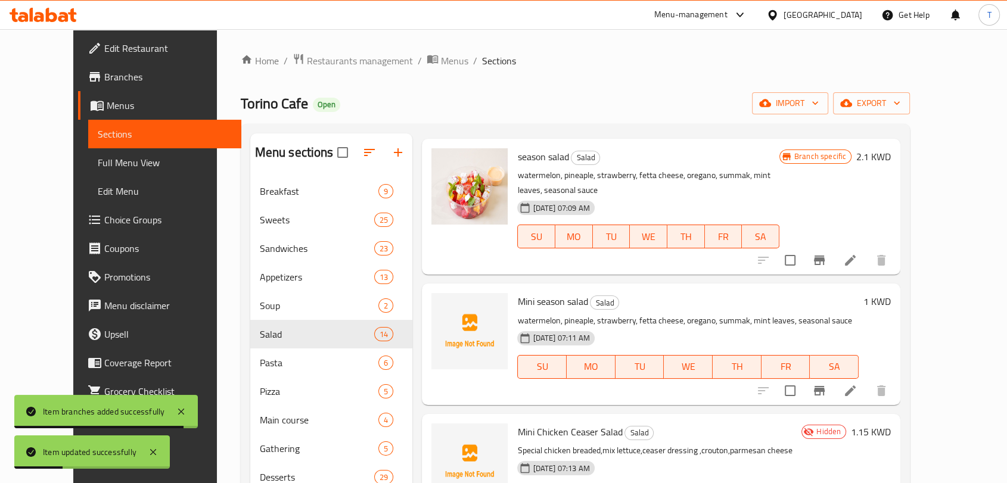
scroll to position [463, 0]
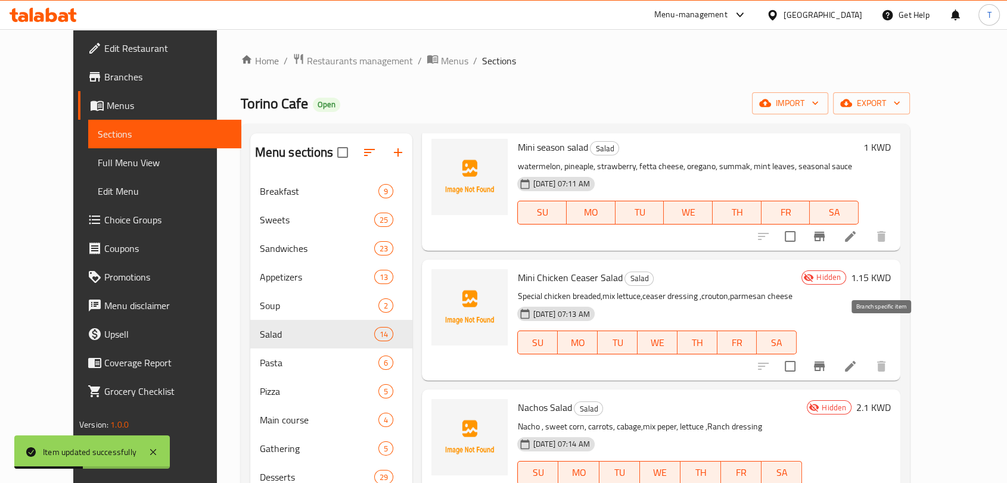
click at [825, 362] on icon "Branch-specific-item" at bounding box center [819, 367] width 11 height 10
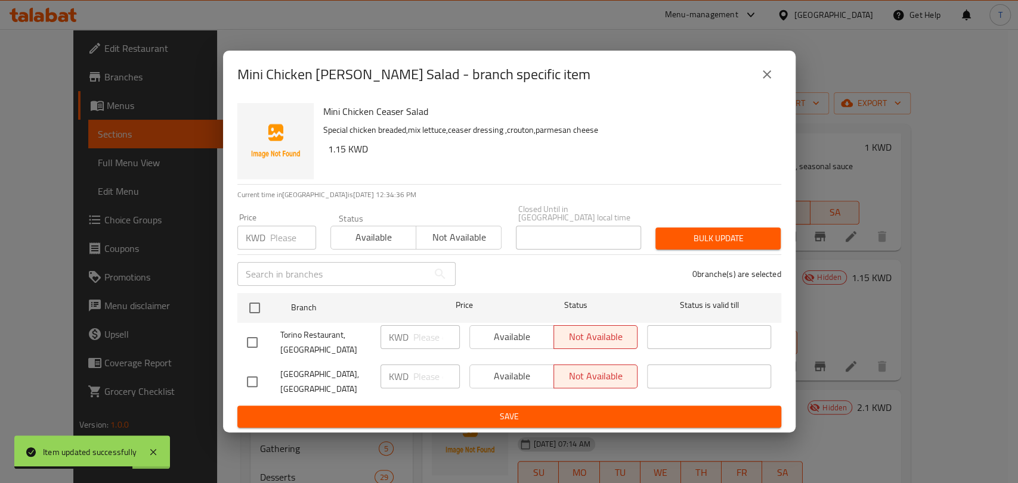
click at [758, 87] on button "close" at bounding box center [766, 74] width 29 height 29
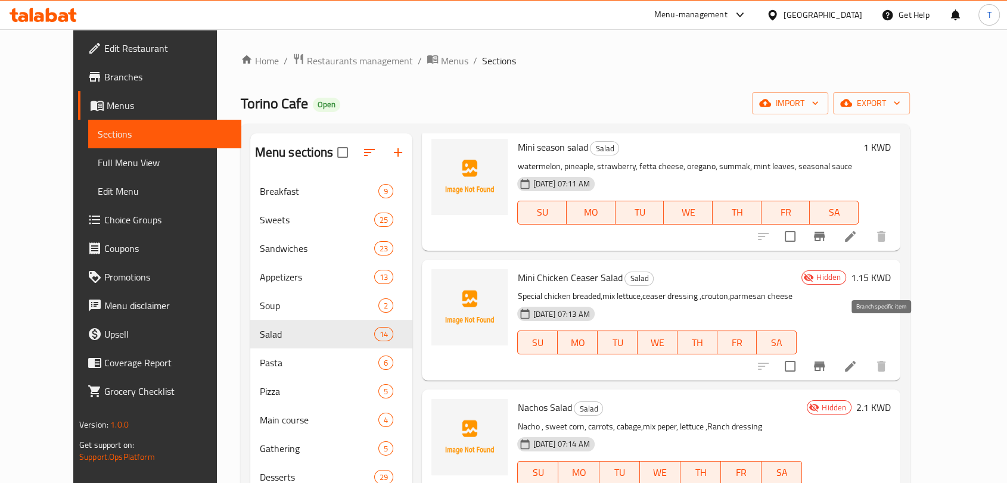
click at [825, 362] on icon "Branch-specific-item" at bounding box center [819, 367] width 11 height 10
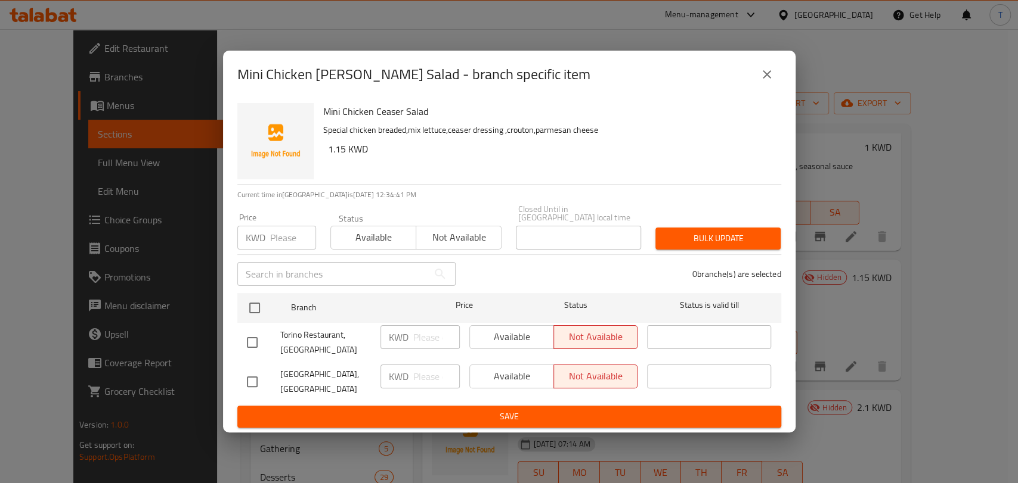
click at [763, 74] on button "close" at bounding box center [766, 74] width 29 height 29
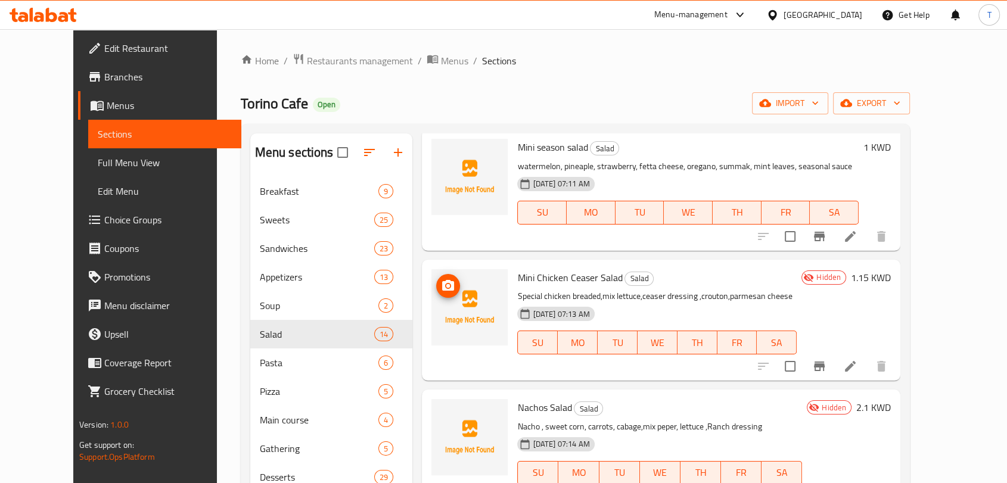
click at [439, 269] on img at bounding box center [470, 307] width 76 height 76
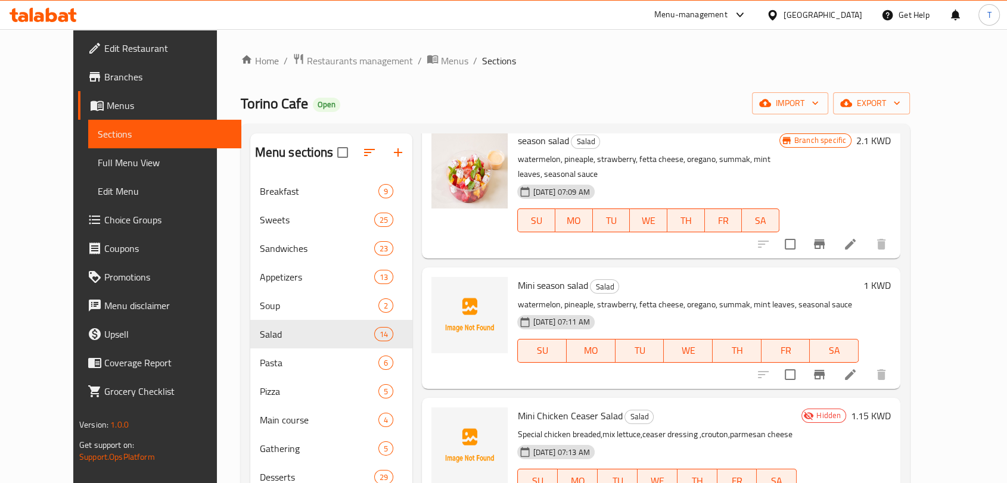
scroll to position [309, 0]
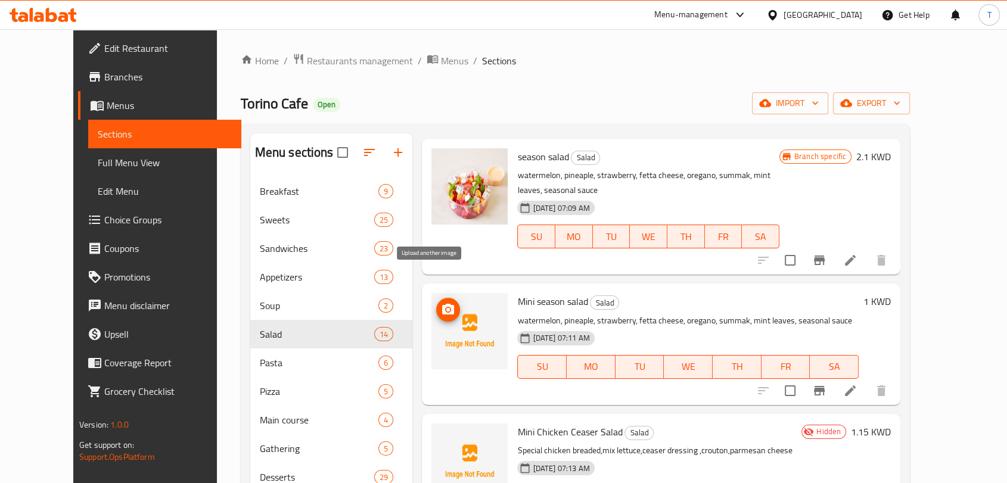
click at [441, 303] on icon "upload picture" at bounding box center [448, 310] width 14 height 14
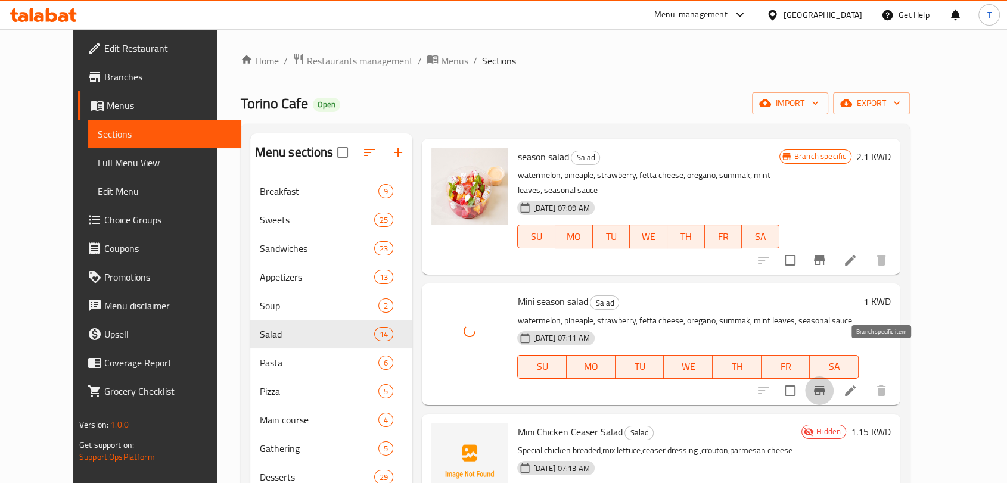
click at [827, 384] on icon "Branch-specific-item" at bounding box center [819, 391] width 14 height 14
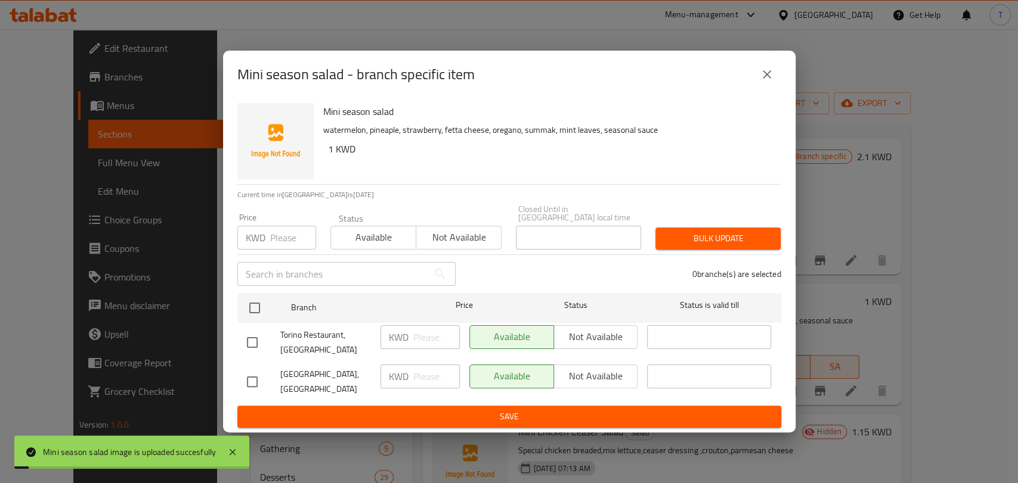
click at [258, 342] on input "checkbox" at bounding box center [252, 342] width 25 height 25
checkbox input "true"
click at [616, 340] on span "Not available" at bounding box center [596, 336] width 75 height 17
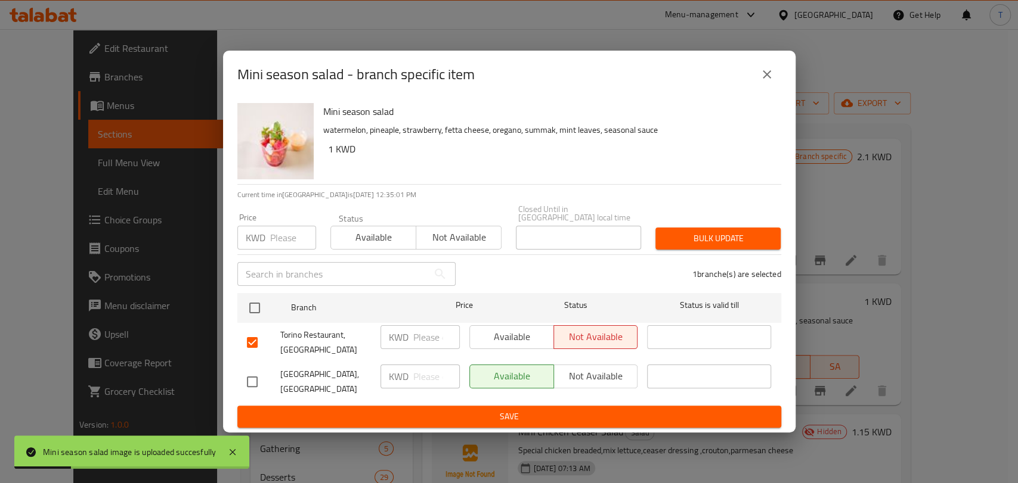
click at [562, 411] on span "Save" at bounding box center [509, 417] width 525 height 15
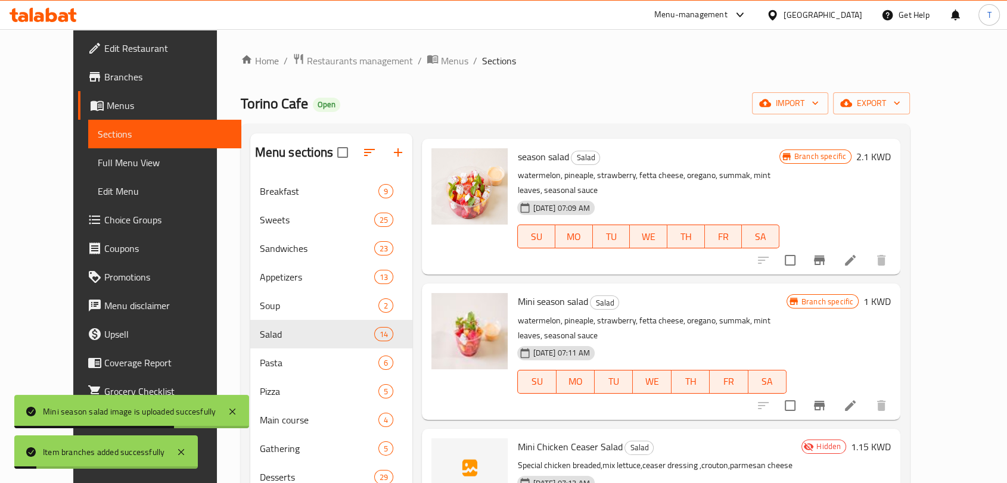
scroll to position [463, 0]
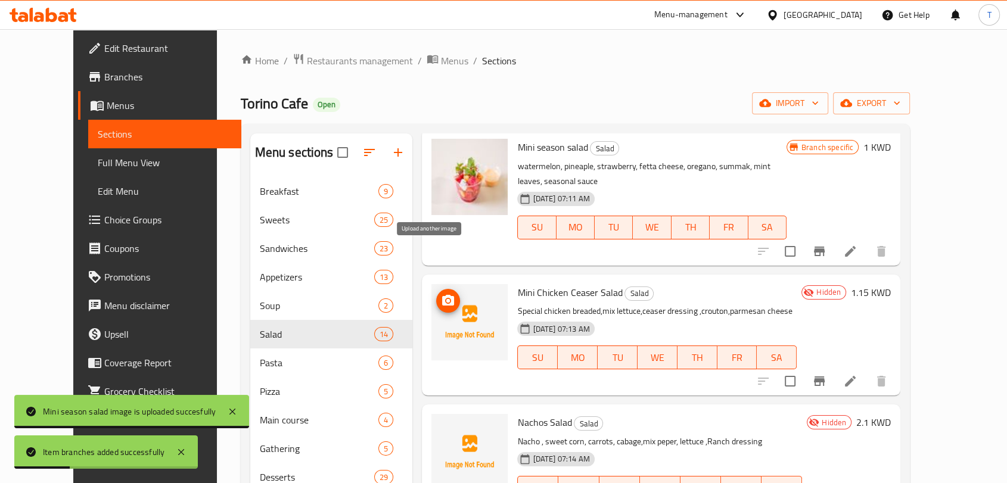
click at [441, 294] on icon "upload picture" at bounding box center [448, 301] width 14 height 14
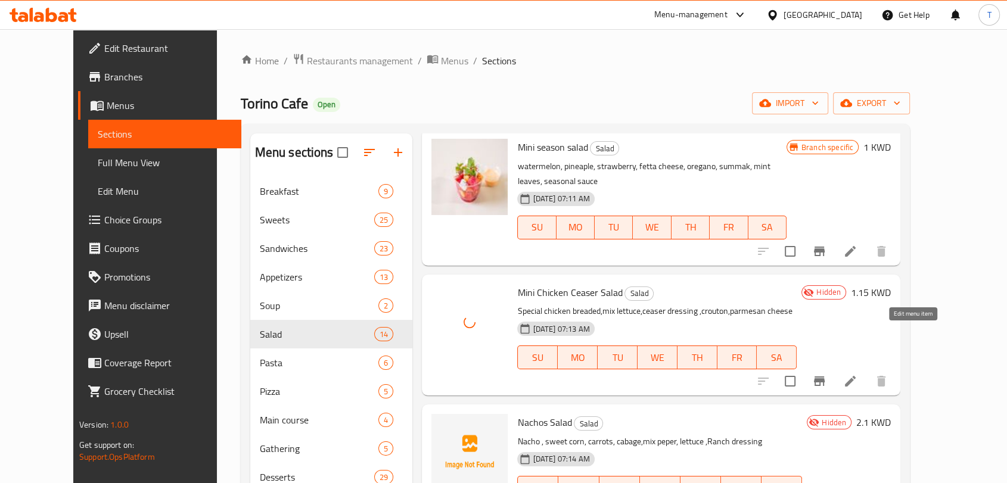
click at [858, 374] on icon at bounding box center [850, 381] width 14 height 14
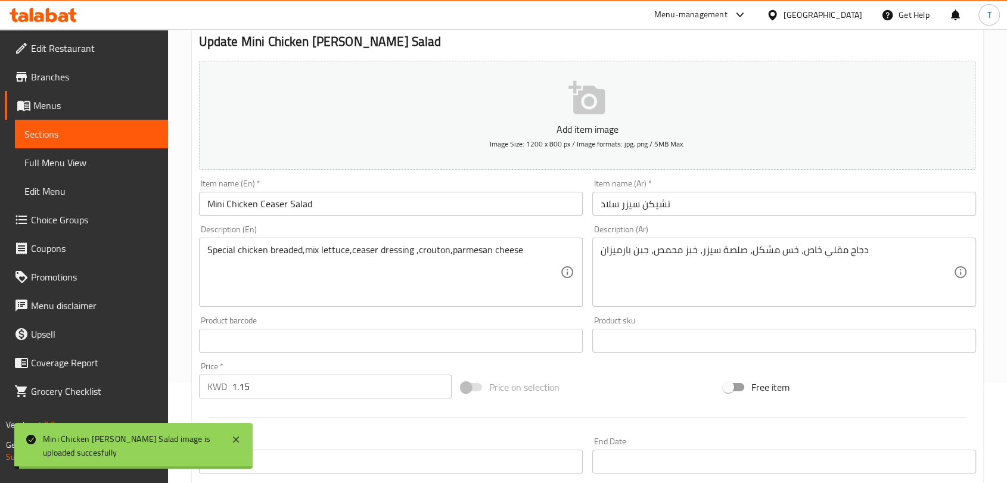
scroll to position [359, 0]
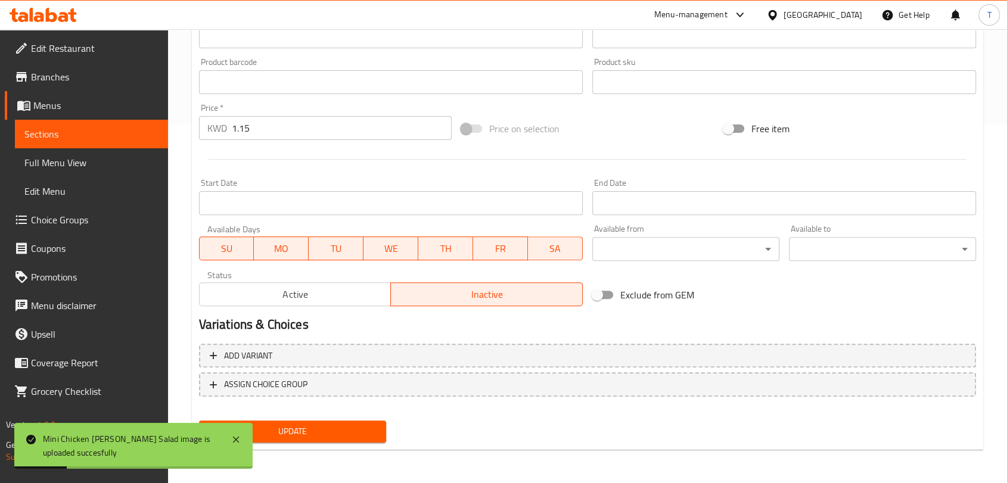
click at [330, 294] on span "Active" at bounding box center [295, 294] width 182 height 17
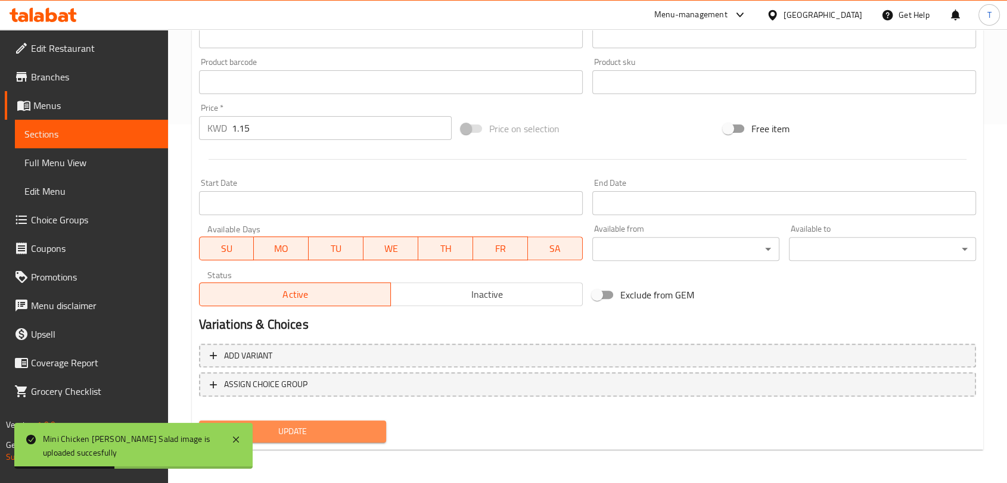
click at [343, 429] on span "Update" at bounding box center [293, 431] width 168 height 15
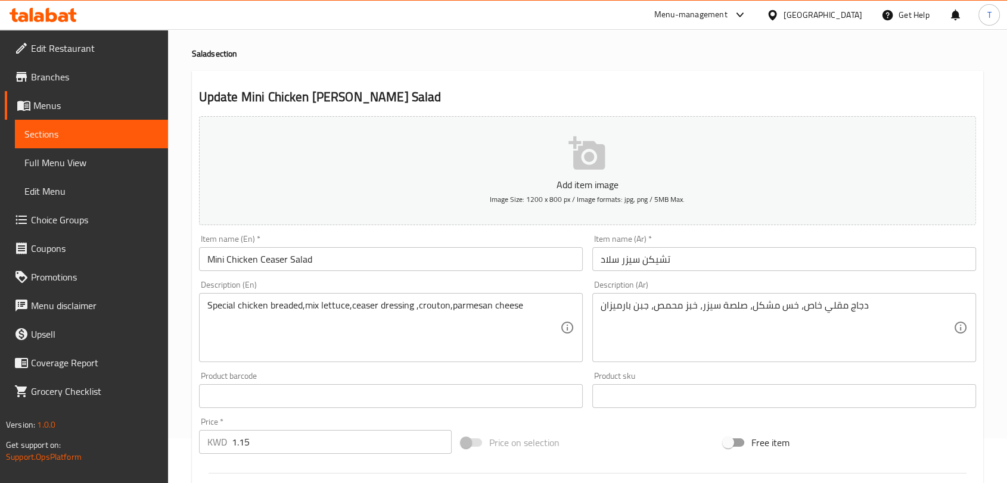
scroll to position [0, 0]
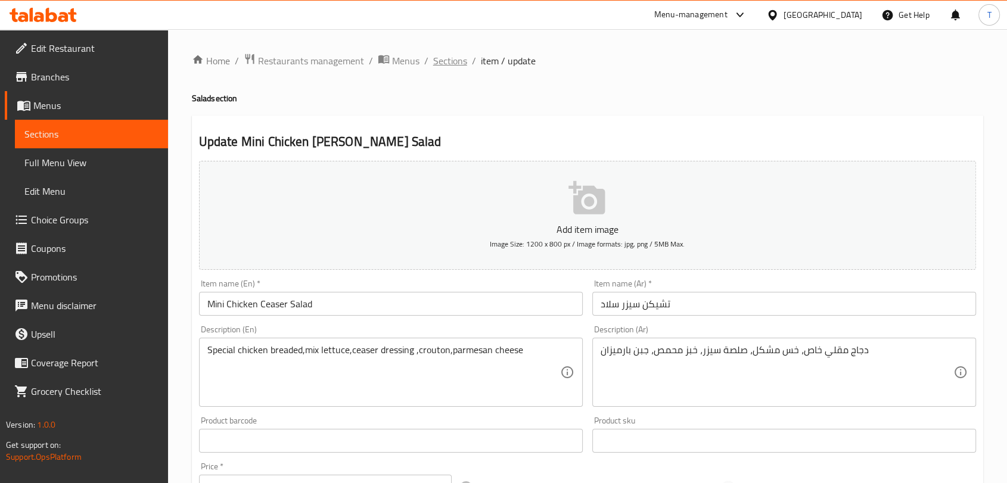
click at [454, 65] on span "Sections" at bounding box center [450, 61] width 34 height 14
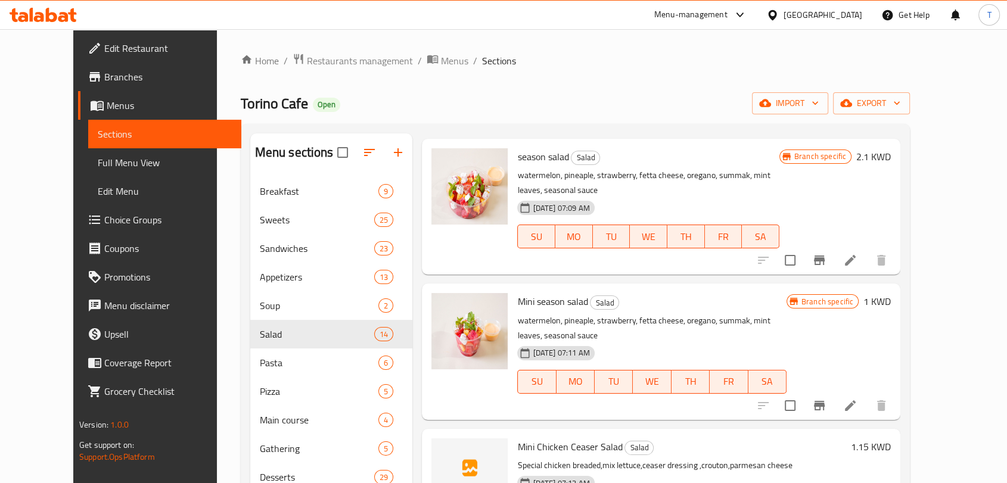
scroll to position [463, 0]
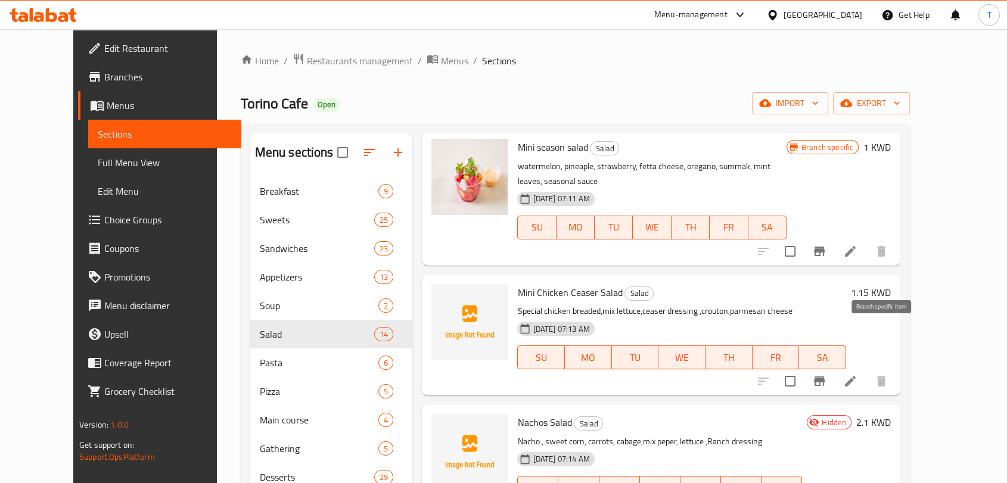
click at [825, 377] on icon "Branch-specific-item" at bounding box center [819, 382] width 11 height 10
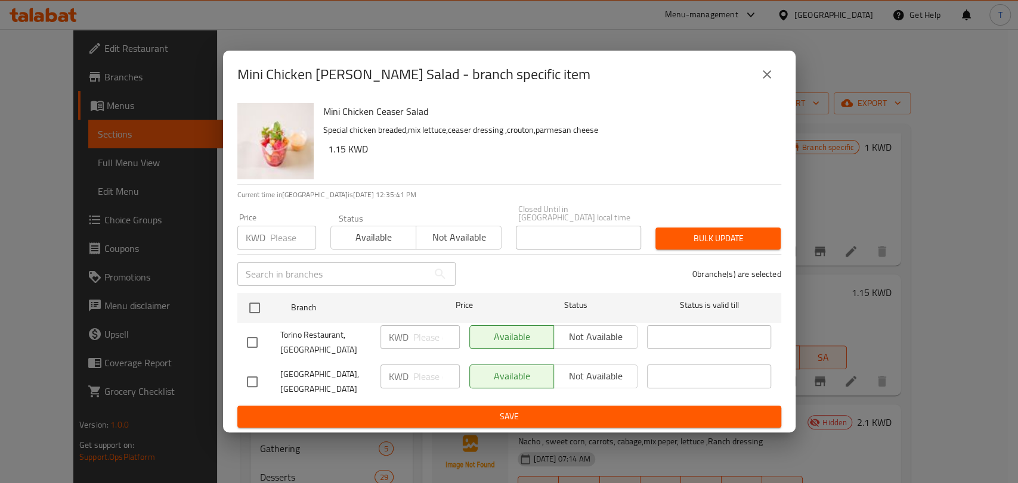
click at [253, 341] on input "checkbox" at bounding box center [252, 342] width 25 height 25
checkbox input "true"
click at [586, 338] on span "Not available" at bounding box center [596, 336] width 75 height 17
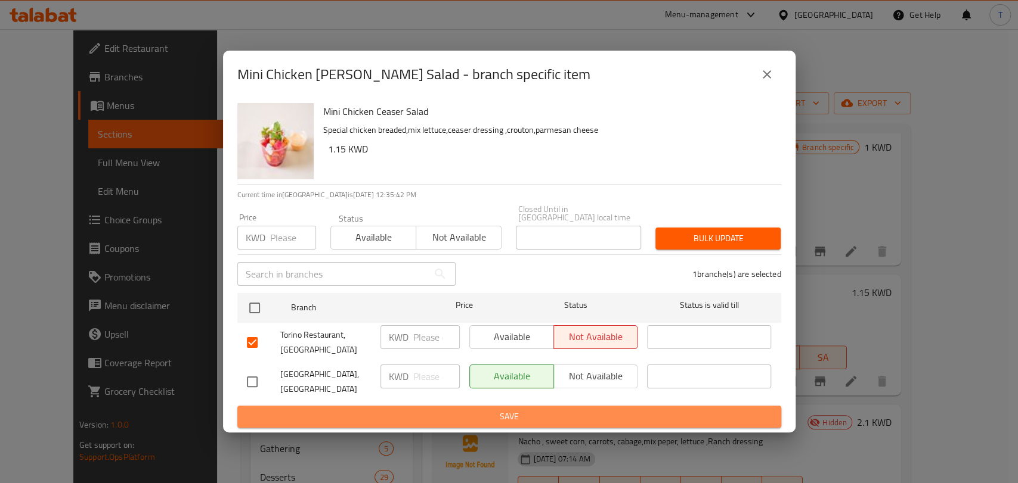
click at [612, 412] on span "Save" at bounding box center [509, 417] width 525 height 15
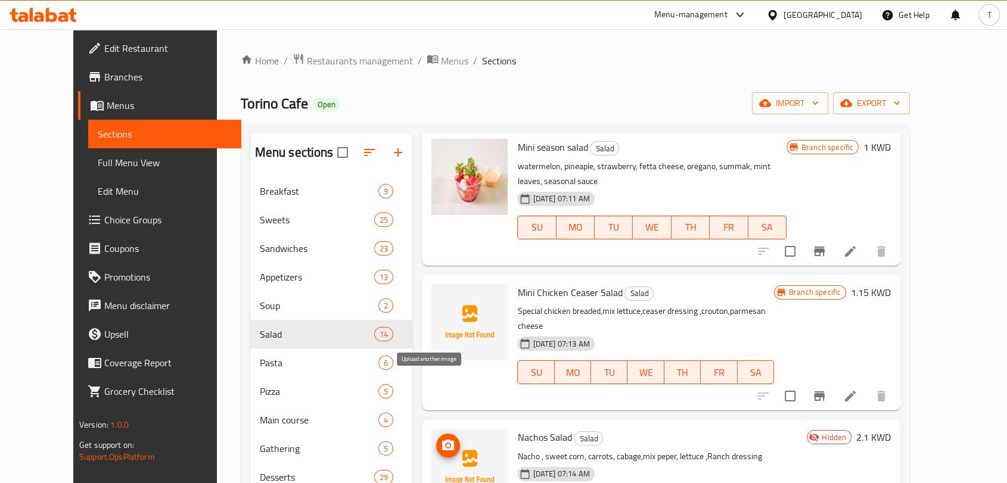
click at [442, 440] on icon "upload picture" at bounding box center [448, 445] width 12 height 11
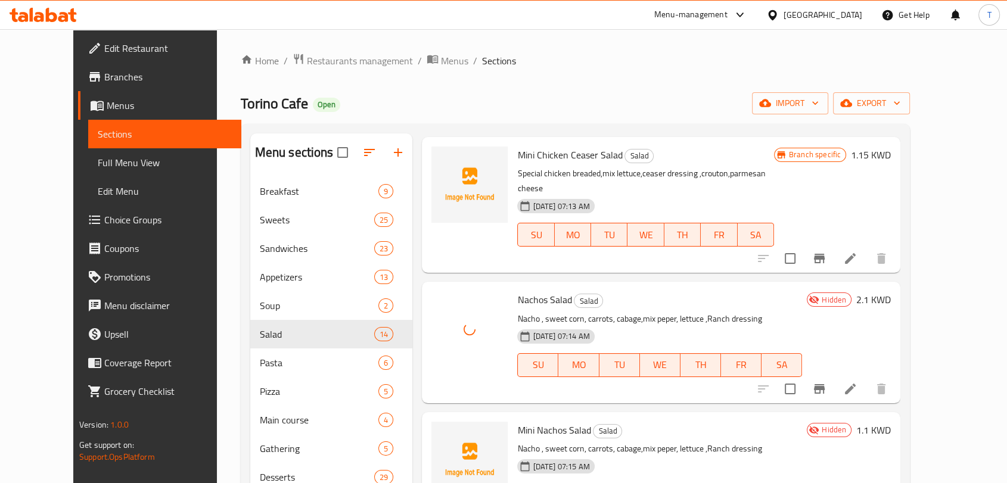
scroll to position [618, 0]
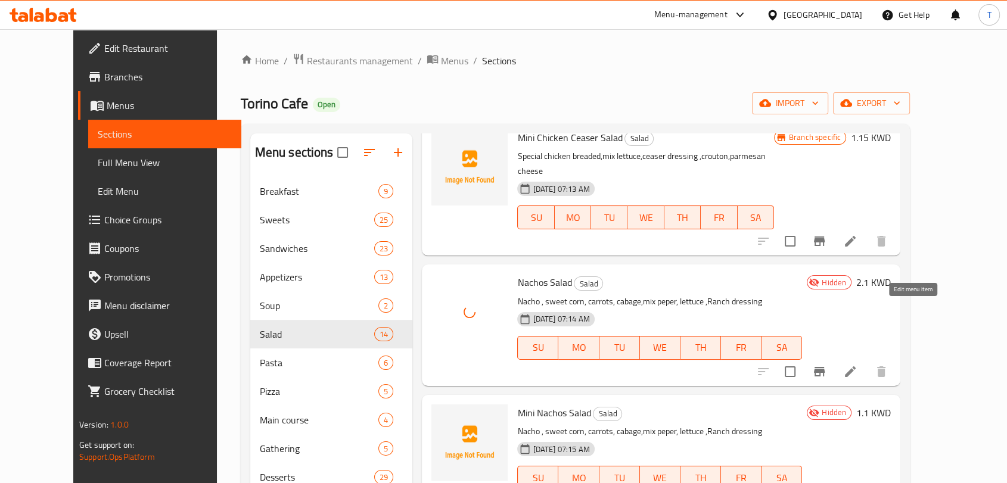
click at [856, 367] on icon at bounding box center [850, 372] width 11 height 11
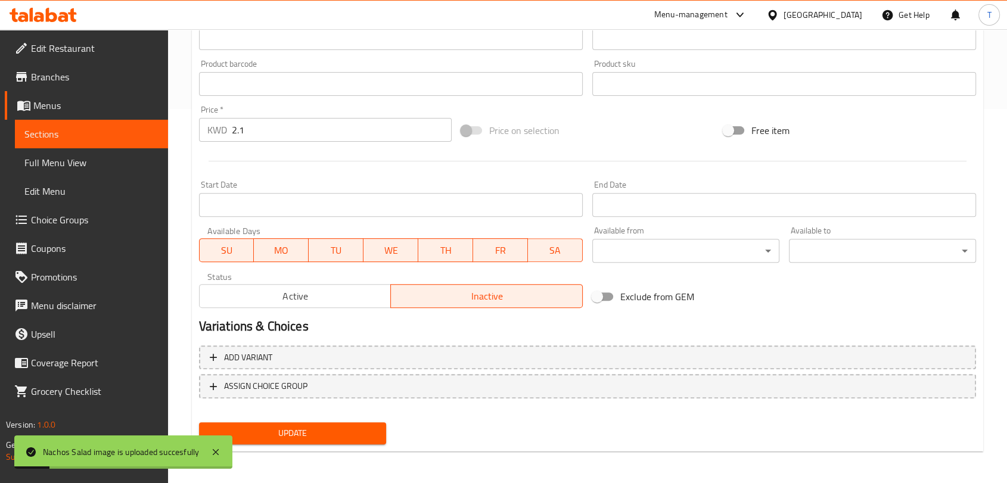
scroll to position [376, 0]
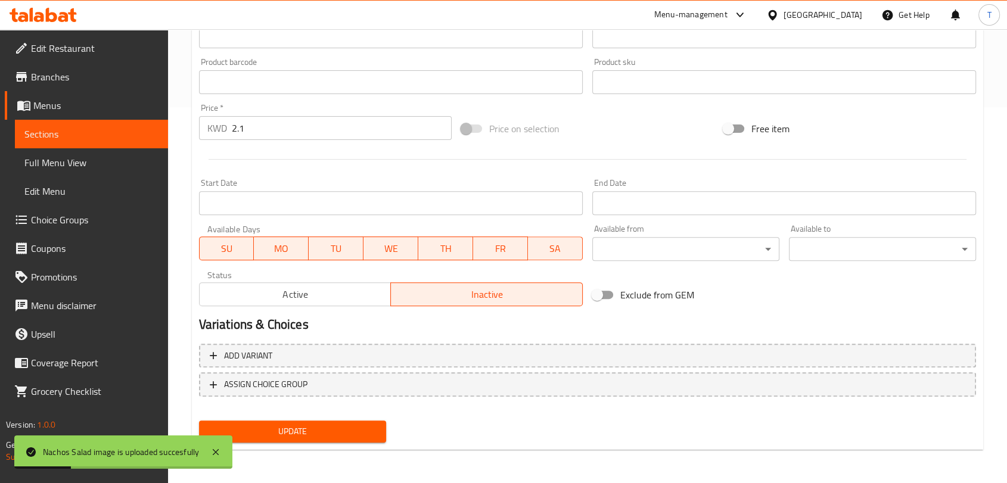
click at [354, 288] on span "Active" at bounding box center [295, 294] width 182 height 17
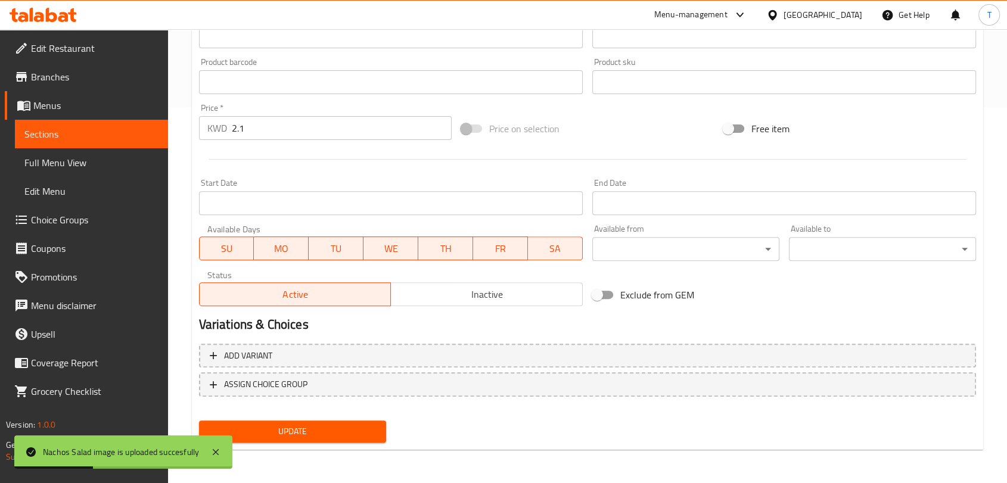
click at [370, 435] on span "Update" at bounding box center [293, 431] width 168 height 15
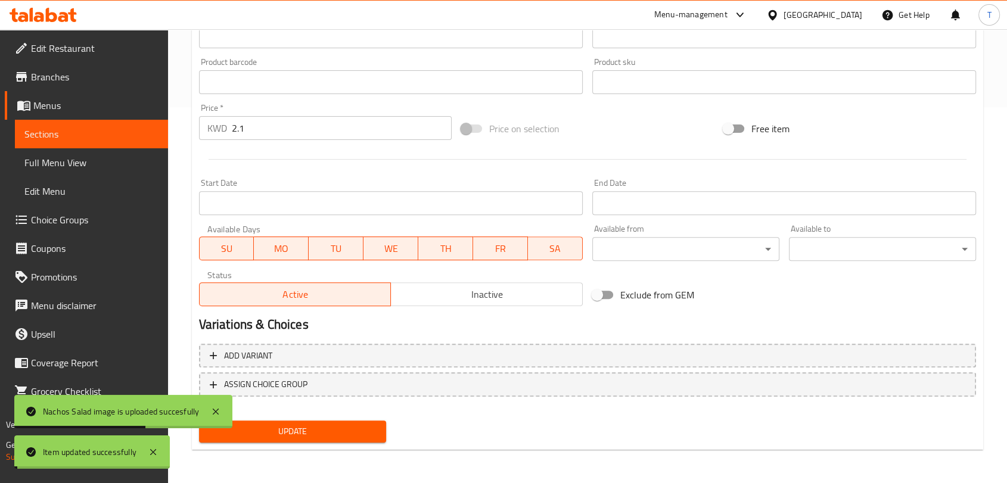
scroll to position [0, 0]
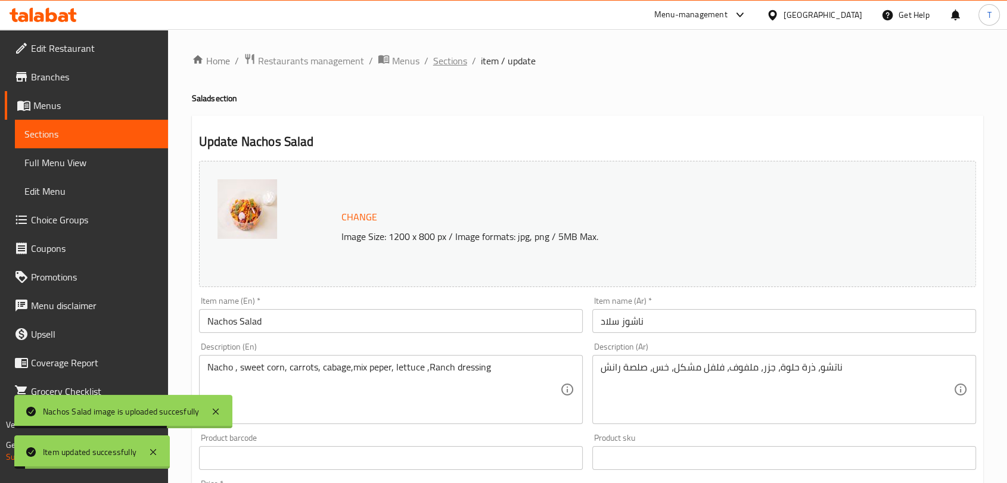
click at [458, 66] on span "Sections" at bounding box center [450, 61] width 34 height 14
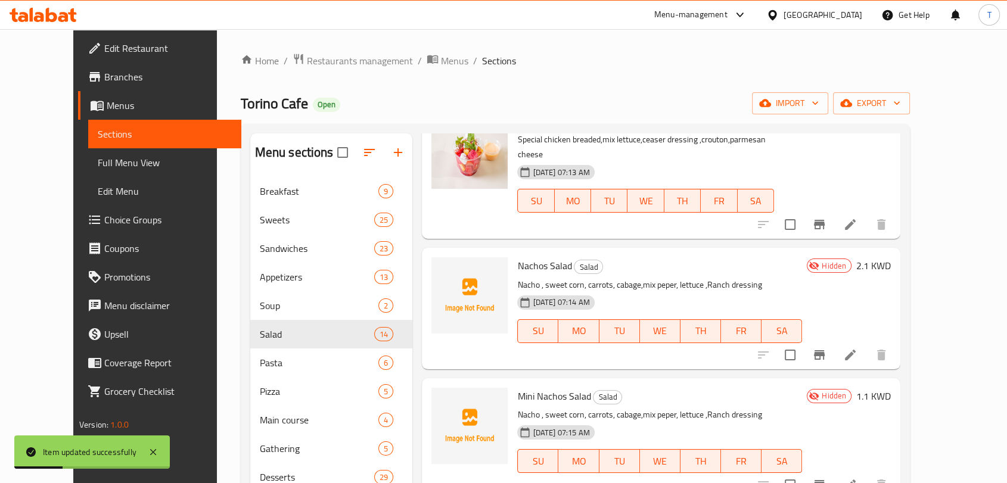
scroll to position [618, 0]
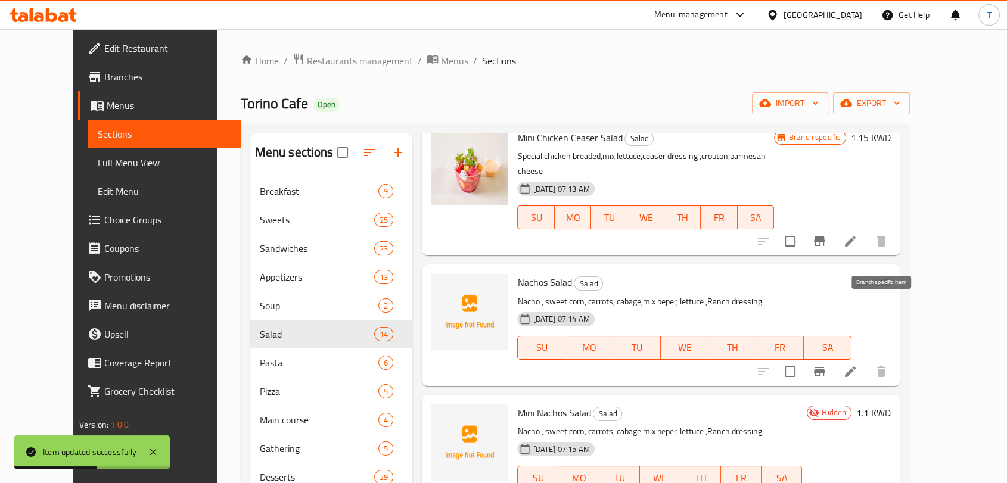
click at [825, 367] on icon "Branch-specific-item" at bounding box center [819, 372] width 11 height 10
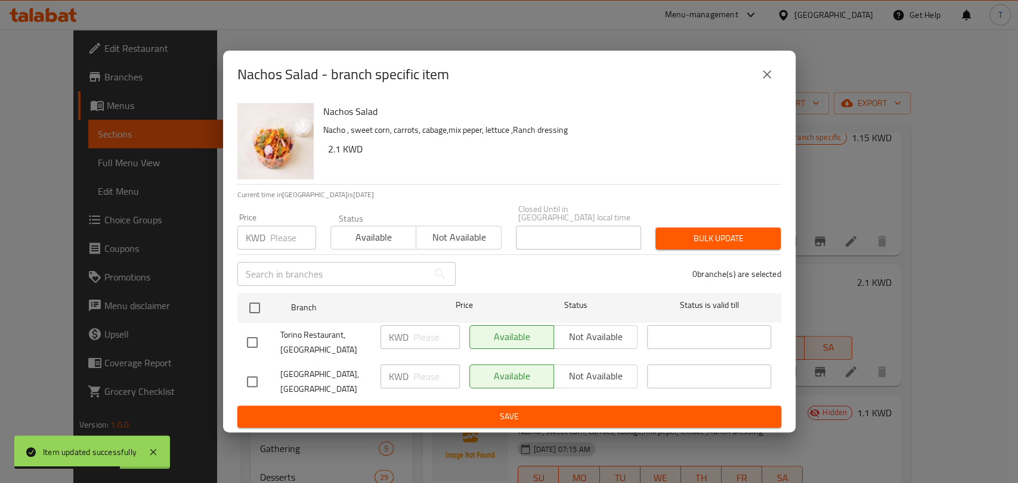
click at [258, 340] on input "checkbox" at bounding box center [252, 342] width 25 height 25
checkbox input "true"
click at [606, 331] on span "Not available" at bounding box center [596, 336] width 75 height 17
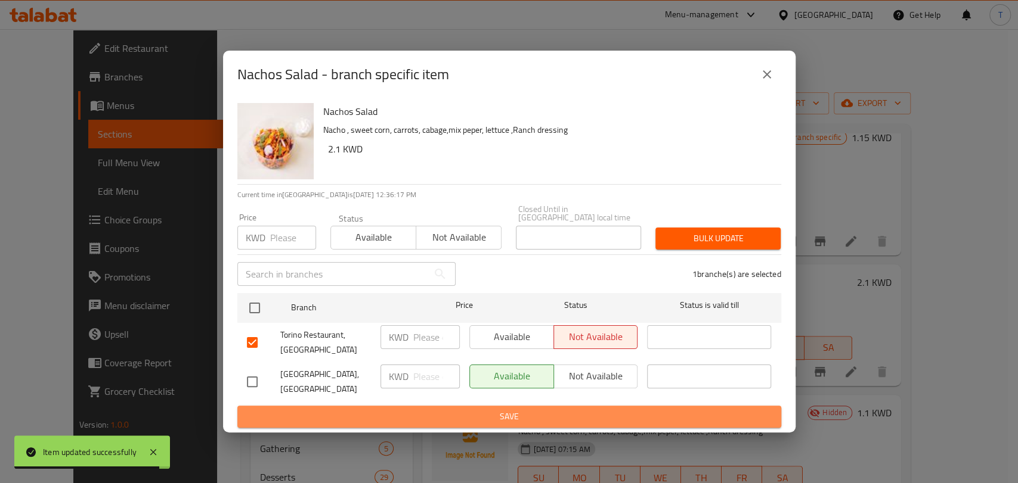
click at [576, 410] on span "Save" at bounding box center [509, 417] width 525 height 15
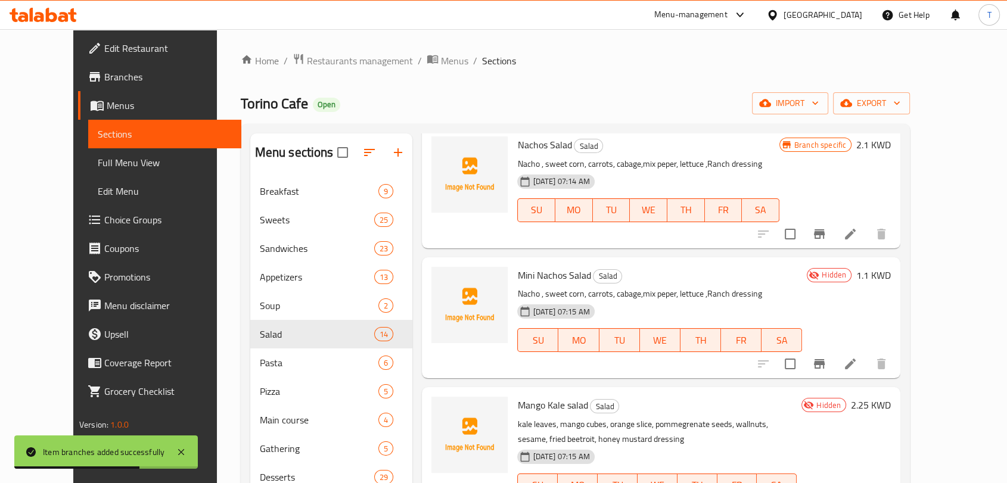
scroll to position [773, 0]
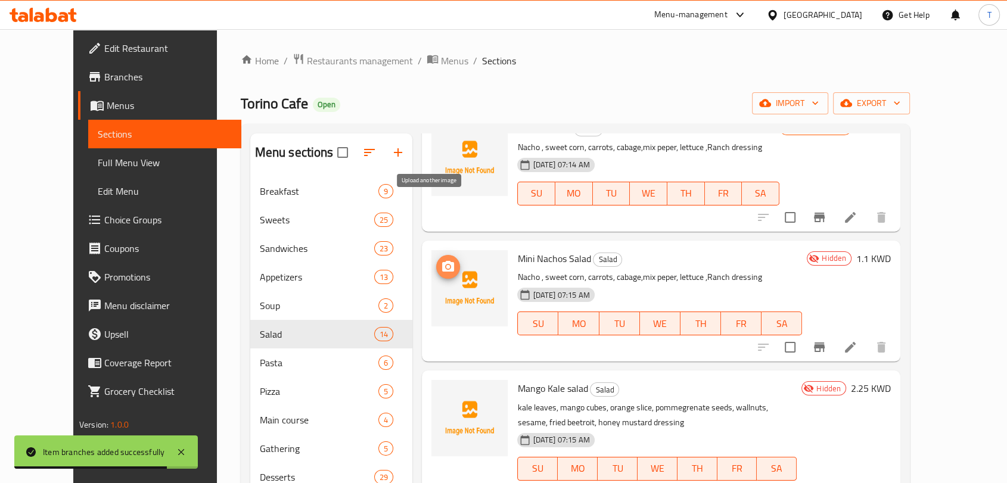
click at [441, 260] on icon "upload picture" at bounding box center [448, 267] width 14 height 14
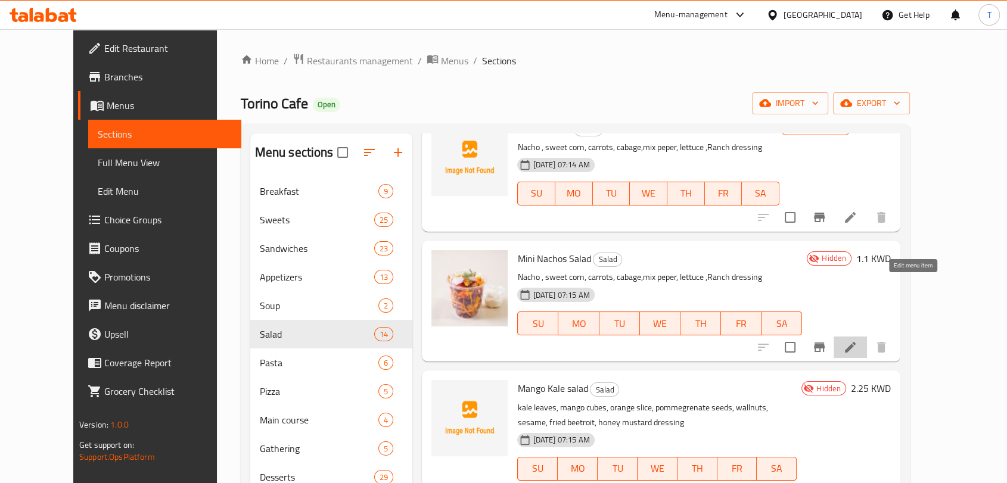
click at [856, 342] on icon at bounding box center [850, 347] width 11 height 11
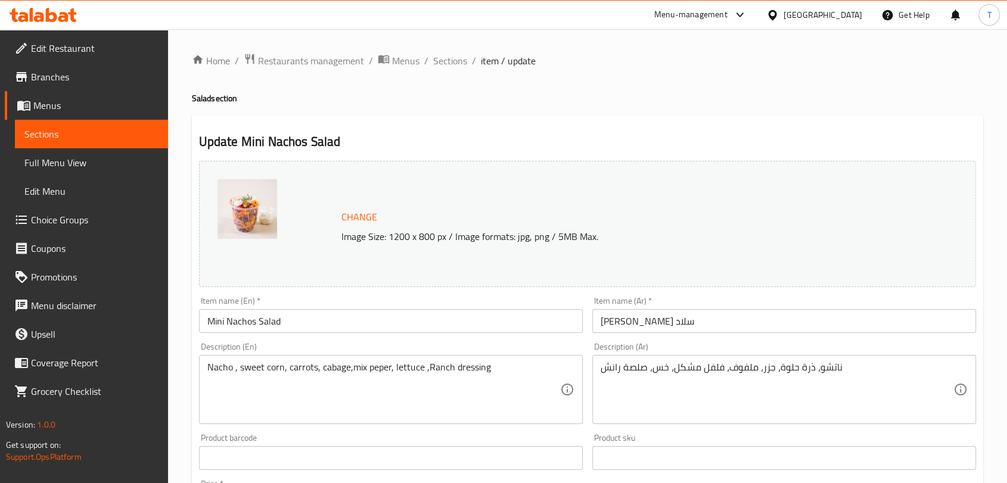
scroll to position [376, 0]
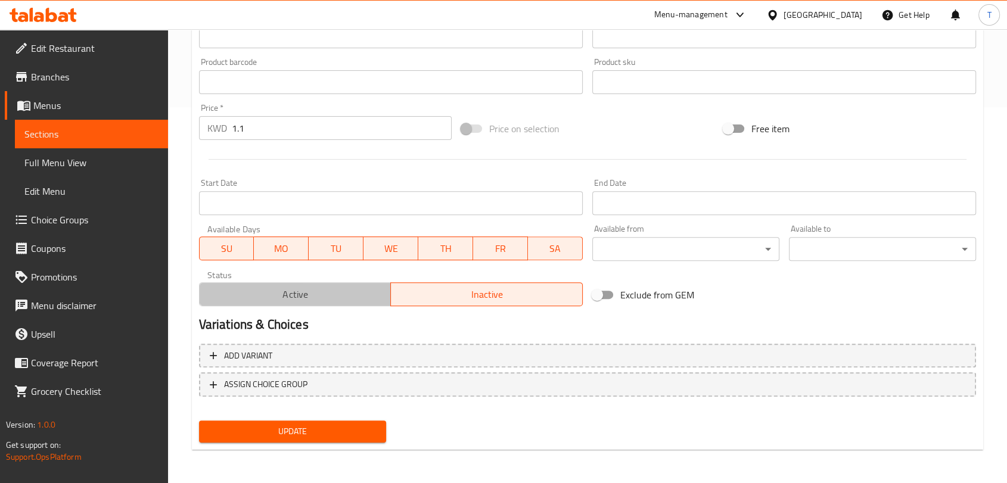
click at [271, 306] on button "Active" at bounding box center [295, 295] width 193 height 24
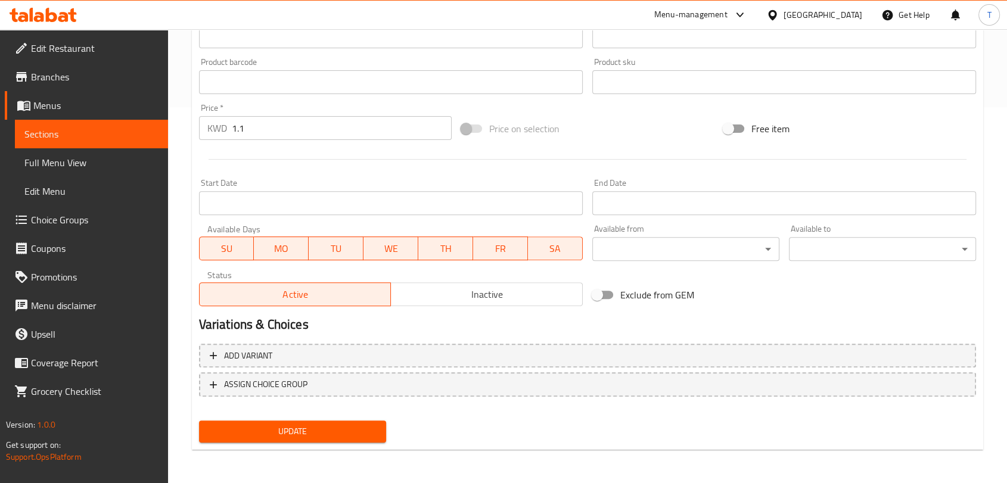
click at [353, 430] on span "Update" at bounding box center [293, 431] width 168 height 15
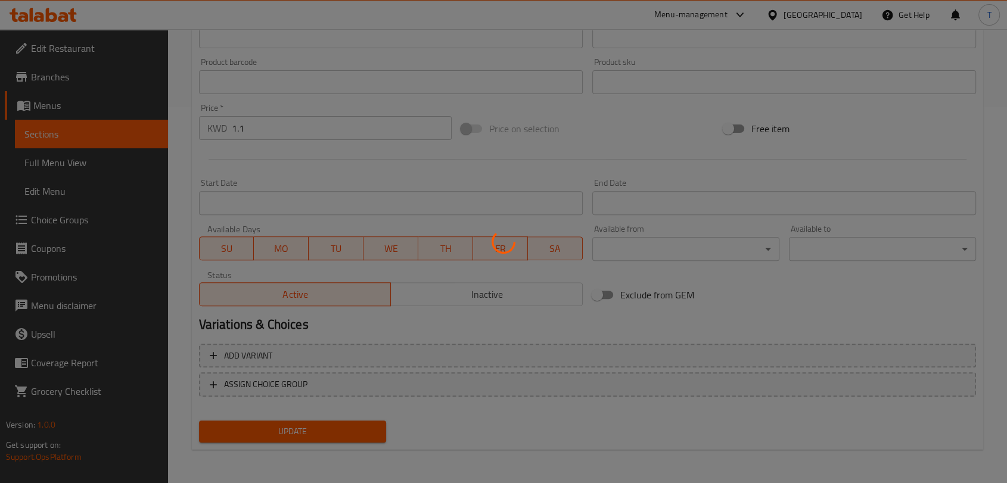
scroll to position [0, 0]
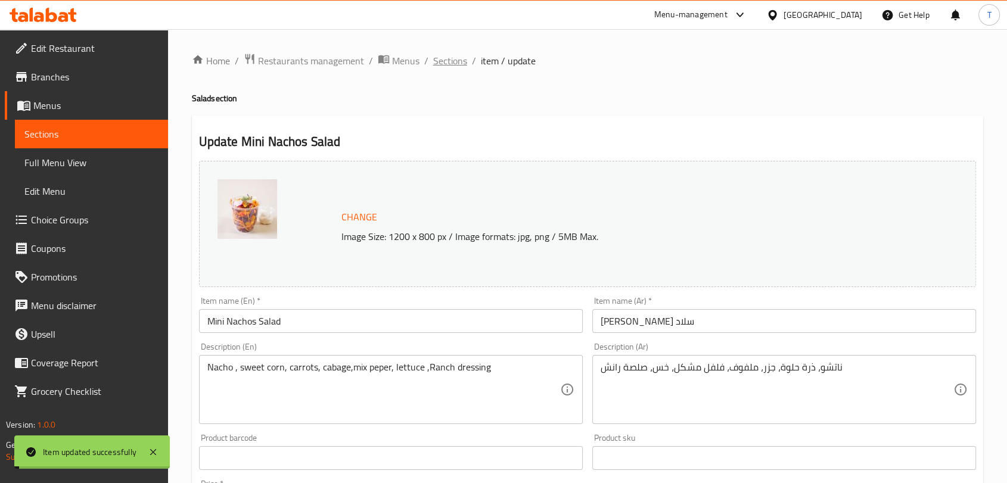
click at [444, 64] on span "Sections" at bounding box center [450, 61] width 34 height 14
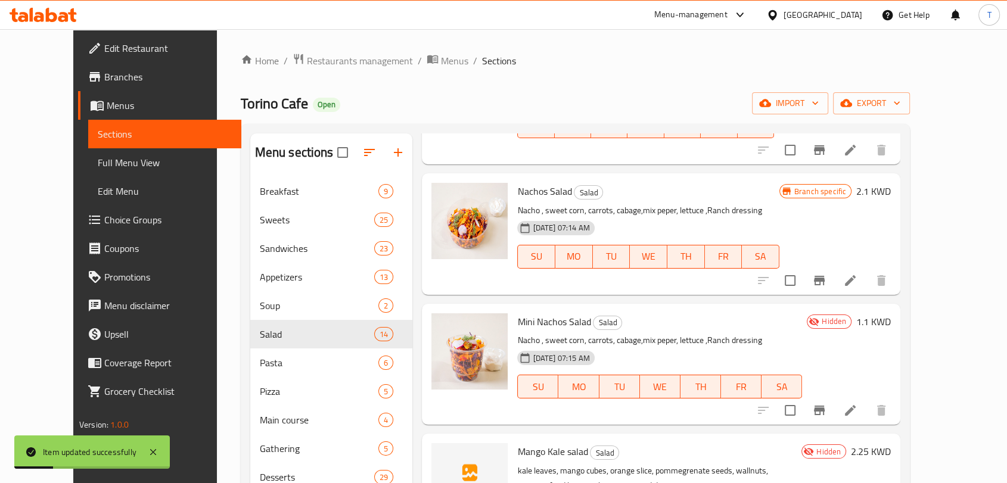
scroll to position [773, 0]
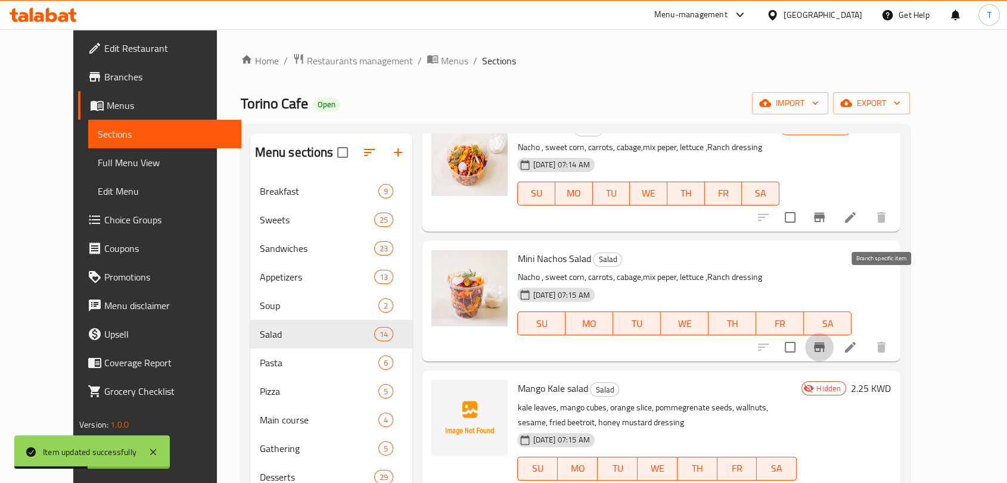
click at [825, 343] on icon "Branch-specific-item" at bounding box center [819, 348] width 11 height 10
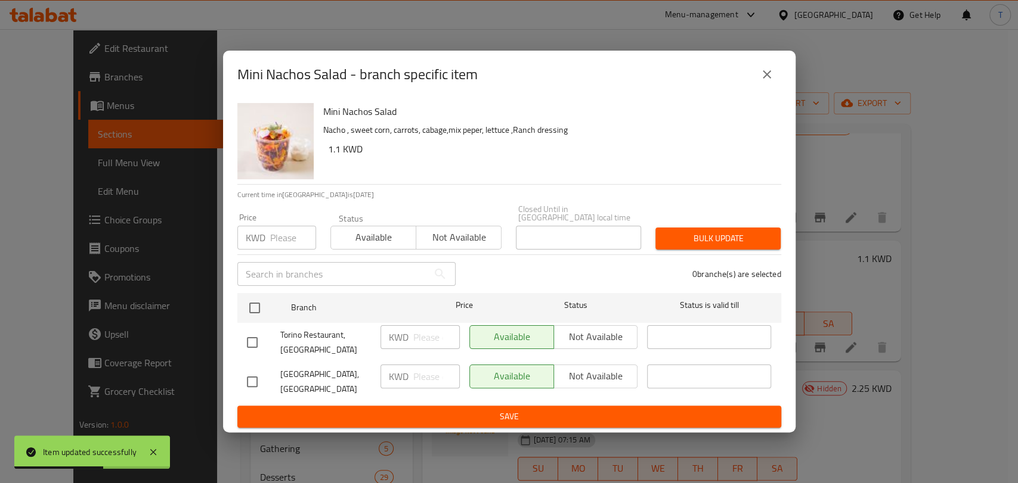
click at [595, 338] on div "Available Not available" at bounding box center [553, 337] width 169 height 24
click at [258, 340] on input "checkbox" at bounding box center [252, 342] width 25 height 25
checkbox input "true"
drag, startPoint x: 577, startPoint y: 336, endPoint x: 577, endPoint y: 352, distance: 16.1
click at [579, 337] on span "Not available" at bounding box center [596, 336] width 75 height 17
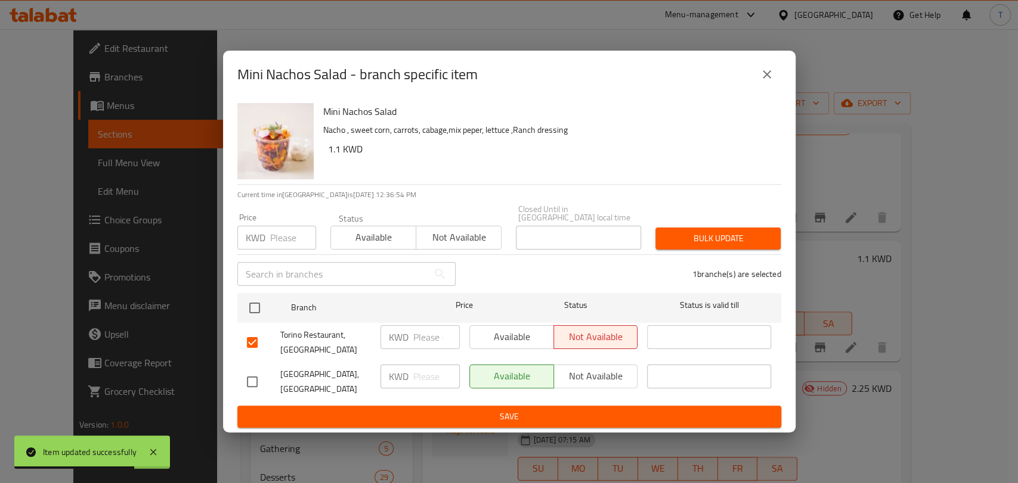
click at [577, 406] on button "Save" at bounding box center [509, 417] width 544 height 22
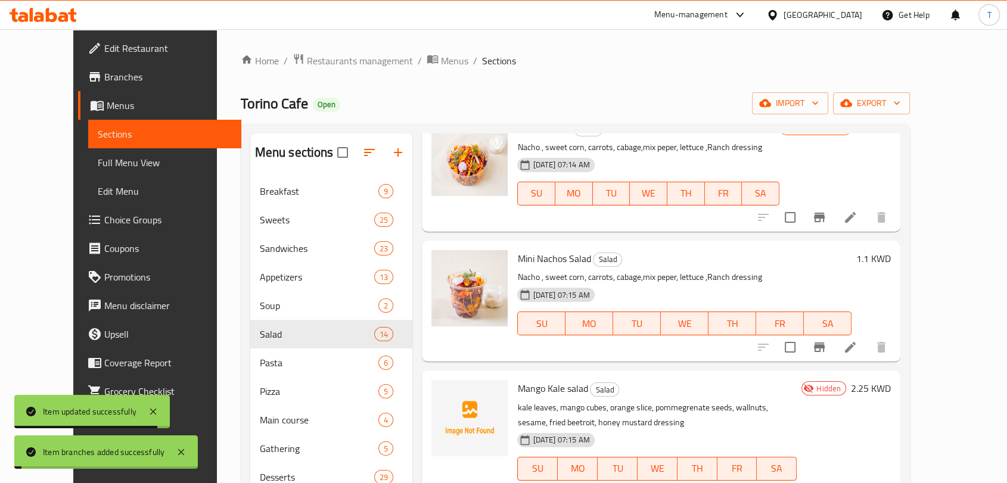
click at [765, 80] on div "Home / Restaurants management / Menus / Sections Torino Cafe Open import export…" at bounding box center [576, 339] width 670 height 573
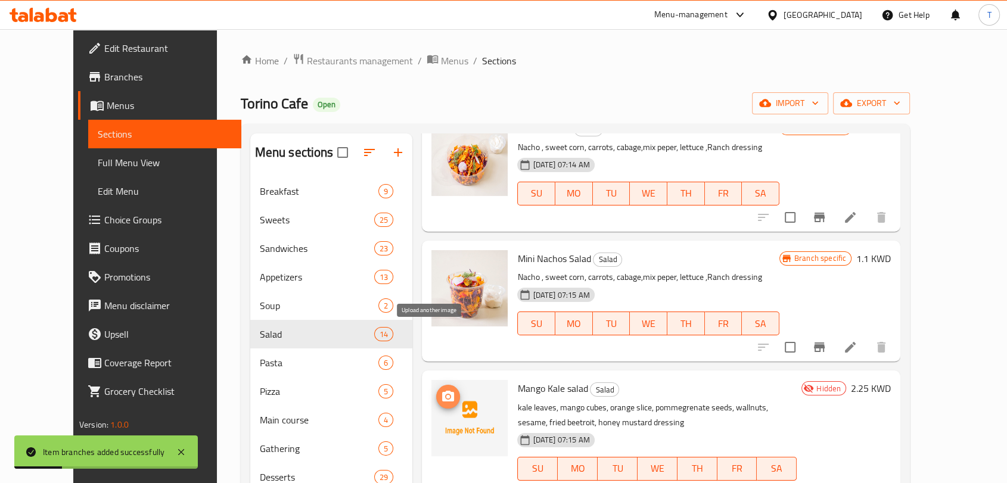
click at [442, 391] on icon "upload picture" at bounding box center [448, 396] width 12 height 11
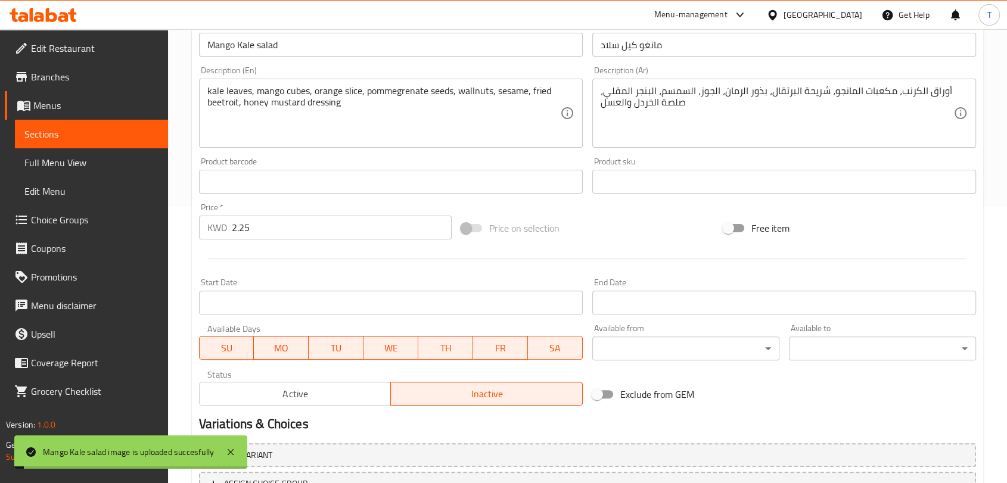
scroll to position [376, 0]
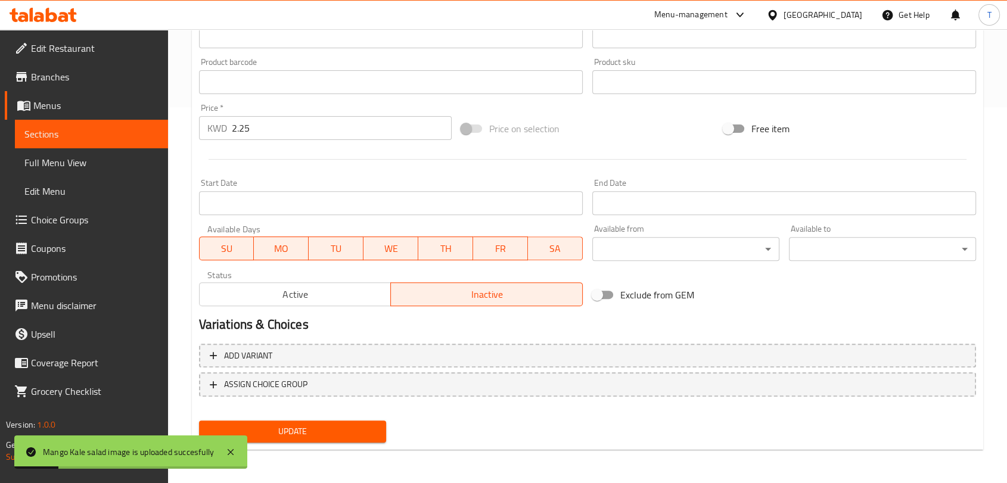
drag, startPoint x: 318, startPoint y: 278, endPoint x: 327, endPoint y: 293, distance: 17.1
click at [318, 280] on div "Active Inactive" at bounding box center [391, 289] width 384 height 36
click at [329, 297] on span "Active" at bounding box center [295, 294] width 182 height 17
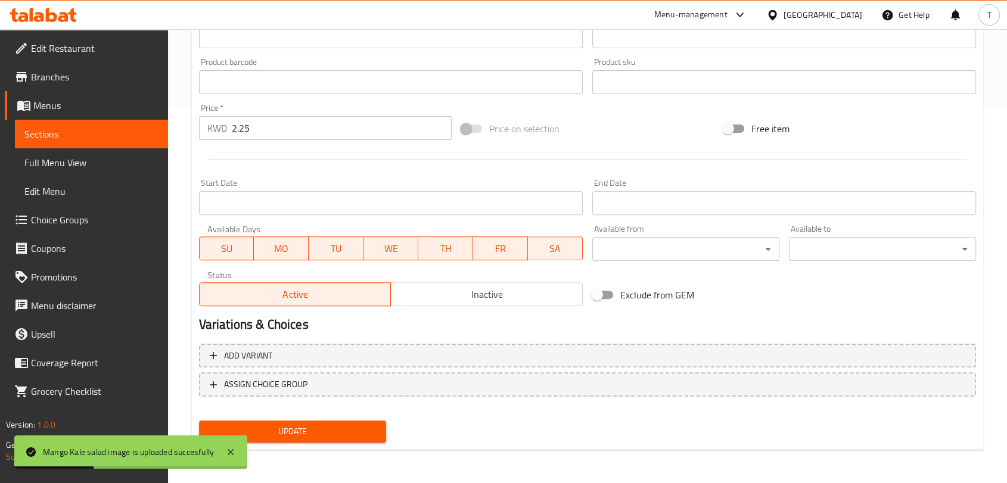
click at [353, 433] on span "Update" at bounding box center [293, 431] width 168 height 15
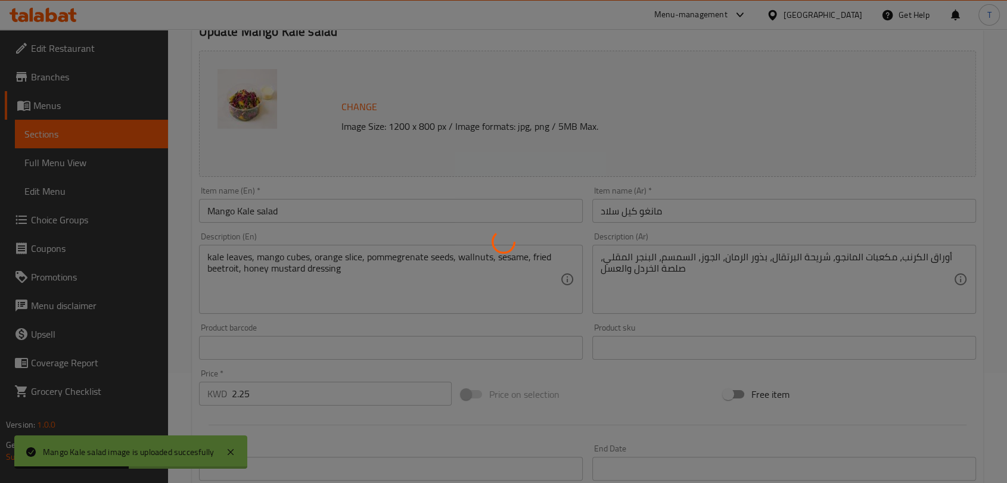
scroll to position [0, 0]
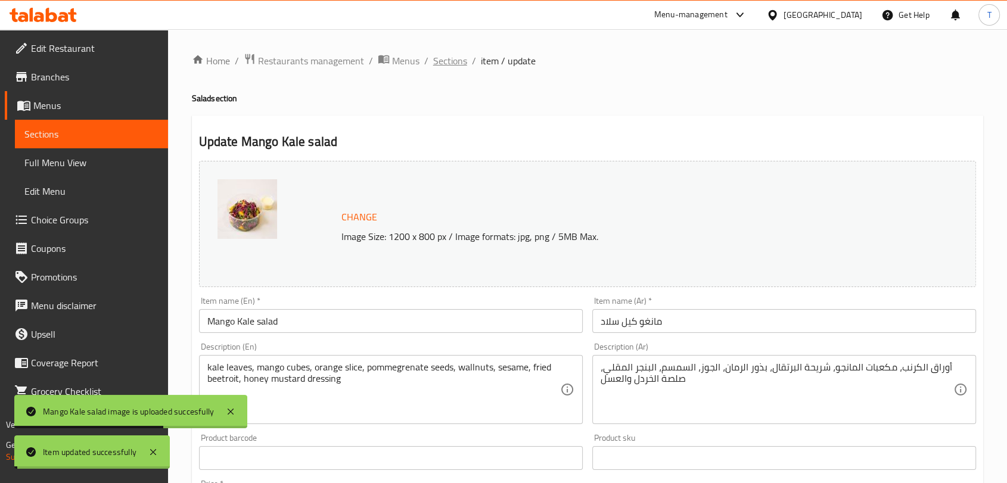
click at [451, 61] on span "Sections" at bounding box center [450, 61] width 34 height 14
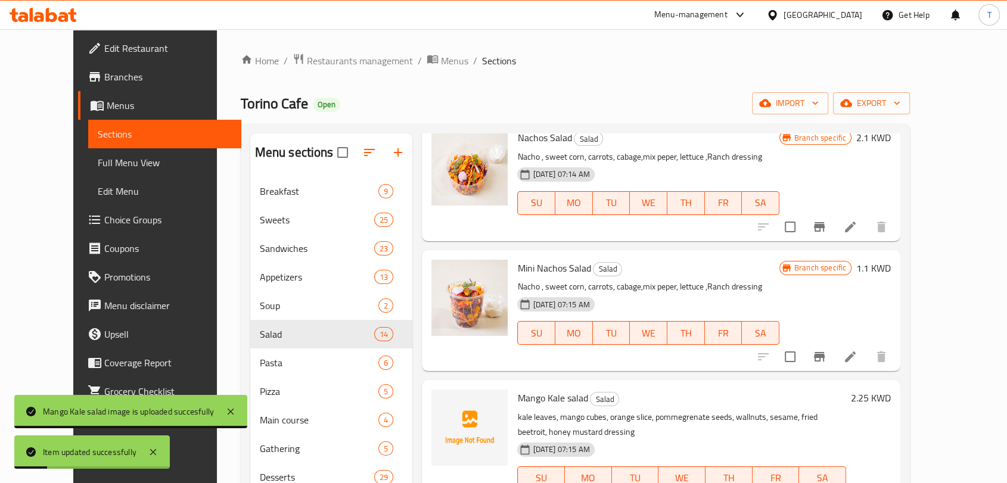
scroll to position [773, 0]
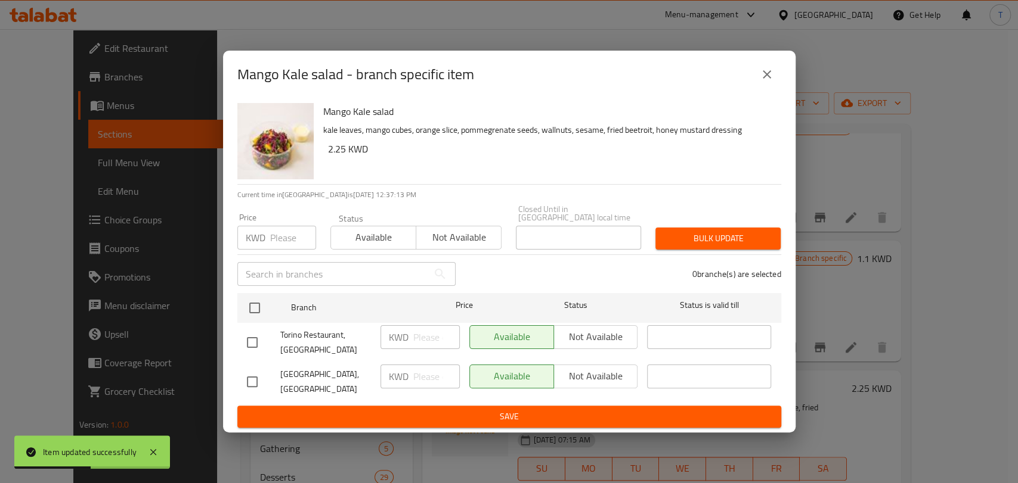
click at [264, 341] on div at bounding box center [263, 342] width 33 height 25
click at [241, 339] on input "checkbox" at bounding box center [252, 342] width 25 height 25
checkbox input "true"
click at [587, 346] on button "Not available" at bounding box center [595, 337] width 85 height 24
drag, startPoint x: 576, startPoint y: 404, endPoint x: 578, endPoint y: 392, distance: 12.0
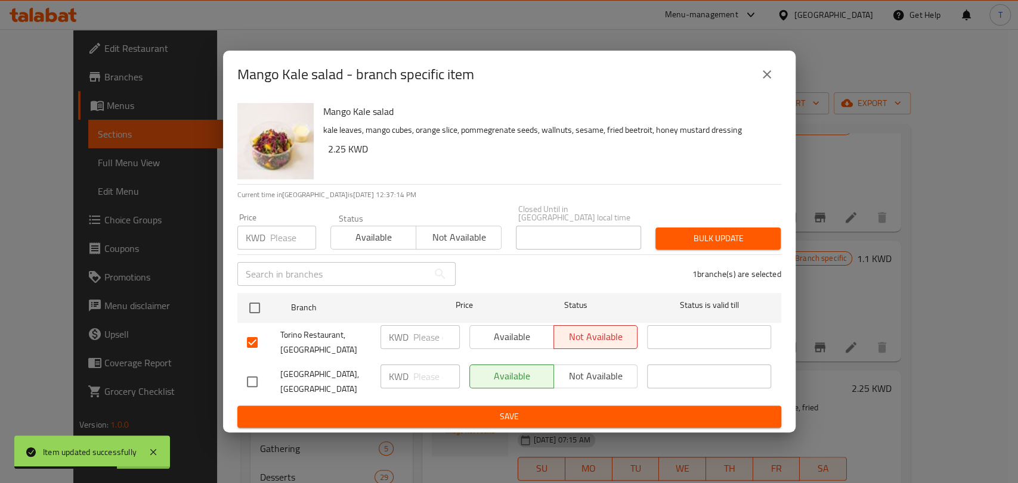
click at [577, 410] on span "Save" at bounding box center [509, 417] width 525 height 15
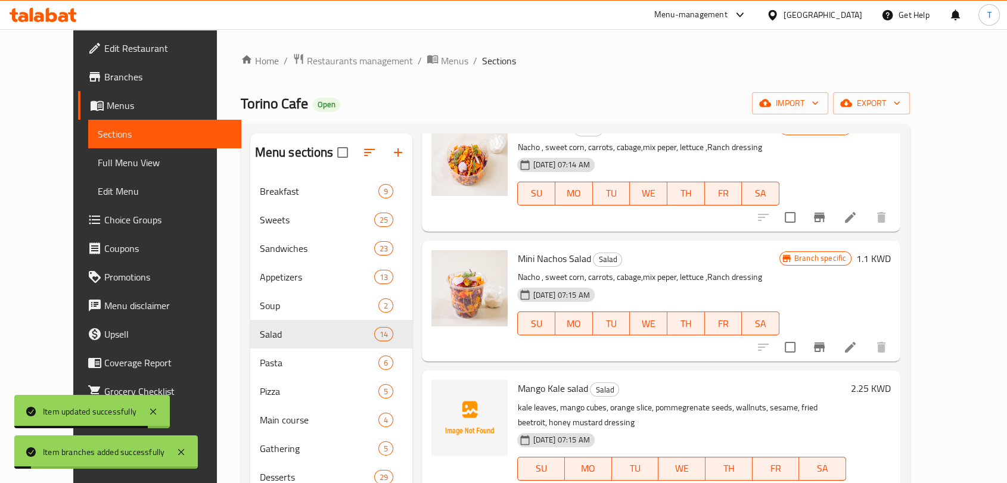
scroll to position [927, 0]
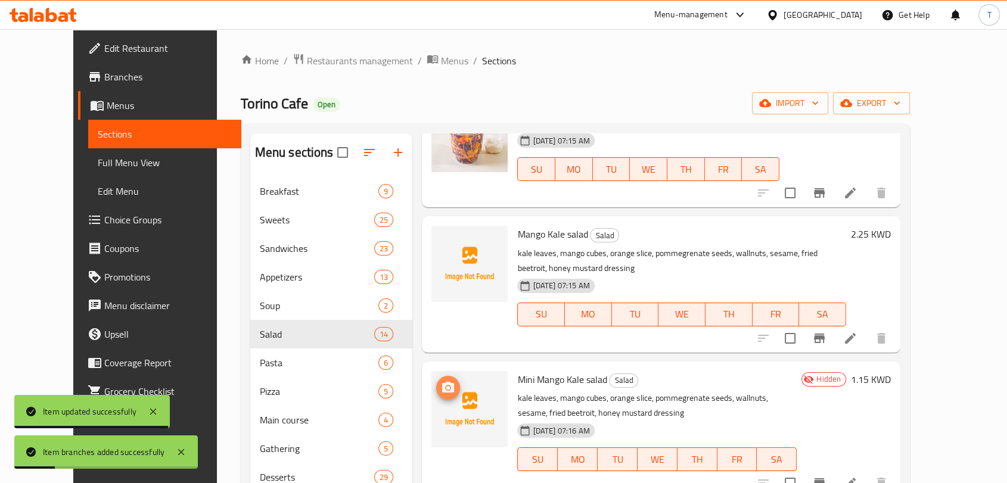
click at [442, 382] on icon "upload picture" at bounding box center [448, 387] width 12 height 11
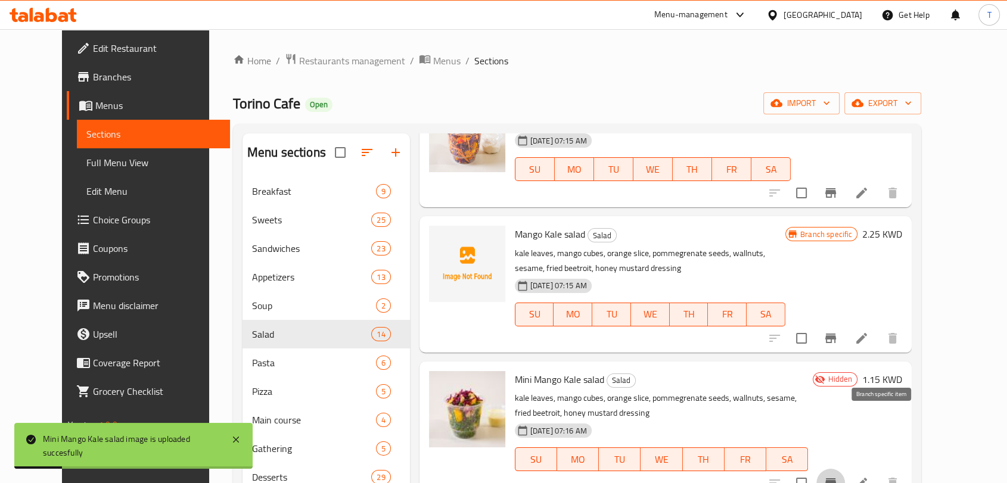
click at [836, 479] on icon "Branch-specific-item" at bounding box center [831, 484] width 11 height 10
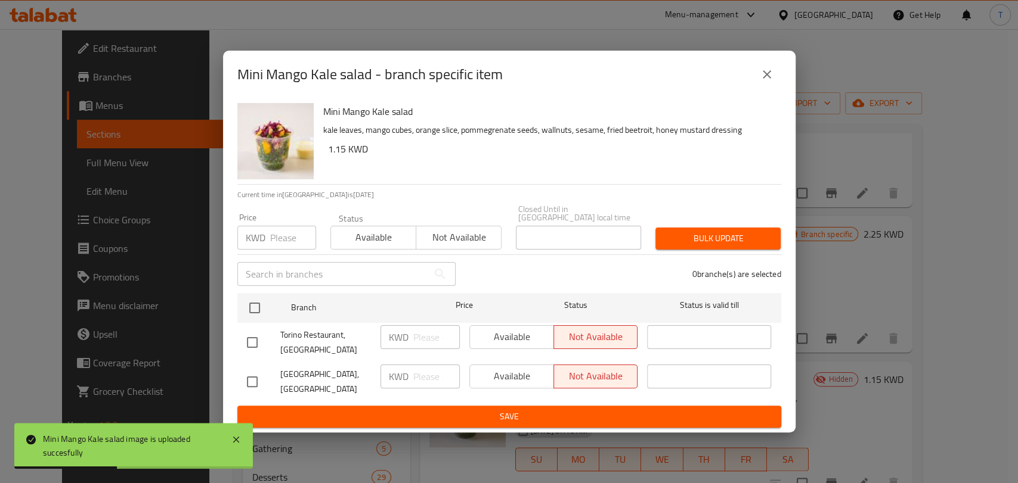
drag, startPoint x: 747, startPoint y: 83, endPoint x: 757, endPoint y: 83, distance: 10.1
click at [750, 83] on div "Mini Mango Kale salad - branch specific item" at bounding box center [509, 74] width 544 height 29
click at [759, 82] on icon "close" at bounding box center [766, 74] width 14 height 14
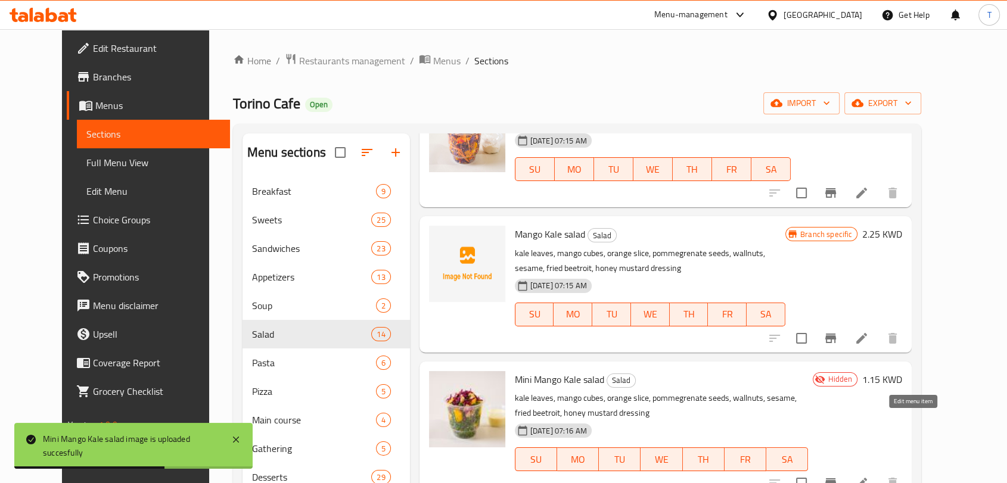
click at [867, 478] on icon at bounding box center [862, 483] width 11 height 11
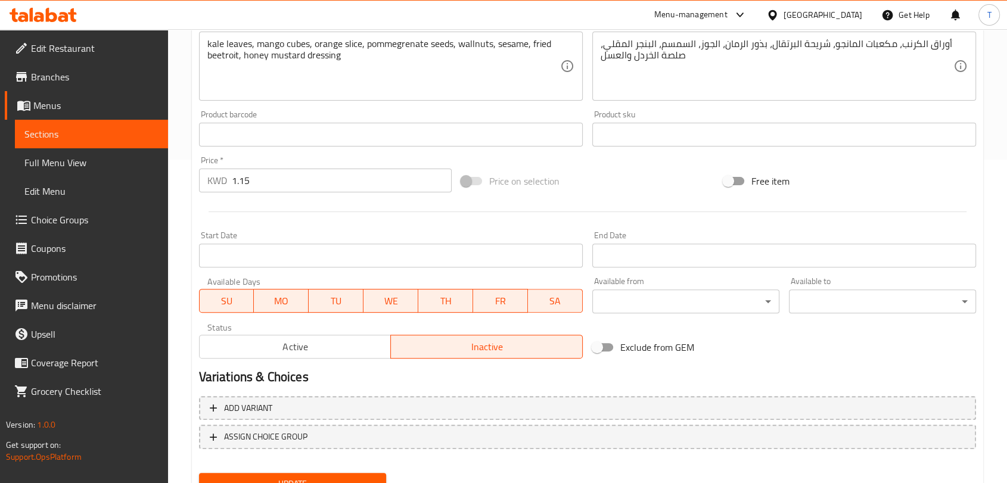
scroll to position [376, 0]
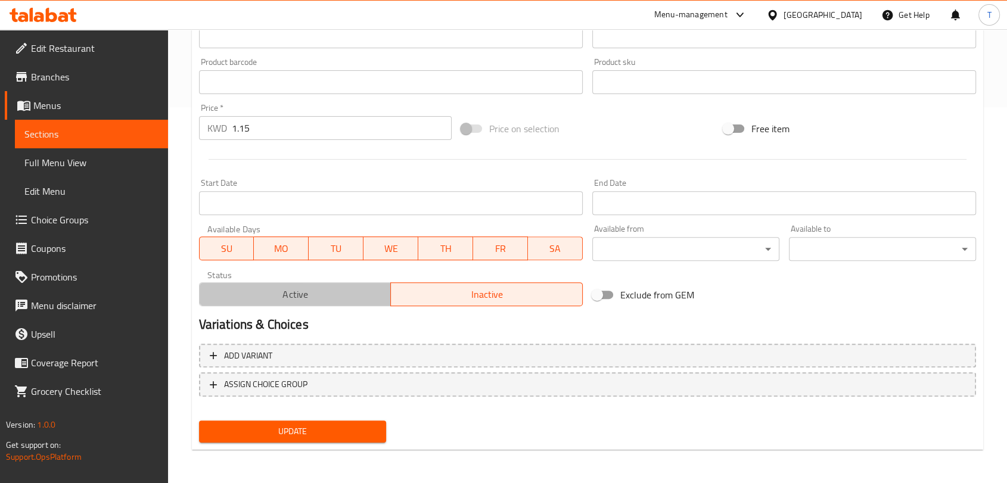
click at [334, 283] on button "Active" at bounding box center [295, 295] width 193 height 24
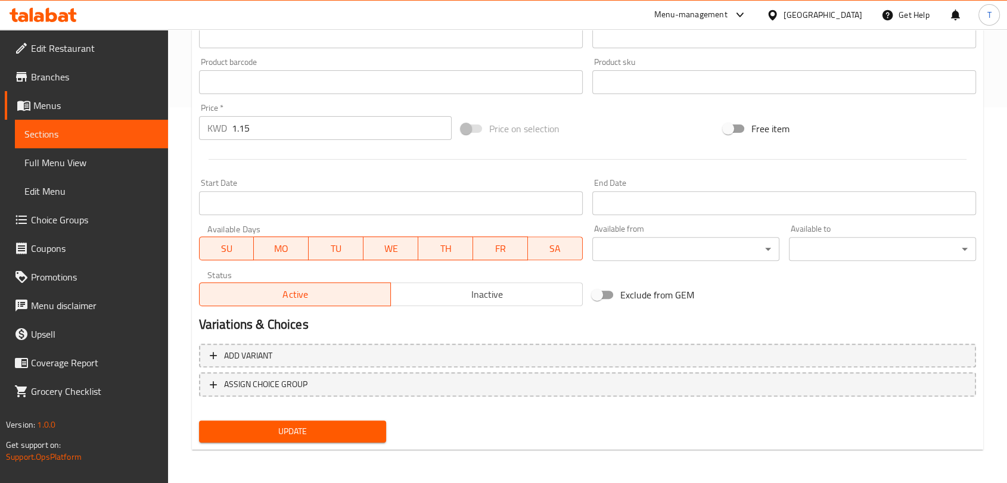
click at [324, 427] on span "Update" at bounding box center [293, 431] width 168 height 15
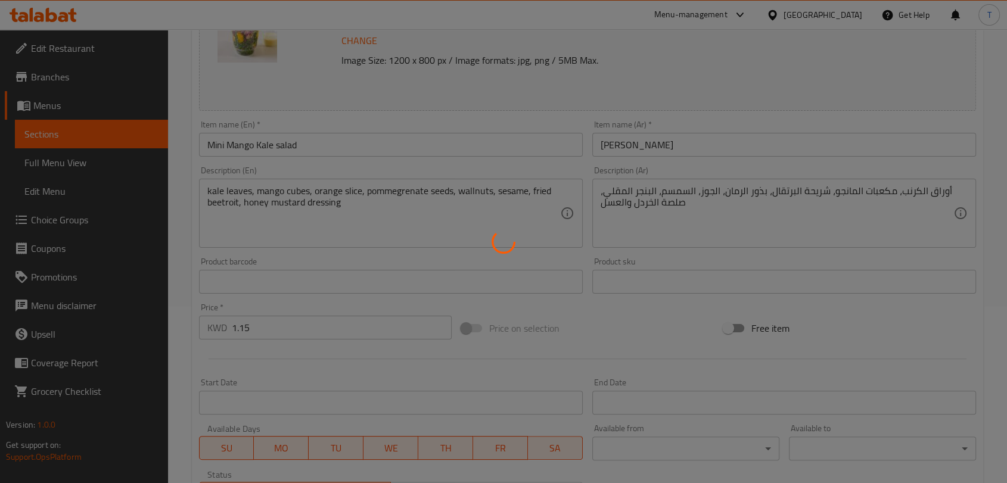
scroll to position [0, 0]
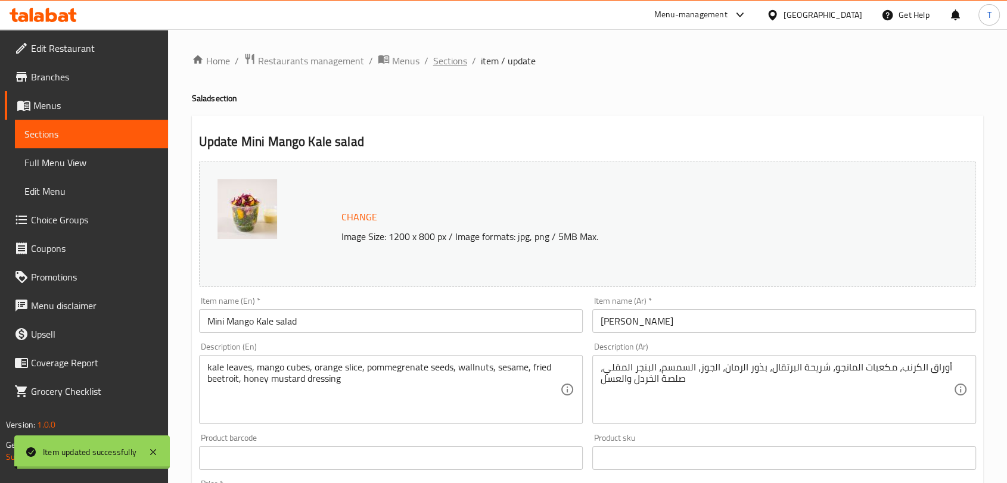
click at [461, 65] on span "Sections" at bounding box center [450, 61] width 34 height 14
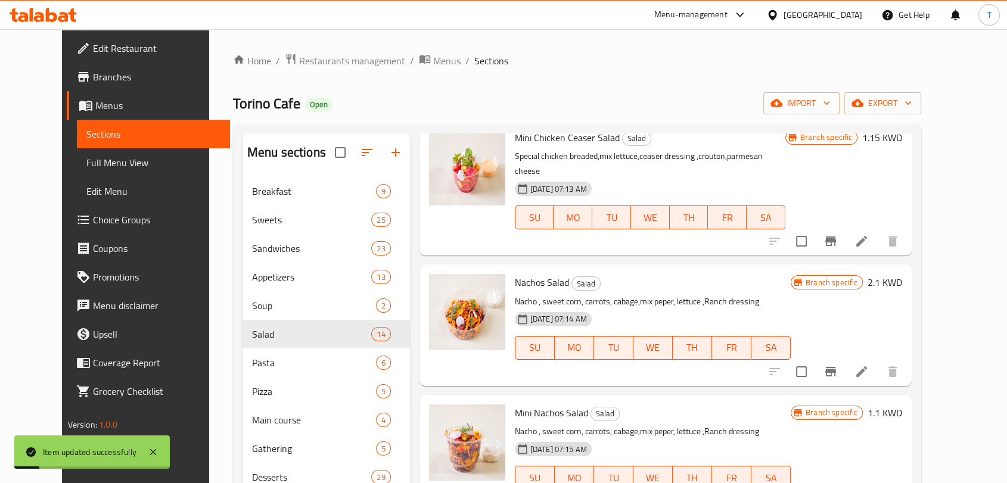
scroll to position [927, 0]
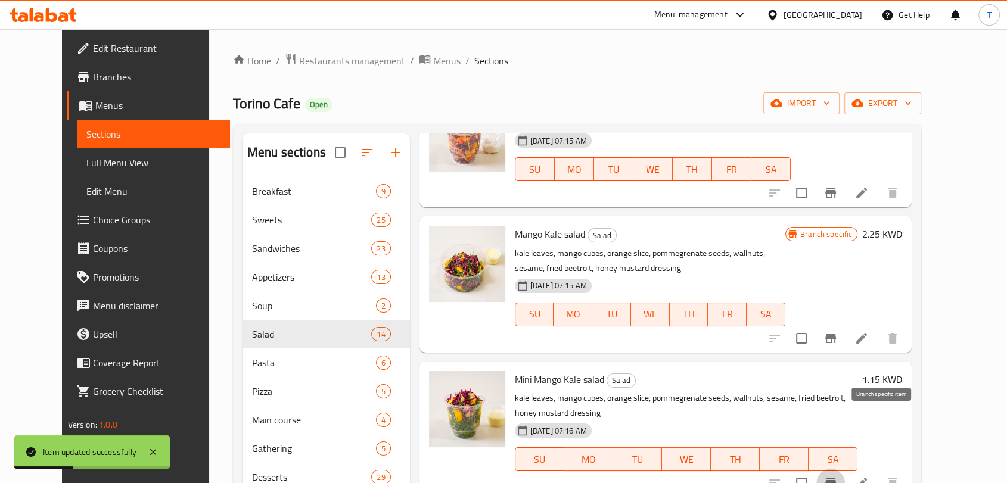
click at [838, 476] on icon "Branch-specific-item" at bounding box center [831, 483] width 14 height 14
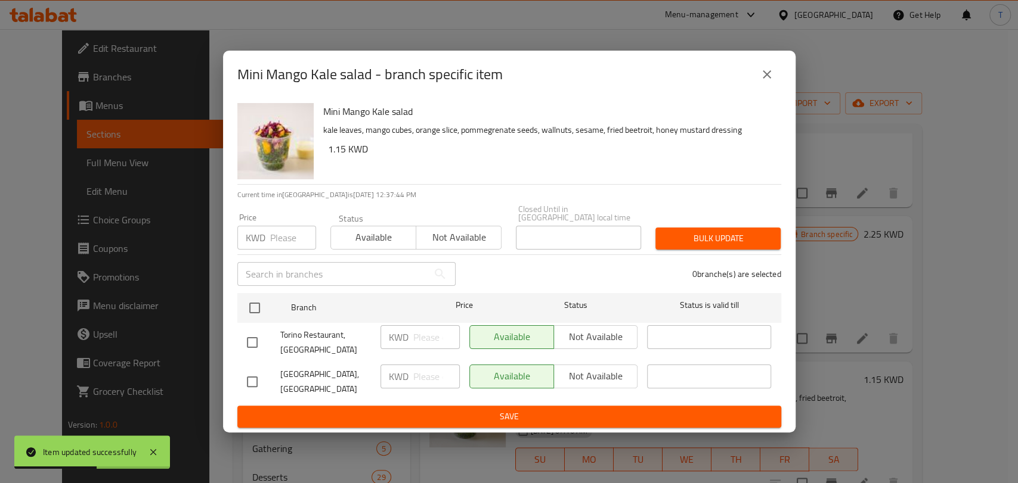
click at [253, 346] on input "checkbox" at bounding box center [252, 342] width 25 height 25
checkbox input "true"
drag, startPoint x: 564, startPoint y: 355, endPoint x: 573, endPoint y: 343, distance: 14.4
click at [569, 348] on div "Available Not available" at bounding box center [553, 343] width 178 height 44
click at [573, 341] on span "Not available" at bounding box center [596, 336] width 75 height 17
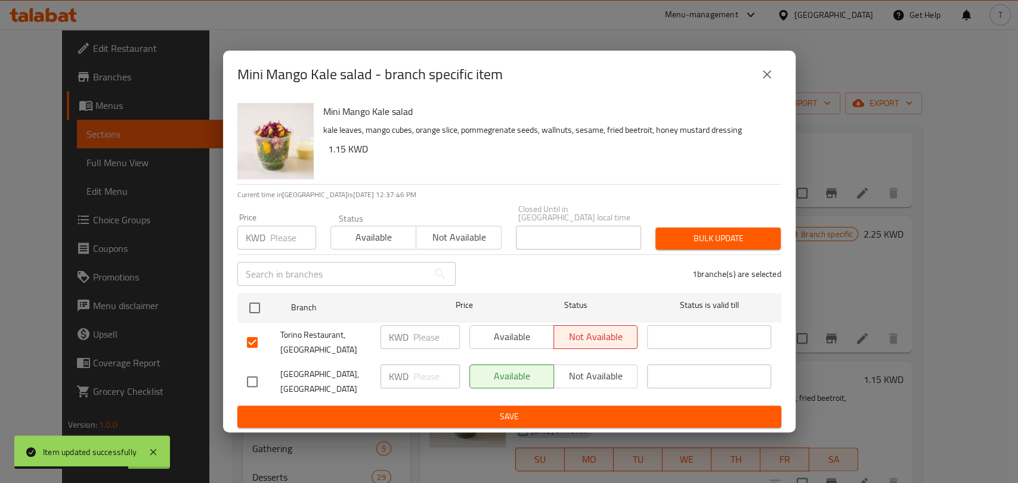
click at [575, 410] on span "Save" at bounding box center [509, 417] width 525 height 15
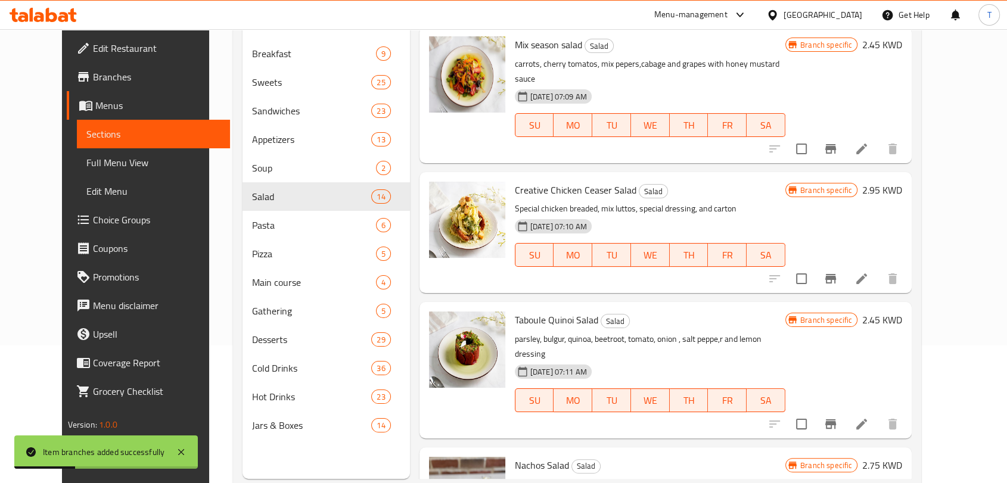
scroll to position [154, 0]
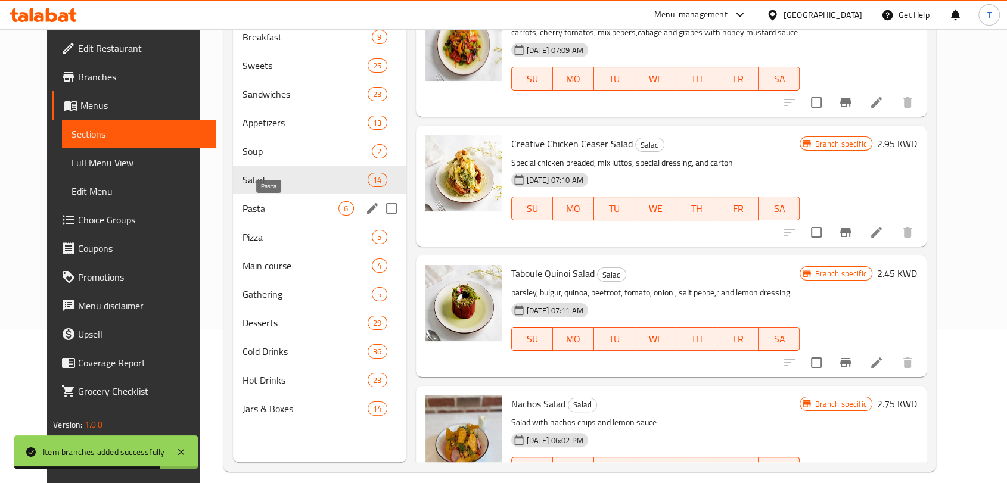
click at [262, 207] on span "Pasta" at bounding box center [291, 208] width 97 height 14
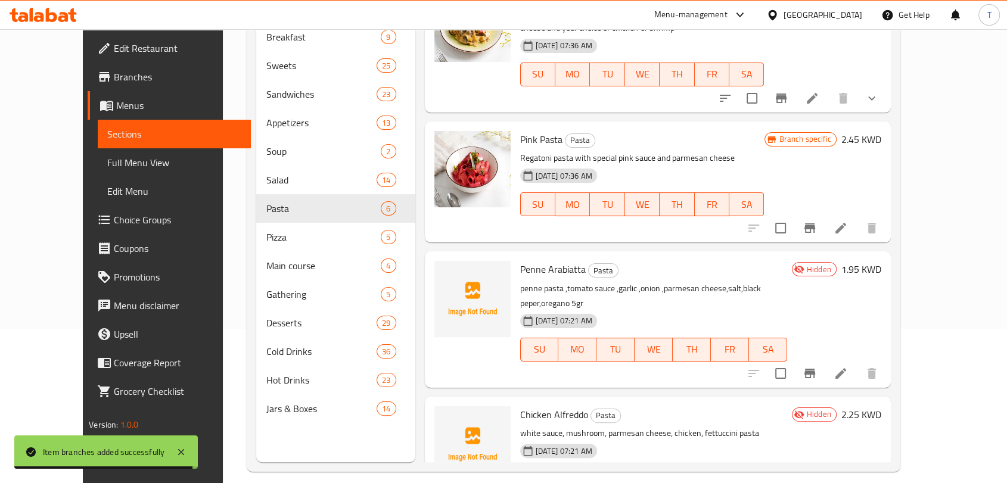
scroll to position [343, 0]
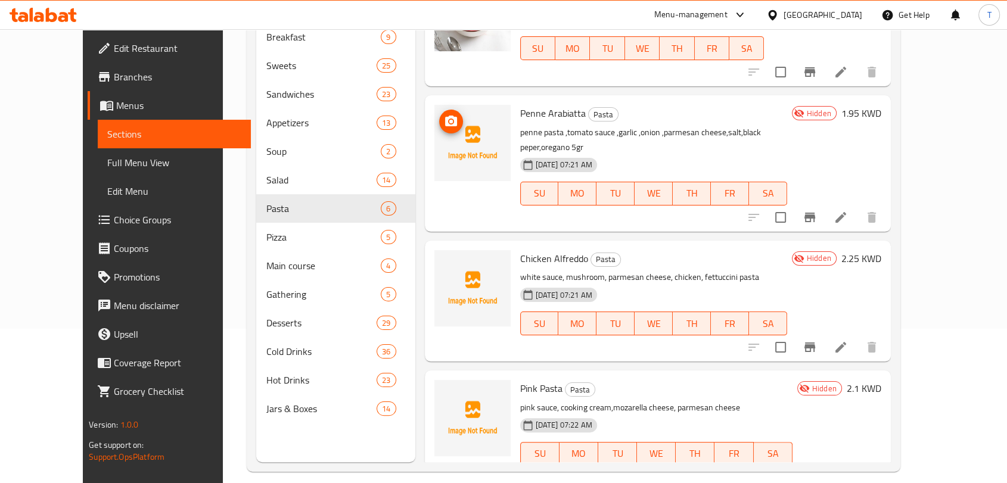
click at [439, 116] on button "upload picture" at bounding box center [451, 122] width 24 height 24
click at [444, 260] on icon "upload picture" at bounding box center [451, 267] width 14 height 14
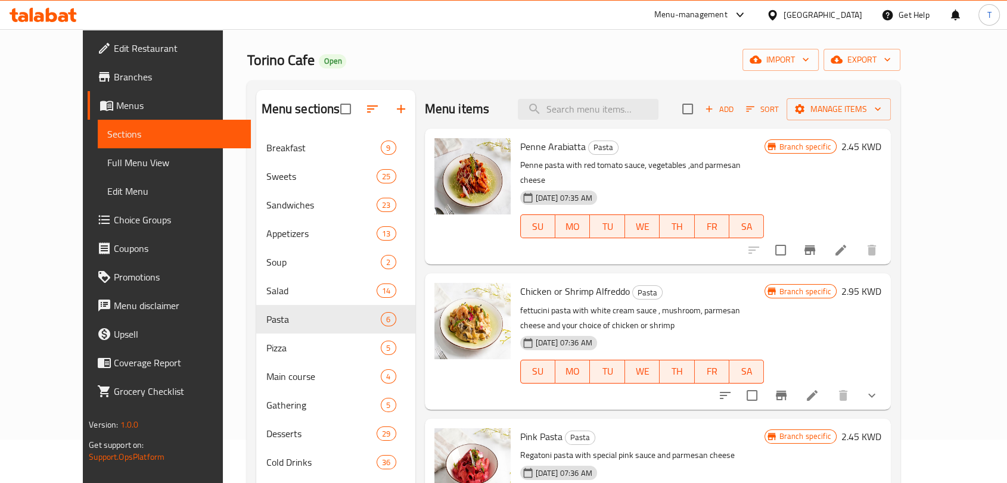
scroll to position [0, 0]
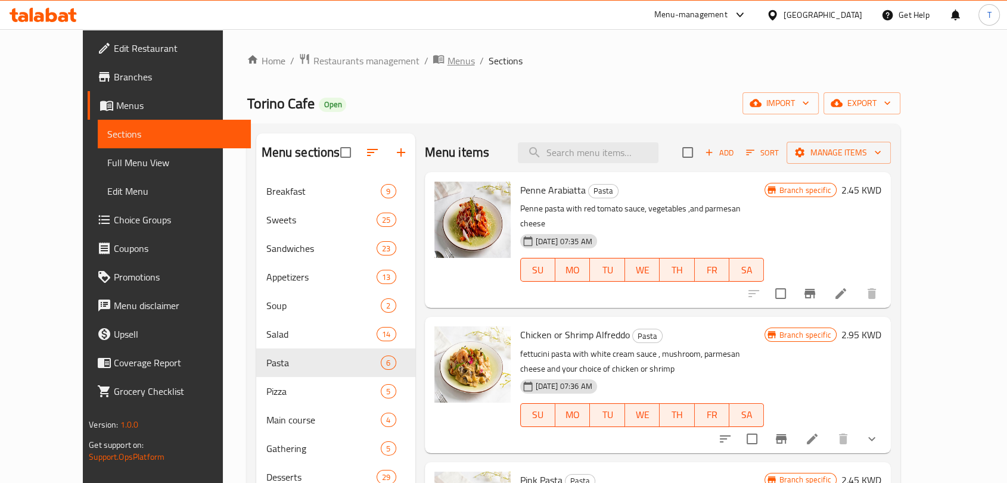
click at [447, 63] on span "Menus" at bounding box center [460, 61] width 27 height 14
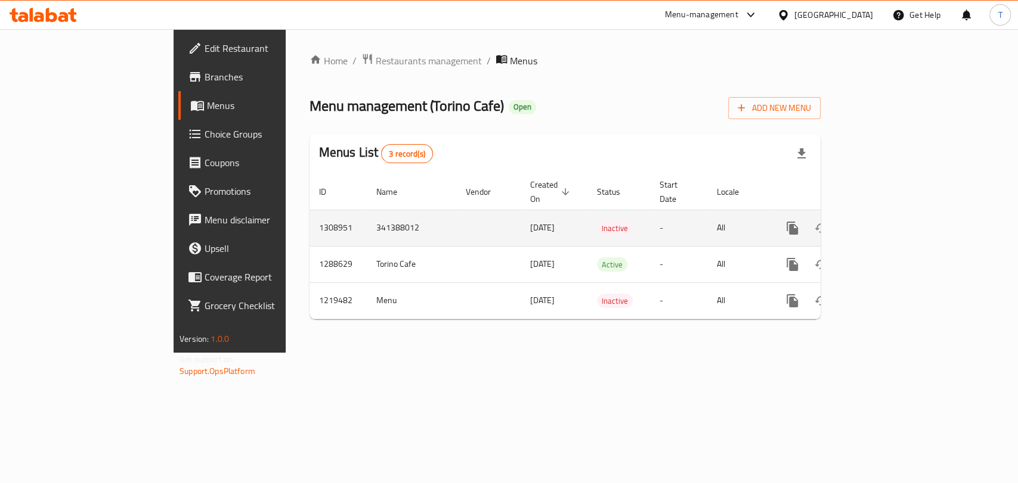
click at [885, 221] on icon "enhanced table" at bounding box center [878, 228] width 14 height 14
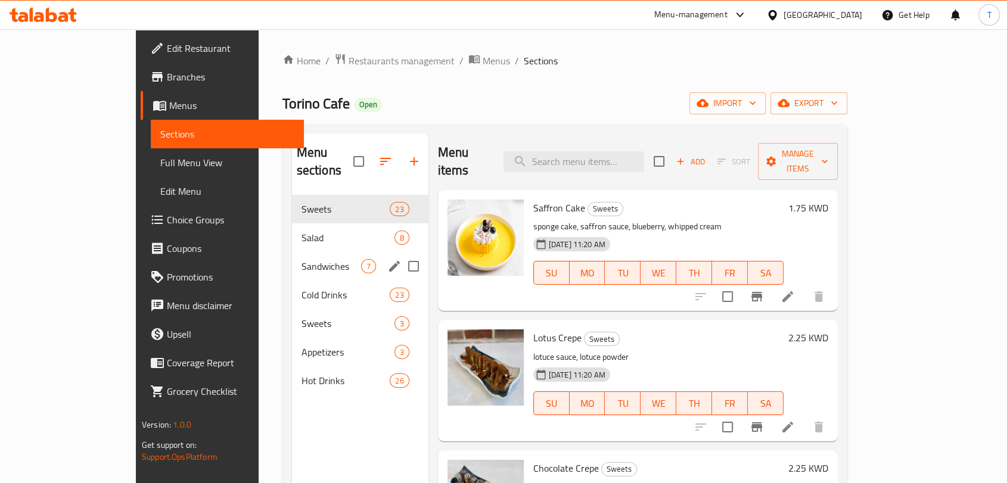
click at [292, 252] on div "Sandwiches 7" at bounding box center [360, 266] width 137 height 29
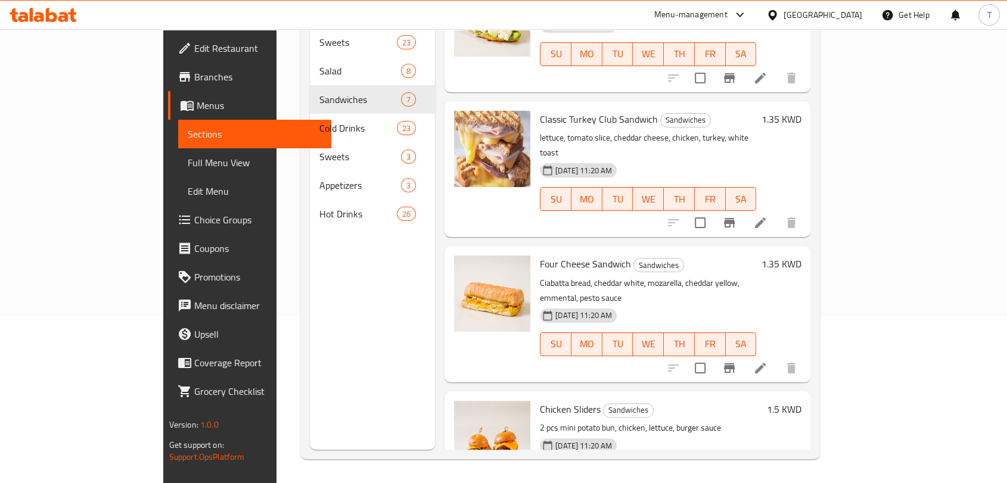
scroll to position [149, 0]
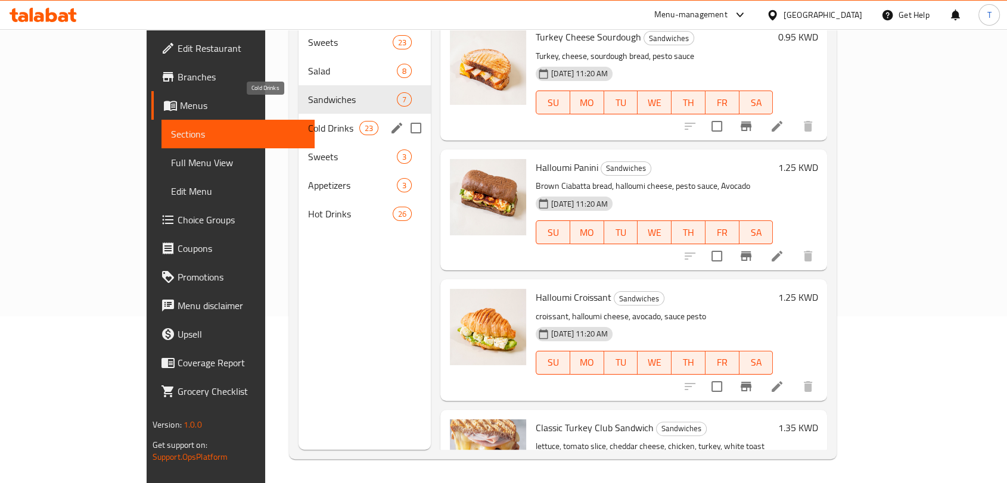
click at [308, 121] on span "Cold Drinks" at bounding box center [333, 128] width 51 height 14
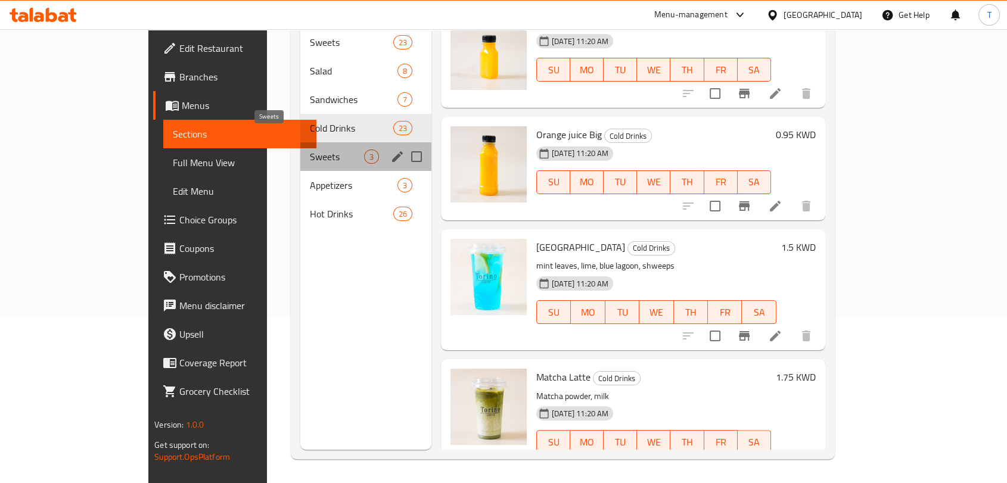
click at [310, 150] on span "Sweets" at bounding box center [337, 157] width 54 height 14
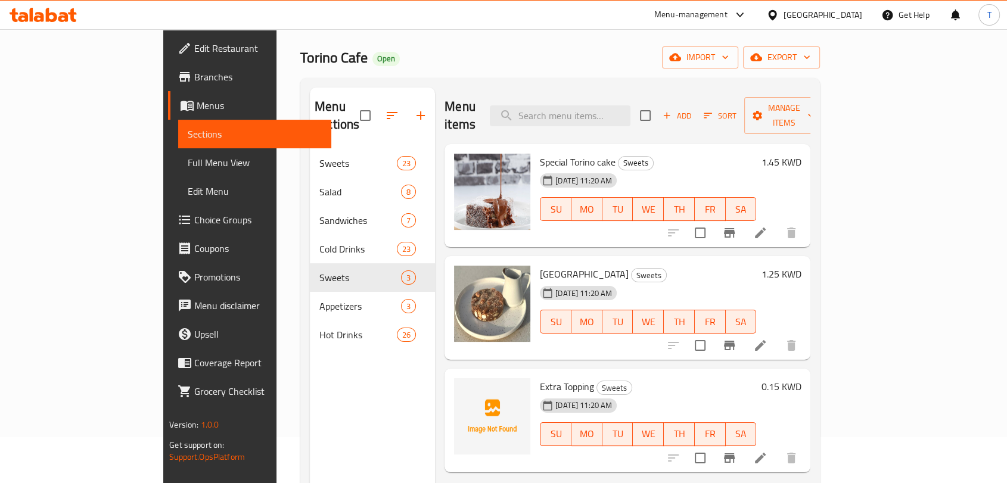
scroll to position [12, 0]
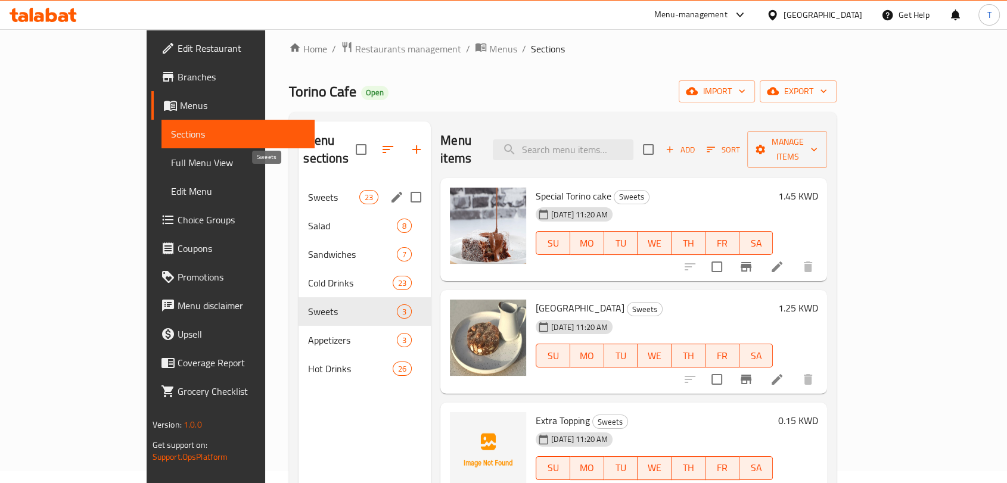
click at [308, 190] on span "Sweets" at bounding box center [333, 197] width 51 height 14
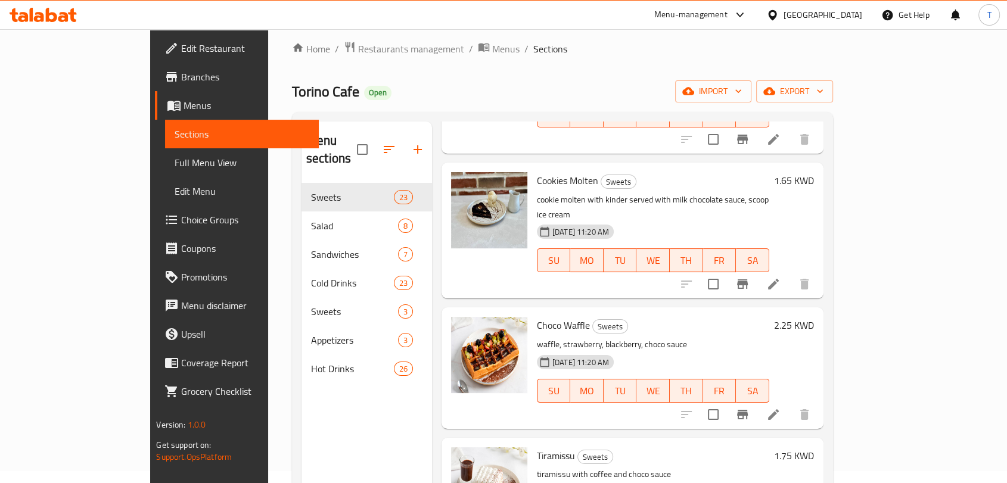
scroll to position [2506, 0]
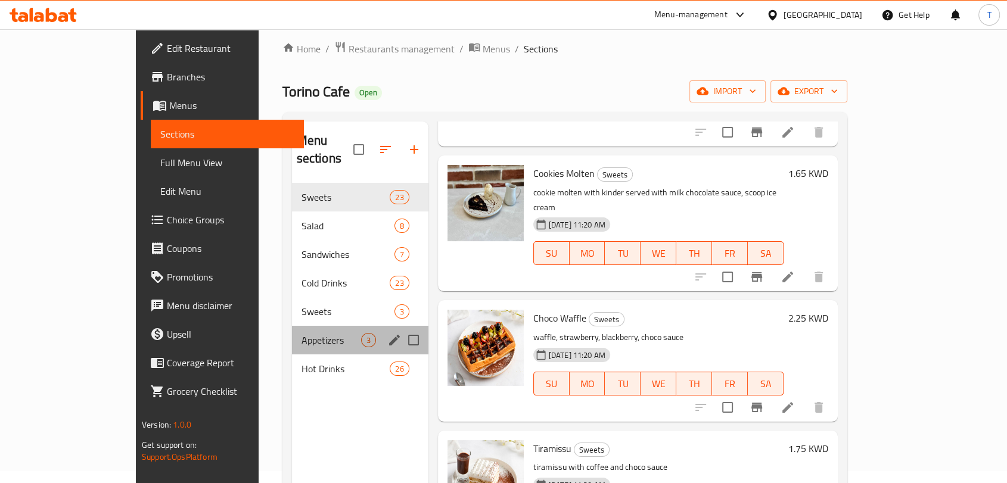
click at [292, 330] on div "Appetizers 3" at bounding box center [360, 340] width 137 height 29
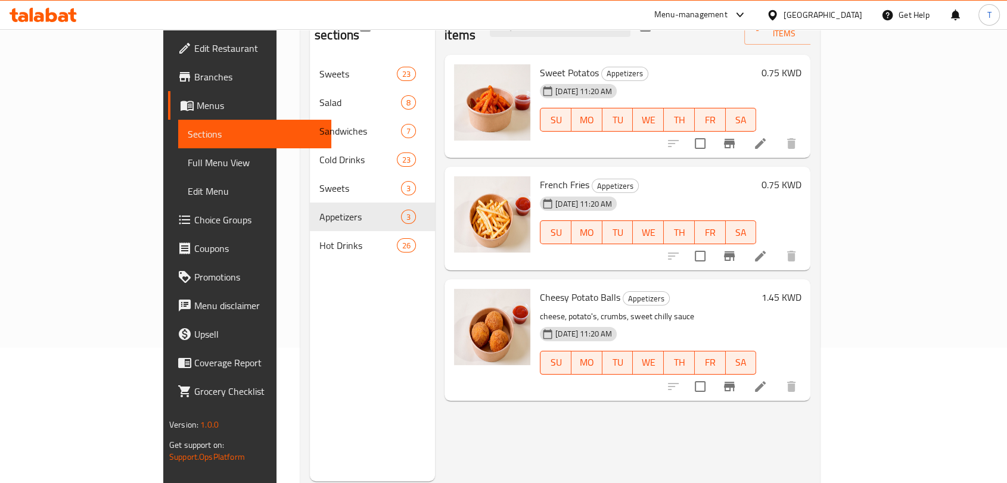
scroll to position [167, 0]
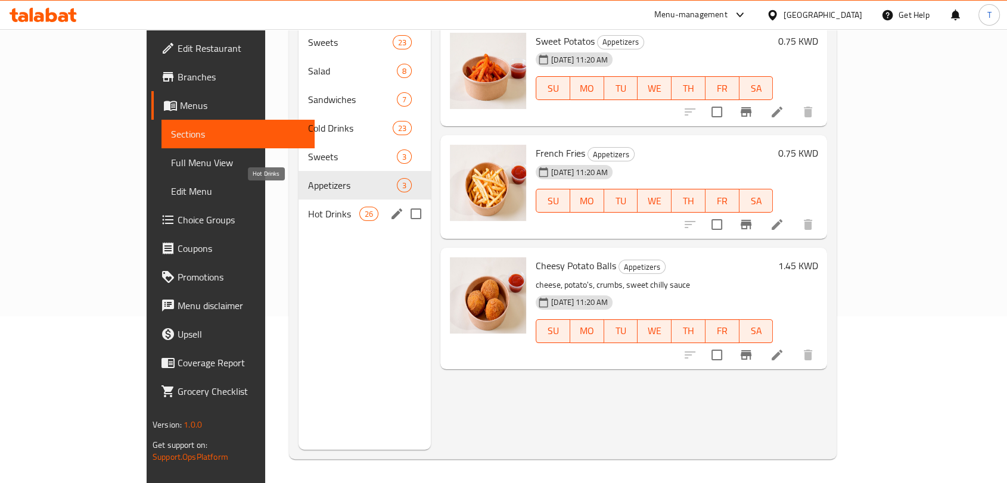
click at [308, 207] on span "Hot Drinks" at bounding box center [333, 214] width 51 height 14
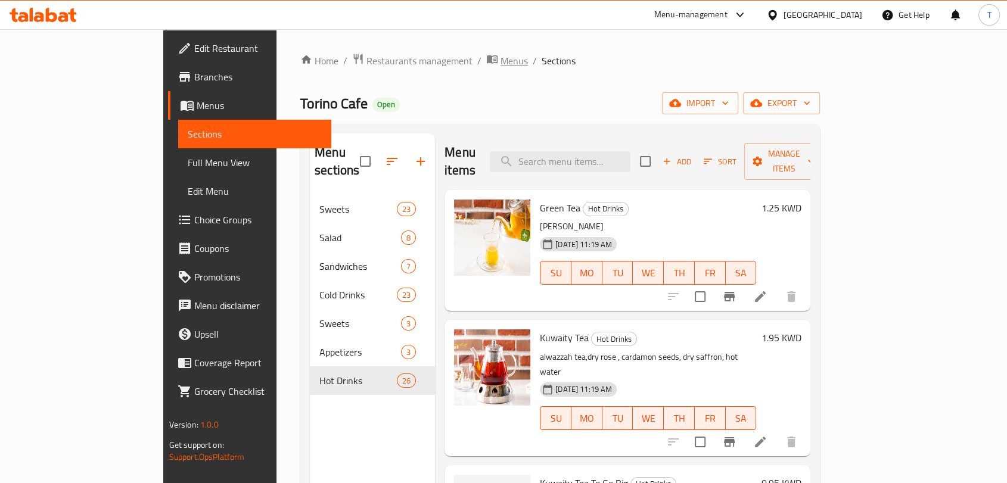
click at [486, 57] on icon "breadcrumb" at bounding box center [492, 59] width 12 height 12
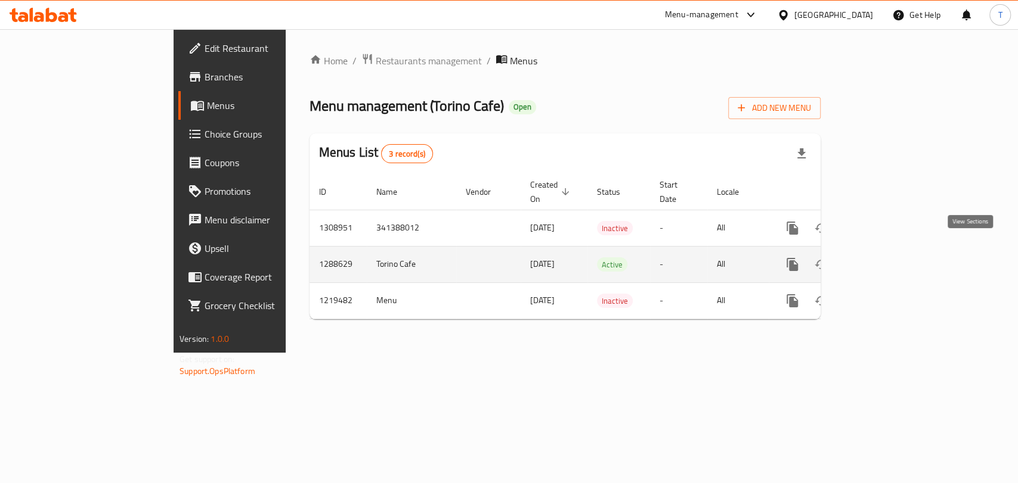
click at [885, 258] on icon "enhanced table" at bounding box center [878, 265] width 14 height 14
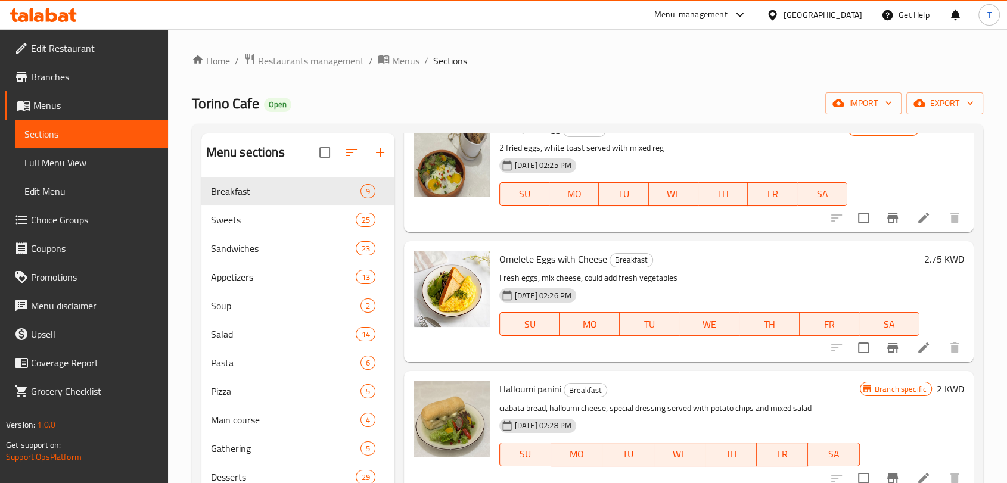
scroll to position [748, 0]
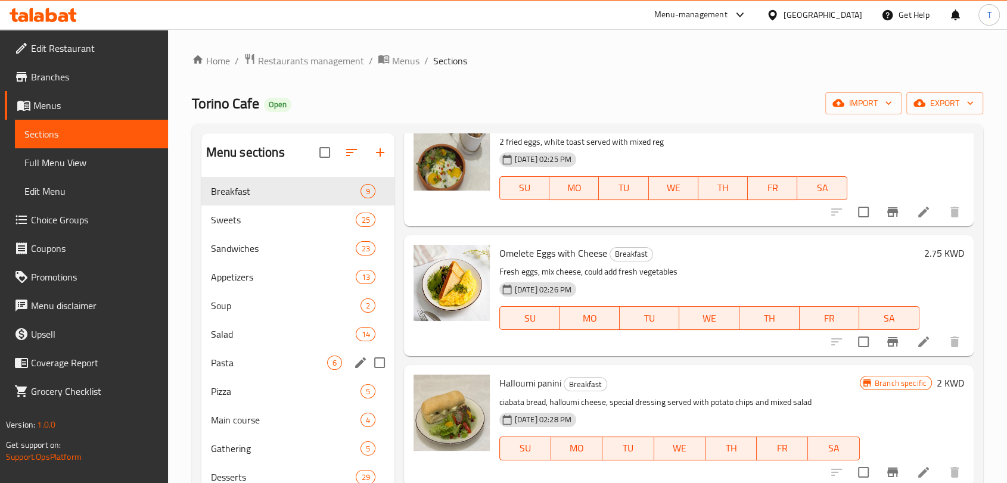
click at [246, 372] on div "Pasta 6" at bounding box center [297, 363] width 193 height 29
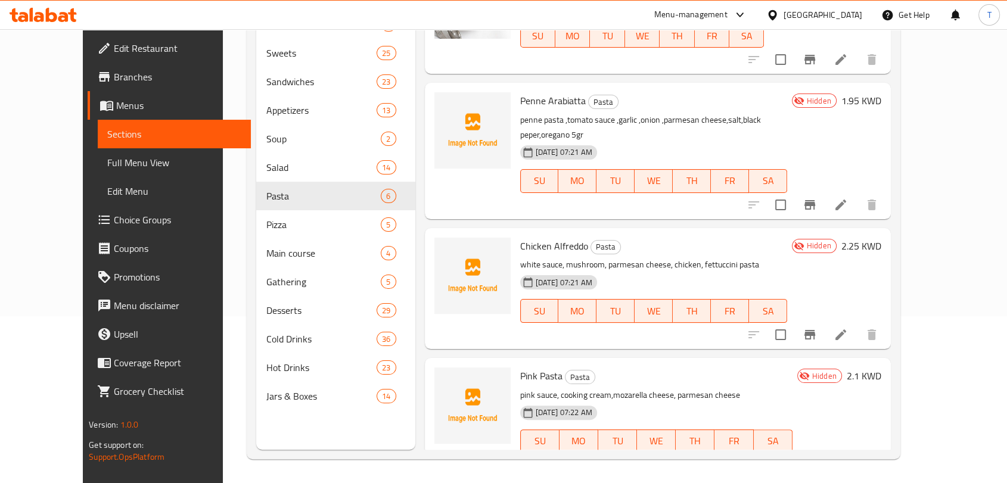
scroll to position [188, 0]
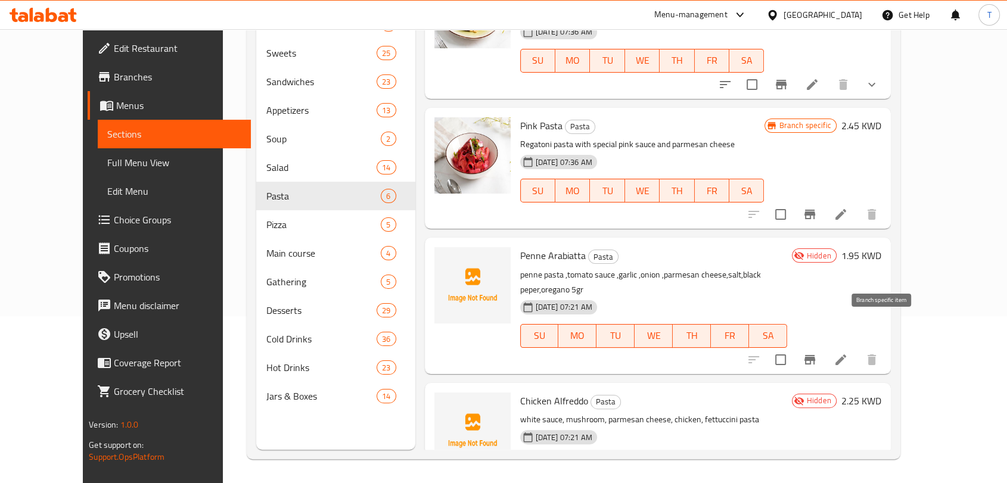
click at [815, 355] on icon "Branch-specific-item" at bounding box center [810, 360] width 11 height 10
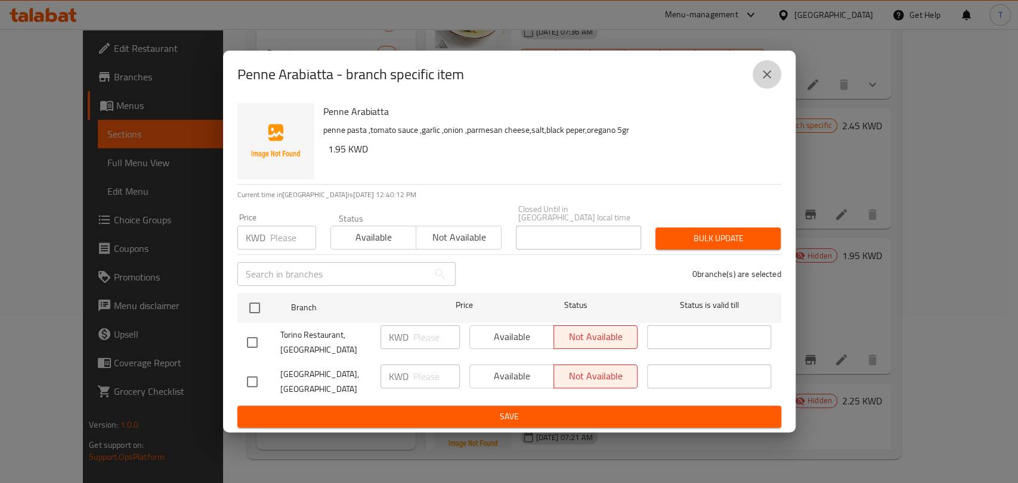
click at [770, 79] on icon "close" at bounding box center [766, 74] width 8 height 8
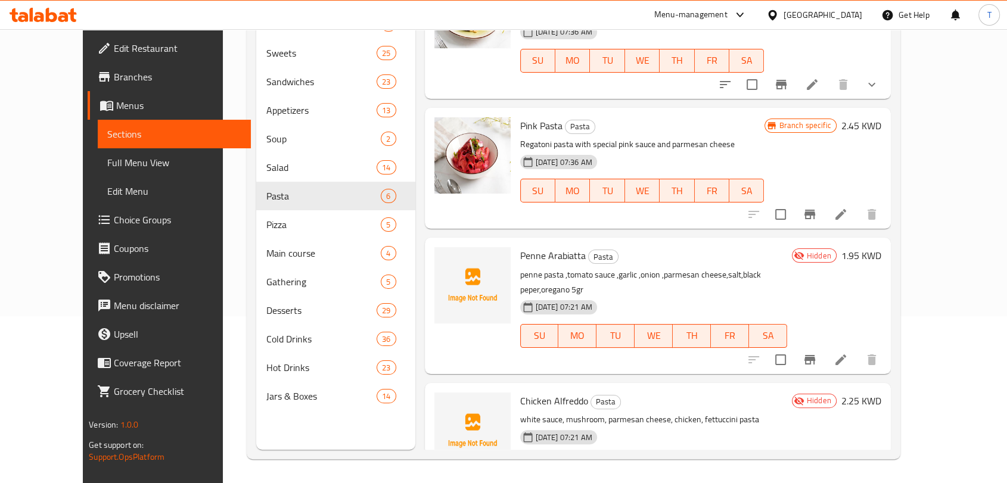
click at [848, 353] on icon at bounding box center [841, 360] width 14 height 14
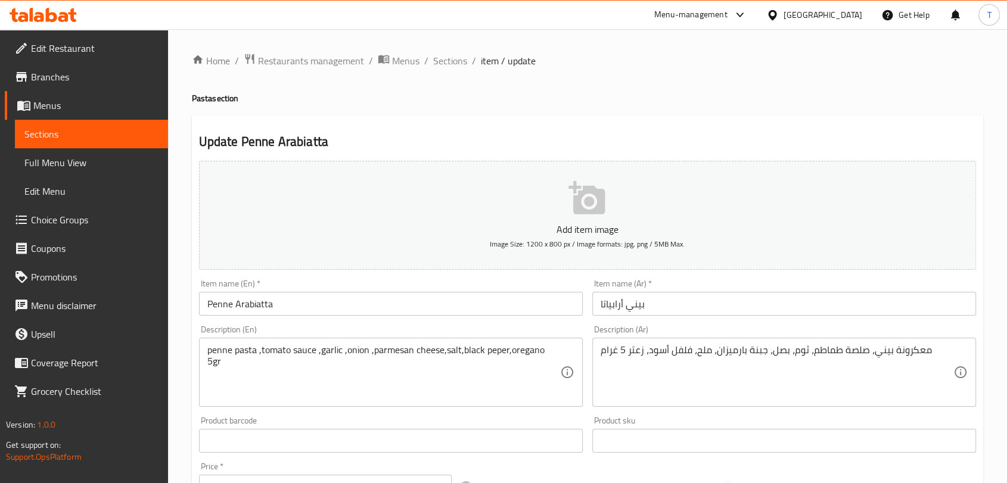
scroll to position [359, 0]
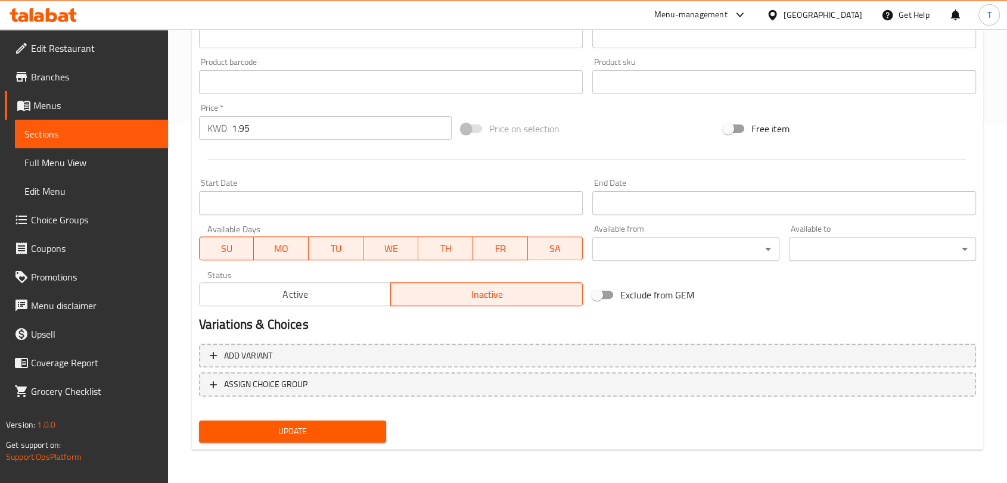
click at [341, 297] on span "Active" at bounding box center [295, 294] width 182 height 17
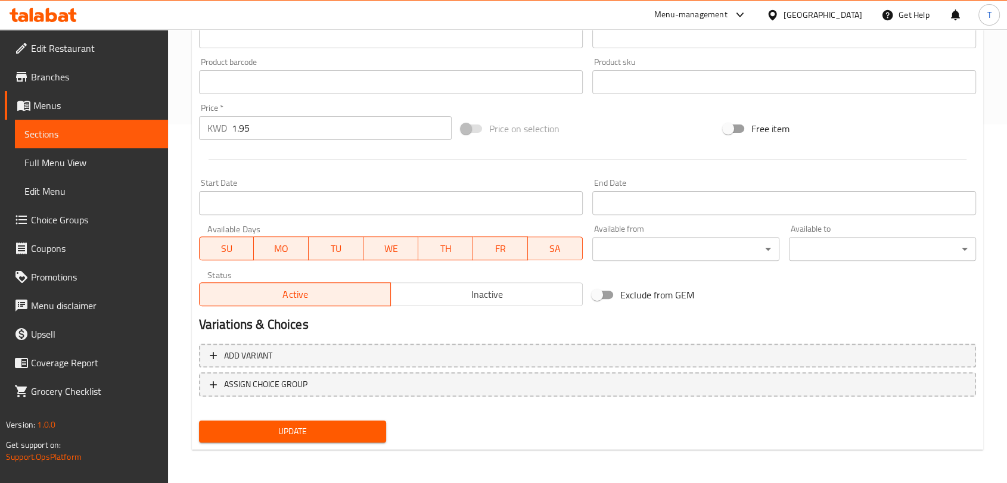
click at [340, 439] on button "Update" at bounding box center [292, 432] width 187 height 22
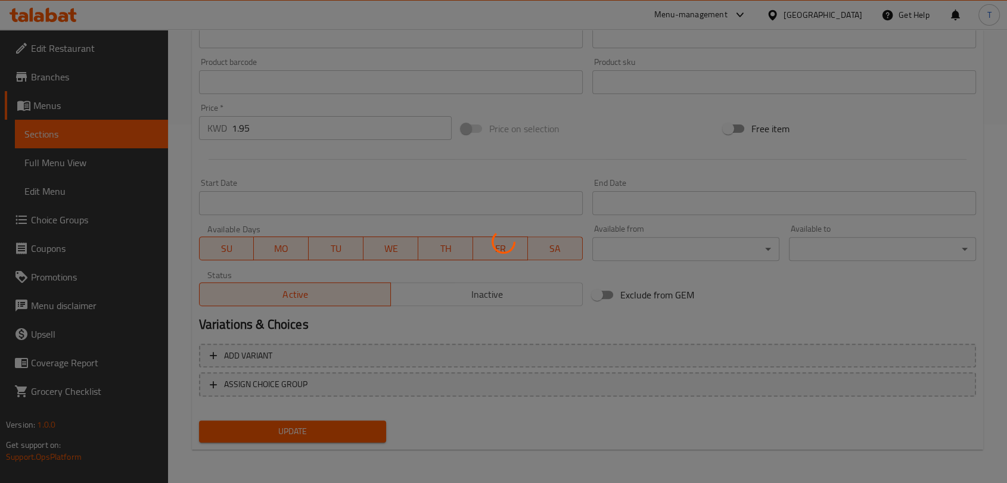
scroll to position [0, 0]
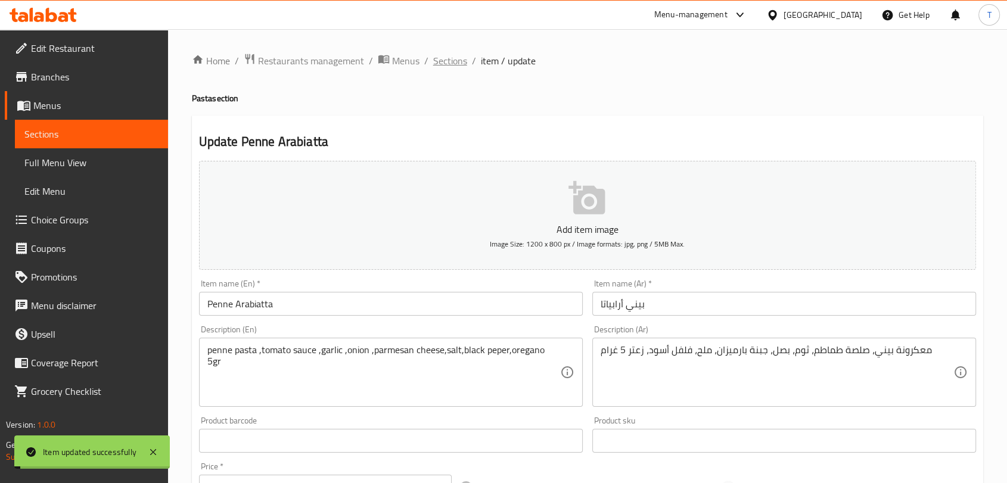
click at [455, 63] on span "Sections" at bounding box center [450, 61] width 34 height 14
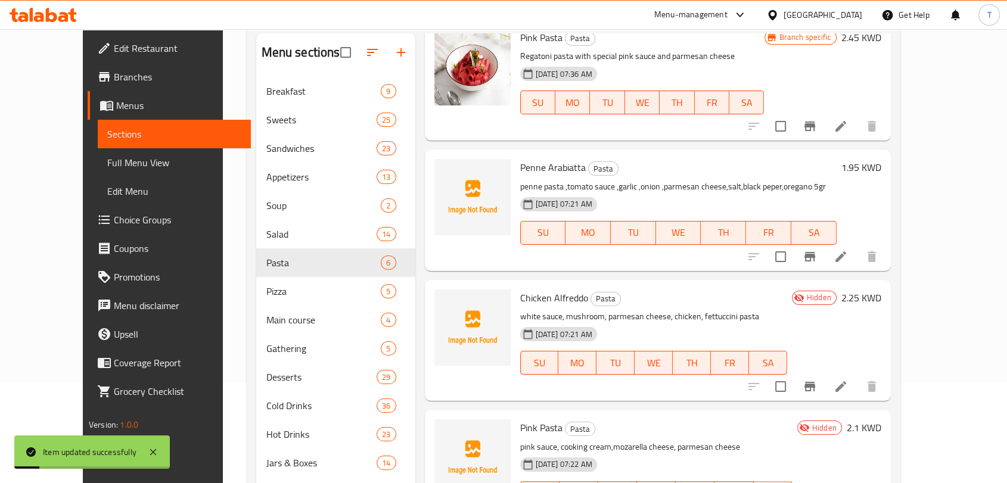
scroll to position [167, 0]
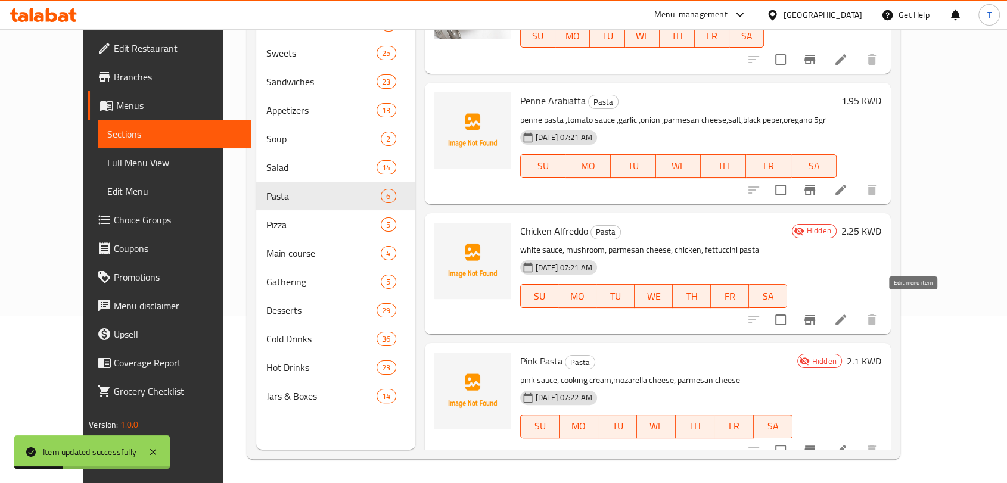
click at [846, 315] on icon at bounding box center [841, 320] width 11 height 11
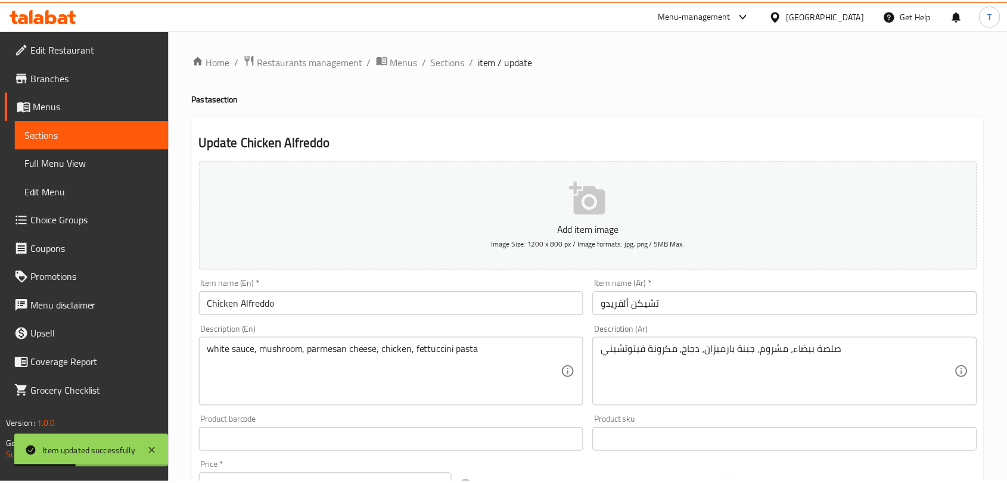
scroll to position [359, 0]
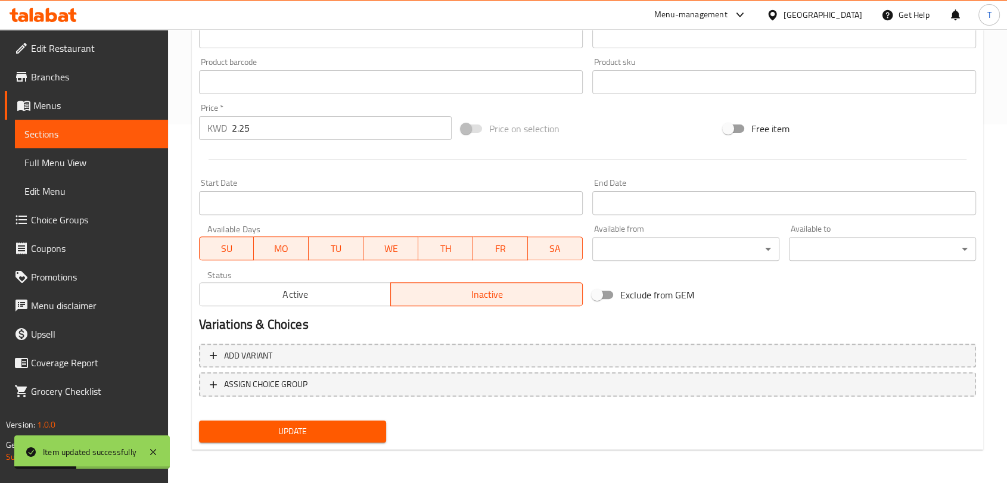
click at [362, 302] on span "Active" at bounding box center [295, 294] width 182 height 17
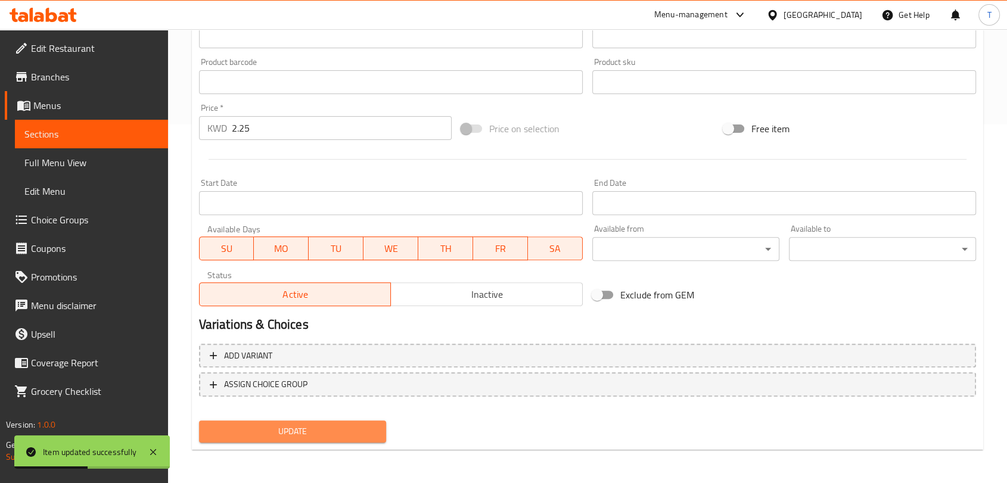
drag, startPoint x: 340, startPoint y: 430, endPoint x: 355, endPoint y: 425, distance: 15.6
click at [343, 430] on span "Update" at bounding box center [293, 431] width 168 height 15
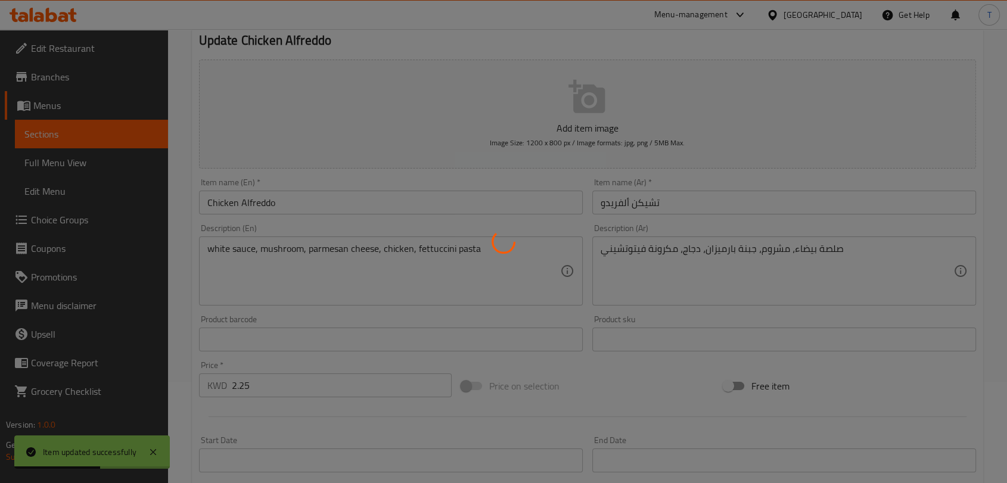
scroll to position [0, 0]
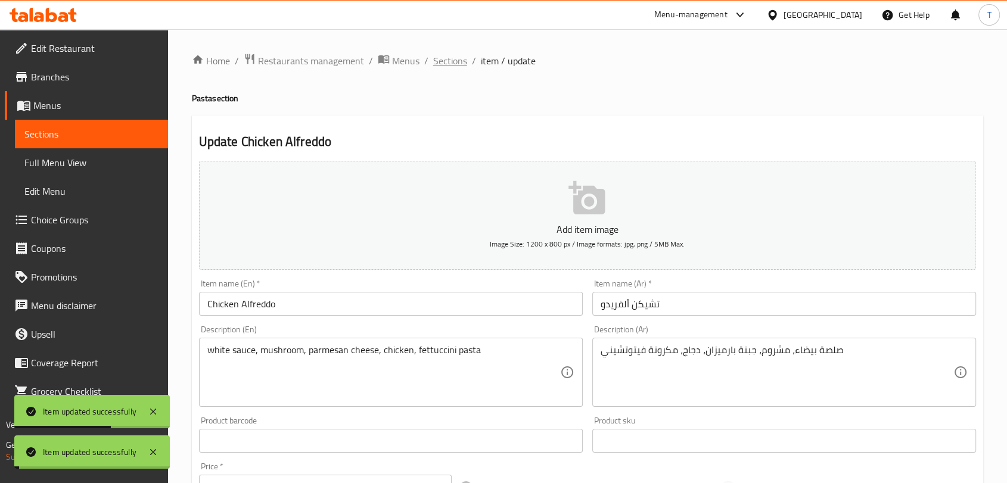
click at [461, 58] on span "Sections" at bounding box center [450, 61] width 34 height 14
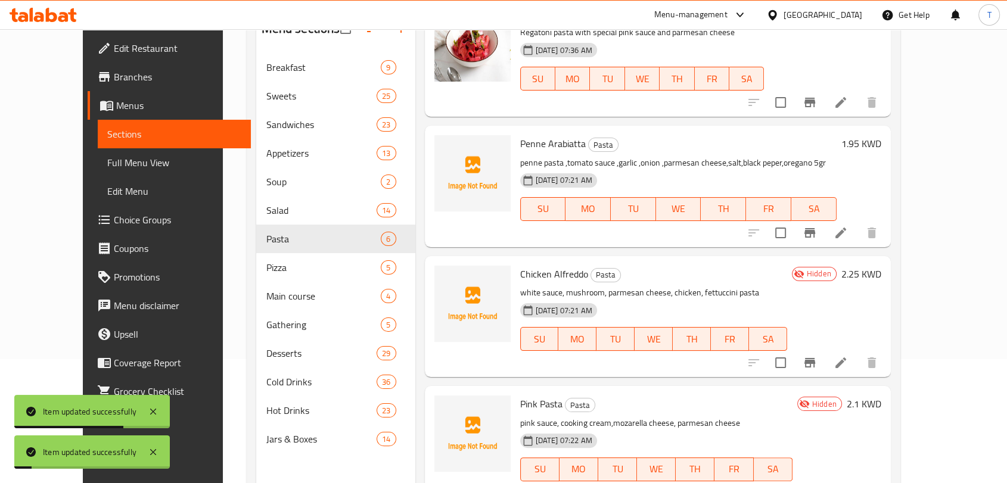
scroll to position [167, 0]
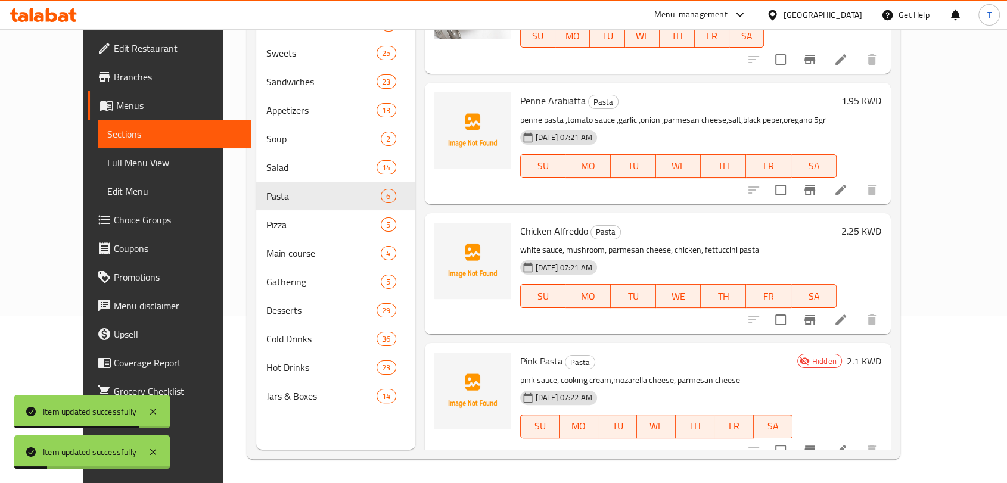
click at [848, 444] on icon at bounding box center [841, 451] width 14 height 14
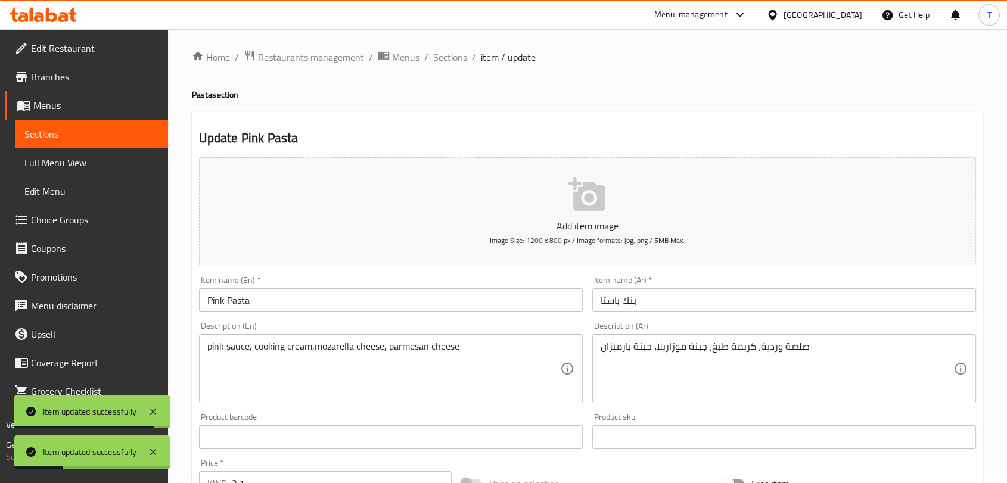
scroll to position [359, 0]
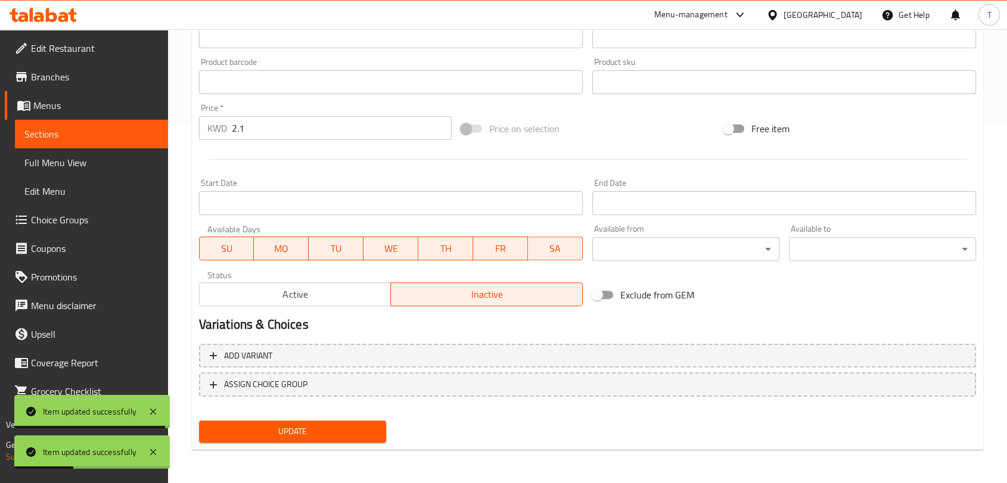
click at [317, 271] on div "Active Inactive" at bounding box center [391, 289] width 384 height 36
click at [322, 302] on span "Active" at bounding box center [295, 294] width 182 height 17
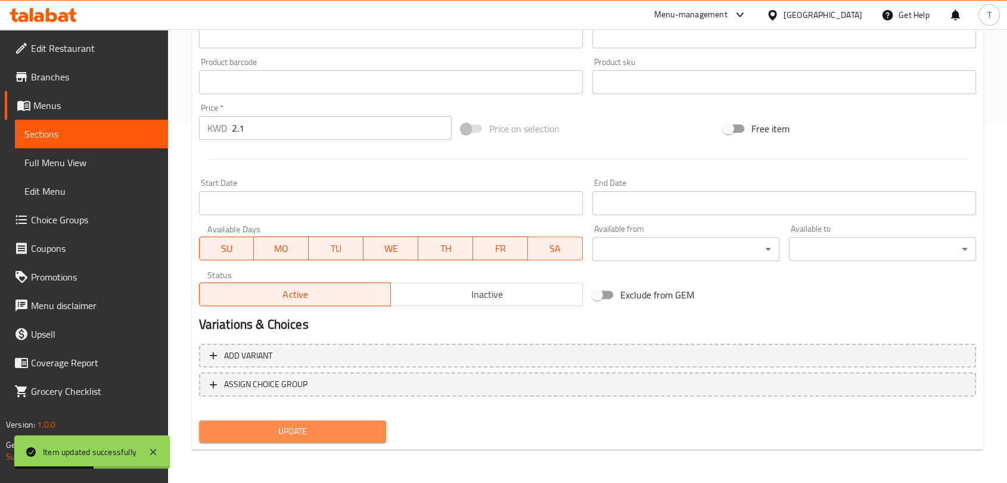
click at [347, 430] on span "Update" at bounding box center [293, 431] width 168 height 15
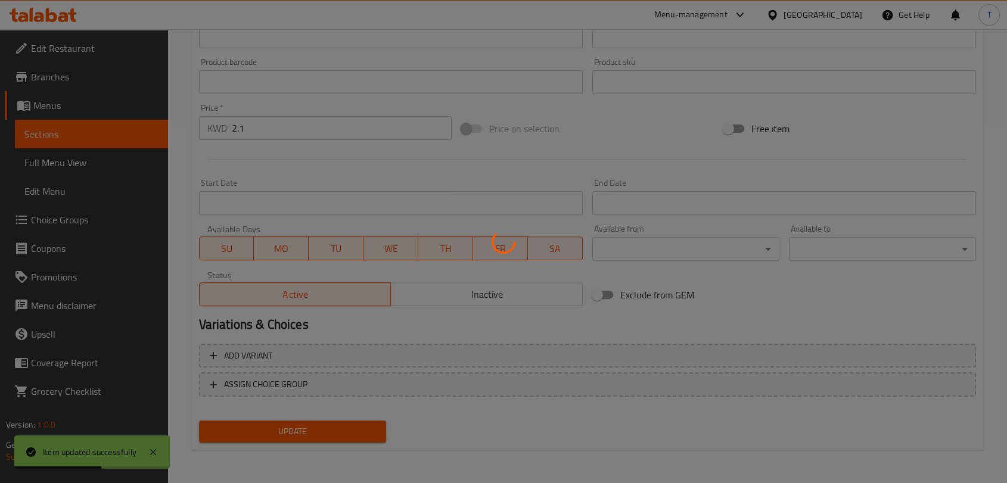
scroll to position [0, 0]
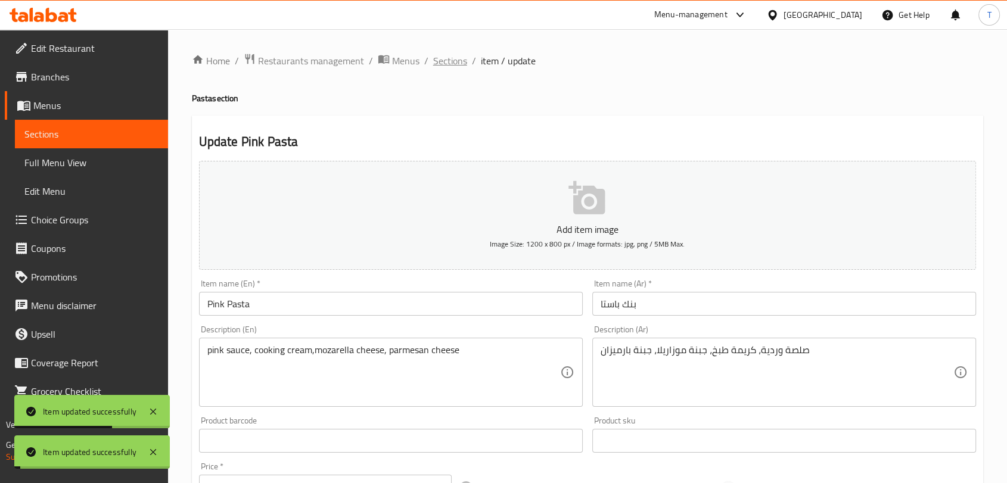
click at [453, 59] on span "Sections" at bounding box center [450, 61] width 34 height 14
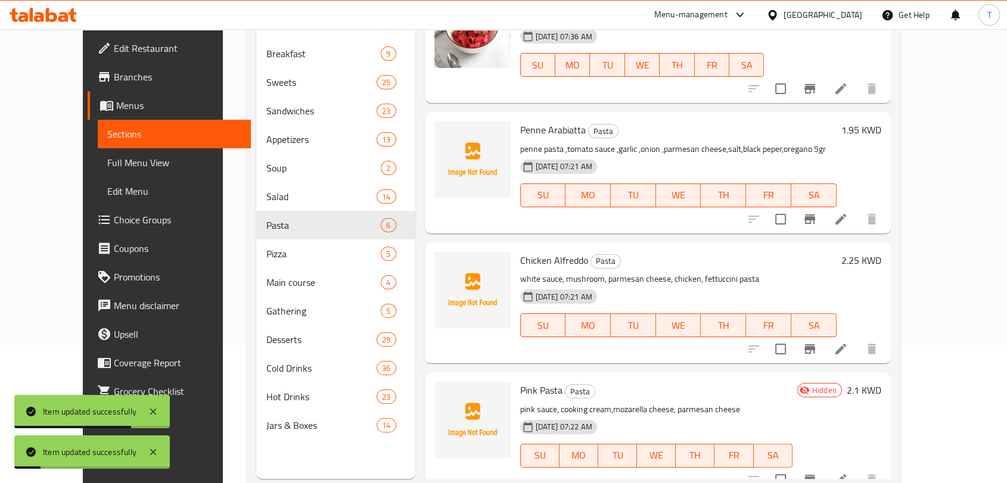
scroll to position [167, 0]
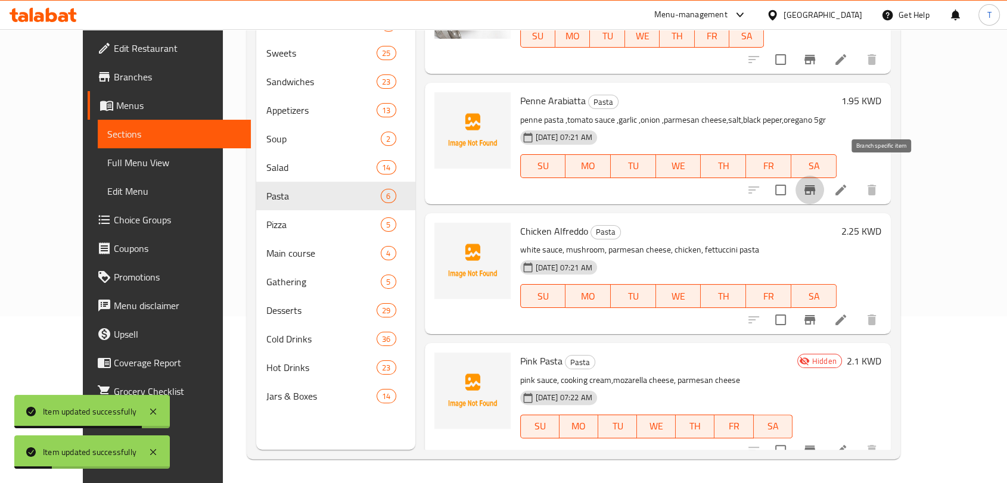
click at [817, 183] on icon "Branch-specific-item" at bounding box center [810, 190] width 14 height 14
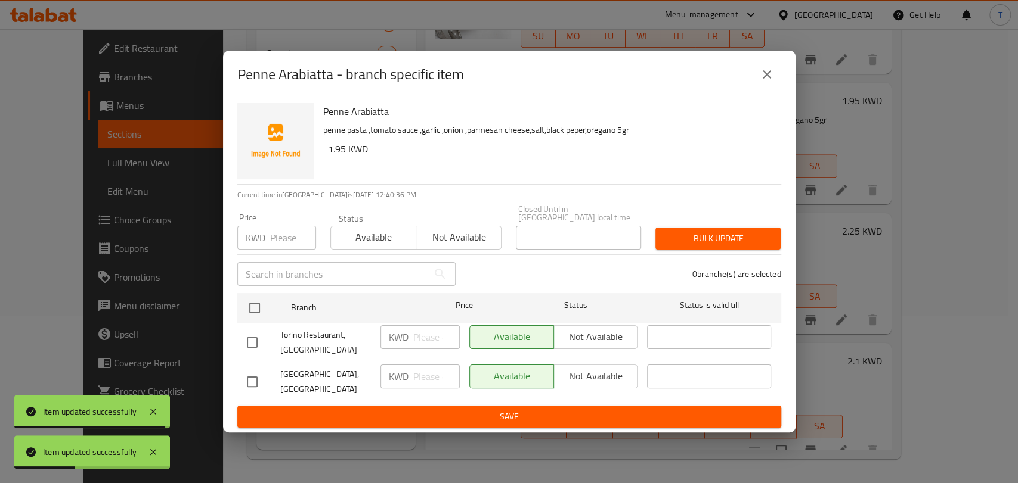
click at [247, 341] on input "checkbox" at bounding box center [252, 342] width 25 height 25
checkbox input "true"
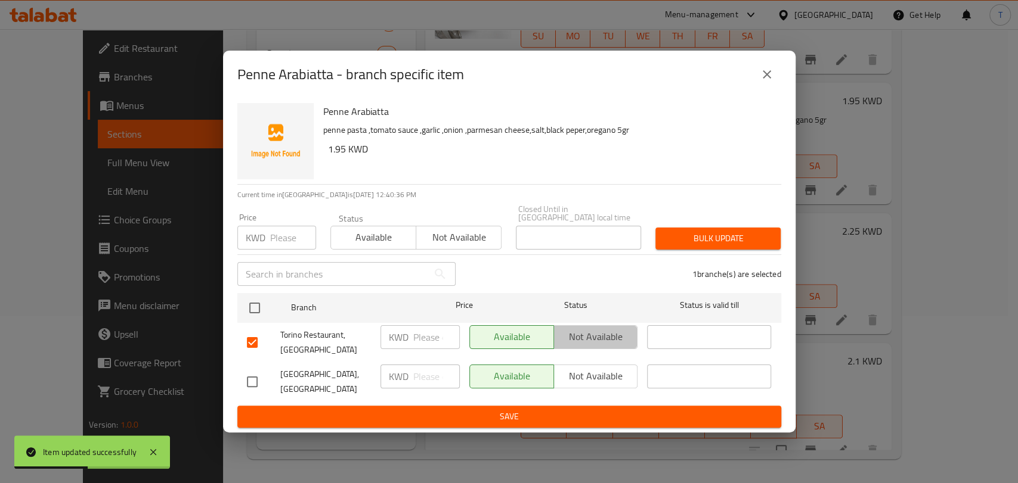
click at [581, 337] on span "Not available" at bounding box center [596, 336] width 75 height 17
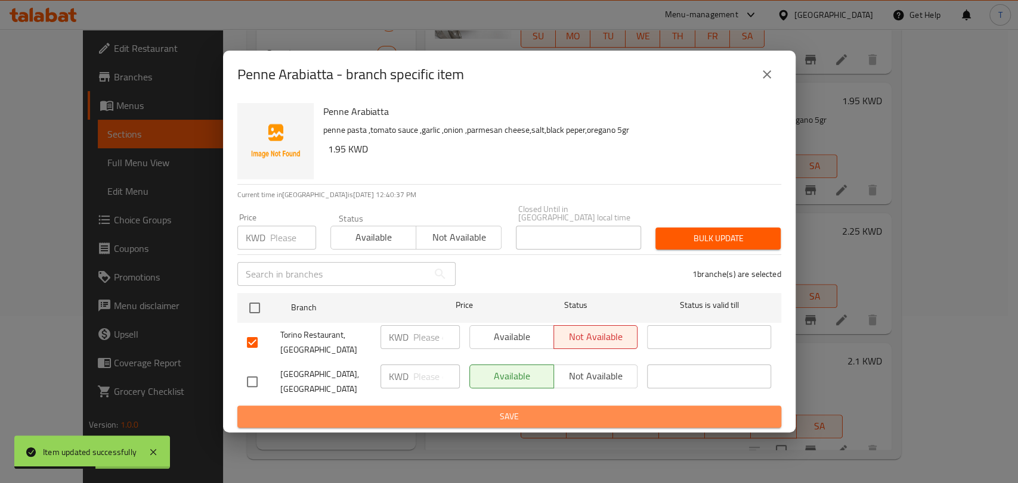
click at [552, 411] on span "Save" at bounding box center [509, 417] width 525 height 15
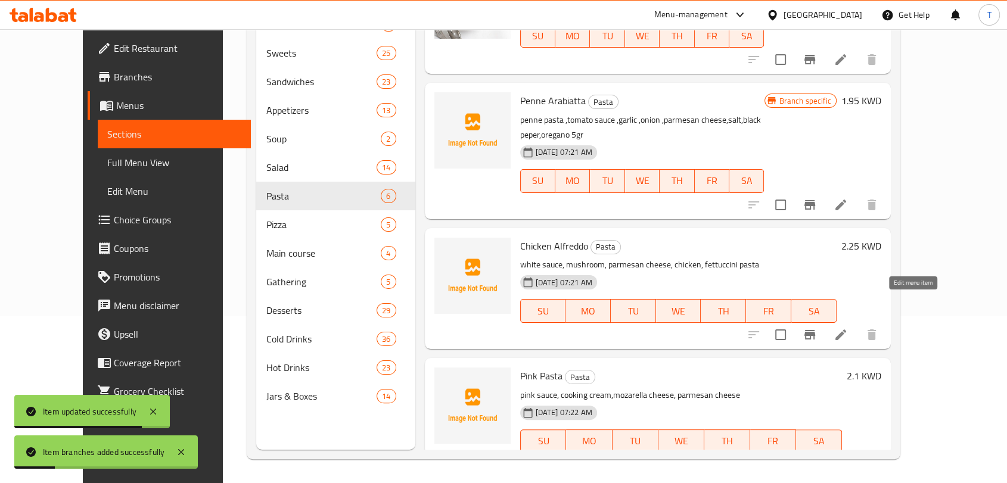
click at [848, 328] on icon at bounding box center [841, 335] width 14 height 14
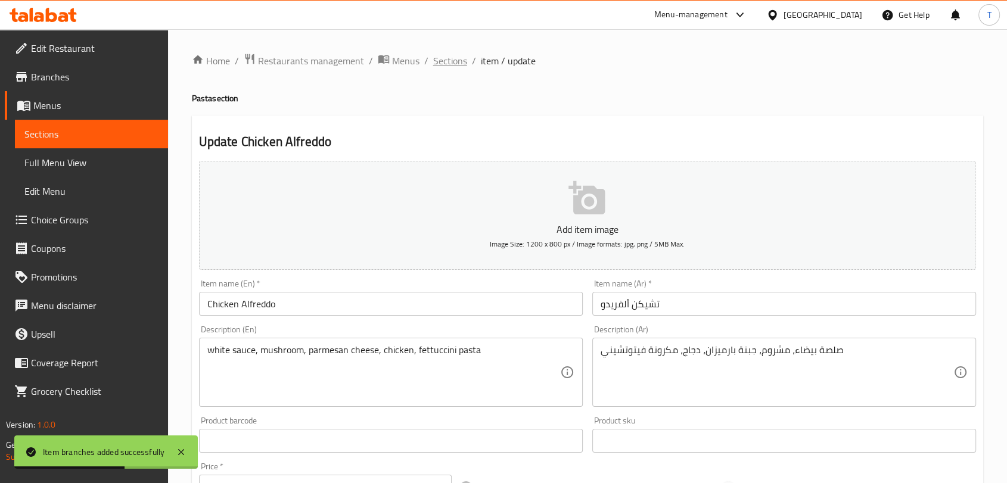
click at [455, 67] on span "Sections" at bounding box center [450, 61] width 34 height 14
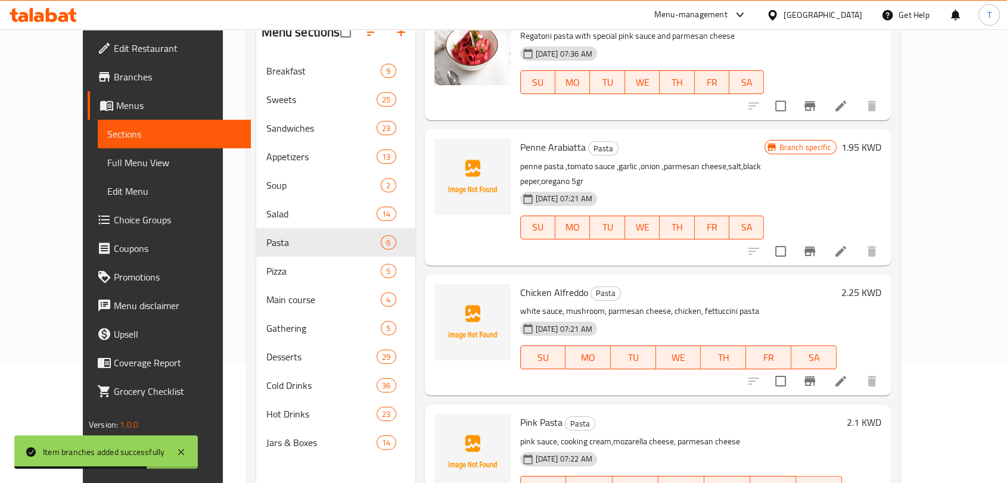
scroll to position [167, 0]
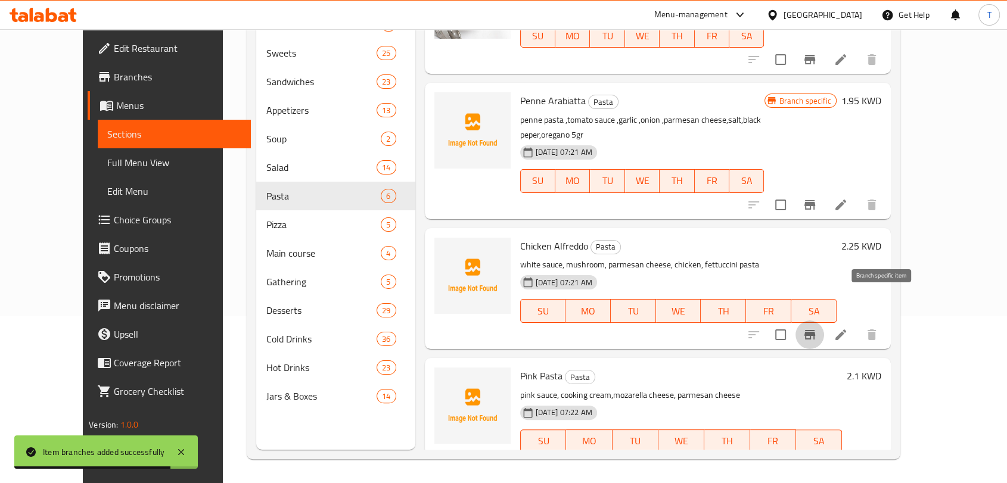
click at [815, 330] on icon "Branch-specific-item" at bounding box center [810, 335] width 11 height 10
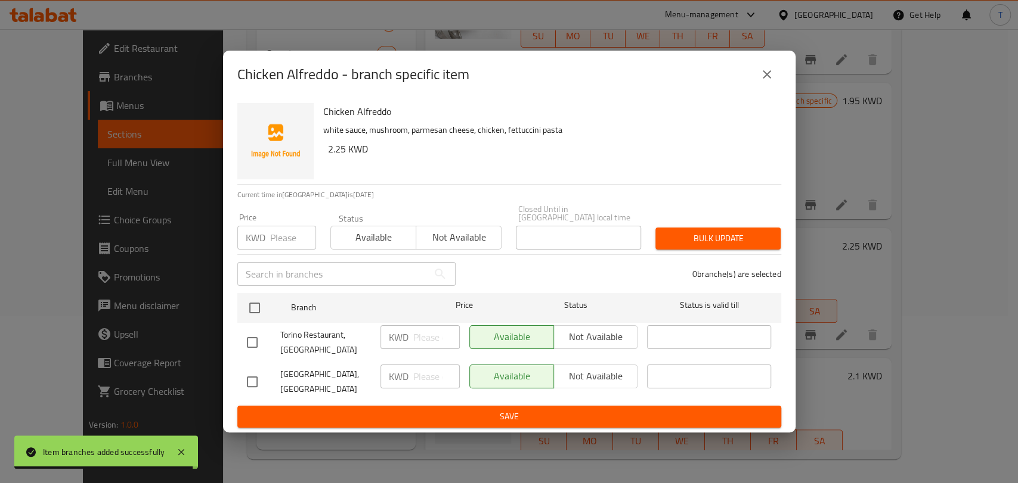
click at [248, 340] on input "checkbox" at bounding box center [252, 342] width 25 height 25
checkbox input "true"
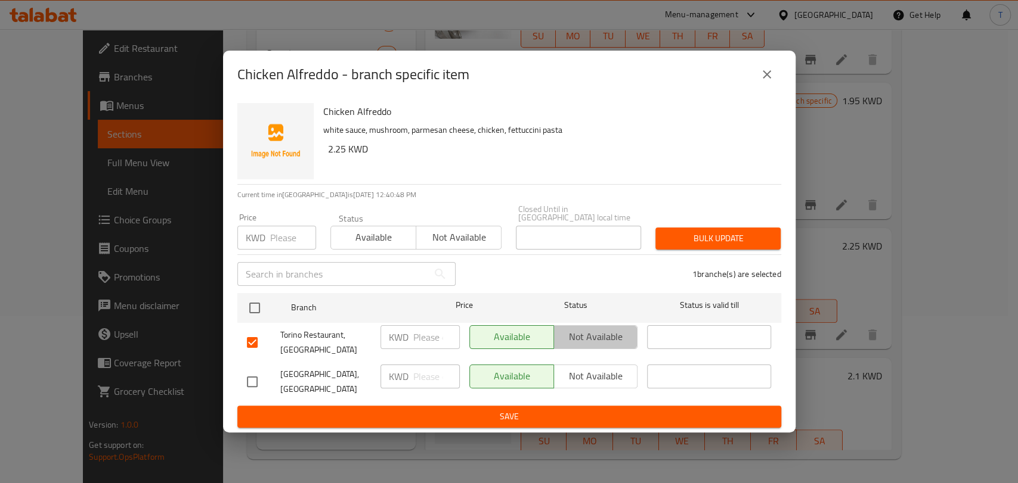
click at [584, 336] on span "Not available" at bounding box center [596, 336] width 75 height 17
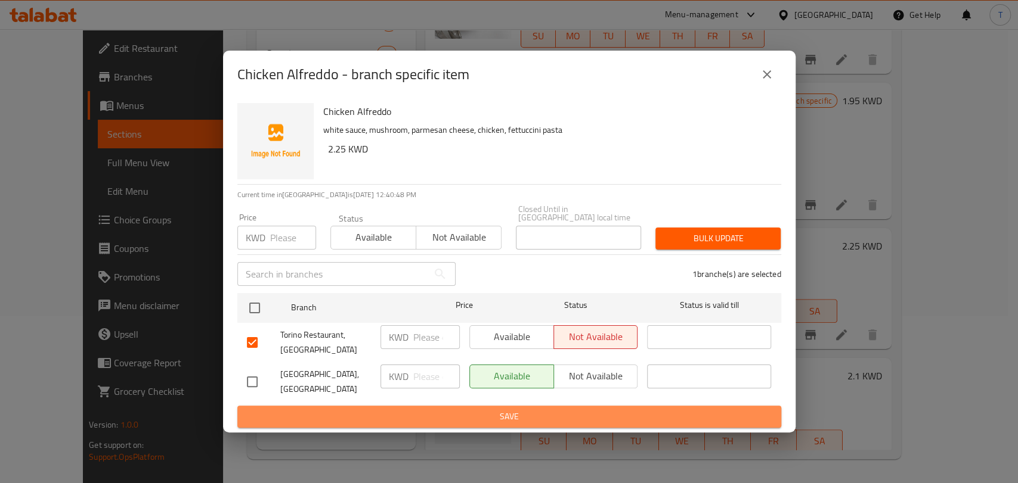
click at [587, 413] on span "Save" at bounding box center [509, 417] width 525 height 15
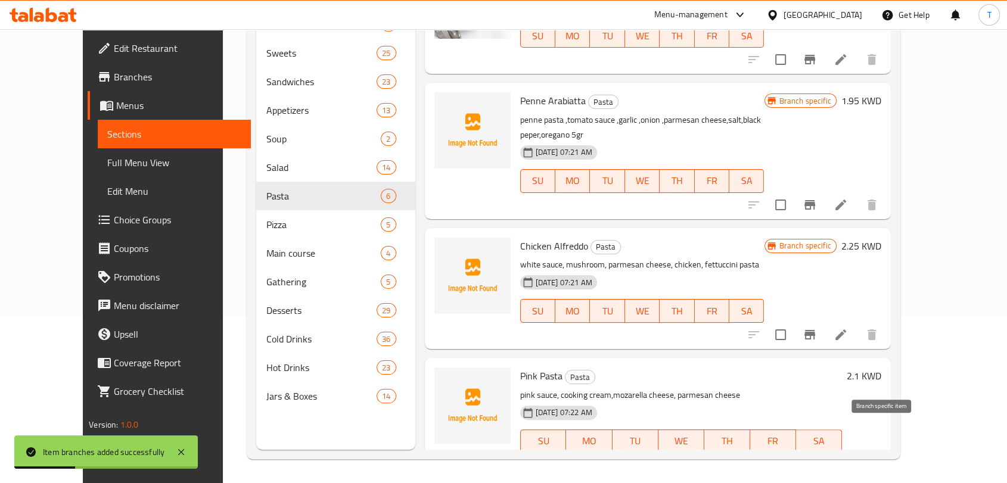
click at [817, 458] on icon "Branch-specific-item" at bounding box center [810, 465] width 14 height 14
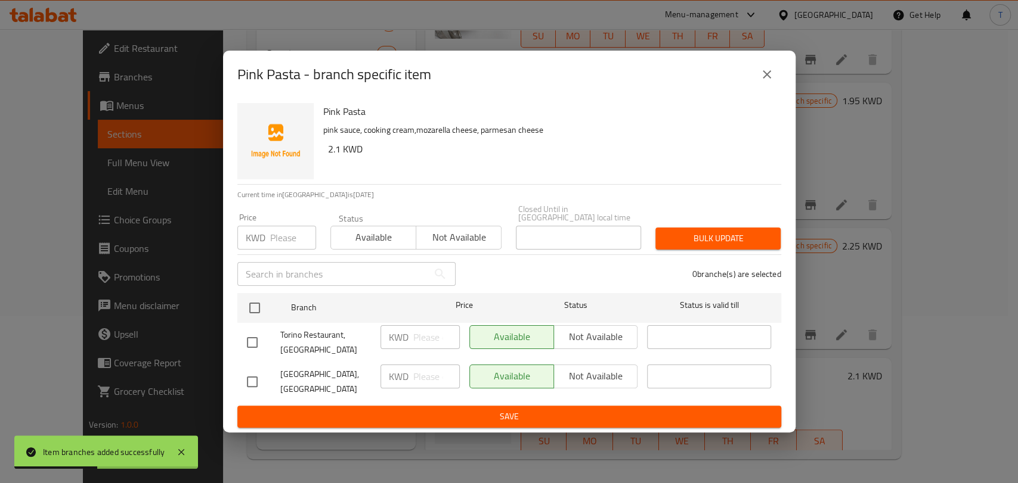
click at [246, 340] on input "checkbox" at bounding box center [252, 342] width 25 height 25
checkbox input "true"
click at [591, 340] on span "Not available" at bounding box center [596, 336] width 75 height 17
click at [575, 410] on span "Save" at bounding box center [509, 417] width 525 height 15
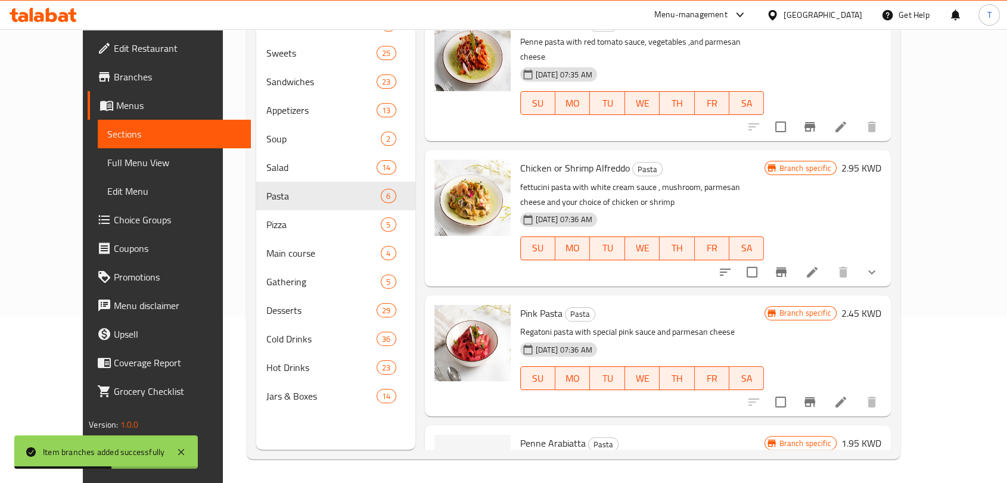
scroll to position [0, 0]
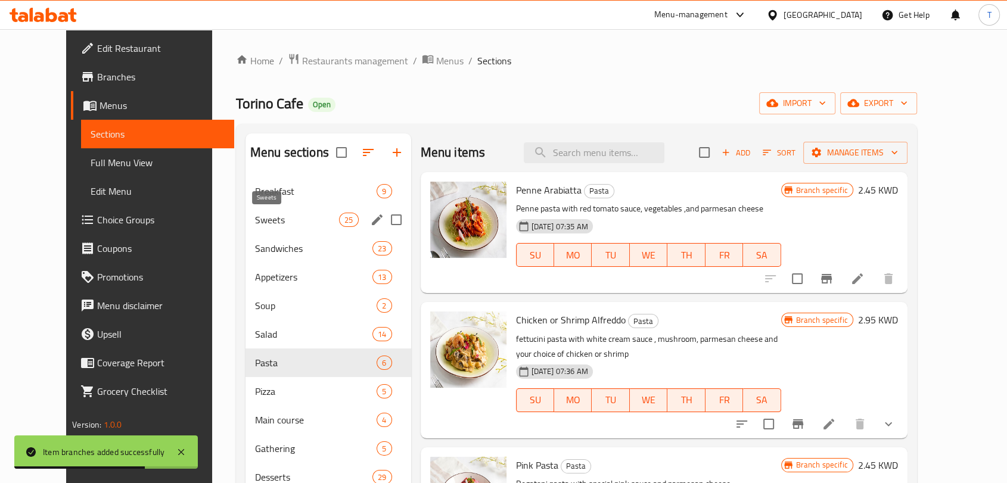
click at [259, 222] on span "Sweets" at bounding box center [297, 220] width 84 height 14
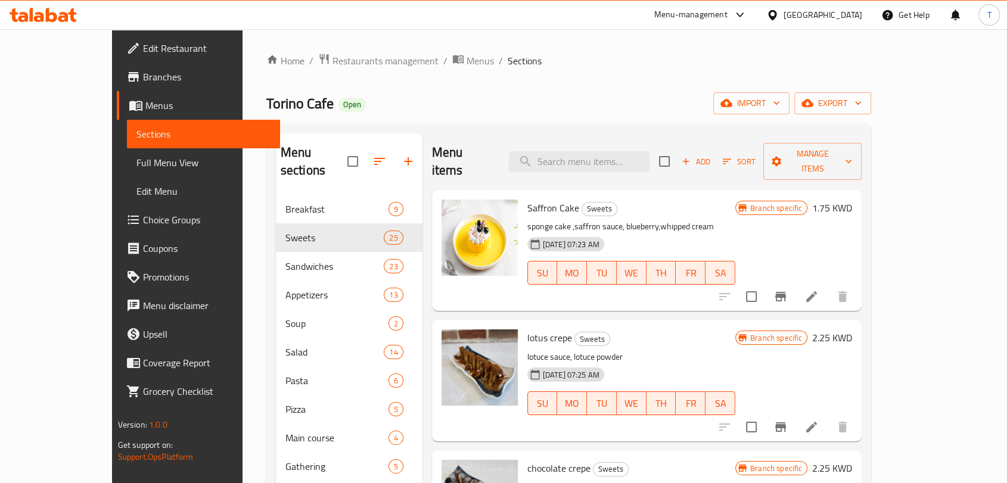
click at [872, 58] on ol "Home / Restaurants management / Menus / Sections" at bounding box center [568, 60] width 605 height 15
click at [467, 55] on span "Menus" at bounding box center [480, 61] width 27 height 14
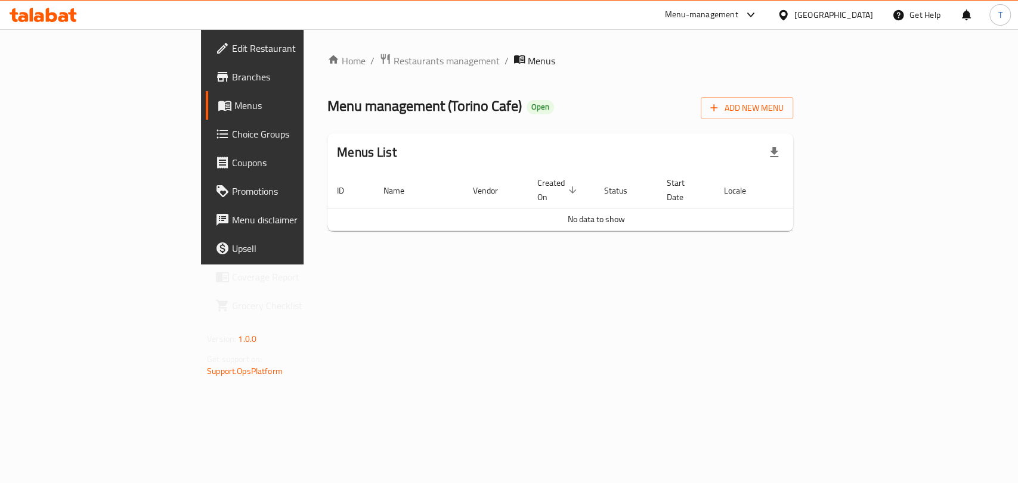
click at [70, 8] on icon at bounding box center [43, 15] width 67 height 14
